Goal: Task Accomplishment & Management: Use online tool/utility

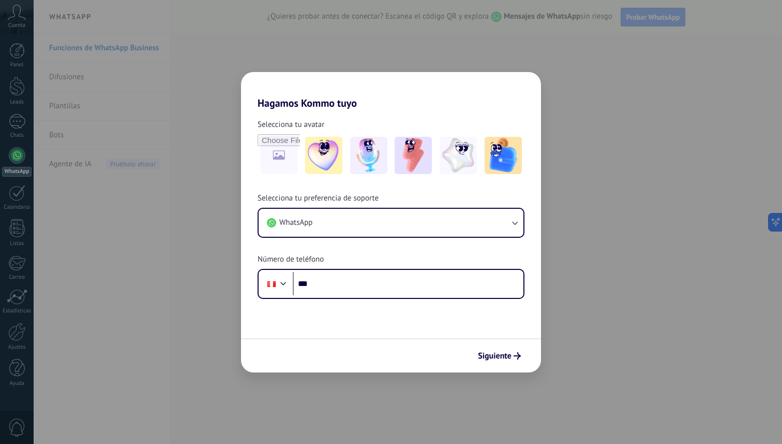
click at [391, 258] on div "Selecciona tu preferencia de soporte WhatsApp Número de teléfono Phone ***" at bounding box center [391, 246] width 300 height 106
click at [390, 274] on input "***" at bounding box center [408, 284] width 231 height 24
click at [390, 285] on input "***" at bounding box center [408, 284] width 231 height 24
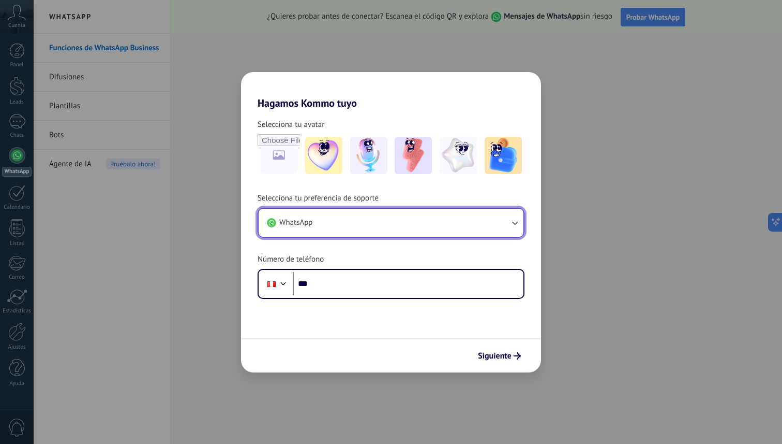
click at [366, 233] on button "WhatsApp" at bounding box center [391, 223] width 265 height 28
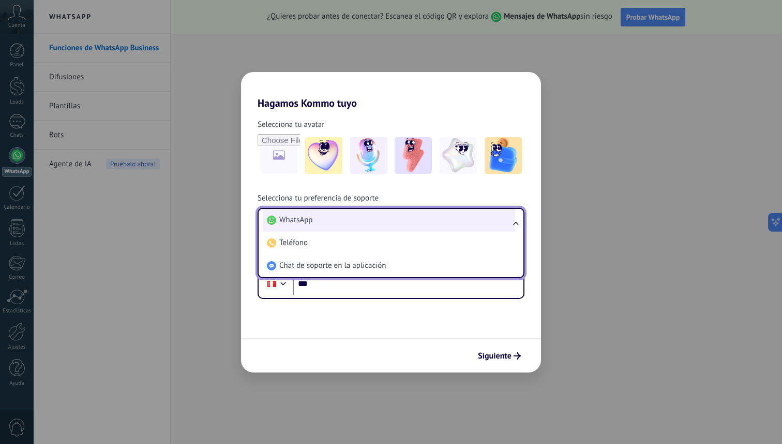
click at [367, 226] on li "WhatsApp" at bounding box center [389, 220] width 253 height 23
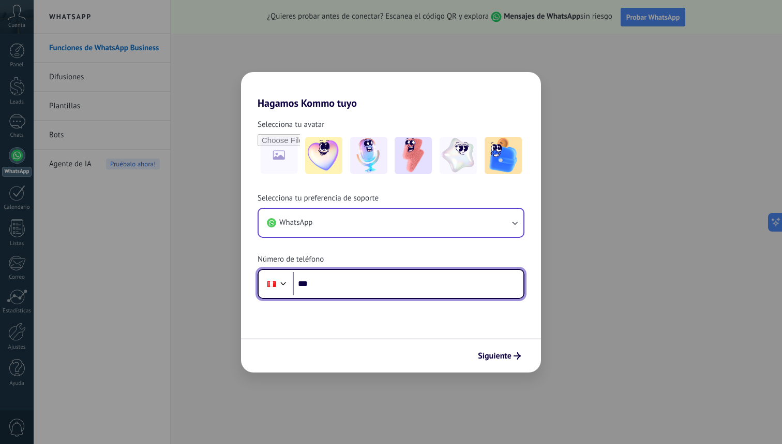
click at [363, 289] on input "***" at bounding box center [408, 284] width 231 height 24
type input "**********"
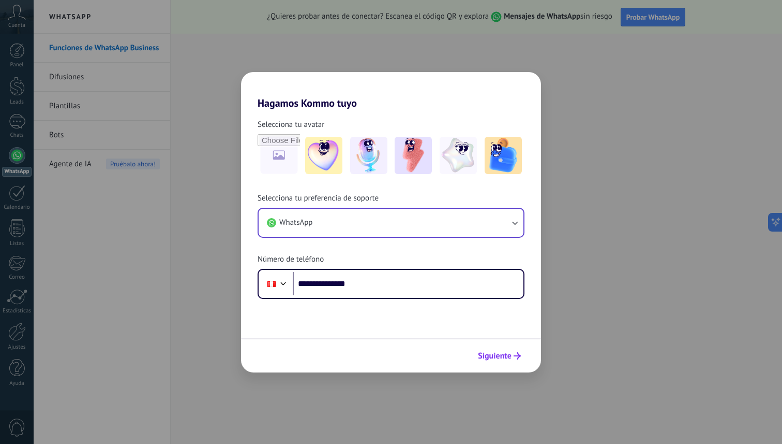
click at [506, 357] on span "Siguiente" at bounding box center [495, 355] width 34 height 7
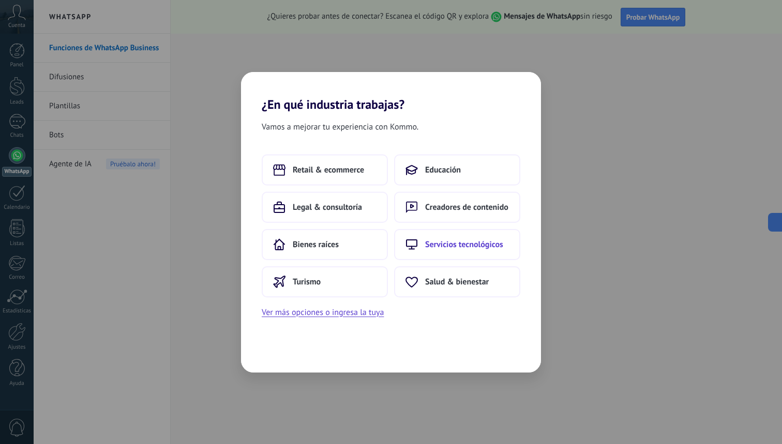
click at [432, 246] on span "Servicios tecnológicos" at bounding box center [464, 244] width 78 height 10
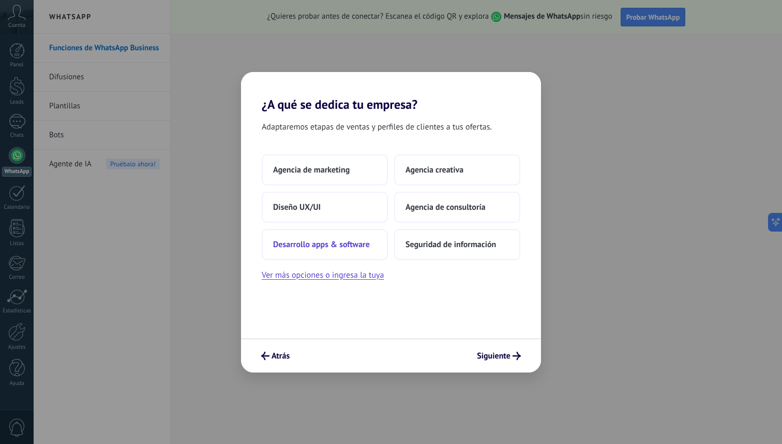
click at [348, 243] on span "Desarrollo apps & software" at bounding box center [321, 244] width 97 height 10
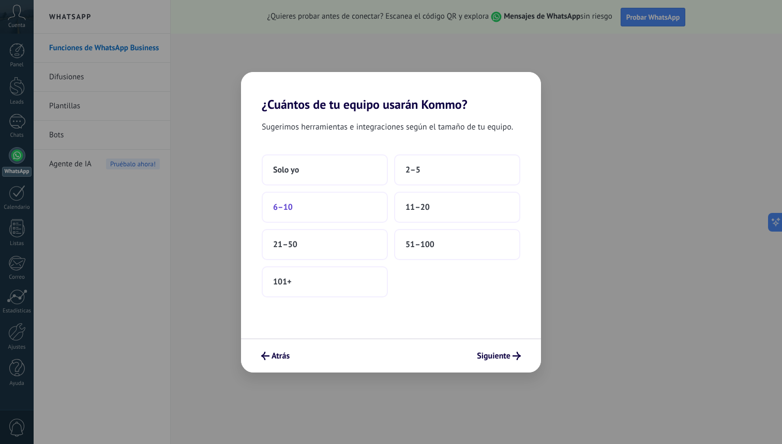
click at [339, 210] on button "6–10" at bounding box center [325, 206] width 126 height 31
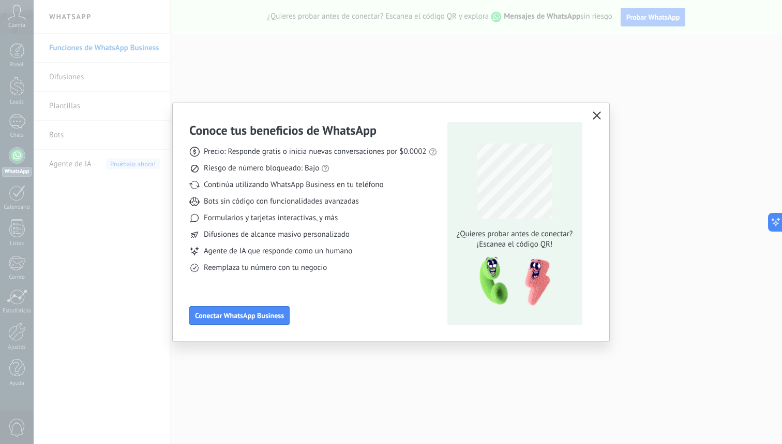
click at [317, 185] on span "Continúa utilizando WhatsApp Business en tu teléfono" at bounding box center [294, 185] width 180 height 10
click at [316, 224] on div "Precio: Responde gratis o inicia nuevas conversaciones por $0.0002 Riesgo de nú…" at bounding box center [313, 205] width 248 height 135
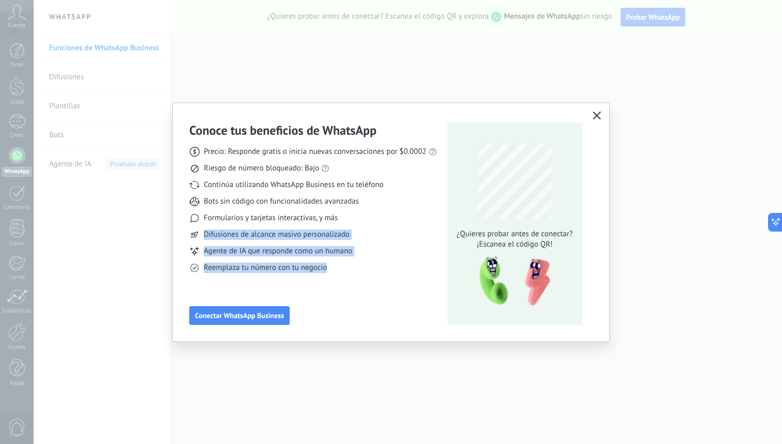
drag, startPoint x: 226, startPoint y: 225, endPoint x: 359, endPoint y: 272, distance: 140.9
click at [359, 272] on div "Precio: Responde gratis o inicia nuevas conversaciones por $0.0002 Riesgo de nú…" at bounding box center [313, 205] width 248 height 135
click at [359, 272] on div "Reemplaza tu número con tu negocio" at bounding box center [313, 267] width 248 height 10
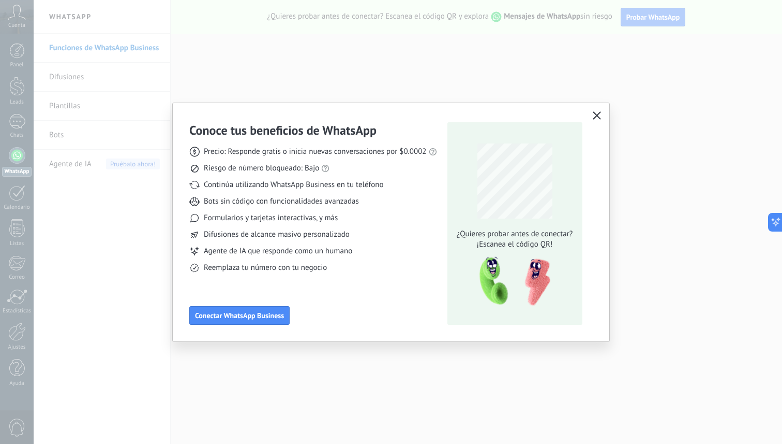
click at [595, 117] on use "button" at bounding box center [597, 115] width 8 height 8
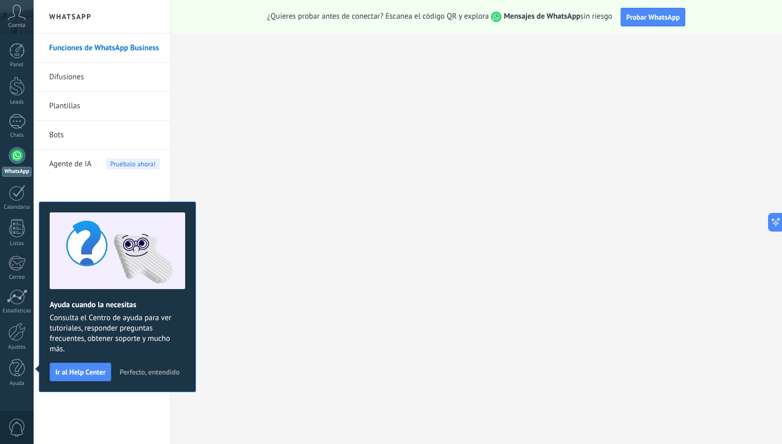
click at [403, 13] on span "¿Quieres probar antes de conectar? Escanea el código QR y explora Mensajes de W…" at bounding box center [440, 16] width 345 height 11
click at [429, 20] on span "¿Quieres probar antes de conectar? Escanea el código QR y explora Mensajes de W…" at bounding box center [440, 16] width 345 height 11
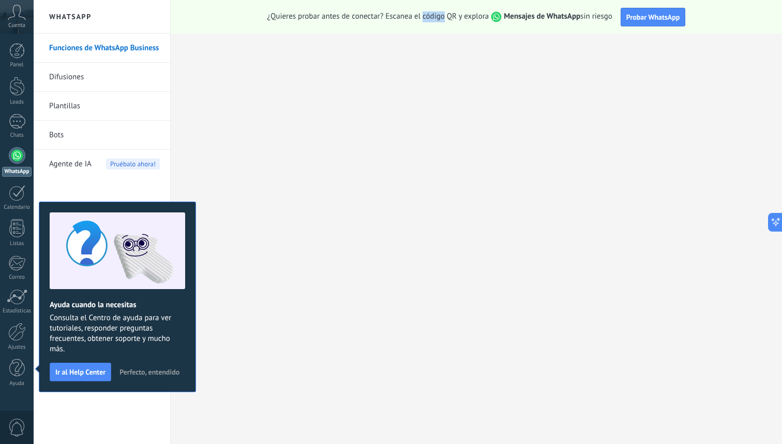
click at [429, 20] on span "¿Quieres probar antes de conectar? Escanea el código QR y explora Mensajes de W…" at bounding box center [440, 16] width 345 height 11
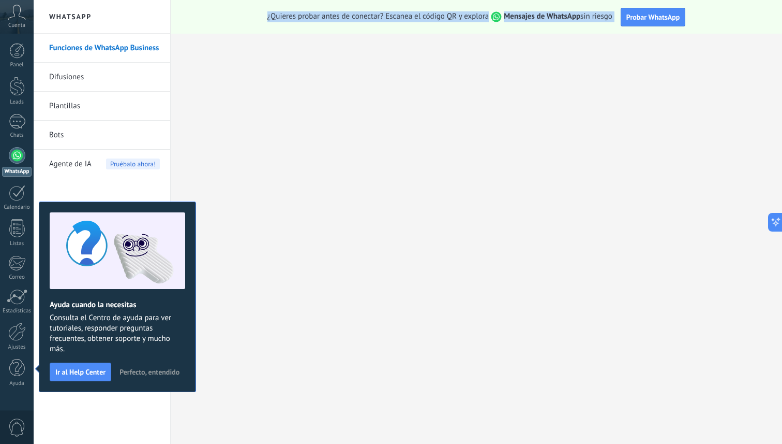
click at [429, 20] on span "¿Quieres probar antes de conectar? Escanea el código QR y explora Mensajes de W…" at bounding box center [440, 16] width 345 height 11
click at [459, 26] on div "¿Quieres probar antes de conectar? Escanea el código QR y explora Mensajes de W…" at bounding box center [477, 17] width 612 height 34
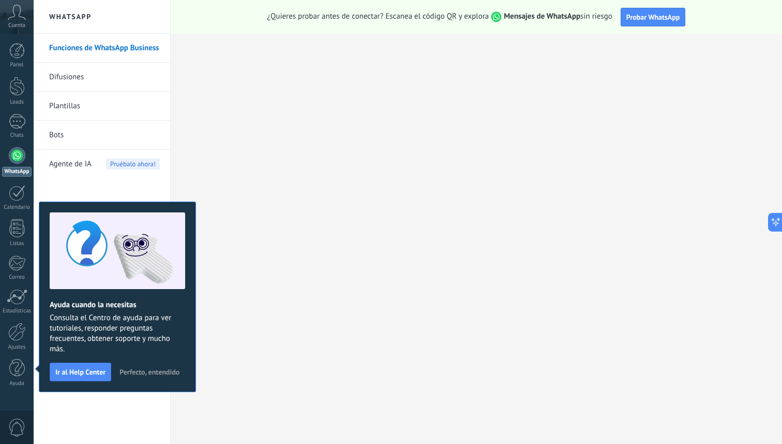
click at [142, 368] on span "Perfecto, entendido" at bounding box center [150, 371] width 60 height 7
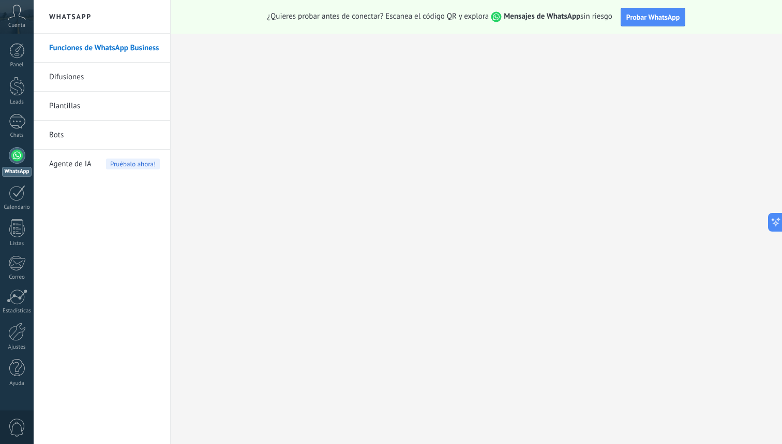
click at [132, 108] on link "Plantillas" at bounding box center [104, 106] width 111 height 29
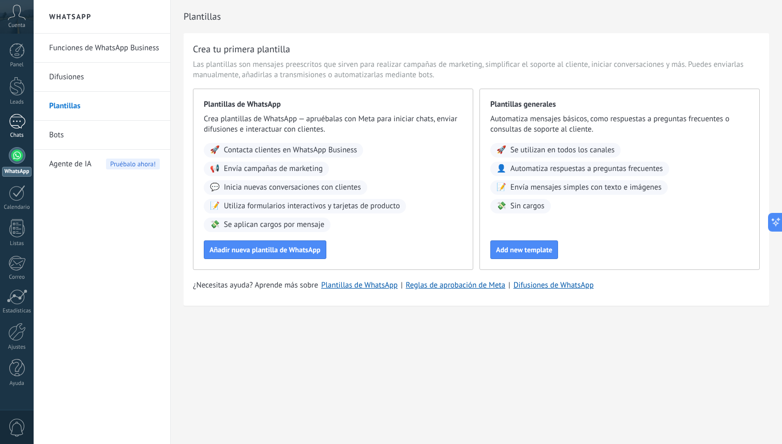
click at [19, 135] on div "Chats" at bounding box center [17, 135] width 30 height 7
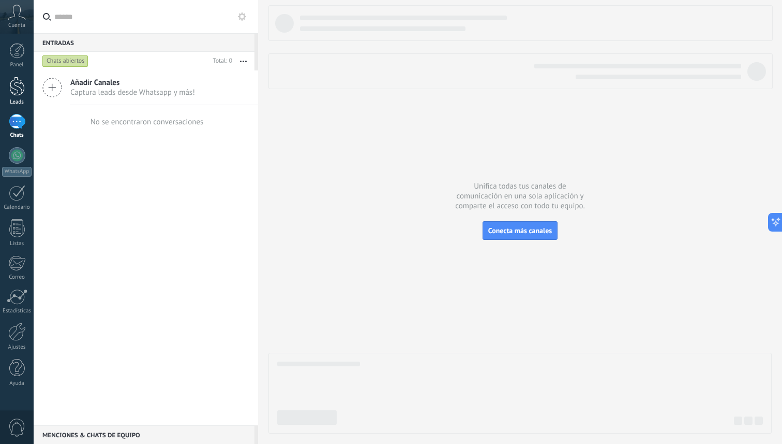
click at [26, 96] on link "Leads" at bounding box center [17, 91] width 34 height 29
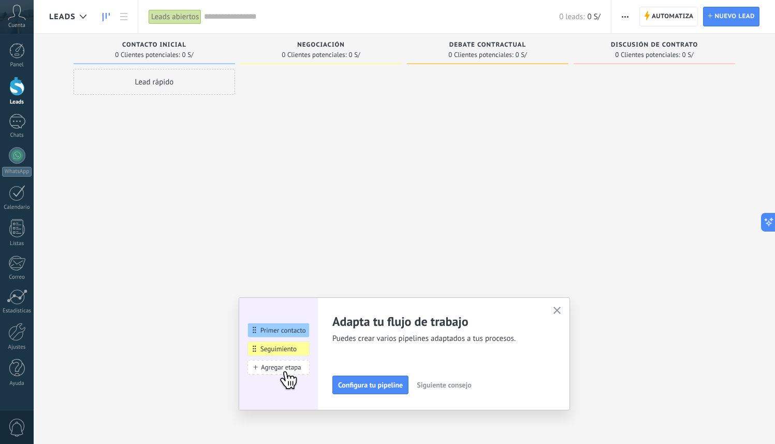
click at [555, 315] on button "button" at bounding box center [557, 311] width 13 height 14
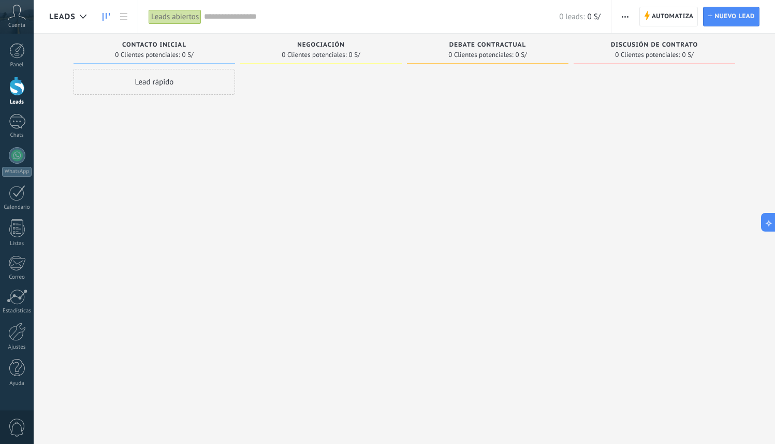
click at [160, 55] on span "0 Clientes potenciales:" at bounding box center [147, 55] width 65 height 6
click at [146, 35] on div "Contacto inicial 0 Clientes potenciales: 0 S/" at bounding box center [153, 49] width 161 height 31
click at [143, 58] on span "0 Clientes potenciales:" at bounding box center [147, 55] width 65 height 6
click at [16, 54] on div at bounding box center [17, 51] width 16 height 16
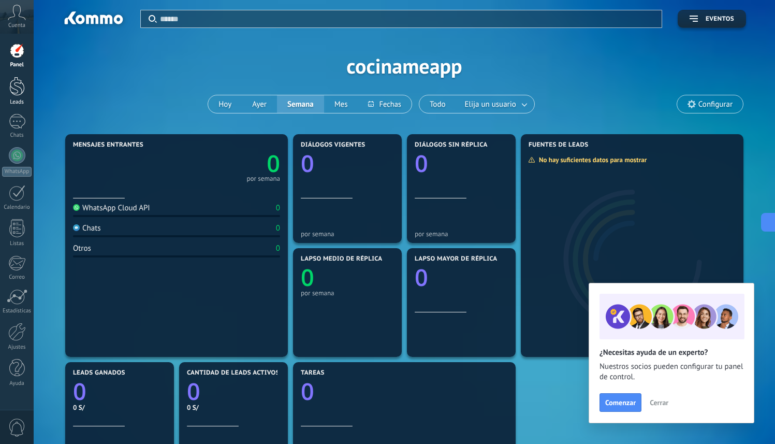
click at [25, 91] on link "Leads" at bounding box center [17, 91] width 34 height 29
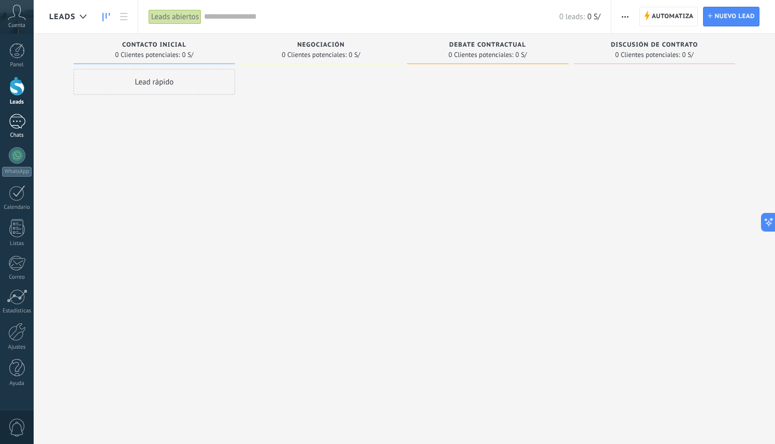
click at [20, 126] on div at bounding box center [17, 121] width 17 height 15
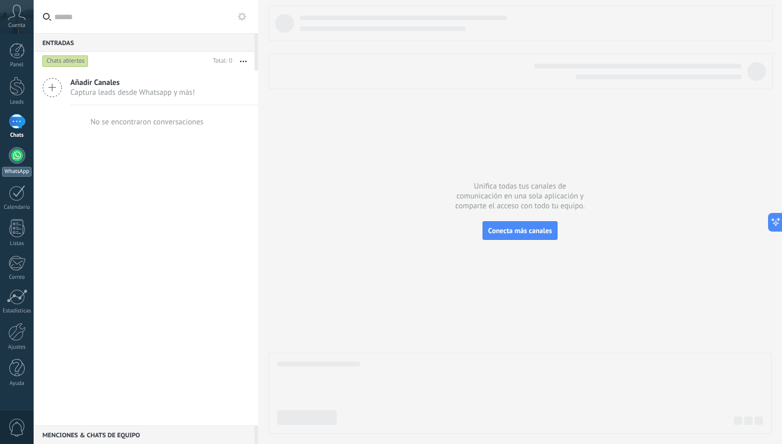
click at [18, 159] on div at bounding box center [17, 155] width 17 height 17
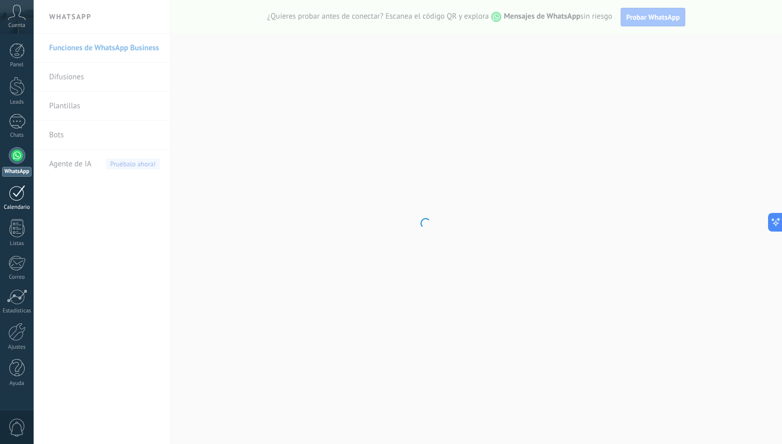
click at [24, 192] on div at bounding box center [17, 193] width 17 height 16
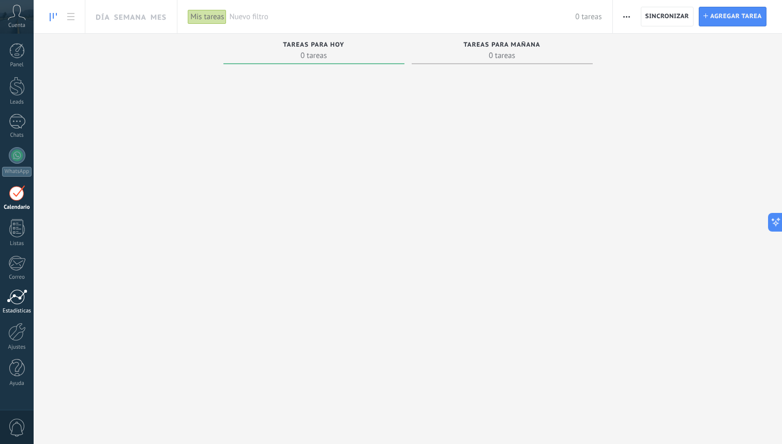
click at [18, 289] on div at bounding box center [17, 297] width 21 height 16
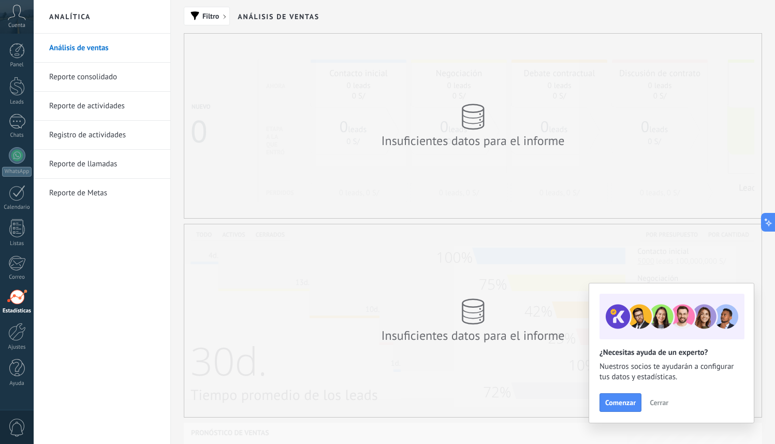
click at [655, 400] on span "Cerrar" at bounding box center [658, 401] width 19 height 7
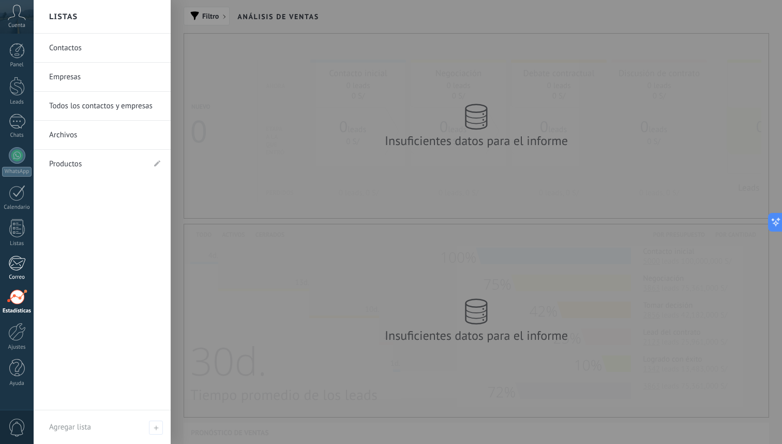
click at [24, 259] on div at bounding box center [16, 263] width 17 height 16
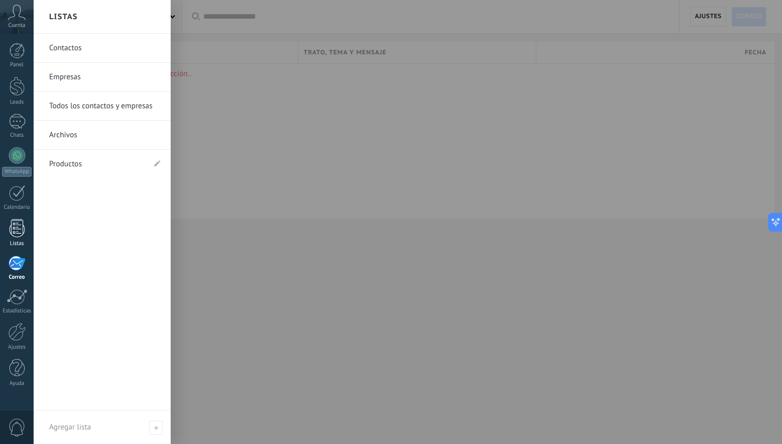
click at [22, 228] on div at bounding box center [17, 228] width 16 height 18
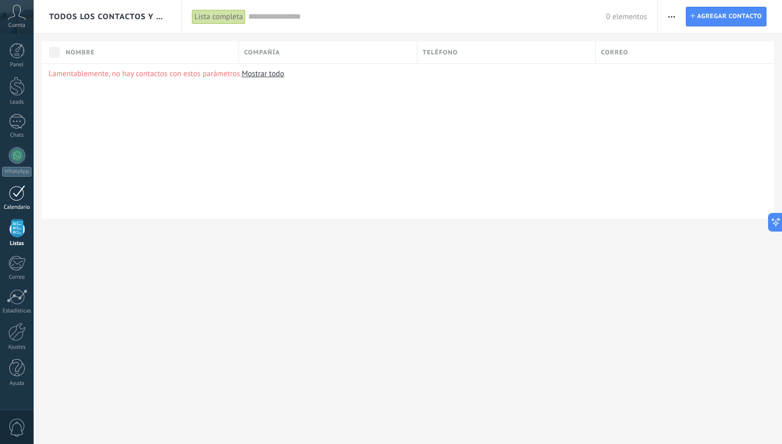
click at [24, 198] on div at bounding box center [17, 193] width 17 height 16
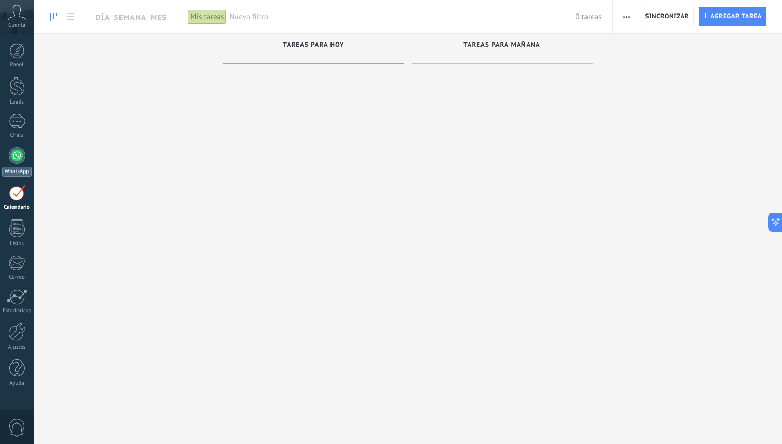
click at [26, 156] on link "WhatsApp" at bounding box center [17, 161] width 34 height 29
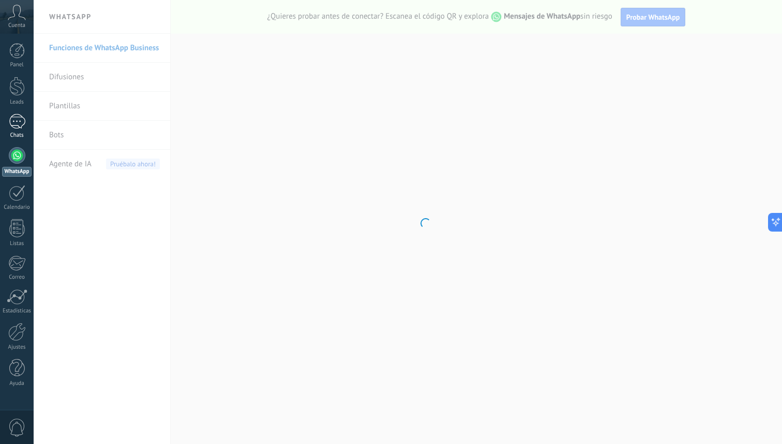
click at [10, 116] on div at bounding box center [17, 121] width 17 height 15
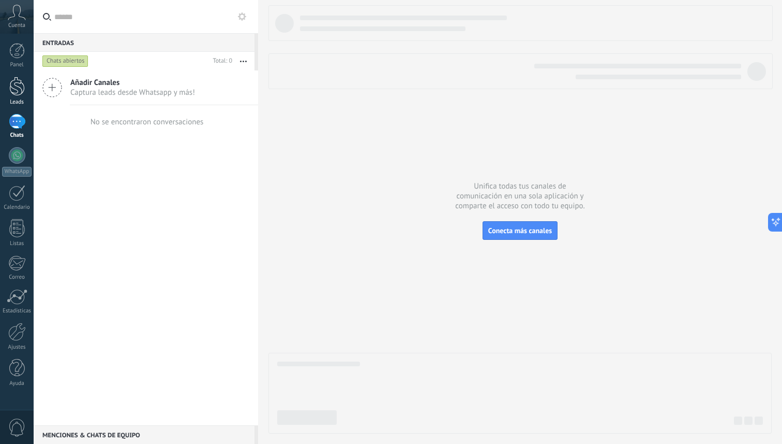
click at [19, 100] on div "Leads" at bounding box center [17, 102] width 30 height 7
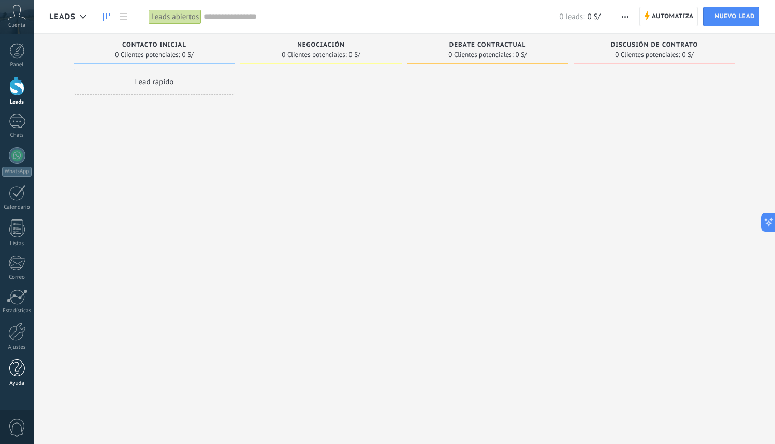
click at [8, 379] on link "Ayuda" at bounding box center [17, 373] width 34 height 28
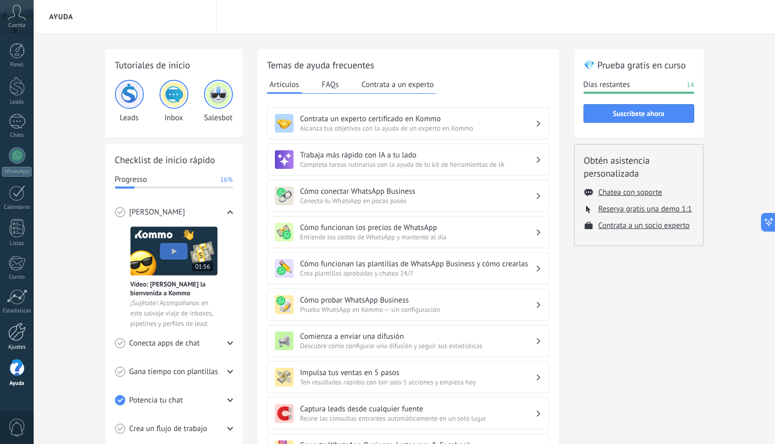
click at [8, 332] on div at bounding box center [17, 331] width 18 height 18
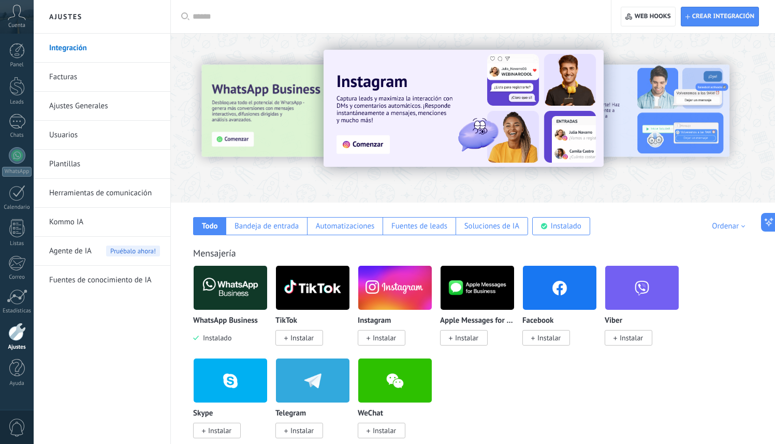
click at [18, 17] on icon at bounding box center [17, 13] width 18 height 16
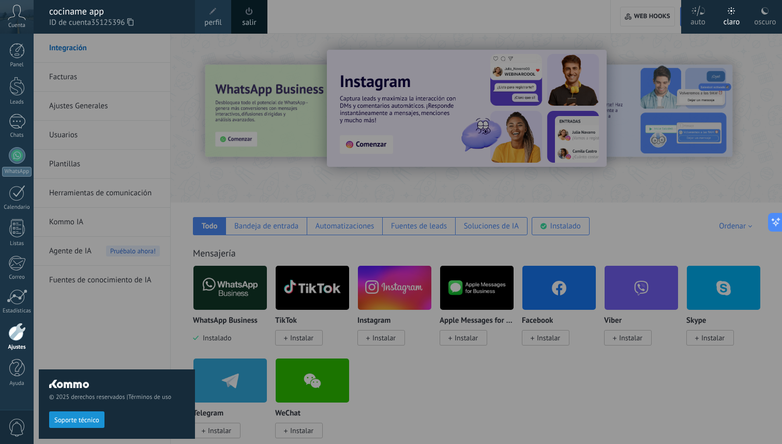
click at [18, 17] on icon at bounding box center [17, 13] width 18 height 16
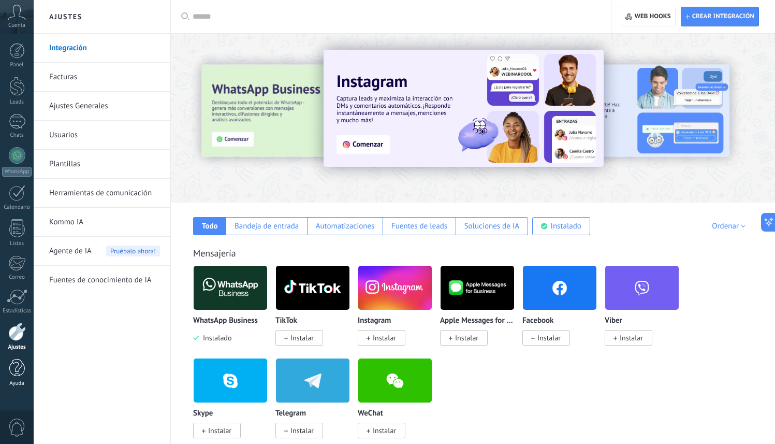
click at [23, 385] on div "Ayuda" at bounding box center [17, 383] width 30 height 7
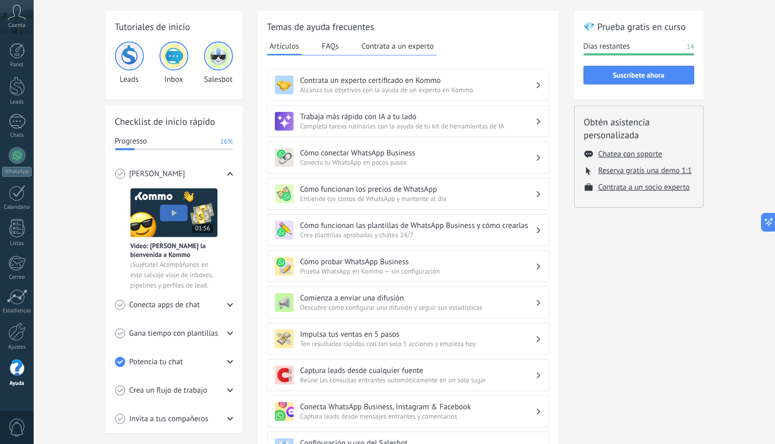
scroll to position [43, 0]
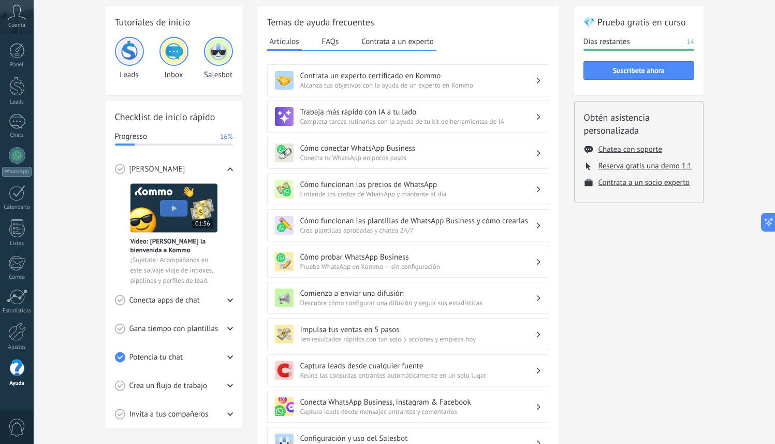
click at [219, 298] on div "Conecta apps de chat" at bounding box center [174, 300] width 118 height 28
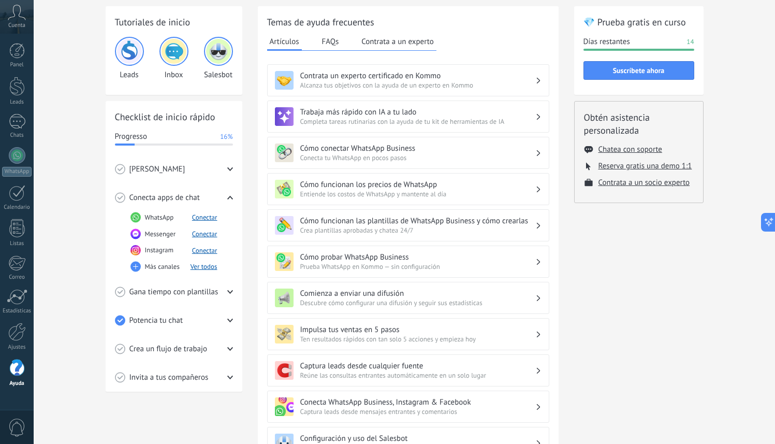
click at [218, 296] on div "Gana tiempo con plantillas" at bounding box center [174, 291] width 118 height 28
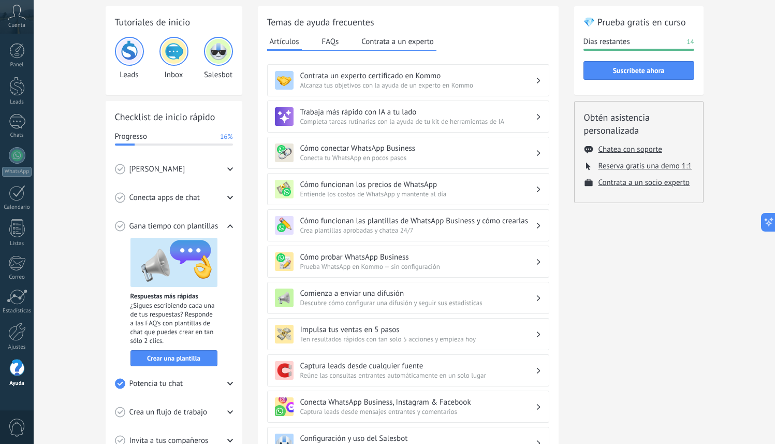
click at [196, 395] on div "Potencia tu chat" at bounding box center [174, 383] width 118 height 28
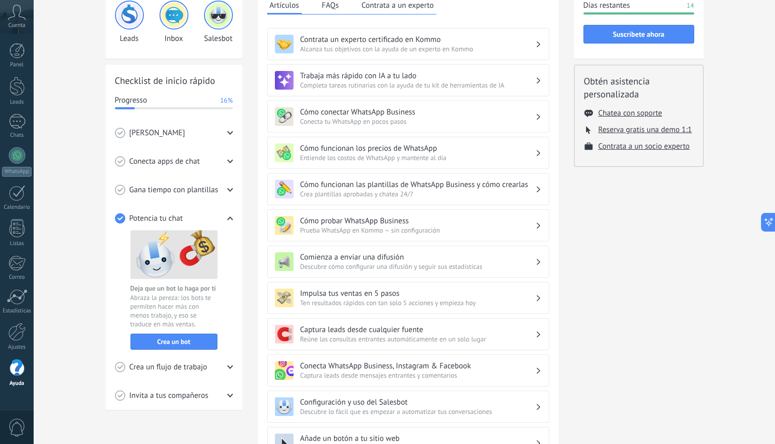
scroll to position [87, 0]
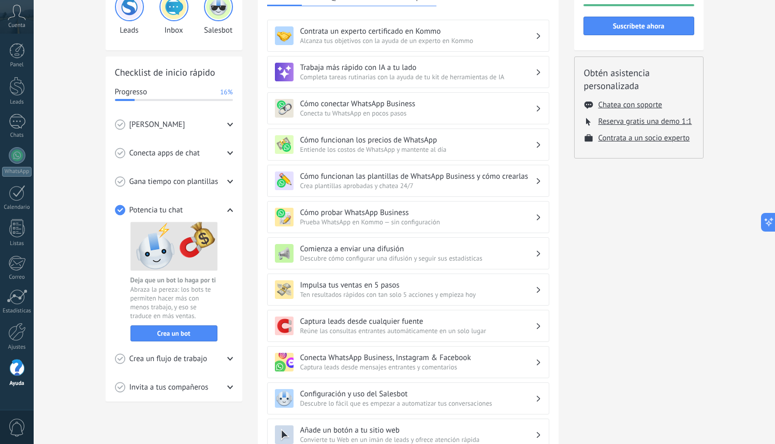
click at [201, 357] on span "Crea un flujo de trabajo" at bounding box center [168, 358] width 78 height 10
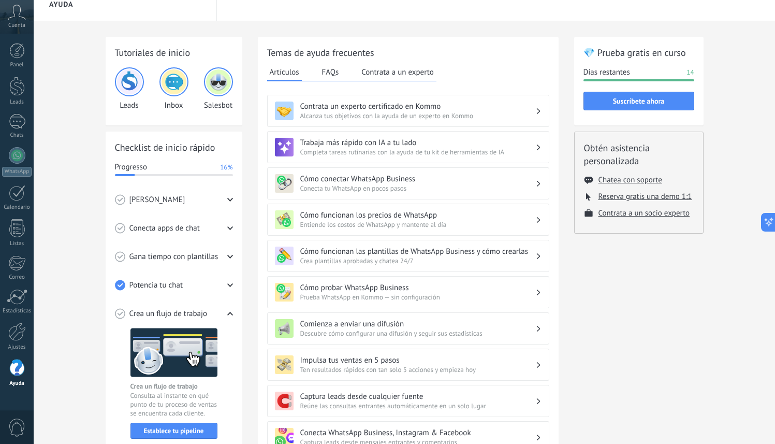
scroll to position [0, 0]
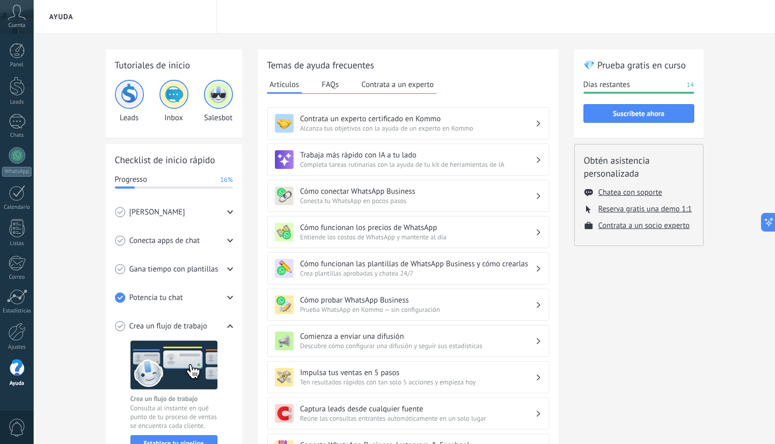
click at [199, 298] on div "Potencia tu chat" at bounding box center [174, 297] width 118 height 28
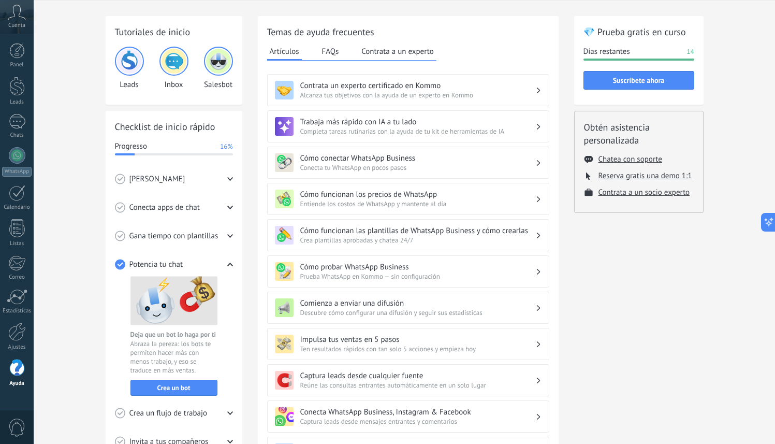
scroll to position [39, 0]
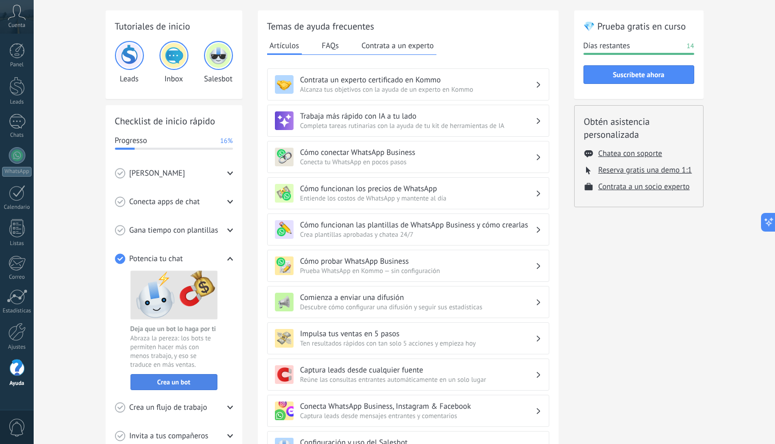
click at [185, 378] on span "Crea un bot" at bounding box center [173, 381] width 33 height 7
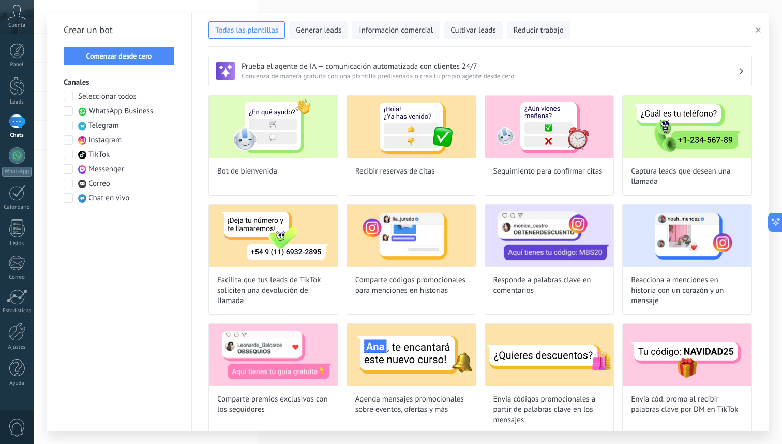
click at [282, 65] on h3 "Prueba el agente de IA — comunicación automatizada con clientes 24/7" at bounding box center [490, 67] width 497 height 10
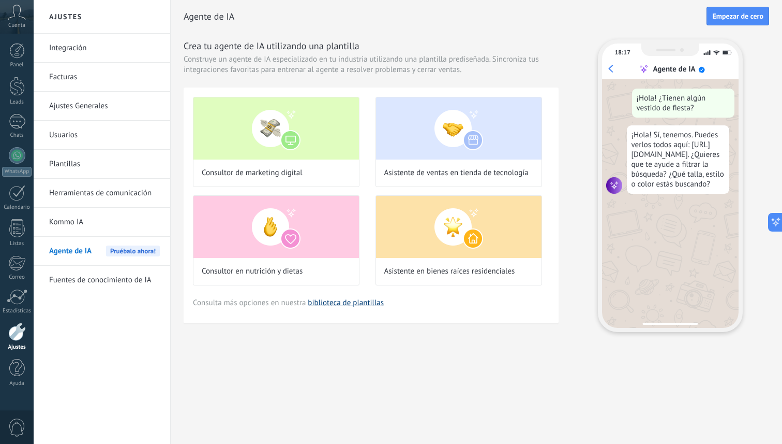
click at [323, 302] on link "biblioteca de plantillas" at bounding box center [346, 303] width 76 height 10
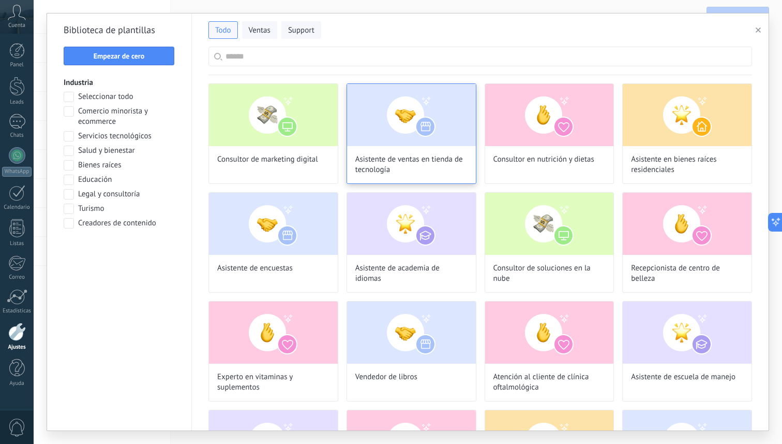
scroll to position [36, 0]
click at [411, 160] on span "Asistente de ventas en tienda de tecnología" at bounding box center [412, 164] width 112 height 21
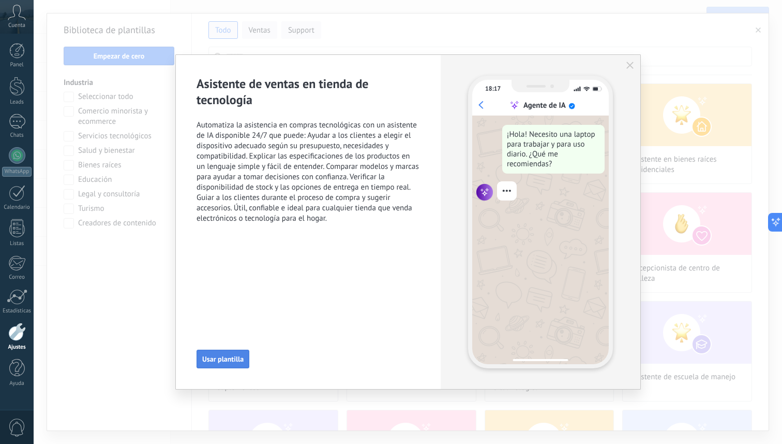
click at [238, 360] on span "Usar plantilla" at bounding box center [222, 358] width 41 height 7
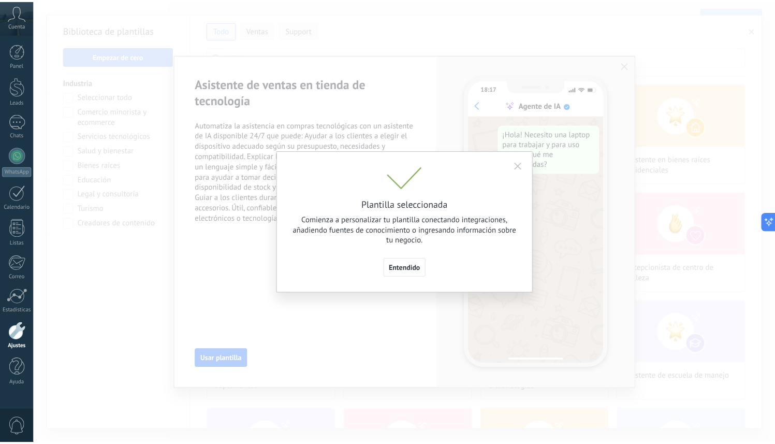
scroll to position [111, 0]
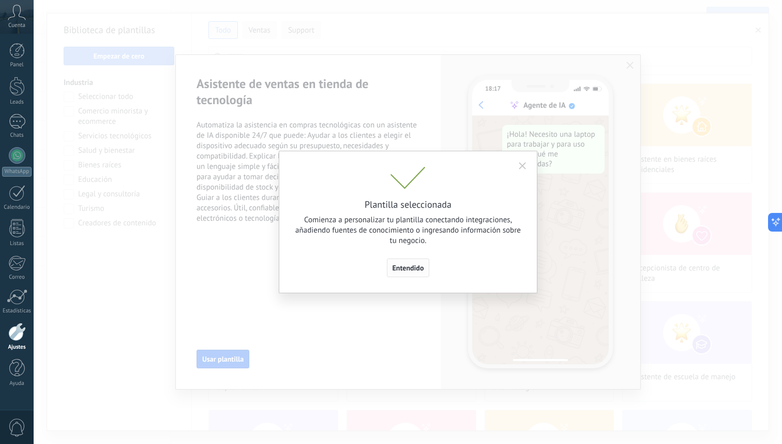
click at [409, 267] on span "Entendido" at bounding box center [409, 267] width 32 height 7
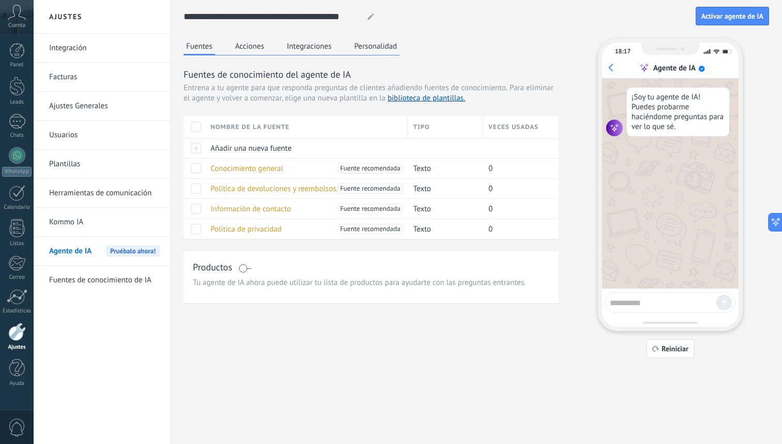
click at [244, 268] on span at bounding box center [245, 268] width 13 height 8
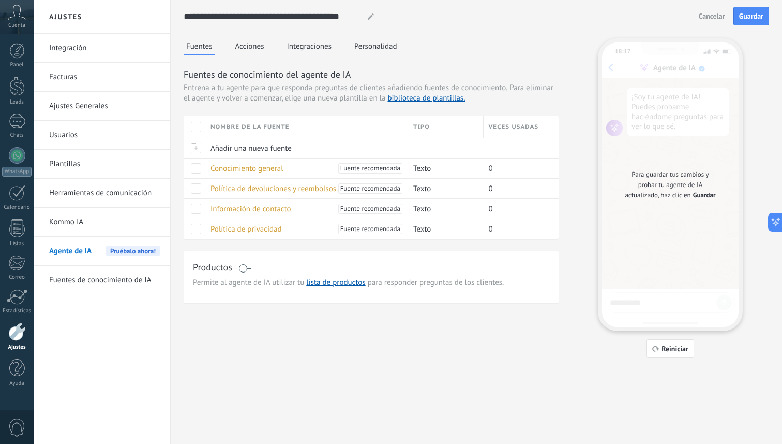
click at [244, 268] on span at bounding box center [245, 268] width 13 height 8
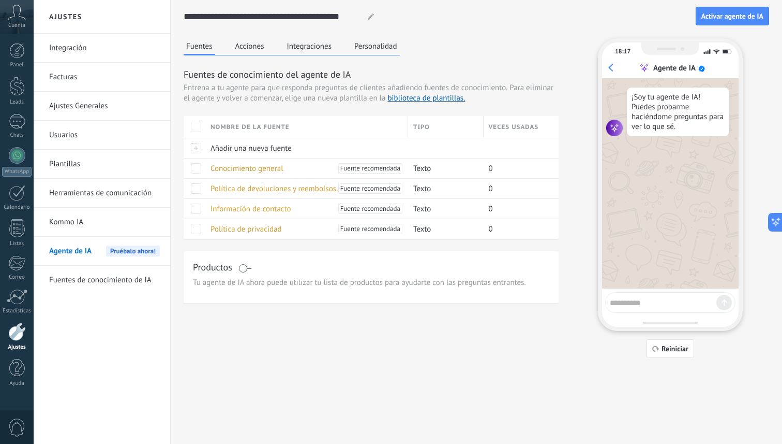
click at [245, 274] on div "Productos" at bounding box center [371, 267] width 357 height 15
click at [245, 273] on div "Productos" at bounding box center [371, 267] width 357 height 15
click at [245, 270] on span at bounding box center [245, 268] width 13 height 8
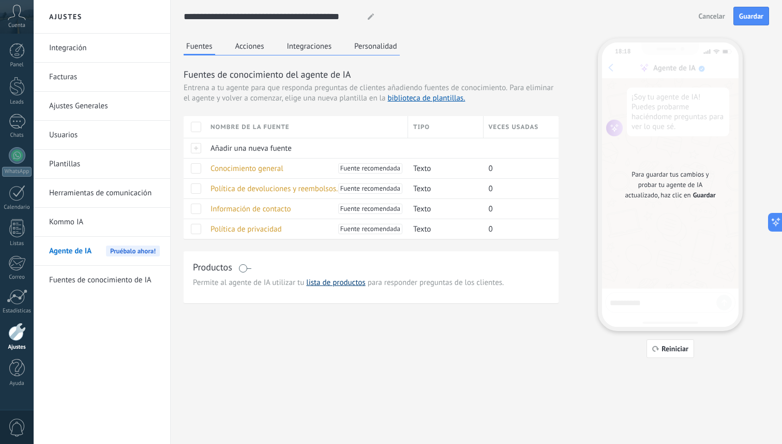
click at [334, 285] on link "lista de productos" at bounding box center [335, 282] width 59 height 10
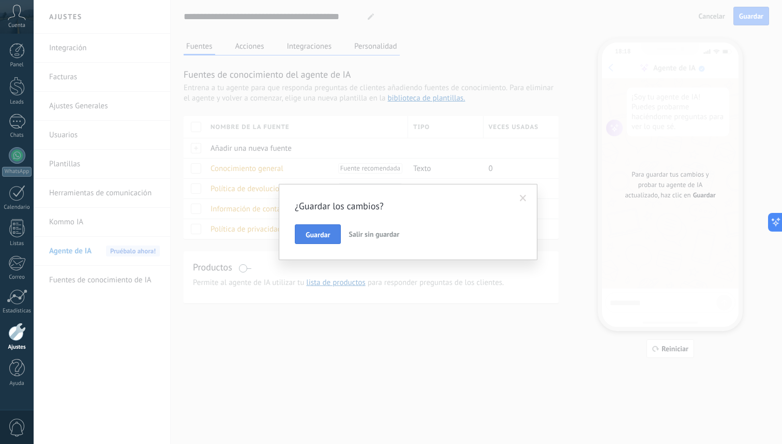
click at [327, 231] on span "Guardar" at bounding box center [318, 234] width 24 height 7
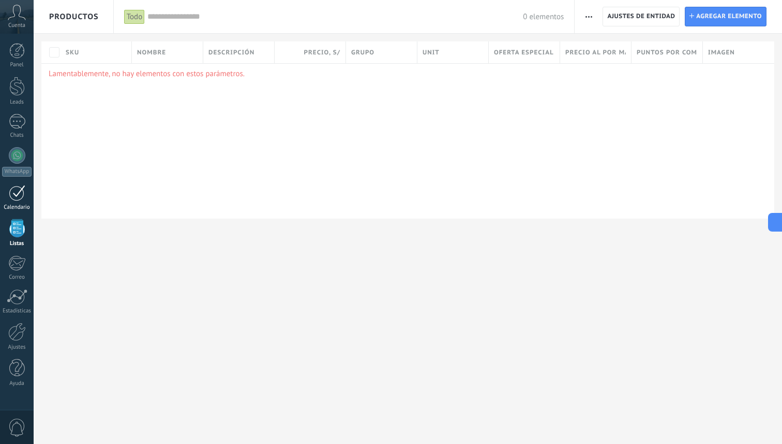
click at [25, 200] on link "Calendario" at bounding box center [17, 198] width 34 height 26
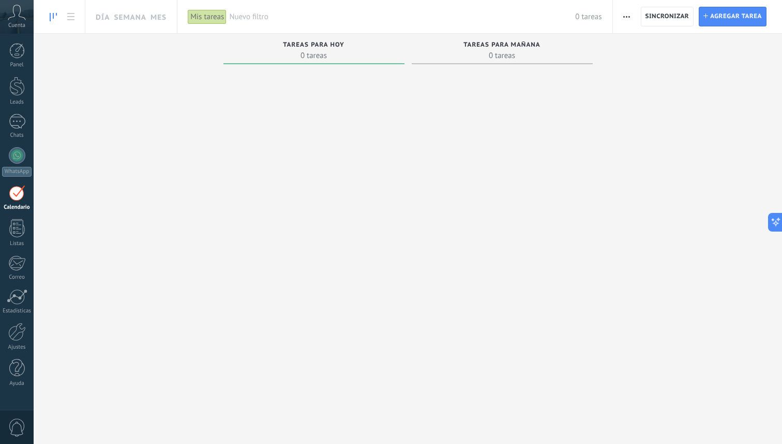
click at [480, 53] on span "0 tareas" at bounding box center [502, 55] width 171 height 10
click at [12, 124] on div at bounding box center [17, 121] width 17 height 15
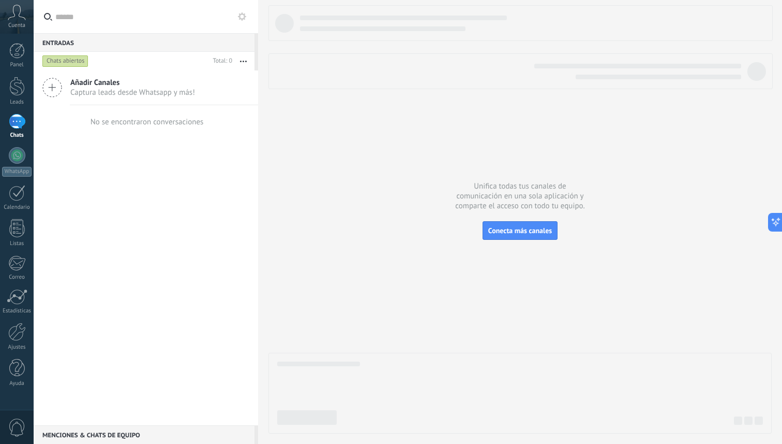
click at [9, 351] on div "Panel Leads Chats WhatsApp Clientes" at bounding box center [17, 220] width 34 height 354
click at [12, 334] on div at bounding box center [17, 331] width 18 height 18
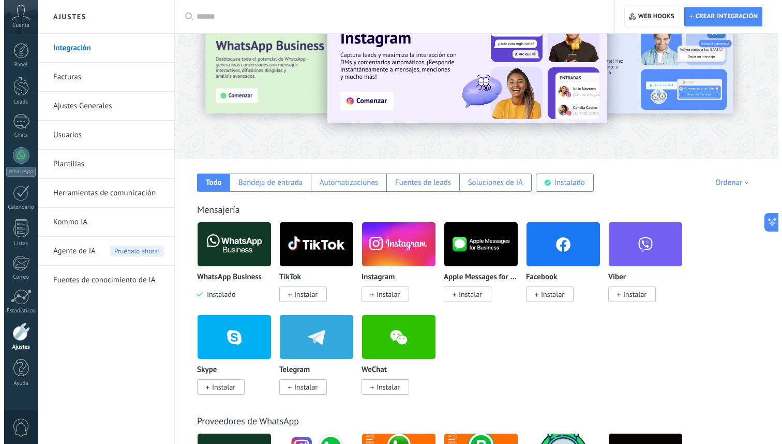
scroll to position [164, 0]
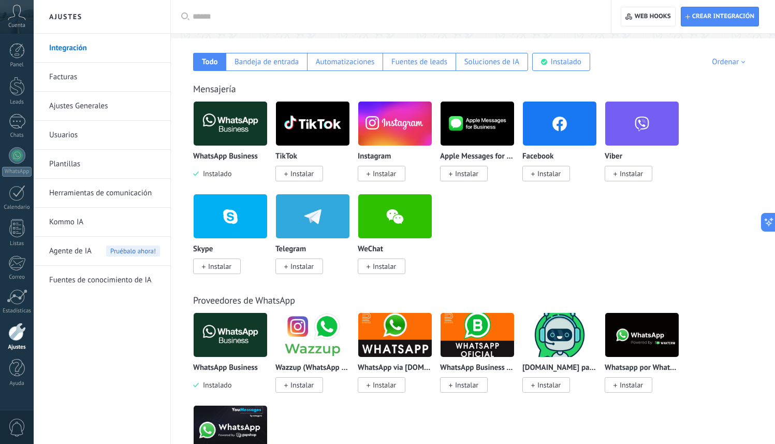
click at [13, 425] on span "0" at bounding box center [17, 427] width 18 height 18
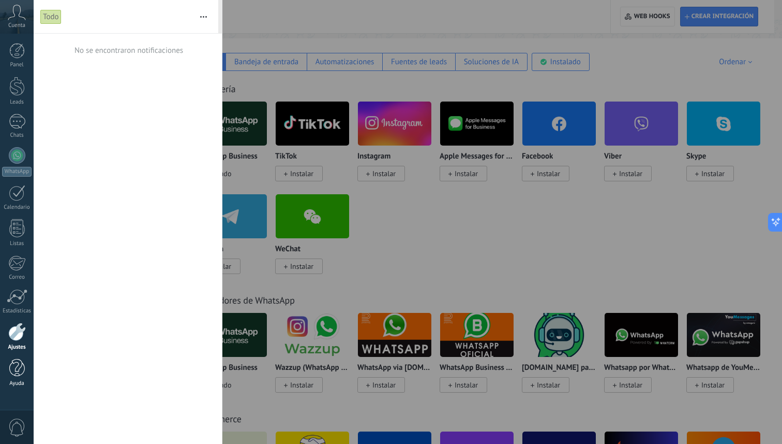
click at [24, 370] on link "Ayuda" at bounding box center [17, 373] width 34 height 28
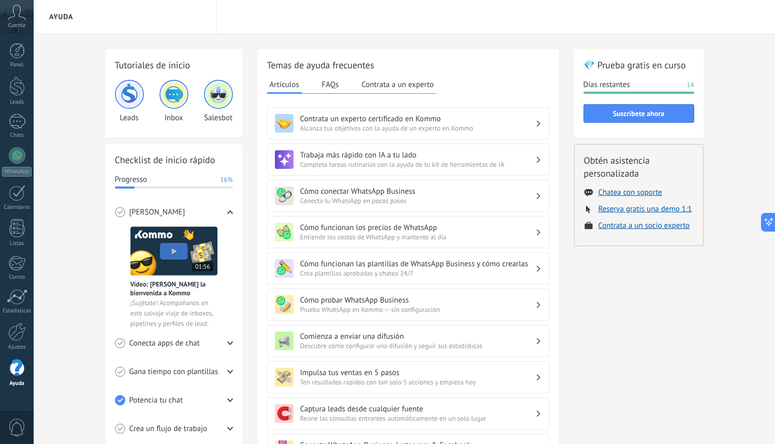
click at [34, 332] on div "Tutoriales de inicio Leads Inbox Salesbot Checklist de inicio rápido Progresso …" at bounding box center [404, 337] width 741 height 607
click at [31, 329] on link "Ajustes" at bounding box center [17, 336] width 34 height 28
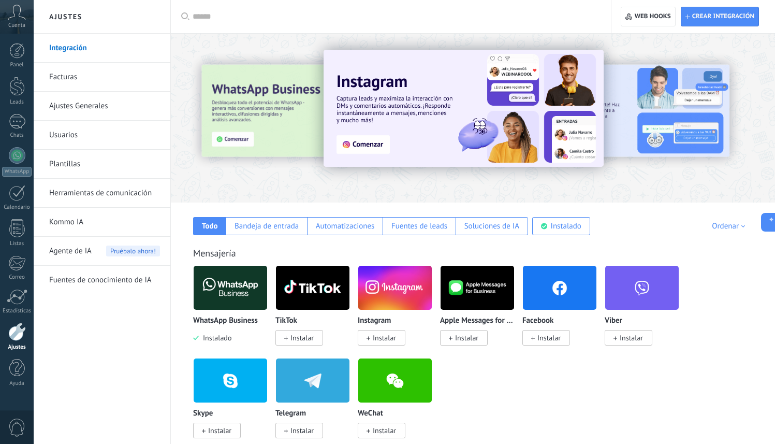
click at [64, 218] on link "Kommo IA" at bounding box center [104, 222] width 111 height 29
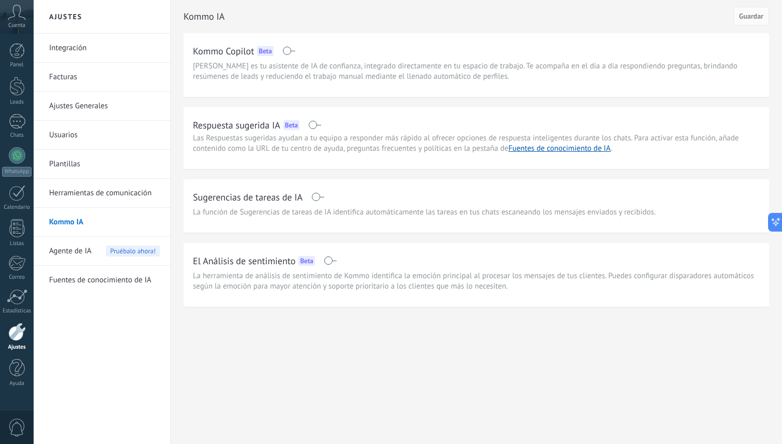
click at [316, 127] on span at bounding box center [314, 125] width 13 height 8
click at [17, 202] on link "Calendario" at bounding box center [17, 198] width 34 height 26
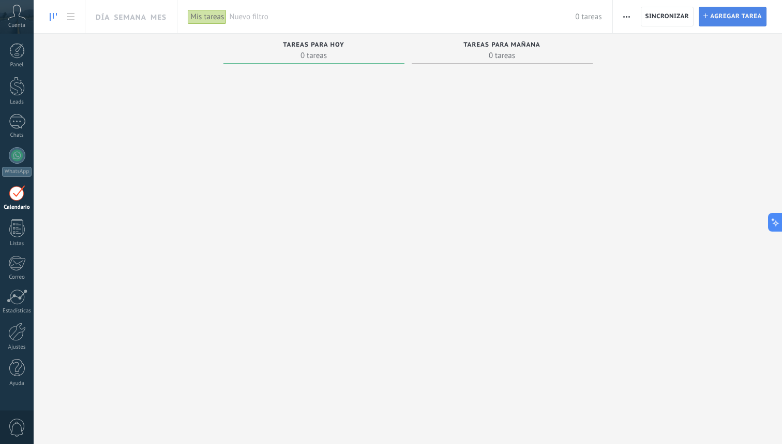
click at [751, 23] on span "Agregar tarea" at bounding box center [737, 16] width 52 height 19
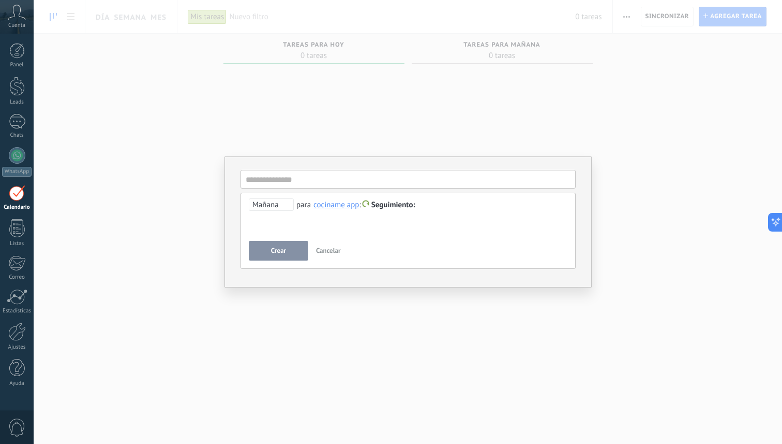
click at [360, 99] on div "**********" at bounding box center [408, 222] width 749 height 444
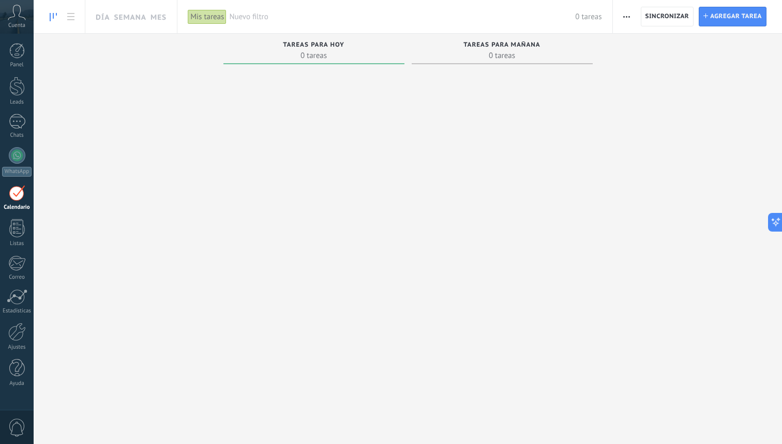
click at [716, 34] on div "Tareas completas 0 tareas Tareas caducadas 0 tareas Tareas para hoy 0 tareas Ta…" at bounding box center [408, 226] width 749 height 384
click at [716, 27] on div "Exportación Administrar los tipos de tareas Sincronizar Vista de la tarjeta Act…" at bounding box center [697, 16] width 169 height 33
click at [715, 23] on span "Agregar tarea" at bounding box center [737, 16] width 52 height 19
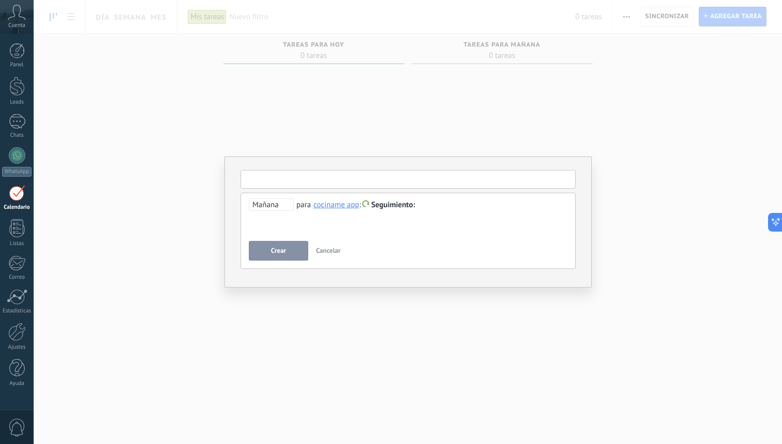
click at [352, 171] on input "text" at bounding box center [408, 179] width 335 height 19
click at [350, 175] on input "text" at bounding box center [408, 179] width 335 height 19
click at [347, 178] on input "text" at bounding box center [408, 179] width 335 height 19
type input "*"
click at [418, 187] on input "**********" at bounding box center [408, 179] width 335 height 19
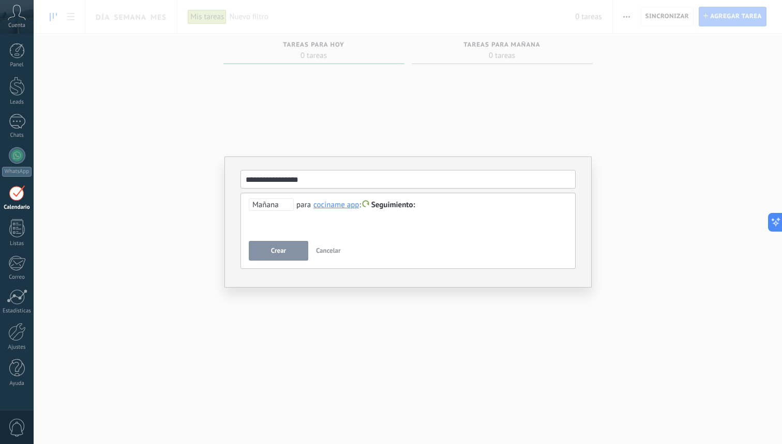
type input "**********"
click at [281, 250] on span "Crear" at bounding box center [278, 250] width 15 height 7
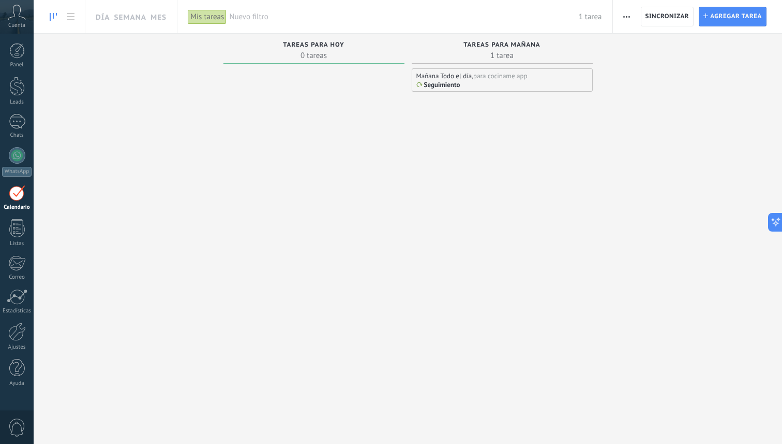
click at [476, 79] on div "para cociname app" at bounding box center [501, 75] width 54 height 9
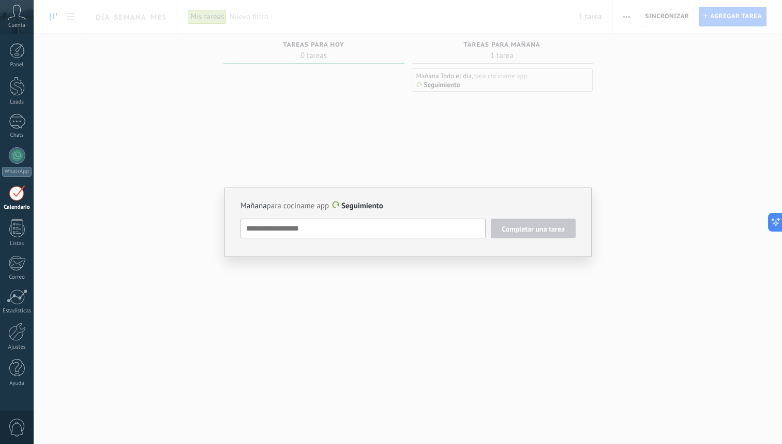
click at [434, 233] on textarea at bounding box center [363, 228] width 245 height 20
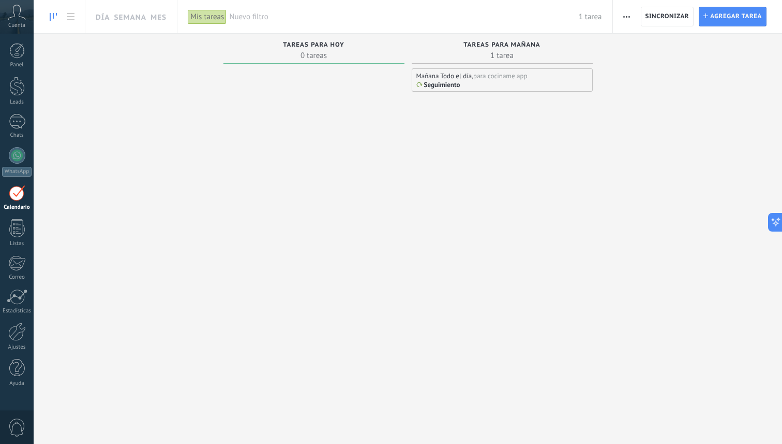
click at [501, 63] on div "Tareas para mañana 1 tarea" at bounding box center [502, 49] width 181 height 31
click at [347, 63] on div "Tareas para hoy 0 tareas" at bounding box center [314, 49] width 181 height 31
click at [426, 55] on span "1 tarea" at bounding box center [502, 55] width 171 height 10
click at [119, 13] on link "Semana" at bounding box center [130, 16] width 33 height 33
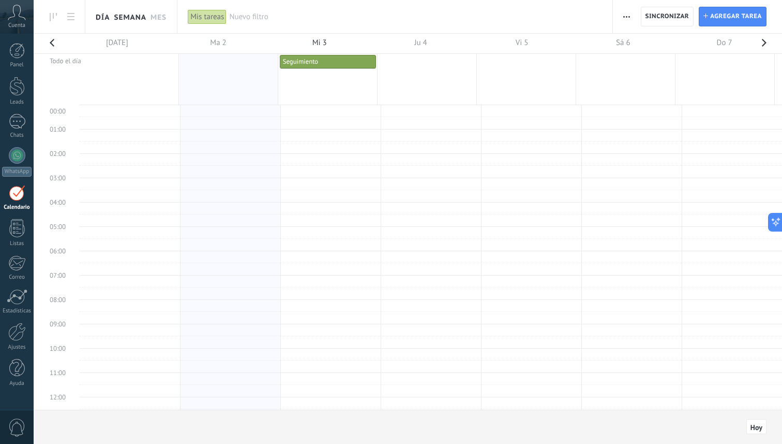
scroll to position [195, 0]
click at [98, 14] on link "Día" at bounding box center [103, 16] width 14 height 33
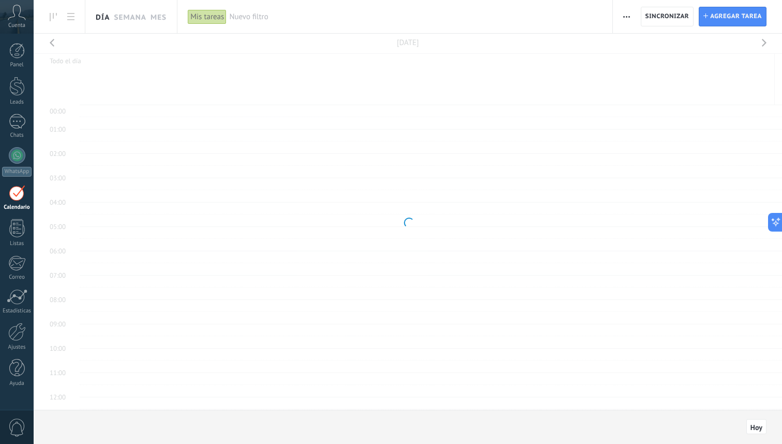
scroll to position [195, 0]
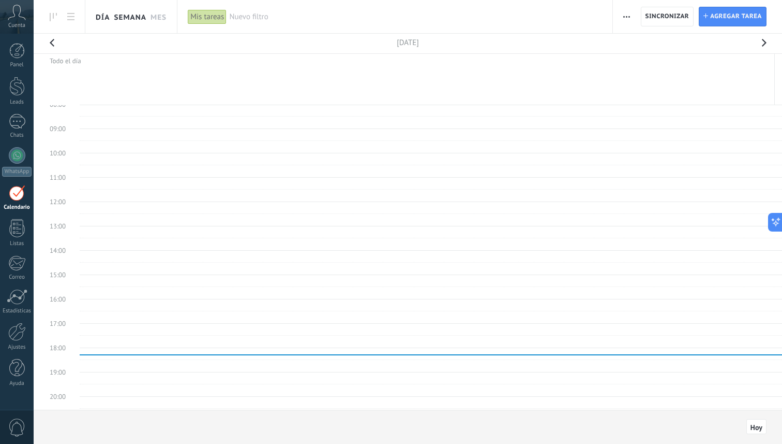
click at [143, 14] on link "Semana" at bounding box center [130, 16] width 33 height 33
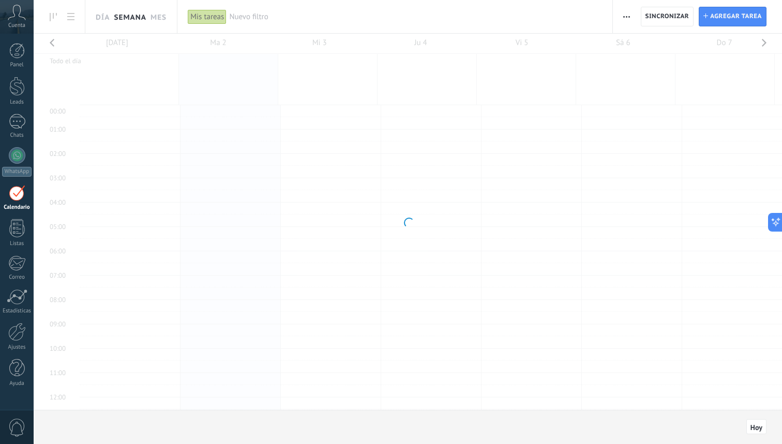
scroll to position [195, 0]
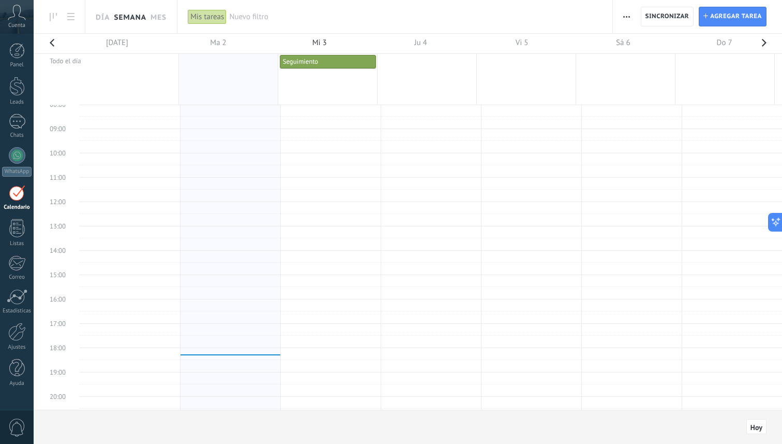
click at [292, 61] on span "Seguimiento" at bounding box center [300, 61] width 35 height 9
drag, startPoint x: 306, startPoint y: 62, endPoint x: 315, endPoint y: 263, distance: 201.5
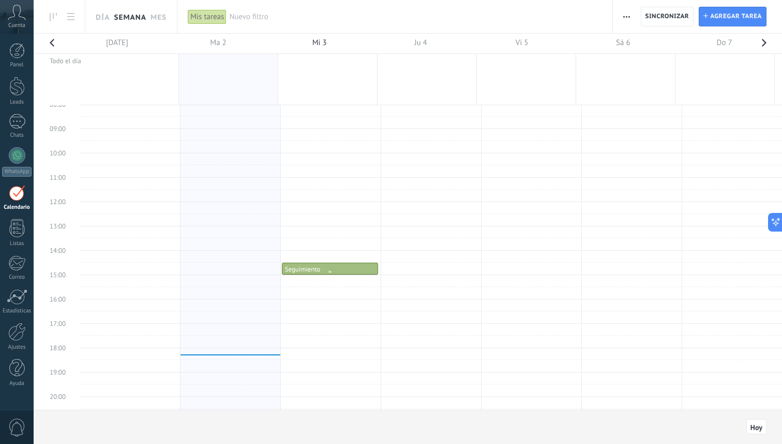
click at [315, 269] on div "Seguimiento" at bounding box center [302, 269] width 35 height 9
drag, startPoint x: 357, startPoint y: 273, endPoint x: 353, endPoint y: 299, distance: 25.6
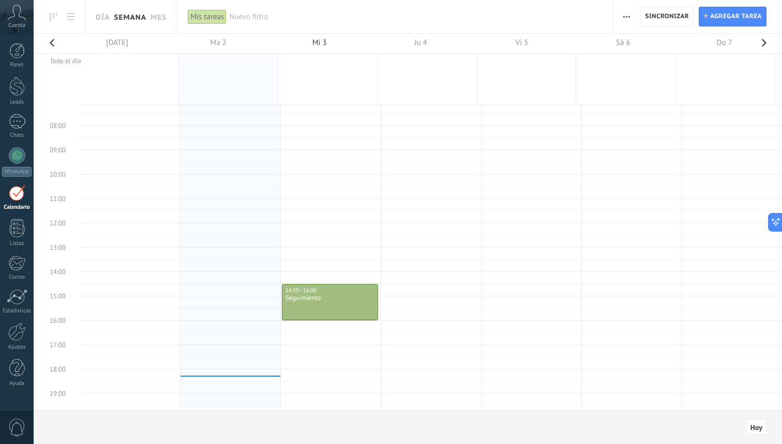
click at [380, 148] on td at bounding box center [431, 144] width 703 height 12
click at [355, 311] on div at bounding box center [330, 302] width 95 height 36
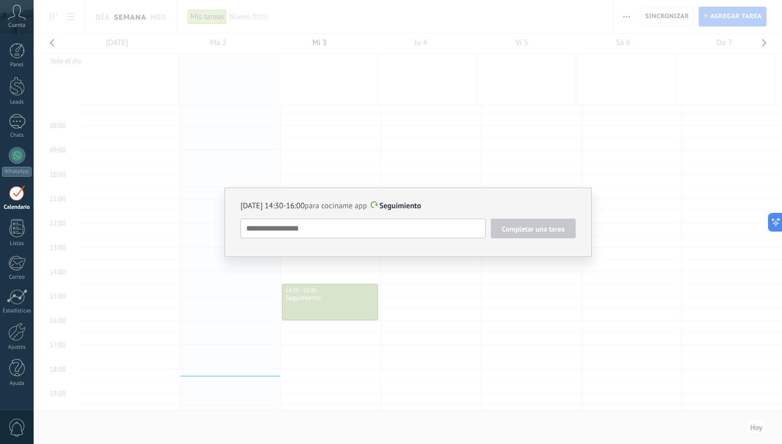
click at [516, 221] on button "Completar una tarea" at bounding box center [533, 228] width 85 height 20
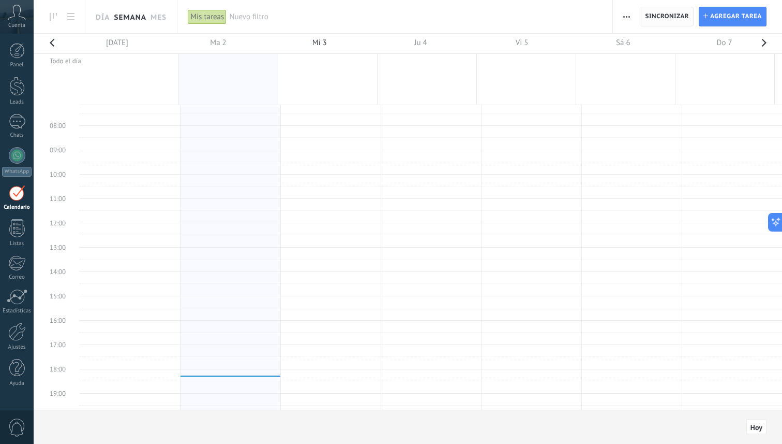
click at [681, 21] on span "Sincronizar" at bounding box center [668, 16] width 44 height 19
click at [723, 23] on span "Agregar tarea" at bounding box center [737, 16] width 52 height 19
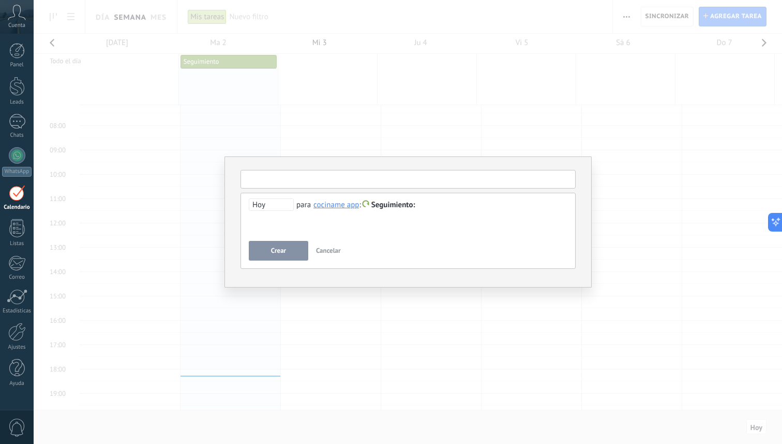
click at [343, 186] on input "text" at bounding box center [408, 179] width 335 height 19
type input "**********"
click at [274, 254] on span "Crear" at bounding box center [278, 250] width 15 height 7
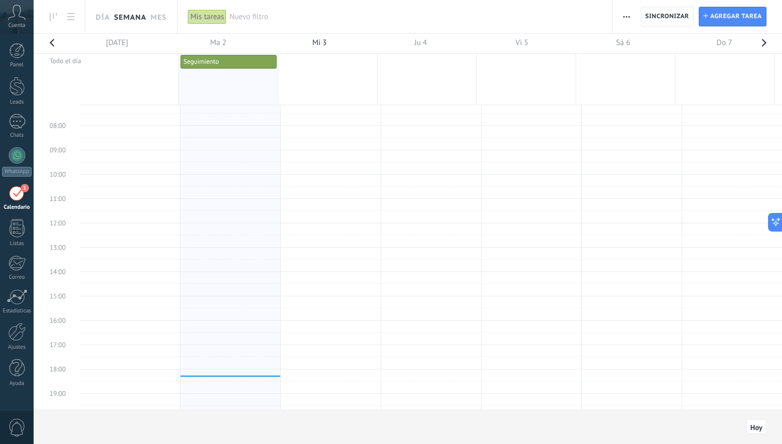
click at [245, 52] on div at bounding box center [407, 44] width 733 height 20
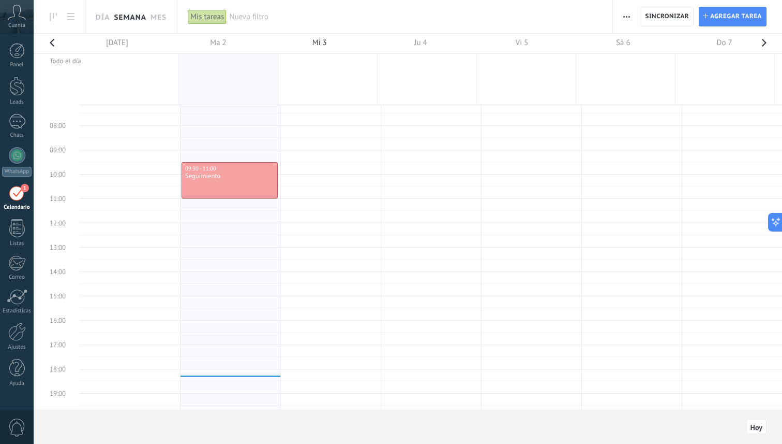
drag, startPoint x: 233, startPoint y: 160, endPoint x: 233, endPoint y: 188, distance: 27.9
click at [214, 179] on div "Seguimiento" at bounding box center [230, 176] width 90 height 9
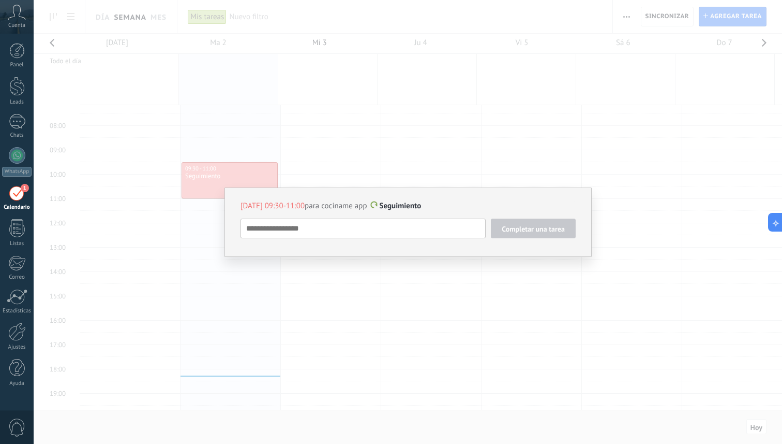
click at [370, 206] on span at bounding box center [374, 205] width 9 height 8
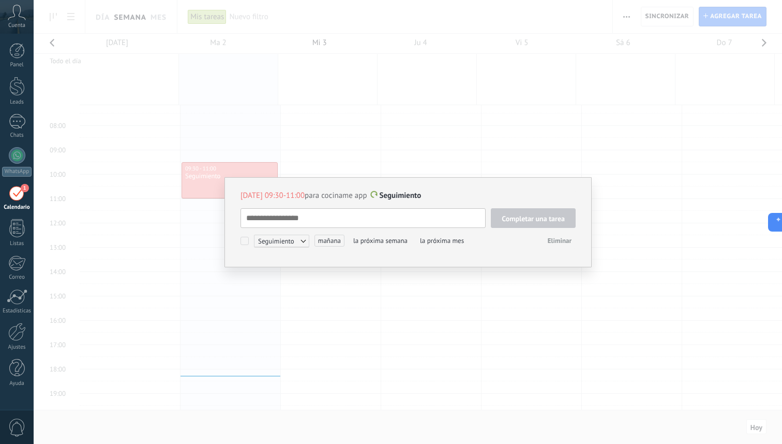
scroll to position [10, 0]
type textarea "*"
type textarea "**"
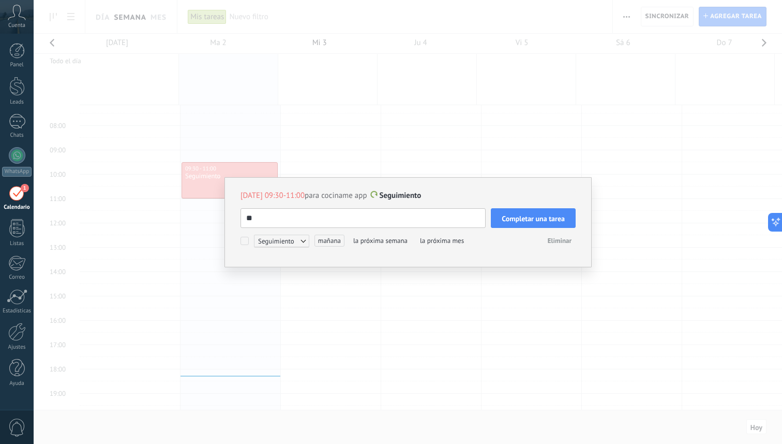
type textarea "**"
click at [300, 237] on span "Seguimiento" at bounding box center [281, 240] width 55 height 12
click at [304, 280] on label "Personalizado" at bounding box center [278, 279] width 93 height 19
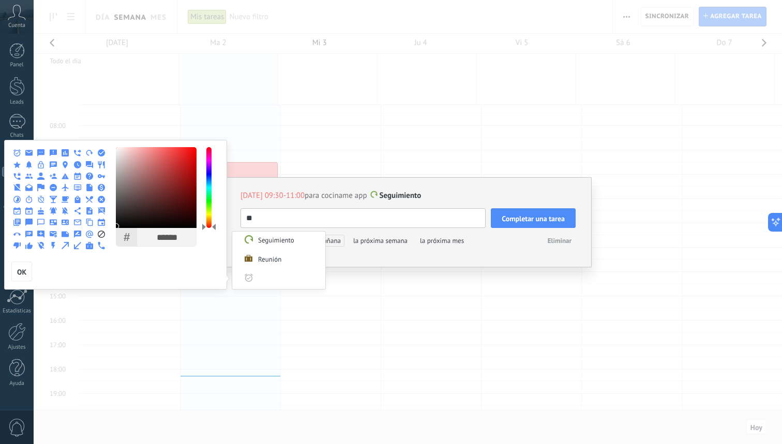
click at [91, 196] on use at bounding box center [89, 199] width 7 height 7
click at [349, 254] on div at bounding box center [391, 222] width 782 height 444
click at [436, 218] on div at bounding box center [391, 222] width 782 height 444
click at [391, 228] on div at bounding box center [391, 222] width 782 height 444
click at [379, 219] on div at bounding box center [391, 222] width 782 height 444
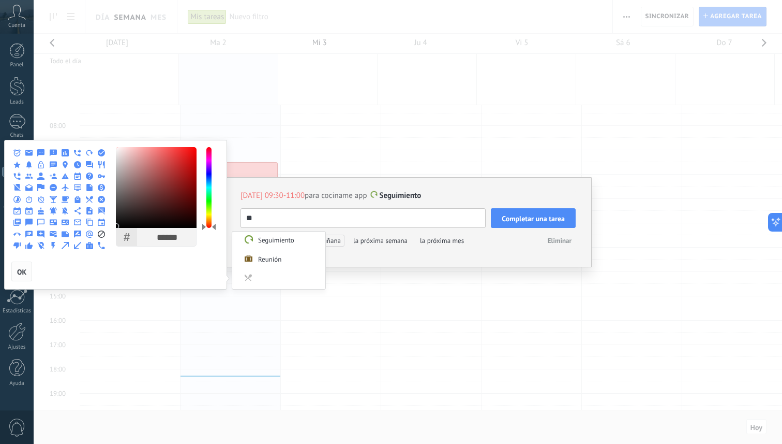
click at [15, 266] on button "OK" at bounding box center [21, 271] width 21 height 20
click at [26, 272] on button "OK" at bounding box center [21, 271] width 21 height 20
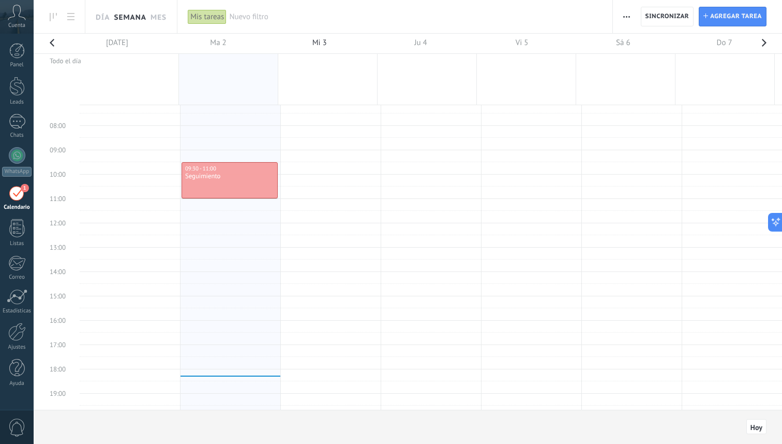
click at [250, 191] on div at bounding box center [391, 222] width 782 height 444
click at [250, 191] on div at bounding box center [229, 180] width 95 height 36
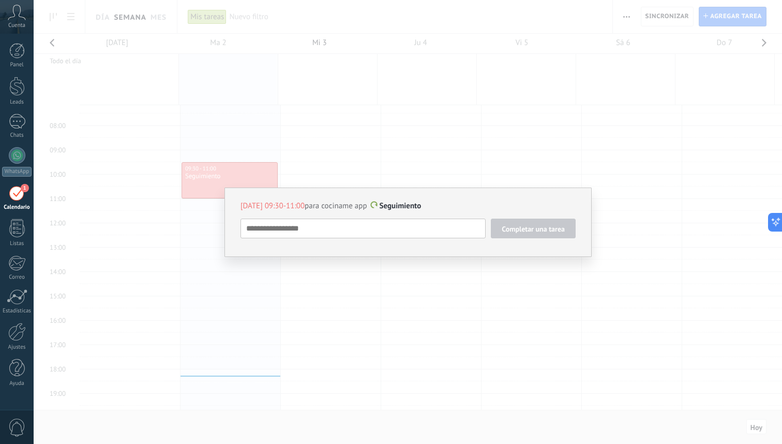
click at [301, 219] on textarea at bounding box center [363, 228] width 245 height 20
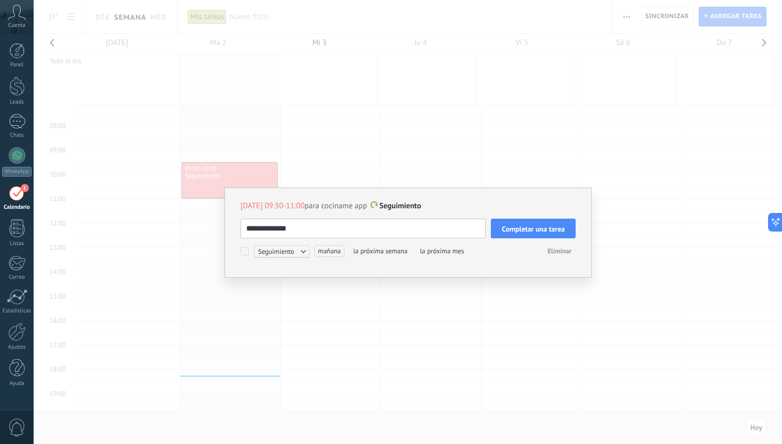
type textarea "**********"
click at [238, 252] on div "**********" at bounding box center [408, 232] width 367 height 90
click at [547, 283] on div "**********" at bounding box center [408, 222] width 749 height 444
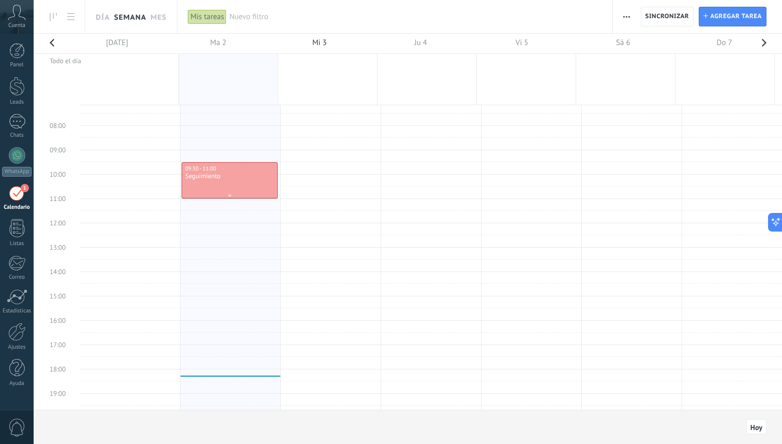
click at [235, 173] on div "Seguimiento" at bounding box center [230, 176] width 90 height 9
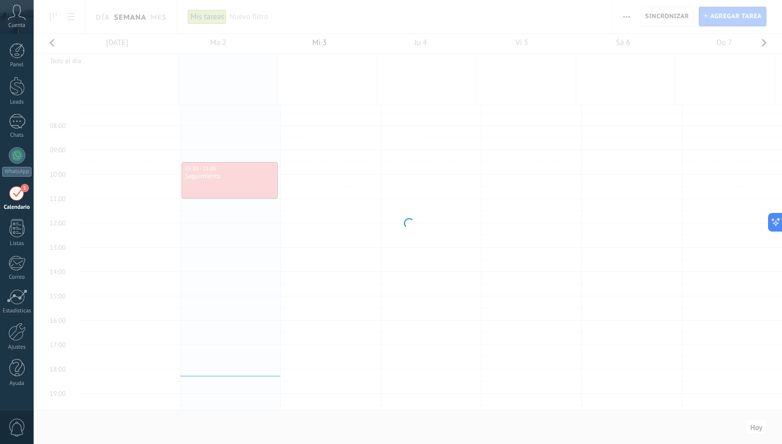
click at [235, 173] on div at bounding box center [408, 222] width 749 height 444
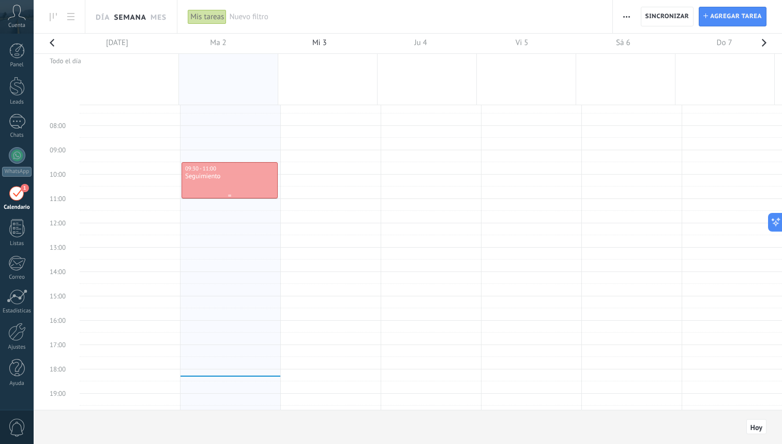
click at [235, 173] on div "Seguimiento" at bounding box center [230, 176] width 90 height 9
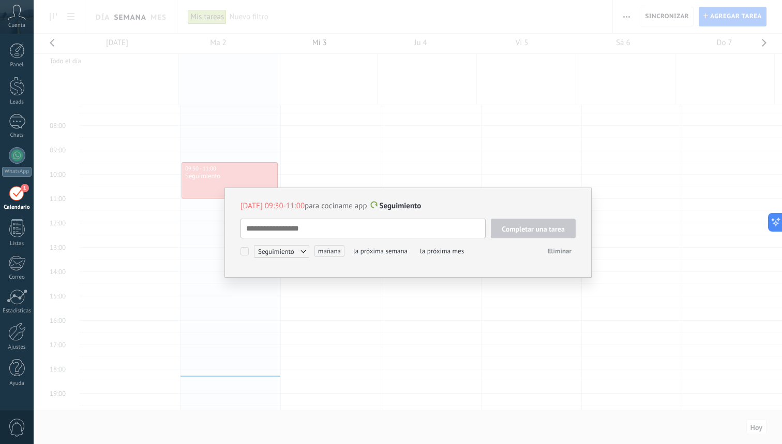
click at [339, 221] on textarea at bounding box center [363, 228] width 245 height 20
type textarea "***"
click at [519, 227] on span "Completar una tarea" at bounding box center [533, 228] width 63 height 7
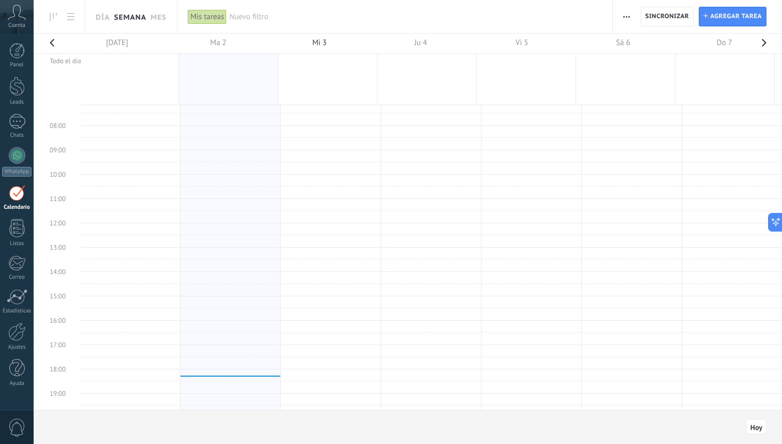
click at [246, 7] on div "Nuevo filtro" at bounding box center [415, 16] width 373 height 33
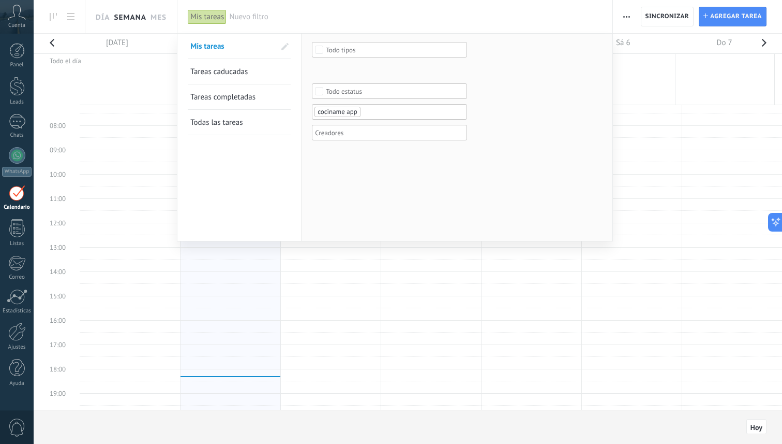
click at [279, 69] on link "Tareas caducadas" at bounding box center [239, 71] width 98 height 25
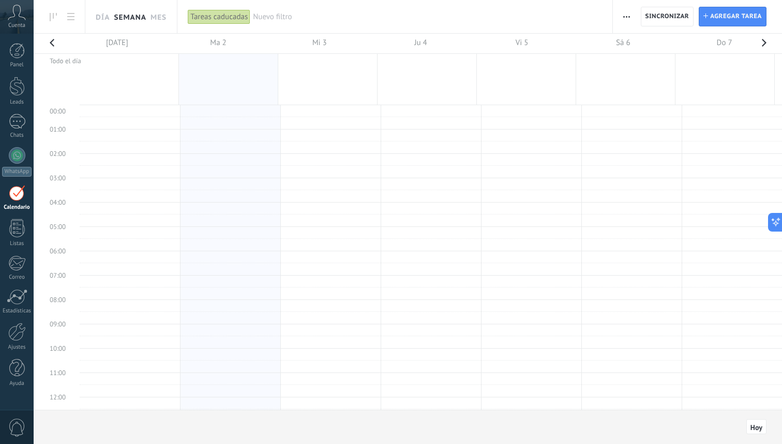
scroll to position [195, 0]
click at [56, 19] on icon at bounding box center [53, 17] width 7 height 8
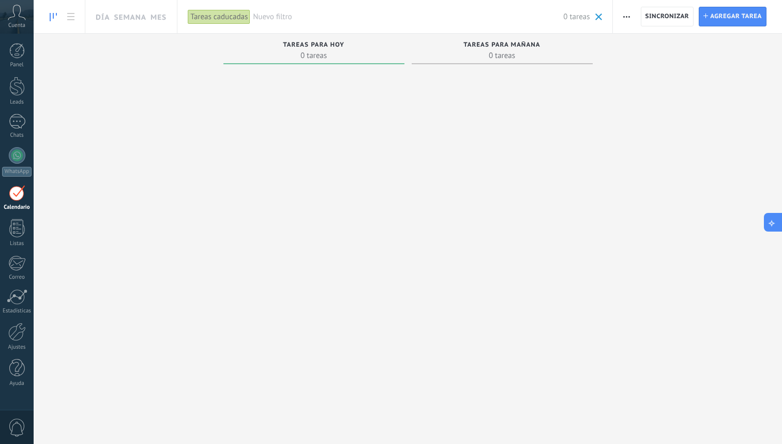
click at [774, 224] on icon at bounding box center [772, 221] width 11 height 11
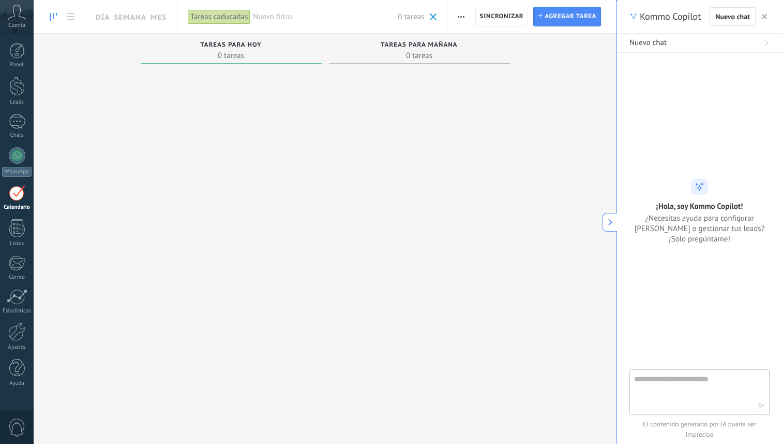
type textarea "**"
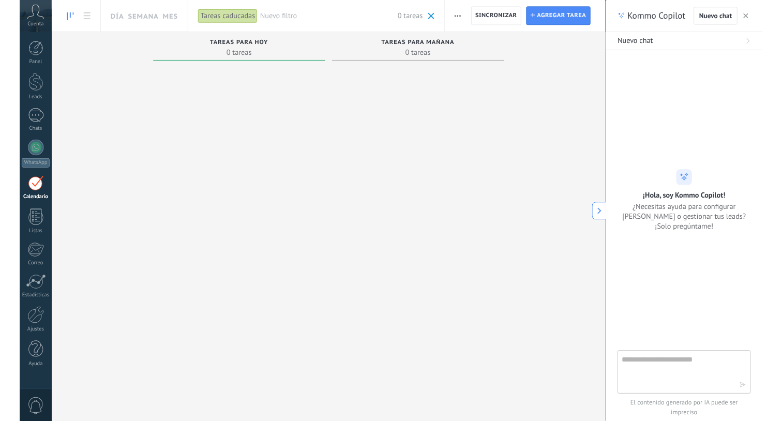
scroll to position [10, 0]
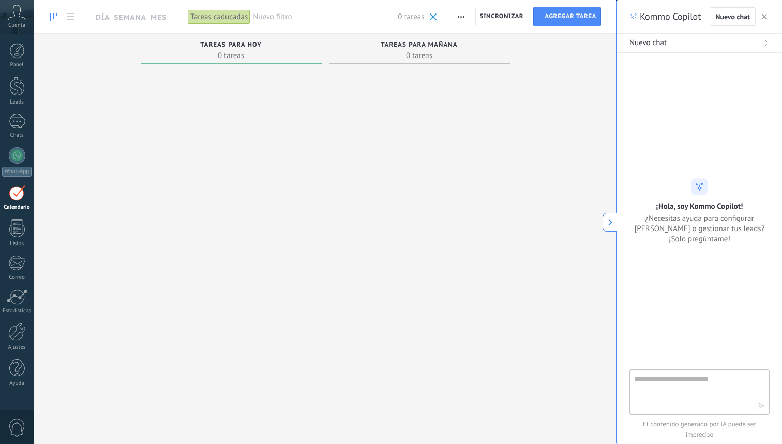
click at [609, 228] on button at bounding box center [610, 222] width 14 height 19
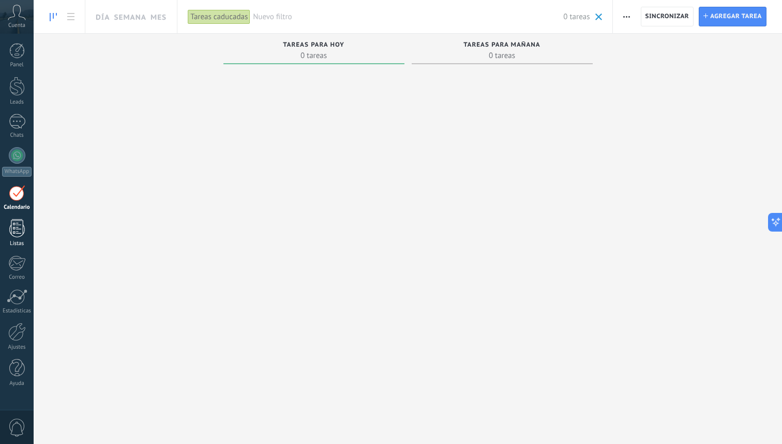
click at [12, 241] on div "Listas" at bounding box center [17, 243] width 30 height 7
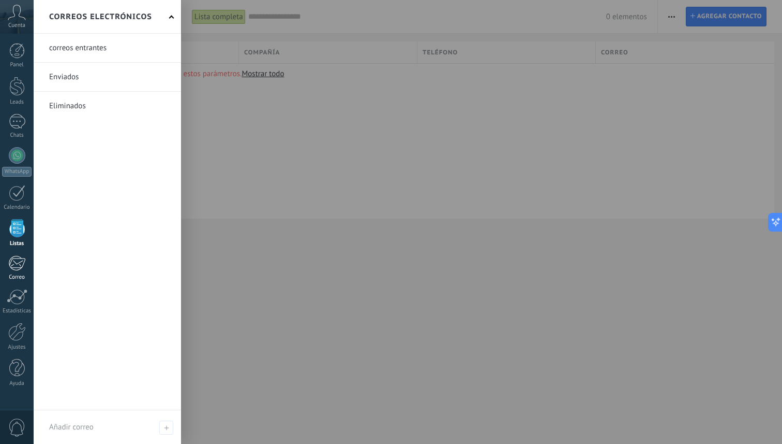
click at [12, 268] on div at bounding box center [16, 263] width 17 height 16
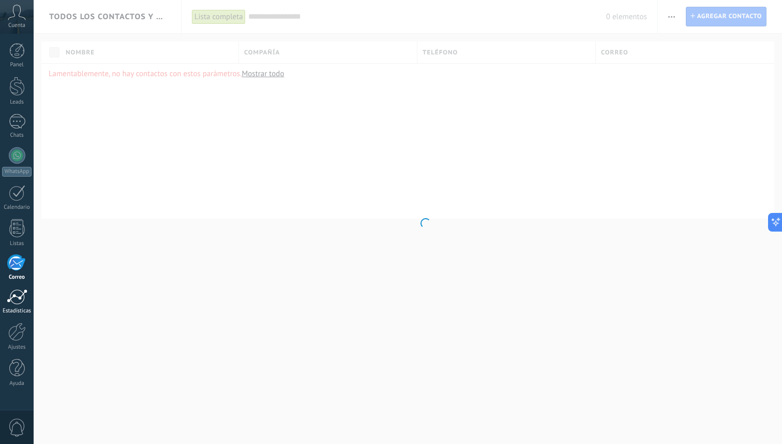
click at [18, 301] on div at bounding box center [17, 297] width 21 height 16
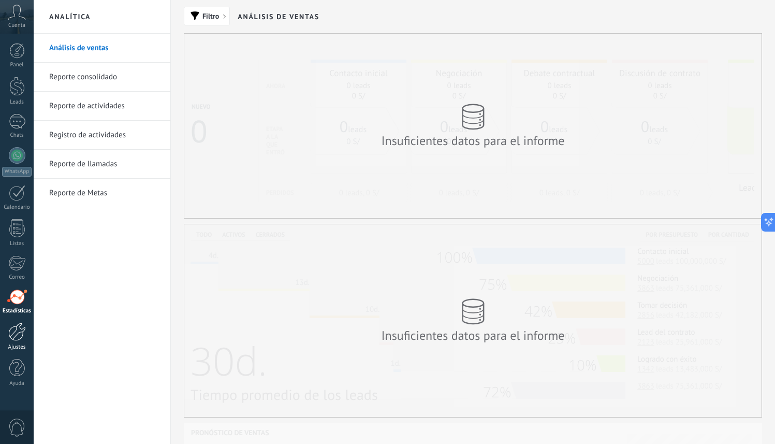
click at [13, 340] on div at bounding box center [17, 331] width 18 height 18
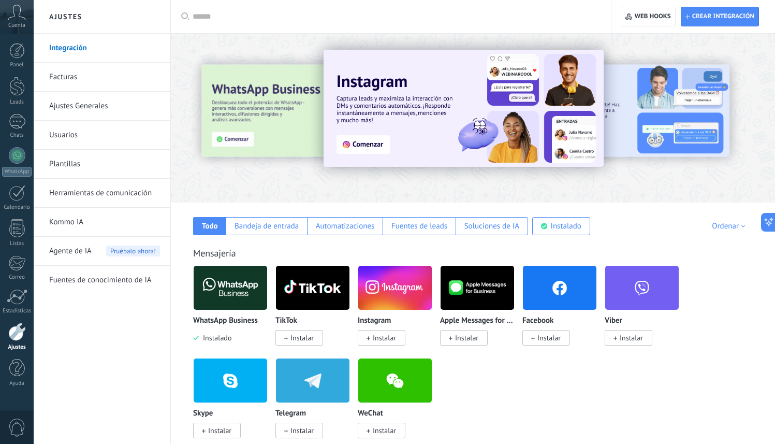
click at [101, 222] on link "Kommo IA" at bounding box center [104, 222] width 111 height 29
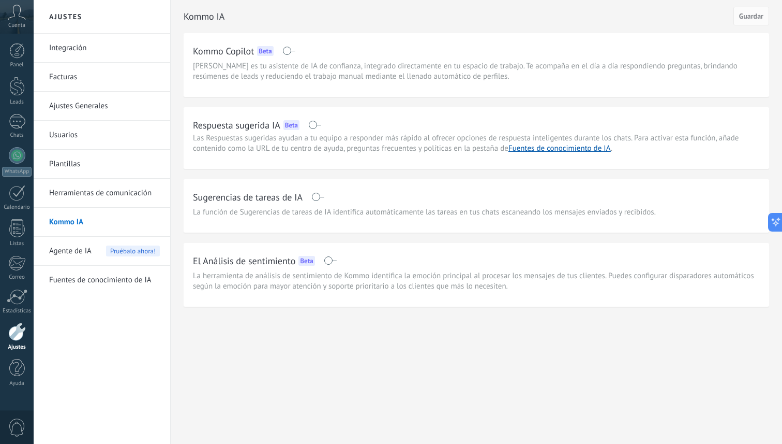
click at [312, 123] on span at bounding box center [314, 125] width 13 height 8
click at [317, 201] on div "Sugerencias de tareas de IA" at bounding box center [476, 196] width 567 height 17
click at [318, 199] on span at bounding box center [318, 197] width 13 height 8
click at [82, 260] on span "Agente de IA" at bounding box center [70, 251] width 42 height 29
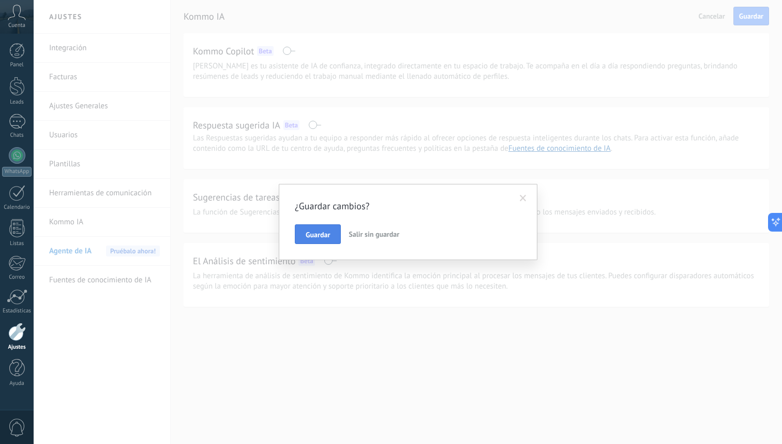
click at [309, 232] on span "Guardar" at bounding box center [318, 234] width 24 height 7
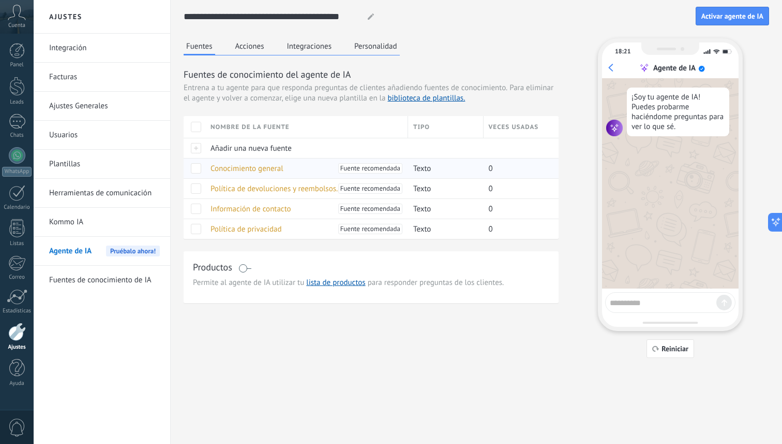
click at [256, 167] on span "Conocimiento general" at bounding box center [247, 169] width 73 height 10
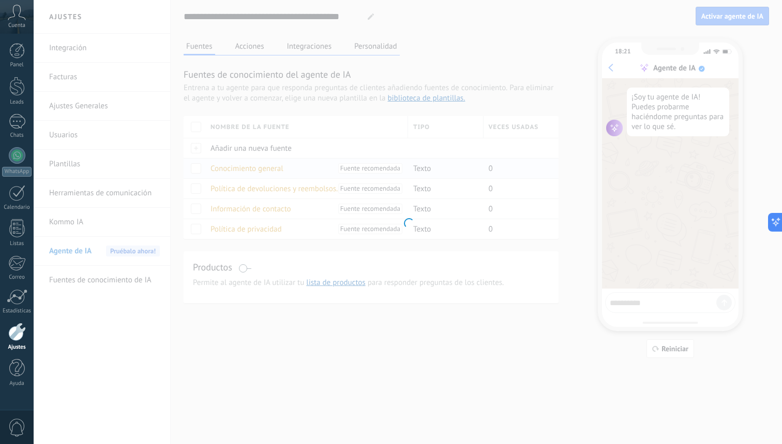
type input "**********"
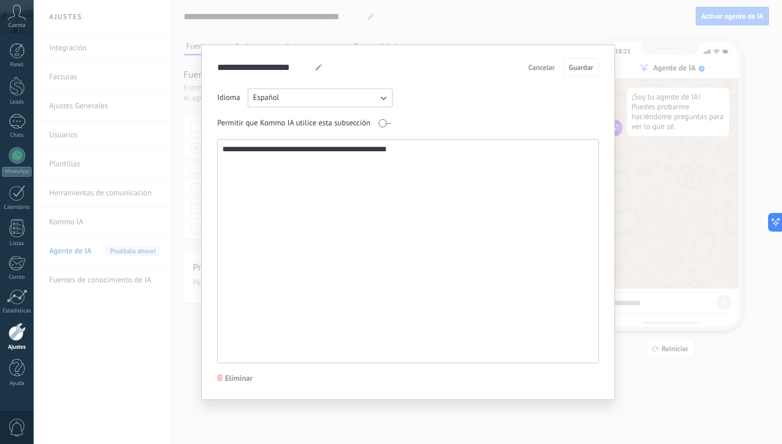
click at [256, 167] on textarea "**********" at bounding box center [407, 251] width 379 height 223
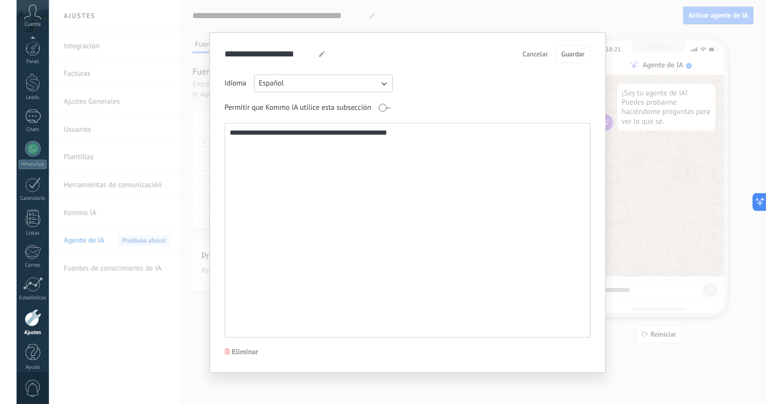
scroll to position [9, 0]
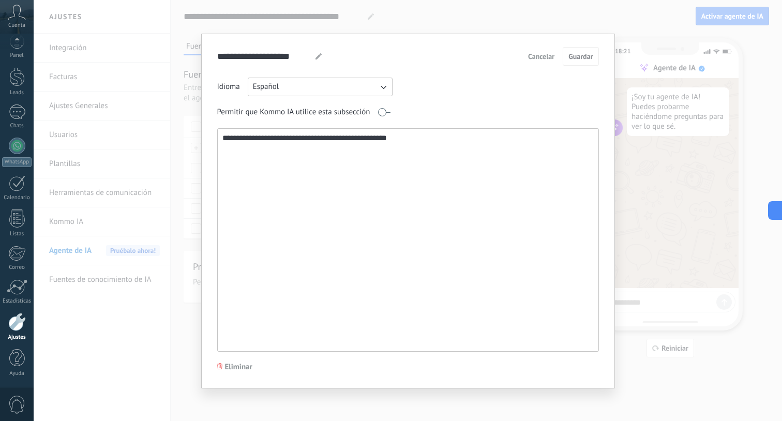
click at [444, 175] on textarea "**********" at bounding box center [407, 240] width 379 height 223
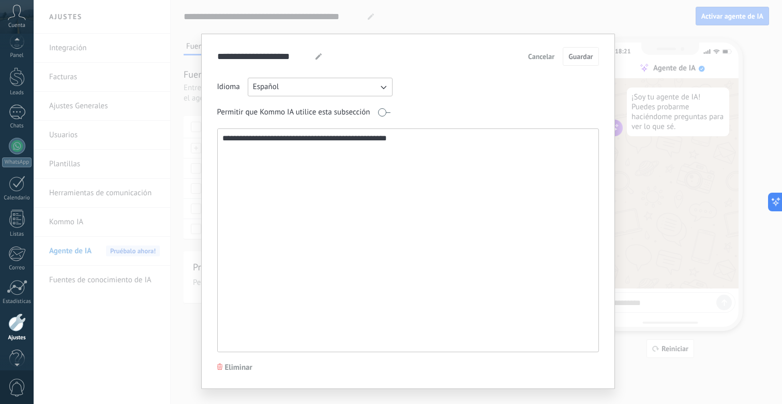
scroll to position [27, 0]
click at [422, 197] on textarea "**********" at bounding box center [407, 240] width 379 height 223
paste textarea "**********"
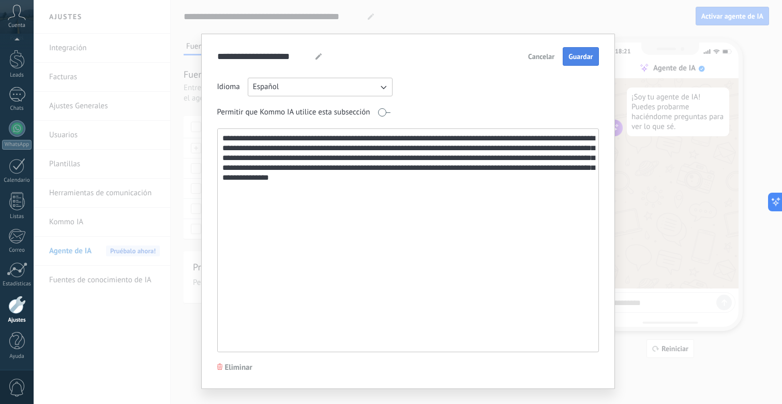
type textarea "**********"
click at [586, 55] on span "Guardar" at bounding box center [581, 56] width 24 height 7
click at [641, 117] on div "**********" at bounding box center [408, 202] width 749 height 404
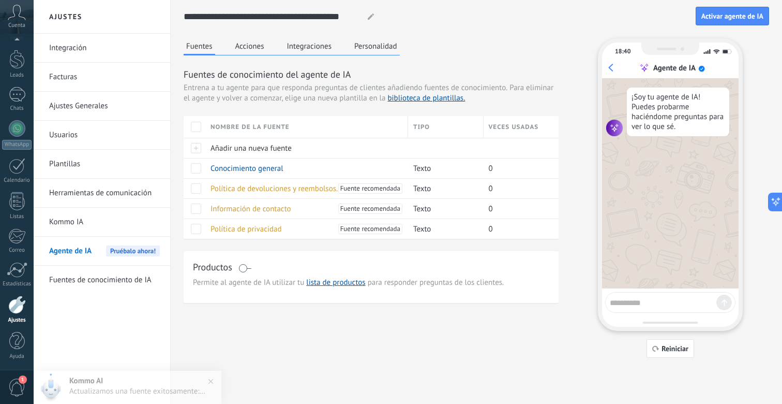
click at [247, 269] on span at bounding box center [245, 268] width 13 height 8
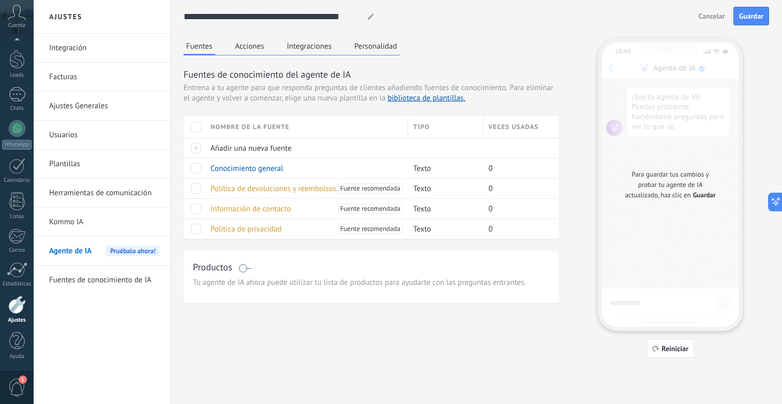
click at [701, 196] on span "Guardar" at bounding box center [704, 195] width 23 height 10
click at [748, 5] on div "**********" at bounding box center [477, 16] width 586 height 33
click at [748, 24] on button "Guardar" at bounding box center [752, 16] width 36 height 19
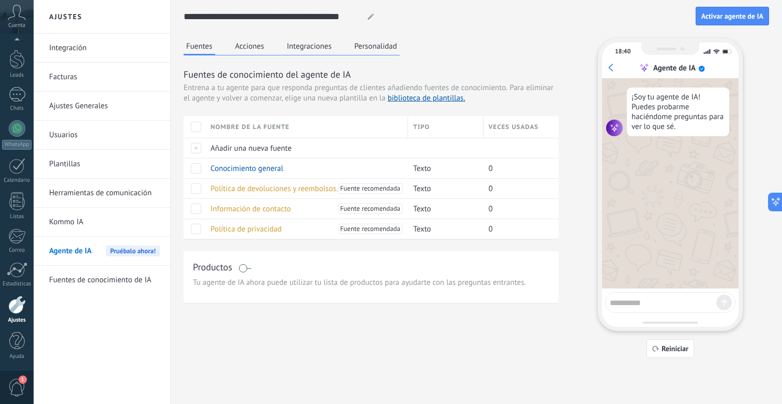
click at [270, 287] on span "Tu agente de IA ahora puede utilizar tu lista de productos para ayudarte con la…" at bounding box center [371, 282] width 357 height 10
click at [245, 273] on div "Productos" at bounding box center [371, 267] width 357 height 15
click at [241, 268] on span at bounding box center [245, 268] width 13 height 8
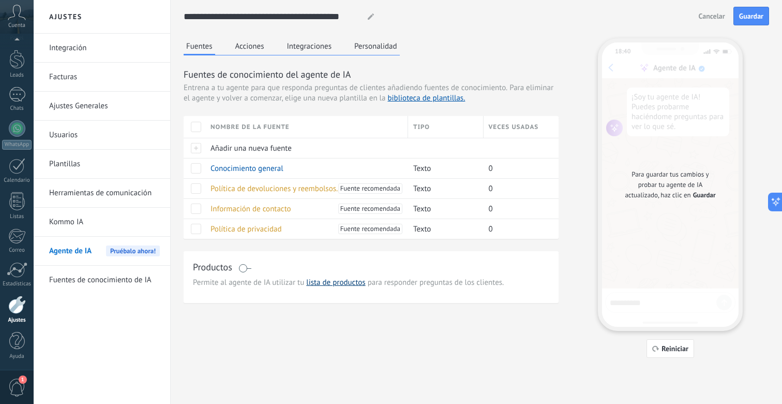
click at [326, 283] on link "lista de productos" at bounding box center [335, 282] width 59 height 10
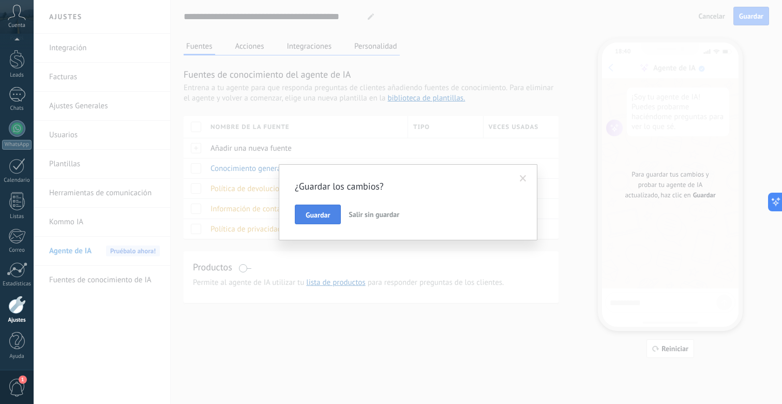
click at [327, 210] on button "Guardar" at bounding box center [318, 214] width 46 height 20
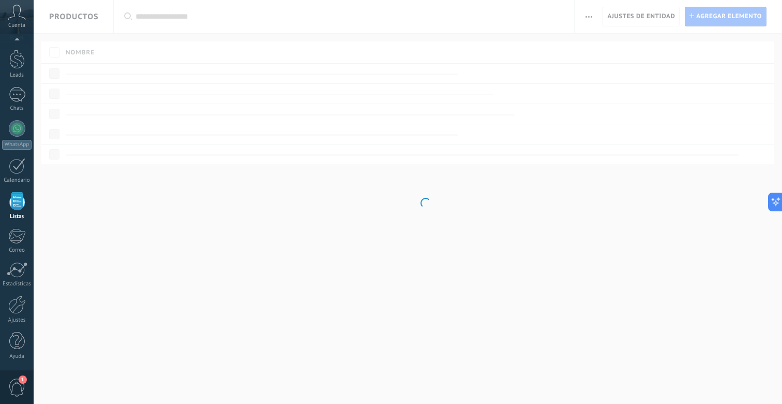
click at [336, 210] on body ".abccls-1,.abccls-2{fill-rule:evenodd}.abccls-2{fill:#fff} .abfcls-1{fill:none}…" at bounding box center [391, 202] width 782 height 404
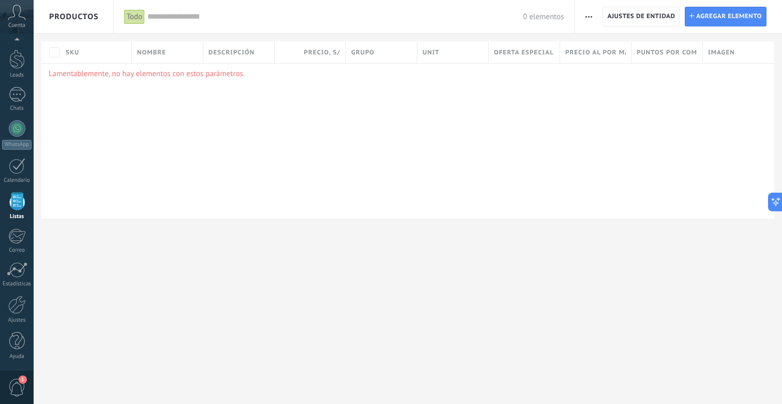
click at [267, 158] on div "Lamentablemente, no hay elementos con estos parámetros." at bounding box center [407, 140] width 733 height 155
click at [713, 25] on span "Agregar elemento" at bounding box center [730, 16] width 66 height 19
type textarea "***"
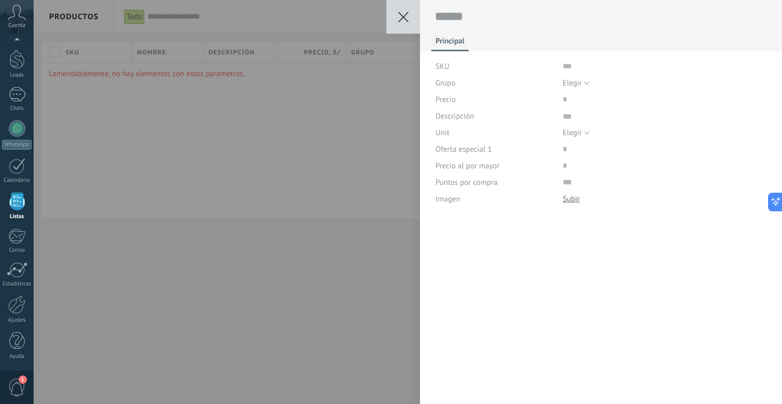
scroll to position [10, 0]
click at [571, 70] on input "text" at bounding box center [665, 66] width 204 height 17
click at [586, 81] on button "Elegir" at bounding box center [576, 83] width 27 height 17
click at [536, 97] on div "Precio" at bounding box center [496, 99] width 120 height 17
click at [587, 65] on input "text" at bounding box center [665, 66] width 204 height 17
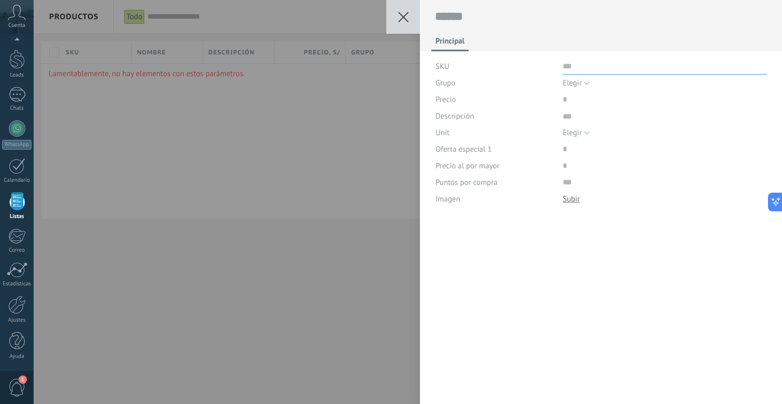
paste input "**********"
drag, startPoint x: 619, startPoint y: 67, endPoint x: 509, endPoint y: 64, distance: 110.3
click at [509, 64] on div "**********" at bounding box center [602, 66] width 332 height 17
type input "**********"
click at [603, 104] on input "price" at bounding box center [596, 99] width 66 height 17
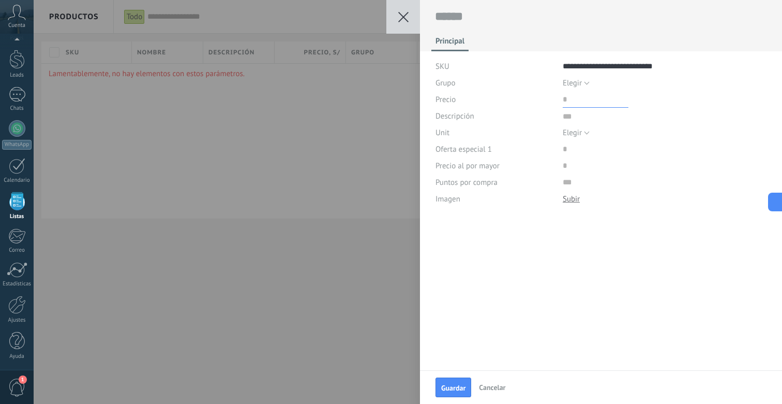
paste input "******"
type input "***"
paste textarea "**********"
type textarea "**********"
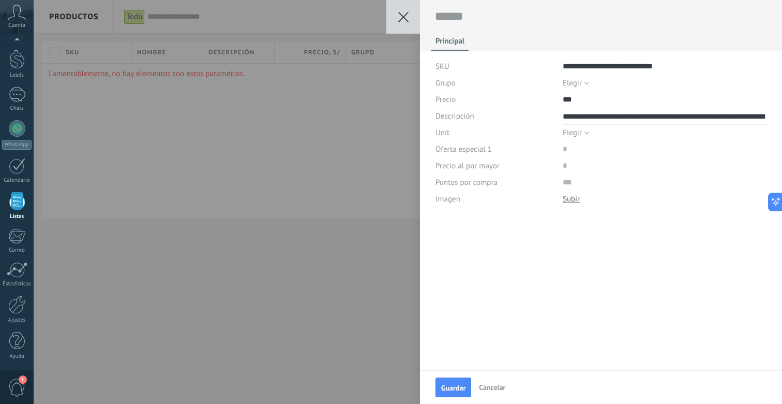
scroll to position [21, 0]
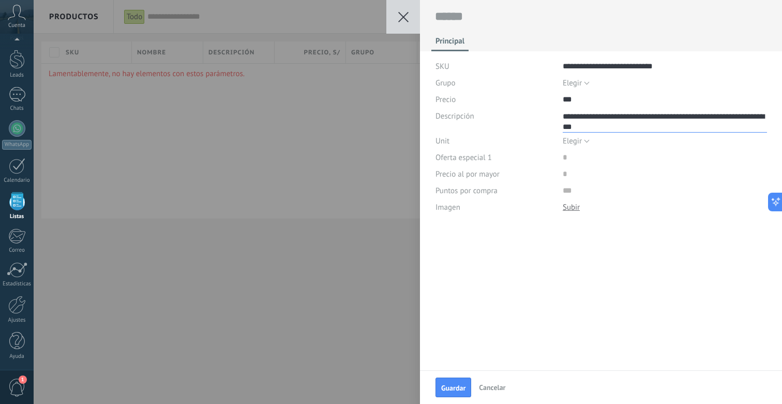
type textarea "**********"
click at [581, 142] on button "Elegir" at bounding box center [576, 140] width 27 height 17
click at [537, 234] on div "**********" at bounding box center [601, 120] width 362 height 241
click at [583, 155] on input "price" at bounding box center [596, 157] width 66 height 17
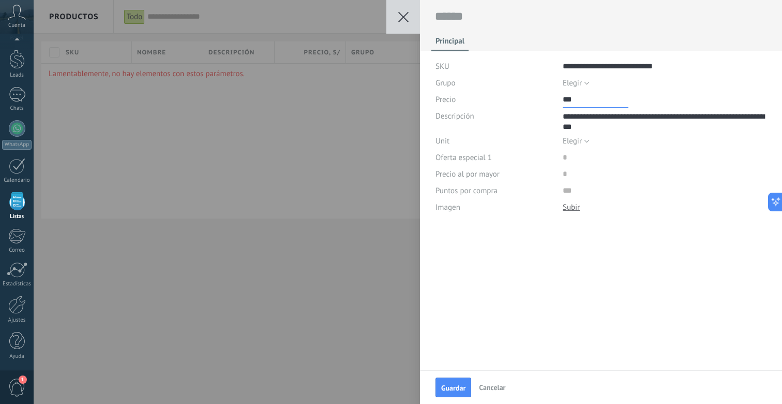
click at [573, 97] on input "price" at bounding box center [596, 99] width 66 height 17
click at [567, 156] on input "price" at bounding box center [596, 157] width 66 height 17
paste input "***"
type input "***"
click at [577, 112] on textarea "**********" at bounding box center [665, 120] width 204 height 25
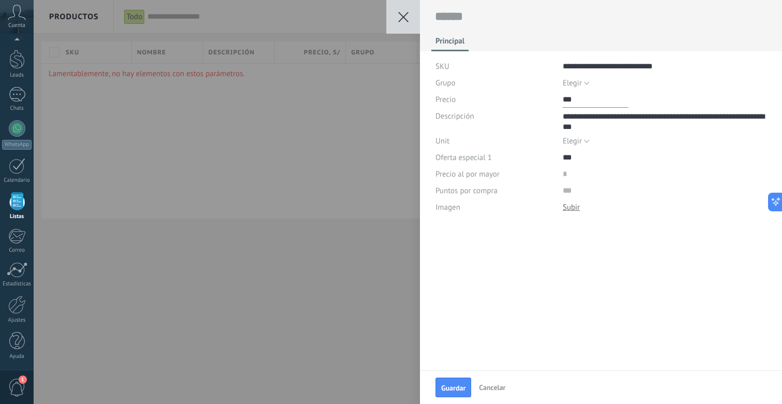
click at [575, 102] on input "price" at bounding box center [596, 99] width 66 height 17
type input "***"
click at [567, 174] on input "price" at bounding box center [596, 174] width 66 height 17
click at [571, 187] on input "numeric" at bounding box center [665, 190] width 204 height 17
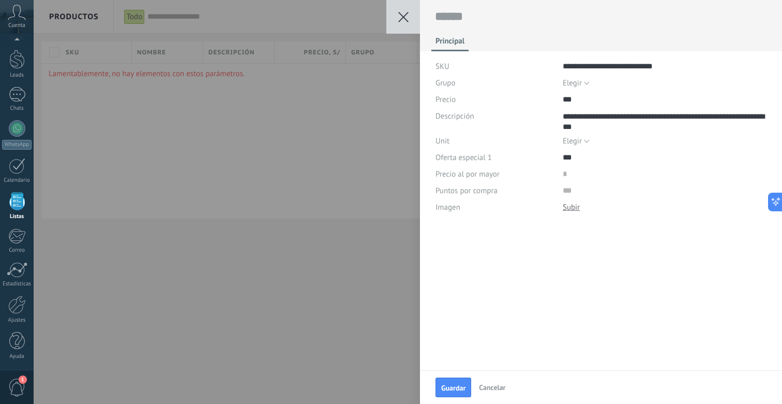
click at [575, 209] on div at bounding box center [571, 207] width 17 height 10
click at [581, 79] on button "Elegir" at bounding box center [576, 83] width 27 height 17
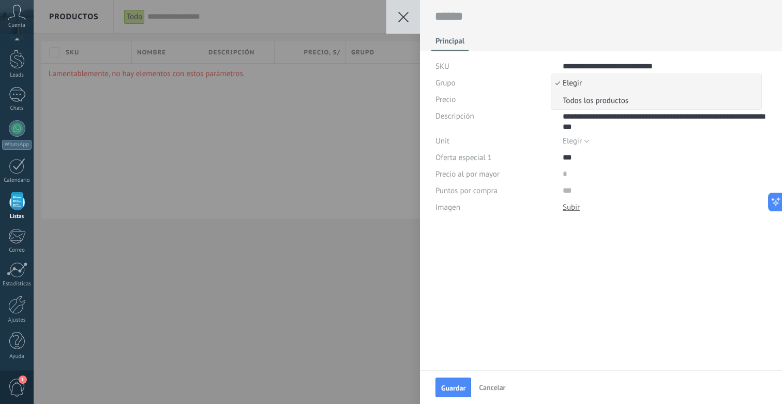
click at [584, 95] on li "Todos los productos" at bounding box center [657, 101] width 210 height 18
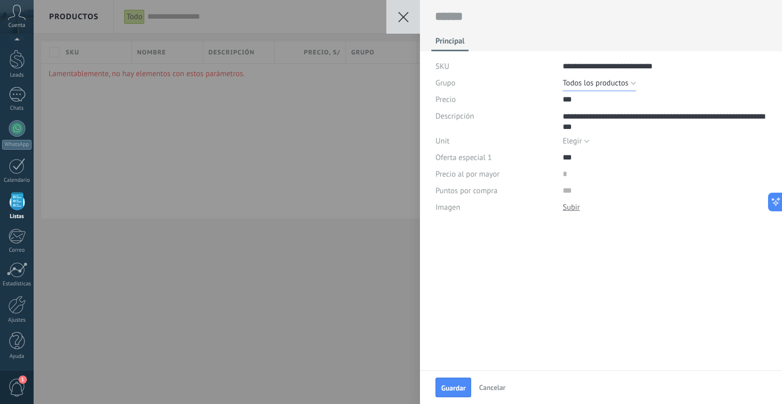
click at [592, 81] on span "Todos los productos" at bounding box center [596, 83] width 66 height 10
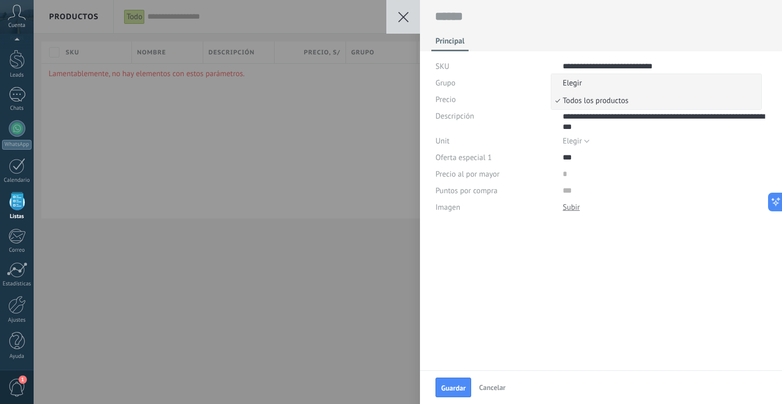
click at [583, 80] on span "Elegir" at bounding box center [655, 83] width 207 height 10
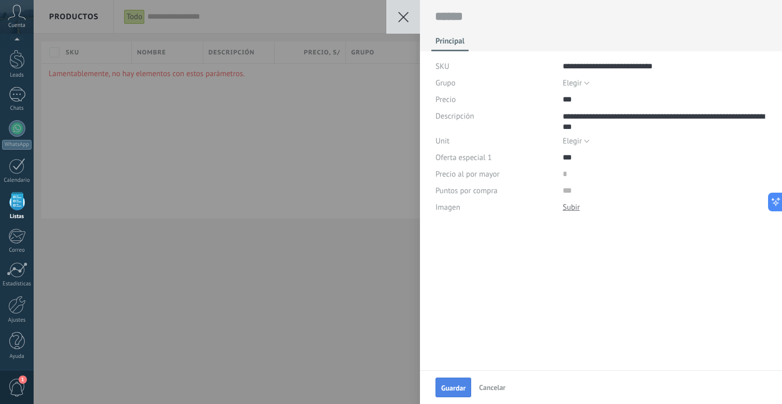
click at [460, 387] on span "Guardar" at bounding box center [453, 387] width 24 height 7
click at [590, 58] on input "**********" at bounding box center [665, 66] width 204 height 17
click at [537, 20] on textarea at bounding box center [601, 17] width 333 height 16
paste textarea "**********"
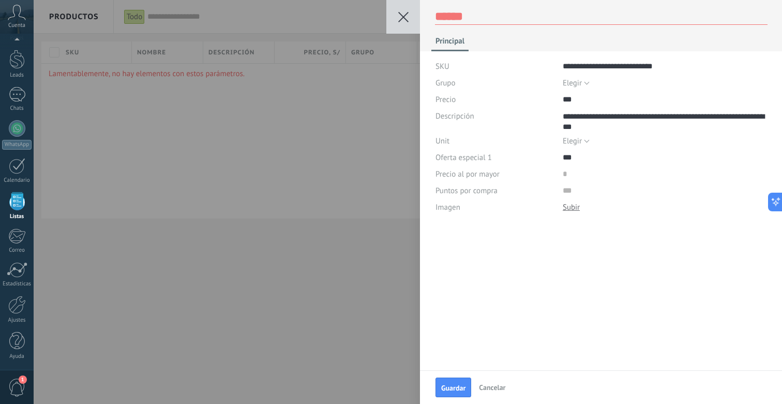
type textarea "**********"
click at [600, 55] on div "**********" at bounding box center [601, 107] width 363 height 215
click at [598, 63] on input "**********" at bounding box center [665, 66] width 204 height 17
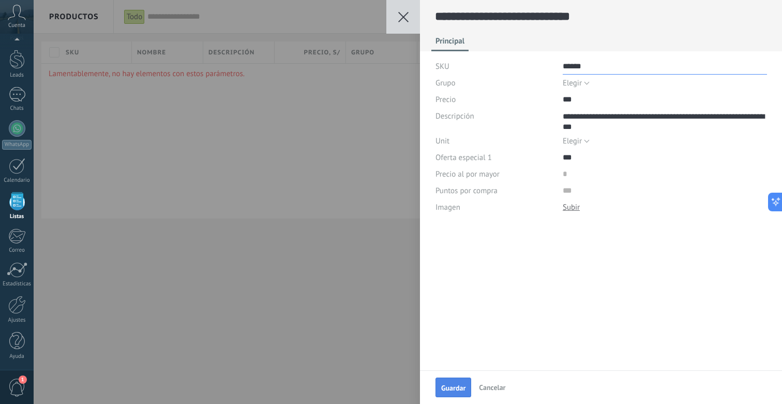
type input "******"
click at [450, 391] on span "Guardar" at bounding box center [453, 387] width 24 height 7
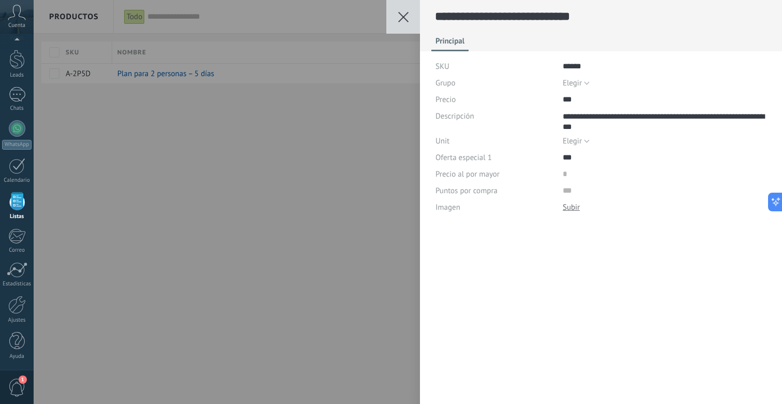
click at [393, 100] on div "**********" at bounding box center [408, 202] width 749 height 404
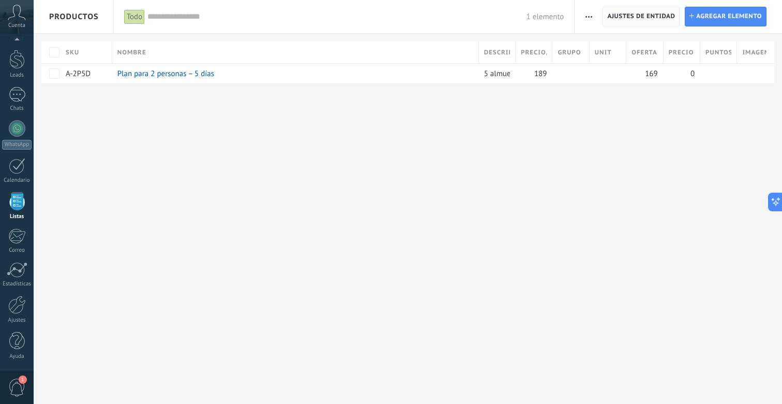
click at [603, 14] on button "Ajustes de entidad" at bounding box center [641, 17] width 77 height 20
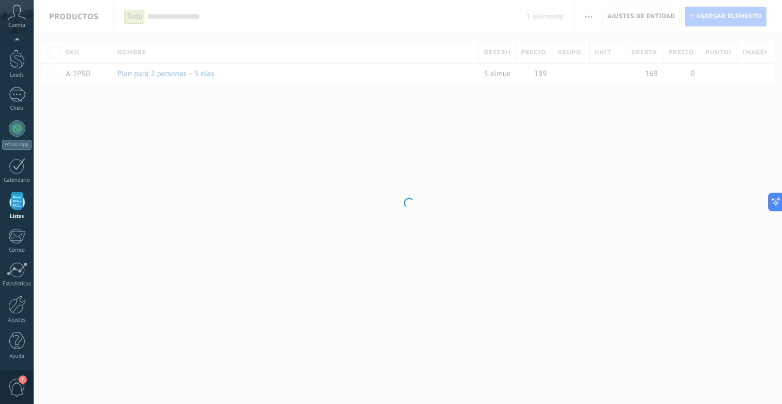
click at [622, 17] on div at bounding box center [408, 202] width 749 height 404
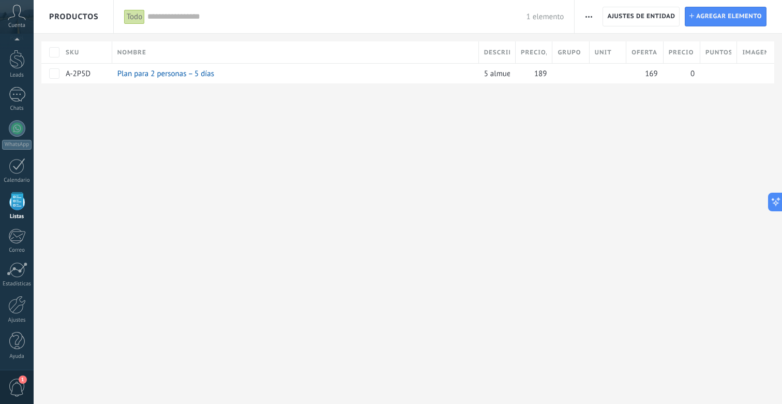
click at [622, 17] on span "Ajustes de entidad" at bounding box center [642, 16] width 68 height 19
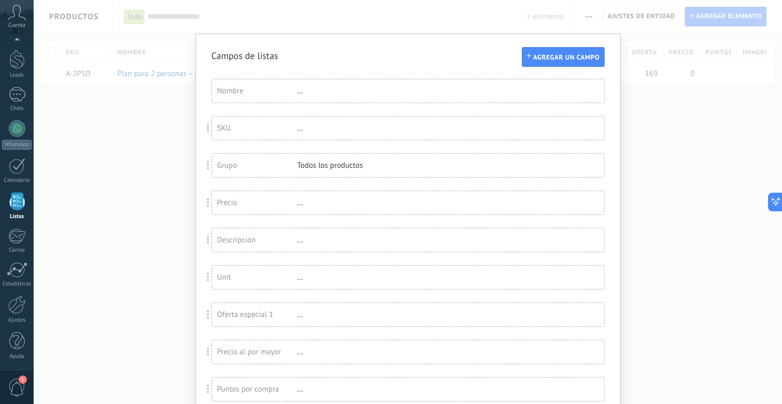
click at [456, 80] on div "Nombre ..." at bounding box center [408, 90] width 392 height 23
click at [300, 88] on div "..." at bounding box center [331, 91] width 67 height 10
click at [311, 168] on div "Todos los productos" at bounding box center [331, 165] width 67 height 10
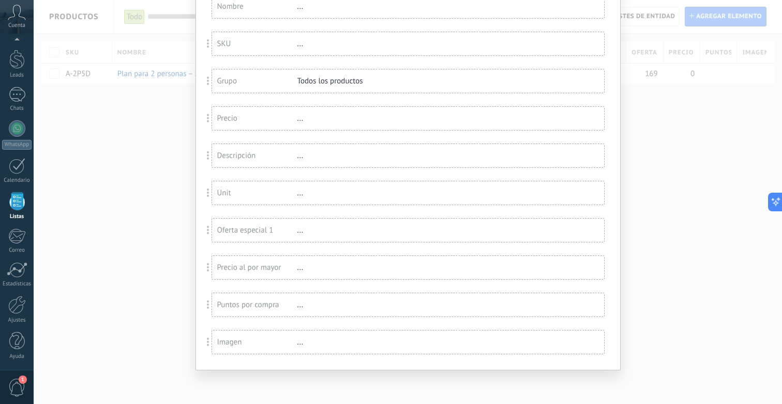
scroll to position [0, 0]
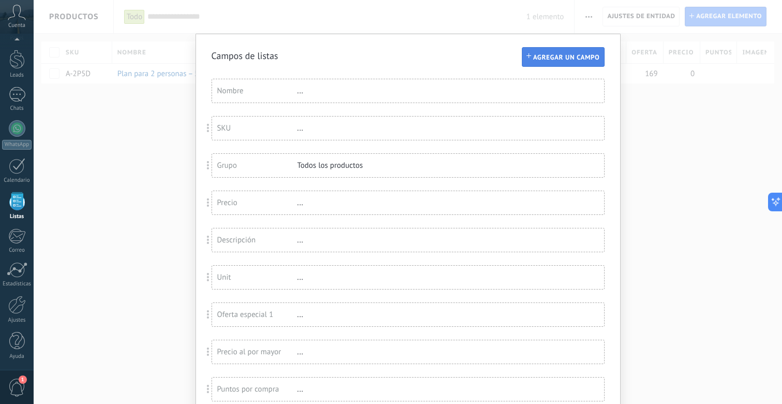
click at [541, 56] on span "Agregar un campo" at bounding box center [567, 57] width 67 height 7
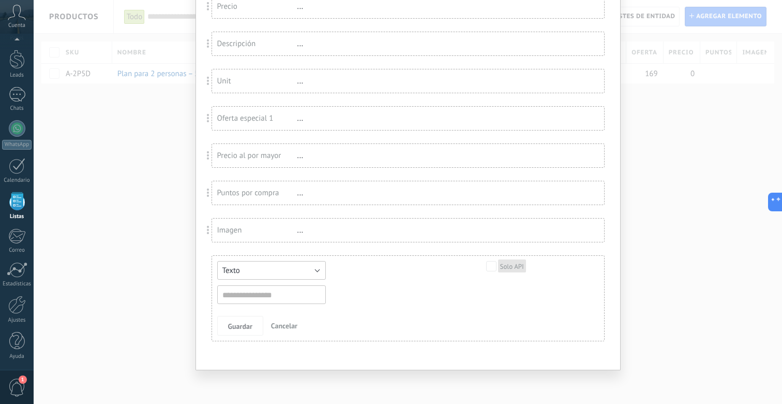
click at [269, 270] on button "Texto" at bounding box center [271, 270] width 109 height 19
click at [275, 284] on span "Número" at bounding box center [266, 288] width 111 height 10
click at [264, 298] on input "text" at bounding box center [271, 294] width 109 height 19
type input "**********"
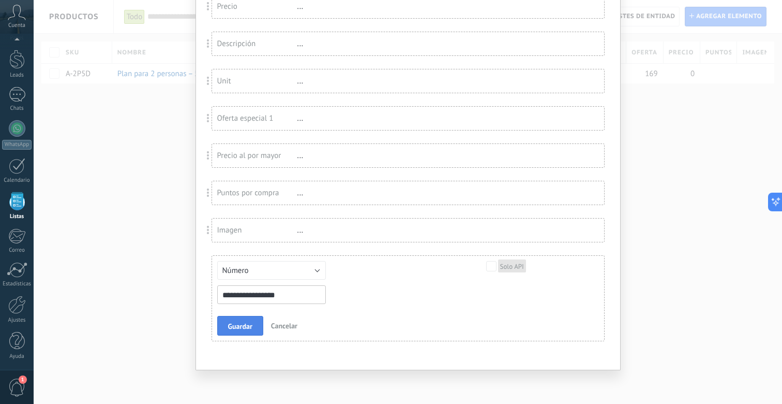
click at [250, 328] on span "Guardar" at bounding box center [240, 325] width 24 height 7
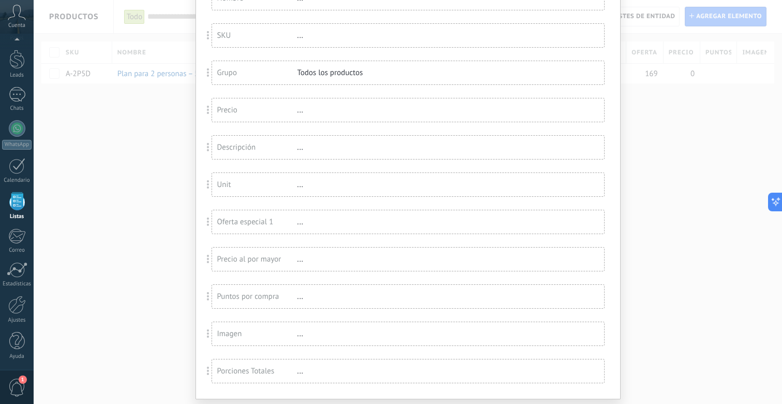
scroll to position [125, 0]
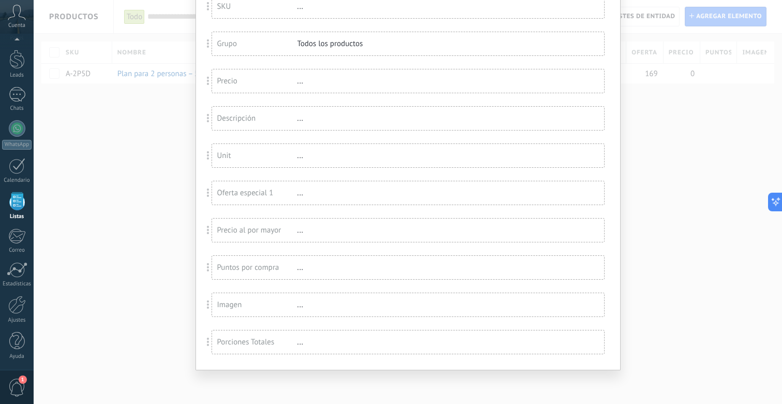
click at [321, 344] on div "..." at bounding box center [331, 342] width 67 height 10
click at [303, 344] on div "..." at bounding box center [331, 342] width 67 height 10
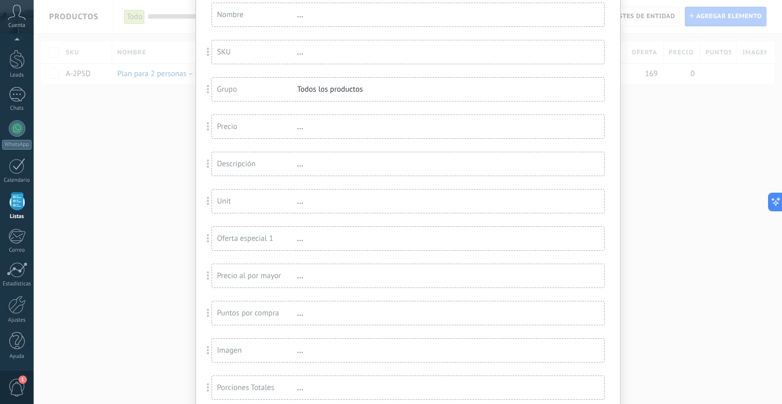
scroll to position [72, 0]
click at [211, 284] on span at bounding box center [208, 279] width 19 height 24
click at [291, 205] on div "Unit" at bounding box center [257, 205] width 80 height 10
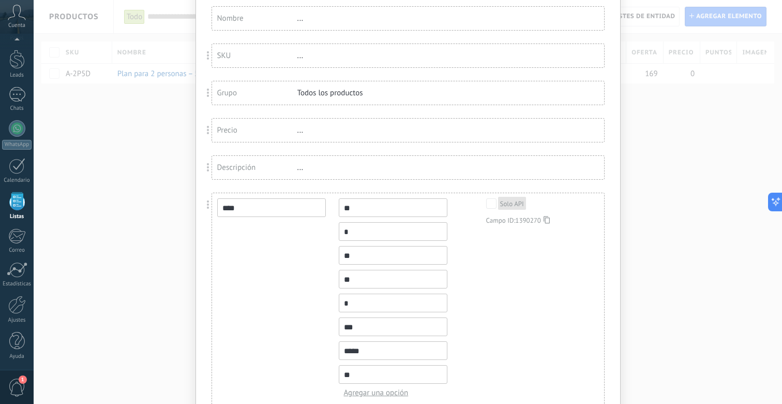
click at [358, 214] on input "**" at bounding box center [393, 207] width 109 height 19
type input "**"
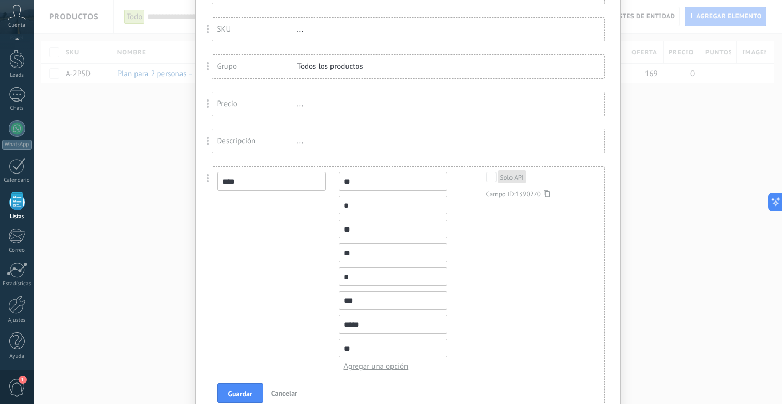
click at [289, 176] on input "****" at bounding box center [271, 181] width 109 height 19
click at [361, 234] on input "**" at bounding box center [393, 228] width 109 height 19
click at [361, 214] on input "*" at bounding box center [393, 205] width 109 height 19
click at [226, 390] on button "Guardar" at bounding box center [240, 393] width 46 height 20
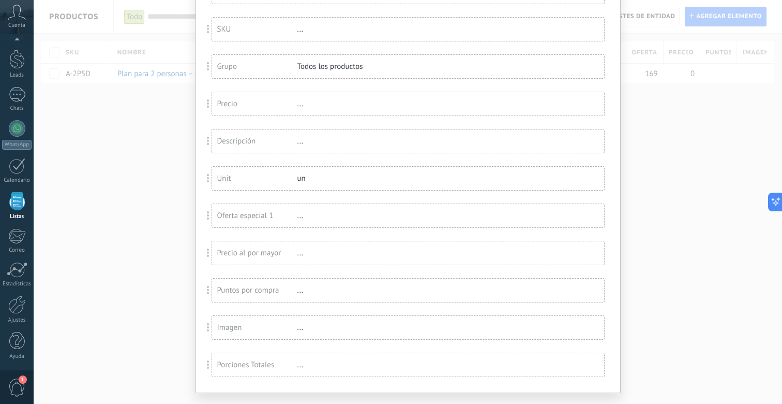
scroll to position [0, 0]
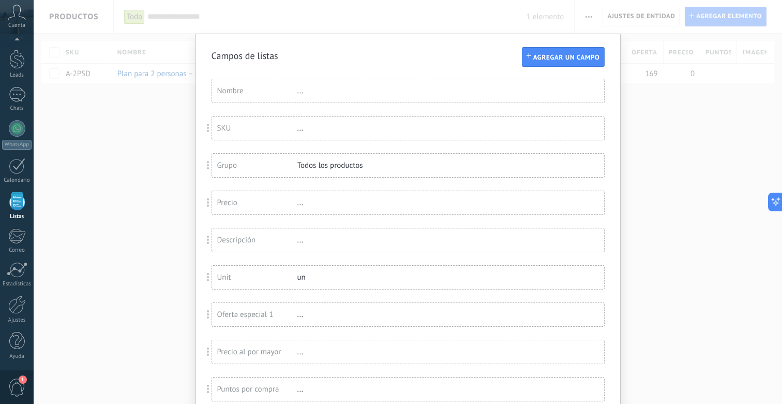
click at [640, 54] on div "Campos de listas Agregar un campo Usted ha alcanzado la cantidad máxima de los …" at bounding box center [408, 202] width 749 height 404
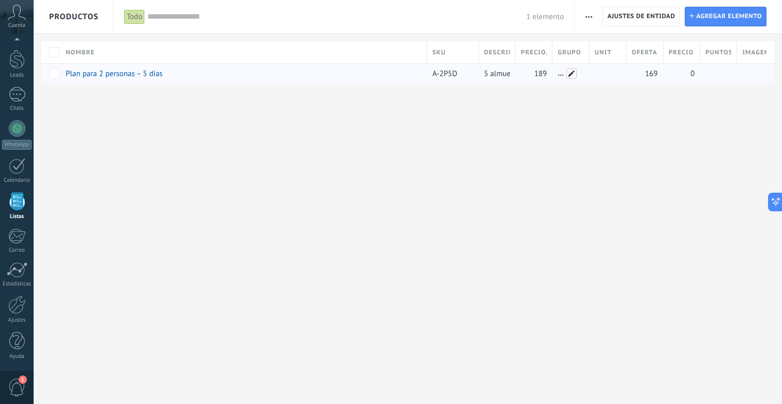
click at [574, 72] on span at bounding box center [572, 73] width 10 height 10
click at [583, 82] on div "Elegir Todos los productos Elegir Guardar Cancelar" at bounding box center [603, 89] width 104 height 52
click at [583, 77] on button "Elegir" at bounding box center [571, 73] width 27 height 13
click at [592, 15] on span "button" at bounding box center [589, 17] width 7 height 20
click at [593, 65] on div "Categorías" at bounding box center [612, 64] width 75 height 21
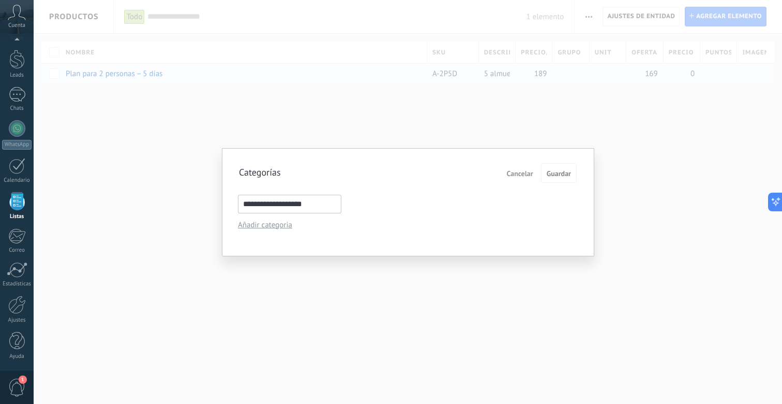
click at [311, 206] on input "**********" at bounding box center [290, 204] width 104 height 19
type input "*"
type input "**********"
click at [280, 228] on div "Añadir categoria" at bounding box center [286, 225] width 96 height 10
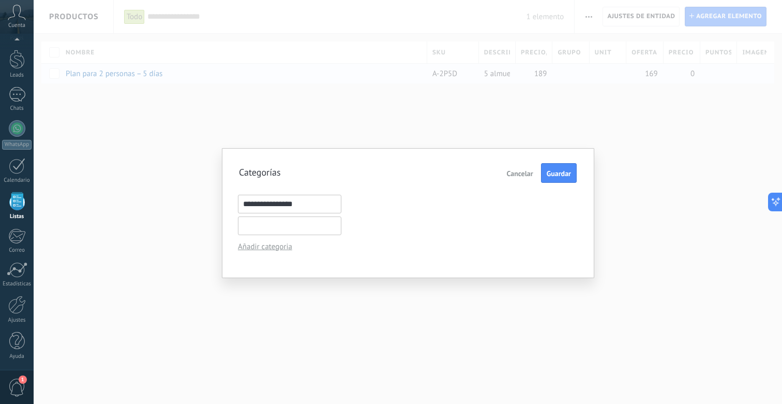
click at [280, 228] on input "text" at bounding box center [290, 225] width 104 height 19
type input "**********"
click at [538, 220] on div "**********" at bounding box center [408, 226] width 341 height 22
click at [559, 170] on span "Guardar" at bounding box center [559, 173] width 24 height 7
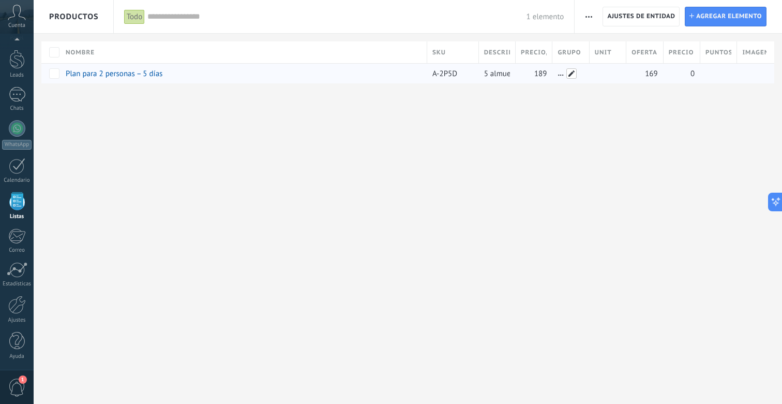
click at [576, 75] on span at bounding box center [572, 73] width 10 height 10
click at [574, 77] on span "Elegir" at bounding box center [567, 73] width 19 height 13
click at [387, 214] on div "**********" at bounding box center [408, 202] width 749 height 404
click at [570, 70] on span at bounding box center [572, 73] width 10 height 10
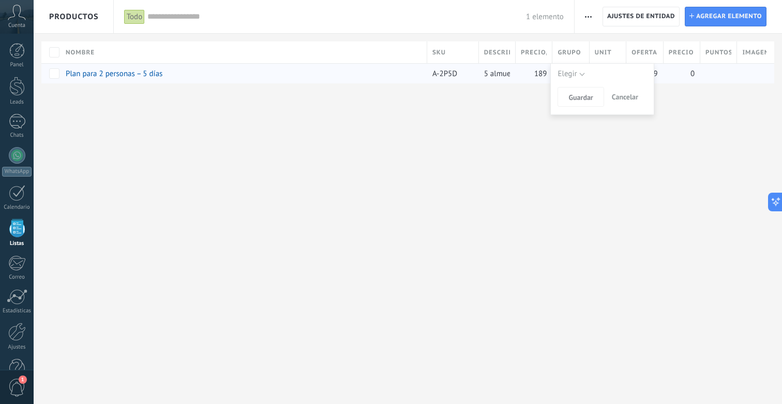
click at [570, 84] on div "Elegir Planes semanales Planes mensuales Elegir Guardar Cancelar" at bounding box center [603, 89] width 104 height 52
click at [578, 75] on button "Elegir" at bounding box center [571, 73] width 27 height 13
click at [576, 100] on li "Planes mensuales" at bounding box center [599, 109] width 95 height 18
click at [580, 73] on span "Planes mensuales" at bounding box center [588, 73] width 60 height 13
click at [579, 83] on li "Planes semanales" at bounding box center [599, 91] width 95 height 18
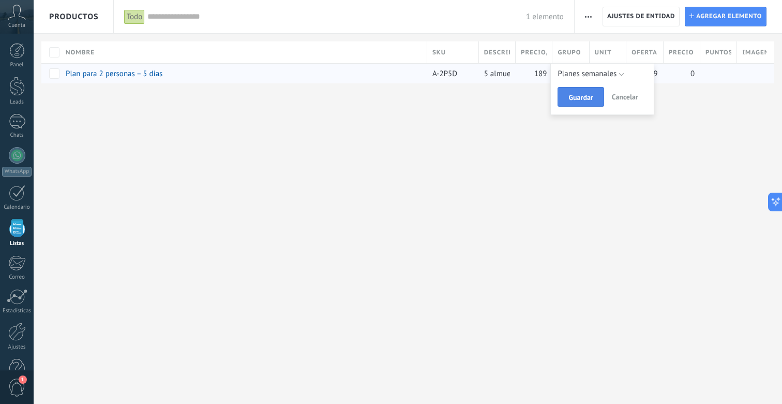
click at [576, 92] on button "Guardar" at bounding box center [581, 97] width 46 height 20
click at [697, 12] on span "Agregar elemento" at bounding box center [730, 16] width 66 height 19
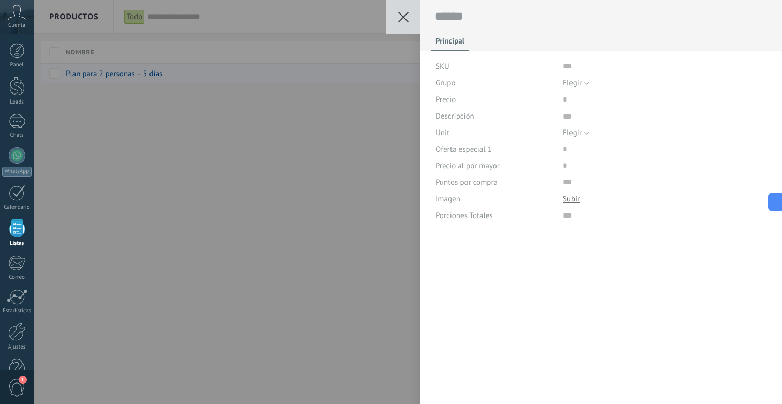
scroll to position [10, 0]
click at [396, 12] on button at bounding box center [404, 17] width 34 height 34
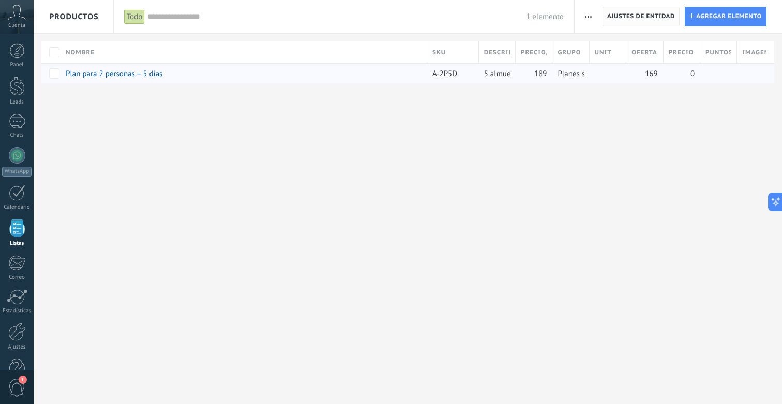
click at [611, 16] on span "Ajustes de entidad" at bounding box center [642, 16] width 68 height 19
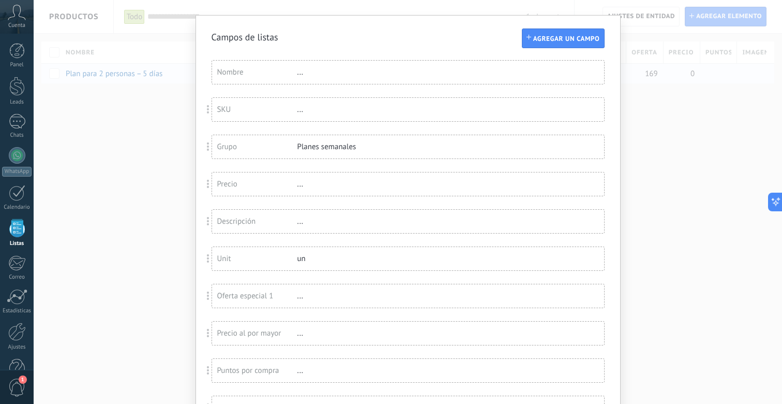
scroll to position [0, 0]
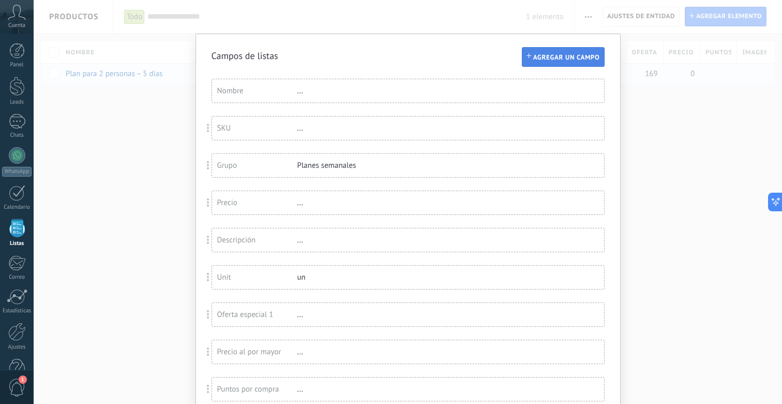
click at [550, 65] on button "Agregar un campo" at bounding box center [563, 57] width 83 height 20
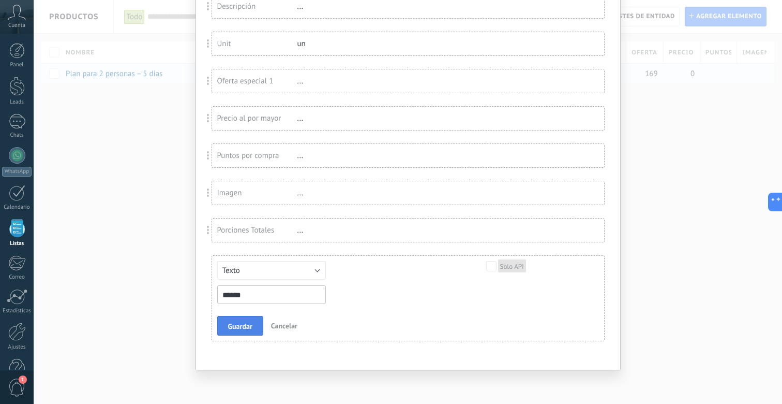
type input "******"
click at [232, 329] on span "Guardar" at bounding box center [240, 325] width 24 height 7
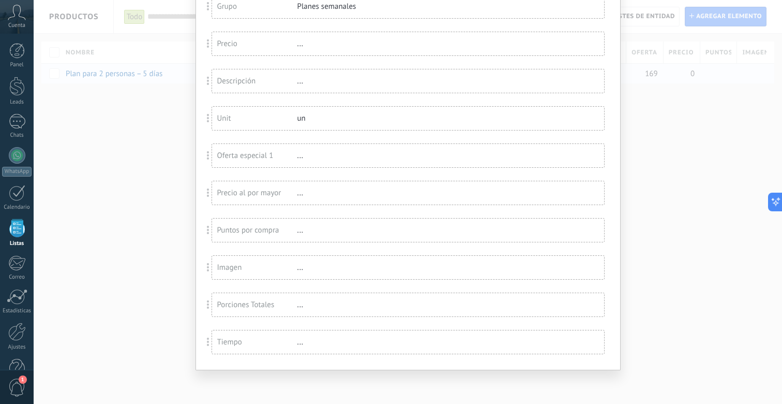
click at [307, 350] on div "Tiempo ..." at bounding box center [408, 341] width 392 height 23
click at [301, 340] on div "..." at bounding box center [331, 342] width 67 height 10
click at [298, 342] on div "..." at bounding box center [331, 342] width 67 height 10
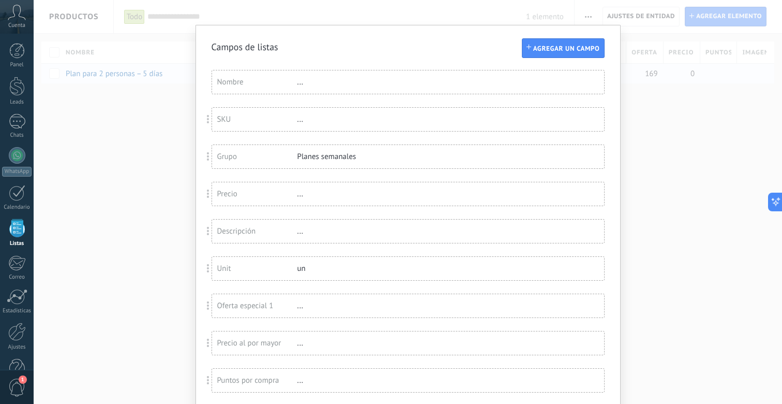
scroll to position [0, 0]
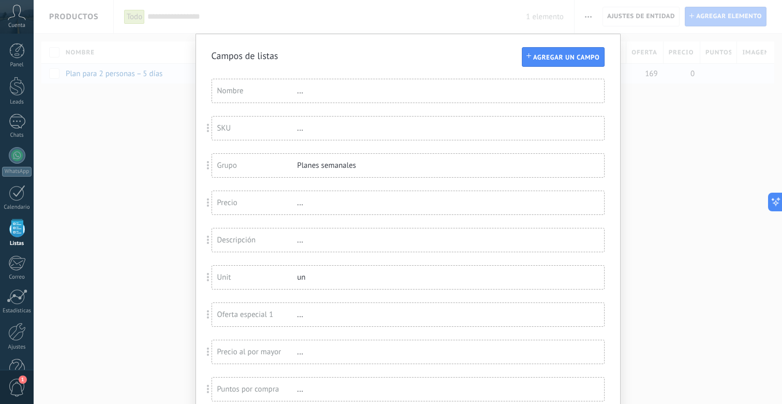
click at [693, 119] on div "Campos de listas Agregar un campo Usted ha alcanzado la cantidad máxima de los …" at bounding box center [408, 202] width 749 height 404
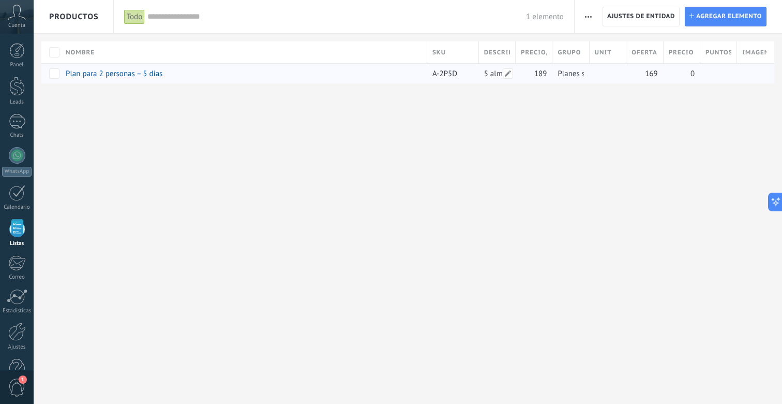
click at [500, 73] on span "5 almuerzos caseros para dos; organización total y más tiempo libre." at bounding box center [597, 74] width 226 height 10
click at [507, 73] on span at bounding box center [508, 73] width 10 height 10
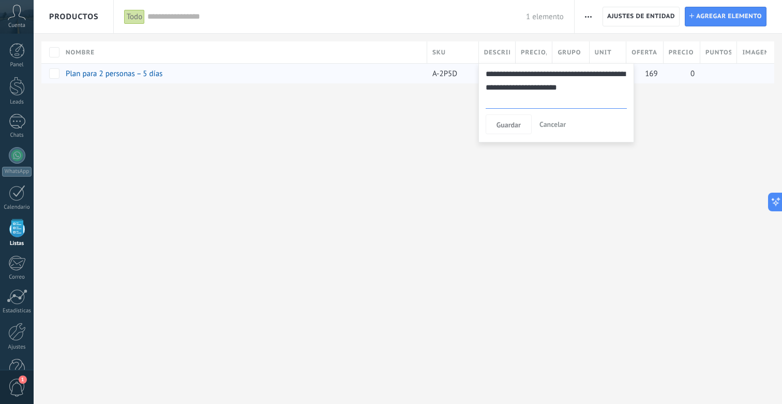
type textarea "**********"
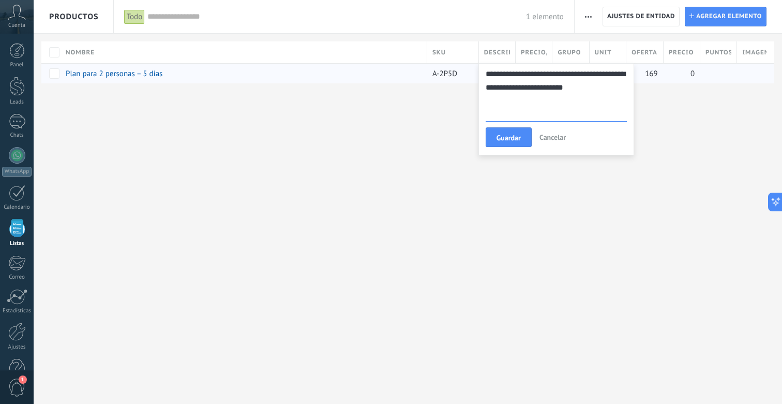
type textarea "**********"
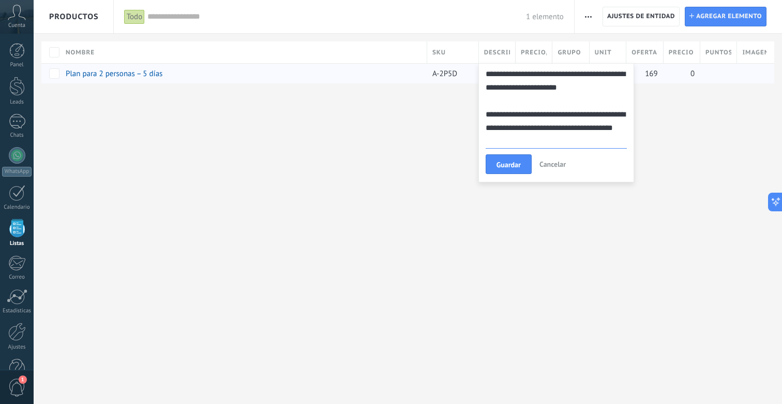
click at [529, 100] on textarea "**********" at bounding box center [556, 107] width 141 height 81
type textarea "**********"
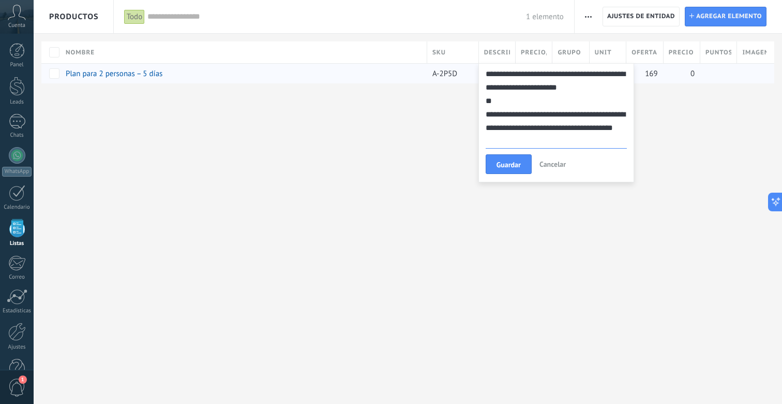
type textarea "**********"
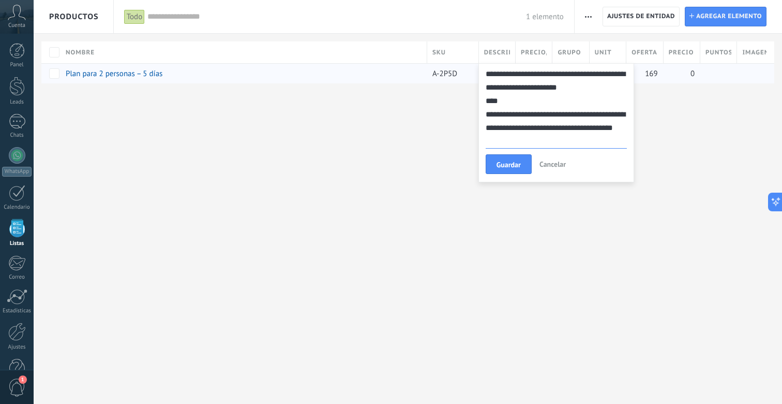
type textarea "**********"
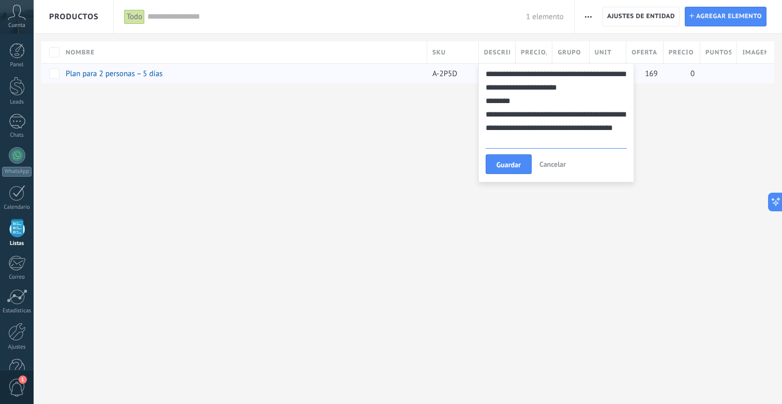
click at [486, 101] on textarea "**********" at bounding box center [556, 107] width 141 height 81
type textarea "**********"
click at [510, 169] on button "Guardar" at bounding box center [509, 164] width 46 height 20
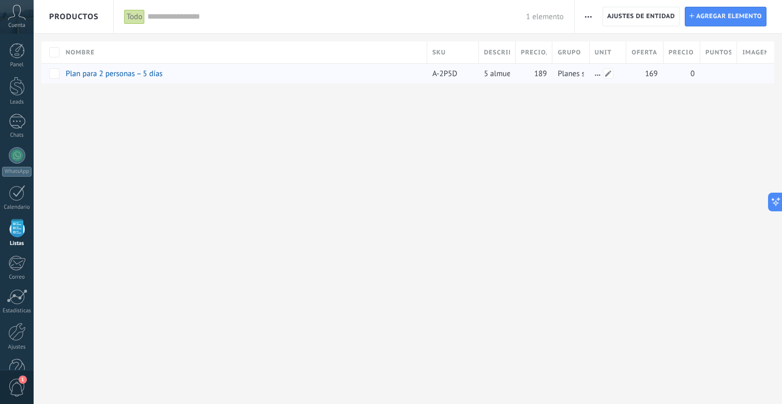
click at [614, 69] on div at bounding box center [606, 74] width 32 height 20
click at [608, 71] on span at bounding box center [608, 73] width 10 height 10
click at [610, 75] on span "Elegir" at bounding box center [604, 73] width 19 height 13
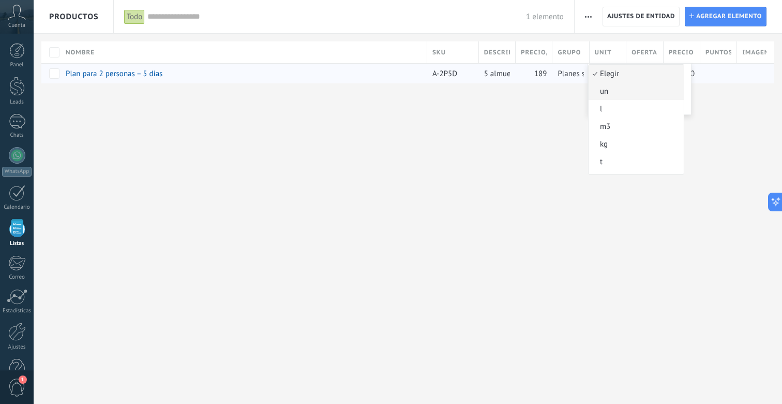
click at [617, 92] on span "un" at bounding box center [635, 91] width 92 height 10
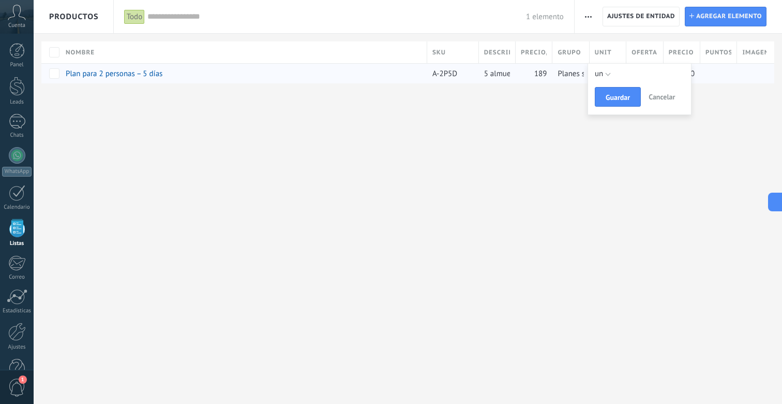
click at [617, 92] on button "Guardar" at bounding box center [618, 97] width 46 height 20
click at [684, 72] on span at bounding box center [683, 73] width 10 height 10
type input "***"
click at [629, 92] on button "Guardar" at bounding box center [627, 97] width 46 height 20
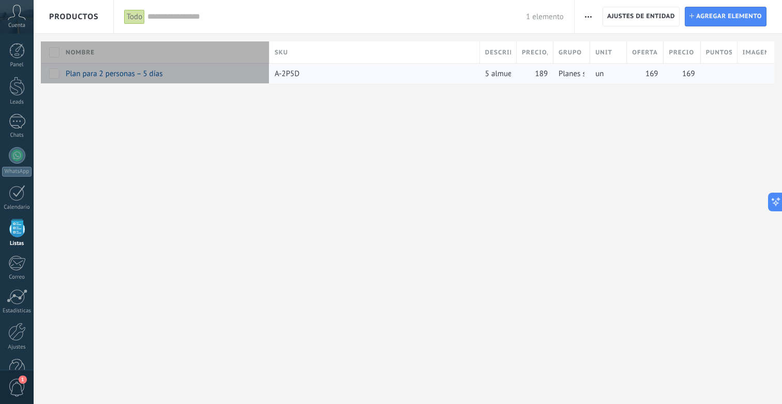
drag, startPoint x: 426, startPoint y: 54, endPoint x: 264, endPoint y: 54, distance: 162.5
click at [264, 54] on div "Nombre" at bounding box center [165, 52] width 209 height 22
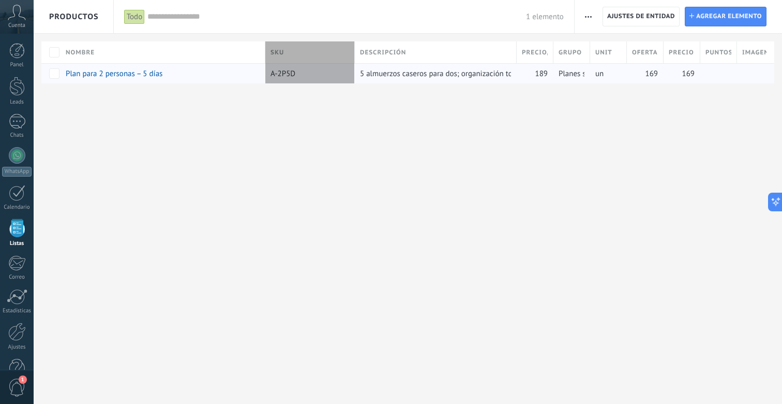
drag, startPoint x: 482, startPoint y: 50, endPoint x: 357, endPoint y: 50, distance: 125.2
click at [357, 50] on div at bounding box center [354, 53] width 11 height 20
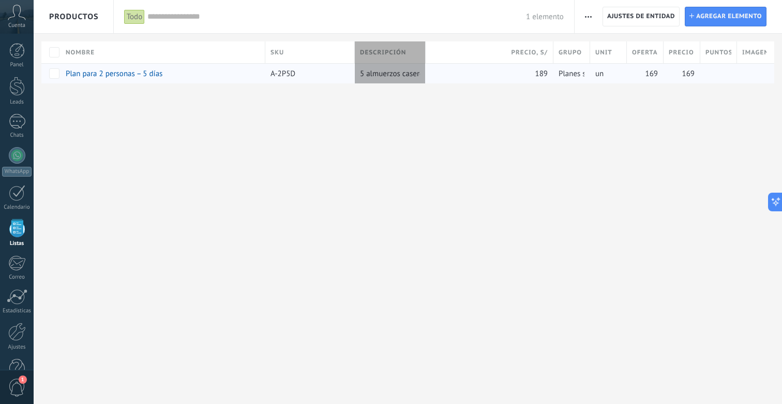
drag, startPoint x: 517, startPoint y: 49, endPoint x: 426, endPoint y: 51, distance: 91.1
click at [426, 51] on div at bounding box center [425, 53] width 11 height 20
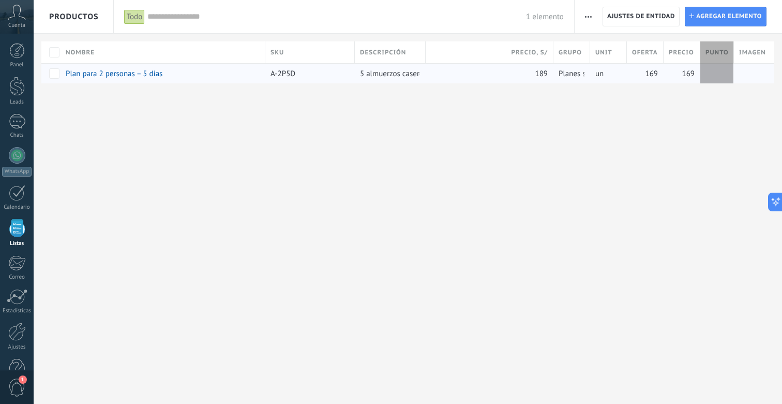
drag, startPoint x: 740, startPoint y: 47, endPoint x: 731, endPoint y: 47, distance: 8.8
click at [731, 47] on div at bounding box center [734, 53] width 11 height 20
click at [773, 200] on icon at bounding box center [772, 202] width 11 height 11
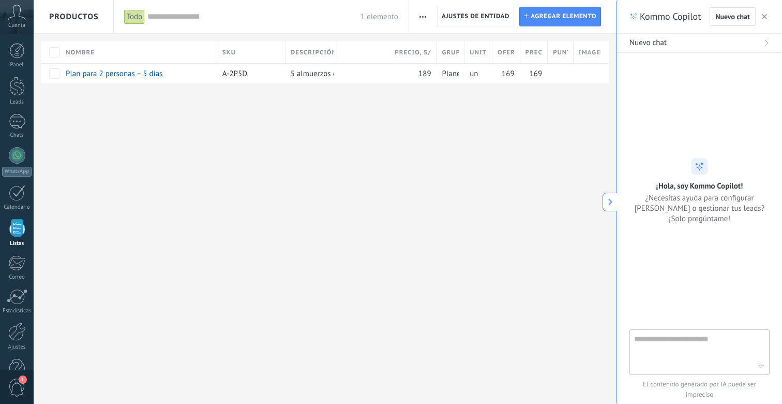
click at [612, 201] on icon at bounding box center [610, 201] width 7 height 7
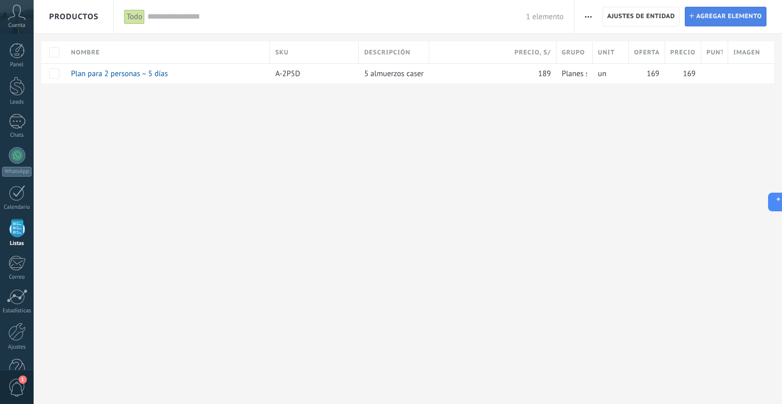
click at [707, 14] on span "Agregar elemento" at bounding box center [730, 16] width 66 height 19
type textarea "***"
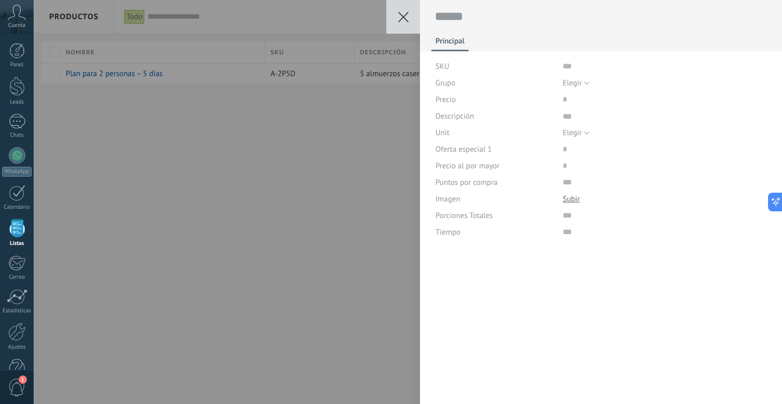
scroll to position [10, 0]
click at [567, 66] on input "text" at bounding box center [665, 66] width 204 height 17
type input "******"
click at [566, 115] on textarea at bounding box center [665, 116] width 204 height 17
paste textarea "**********"
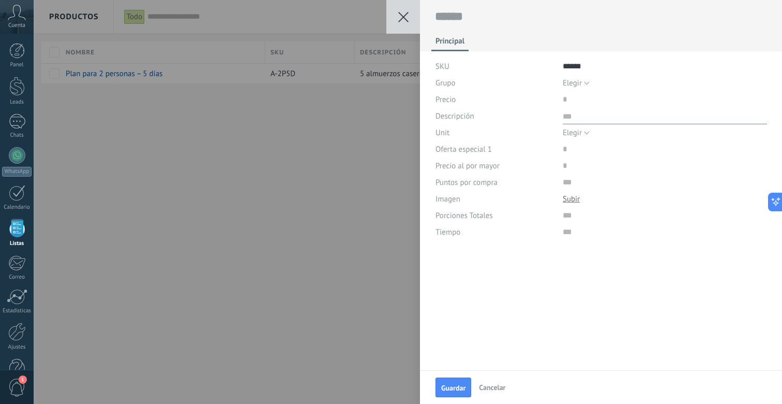
type textarea "**********"
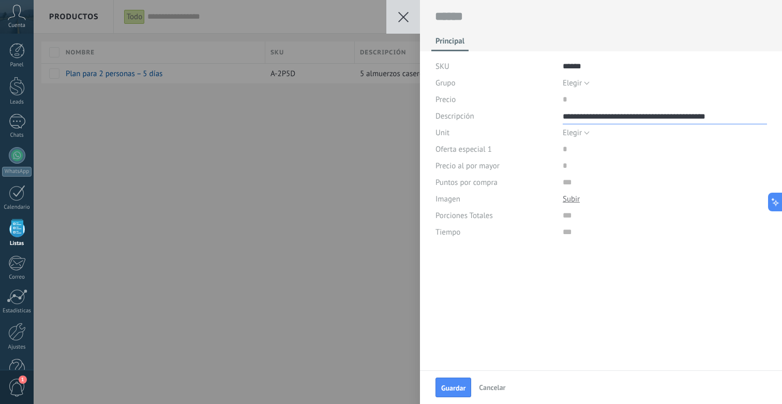
type textarea "**********"
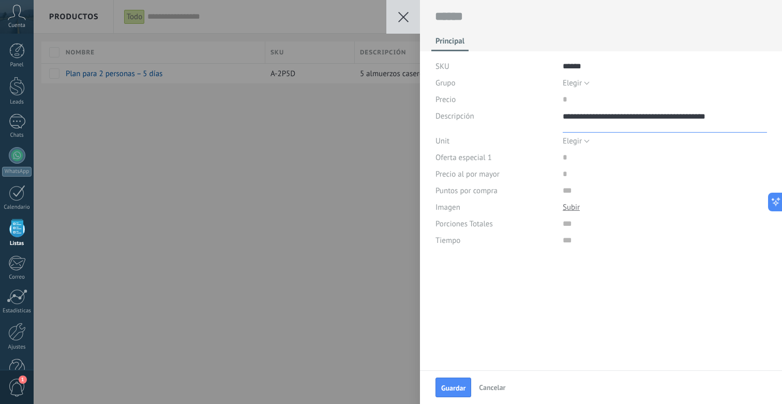
paste textarea "**********"
type textarea "**********"
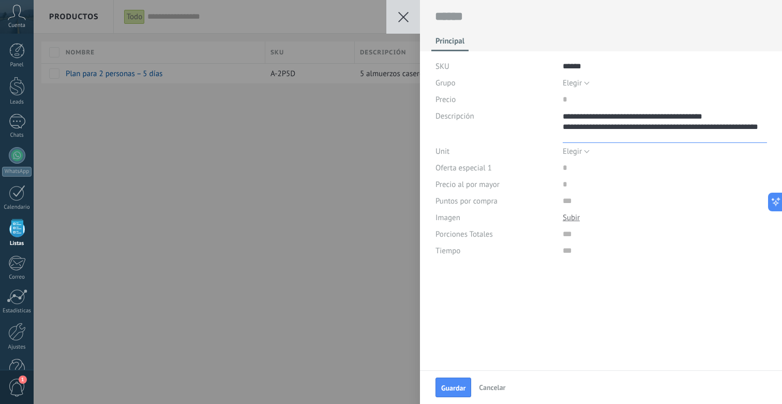
drag, startPoint x: 617, startPoint y: 119, endPoint x: 740, endPoint y: 119, distance: 122.7
click at [740, 119] on textarea "**********" at bounding box center [665, 125] width 204 height 35
type textarea "**********"
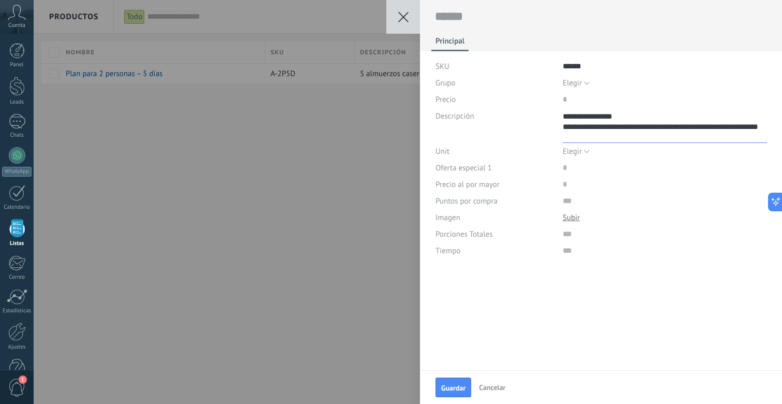
type textarea "**********"
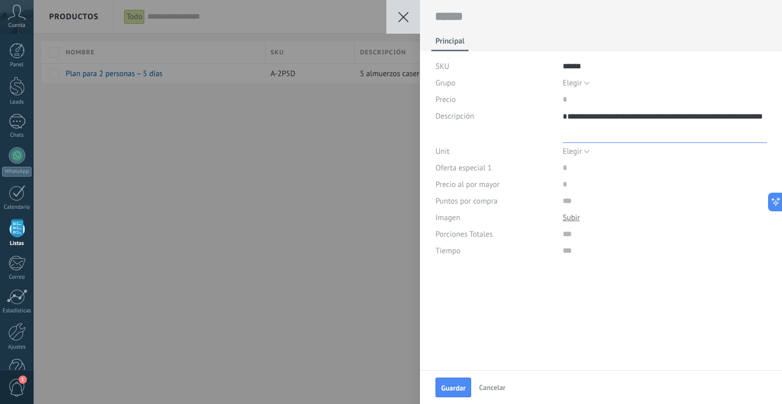
type textarea "**********"
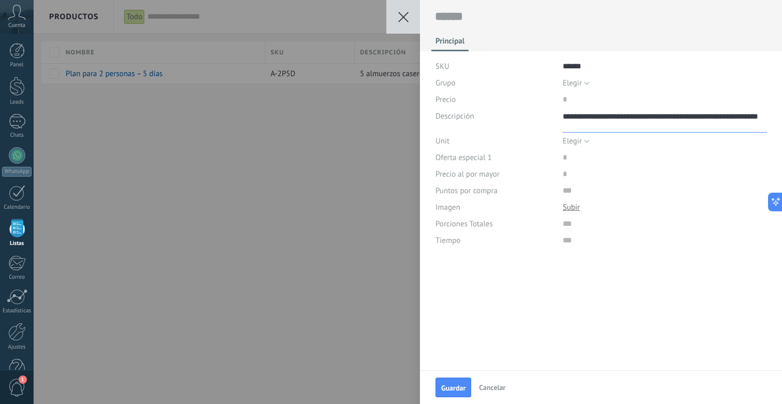
type textarea "**********"
click at [510, 26] on div at bounding box center [601, 18] width 363 height 36
click at [474, 23] on textarea at bounding box center [601, 17] width 333 height 16
paste textarea "**********"
type textarea "**********"
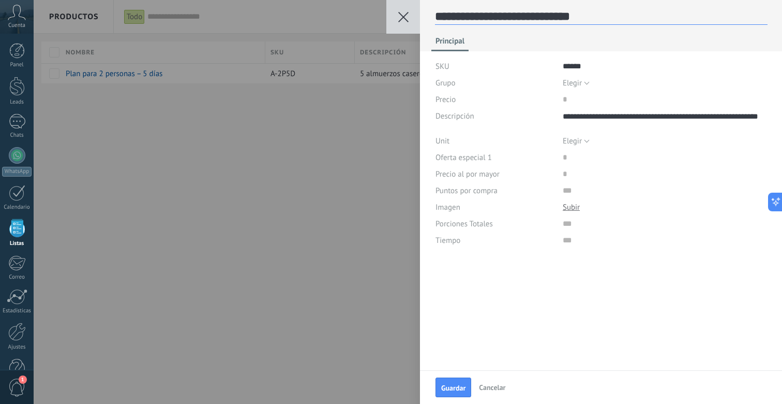
scroll to position [16, 0]
type textarea "**********"
click at [612, 117] on textarea "**********" at bounding box center [665, 120] width 204 height 25
type textarea "**********"
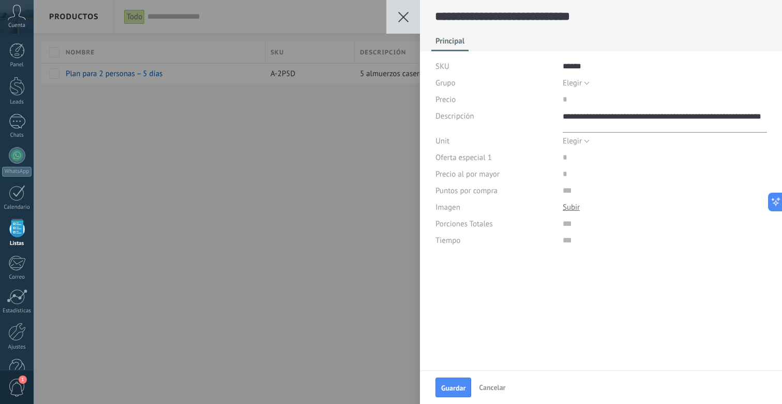
type textarea "**********"
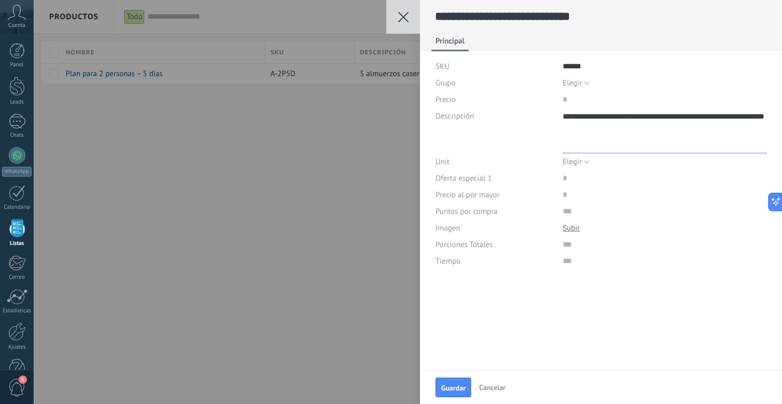
type textarea "**********"
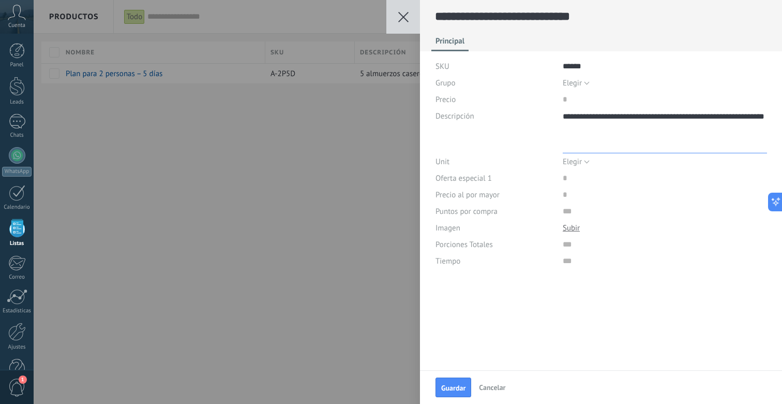
type textarea "**********"
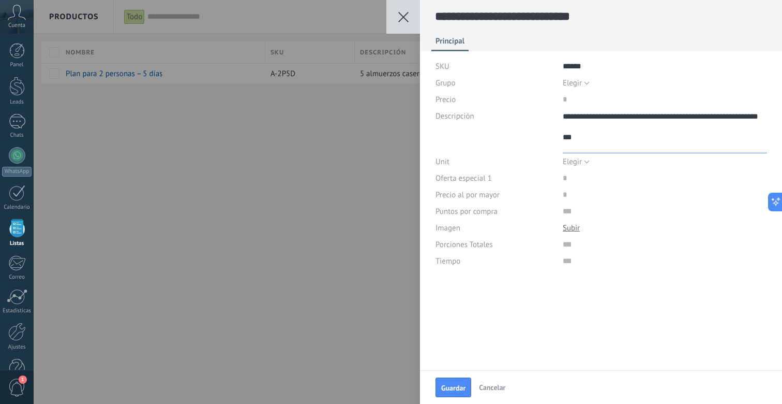
type textarea "**********"
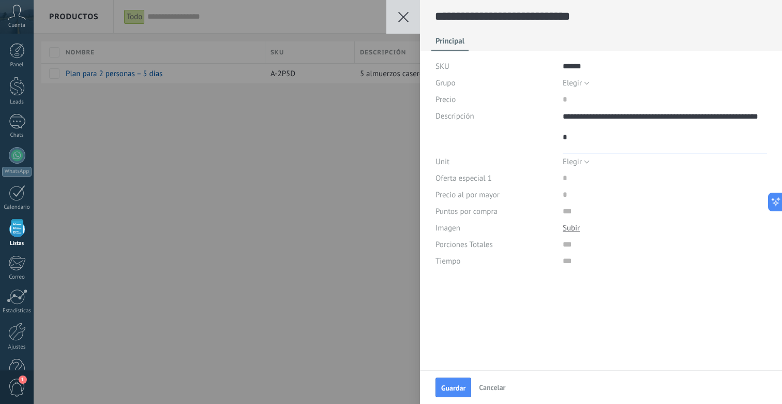
type textarea "**********"
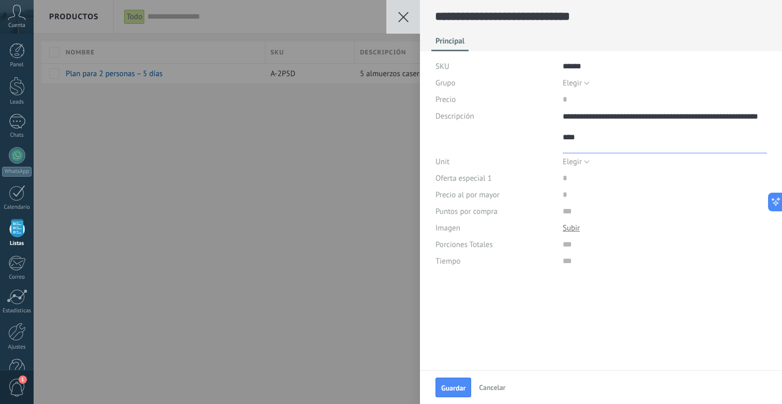
type textarea "**********"
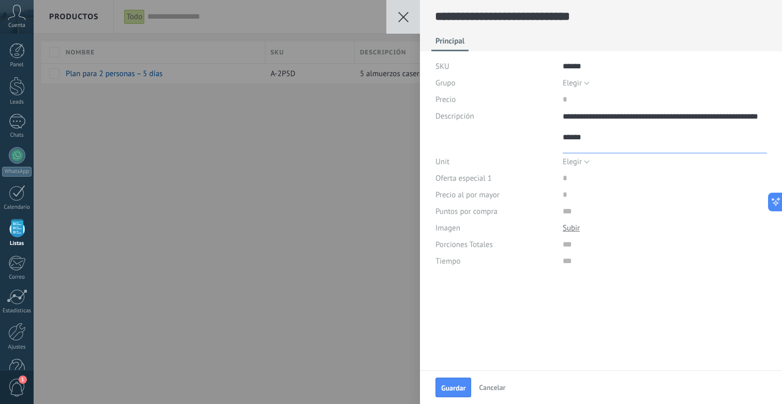
type textarea "**********"
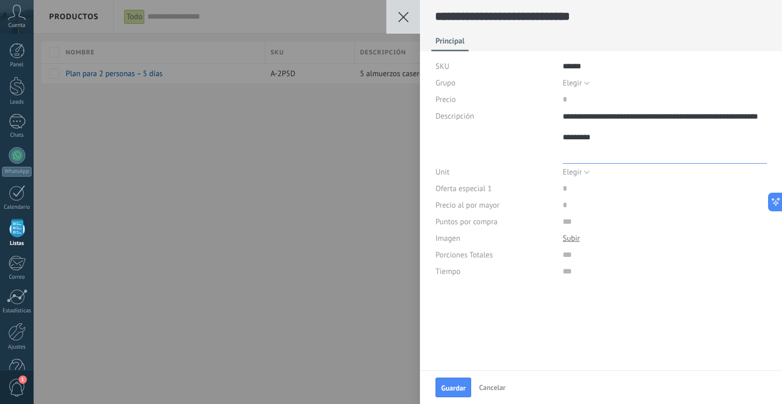
paste textarea "**********"
type textarea "**********"
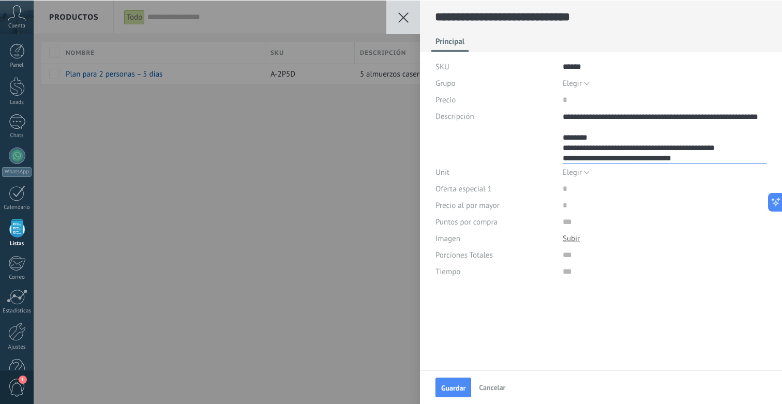
scroll to position [62, 0]
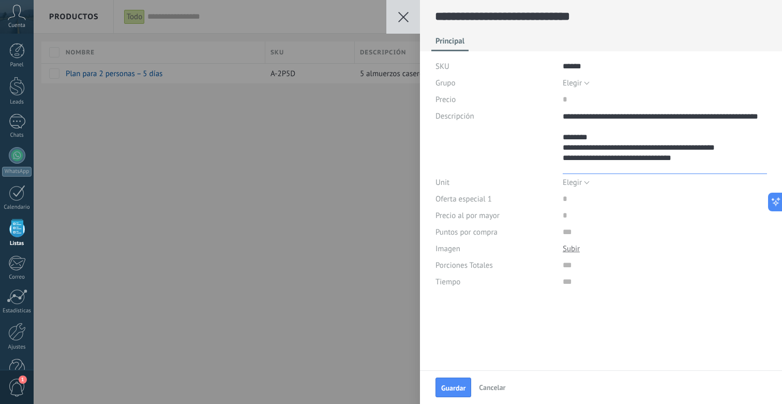
type textarea "**********"
click at [531, 152] on div "**********" at bounding box center [602, 141] width 332 height 66
click at [571, 204] on input "price" at bounding box center [596, 198] width 66 height 17
click at [571, 212] on input "price" at bounding box center [596, 215] width 66 height 17
click at [574, 200] on input "price" at bounding box center [596, 198] width 66 height 17
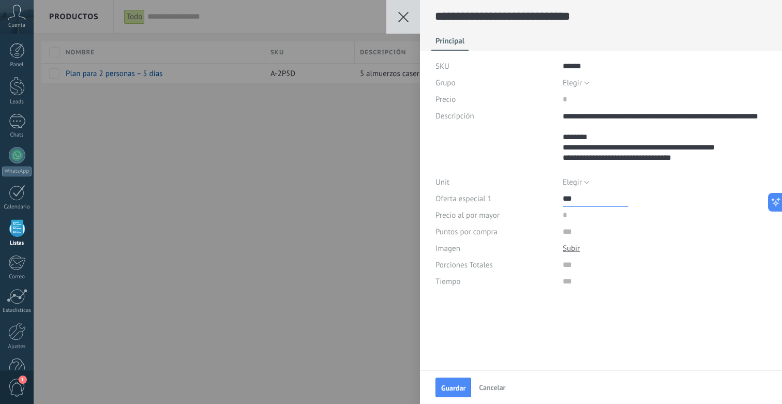
type input "***"
click at [566, 100] on input "price" at bounding box center [596, 99] width 66 height 17
type input "***"
click at [456, 385] on span "Guardar" at bounding box center [453, 388] width 24 height 7
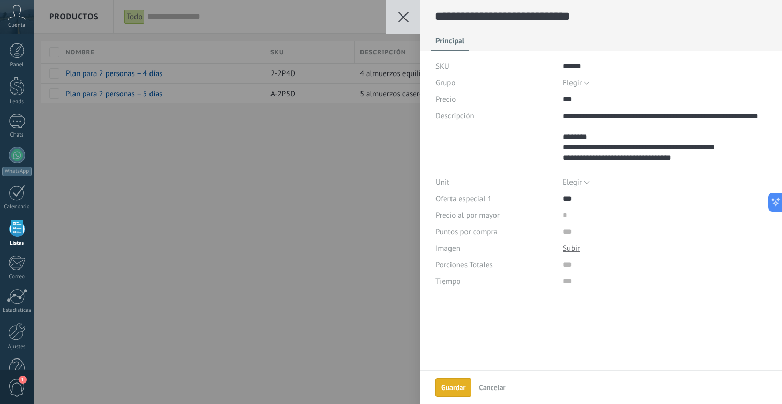
click at [403, 32] on button at bounding box center [404, 17] width 34 height 34
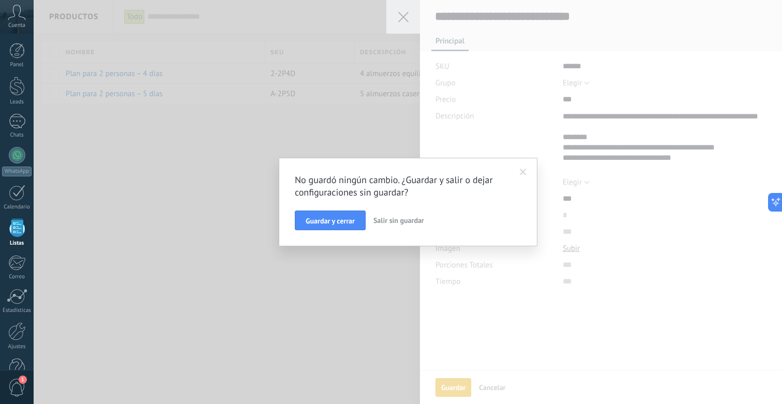
click at [403, 20] on div "No guardó ningún cambio. ¿Guardar y salir o dejar configuraciones sin guardar? …" at bounding box center [408, 202] width 749 height 404
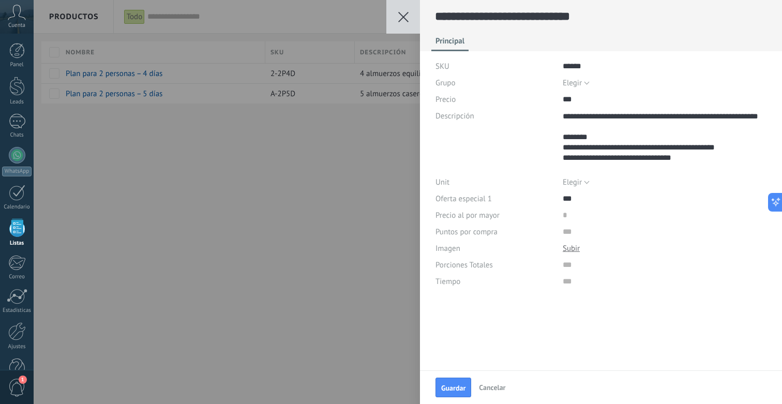
click at [412, 21] on button at bounding box center [404, 17] width 34 height 34
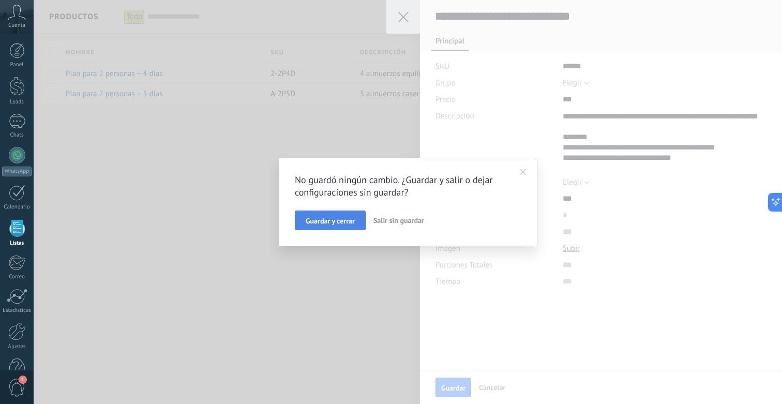
click at [354, 219] on span "Guardar y cerrar" at bounding box center [330, 220] width 49 height 7
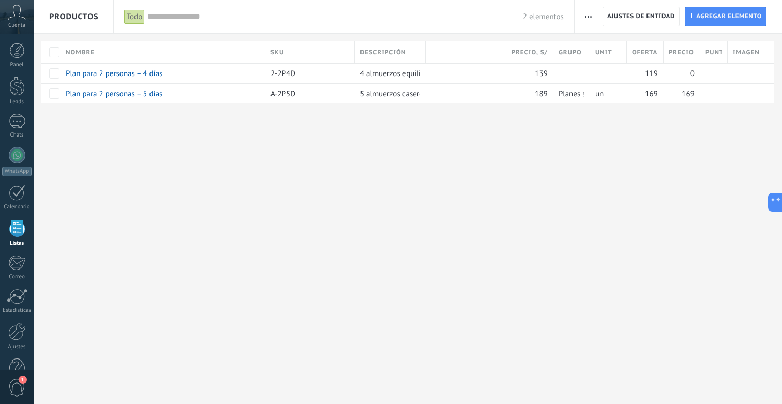
click at [649, 27] on div "Importar Ajustes de entidad Categorías Ajuste de lista" at bounding box center [679, 16] width 208 height 33
click at [647, 18] on span "Ajustes de entidad" at bounding box center [642, 16] width 68 height 19
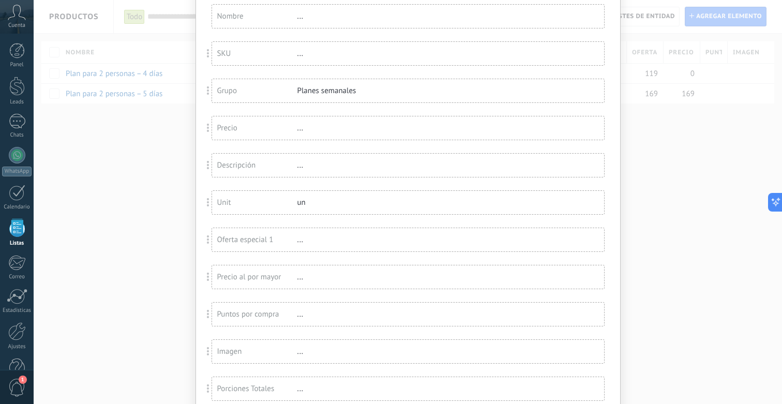
scroll to position [114, 0]
click at [200, 245] on span at bounding box center [208, 238] width 19 height 24
click at [203, 245] on span at bounding box center [208, 238] width 19 height 24
click at [205, 245] on span at bounding box center [208, 238] width 19 height 24
click at [212, 244] on span at bounding box center [208, 238] width 19 height 24
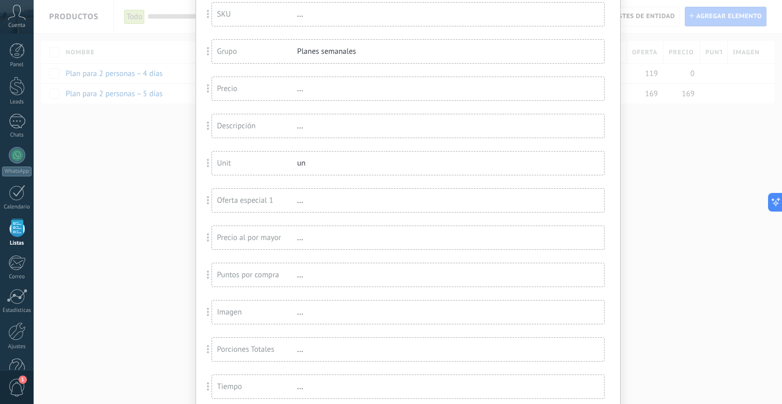
click at [257, 243] on div "Precio al por mayor" at bounding box center [257, 238] width 80 height 10
click at [585, 283] on span "Eliminar" at bounding box center [584, 280] width 27 height 19
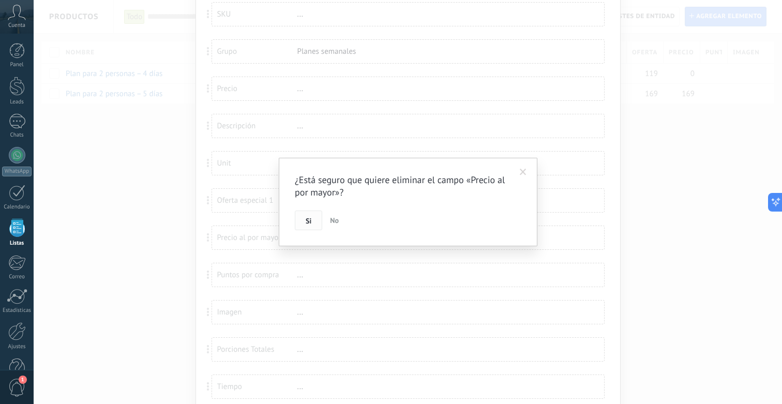
click at [303, 219] on button "Si" at bounding box center [308, 221] width 27 height 20
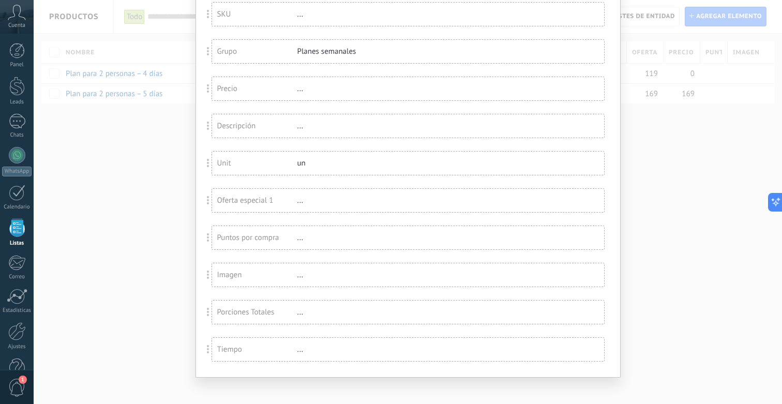
click at [589, 238] on div "Puntos por compra ..." at bounding box center [408, 237] width 392 height 23
click at [306, 238] on div "..." at bounding box center [331, 238] width 67 height 10
click at [287, 242] on div "Puntos por compra" at bounding box center [257, 238] width 80 height 10
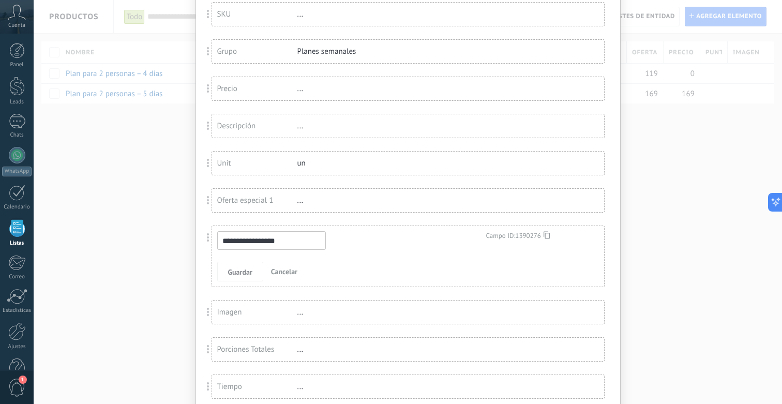
click at [314, 243] on input "**********" at bounding box center [271, 240] width 109 height 19
click at [234, 279] on button "Guardar" at bounding box center [240, 272] width 46 height 20
click at [234, 275] on span "Guardar" at bounding box center [240, 272] width 24 height 7
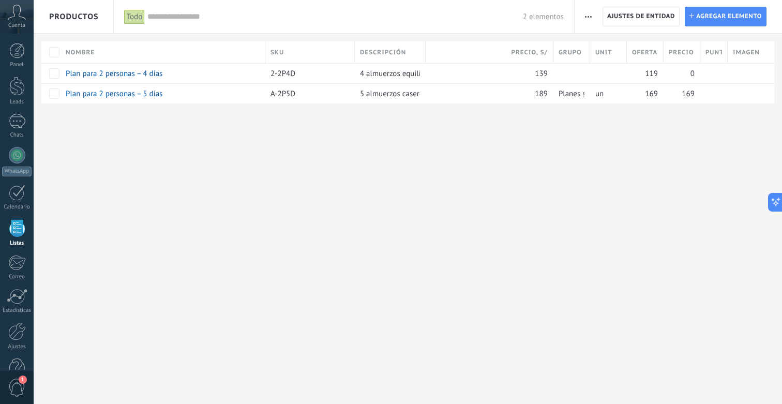
scroll to position [0, 0]
click at [713, 77] on span at bounding box center [711, 73] width 10 height 10
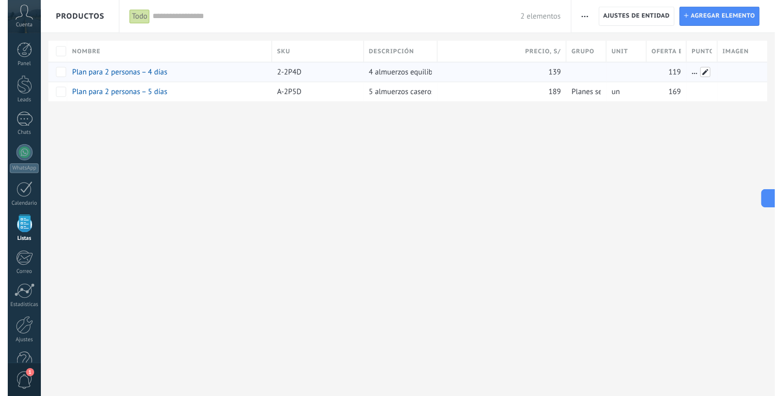
scroll to position [0, 5]
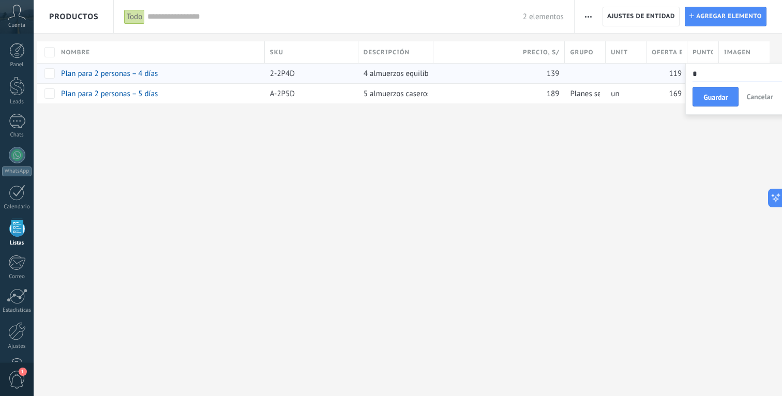
click at [675, 146] on div "Productos Importar Ajustes de entidad Categorías Ajuste de lista" at bounding box center [403, 198] width 749 height 396
click at [705, 76] on input "*" at bounding box center [733, 74] width 90 height 17
type input "**"
click at [705, 100] on span "Guardar" at bounding box center [711, 97] width 24 height 7
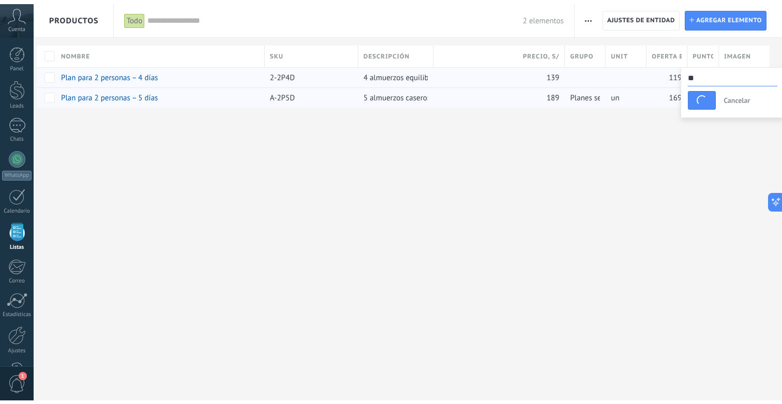
scroll to position [0, 0]
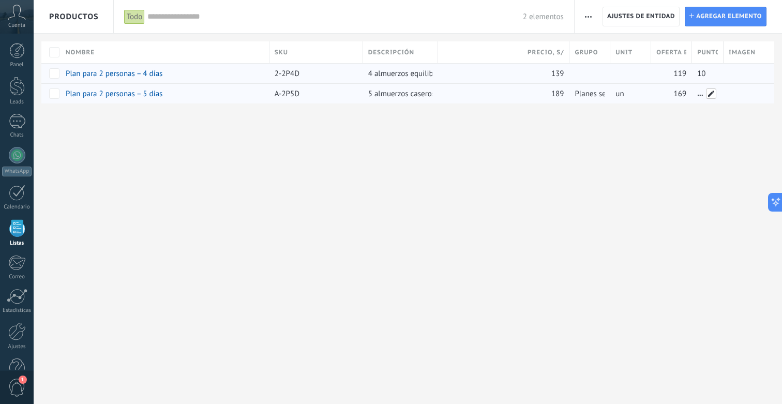
click at [708, 94] on span at bounding box center [711, 93] width 10 height 10
click at [122, 96] on link "Plan para 2 personas – 5 días" at bounding box center [114, 94] width 97 height 10
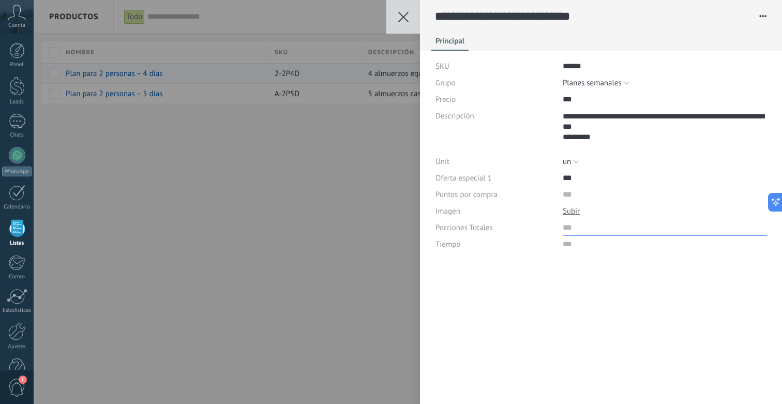
click at [570, 224] on input "numeric" at bounding box center [665, 227] width 204 height 17
click at [260, 171] on div "**********" at bounding box center [408, 202] width 749 height 404
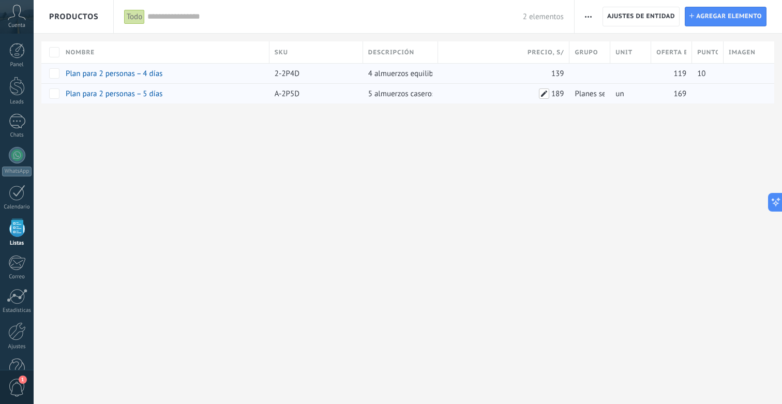
click at [546, 93] on span at bounding box center [544, 93] width 10 height 10
click at [80, 93] on link "Plan para 2 personas – 5 días" at bounding box center [114, 94] width 97 height 10
type textarea "**********"
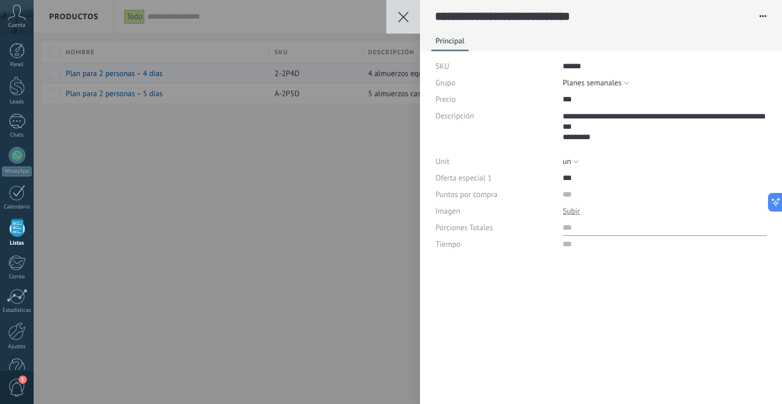
click at [564, 227] on input "numeric" at bounding box center [665, 227] width 204 height 17
type input "**"
click at [561, 193] on div "Puntos por compra" at bounding box center [602, 194] width 332 height 17
click at [571, 193] on input "numeric" at bounding box center [665, 194] width 204 height 17
type input "**"
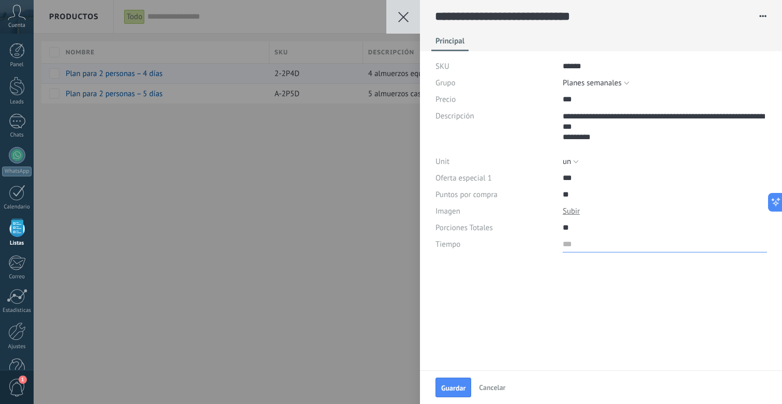
click at [577, 242] on input "text" at bounding box center [665, 244] width 204 height 17
type input "**********"
click at [461, 378] on button "Guardar" at bounding box center [454, 388] width 36 height 20
click at [400, 199] on div "**********" at bounding box center [408, 202] width 749 height 404
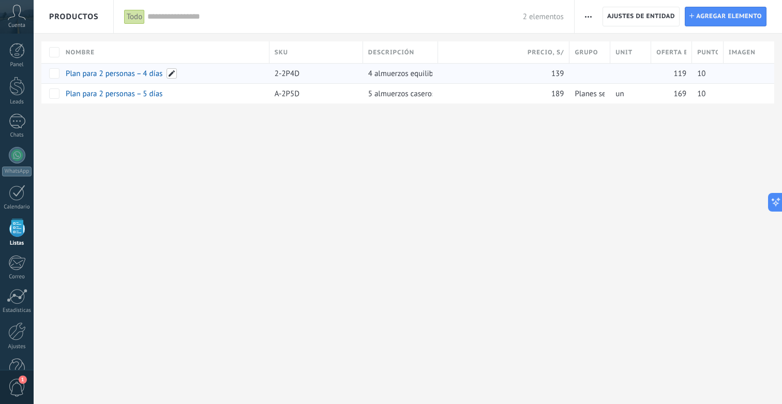
click at [174, 74] on span at bounding box center [172, 73] width 10 height 10
click at [138, 121] on div "**********" at bounding box center [163, 94] width 212 height 62
click at [120, 172] on div "Productos Importar Ajustes de entidad Categorías Ajuste de lista" at bounding box center [408, 202] width 749 height 404
click at [170, 71] on span at bounding box center [172, 73] width 10 height 10
click at [76, 71] on link "Plan para 2 personas – 4 días" at bounding box center [114, 74] width 97 height 10
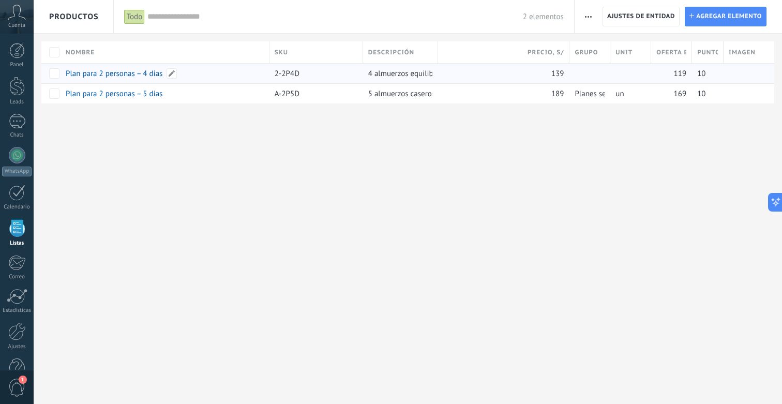
type textarea "**********"
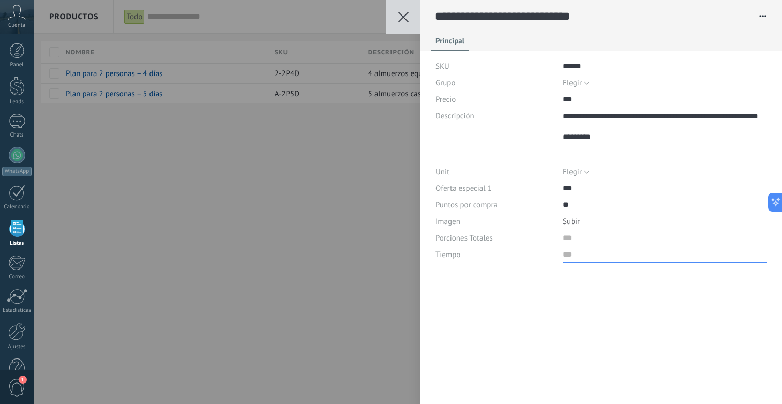
click at [567, 256] on input "text" at bounding box center [665, 254] width 204 height 17
type input "**********"
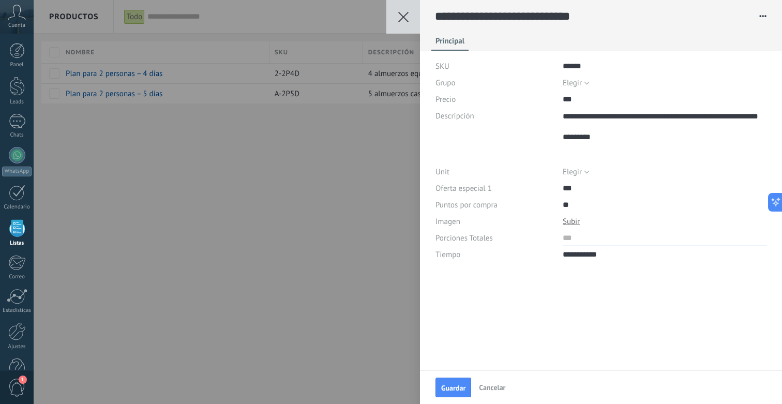
click at [563, 238] on input "numeric" at bounding box center [665, 238] width 204 height 17
type input "*"
click at [578, 208] on input "numeric" at bounding box center [665, 205] width 204 height 17
type input "*"
click at [536, 283] on div "**********" at bounding box center [601, 144] width 362 height 289
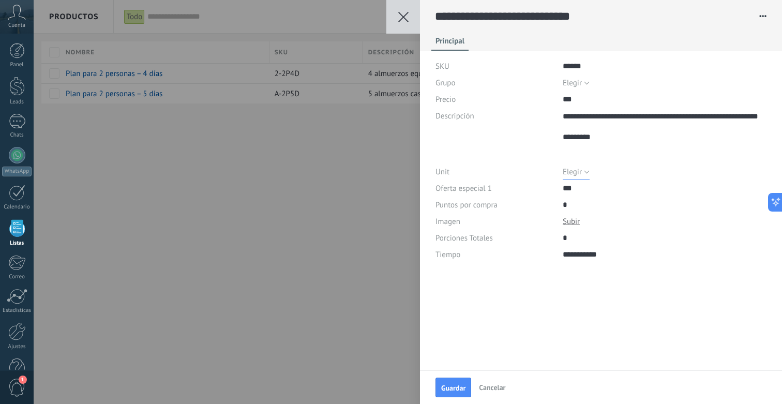
click at [582, 166] on button "Elegir" at bounding box center [576, 172] width 27 height 17
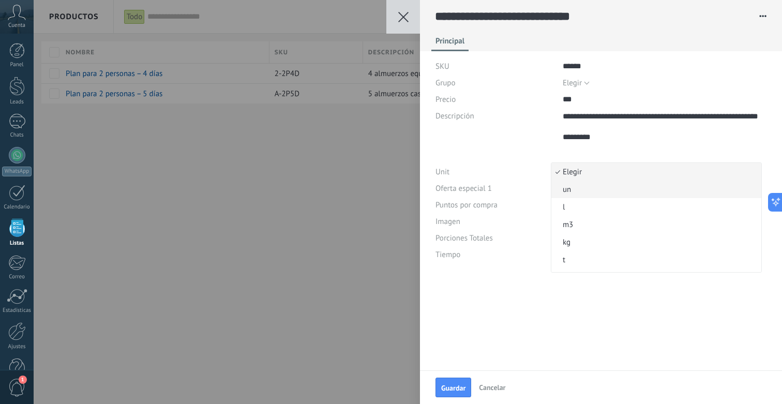
click at [579, 184] on li "un" at bounding box center [657, 190] width 210 height 18
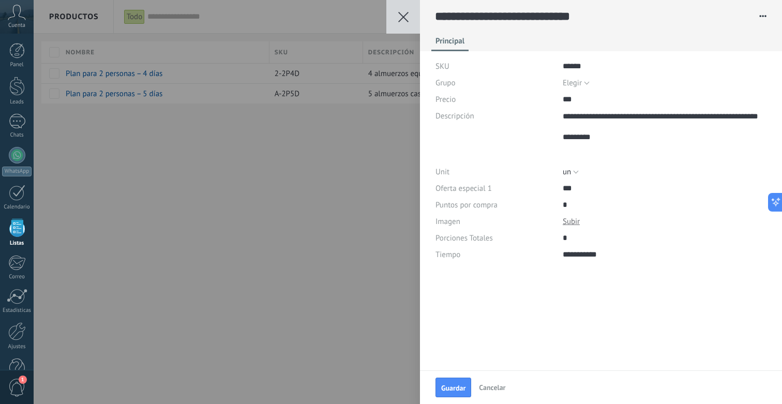
click at [581, 299] on div "**********" at bounding box center [601, 185] width 362 height 371
click at [581, 138] on textarea "**********" at bounding box center [664, 136] width 202 height 56
type textarea "**********"
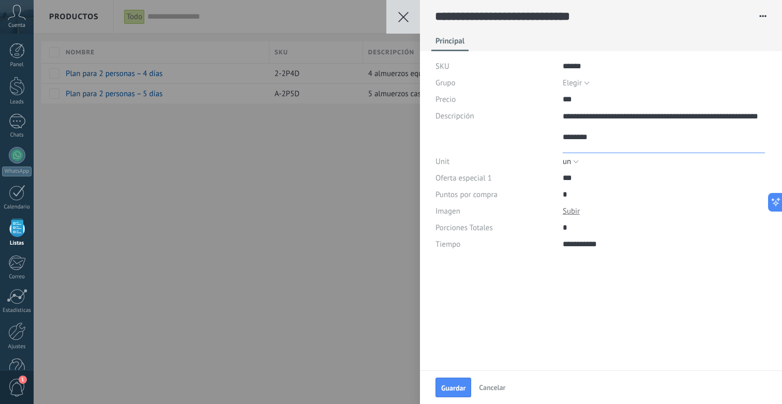
type textarea "**********"
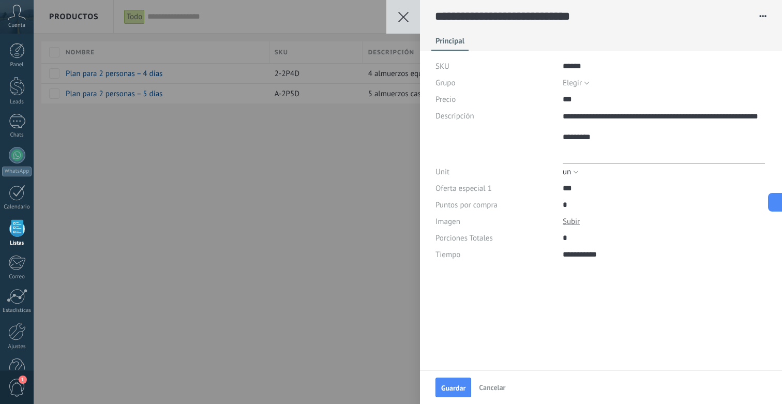
paste textarea "**********"
type textarea "**********"
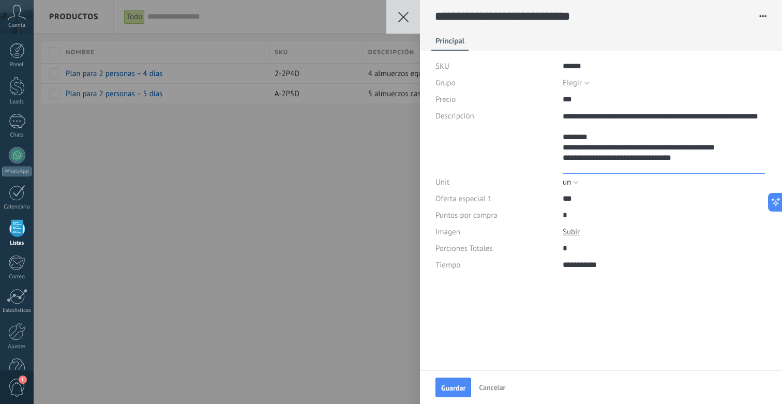
type textarea "**********"
click at [469, 378] on div "Guardar Cancelar" at bounding box center [601, 388] width 362 height 34
click at [462, 380] on button "Guardar" at bounding box center [454, 388] width 36 height 20
click at [354, 309] on div "**********" at bounding box center [408, 202] width 749 height 404
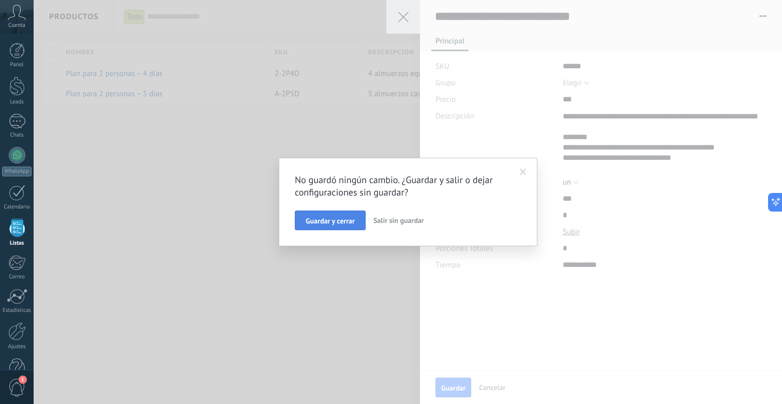
click at [337, 215] on button "Guardar y cerrar" at bounding box center [330, 221] width 71 height 20
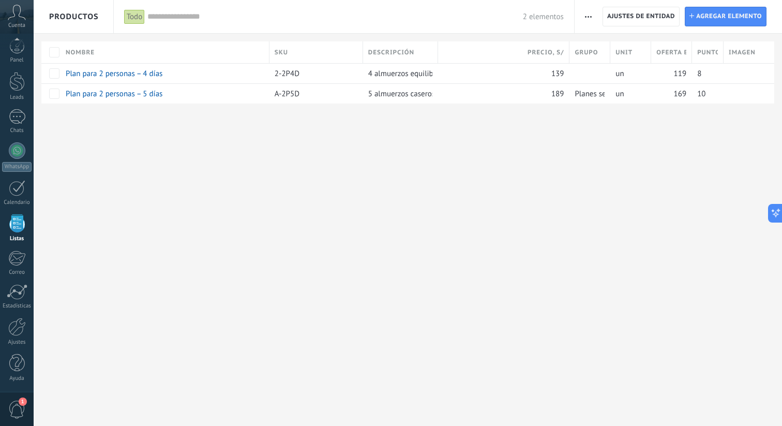
scroll to position [5, 0]
click at [18, 165] on div "WhatsApp" at bounding box center [16, 167] width 29 height 10
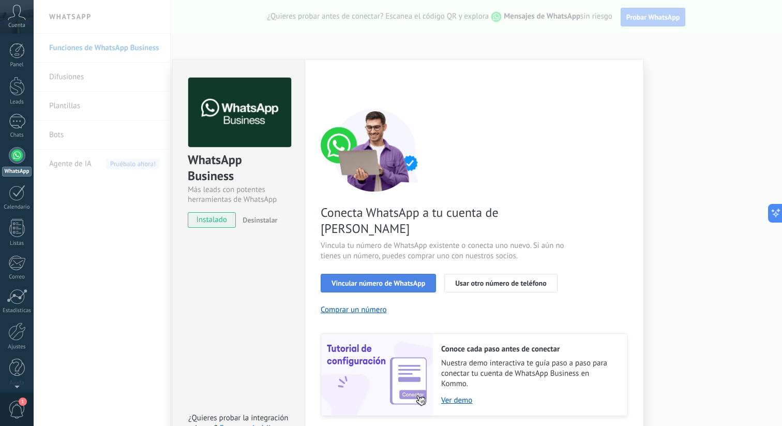
click at [391, 279] on span "Vincular número de WhatsApp" at bounding box center [379, 282] width 94 height 7
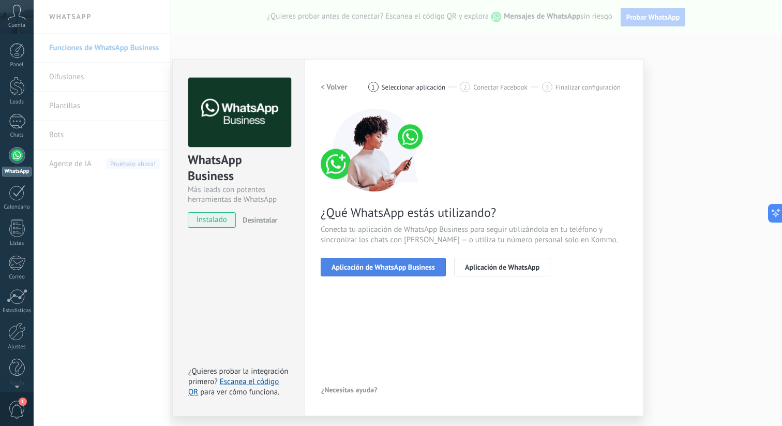
click at [429, 263] on span "Aplicación de WhatsApp Business" at bounding box center [384, 266] width 104 height 7
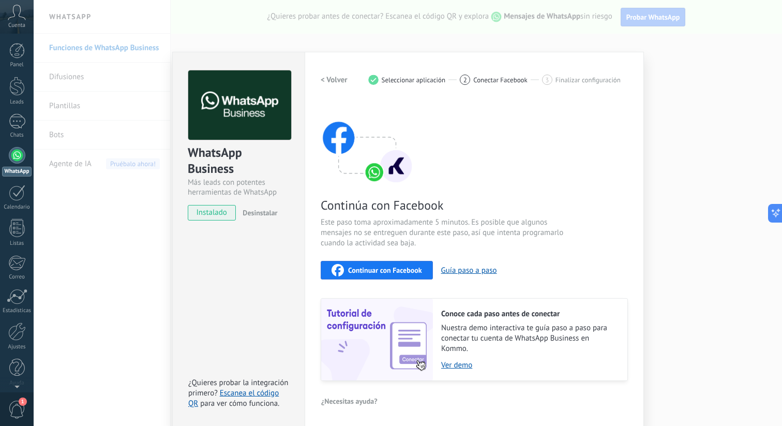
scroll to position [8, 0]
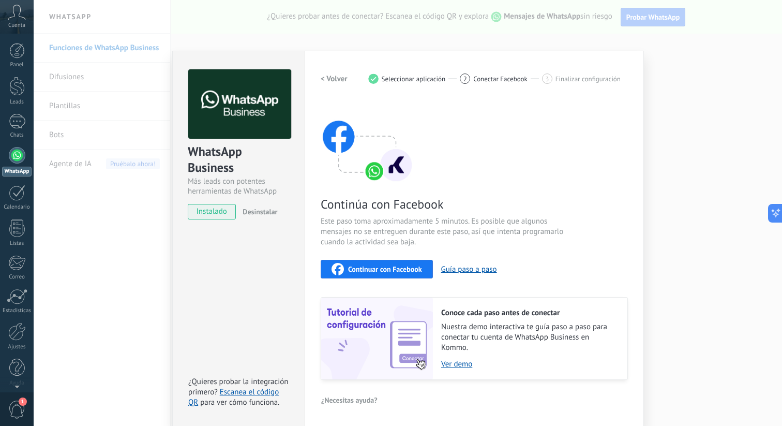
click at [415, 269] on span "Continuar con Facebook" at bounding box center [385, 268] width 74 height 7
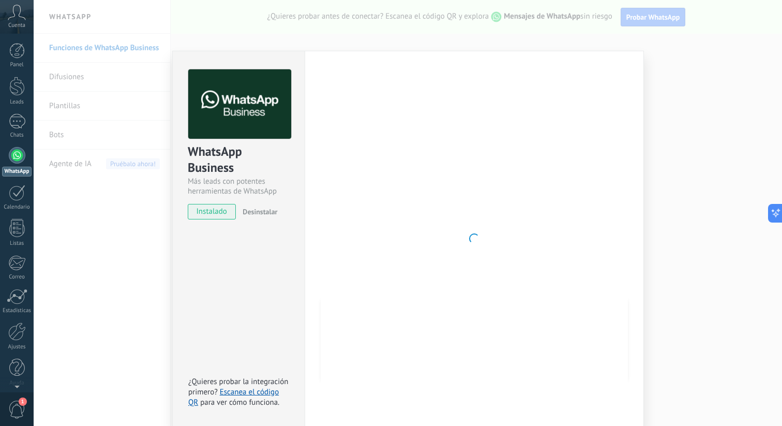
click at [645, 193] on div "WhatsApp Business Más leads con potentes herramientas de WhatsApp instalado Des…" at bounding box center [408, 213] width 749 height 426
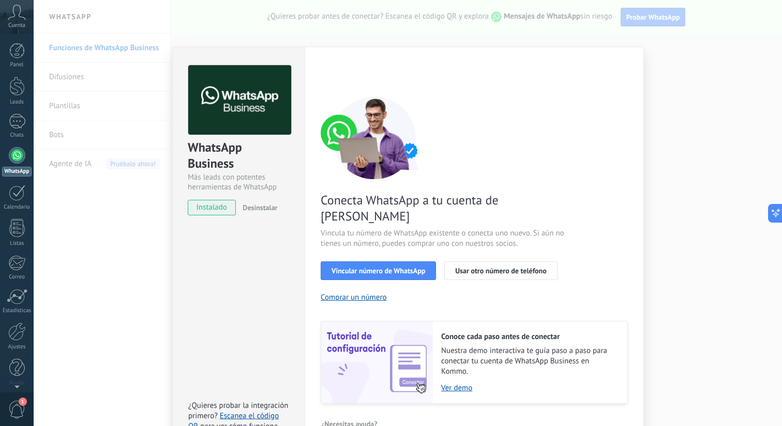
scroll to position [17, 0]
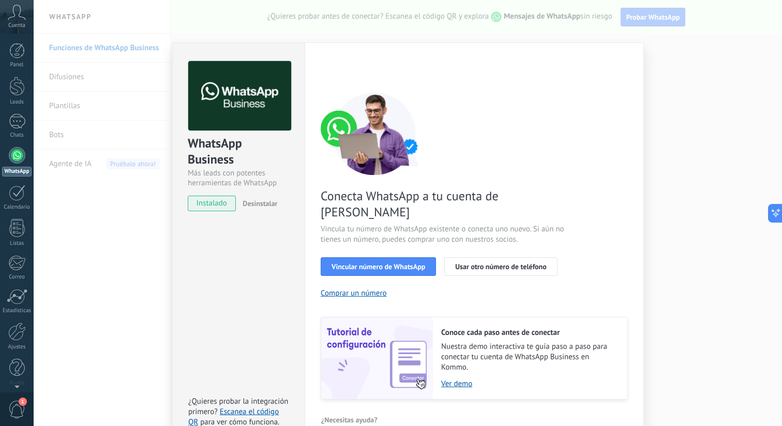
click at [377, 224] on span "Vincula tu número de WhatsApp existente o conecta uno nuevo. Si aún no tienes u…" at bounding box center [444, 234] width 246 height 21
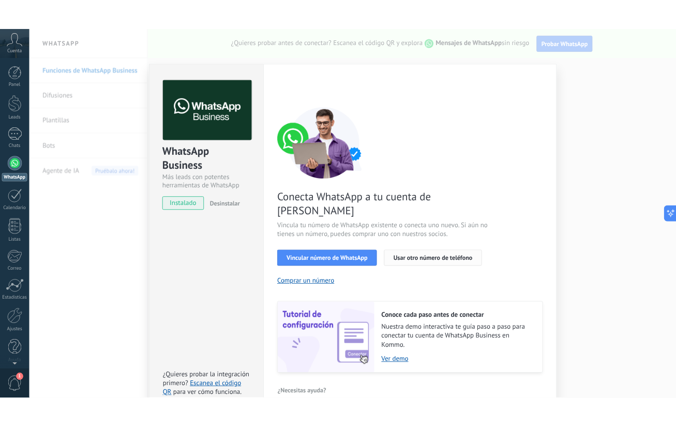
scroll to position [21, 0]
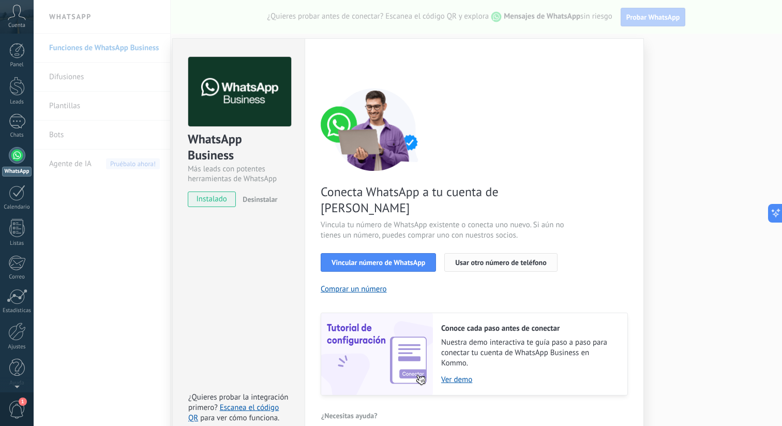
click at [493, 253] on button "Usar otro número de teléfono" at bounding box center [501, 262] width 113 height 19
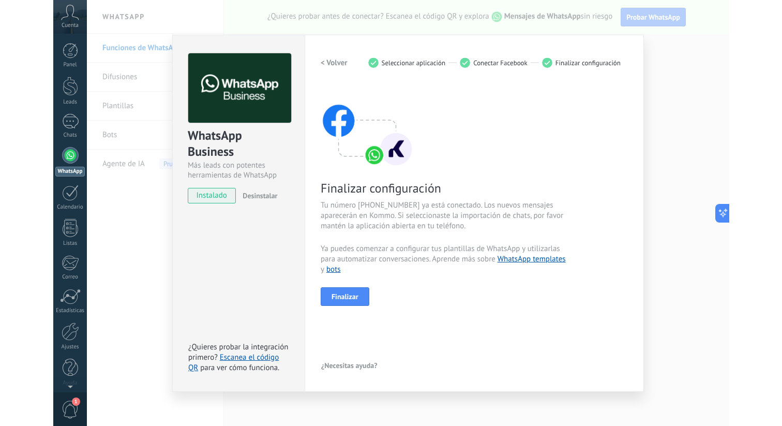
scroll to position [0, 0]
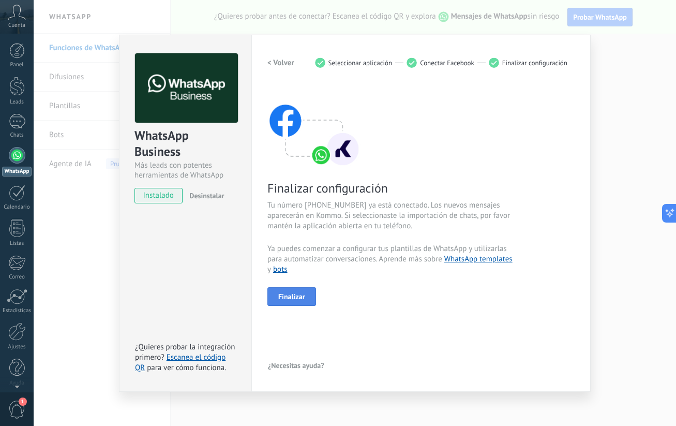
click at [286, 298] on span "Finalizar" at bounding box center [291, 296] width 27 height 7
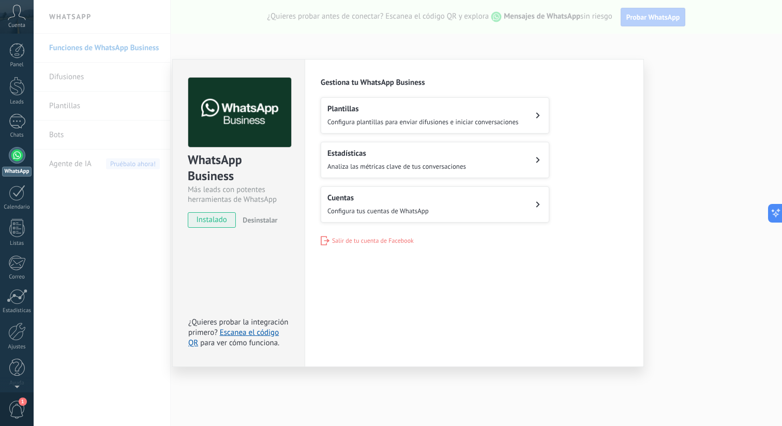
click at [691, 167] on div "WhatsApp Business Más leads con potentes herramientas de WhatsApp instalado Des…" at bounding box center [408, 213] width 749 height 426
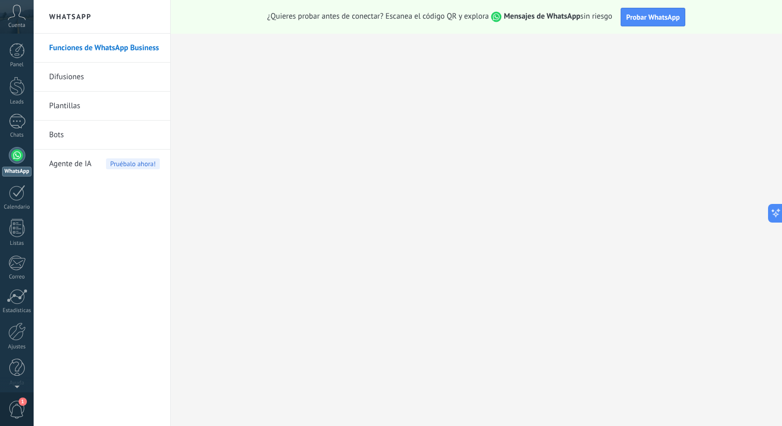
click at [117, 140] on link "Bots" at bounding box center [104, 135] width 111 height 29
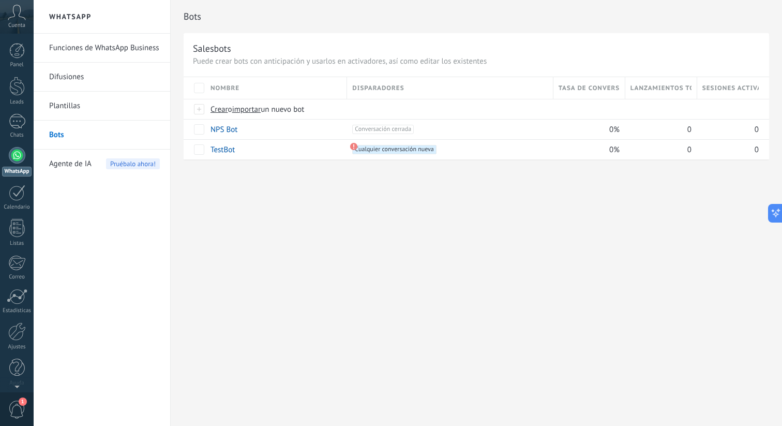
click at [90, 168] on span "Agente de IA" at bounding box center [70, 164] width 42 height 29
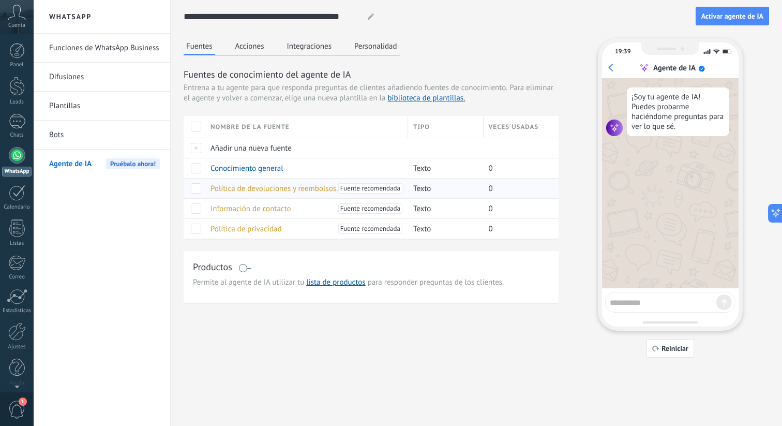
click at [200, 184] on span at bounding box center [196, 188] width 10 height 10
click at [200, 187] on span at bounding box center [196, 188] width 10 height 10
click at [254, 148] on span "Añadir una nueva fuente" at bounding box center [251, 148] width 81 height 10
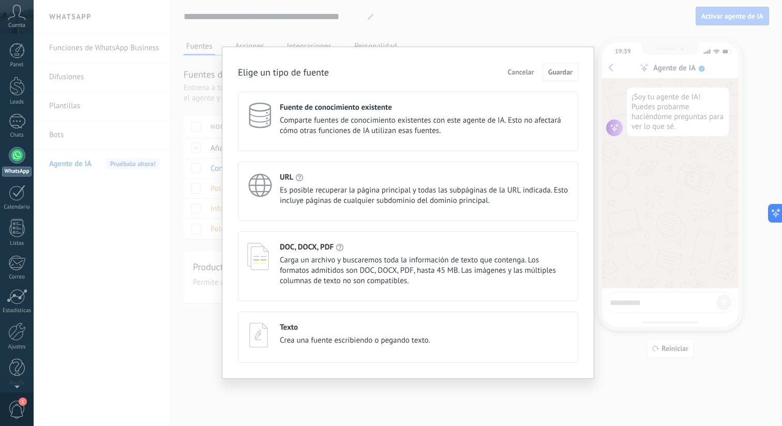
click at [444, 258] on span "Carga un archivo y buscaremos toda la información de texto que contenga. Los fo…" at bounding box center [424, 270] width 289 height 31
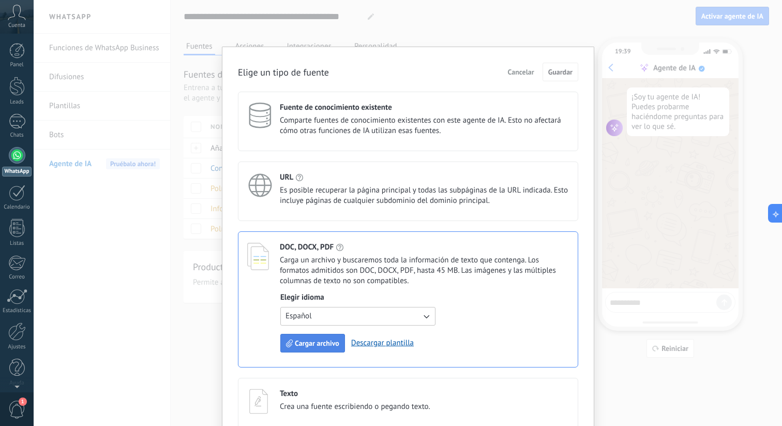
click at [334, 344] on span "Cargar archivo" at bounding box center [317, 342] width 45 height 7
click at [388, 346] on link "Descargar plantilla" at bounding box center [382, 343] width 63 height 10
click at [332, 341] on span "Cargar archivo" at bounding box center [317, 342] width 45 height 7
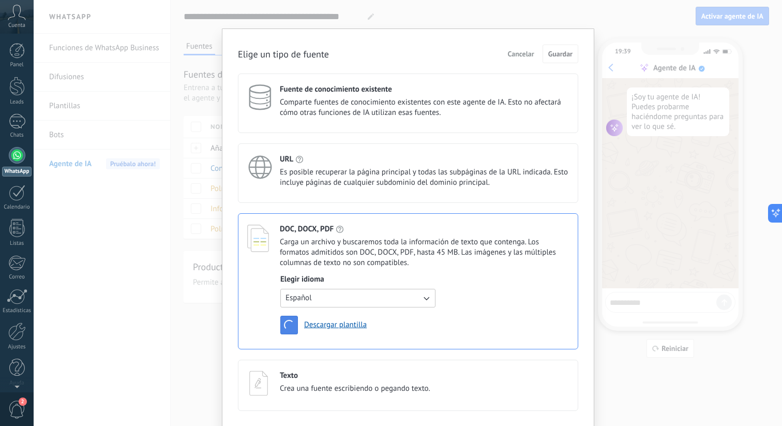
scroll to position [20, 0]
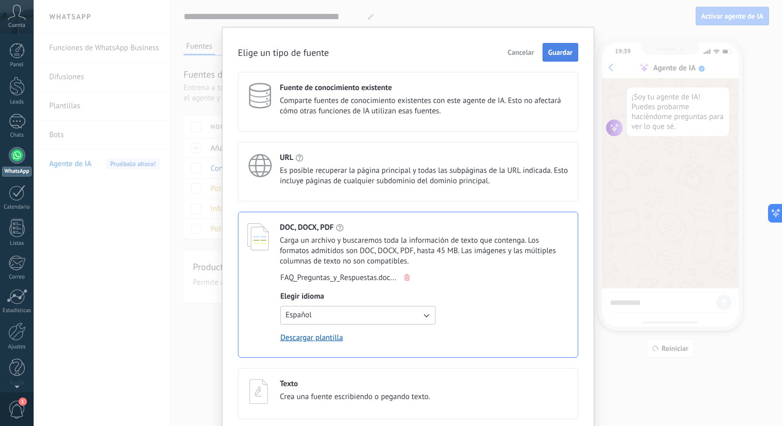
click at [552, 47] on button "Guardar" at bounding box center [561, 52] width 36 height 19
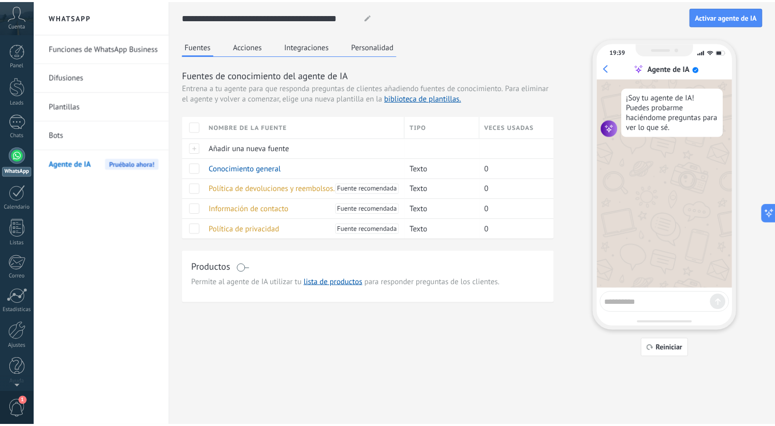
scroll to position [0, 0]
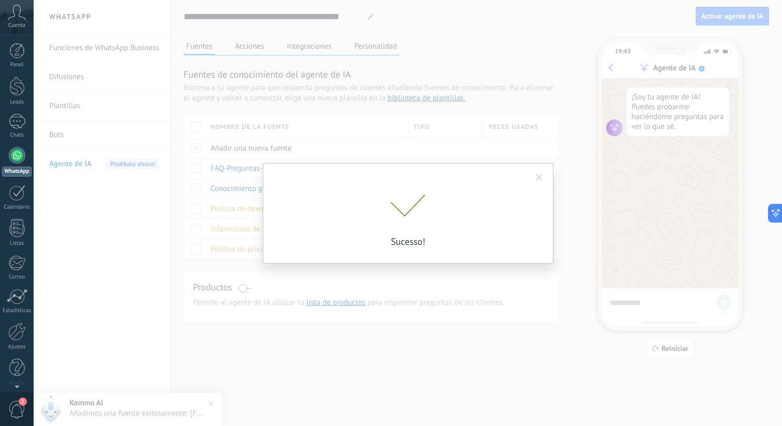
click at [538, 176] on span at bounding box center [539, 177] width 7 height 7
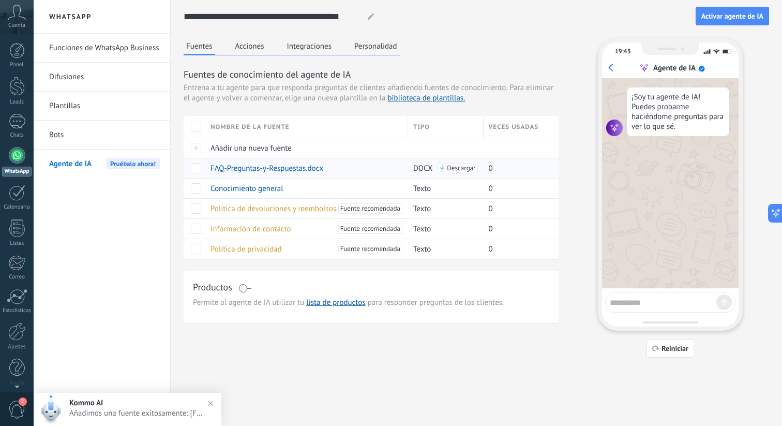
click at [194, 171] on span at bounding box center [196, 168] width 10 height 10
click at [200, 183] on span at bounding box center [196, 188] width 10 height 10
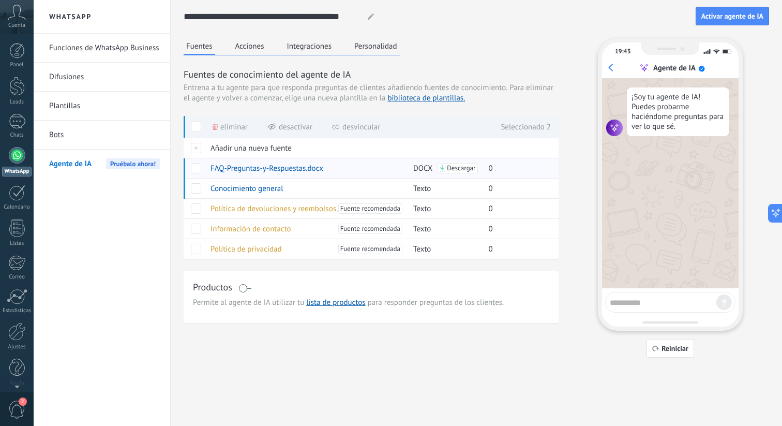
click at [191, 172] on span at bounding box center [196, 168] width 10 height 10
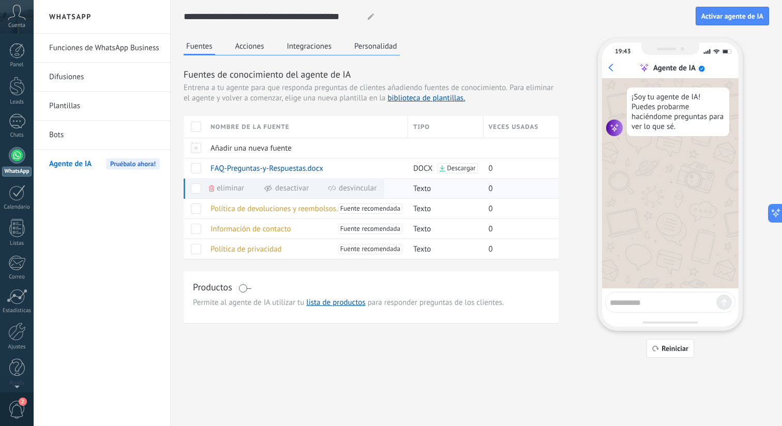
click at [198, 182] on div "Eliminar Desactivar Desvincular" at bounding box center [283, 188] width 204 height 20
click at [198, 192] on span at bounding box center [196, 188] width 10 height 10
click at [244, 289] on span at bounding box center [245, 288] width 13 height 8
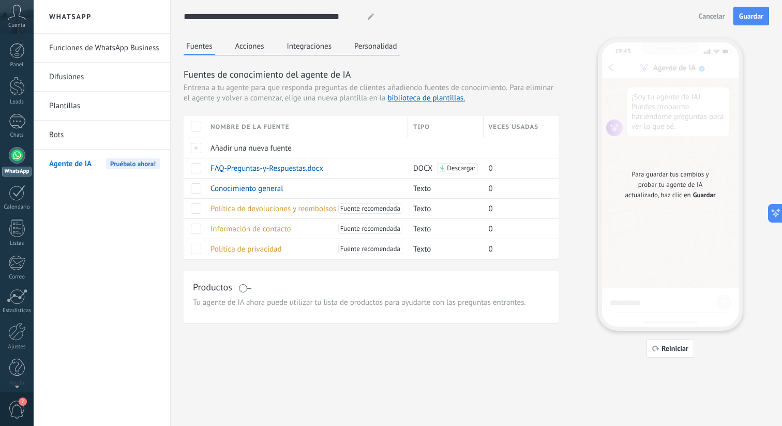
click at [751, 11] on button "Guardar" at bounding box center [752, 16] width 36 height 19
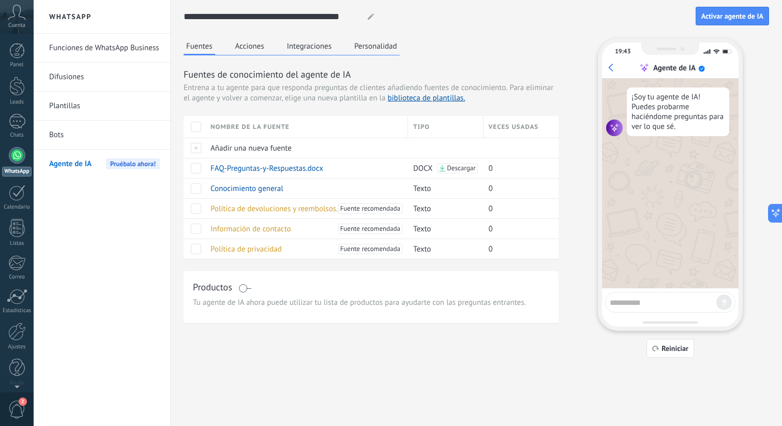
click at [693, 98] on div "¡Soy tu agente de IA! Puedes probarme haciéndome preguntas para ver lo que sé." at bounding box center [678, 111] width 102 height 49
drag, startPoint x: 685, startPoint y: 105, endPoint x: 682, endPoint y: 141, distance: 36.9
click at [682, 140] on div "¡Soy tu agente de IA! Puedes probarme haciéndome preguntas para ver lo que sé." at bounding box center [670, 183] width 137 height 210
click at [682, 141] on div "¡Soy tu agente de IA! Puedes probarme haciéndome preguntas para ver lo que sé." at bounding box center [670, 183] width 137 height 210
click at [656, 349] on icon "button" at bounding box center [656, 348] width 7 height 6
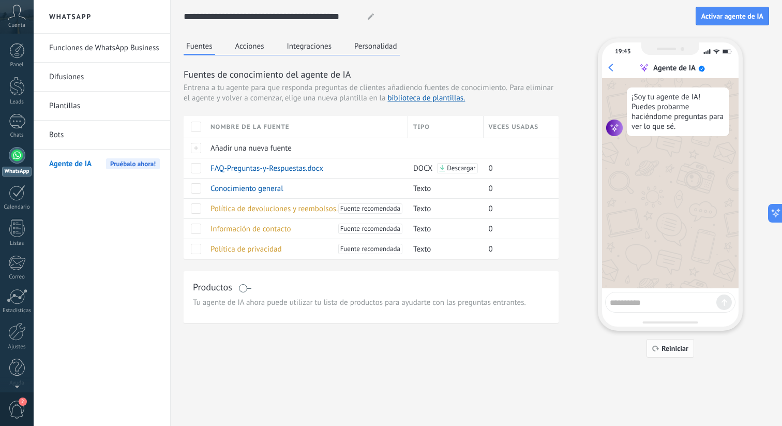
click at [679, 348] on span "Reiniciar" at bounding box center [675, 348] width 27 height 7
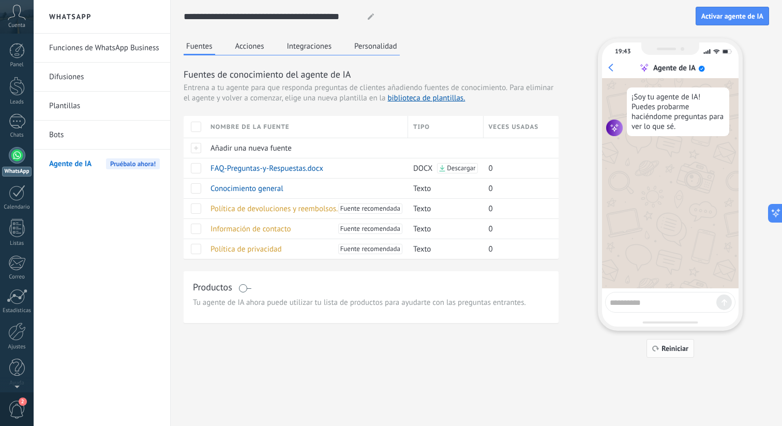
click at [679, 348] on span "Reiniciar" at bounding box center [675, 348] width 27 height 7
click at [237, 53] on button "Acciones" at bounding box center [250, 46] width 34 height 16
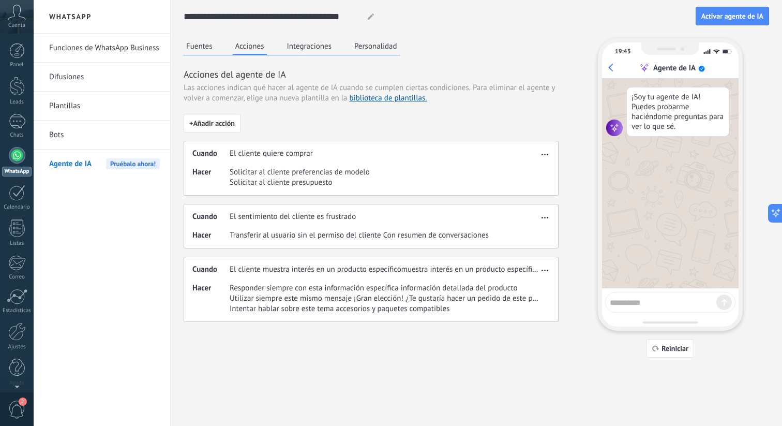
click at [314, 37] on div "**********" at bounding box center [477, 179] width 586 height 358
click at [314, 43] on button "Integraciones" at bounding box center [310, 46] width 50 height 16
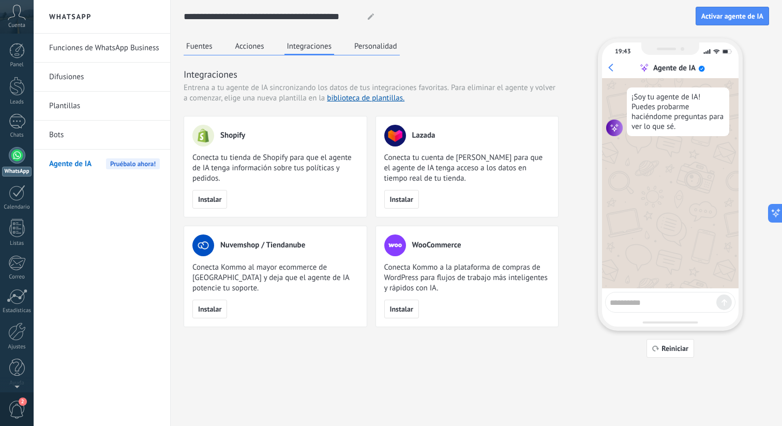
click at [364, 47] on button "Personalidad" at bounding box center [376, 46] width 48 height 16
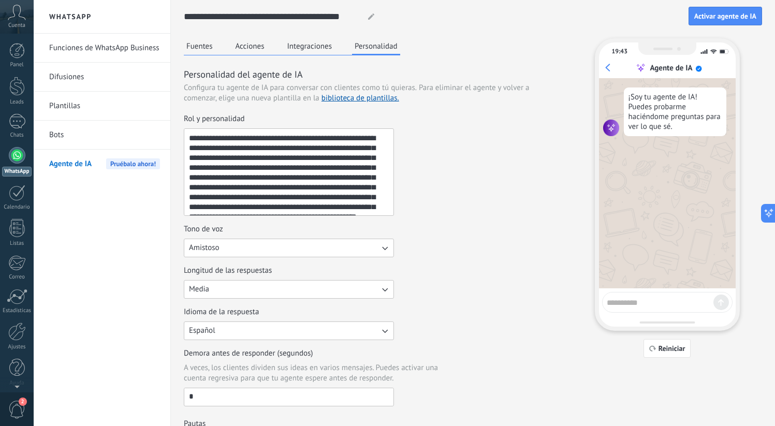
click at [375, 137] on textarea "**********" at bounding box center [287, 172] width 207 height 86
paste textarea "**********"
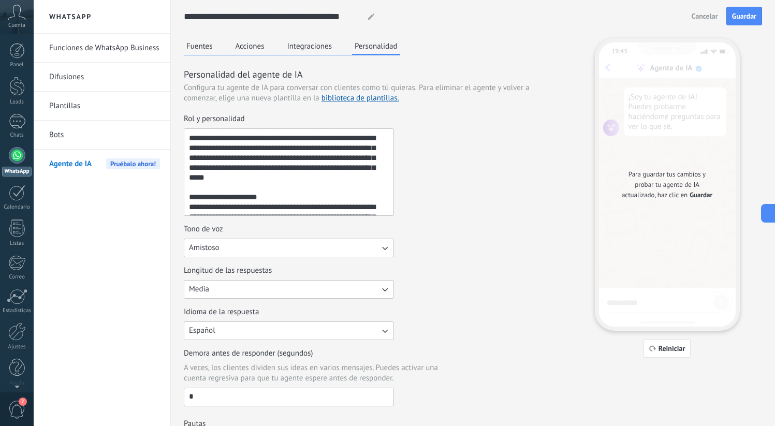
scroll to position [301, 0]
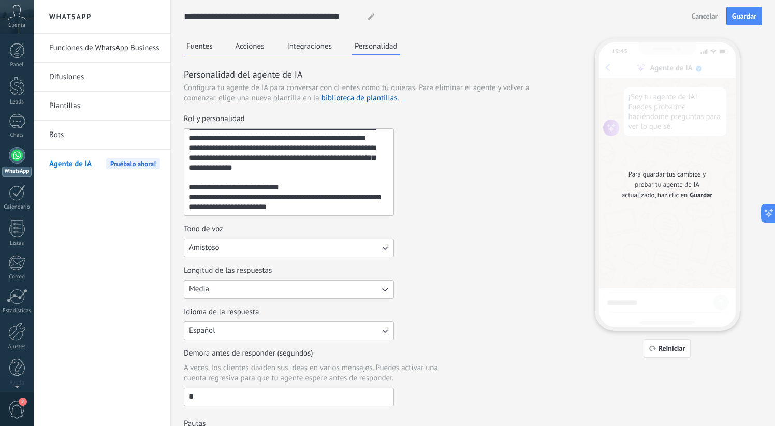
type textarea "**********"
click at [291, 248] on button "Amistoso" at bounding box center [289, 248] width 210 height 19
click at [287, 282] on li "Amistoso" at bounding box center [286, 283] width 216 height 18
click at [282, 293] on button "Media" at bounding box center [289, 289] width 210 height 19
click at [278, 308] on li "Media" at bounding box center [286, 307] width 216 height 18
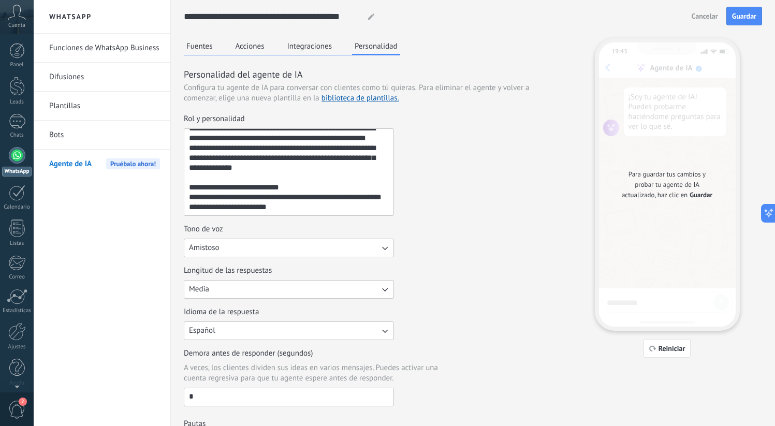
click at [273, 331] on button "Español" at bounding box center [289, 330] width 210 height 19
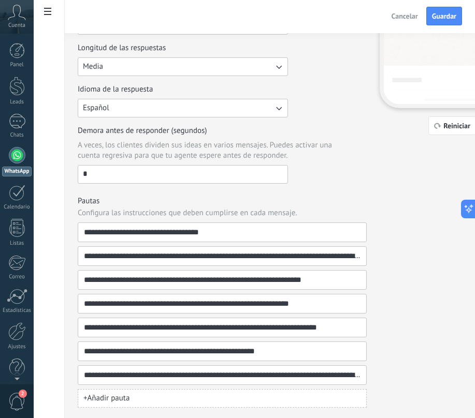
scroll to position [224, 0]
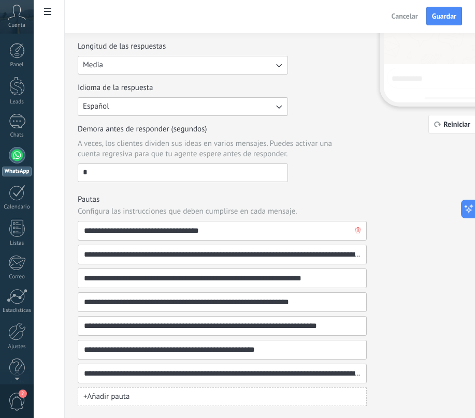
click at [245, 228] on input "**********" at bounding box center [217, 230] width 269 height 19
paste input "**********"
type input "**********"
click at [254, 253] on input "**********" at bounding box center [217, 254] width 269 height 19
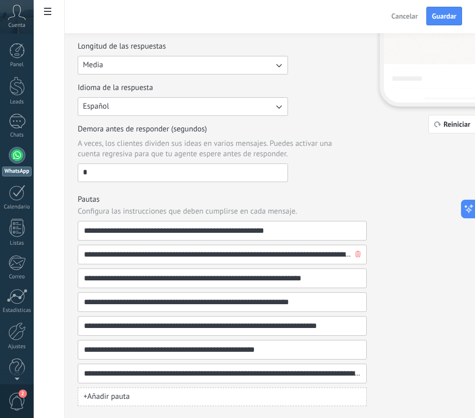
click at [254, 253] on input "**********" at bounding box center [217, 254] width 269 height 19
drag, startPoint x: 254, startPoint y: 253, endPoint x: 408, endPoint y: 264, distance: 154.6
click at [408, 264] on div "**********" at bounding box center [280, 110] width 404 height 592
click at [335, 261] on input "**********" at bounding box center [217, 254] width 269 height 19
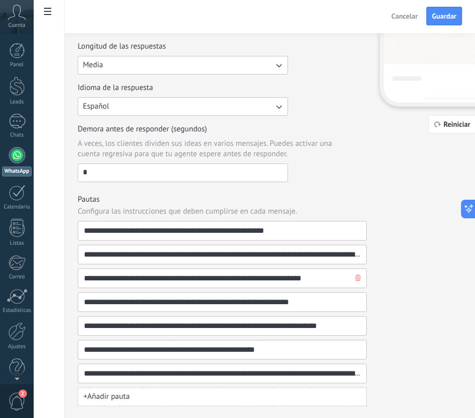
click at [264, 284] on input "**********" at bounding box center [217, 278] width 269 height 19
click at [237, 311] on input "**********" at bounding box center [217, 302] width 269 height 19
click at [233, 308] on input "**********" at bounding box center [217, 302] width 269 height 19
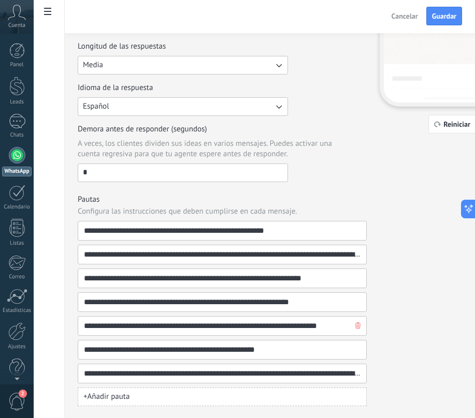
click at [233, 325] on input "**********" at bounding box center [217, 326] width 269 height 19
click at [260, 326] on input "**********" at bounding box center [217, 326] width 269 height 19
click at [305, 325] on input "**********" at bounding box center [217, 326] width 269 height 19
drag, startPoint x: 312, startPoint y: 326, endPoint x: 294, endPoint y: 326, distance: 17.6
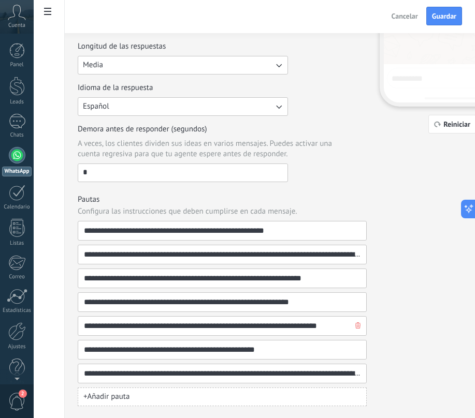
click at [294, 326] on input "**********" at bounding box center [217, 326] width 269 height 19
type input "**********"
click at [264, 348] on input "**********" at bounding box center [217, 350] width 269 height 19
click at [237, 379] on input "**********" at bounding box center [217, 373] width 269 height 19
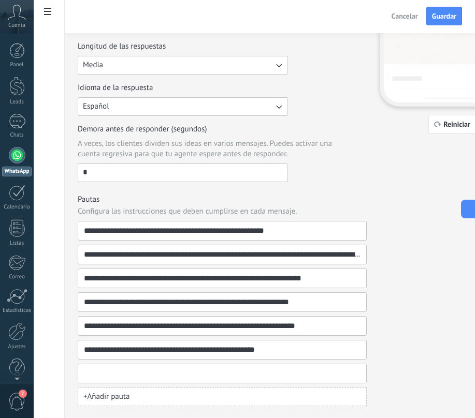
scroll to position [0, 442]
click at [125, 397] on span "+ Añadir pauta" at bounding box center [106, 397] width 46 height 10
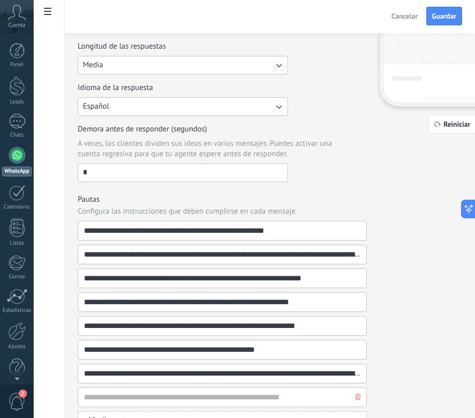
type input "**********"
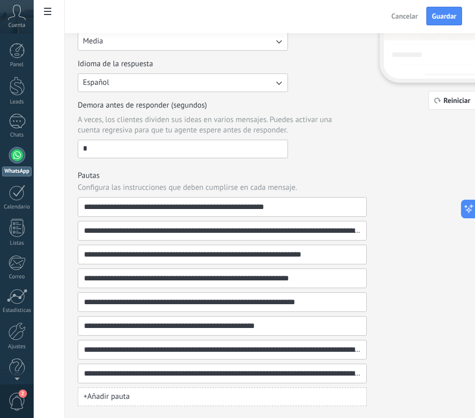
click at [131, 401] on button "+ Añadir pauta" at bounding box center [222, 397] width 289 height 19
paste input "**********"
type input "**********"
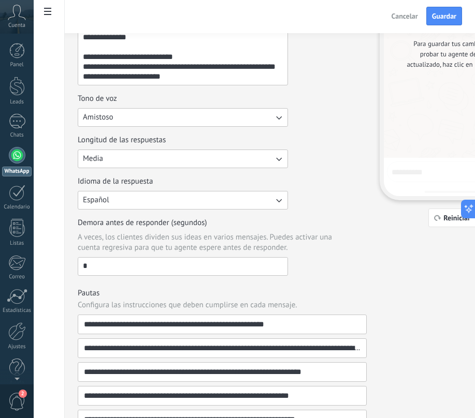
scroll to position [35, 0]
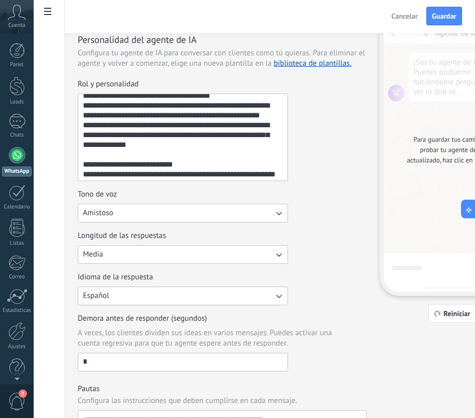
click at [217, 151] on textarea "Rol y personalidad" at bounding box center [181, 137] width 207 height 86
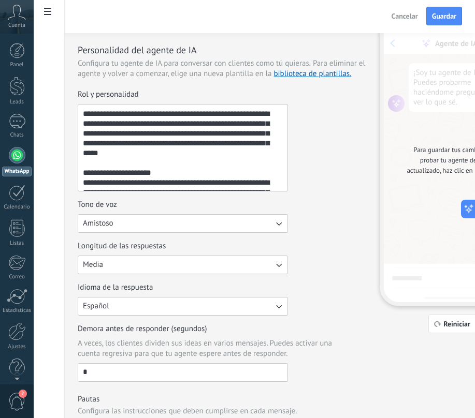
scroll to position [18, 0]
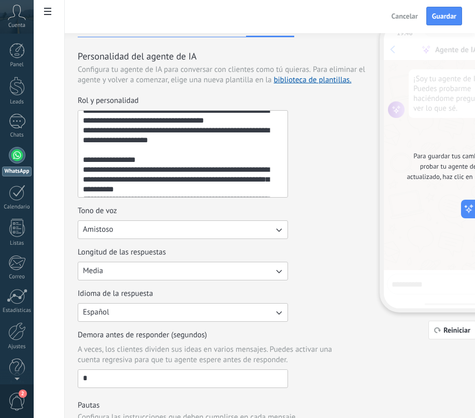
click at [217, 151] on textarea "Rol y personalidad" at bounding box center [181, 154] width 207 height 86
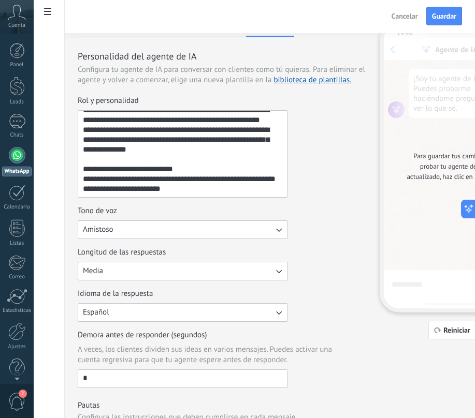
drag, startPoint x: 217, startPoint y: 151, endPoint x: 330, endPoint y: 314, distance: 198.2
click at [330, 314] on div "Rol y personalidad Tono de voz Amistoso Longitud de las respuestas Media Idioma…" at bounding box center [222, 242] width 289 height 292
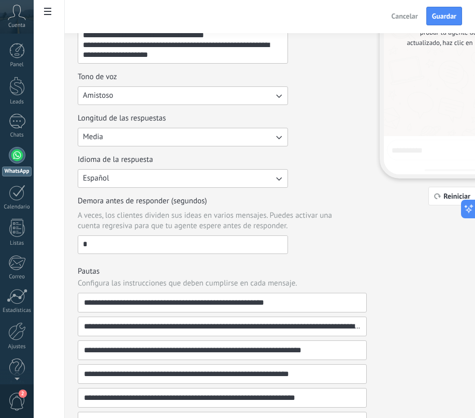
scroll to position [272, 0]
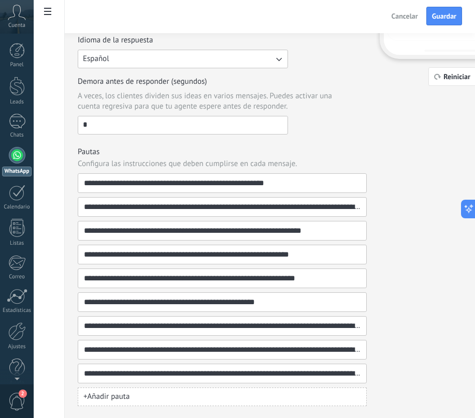
type textarea "**********"
click at [367, 254] on div "**********" at bounding box center [280, 87] width 404 height 640
click at [452, 18] on span "Guardar" at bounding box center [444, 15] width 24 height 7
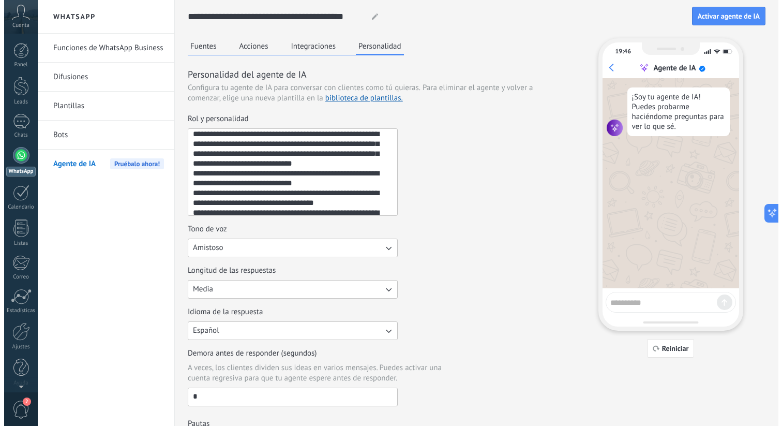
scroll to position [55, 0]
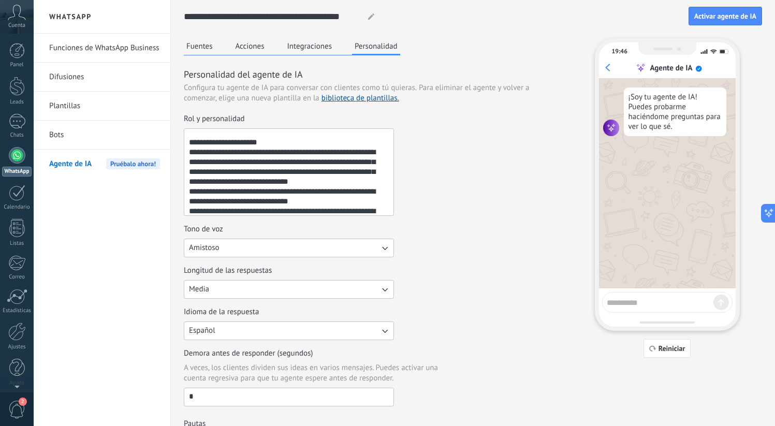
click at [317, 46] on button "Integraciones" at bounding box center [310, 46] width 50 height 16
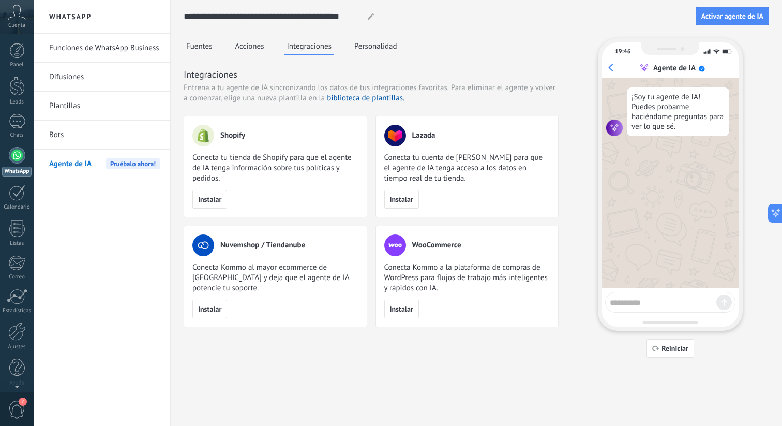
click at [236, 45] on button "Acciones" at bounding box center [250, 46] width 34 height 16
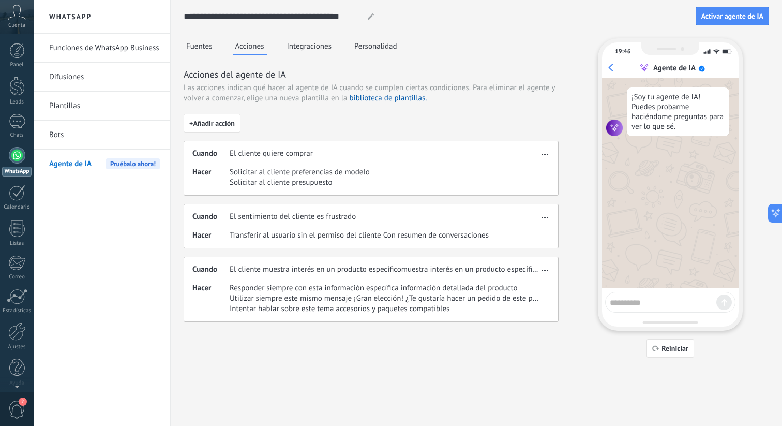
click at [250, 154] on span "El cliente quiere comprar" at bounding box center [271, 154] width 83 height 10
click at [255, 179] on span "Solicitar al cliente presupuesto" at bounding box center [300, 183] width 140 height 10
click at [543, 156] on span "button" at bounding box center [545, 152] width 7 height 7
click at [532, 168] on span "Editar" at bounding box center [525, 170] width 20 height 10
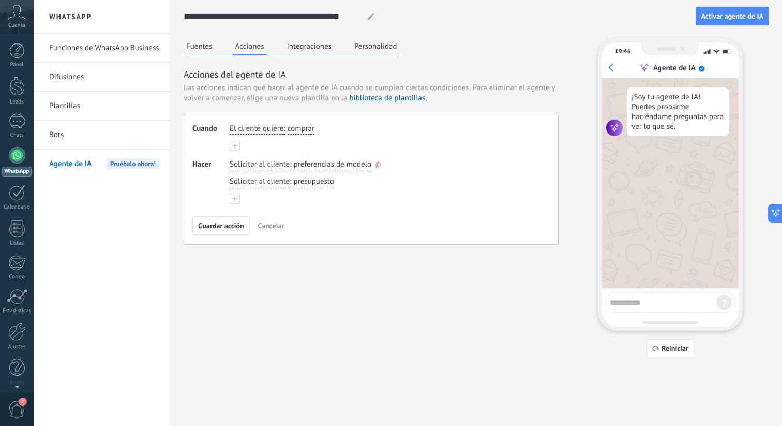
click at [276, 162] on span "Solicitar al cliente" at bounding box center [260, 164] width 60 height 10
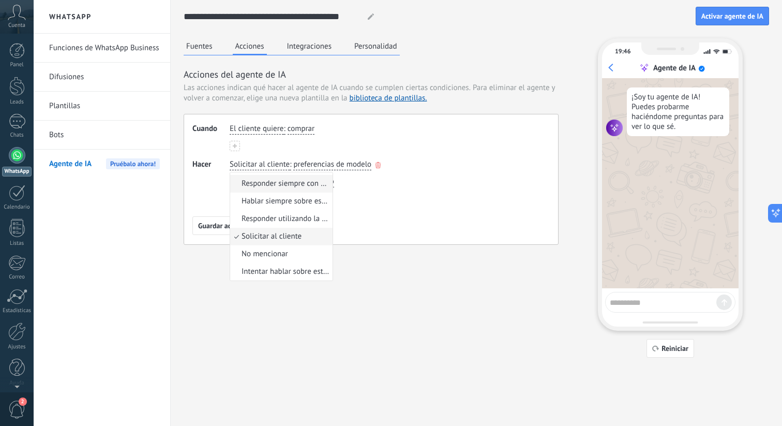
click at [326, 178] on li "Responder siempre con esta información específica" at bounding box center [281, 184] width 102 height 18
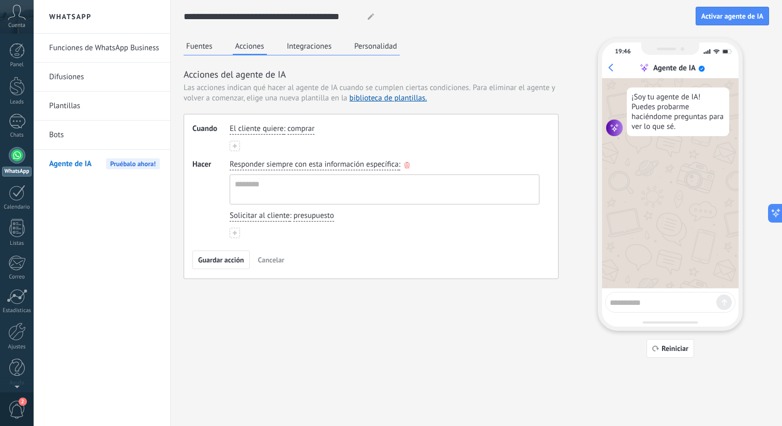
click at [334, 170] on button "Responder siempre con esta información específica" at bounding box center [314, 164] width 169 height 11
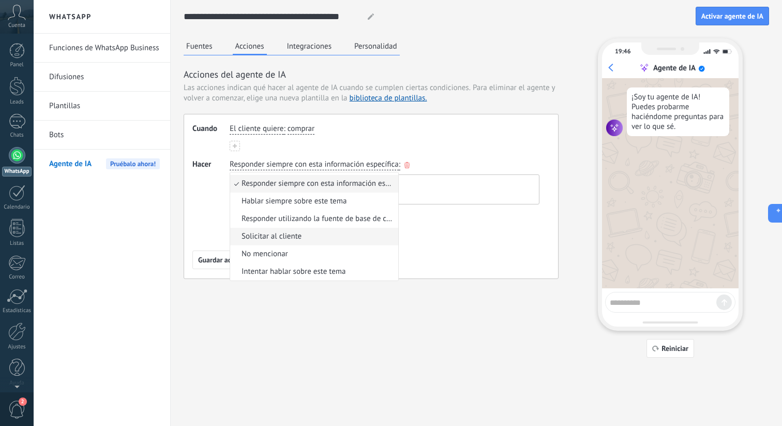
click at [303, 229] on li "Solicitar al cliente" at bounding box center [314, 237] width 168 height 18
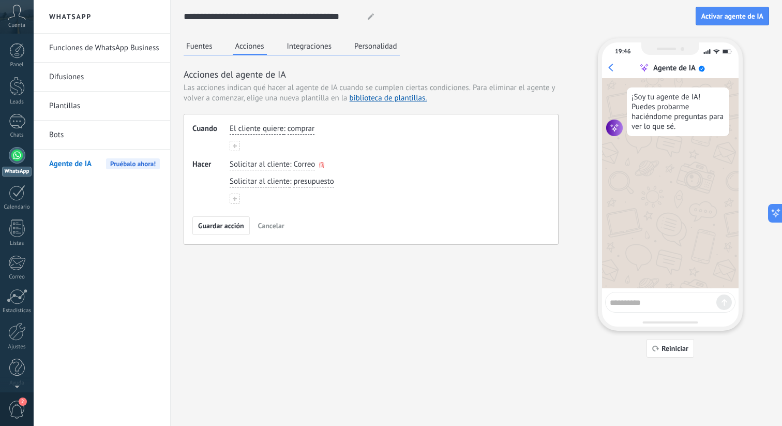
click at [313, 167] on span "Correo" at bounding box center [304, 164] width 22 height 10
click at [332, 191] on li "Nombre" at bounding box center [345, 199] width 102 height 18
click at [312, 184] on span "presupuesto" at bounding box center [313, 181] width 40 height 10
click at [314, 241] on li "Teléfono" at bounding box center [345, 234] width 102 height 18
click at [314, 184] on span "Teléfono" at bounding box center [307, 181] width 28 height 10
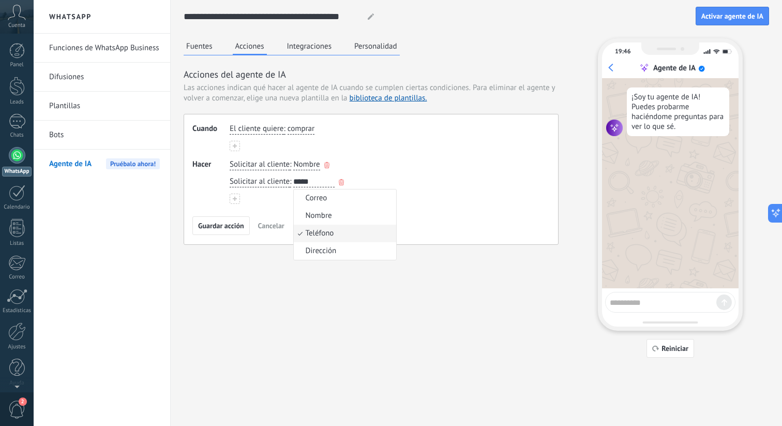
click at [344, 182] on use "button" at bounding box center [341, 182] width 5 height 6
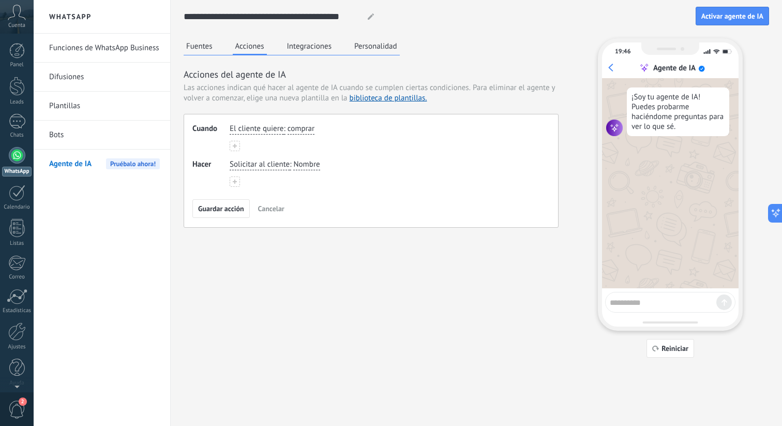
click at [262, 187] on div "Cuando El cliente quiere : comprar Hacer Solicitar al cliente : Nombre Guardar …" at bounding box center [371, 171] width 375 height 114
click at [232, 182] on button at bounding box center [235, 181] width 10 height 10
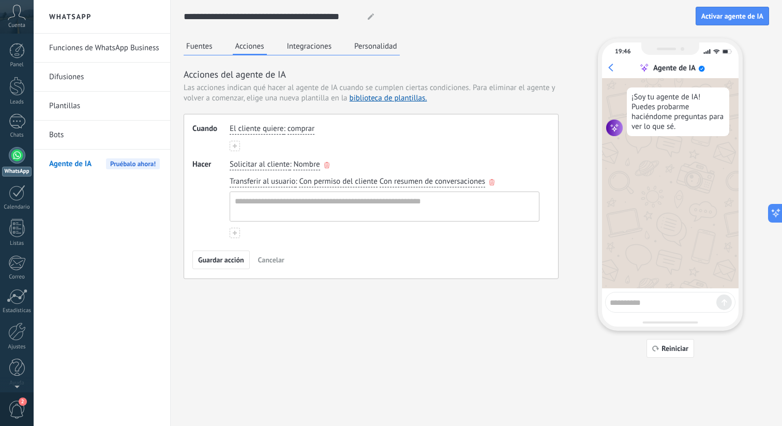
click at [280, 183] on span "Transferir al usuario" at bounding box center [263, 181] width 66 height 10
click at [277, 289] on span "Intentar hablar sobre este tema" at bounding box center [286, 289] width 88 height 10
click at [315, 182] on span "Intentar hablar sobre este tema" at bounding box center [282, 181] width 104 height 10
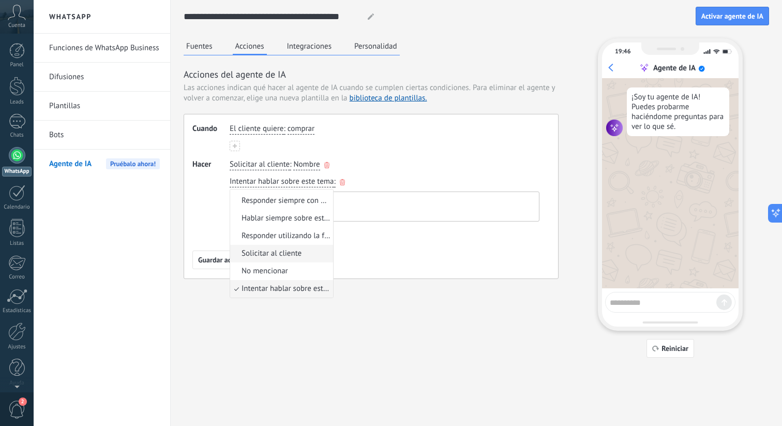
click at [297, 256] on span "Solicitar al cliente" at bounding box center [272, 253] width 60 height 10
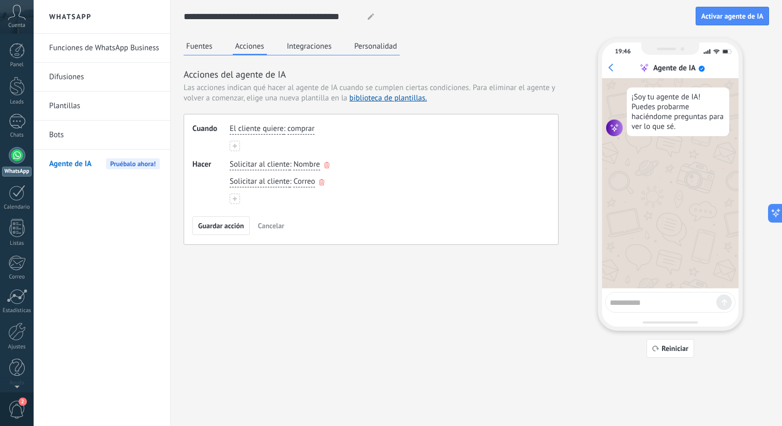
click at [309, 182] on span "Correo" at bounding box center [304, 181] width 22 height 10
click at [313, 184] on input "button" at bounding box center [313, 181] width 41 height 10
type input "*"
click at [293, 176] on button "**** Plan Plan Plan Plan Plan Plan Plan Correo" at bounding box center [313, 181] width 41 height 11
type input "**********"
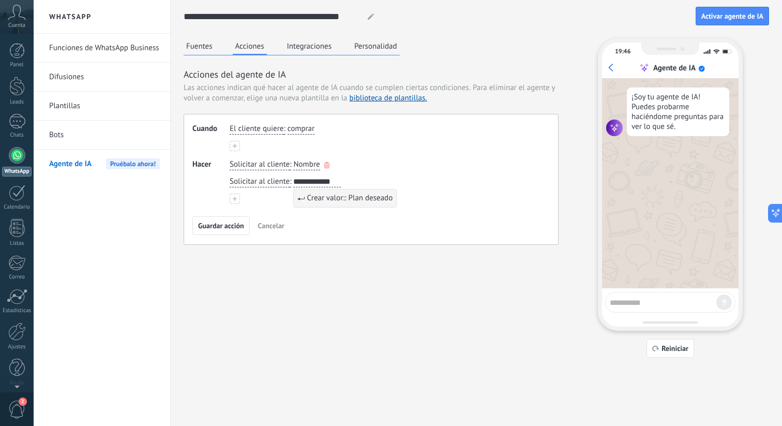
click at [313, 217] on div "Guardar acción Cancelar" at bounding box center [372, 225] width 358 height 19
click at [314, 184] on span "Correo" at bounding box center [304, 181] width 22 height 10
click at [293, 176] on button "**** Plan Plan Plan Plan Plan Correo" at bounding box center [313, 181] width 41 height 11
type input "**********"
click at [319, 196] on span "Crear valor:: Plan deseado" at bounding box center [350, 198] width 86 height 10
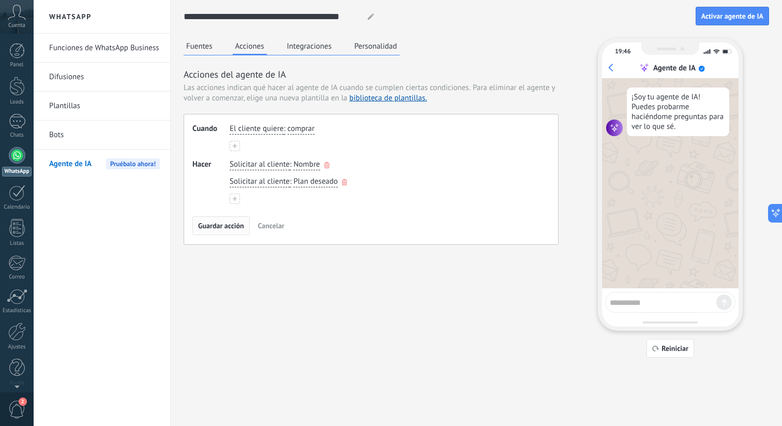
click at [223, 224] on span "Guardar acción" at bounding box center [221, 225] width 46 height 7
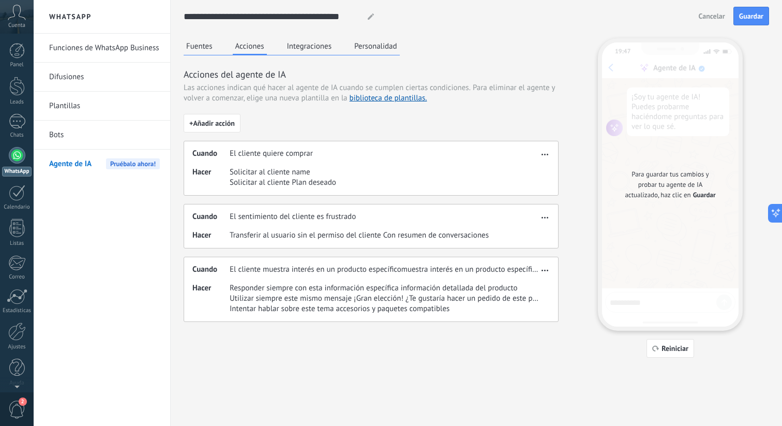
click at [304, 266] on span "El cliente muestra interés en un producto específicomuestra interés en un produ…" at bounding box center [384, 269] width 309 height 10
click at [316, 280] on div "Cuando El cliente muestra interés en un producto específicomuestra interés en u…" at bounding box center [371, 289] width 375 height 65
click at [338, 320] on div "Cuando El cliente muestra interés en un producto específicomuestra interés en u…" at bounding box center [371, 289] width 375 height 65
click at [545, 270] on icon "button" at bounding box center [545, 271] width 7 height 2
click at [535, 293] on div "Editar" at bounding box center [523, 285] width 54 height 21
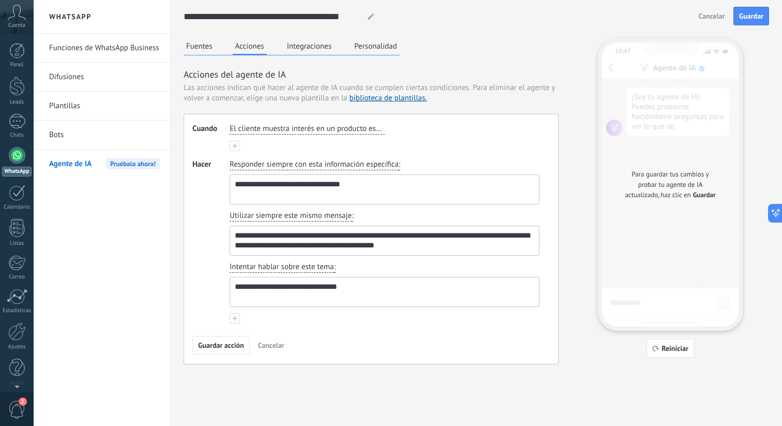
click at [331, 128] on span "El cliente muestra interés en un producto específicomuestra interés en un produ…" at bounding box center [307, 129] width 155 height 10
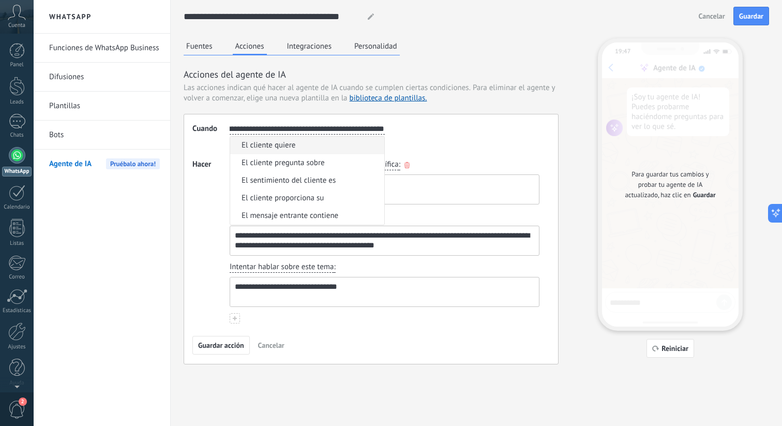
scroll to position [0, 0]
click at [437, 186] on textarea "**********" at bounding box center [383, 189] width 307 height 29
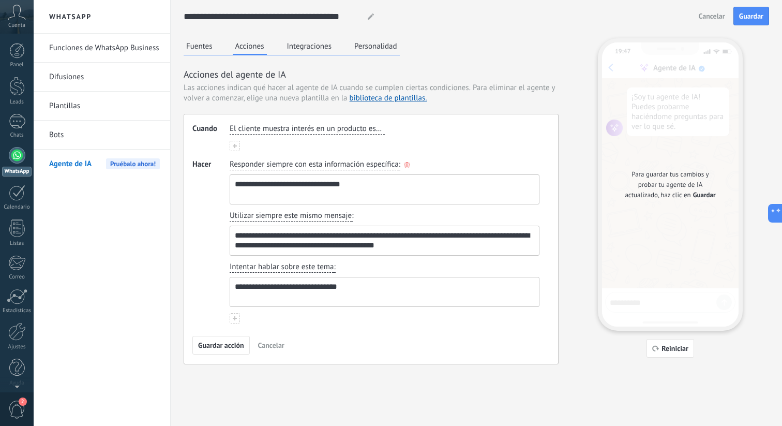
click at [448, 187] on textarea "**********" at bounding box center [383, 189] width 307 height 29
click at [311, 245] on textarea "**********" at bounding box center [383, 240] width 307 height 29
drag, startPoint x: 440, startPoint y: 235, endPoint x: 357, endPoint y: 235, distance: 83.8
click at [357, 235] on textarea "**********" at bounding box center [383, 240] width 307 height 29
drag, startPoint x: 395, startPoint y: 247, endPoint x: 472, endPoint y: 248, distance: 77.1
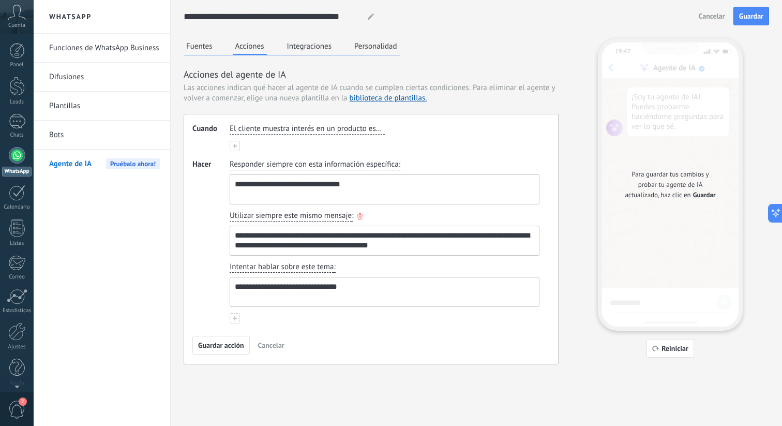
click at [472, 248] on textarea "**********" at bounding box center [383, 240] width 307 height 29
type textarea "**********"
click at [346, 299] on textarea "**********" at bounding box center [383, 291] width 307 height 29
click at [316, 345] on div "Guardar acción Cancelar" at bounding box center [372, 345] width 358 height 19
click at [239, 345] on span "Guardar acción" at bounding box center [221, 345] width 46 height 7
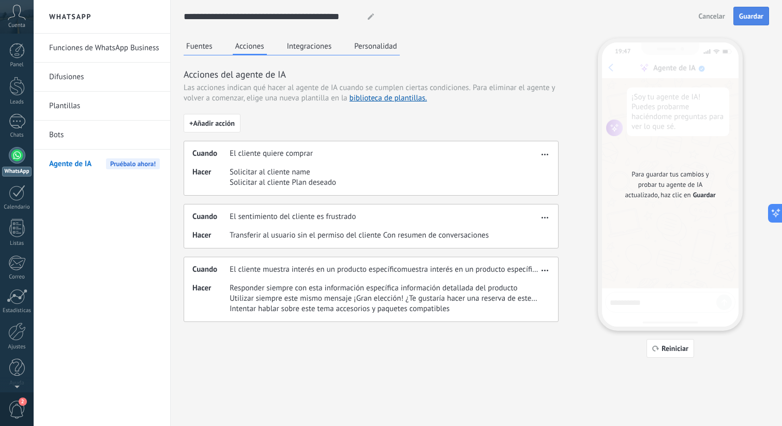
click at [762, 8] on button "Guardar" at bounding box center [752, 16] width 36 height 19
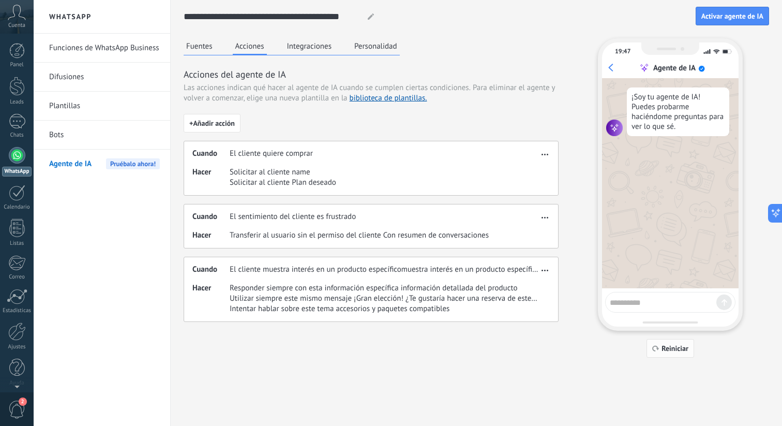
click at [673, 353] on button "Reiniciar" at bounding box center [671, 348] width 48 height 19
click at [673, 352] on button "Reiniciar" at bounding box center [671, 348] width 48 height 19
click at [673, 352] on span "Reiniciar" at bounding box center [675, 348] width 27 height 7
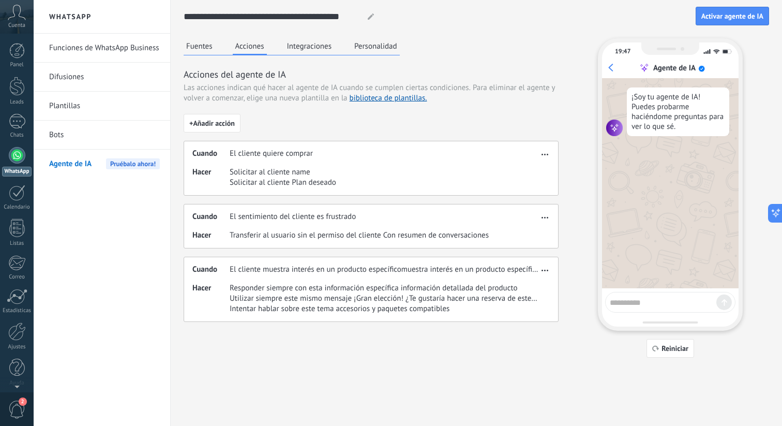
drag, startPoint x: 623, startPoint y: 69, endPoint x: 617, endPoint y: 65, distance: 7.0
click at [622, 69] on div "Agente de IA" at bounding box center [672, 68] width 133 height 10
click at [615, 64] on div "Agente de IA" at bounding box center [672, 68] width 133 height 10
click at [612, 66] on div "Agente de IA" at bounding box center [672, 68] width 133 height 10
drag, startPoint x: 612, startPoint y: 66, endPoint x: 700, endPoint y: 251, distance: 205.1
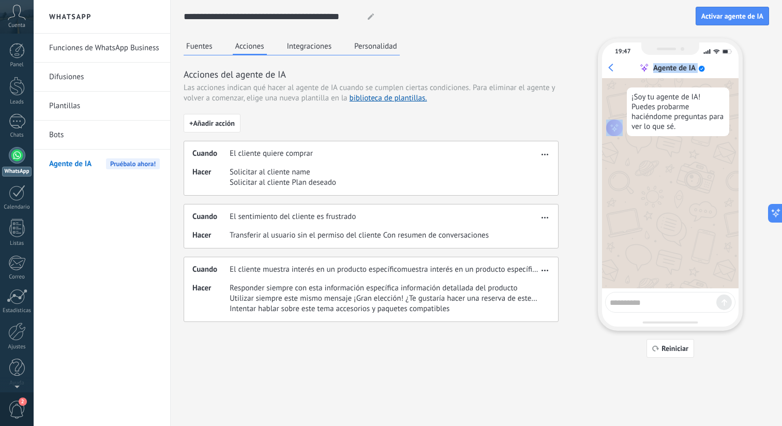
click at [617, 129] on div "19:47 Agente de IA ¡Soy tu agente de IA! Puedes probarme haciéndome preguntas p…" at bounding box center [670, 184] width 145 height 292
click at [685, 338] on div "19:47 Agente de IA ¡Soy tu agente de IA! Puedes probarme haciéndome preguntas p…" at bounding box center [670, 197] width 145 height 319
click at [684, 339] on button "Reiniciar" at bounding box center [671, 348] width 48 height 19
click at [684, 342] on button "Reiniciar" at bounding box center [671, 348] width 48 height 19
click at [180, 45] on div "**********" at bounding box center [477, 185] width 612 height 370
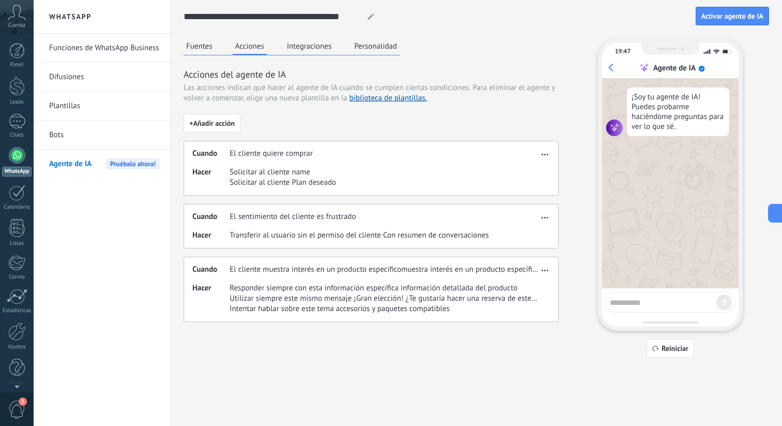
click at [191, 50] on button "Fuentes" at bounding box center [200, 46] width 32 height 16
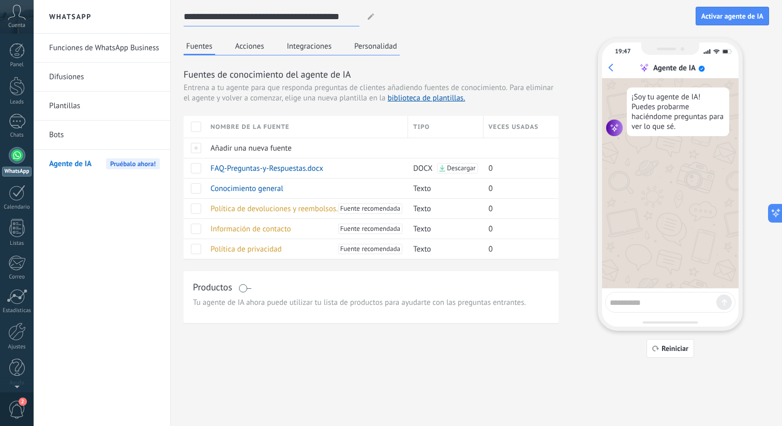
click at [348, 10] on input "**********" at bounding box center [272, 16] width 176 height 19
click at [373, 21] on div at bounding box center [370, 16] width 16 height 19
click at [373, 17] on icon at bounding box center [371, 16] width 6 height 6
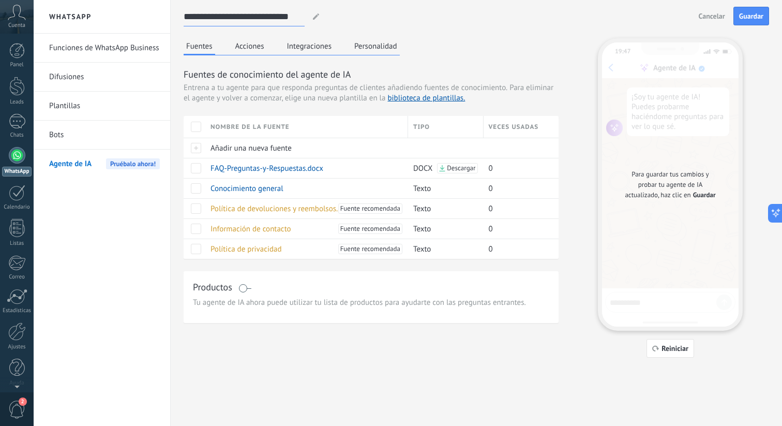
type input "**********"
click at [361, 316] on div "Productos Tu agente de IA ahora puede utilizar tu lista de productos para ayuda…" at bounding box center [371, 297] width 375 height 52
click at [711, 197] on span "Guardar" at bounding box center [704, 195] width 23 height 10
click at [743, 21] on button "Guardar" at bounding box center [752, 16] width 36 height 19
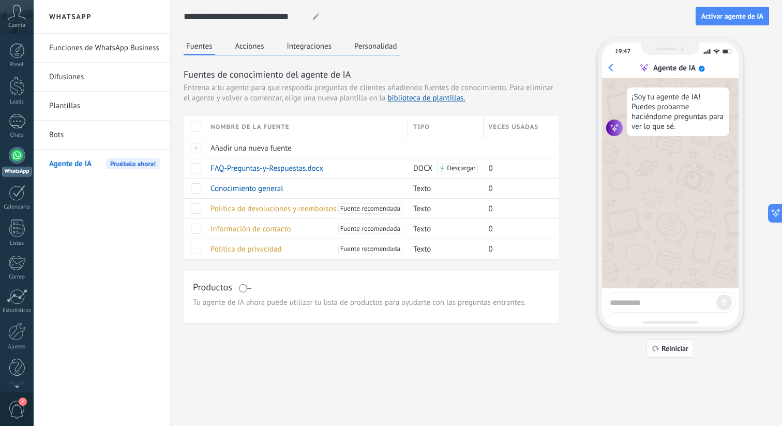
click at [669, 349] on span "Reiniciar" at bounding box center [675, 348] width 27 height 7
click at [632, 284] on div "¡Soy tu agente de IA! Puedes probarme haciéndome preguntas para ver lo que sé." at bounding box center [670, 183] width 137 height 210
click at [630, 311] on div at bounding box center [670, 302] width 130 height 21
click at [630, 309] on div at bounding box center [670, 302] width 130 height 21
click at [631, 306] on textarea at bounding box center [663, 300] width 107 height 13
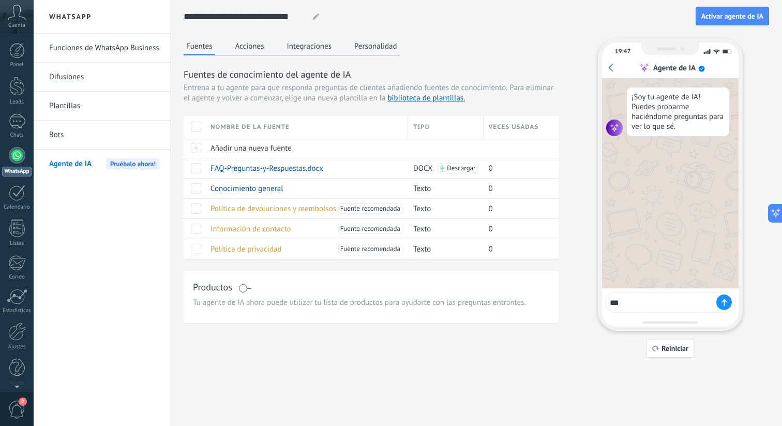
type textarea "****"
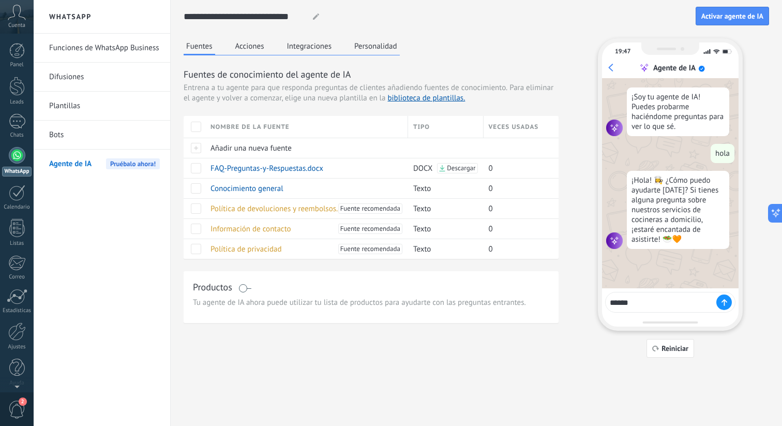
type textarea "*******"
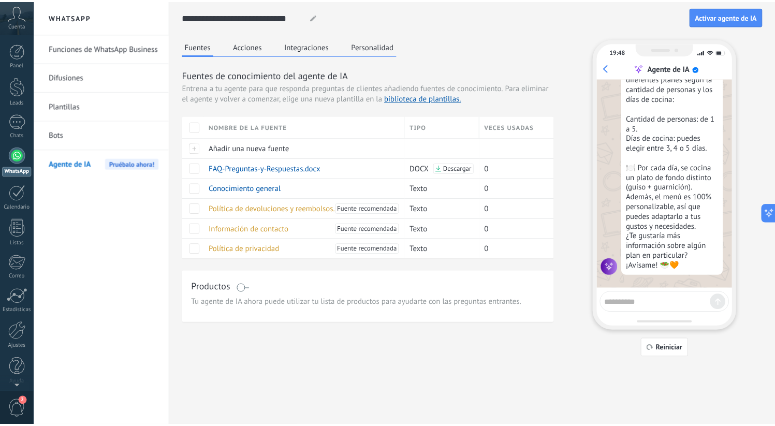
scroll to position [234, 0]
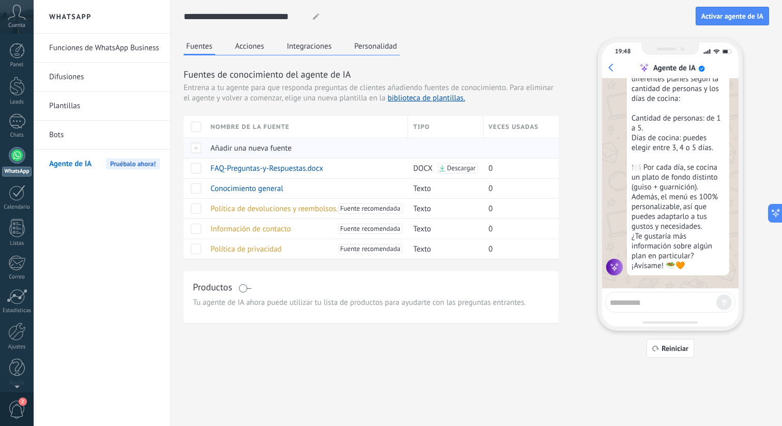
click at [265, 148] on span "Añadir una nueva fuente" at bounding box center [251, 148] width 81 height 10
click at [255, 45] on button "Acciones" at bounding box center [250, 46] width 34 height 16
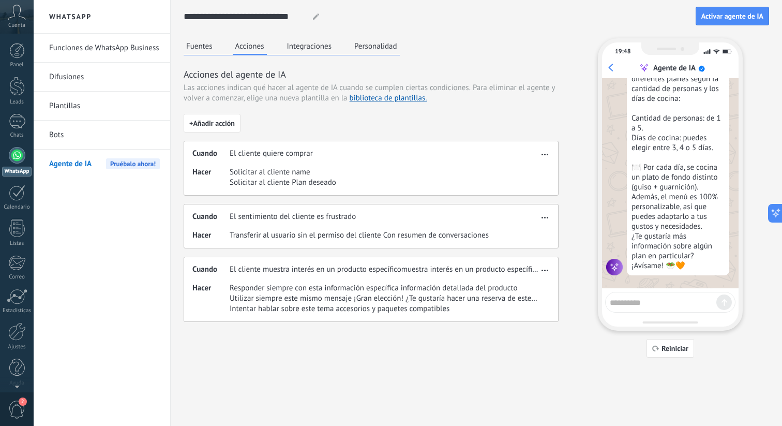
click at [311, 45] on button "Integraciones" at bounding box center [310, 46] width 50 height 16
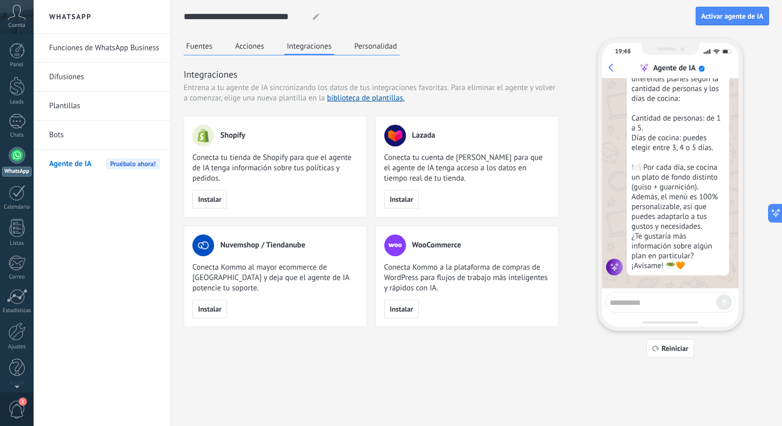
click at [359, 47] on button "Personalidad" at bounding box center [376, 46] width 48 height 16
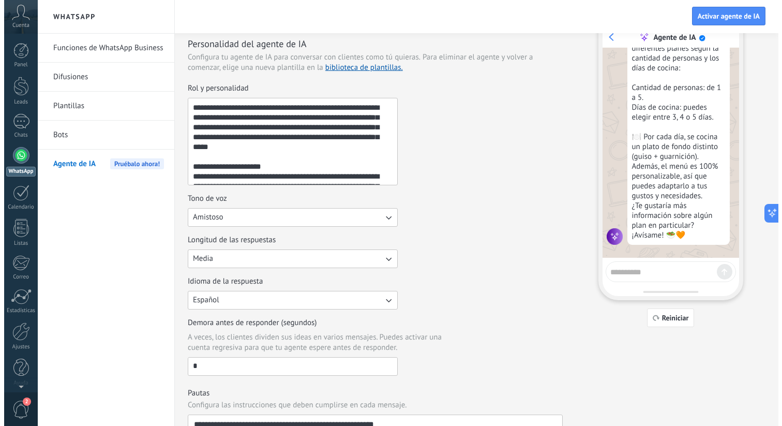
scroll to position [0, 0]
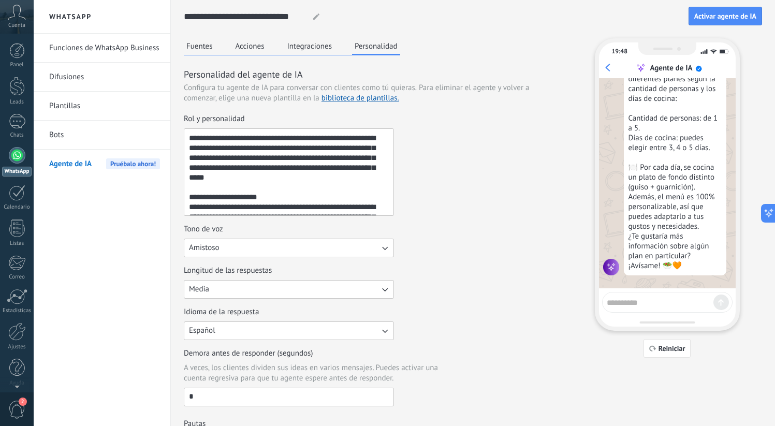
click at [202, 48] on button "Fuentes" at bounding box center [200, 46] width 32 height 16
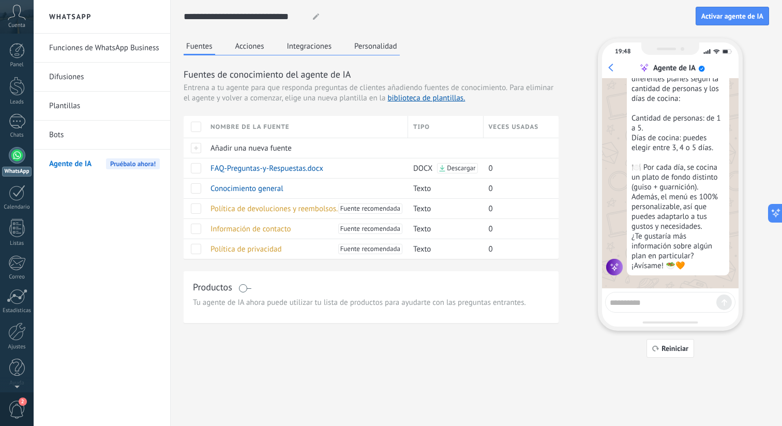
click at [630, 250] on div "¡Claro! 📝 Tenemos diferentes planes según la cantidad de personas y los días de…" at bounding box center [678, 168] width 102 height 216
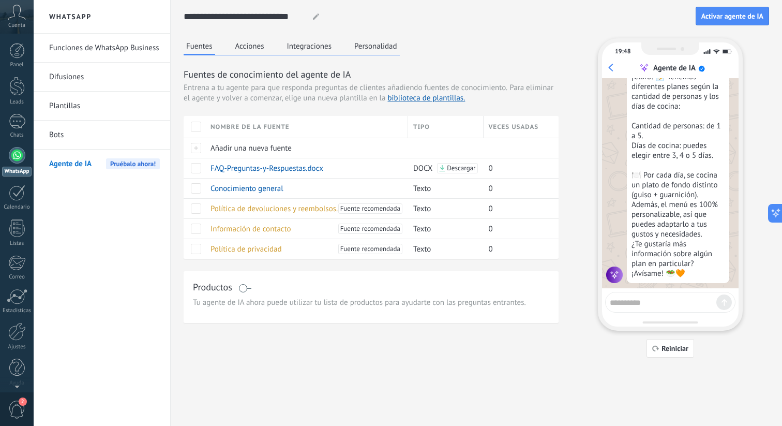
scroll to position [234, 0]
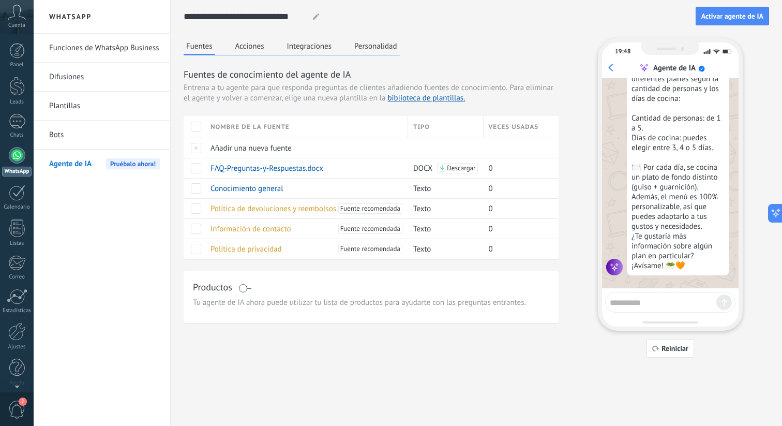
click at [649, 287] on div "¡Soy tu agente de IA! Puedes probarme haciéndome preguntas para ver lo que sé. …" at bounding box center [670, 183] width 137 height 210
click at [649, 293] on div at bounding box center [670, 302] width 130 height 21
click at [649, 294] on div at bounding box center [670, 302] width 130 height 21
click at [648, 298] on textarea at bounding box center [663, 300] width 107 height 13
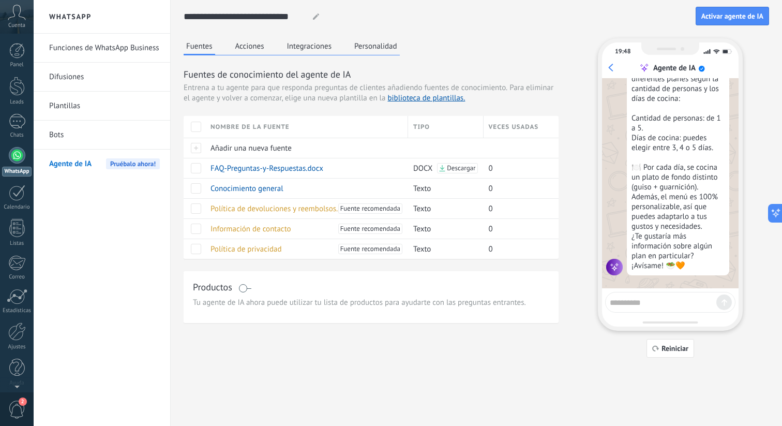
click at [648, 304] on textarea at bounding box center [663, 300] width 107 height 13
type textarea "**********"
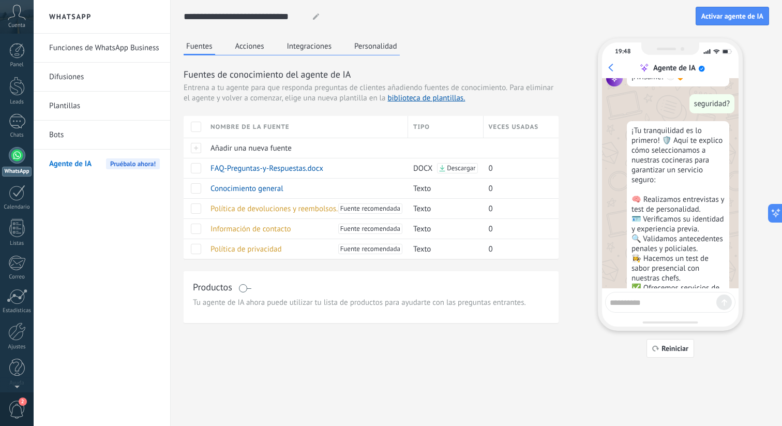
scroll to position [594, 0]
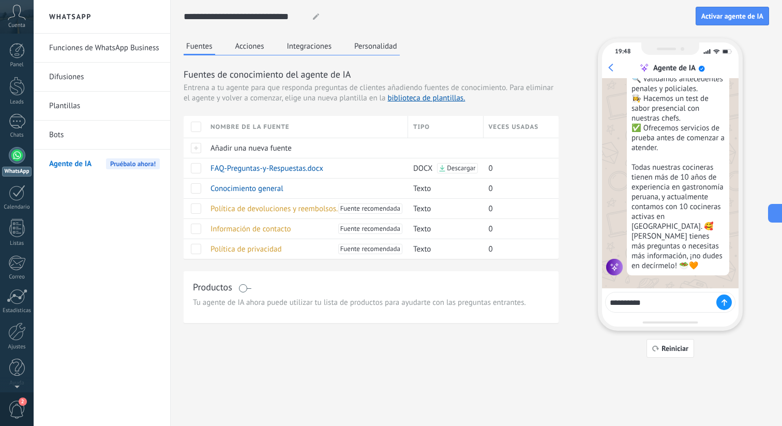
type textarea "**********"
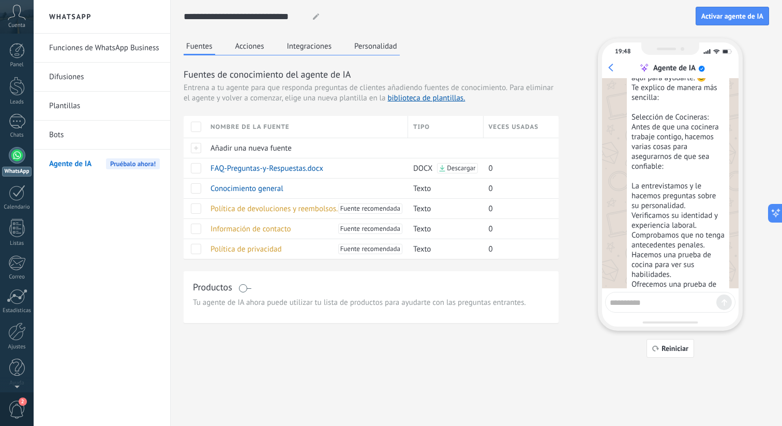
scroll to position [770, 0]
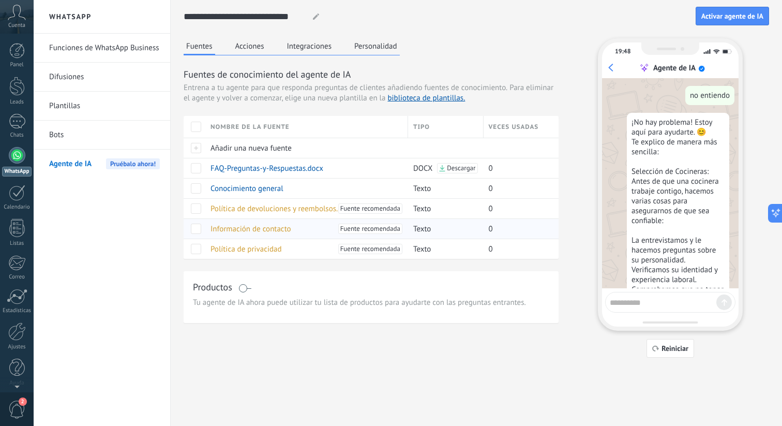
click at [315, 232] on div "Información de contacto Fuente recomendada" at bounding box center [304, 229] width 198 height 20
click at [273, 222] on div "Información de contacto Fuente recomendada" at bounding box center [304, 229] width 198 height 20
click at [269, 228] on span "Información de contacto" at bounding box center [251, 229] width 81 height 10
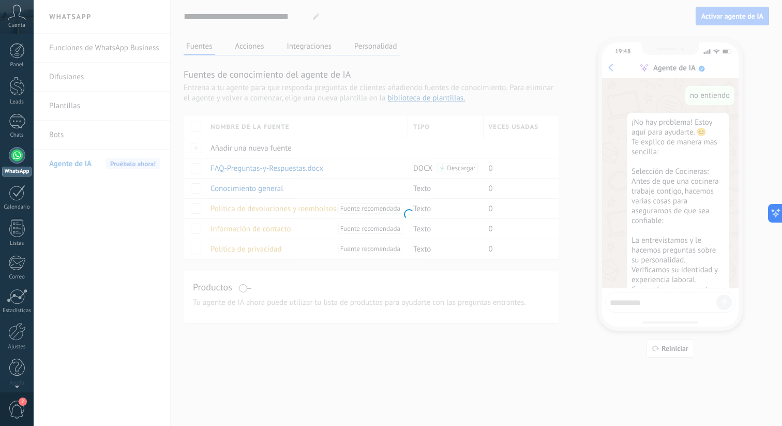
type input "**********"
type textarea "**********"
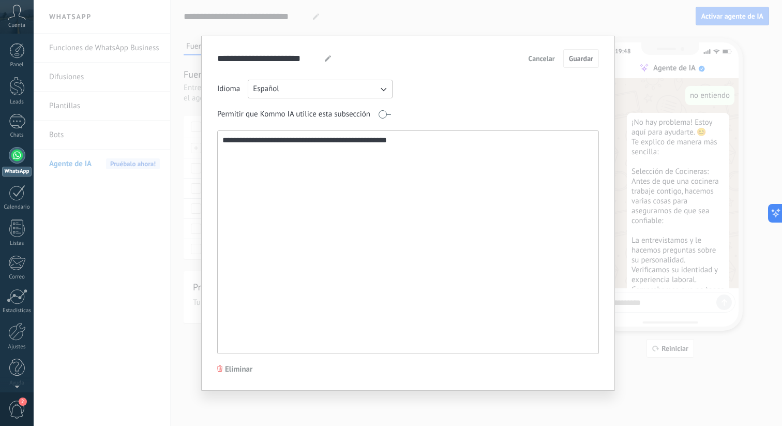
click at [128, 203] on div "**********" at bounding box center [408, 213] width 749 height 426
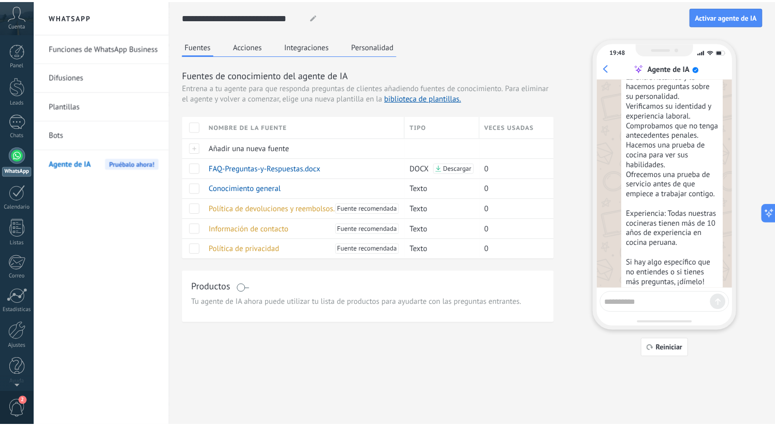
scroll to position [1002, 0]
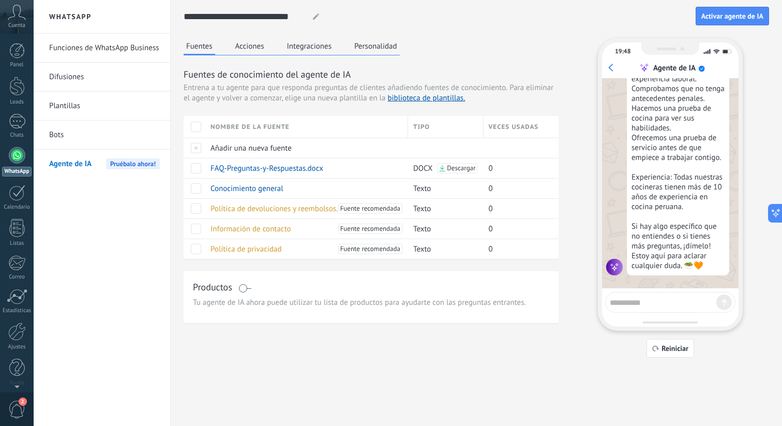
click at [665, 292] on div at bounding box center [670, 302] width 130 height 21
click at [661, 294] on textarea at bounding box center [663, 300] width 107 height 13
click at [535, 364] on div "**********" at bounding box center [477, 185] width 612 height 370
click at [243, 51] on button "Acciones" at bounding box center [250, 46] width 34 height 16
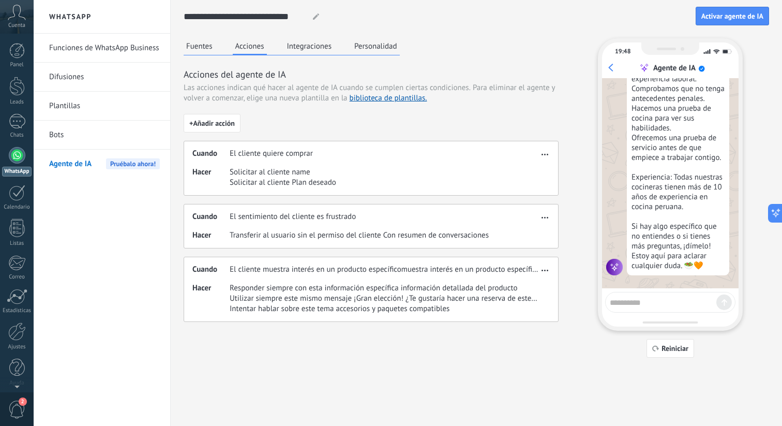
click at [201, 41] on button "Fuentes" at bounding box center [200, 46] width 32 height 16
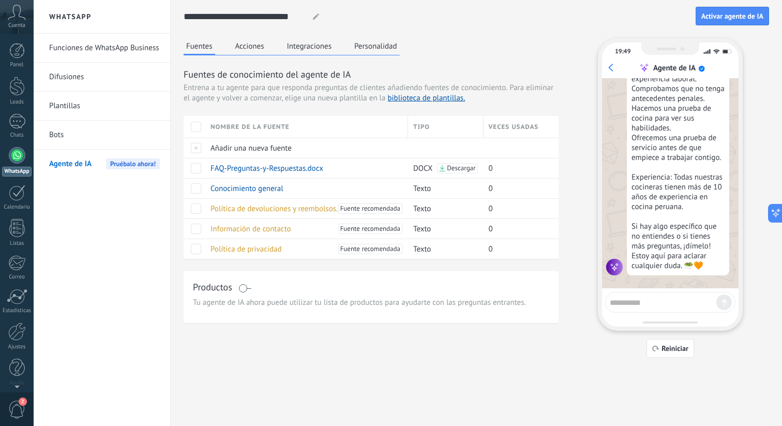
click at [311, 45] on button "Integraciones" at bounding box center [310, 46] width 50 height 16
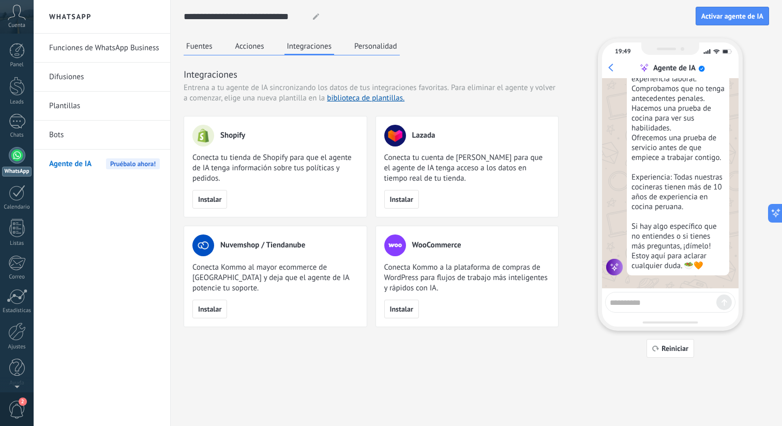
click at [378, 53] on button "Personalidad" at bounding box center [376, 46] width 48 height 16
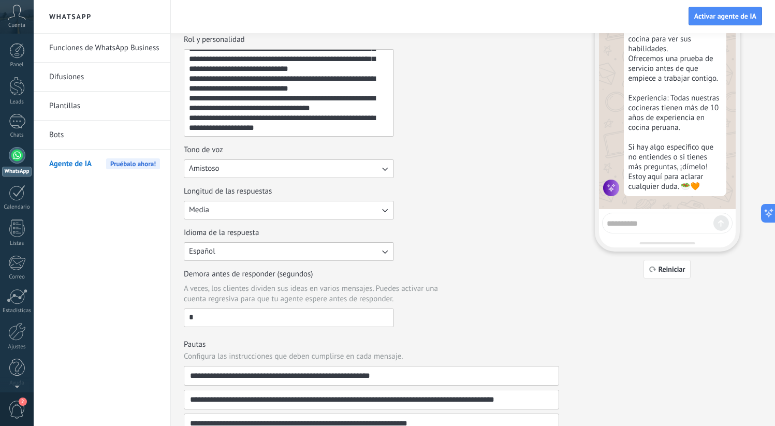
scroll to position [0, 0]
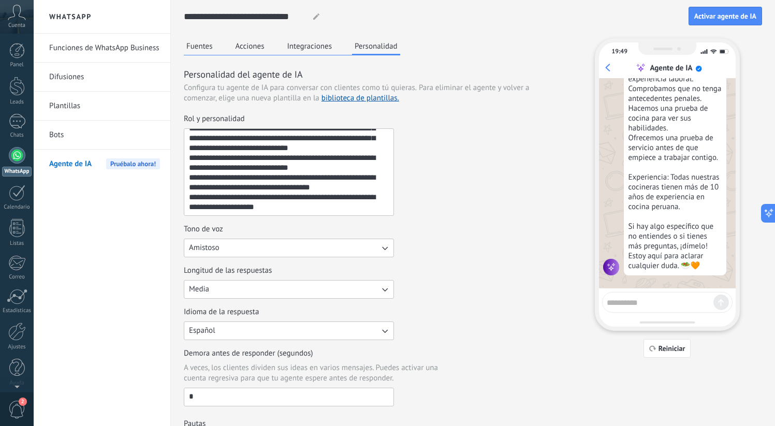
click at [81, 46] on link "Funciones de WhatsApp Business" at bounding box center [104, 48] width 111 height 29
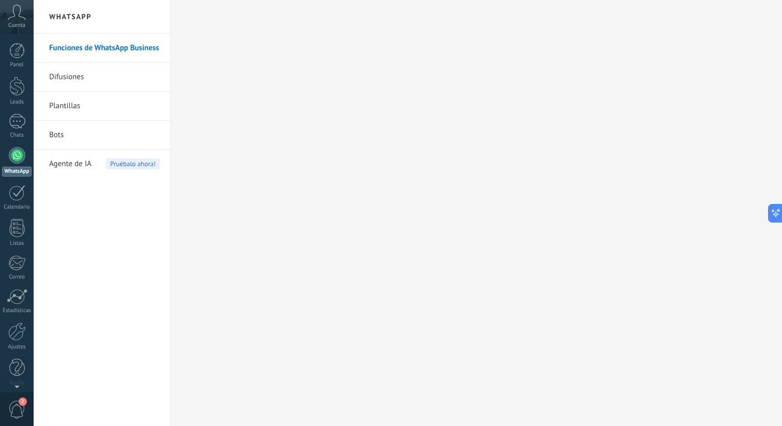
click at [82, 77] on link "Difusiones" at bounding box center [104, 77] width 111 height 29
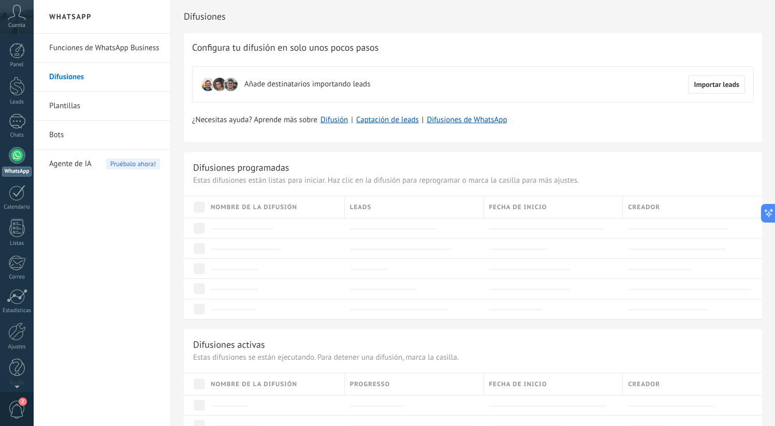
click at [111, 117] on link "Plantillas" at bounding box center [104, 106] width 111 height 29
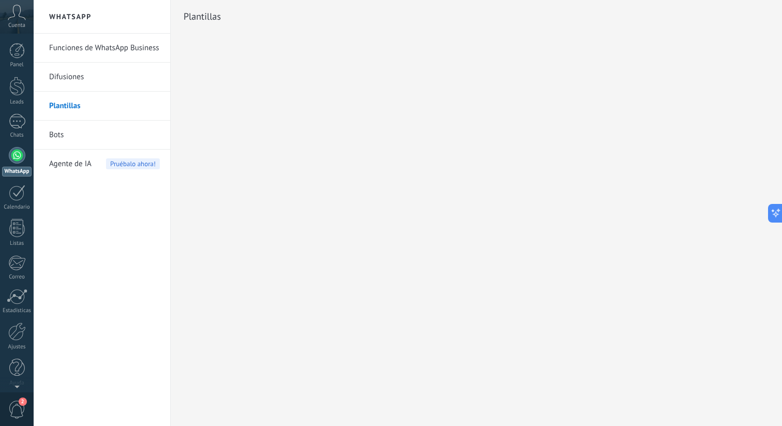
click at [73, 133] on link "Bots" at bounding box center [104, 135] width 111 height 29
click at [57, 182] on div "Funciones de WhatsApp Business Difusiones Plantillas Bots Agente de IA Pruébalo…" at bounding box center [102, 230] width 137 height 392
click at [57, 173] on span "Agente de IA" at bounding box center [70, 164] width 42 height 29
click at [81, 165] on span "Agente de IA" at bounding box center [70, 164] width 42 height 29
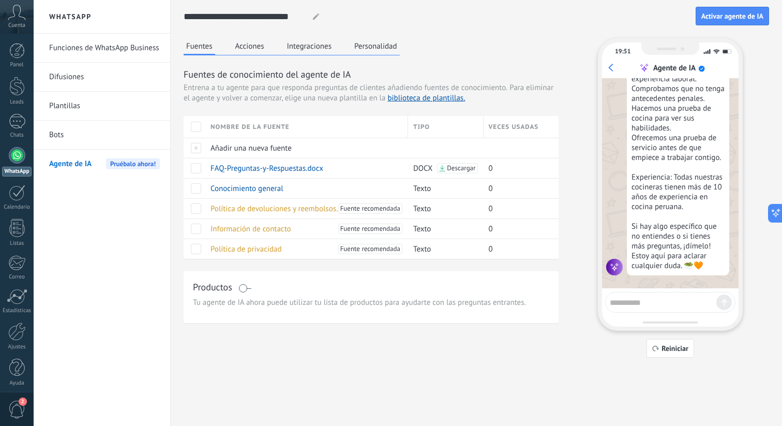
scroll to position [961, 0]
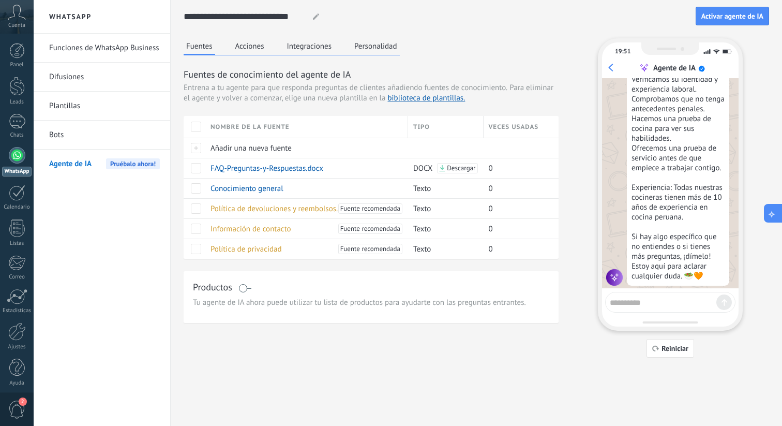
click at [769, 209] on icon at bounding box center [772, 213] width 11 height 11
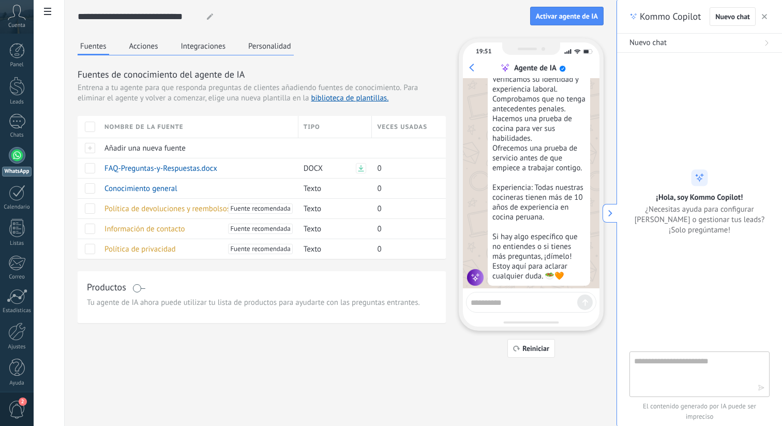
click at [679, 372] on textarea at bounding box center [692, 373] width 116 height 37
type textarea "*"
type textarea "**********"
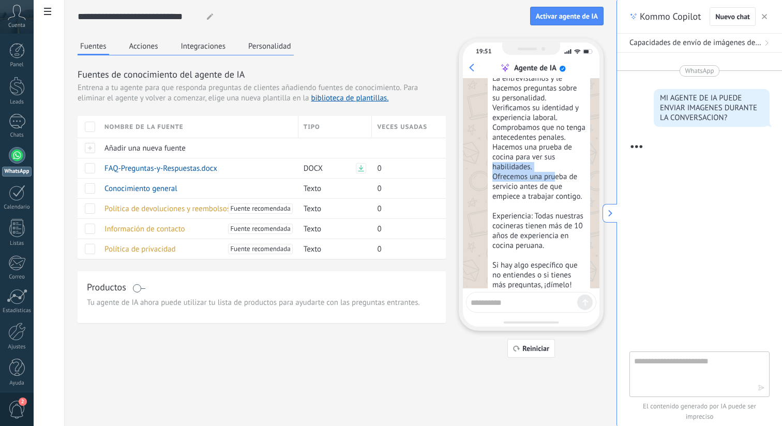
drag, startPoint x: 559, startPoint y: 180, endPoint x: 556, endPoint y: 208, distance: 27.5
click at [556, 208] on div "¡No hay problema! Estoy aquí para ayudarte. 😊 Te explico de manera más sencilla…" at bounding box center [539, 132] width 102 height 363
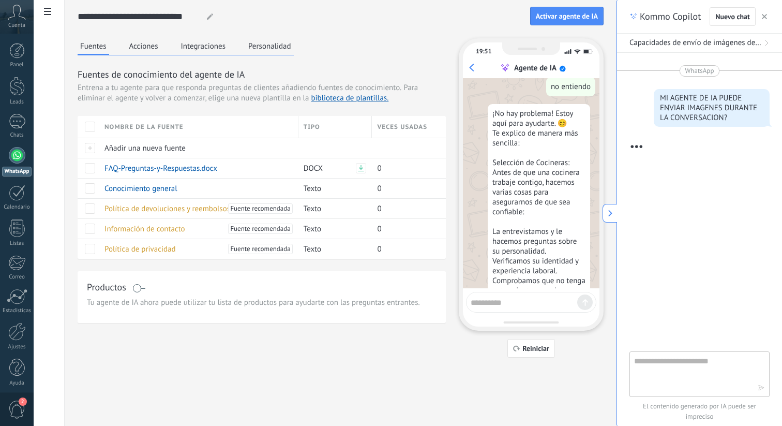
scroll to position [771, 0]
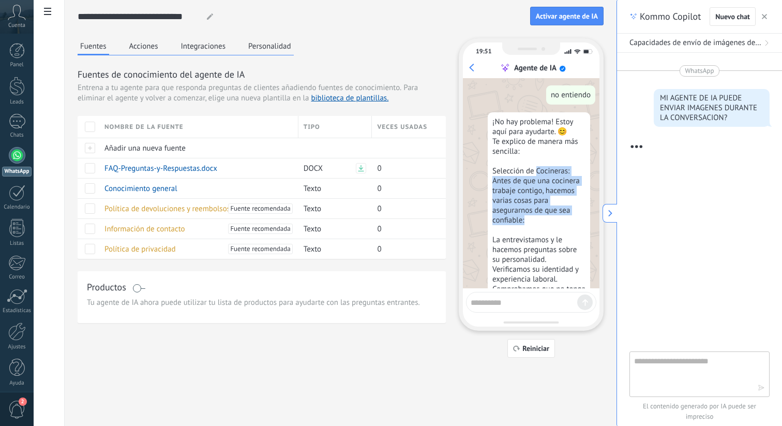
drag, startPoint x: 554, startPoint y: 245, endPoint x: 538, endPoint y: 197, distance: 50.9
click at [538, 197] on div "¡No hay problema! Estoy aquí para ayudarte. 😊 Te explico de manera más sencilla…" at bounding box center [539, 293] width 102 height 363
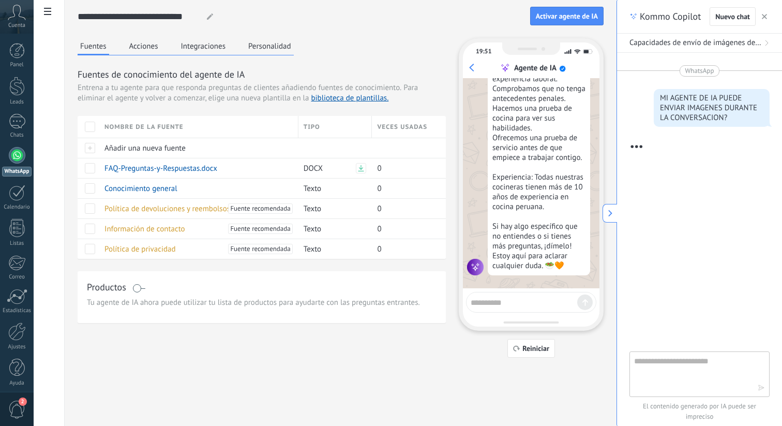
scroll to position [1002, 0]
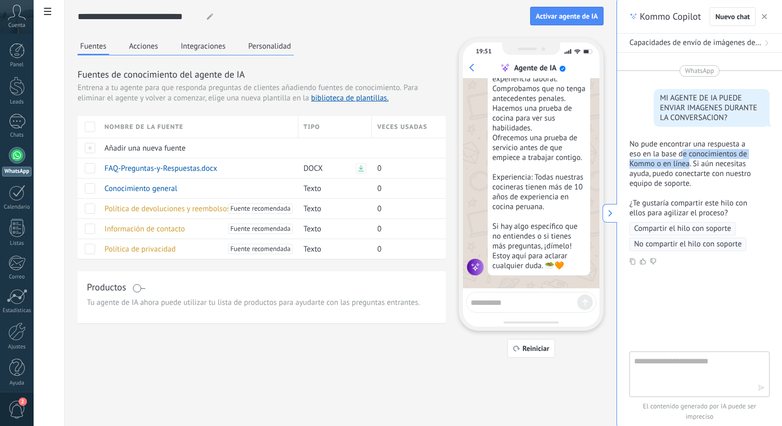
drag, startPoint x: 686, startPoint y: 155, endPoint x: 672, endPoint y: 141, distance: 19.8
click at [678, 147] on p "No pude encontrar una respuesta a eso en la base de conocimientos de Kommo o en…" at bounding box center [694, 163] width 128 height 49
click at [672, 141] on p "No pude encontrar una respuesta a eso en la base de conocimientos de Kommo o en…" at bounding box center [694, 163] width 128 height 49
drag, startPoint x: 670, startPoint y: 157, endPoint x: 669, endPoint y: 184, distance: 27.0
click at [669, 179] on p "No pude encontrar una respuesta a eso en la base de conocimientos de Kommo o en…" at bounding box center [694, 163] width 128 height 49
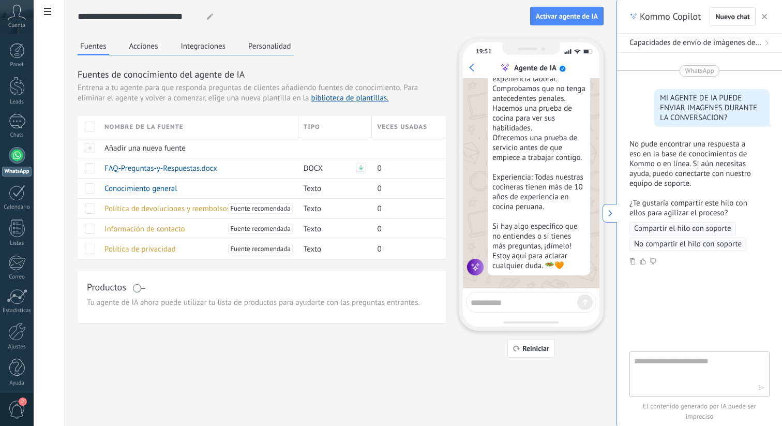
click at [669, 184] on p "No pude encontrar una respuesta a eso en la base de conocimientos de Kommo o en…" at bounding box center [694, 163] width 128 height 49
click at [698, 234] on span "Compartir el hilo con soporte" at bounding box center [682, 229] width 97 height 10
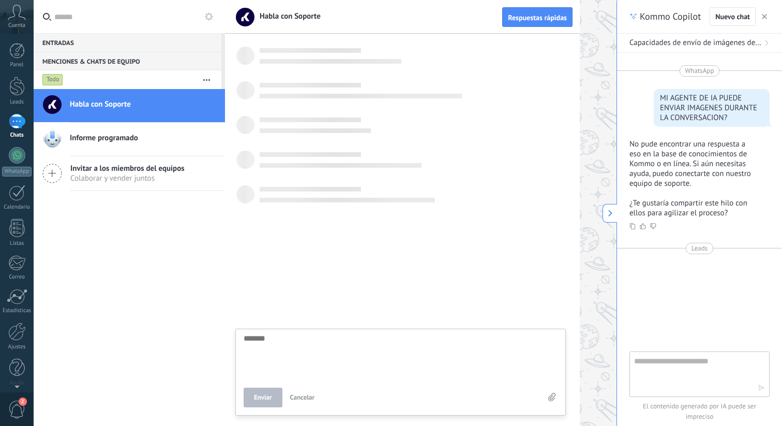
scroll to position [10, 0]
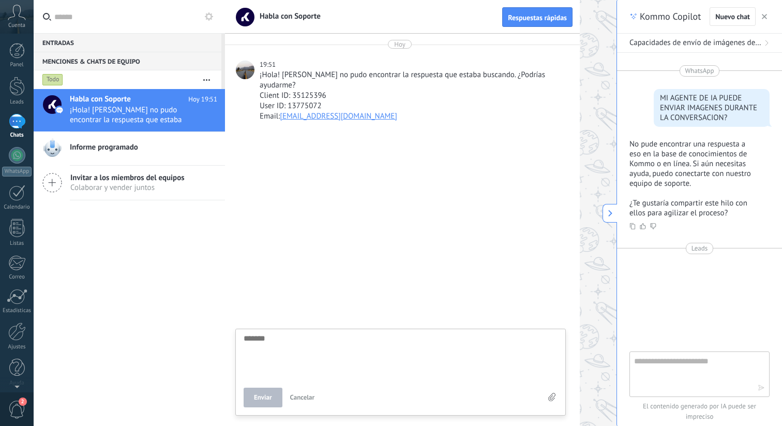
click at [686, 103] on div "MI AGENTE DE IA PUEDE ENVIAR IMAGENES DURANTE LA CONVERSACION?" at bounding box center [712, 107] width 104 height 29
click at [701, 102] on div "MI AGENTE DE IA PUEDE ENVIAR IMAGENES DURANTE LA CONVERSACION?" at bounding box center [712, 107] width 104 height 29
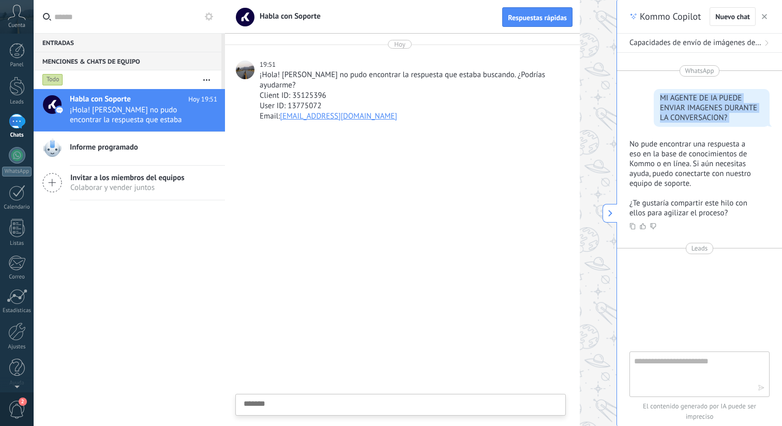
click at [701, 102] on div "MI AGENTE DE IA PUEDE ENVIAR IMAGENES DURANTE LA CONVERSACION?" at bounding box center [712, 107] width 104 height 29
click at [440, 411] on textarea at bounding box center [401, 421] width 314 height 42
paste textarea "**********"
type textarea "**********"
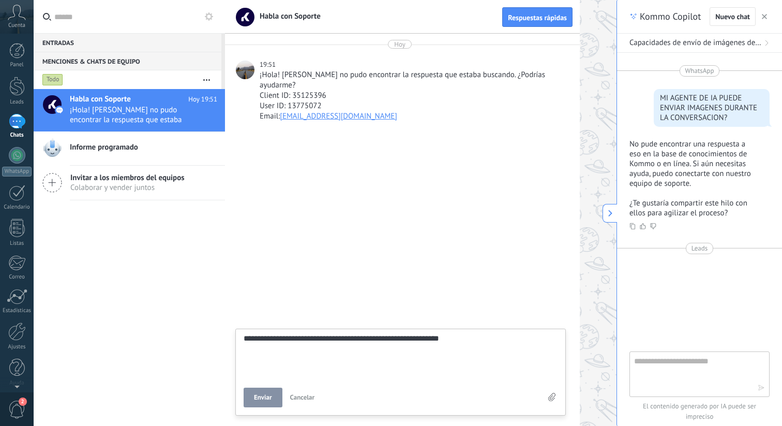
type textarea "**********"
click at [265, 387] on div "**********" at bounding box center [401, 370] width 314 height 73
click at [264, 399] on span "Enviar" at bounding box center [263, 397] width 18 height 7
type textarea "*******"
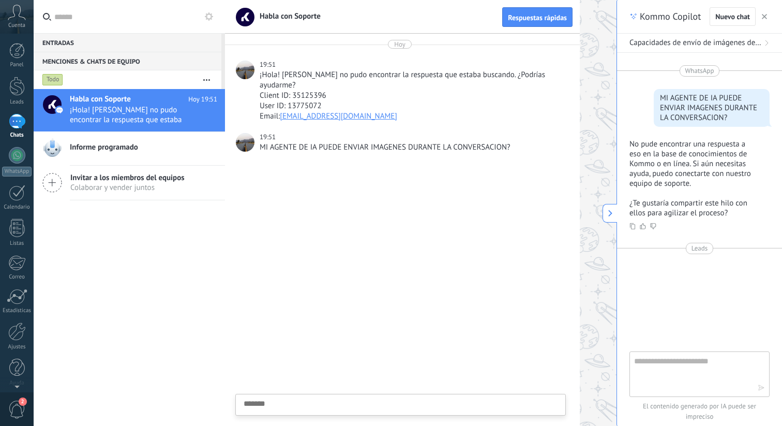
click at [286, 350] on div at bounding box center [402, 293] width 355 height 263
click at [598, 72] on div at bounding box center [421, 213] width 392 height 426
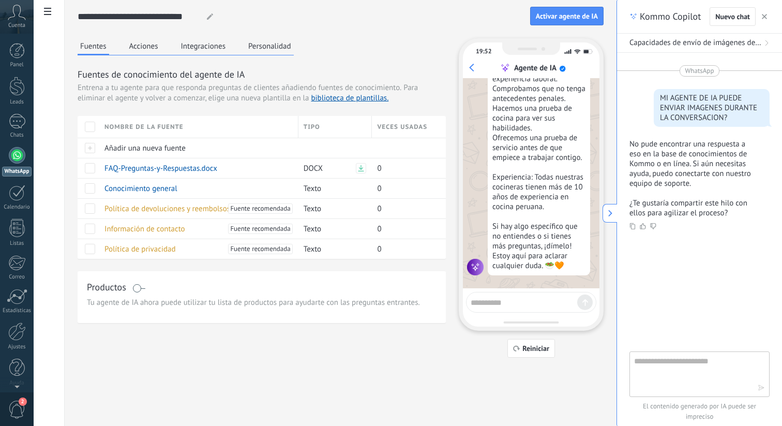
scroll to position [1002, 0]
click at [764, 14] on icon "button" at bounding box center [764, 16] width 5 height 5
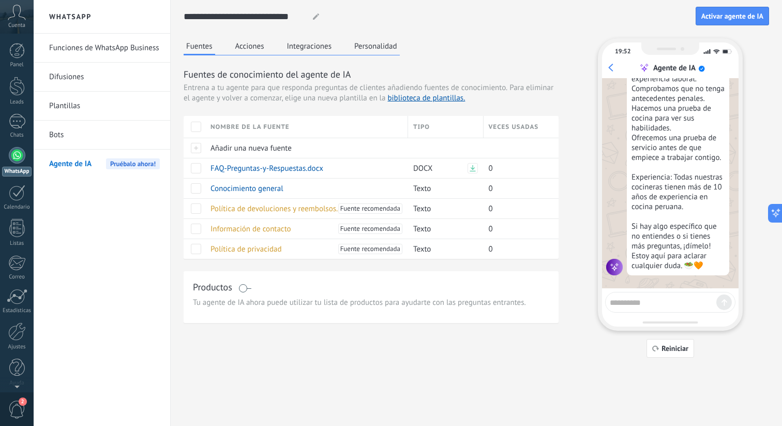
click at [657, 290] on div "19:52 Agente de IA ¡Soy tu agente de IA! Puedes probarme haciéndome preguntas p…" at bounding box center [670, 184] width 145 height 292
click at [657, 296] on textarea at bounding box center [663, 300] width 107 height 13
type textarea "**********"
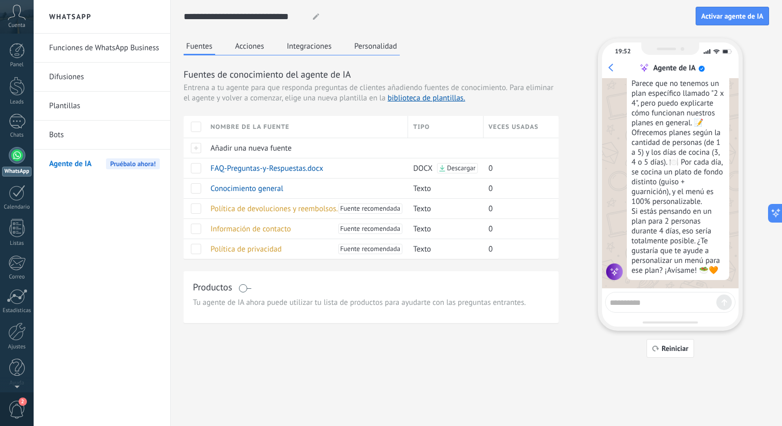
scroll to position [1249, 0]
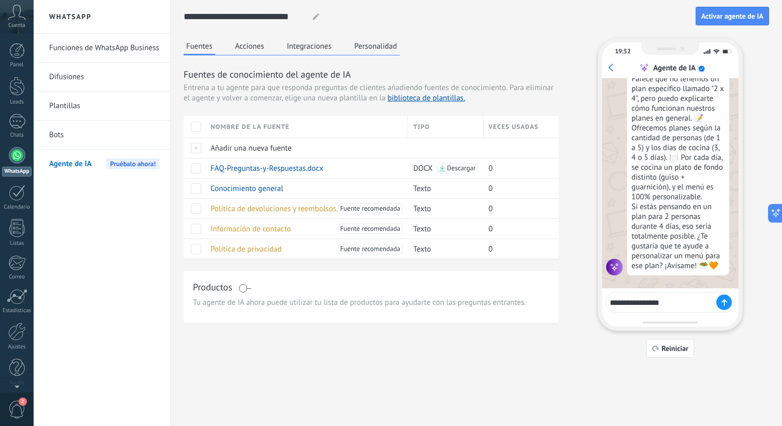
type textarea "**********"
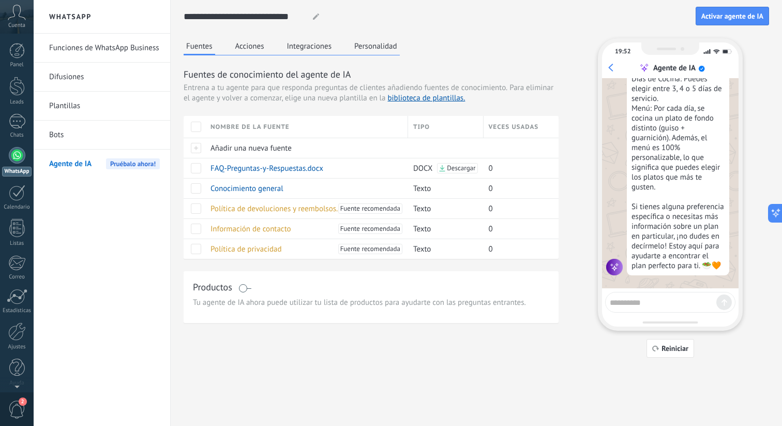
scroll to position [1556, 0]
type textarea "**********"
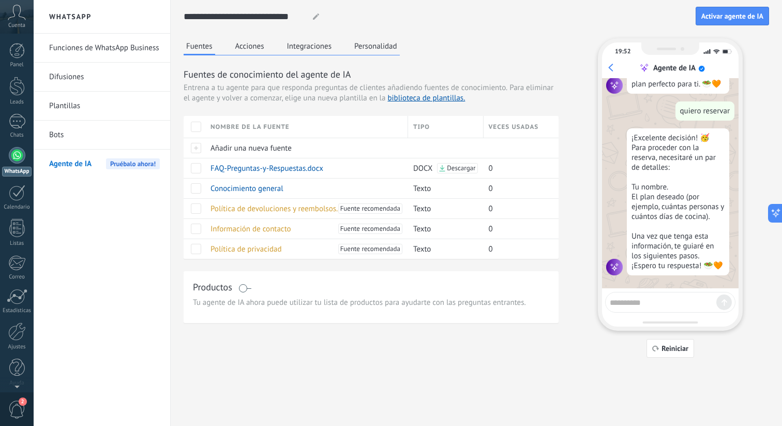
scroll to position [1742, 0]
type textarea "*********"
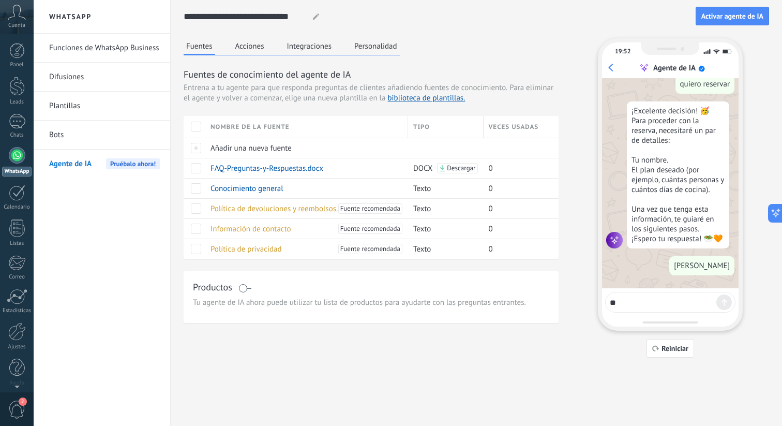
scroll to position [1796, 0]
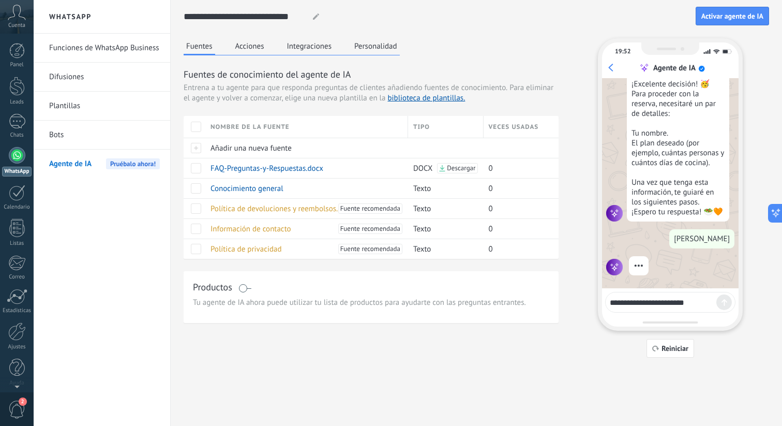
type textarea "**********"
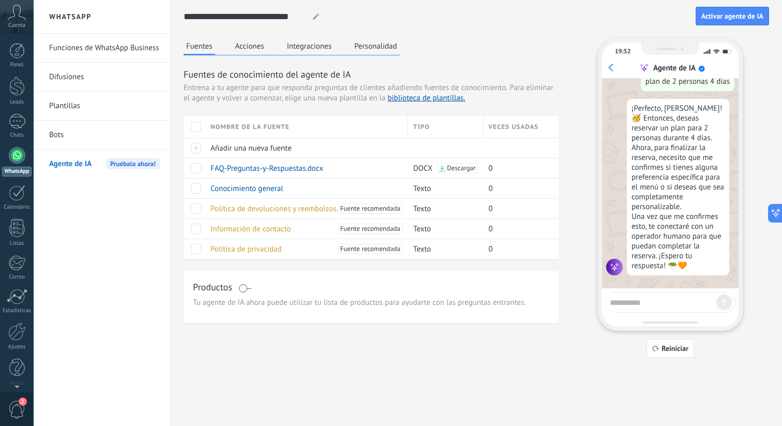
scroll to position [2134, 0]
type textarea "**********"
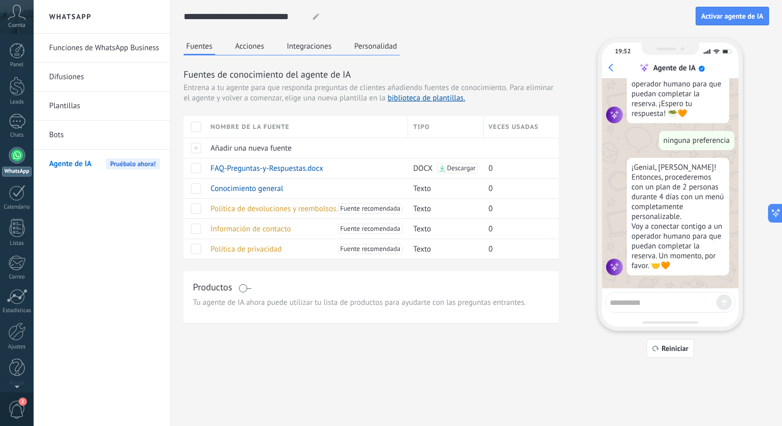
scroll to position [2289, 0]
type textarea "*"
type textarea "**********"
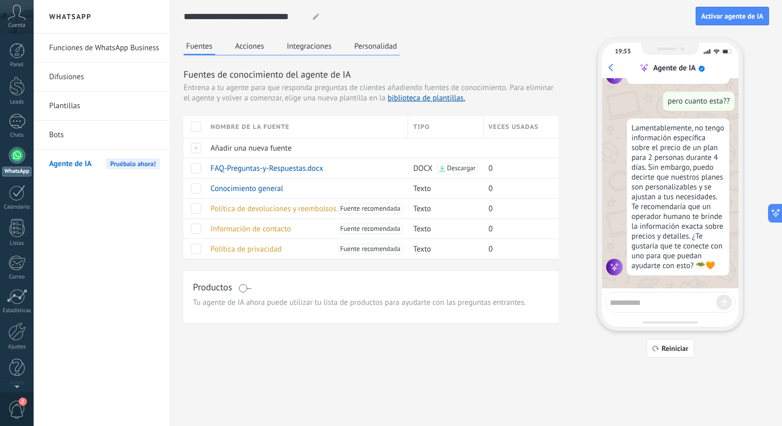
scroll to position [2486, 0]
click at [246, 286] on span at bounding box center [245, 288] width 13 height 8
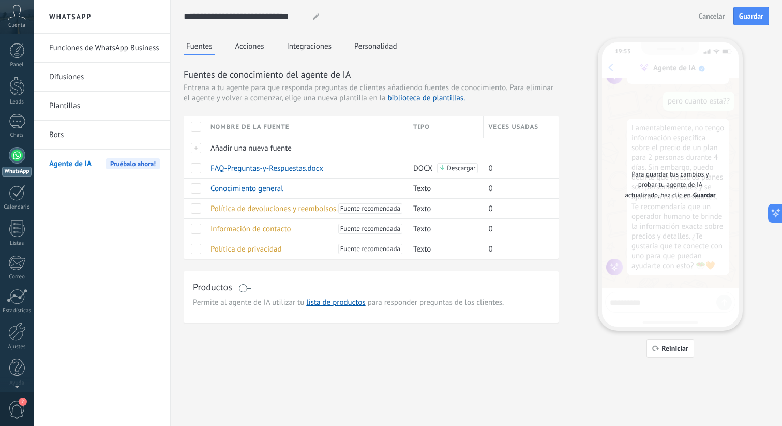
click at [247, 286] on span at bounding box center [245, 288] width 13 height 8
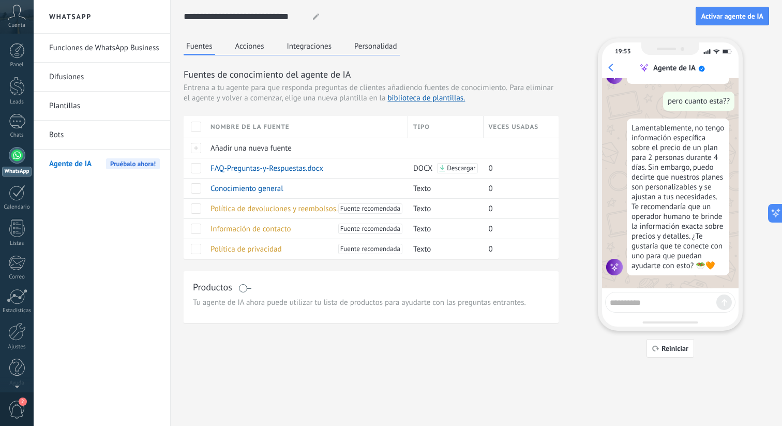
click at [247, 286] on span at bounding box center [245, 288] width 13 height 8
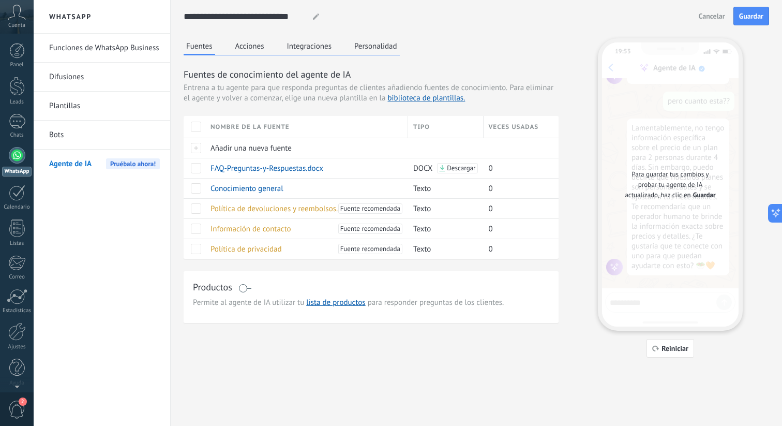
click at [247, 286] on span at bounding box center [245, 288] width 13 height 8
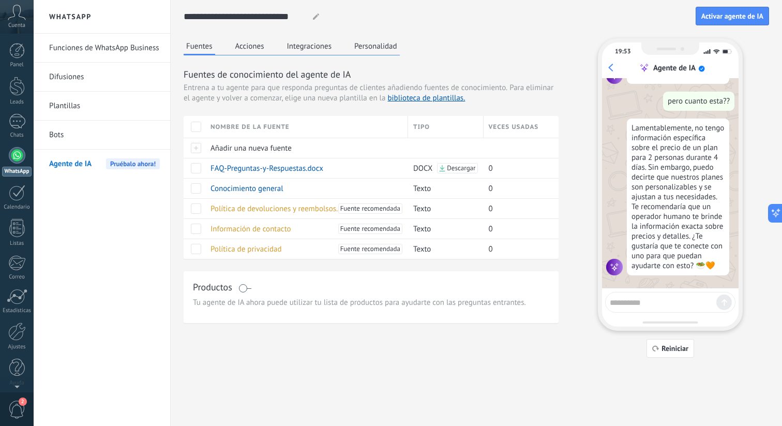
click at [247, 285] on span at bounding box center [245, 288] width 13 height 8
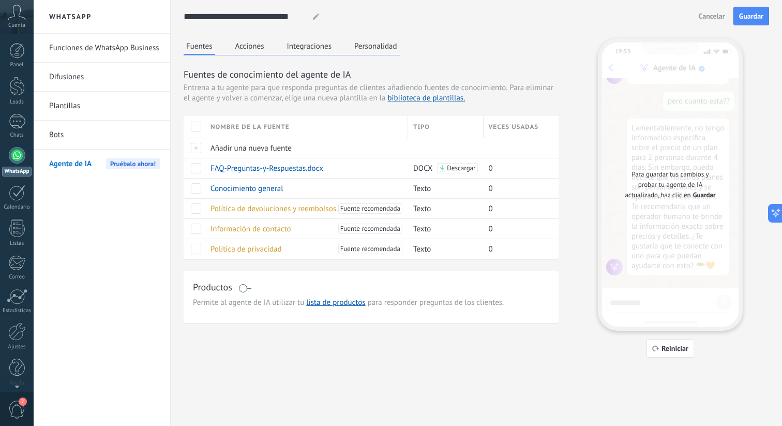
click at [258, 303] on span "Permite al agente de IA utilizar tu lista de productos para responder preguntas…" at bounding box center [371, 303] width 357 height 10
click at [243, 288] on span at bounding box center [245, 288] width 13 height 8
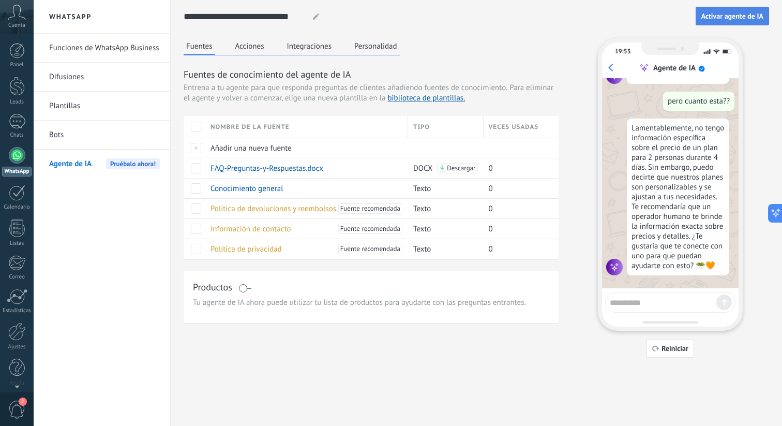
click at [725, 18] on span "Activar agente de IA" at bounding box center [733, 15] width 62 height 7
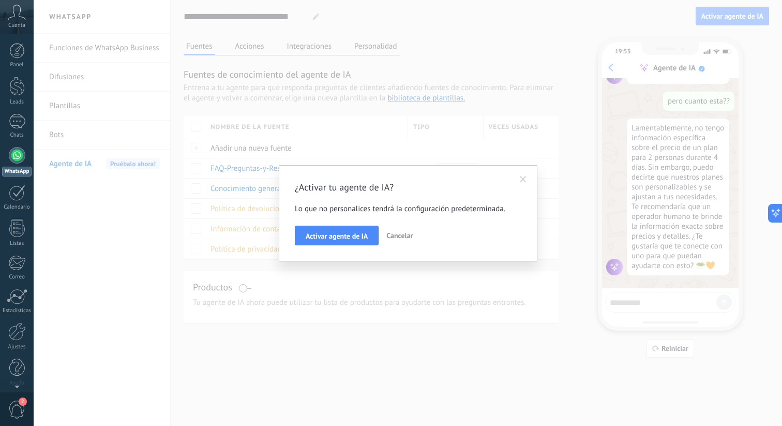
click at [407, 235] on span "Cancelar" at bounding box center [400, 235] width 26 height 9
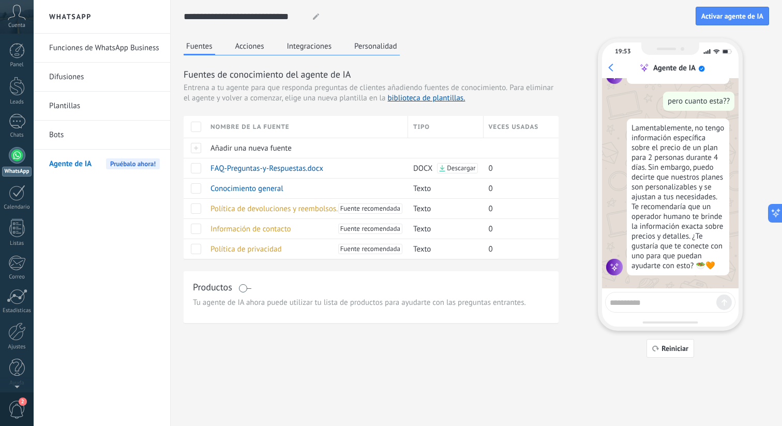
click at [241, 283] on div "Productos" at bounding box center [371, 287] width 357 height 15
click at [242, 283] on div "Productos" at bounding box center [371, 287] width 357 height 15
click at [244, 288] on span at bounding box center [245, 288] width 13 height 8
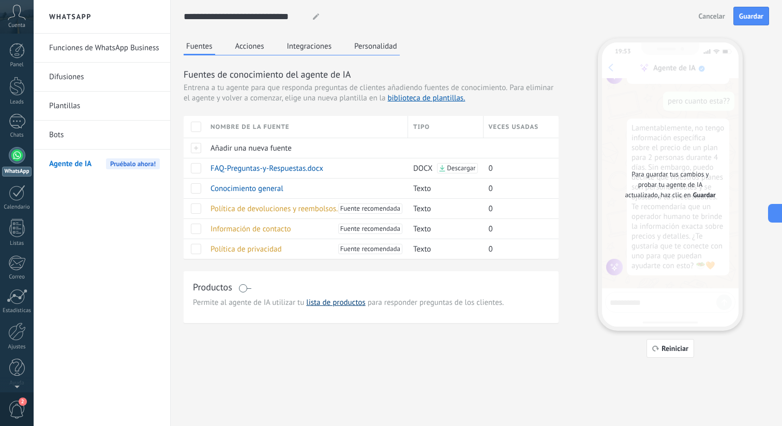
click at [327, 304] on link "lista de productos" at bounding box center [335, 303] width 59 height 10
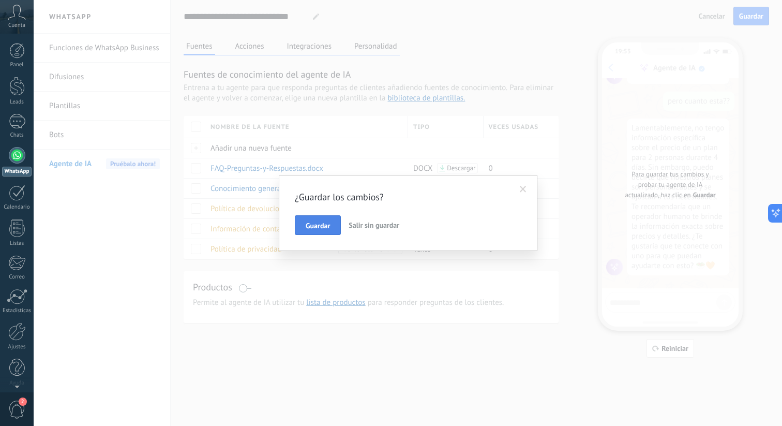
click at [328, 227] on span "Guardar" at bounding box center [318, 225] width 24 height 7
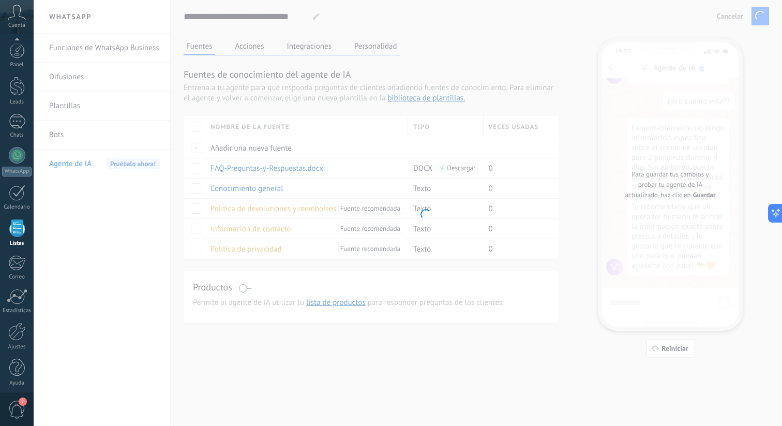
scroll to position [5, 0]
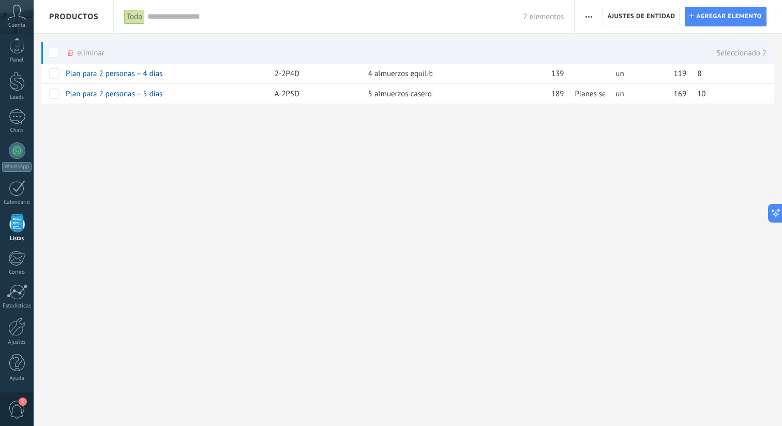
click at [52, 51] on span at bounding box center [54, 53] width 10 height 10
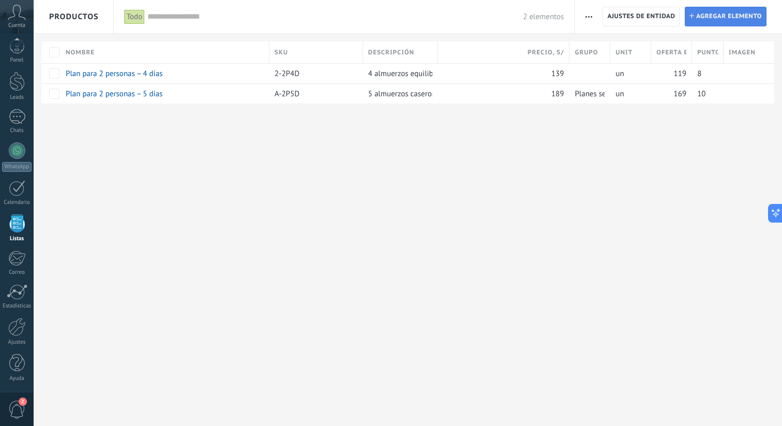
click at [714, 20] on span "Agregar elemento" at bounding box center [730, 16] width 66 height 19
type textarea "***"
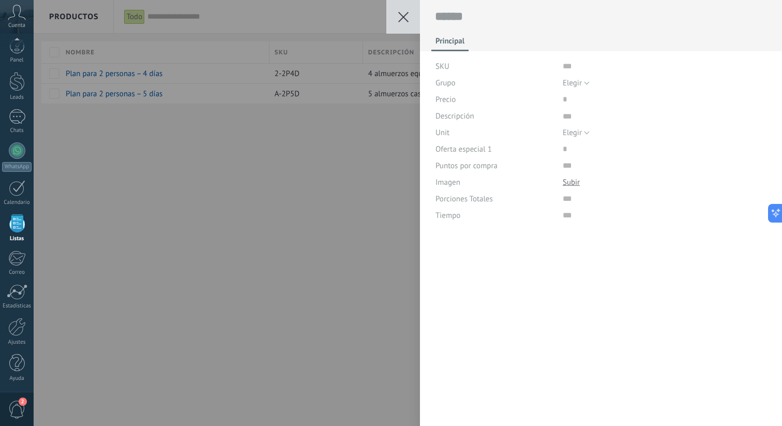
scroll to position [10, 0]
click at [578, 64] on input "text" at bounding box center [665, 66] width 204 height 17
type input "**********"
click at [568, 73] on input "**********" at bounding box center [665, 66] width 204 height 17
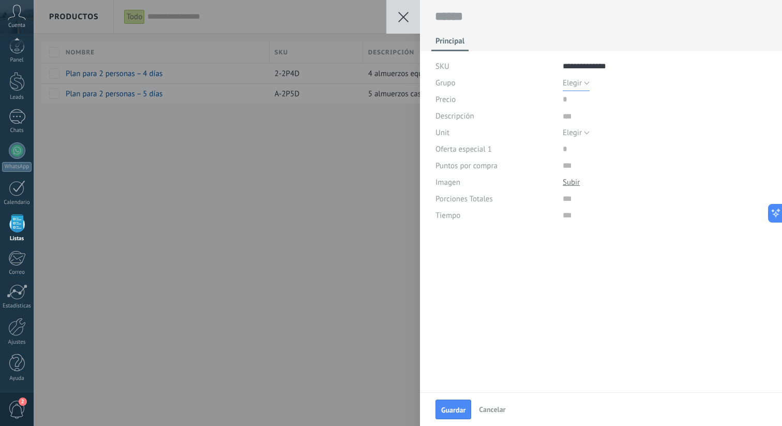
click at [568, 84] on span "Elegir" at bounding box center [572, 83] width 19 height 10
click at [532, 100] on div "Precio" at bounding box center [496, 99] width 120 height 17
click at [583, 100] on input "price" at bounding box center [596, 99] width 66 height 17
click at [564, 188] on div at bounding box center [572, 182] width 19 height 17
click at [564, 178] on div at bounding box center [571, 183] width 17 height 10
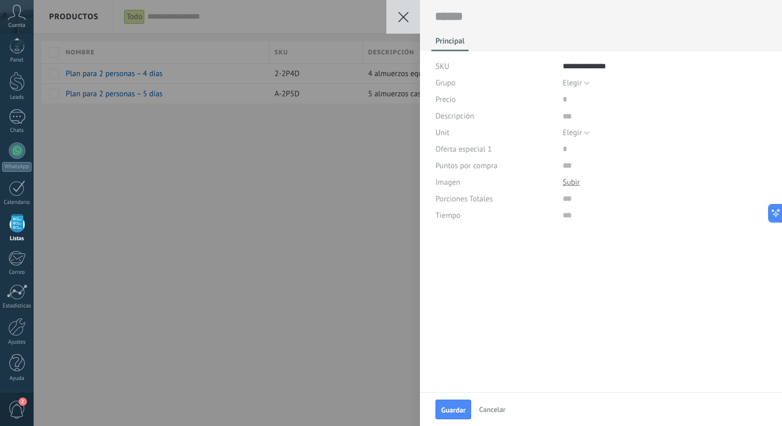
click at [567, 185] on div at bounding box center [571, 183] width 17 height 10
click at [455, 408] on span "Guardar" at bounding box center [453, 409] width 24 height 7
click at [477, 16] on textarea at bounding box center [601, 17] width 333 height 16
type textarea "*"
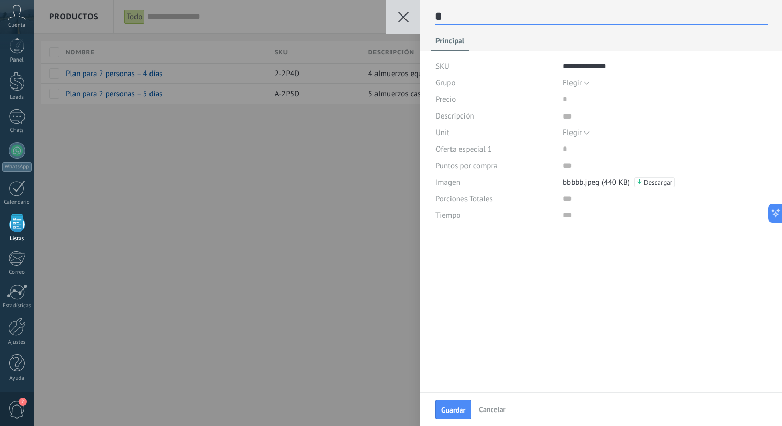
type textarea "**"
type textarea "***"
type textarea "****"
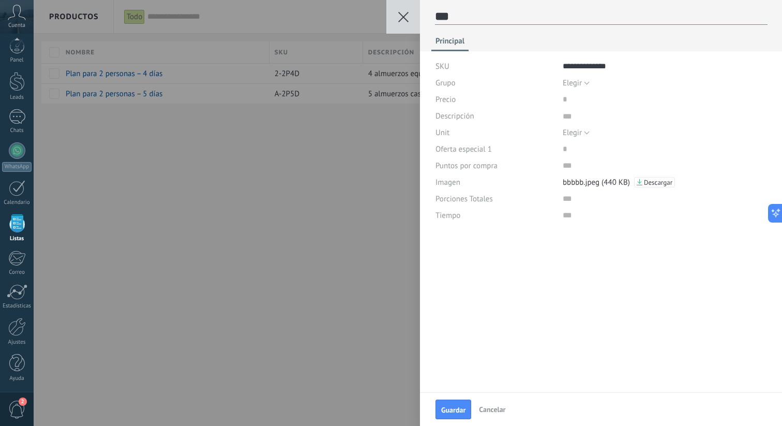
type textarea "****"
type textarea "*****"
type textarea "******"
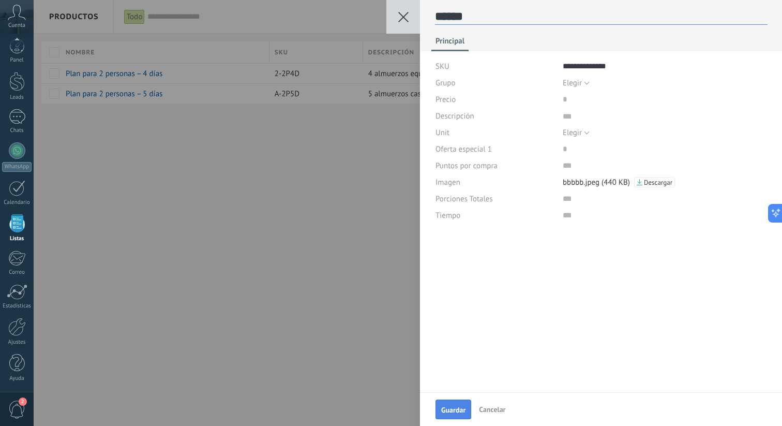
type textarea "******"
click at [459, 412] on span "Guardar" at bounding box center [453, 409] width 24 height 7
click at [462, 402] on div "**********" at bounding box center [601, 213] width 362 height 426
click at [303, 243] on div "**********" at bounding box center [408, 213] width 749 height 426
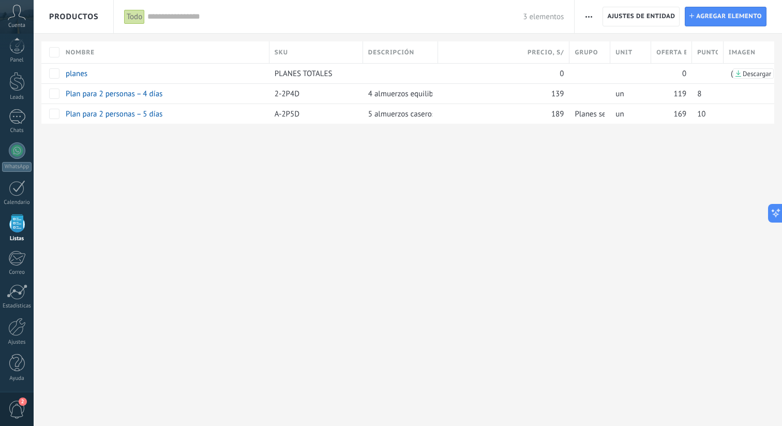
click at [67, 16] on span "Productos" at bounding box center [74, 16] width 50 height 33
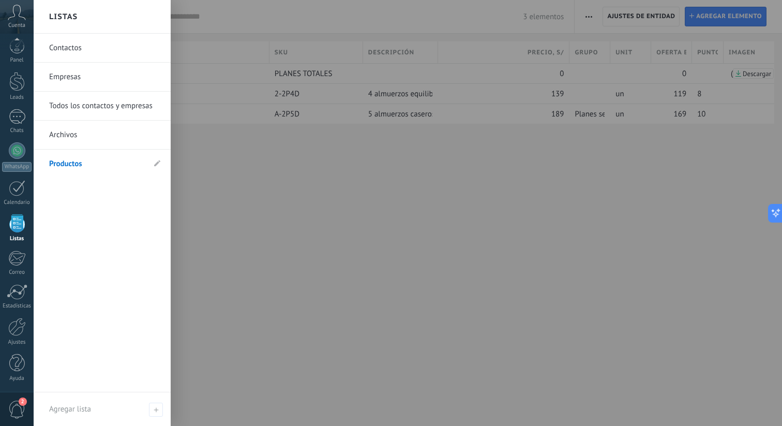
click at [438, 191] on div at bounding box center [425, 213] width 782 height 426
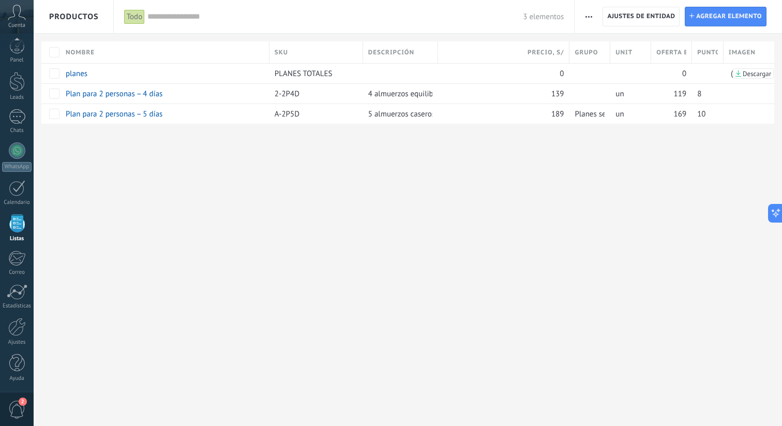
click at [589, 16] on span "button" at bounding box center [589, 17] width 7 height 20
click at [597, 64] on span "Categorías" at bounding box center [612, 64] width 35 height 21
click at [588, 19] on span "button" at bounding box center [589, 17] width 7 height 20
click at [593, 88] on div "Ajuste de lista" at bounding box center [612, 85] width 75 height 21
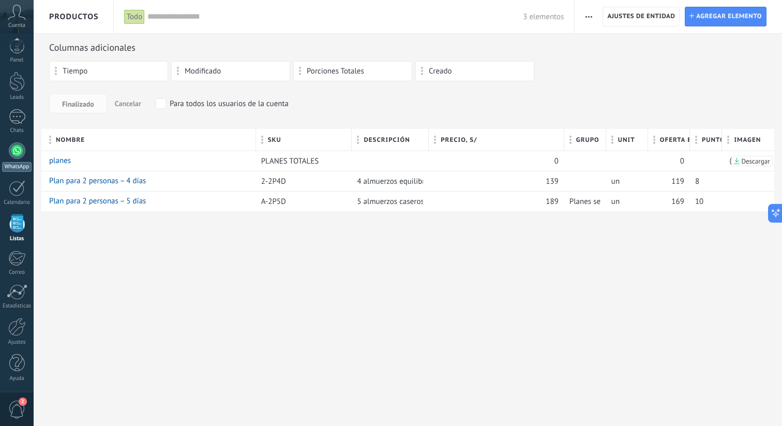
click at [20, 146] on div at bounding box center [17, 150] width 17 height 17
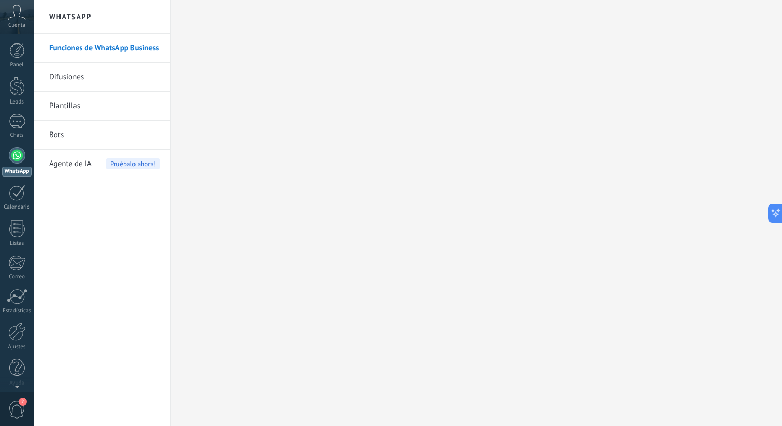
click at [114, 172] on div "Agente de IA Pruébalo ahora!" at bounding box center [104, 164] width 111 height 29
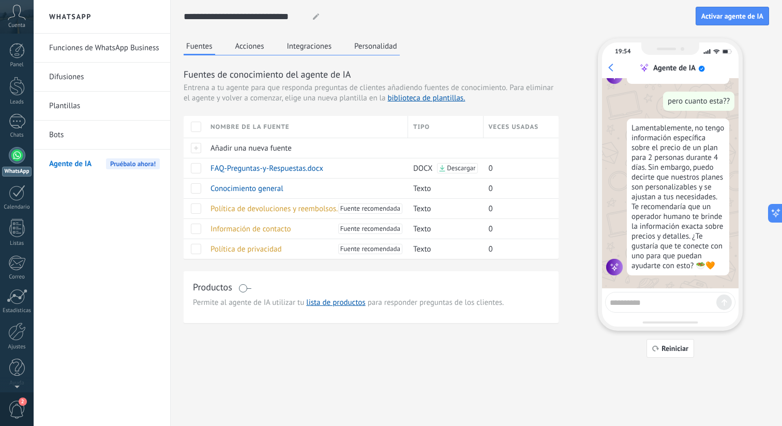
scroll to position [2486, 0]
click at [246, 288] on span at bounding box center [245, 288] width 13 height 8
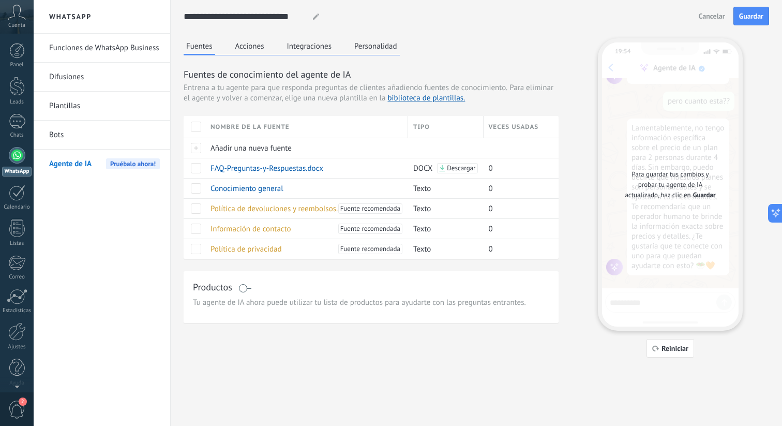
click at [751, 28] on div "**********" at bounding box center [477, 16] width 586 height 33
click at [750, 20] on span "Guardar" at bounding box center [752, 15] width 24 height 7
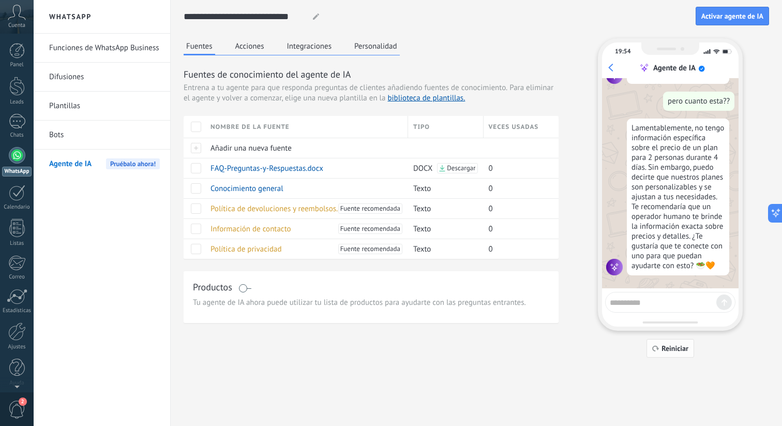
click at [673, 350] on span "Reiniciar" at bounding box center [675, 348] width 27 height 7
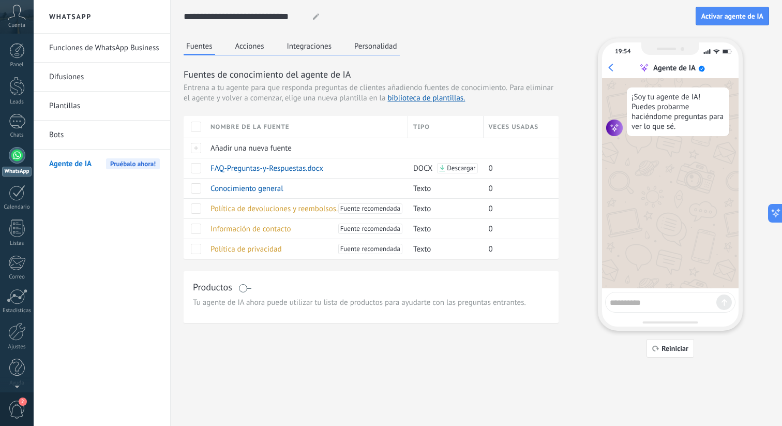
click at [632, 305] on textarea at bounding box center [663, 300] width 107 height 13
type textarea "**********"
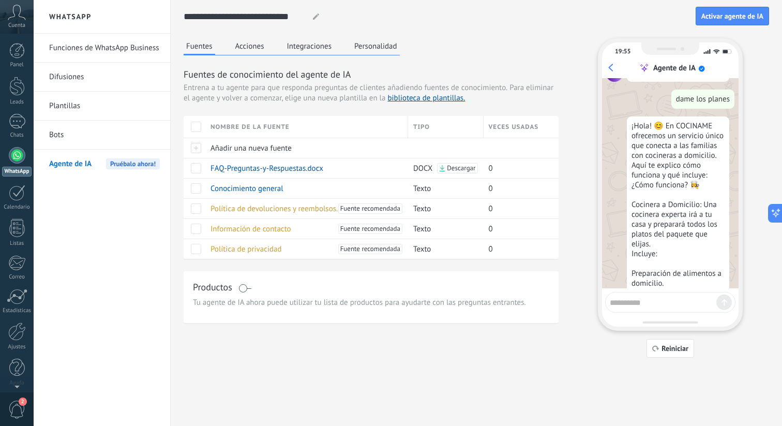
scroll to position [54, 0]
type textarea "*"
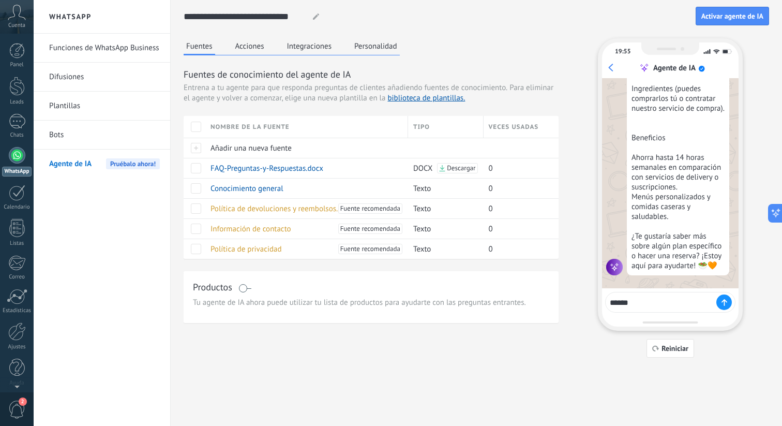
type textarea "*******"
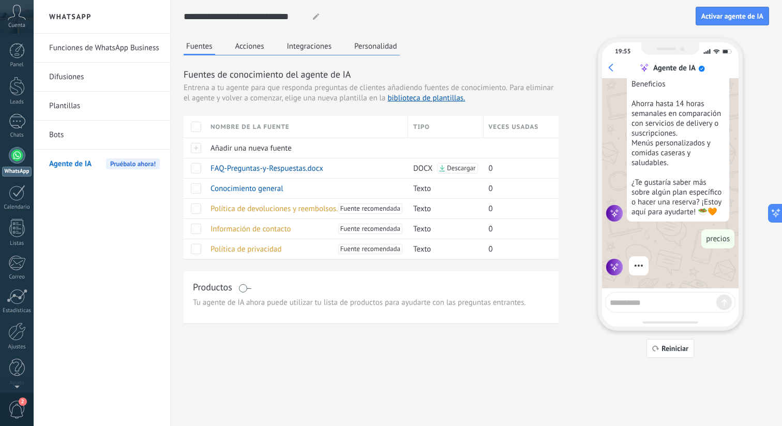
scroll to position [425, 0]
click at [241, 50] on button "Acciones" at bounding box center [250, 46] width 34 height 16
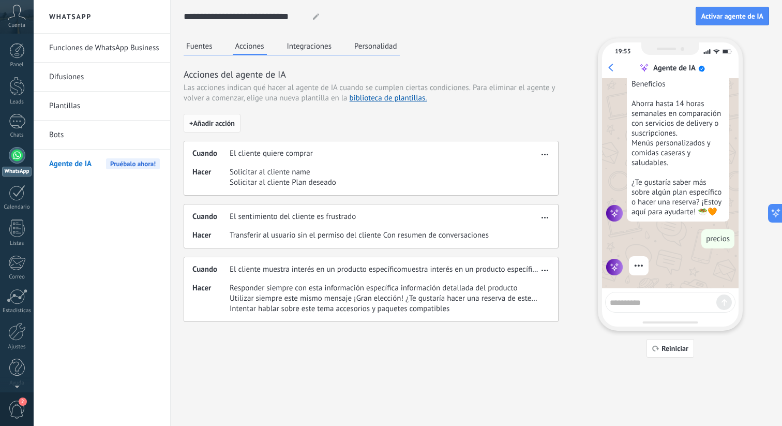
click at [212, 126] on span "+ Añadir acción" at bounding box center [212, 123] width 46 height 7
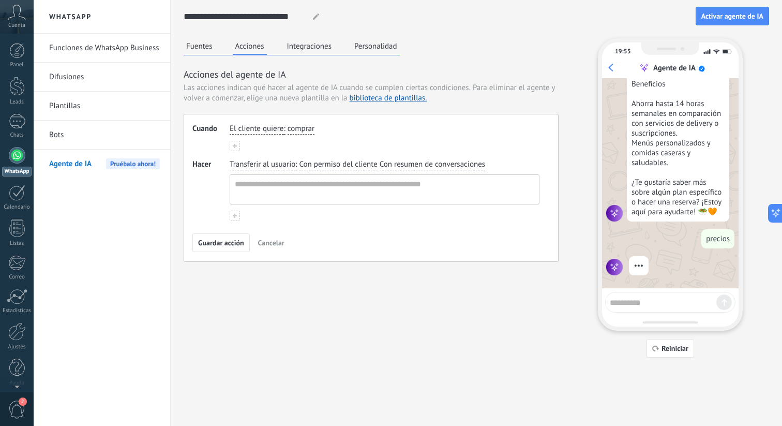
click at [268, 128] on span "El cliente quiere" at bounding box center [257, 129] width 54 height 10
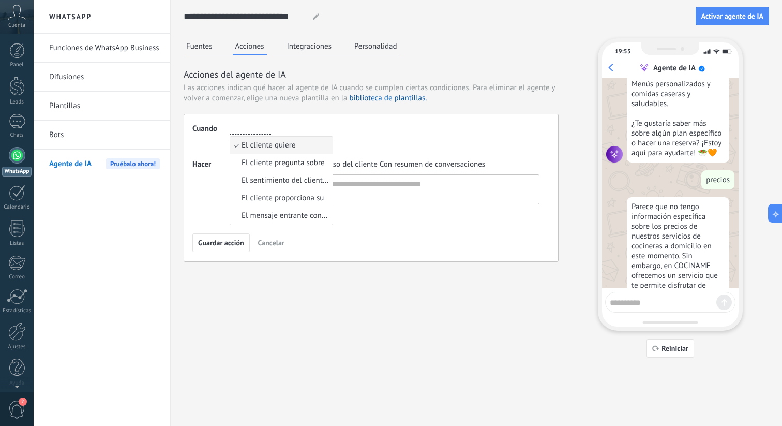
scroll to position [440, 0]
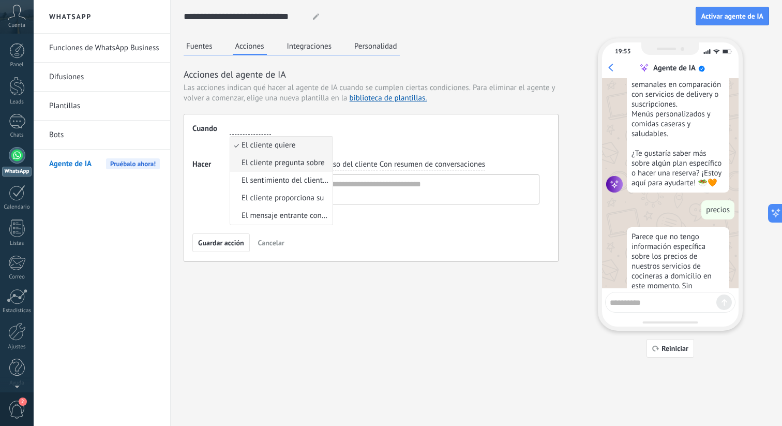
click at [287, 160] on span "El cliente pregunta sobre" at bounding box center [283, 163] width 83 height 10
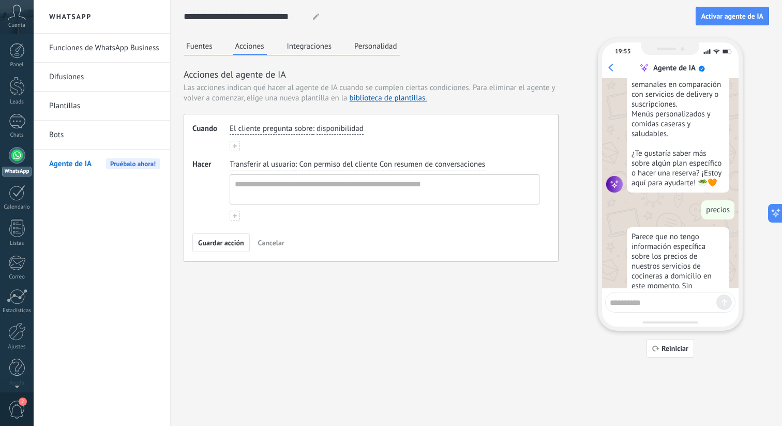
click at [339, 124] on span "disponibilidad" at bounding box center [340, 129] width 47 height 10
type input "******"
drag, startPoint x: 343, startPoint y: 155, endPoint x: 342, endPoint y: 146, distance: 9.4
click at [342, 146] on ul "precio Crear valor:: precio" at bounding box center [369, 154] width 104 height 36
click at [342, 146] on span "precio" at bounding box center [339, 145] width 21 height 10
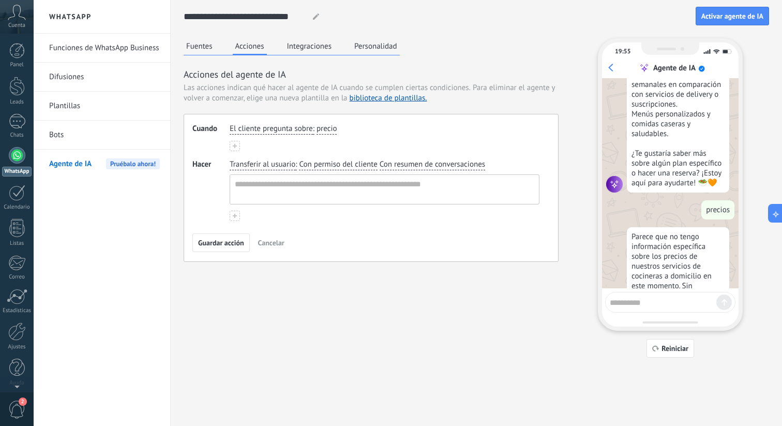
click at [239, 144] on button at bounding box center [235, 146] width 10 height 10
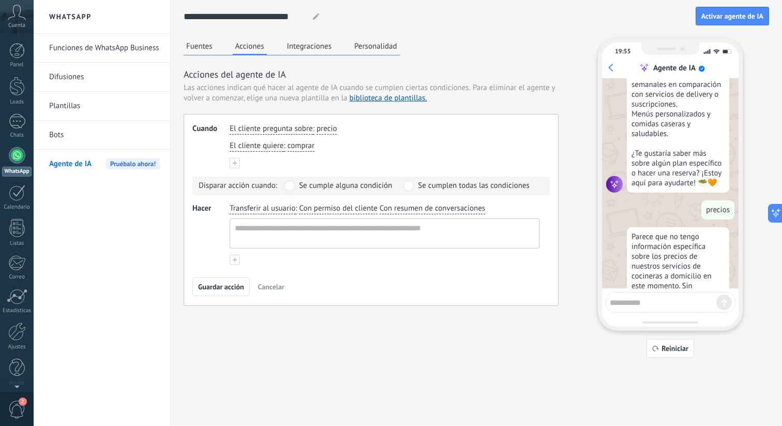
click at [238, 164] on button at bounding box center [235, 163] width 10 height 10
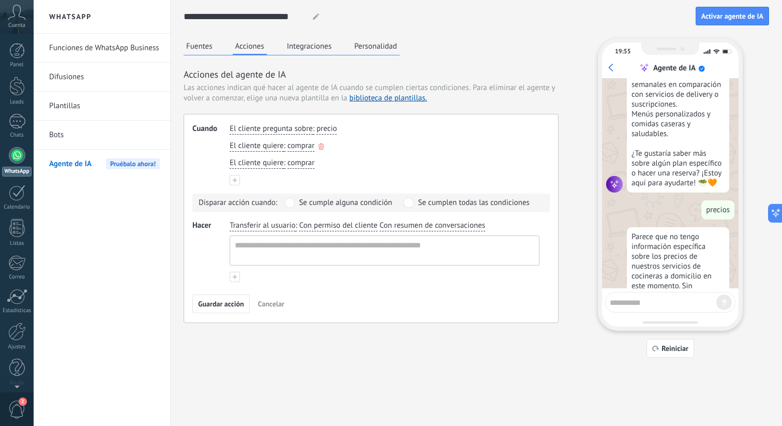
click at [294, 149] on span "comprar" at bounding box center [301, 146] width 27 height 10
click at [294, 149] on input "button" at bounding box center [308, 146] width 41 height 10
type input "********"
click at [341, 159] on span "Crear valor:: reservar" at bounding box center [335, 162] width 68 height 10
click at [310, 165] on span "comprar" at bounding box center [301, 163] width 27 height 10
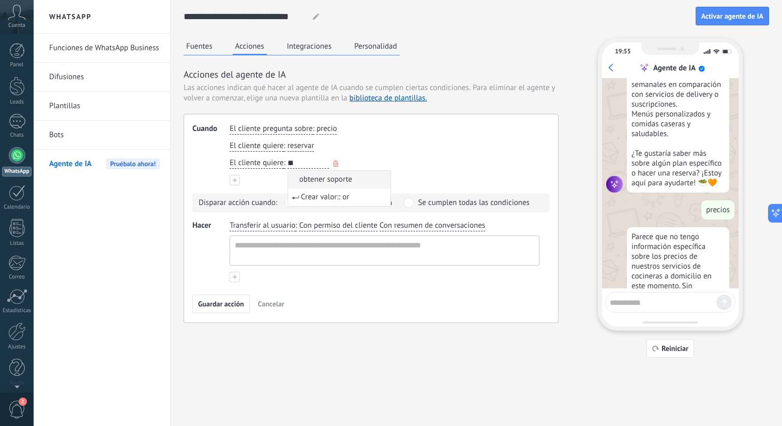
type input "*"
click at [288, 158] on button "******** probar probar probar probar probar probar probar probar probar probar …" at bounding box center [308, 163] width 41 height 11
click at [288, 158] on button "**********" at bounding box center [308, 163] width 41 height 11
type input "**********"
click at [336, 174] on span "Crear valor:: probar el servicio" at bounding box center [344, 179] width 86 height 10
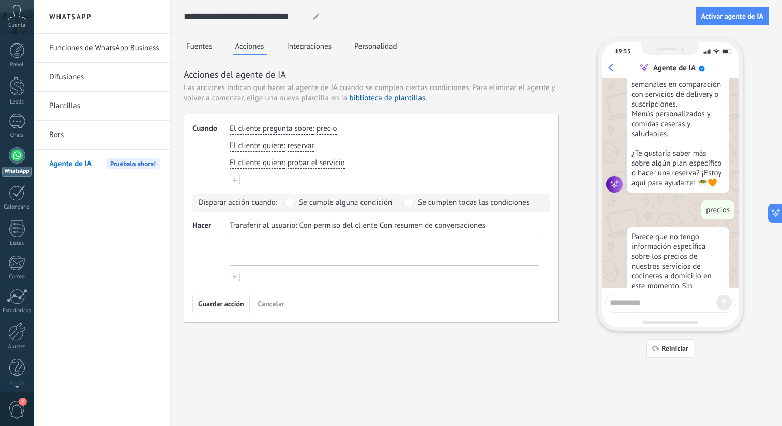
click at [261, 251] on textarea at bounding box center [383, 250] width 307 height 29
click at [261, 233] on div "Transferir al usuario : Con permiso del cliente Con resumen de conversaciones" at bounding box center [385, 242] width 314 height 49
click at [260, 229] on span "Transferir al usuario" at bounding box center [263, 225] width 66 height 10
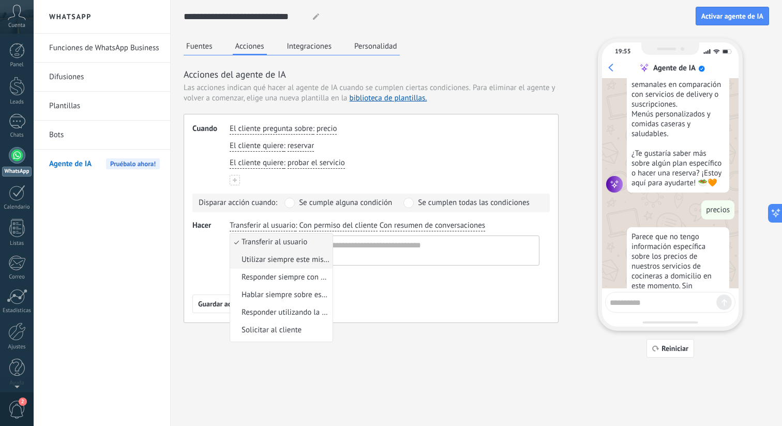
scroll to position [12, 0]
type textarea "***"
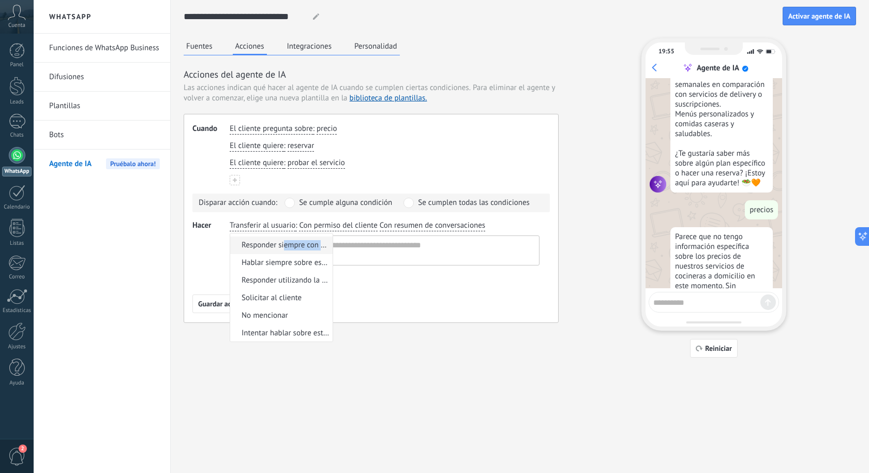
drag, startPoint x: 288, startPoint y: 255, endPoint x: 283, endPoint y: 243, distance: 13.0
click at [283, 243] on ul "Transferir al usuario Utilizar siempre este mismo mensaje Responder siempre con…" at bounding box center [282, 287] width 104 height 109
click at [283, 243] on span "Responder siempre con esta información específica" at bounding box center [286, 245] width 88 height 10
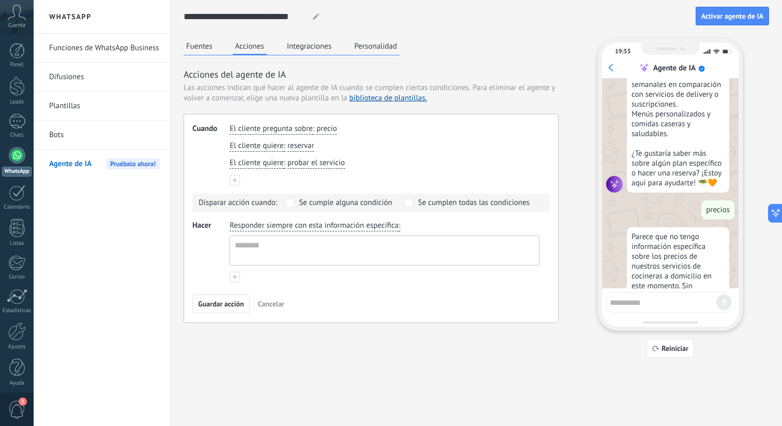
scroll to position [10, 0]
click at [302, 239] on textarea at bounding box center [383, 250] width 307 height 29
click at [234, 278] on use at bounding box center [235, 277] width 4 height 4
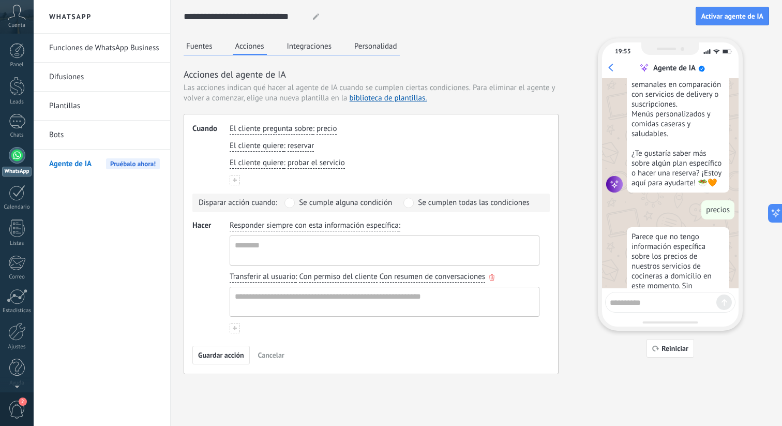
click at [495, 278] on div "Transferir al usuario : Con permiso del cliente Con resumen de conversaciones" at bounding box center [385, 294] width 314 height 49
click at [493, 278] on icon "button" at bounding box center [492, 277] width 5 height 6
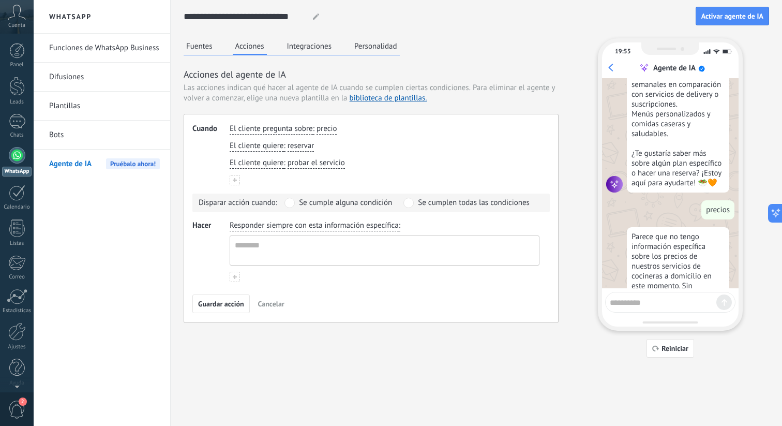
click at [384, 234] on div "Responder siempre con esta información específica :" at bounding box center [385, 242] width 314 height 49
click at [366, 228] on span "Responder siempre con esta información específica" at bounding box center [314, 225] width 169 height 10
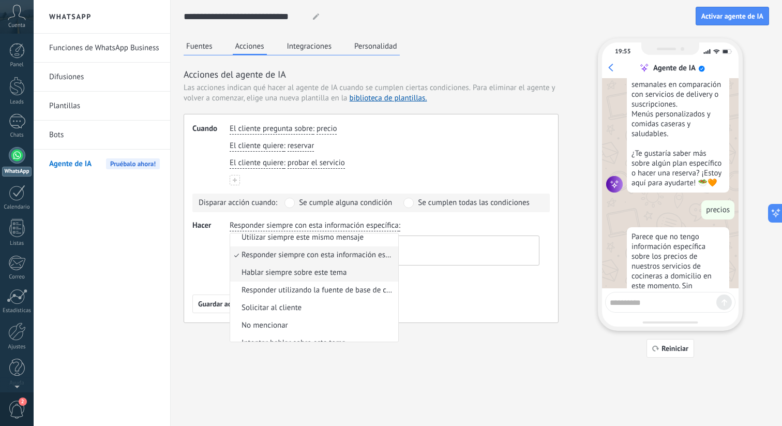
scroll to position [33, 0]
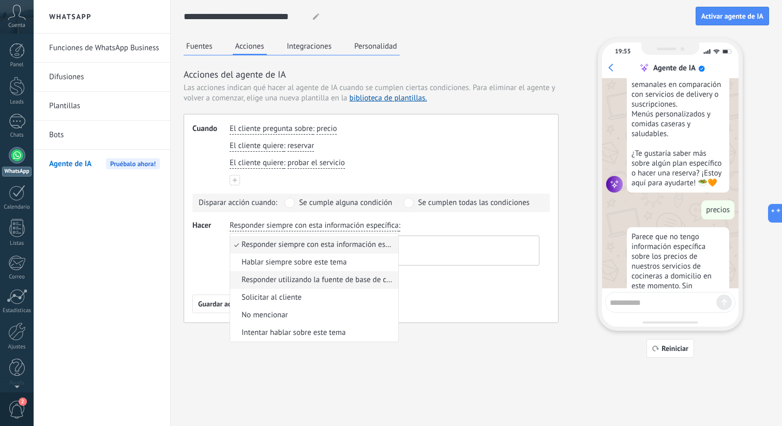
click at [314, 283] on span "Responder utilizando la fuente de base de conocimientos" at bounding box center [319, 280] width 154 height 10
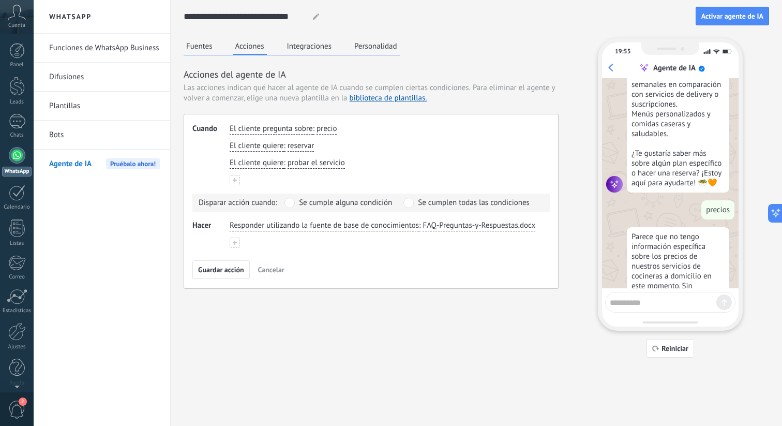
click at [407, 228] on span "Responder utilizando la fuente de base de conocimientos" at bounding box center [324, 225] width 189 height 10
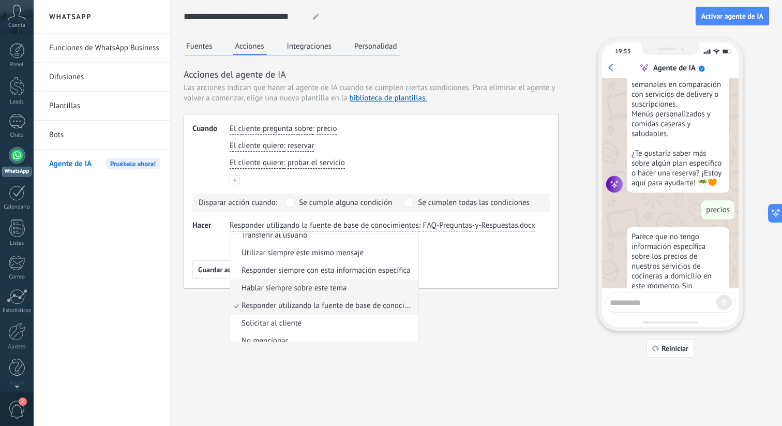
scroll to position [0, 0]
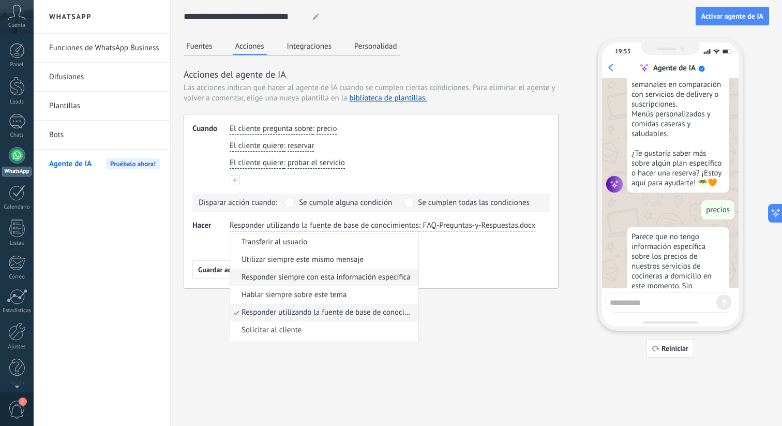
click at [326, 282] on span "Responder siempre con esta información específica" at bounding box center [326, 277] width 169 height 10
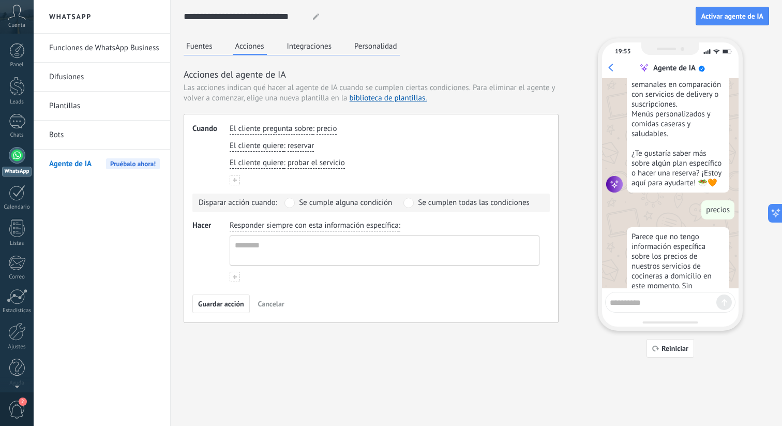
click at [351, 230] on span "Responder siempre con esta información específica" at bounding box center [314, 225] width 169 height 10
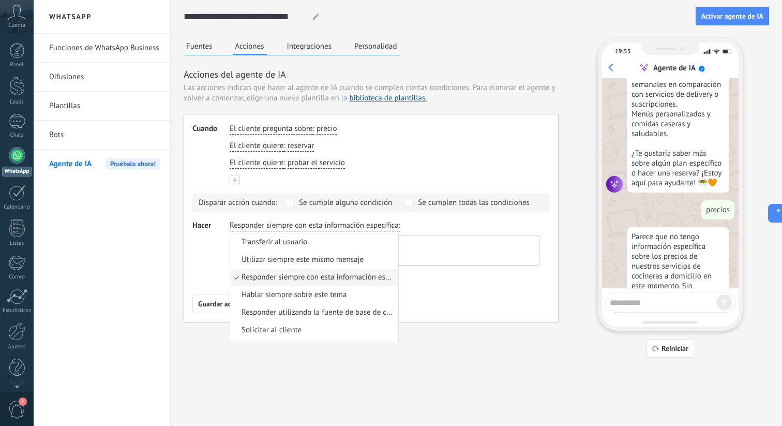
click at [324, 272] on span "Responder siempre con esta información específica" at bounding box center [319, 277] width 154 height 10
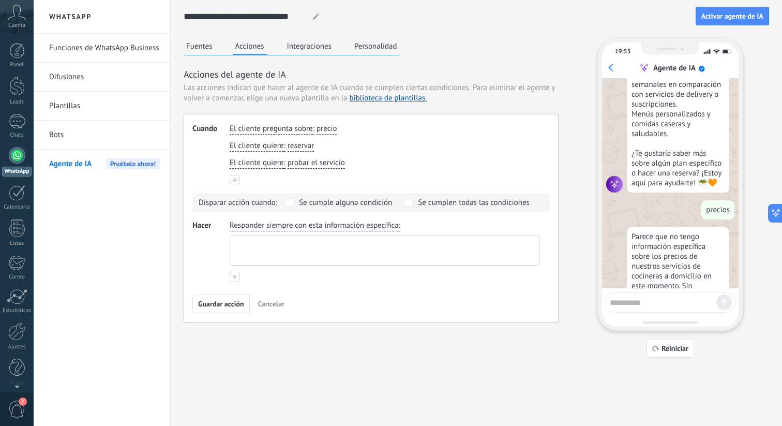
click at [300, 246] on textarea at bounding box center [383, 250] width 307 height 29
type textarea "*"
type textarea "**********"
click at [213, 301] on span "Guardar acción" at bounding box center [221, 303] width 46 height 7
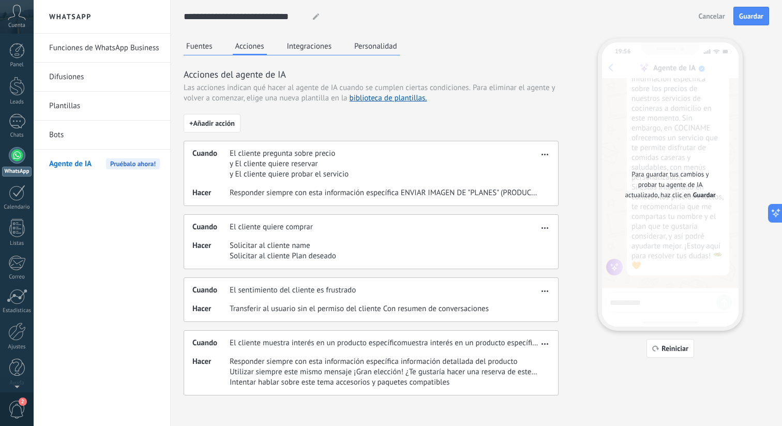
scroll to position [628, 0]
click at [745, 19] on span "Guardar" at bounding box center [752, 15] width 24 height 7
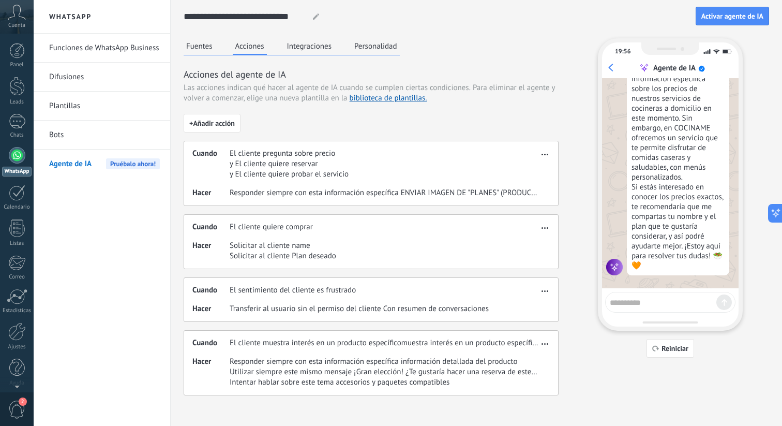
click at [619, 292] on div at bounding box center [670, 302] width 130 height 21
click at [621, 298] on textarea at bounding box center [663, 300] width 107 height 13
type textarea "********"
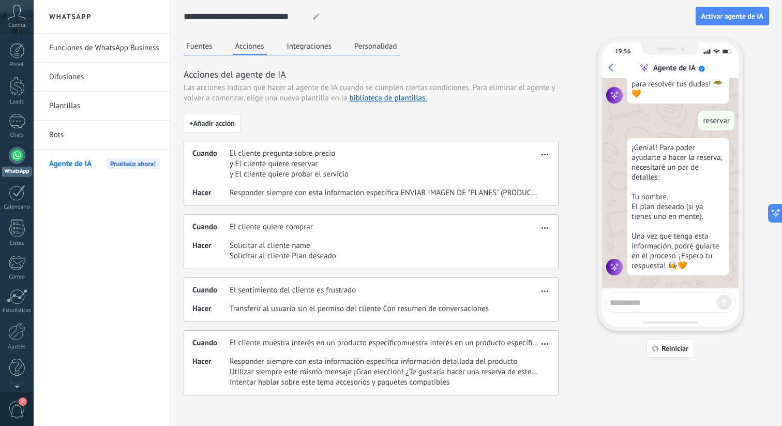
scroll to position [804, 0]
click at [546, 226] on span "button" at bounding box center [545, 226] width 7 height 7
click at [537, 267] on span "Eliminar" at bounding box center [528, 264] width 27 height 10
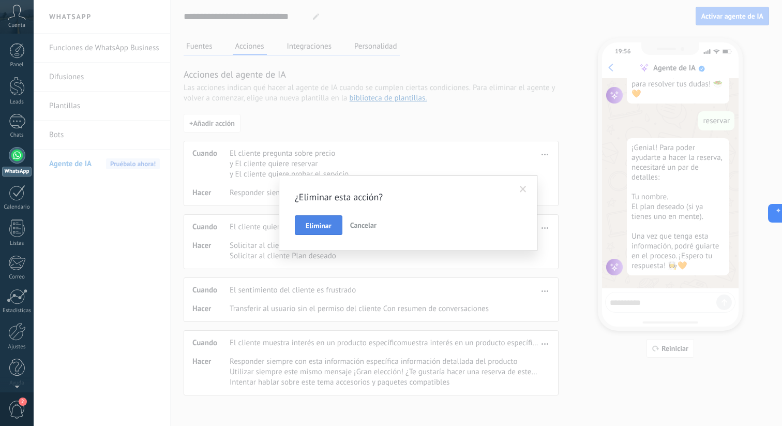
click at [338, 221] on button "Eliminar" at bounding box center [319, 225] width 48 height 20
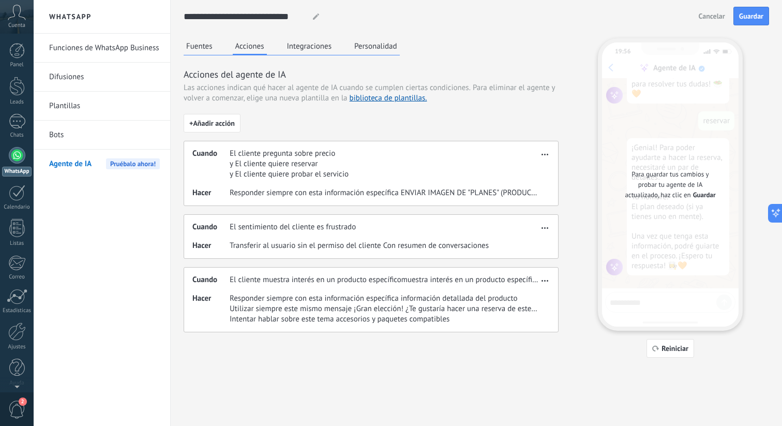
click at [555, 223] on div "Cuando El sentimiento del cliente es frustrado Hacer Transferir al usuario sin …" at bounding box center [371, 236] width 375 height 45
click at [542, 223] on span "button" at bounding box center [545, 226] width 7 height 7
click at [525, 259] on span "Eliminar" at bounding box center [528, 264] width 27 height 10
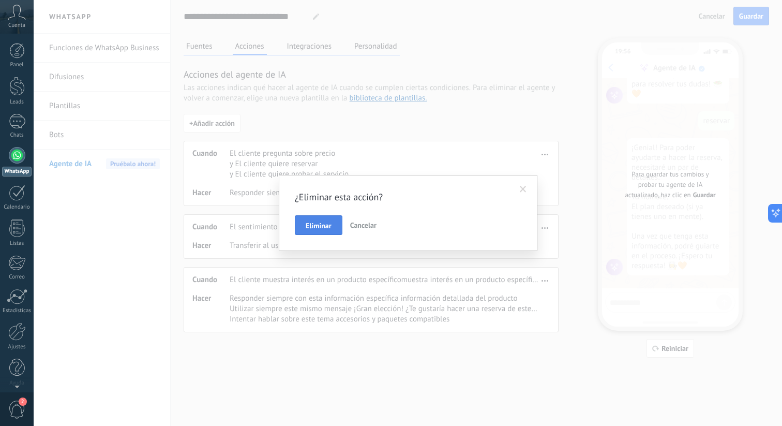
click at [332, 232] on button "Eliminar" at bounding box center [319, 225] width 48 height 20
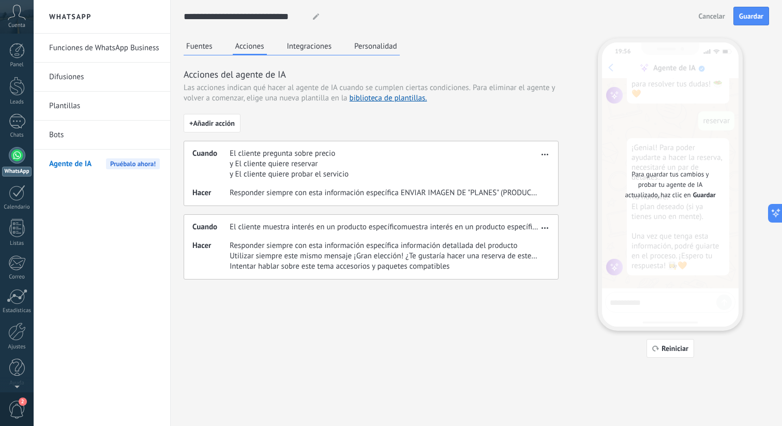
click at [545, 226] on span "button" at bounding box center [545, 226] width 7 height 7
click at [525, 258] on div "Eliminar" at bounding box center [523, 264] width 54 height 21
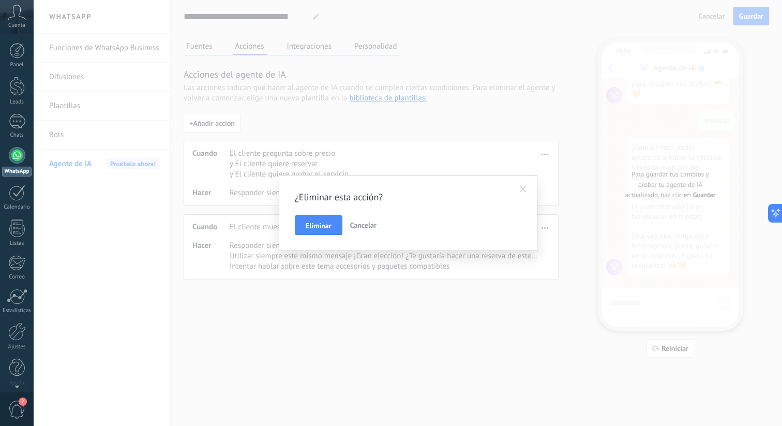
click at [319, 212] on div "¿Eliminar esta acción? Eliminar Cancelar" at bounding box center [408, 213] width 227 height 44
click at [319, 222] on span "Eliminar" at bounding box center [319, 225] width 26 height 7
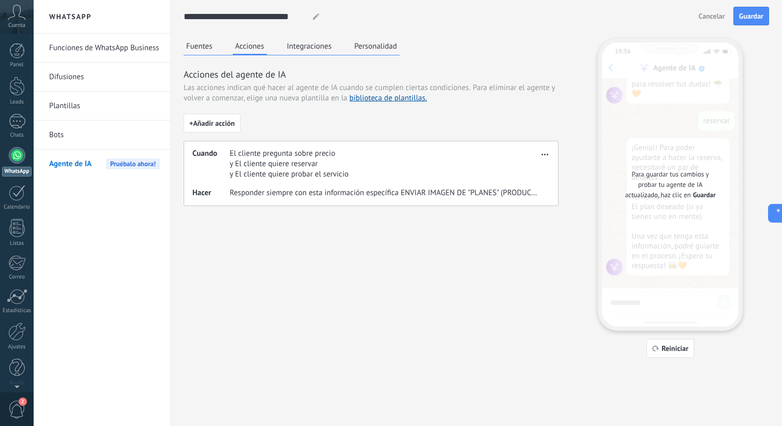
click at [340, 154] on span "El cliente pregunta sobre precio" at bounding box center [289, 154] width 119 height 10
click at [233, 157] on span "El cliente pregunta sobre precio" at bounding box center [289, 154] width 119 height 10
click at [543, 156] on button "button" at bounding box center [545, 152] width 12 height 12
click at [540, 179] on div "Editar" at bounding box center [523, 169] width 54 height 21
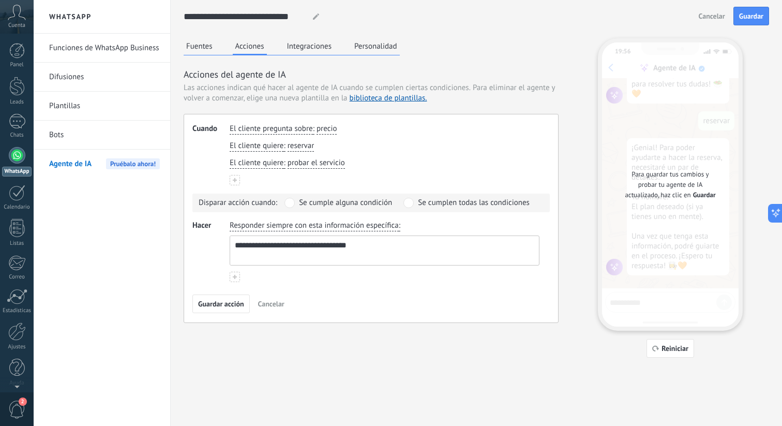
click at [343, 202] on span "Se cumple alguna condición" at bounding box center [345, 203] width 93 height 10
click at [442, 197] on div "Disparar acción cuando: Se cumple alguna condición Se cumplen todas las condici…" at bounding box center [372, 203] width 358 height 19
click at [431, 204] on span "Se cumplen todas las condiciones" at bounding box center [474, 203] width 112 height 10
click at [277, 230] on span "Responder siempre con esta información específica" at bounding box center [314, 225] width 169 height 10
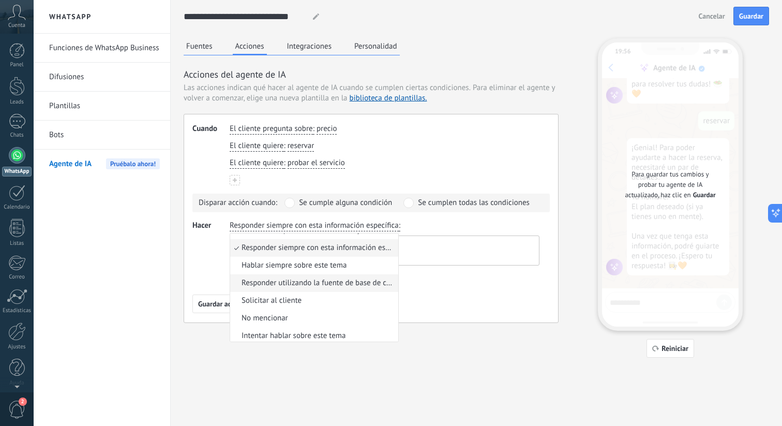
scroll to position [33, 0]
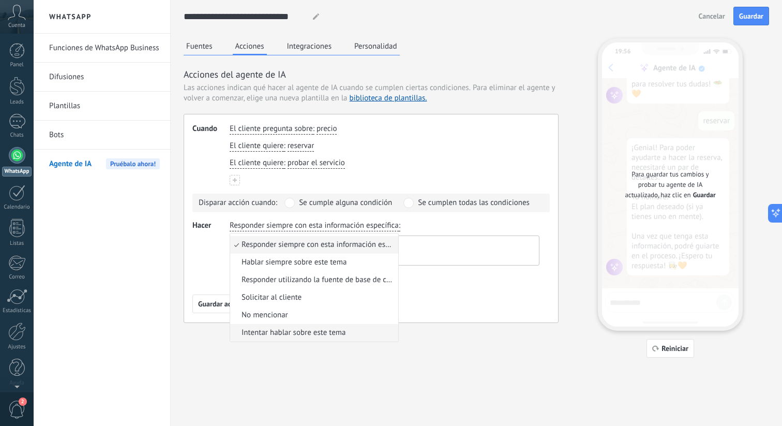
click at [354, 328] on li "Intentar hablar sobre este tema" at bounding box center [314, 333] width 168 height 18
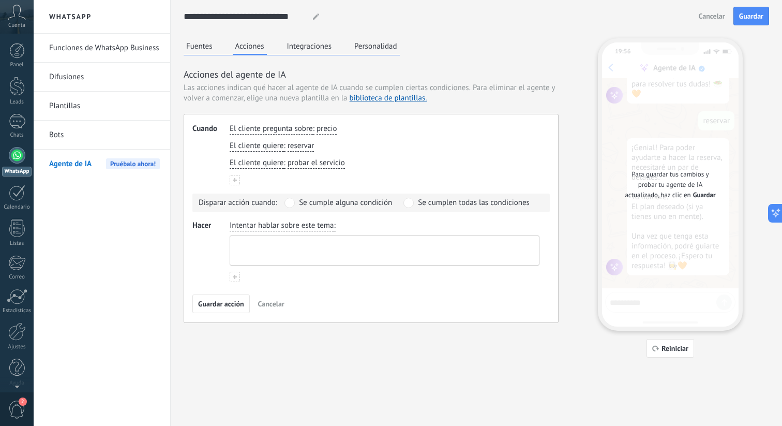
click at [350, 264] on textarea at bounding box center [383, 250] width 307 height 29
click at [348, 257] on textarea at bounding box center [383, 250] width 307 height 29
click at [233, 275] on icon at bounding box center [235, 277] width 4 height 4
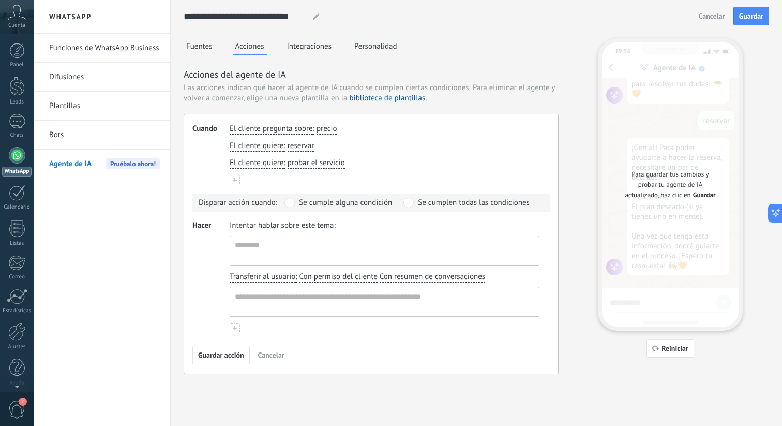
click at [192, 48] on button "Fuentes" at bounding box center [200, 46] width 32 height 16
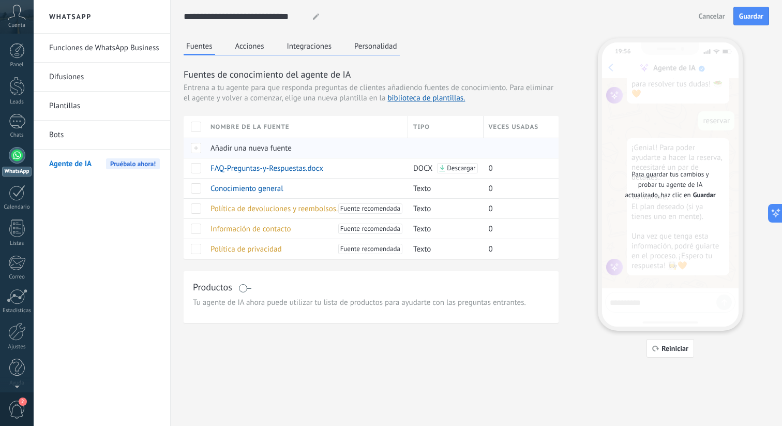
click at [256, 152] on span "Añadir una nueva fuente" at bounding box center [251, 148] width 81 height 10
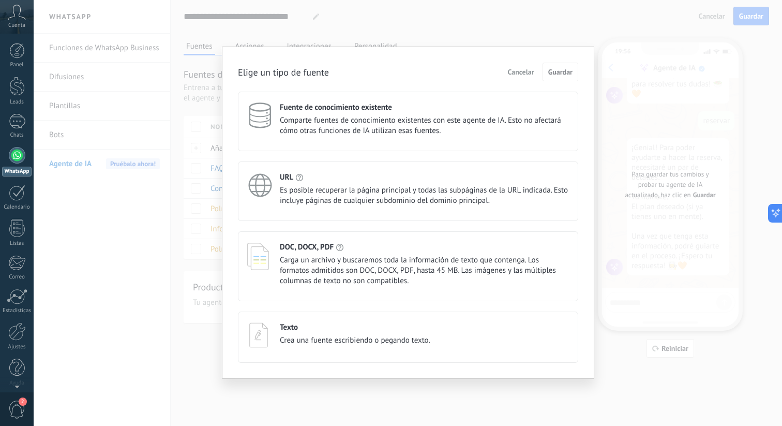
click at [326, 343] on span "Crea una fuente escribiendo o pegando texto." at bounding box center [355, 340] width 151 height 10
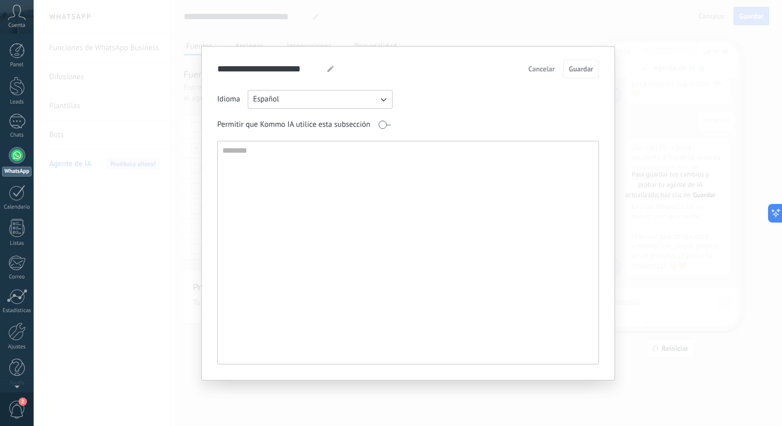
click at [550, 66] on span "Cancelar" at bounding box center [542, 68] width 26 height 7
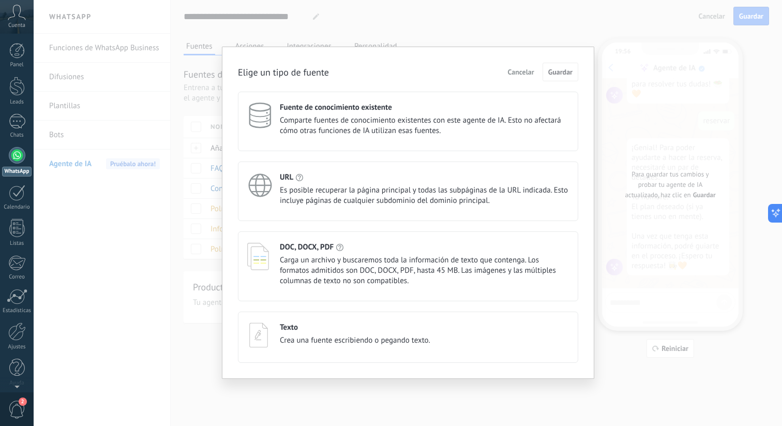
click at [436, 125] on span "Comparte fuentes de conocimiento existentes con este agente de IA. Esto no afec…" at bounding box center [424, 125] width 289 height 21
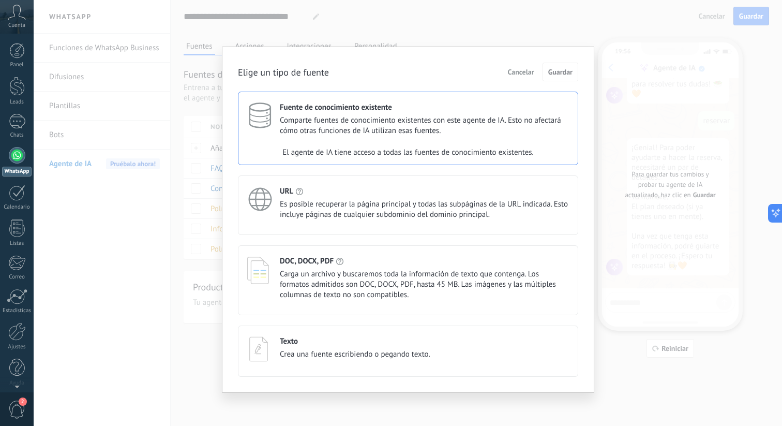
click at [478, 110] on div "Fuente de conocimiento existente" at bounding box center [424, 107] width 289 height 10
click at [435, 174] on div "Fuente de conocimiento existente Comparte fuentes de conocimiento existentes co…" at bounding box center [408, 234] width 341 height 285
click at [434, 185] on div "URL Es posible recuperar la página principal y todas las subpáginas de la URL i…" at bounding box center [408, 205] width 341 height 60
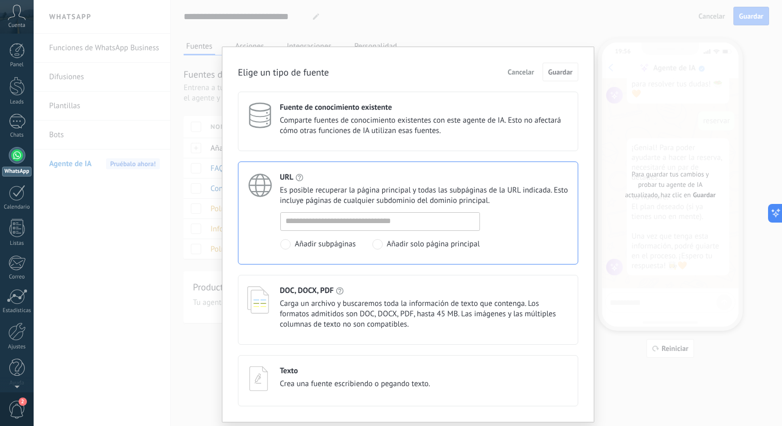
click at [412, 265] on div "Fuente de conocimiento existente Comparte fuentes de conocimiento existentes co…" at bounding box center [408, 249] width 341 height 315
click at [410, 287] on div "DOC, DOCX, PDF" at bounding box center [424, 291] width 289 height 10
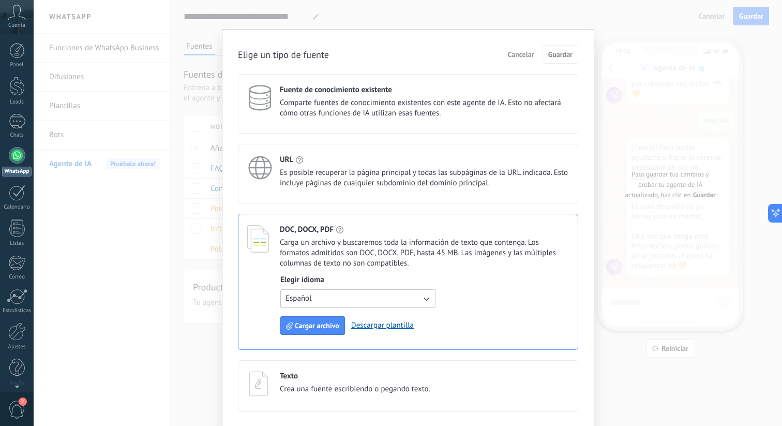
scroll to position [20, 0]
click at [522, 51] on span "Cancelar" at bounding box center [521, 52] width 26 height 7
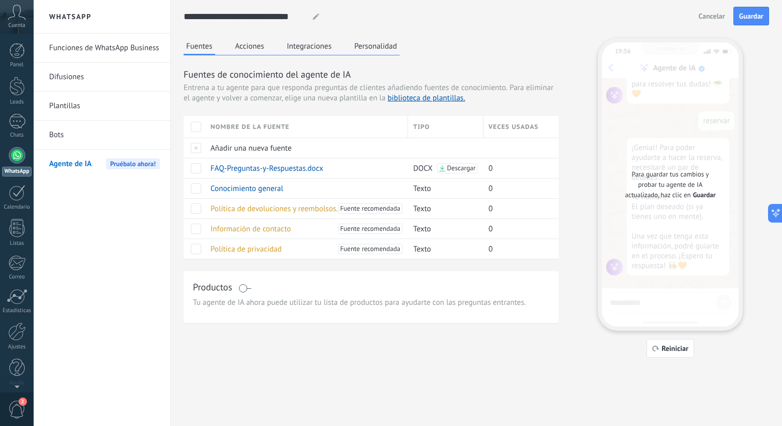
scroll to position [0, 0]
drag, startPoint x: 281, startPoint y: 307, endPoint x: 294, endPoint y: 303, distance: 13.6
click at [288, 305] on span "Tu agente de IA ahora puede utilizar tu lista de productos para ayudarte con la…" at bounding box center [371, 303] width 357 height 10
click at [294, 303] on span "Tu agente de IA ahora puede utilizar tu lista de productos para ayudarte con la…" at bounding box center [371, 303] width 357 height 10
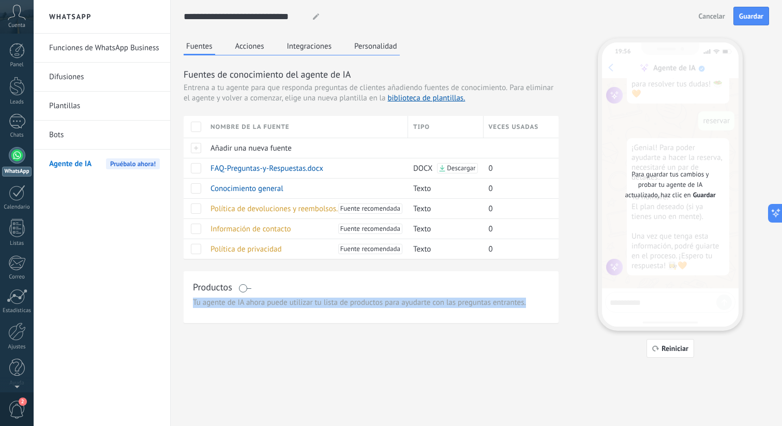
click at [294, 303] on span "Tu agente de IA ahora puede utilizar tu lista de productos para ayudarte con la…" at bounding box center [371, 303] width 357 height 10
click at [351, 311] on div "Productos Tu agente de IA ahora puede utilizar tu lista de productos para ayuda…" at bounding box center [371, 297] width 375 height 52
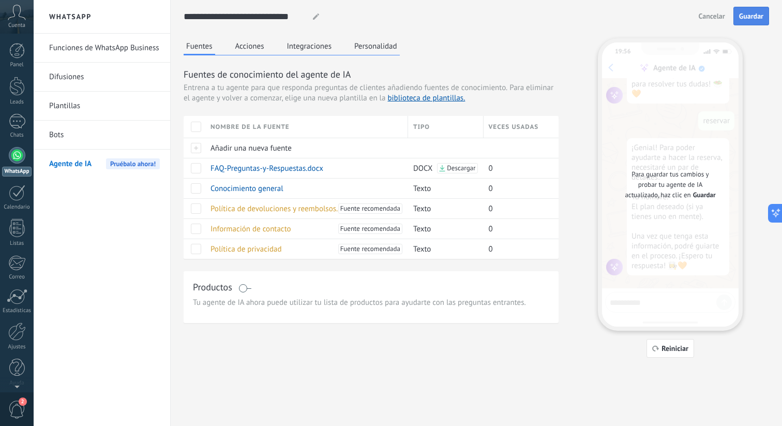
click at [736, 8] on button "Guardar" at bounding box center [752, 16] width 36 height 19
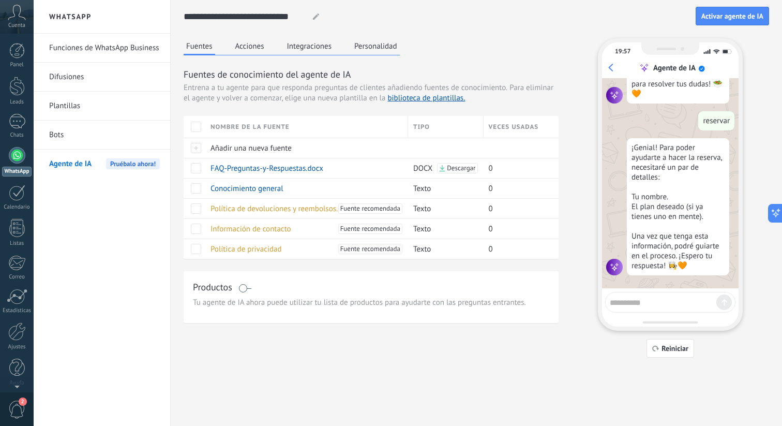
click at [656, 279] on div "¡Soy tu agente de IA! Puedes probarme haciéndome preguntas para ver lo que sé. …" at bounding box center [670, 183] width 137 height 210
click at [656, 300] on textarea at bounding box center [663, 300] width 107 height 13
type textarea "*********"
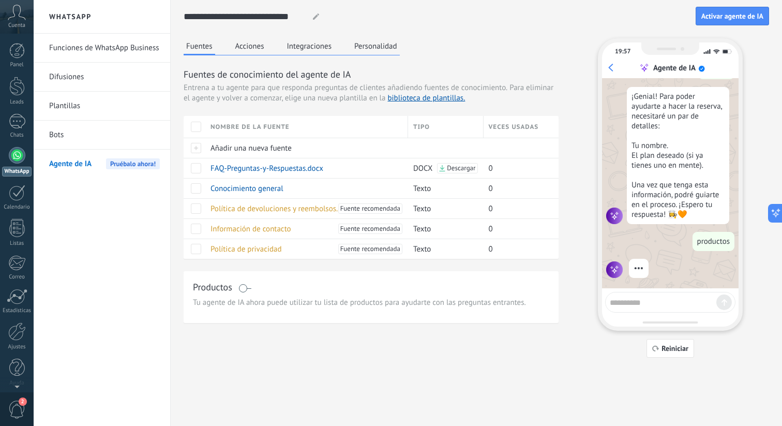
scroll to position [858, 0]
click at [770, 212] on icon at bounding box center [772, 213] width 11 height 11
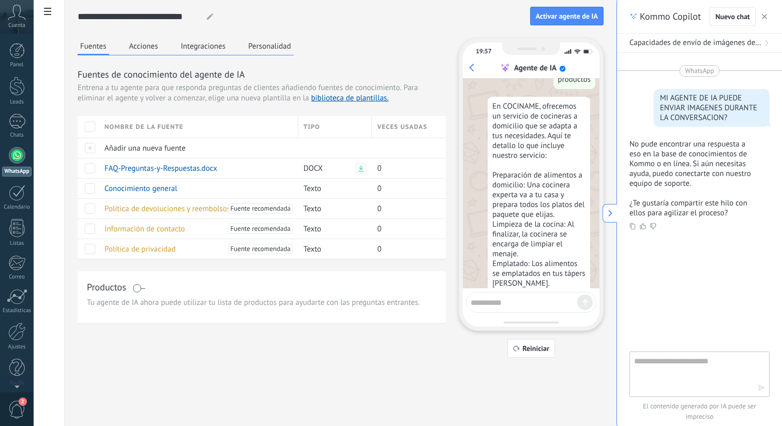
scroll to position [985, 0]
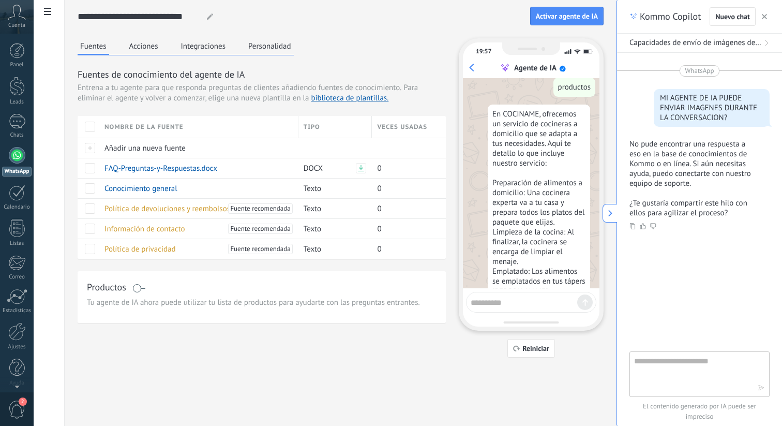
click at [693, 358] on textarea at bounding box center [692, 373] width 116 height 37
type textarea "**********"
click at [139, 284] on span at bounding box center [138, 288] width 13 height 8
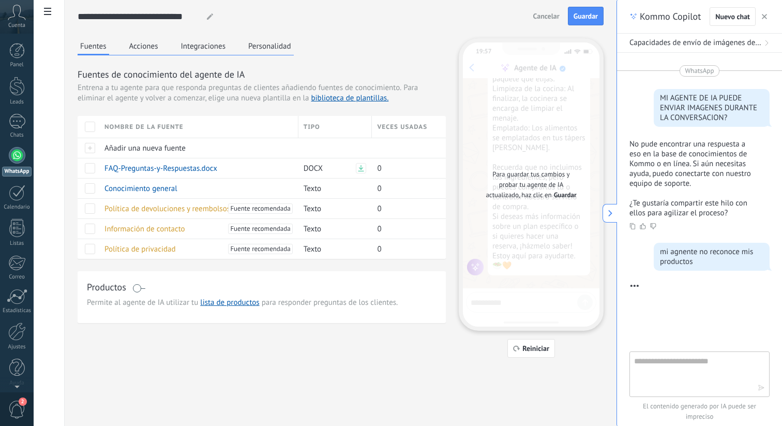
scroll to position [1161, 0]
click at [585, 22] on button "Guardar" at bounding box center [586, 16] width 36 height 19
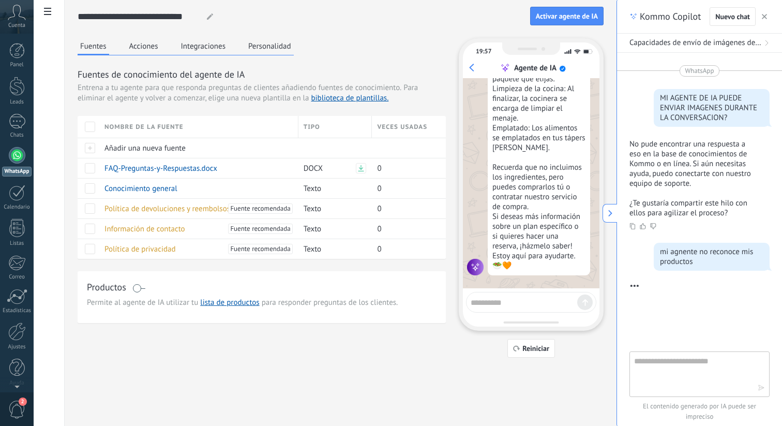
click at [505, 302] on textarea at bounding box center [524, 300] width 107 height 13
type textarea "*********"
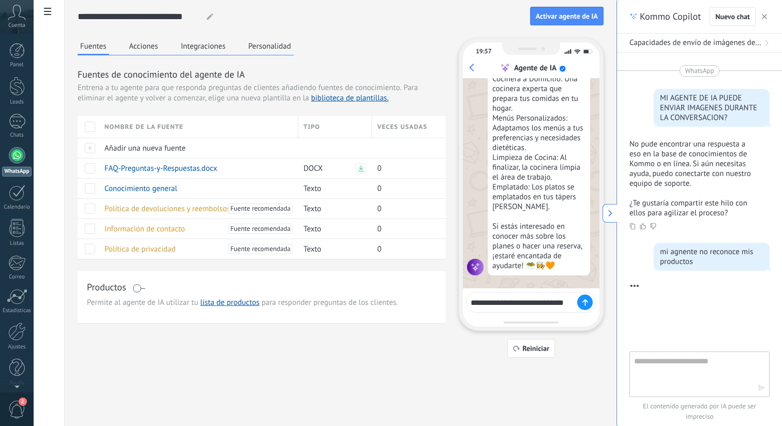
scroll to position [1536, 0]
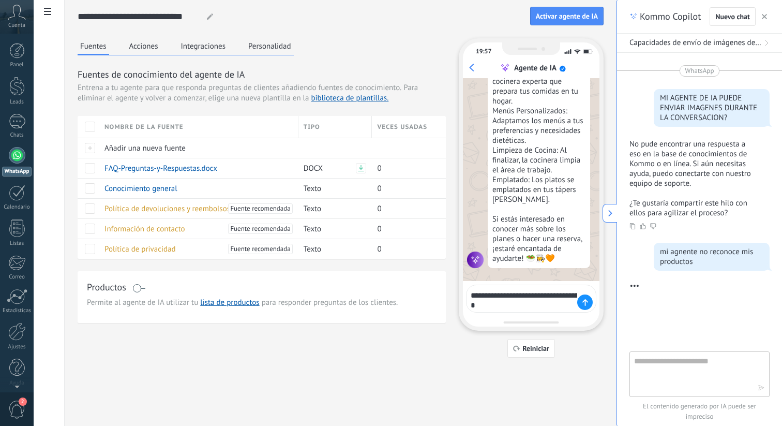
type textarea "**********"
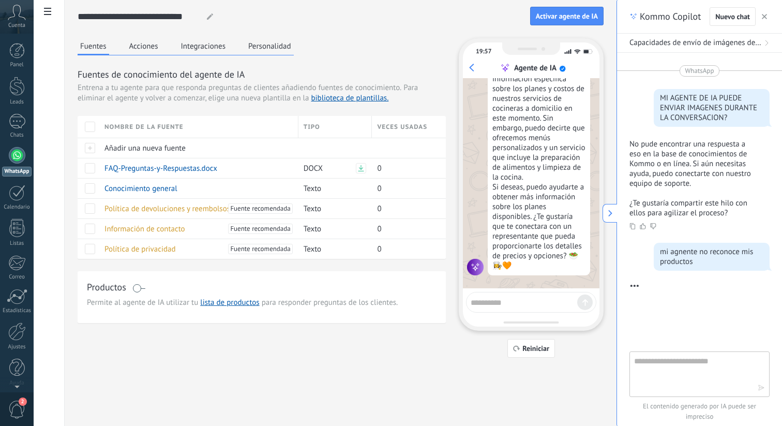
scroll to position [1795, 0]
click at [137, 288] on span at bounding box center [138, 288] width 13 height 8
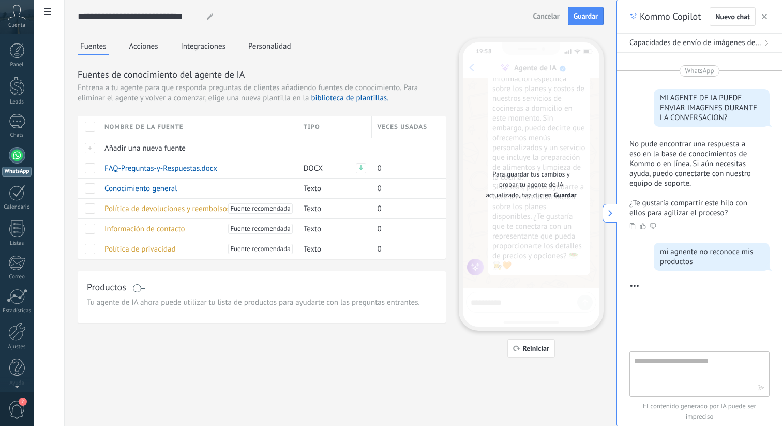
click at [582, 6] on div "**********" at bounding box center [341, 16] width 526 height 33
click at [581, 11] on button "Guardar" at bounding box center [586, 16] width 36 height 19
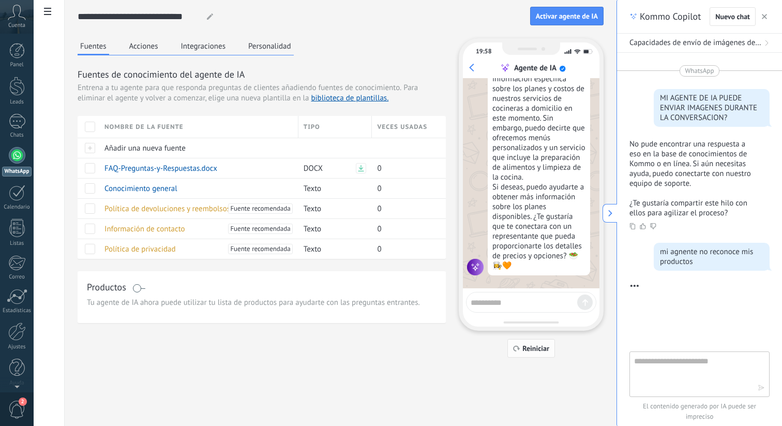
click at [524, 347] on span "Reiniciar" at bounding box center [536, 348] width 27 height 7
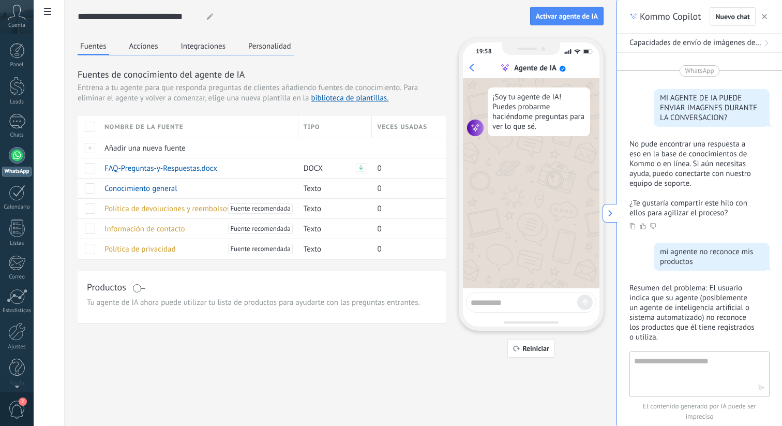
scroll to position [248, 0]
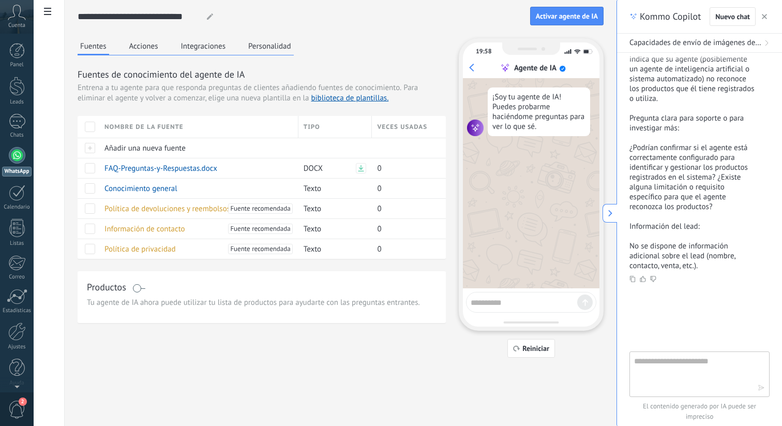
click at [527, 290] on div "19:58 Agente de IA ¡Soy tu agente de IA! Puedes probarme haciéndome preguntas p…" at bounding box center [531, 184] width 145 height 292
click at [522, 295] on div at bounding box center [531, 302] width 130 height 21
click at [520, 298] on textarea at bounding box center [524, 300] width 107 height 13
type textarea "*******"
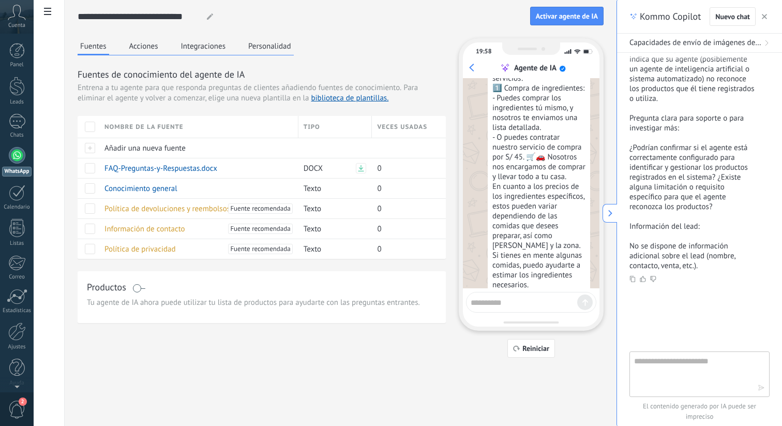
scroll to position [180, 0]
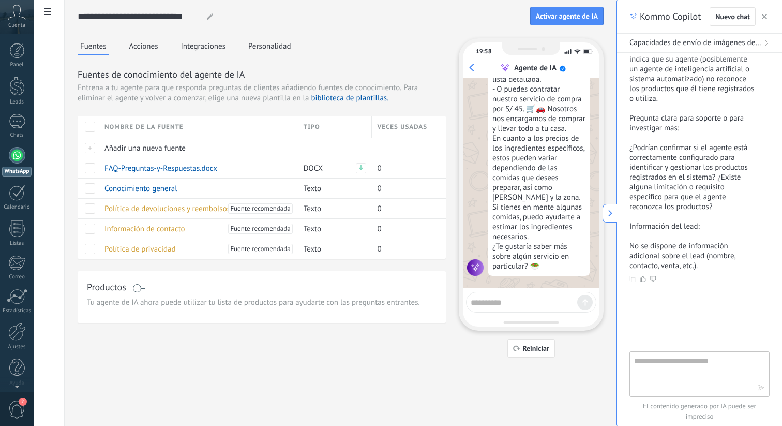
type textarea "*"
type textarea "******"
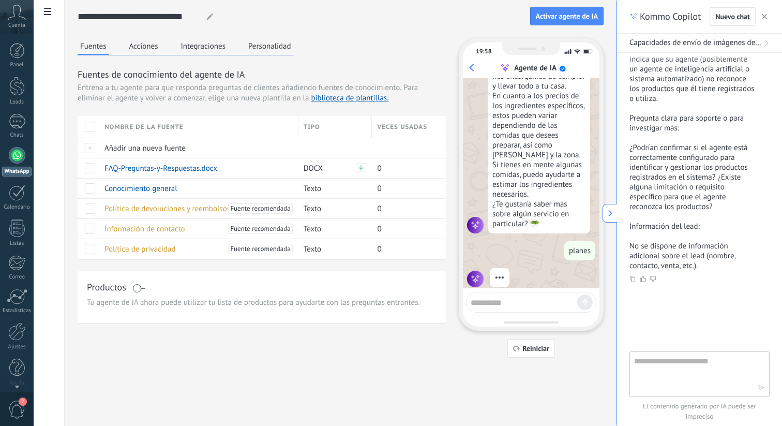
scroll to position [234, 0]
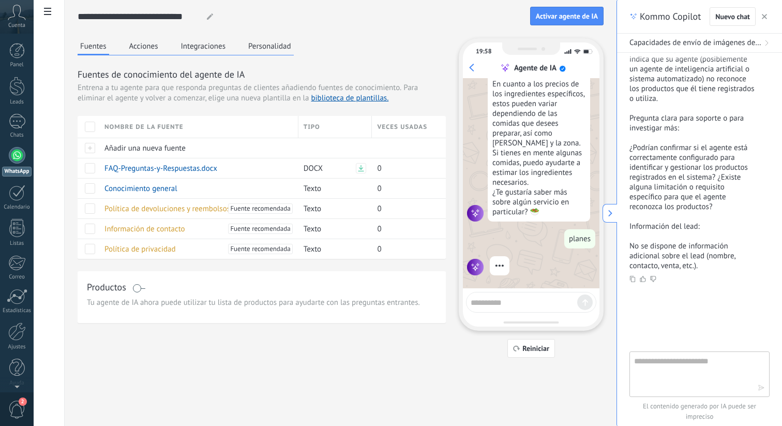
click at [765, 18] on icon "button" at bounding box center [764, 16] width 5 height 5
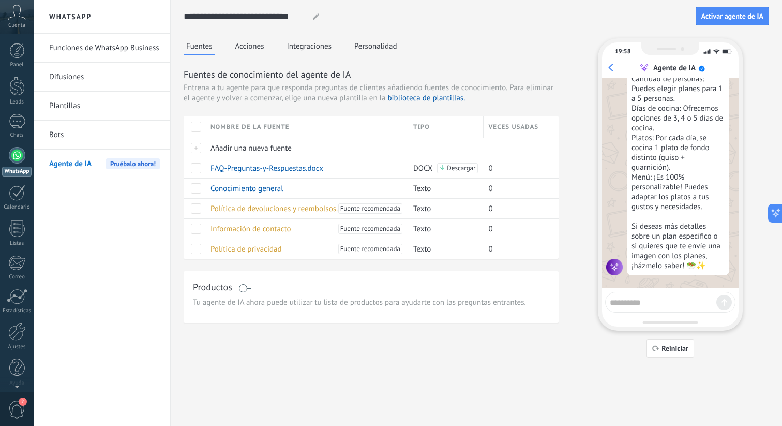
scroll to position [467, 0]
click at [253, 44] on button "Acciones" at bounding box center [250, 46] width 34 height 16
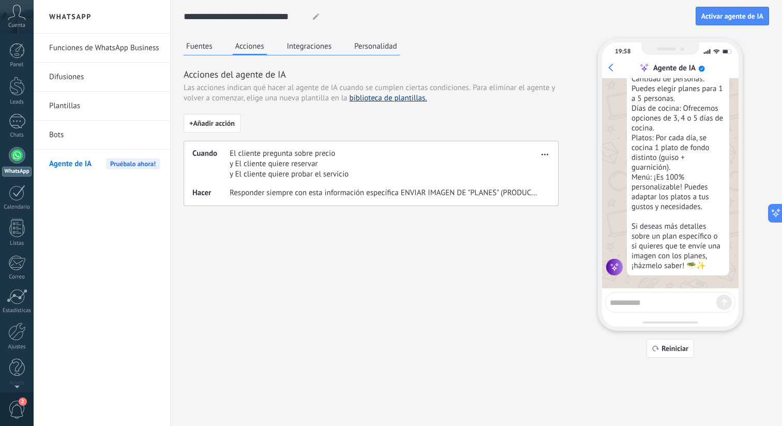
click at [371, 94] on link "biblioteca de plantillas." at bounding box center [389, 98] width 78 height 10
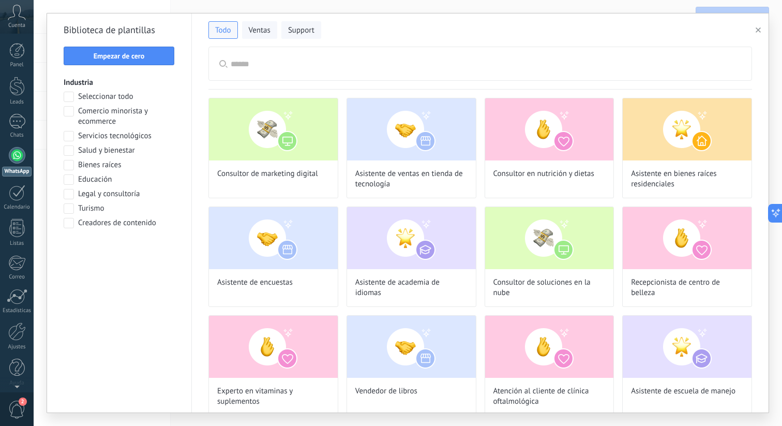
click at [96, 206] on span "Turismo" at bounding box center [91, 208] width 26 height 10
click at [96, 212] on span "Turismo" at bounding box center [91, 208] width 26 height 10
click at [97, 150] on span "Salud y bienestar" at bounding box center [106, 150] width 57 height 10
click at [262, 33] on span "Ventas" at bounding box center [260, 30] width 22 height 10
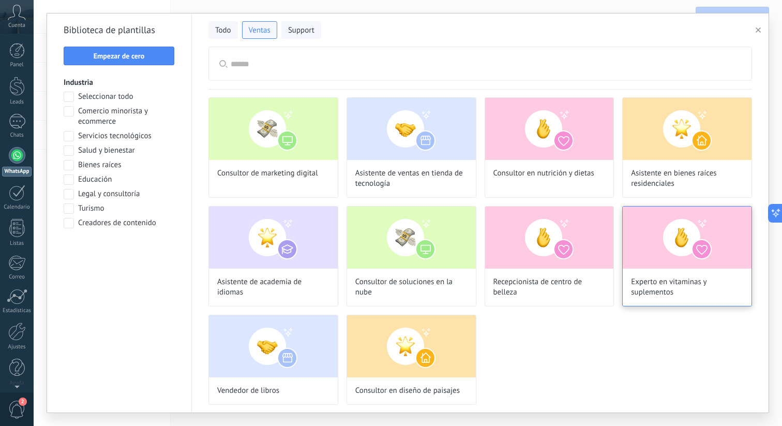
scroll to position [1, 0]
click at [598, 280] on span "Recepcionista de centro de belleza" at bounding box center [550, 286] width 112 height 21
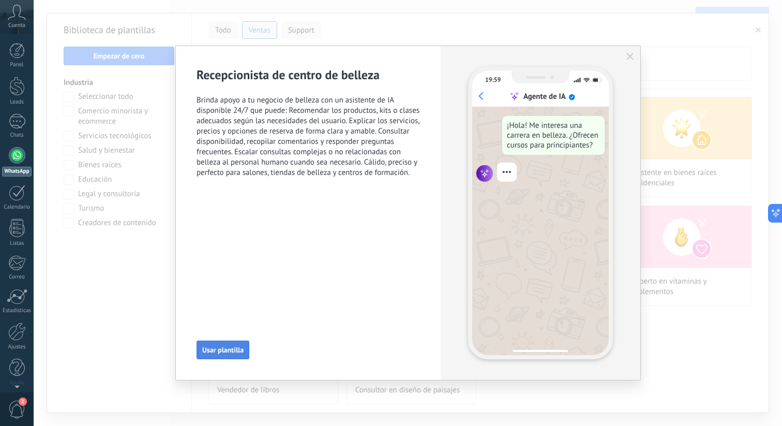
click at [227, 348] on span "Usar plantilla" at bounding box center [222, 349] width 41 height 7
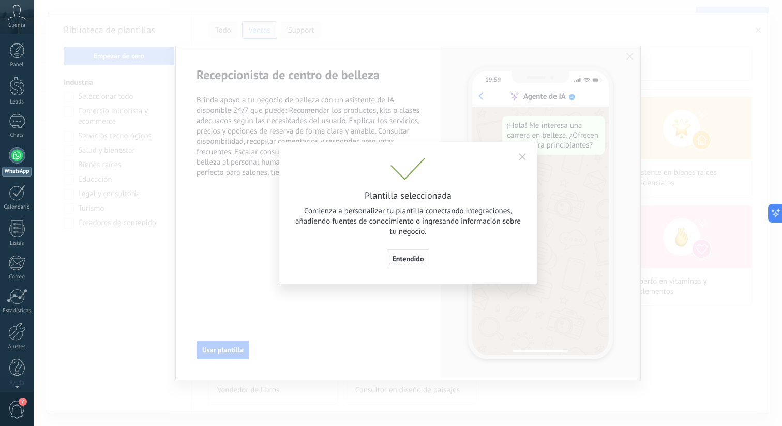
click at [414, 264] on button "Entendido" at bounding box center [408, 258] width 43 height 19
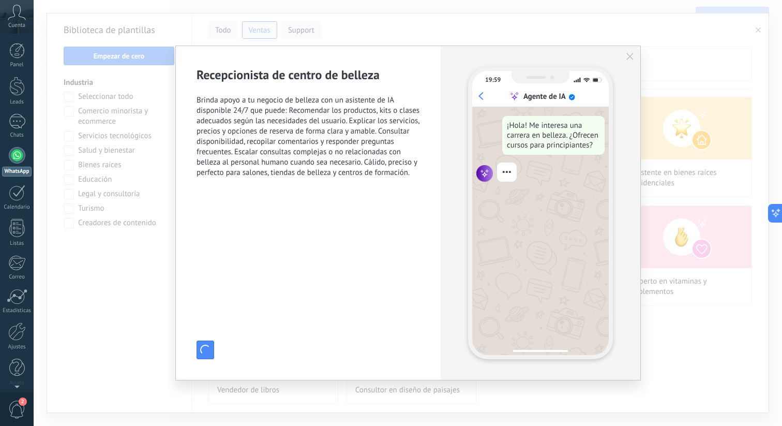
type input "**********"
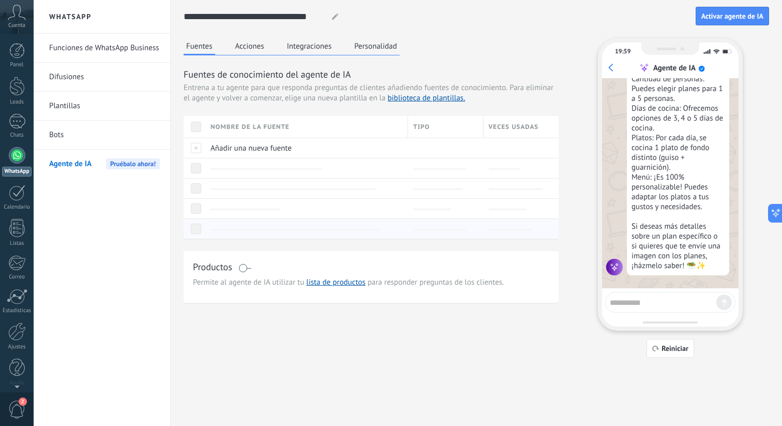
scroll to position [0, 0]
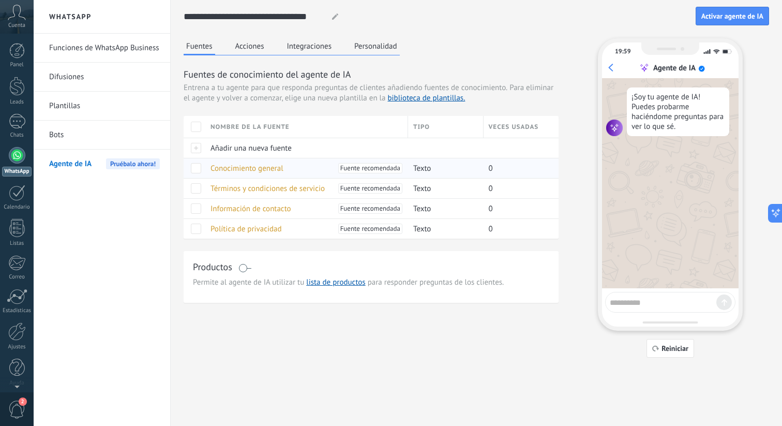
click at [260, 166] on span "Conocimiento general" at bounding box center [247, 169] width 73 height 10
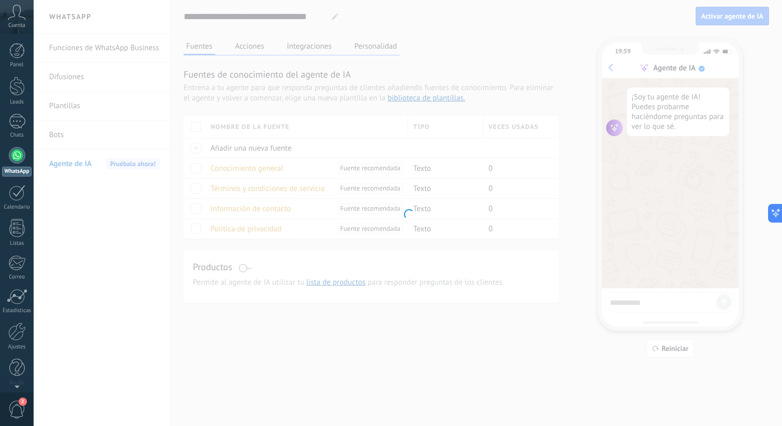
type input "**********"
type textarea "**********"
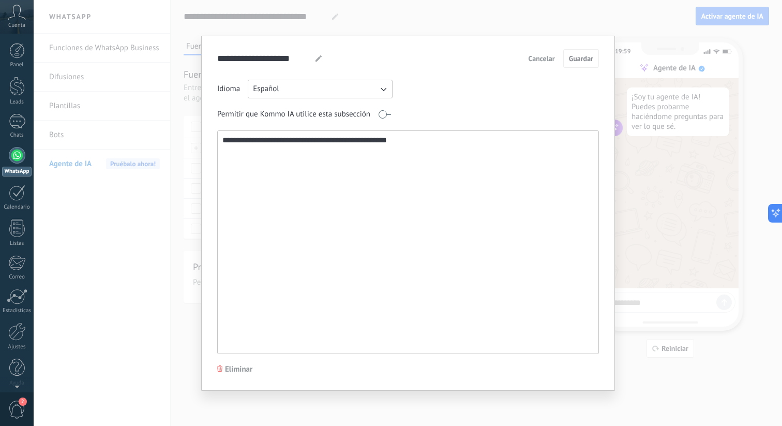
click at [541, 31] on div "**********" at bounding box center [408, 213] width 749 height 426
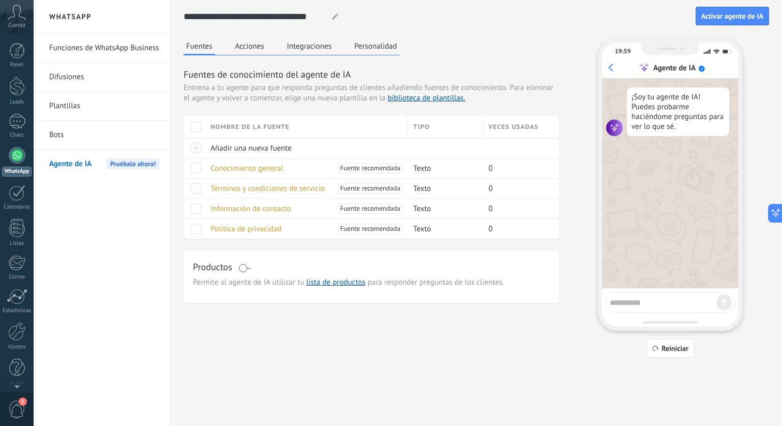
click at [242, 269] on span at bounding box center [245, 268] width 13 height 8
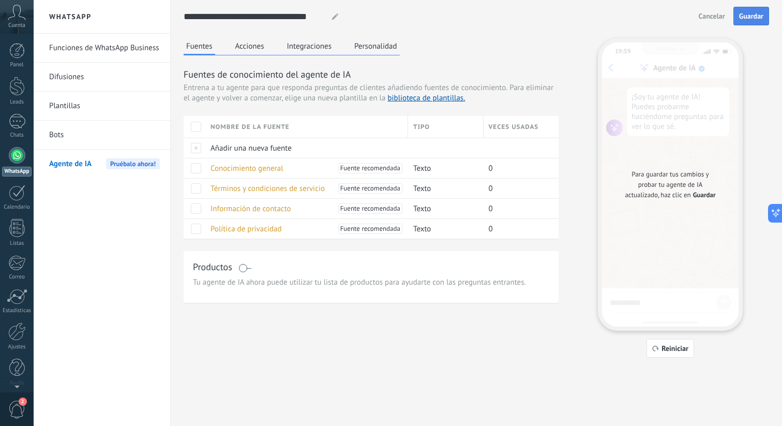
click at [760, 15] on span "Guardar" at bounding box center [752, 15] width 24 height 7
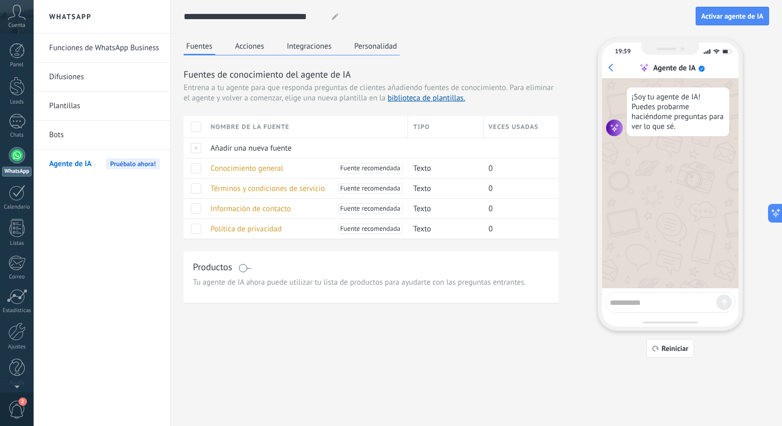
click at [670, 300] on textarea at bounding box center [663, 300] width 107 height 13
type textarea "*********"
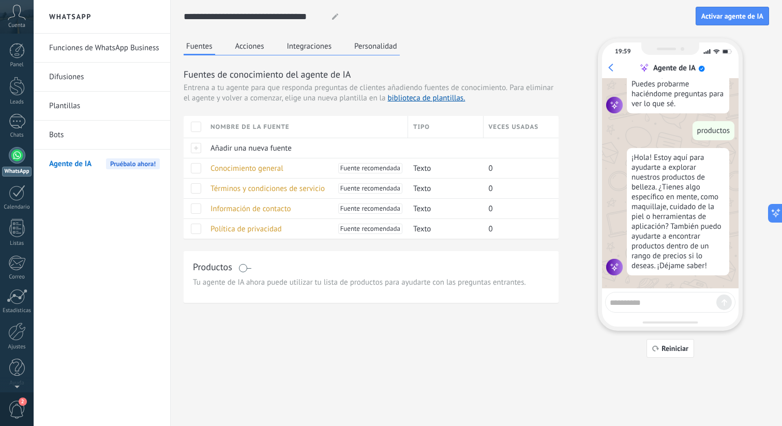
scroll to position [27, 0]
type textarea "******"
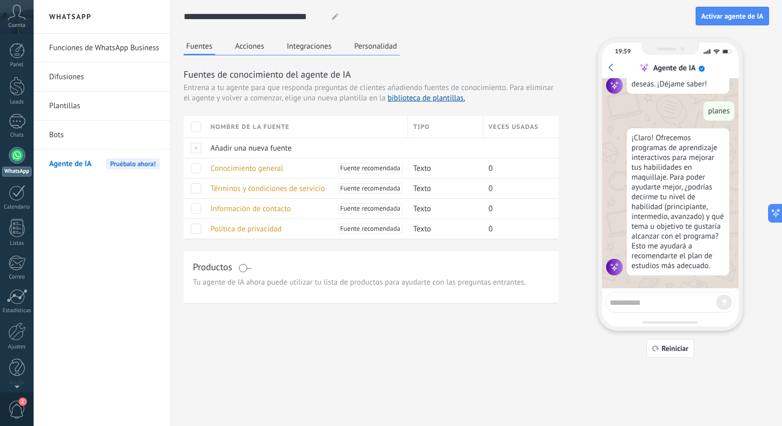
scroll to position [213, 0]
click at [324, 50] on button "Integraciones" at bounding box center [310, 46] width 50 height 16
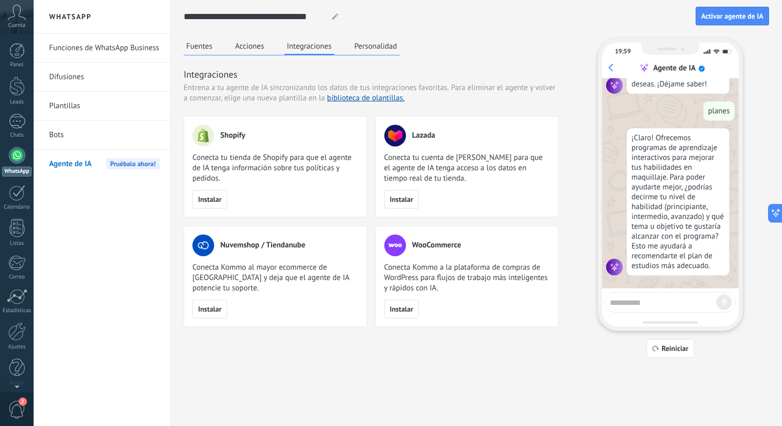
click at [371, 42] on button "Personalidad" at bounding box center [376, 46] width 48 height 16
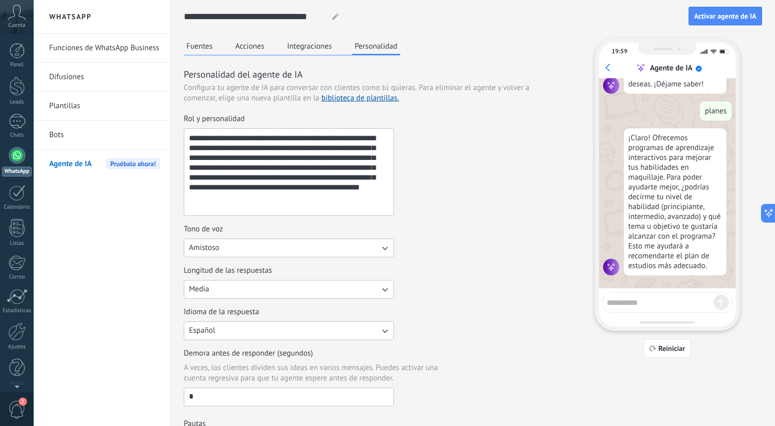
click at [260, 47] on button "Acciones" at bounding box center [250, 46] width 34 height 16
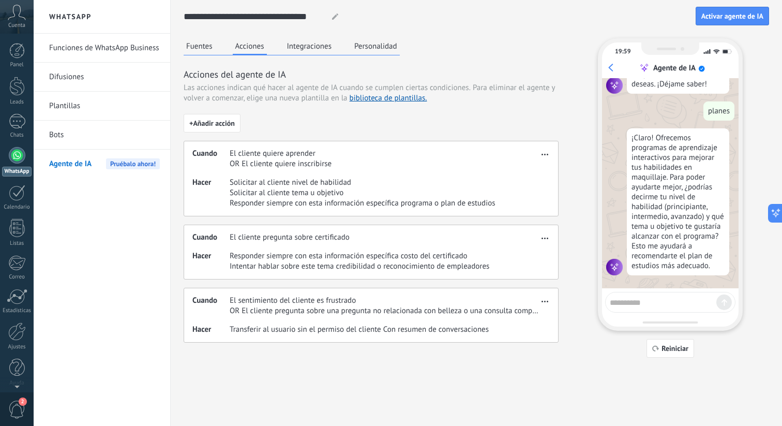
click at [218, 46] on div "Fuentes Acciones Integraciones Personalidad" at bounding box center [292, 46] width 216 height 17
click at [334, 12] on div at bounding box center [335, 16] width 16 height 19
click at [334, 13] on icon at bounding box center [335, 16] width 6 height 6
click at [90, 181] on div "Funciones de WhatsApp Business Difusiones Plantillas Bots Agente de IA Pruébalo…" at bounding box center [102, 230] width 137 height 392
click at [80, 168] on span "Agente de IA" at bounding box center [70, 164] width 42 height 29
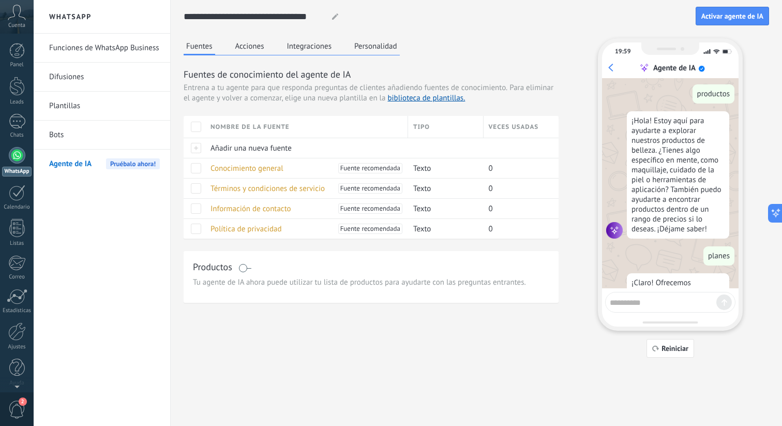
click at [93, 109] on link "Plantillas" at bounding box center [104, 106] width 111 height 29
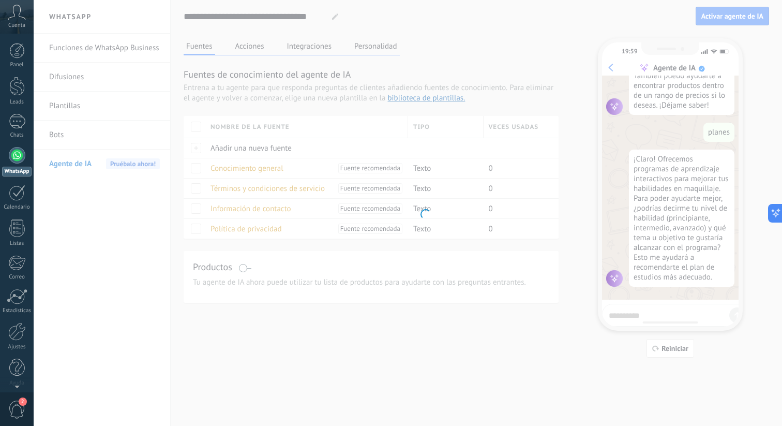
scroll to position [199, 0]
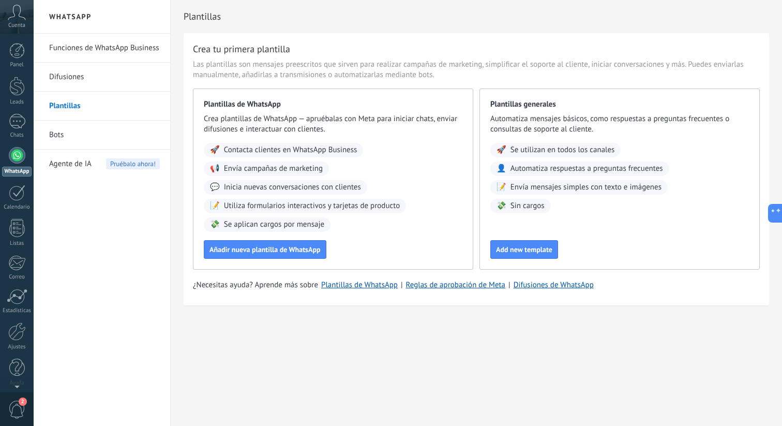
click at [105, 142] on link "Bots" at bounding box center [104, 135] width 111 height 29
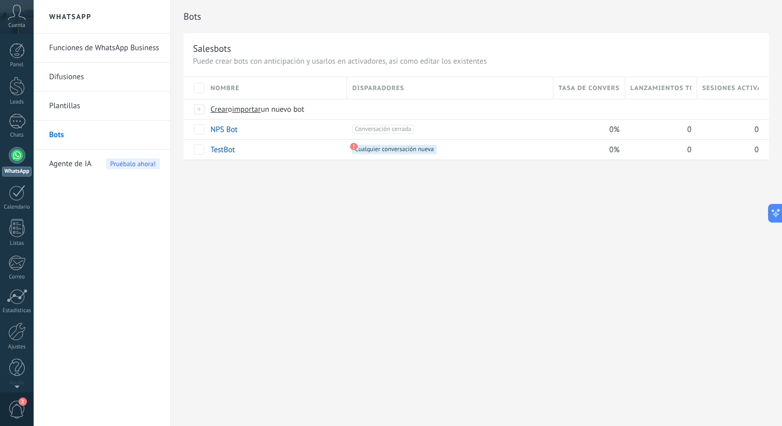
click at [96, 160] on div "Agente de IA Pruébalo ahora!" at bounding box center [104, 164] width 111 height 29
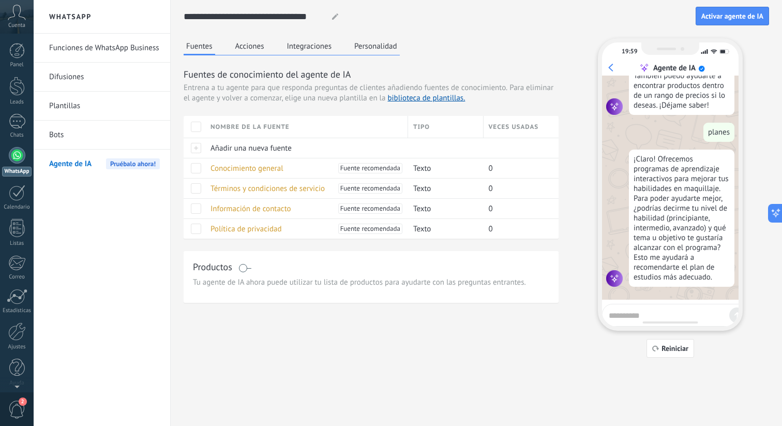
scroll to position [199, 0]
click at [334, 15] on icon at bounding box center [335, 16] width 6 height 6
click at [335, 15] on icon at bounding box center [335, 16] width 6 height 6
click at [303, 293] on div "Productos Tu agente de IA ahora puede utilizar tu lista de productos para ayuda…" at bounding box center [371, 277] width 375 height 52
click at [138, 165] on span "Pruébalo ahora!" at bounding box center [133, 163] width 54 height 11
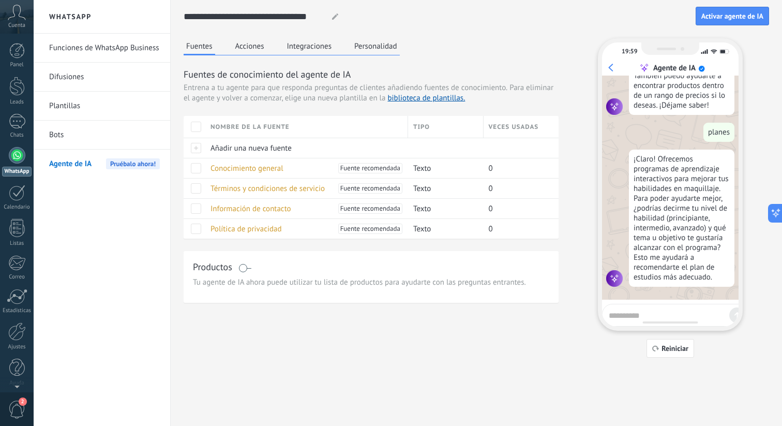
scroll to position [199, 0]
click at [127, 136] on link "Bots" at bounding box center [104, 135] width 111 height 29
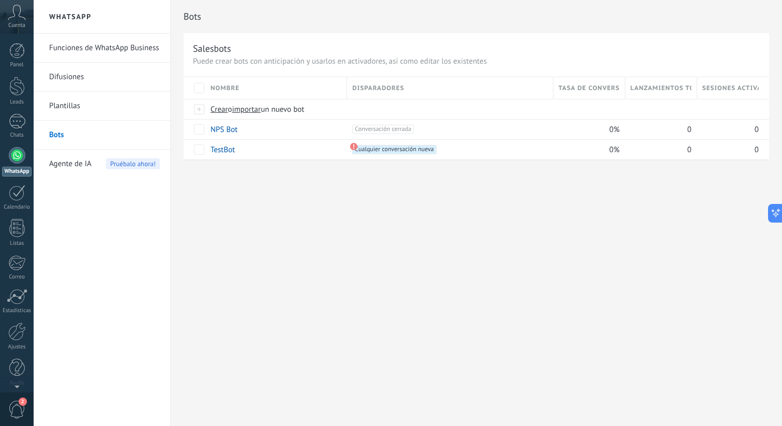
click at [118, 111] on link "Plantillas" at bounding box center [104, 106] width 111 height 29
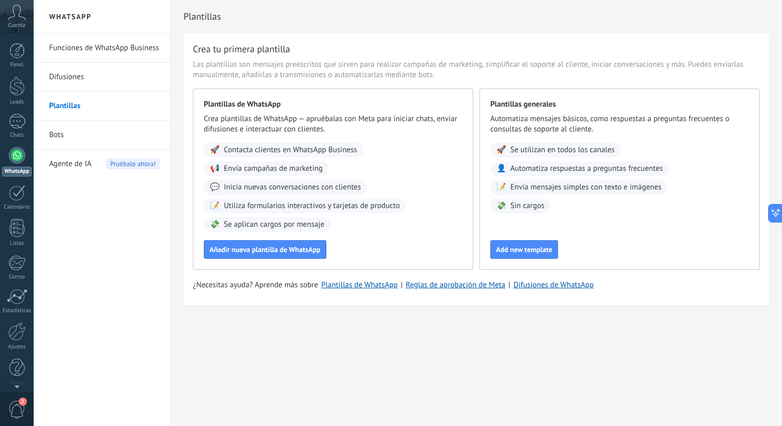
click at [84, 81] on link "Difusiones" at bounding box center [104, 77] width 111 height 29
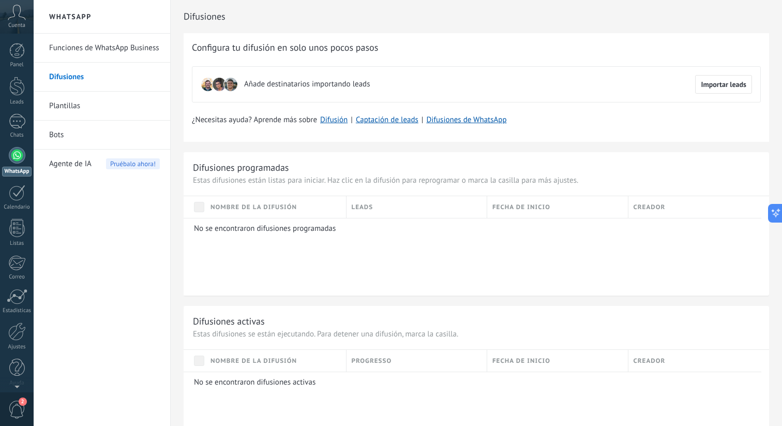
click at [103, 57] on link "Funciones de WhatsApp Business" at bounding box center [104, 48] width 111 height 29
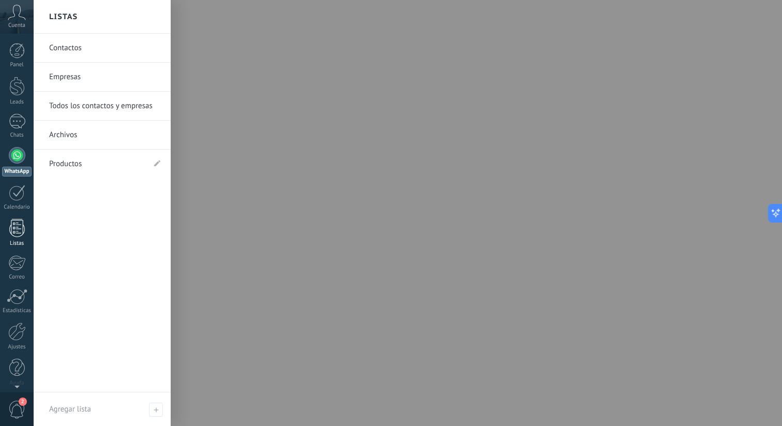
click at [7, 225] on link "Listas" at bounding box center [17, 233] width 34 height 28
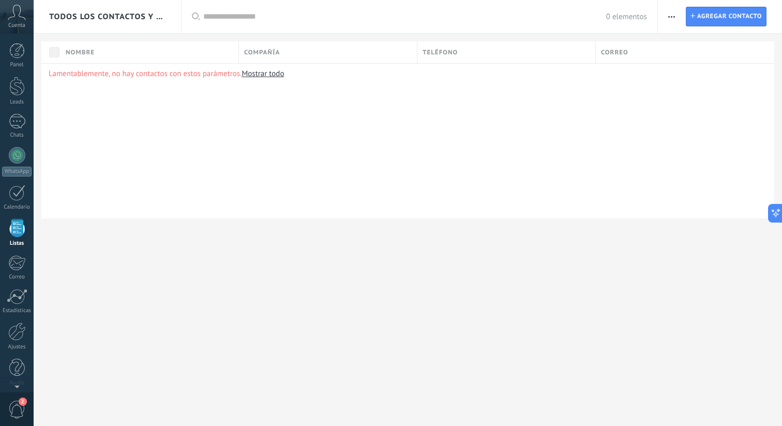
scroll to position [5, 0]
click at [133, 12] on span "Todos los contactos y empresas" at bounding box center [107, 17] width 117 height 10
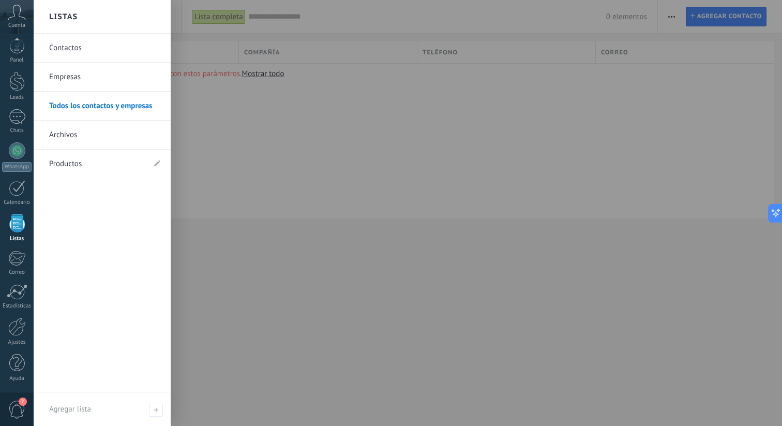
click at [81, 163] on link "Productos" at bounding box center [97, 164] width 96 height 29
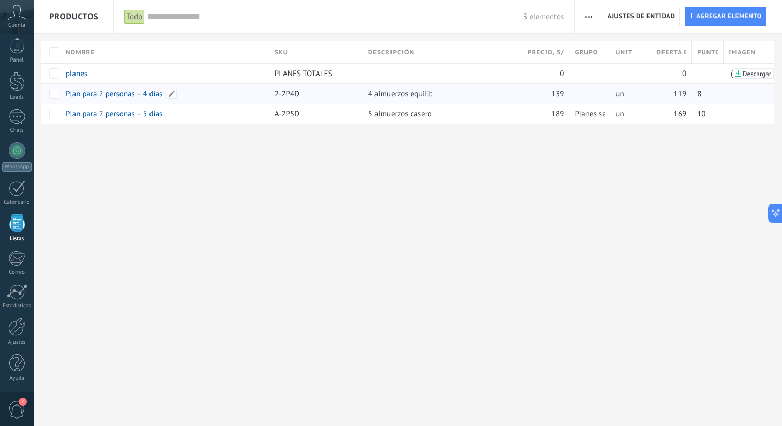
click at [153, 96] on link "Plan para 2 personas – 4 días" at bounding box center [114, 94] width 97 height 10
type textarea "**********"
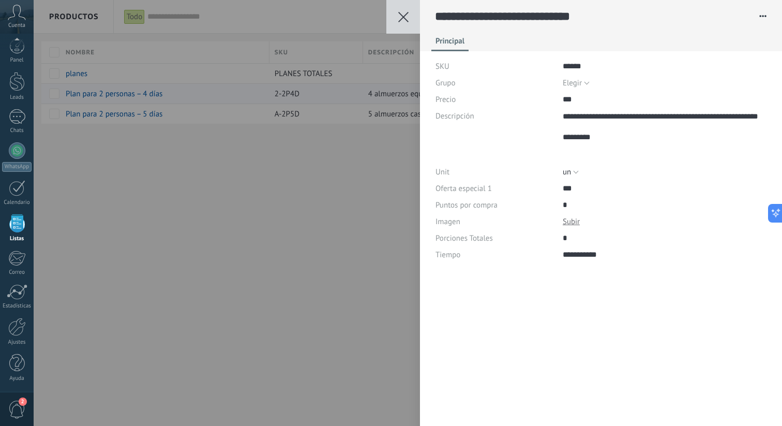
scroll to position [52, 0]
click at [765, 10] on div "**********" at bounding box center [601, 12] width 363 height 25
click at [761, 13] on button "button" at bounding box center [759, 16] width 17 height 16
click at [312, 201] on div "**********" at bounding box center [408, 213] width 749 height 426
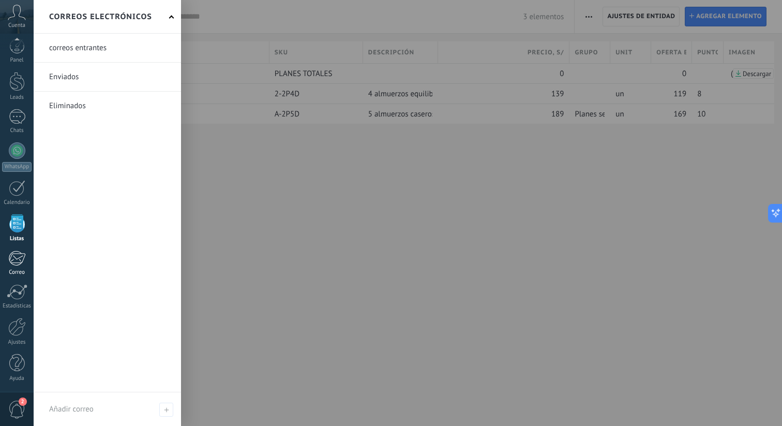
click at [8, 264] on div at bounding box center [16, 258] width 17 height 16
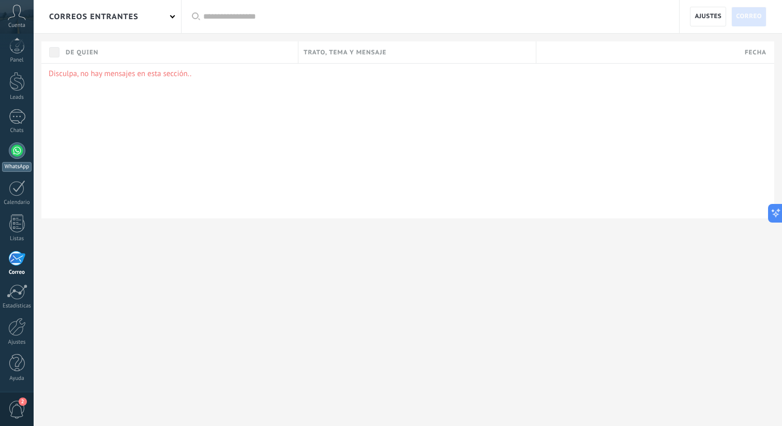
click at [14, 144] on div at bounding box center [17, 150] width 17 height 17
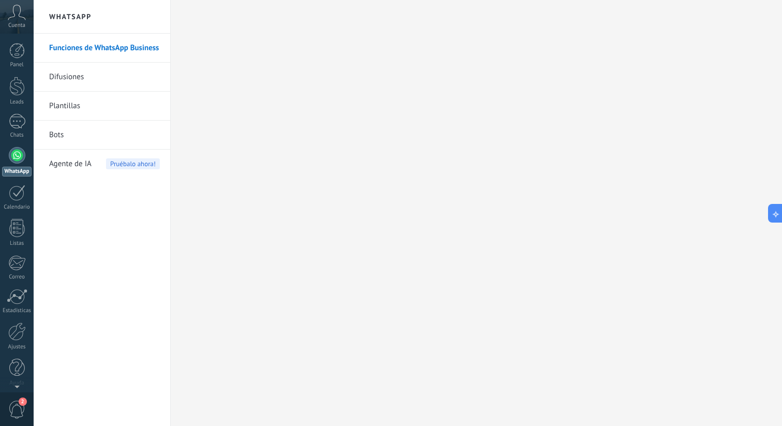
click at [100, 172] on div "Agente de IA Pruébalo ahora!" at bounding box center [104, 164] width 111 height 29
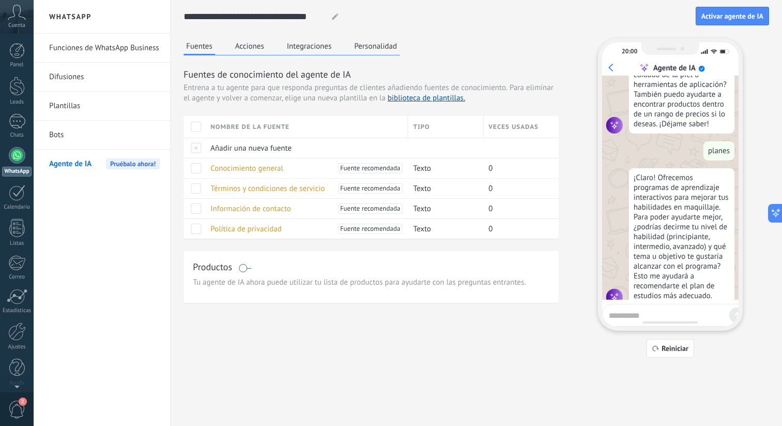
scroll to position [199, 0]
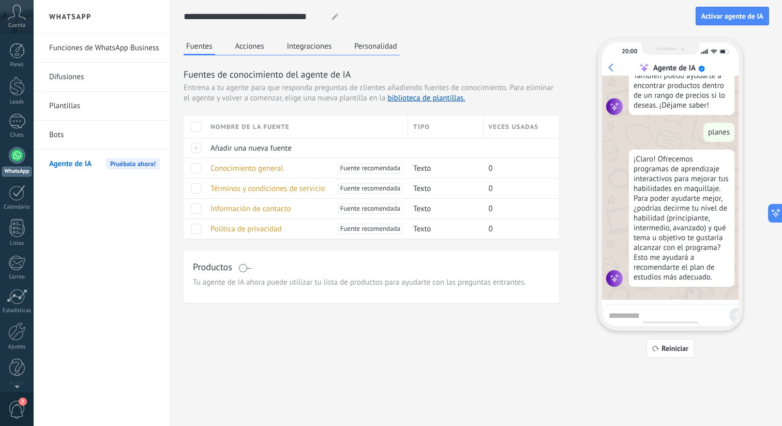
click at [243, 58] on div "Fuentes Acciones Integraciones Personalidad Fuentes de conocimiento del agente …" at bounding box center [371, 170] width 375 height 264
click at [244, 53] on button "Acciones" at bounding box center [250, 46] width 34 height 16
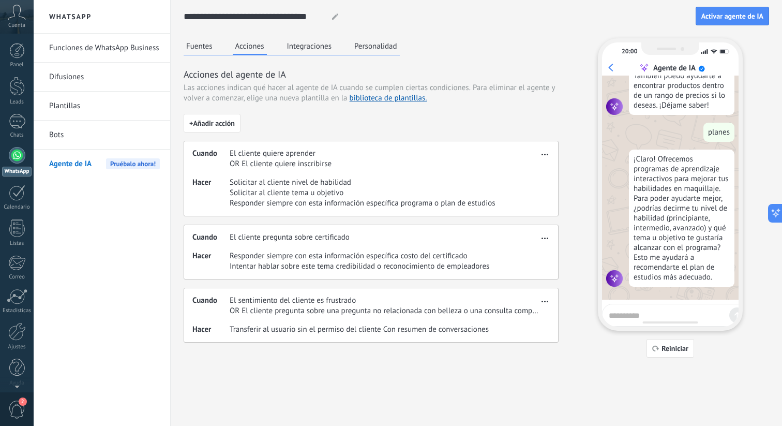
click at [329, 172] on div "Cuando El cliente quiere aprender OR El cliente quiere inscribirse Hacer Solici…" at bounding box center [371, 179] width 375 height 76
click at [356, 97] on link "biblioteca de plantillas." at bounding box center [389, 98] width 78 height 10
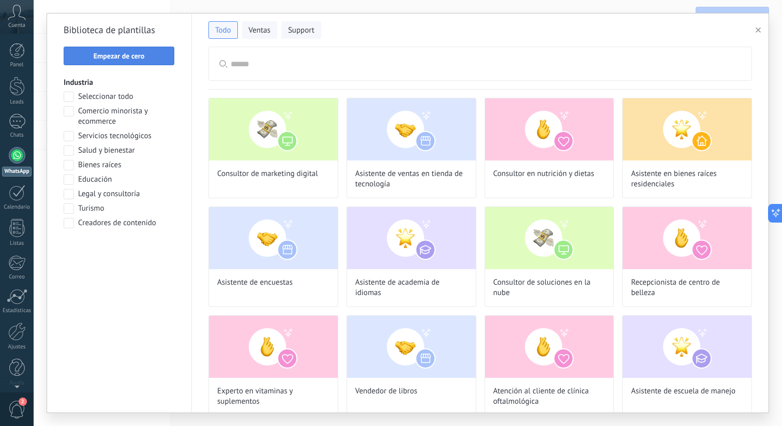
click at [146, 51] on button "Empezar de cero" at bounding box center [119, 56] width 111 height 19
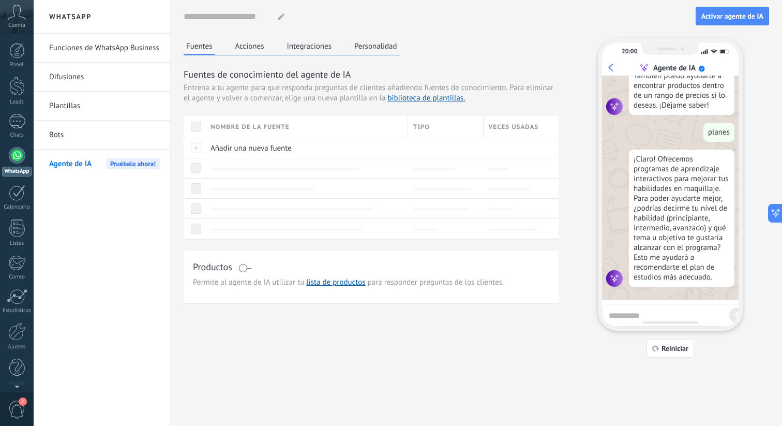
scroll to position [0, 0]
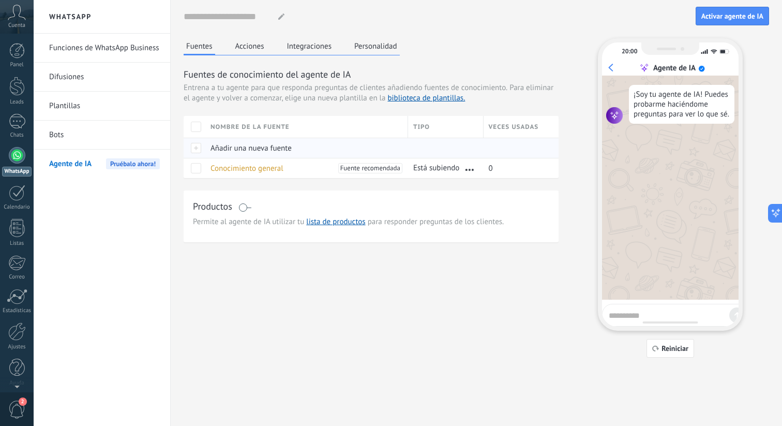
click at [255, 153] on div "Añadir una nueva fuente" at bounding box center [304, 148] width 198 height 20
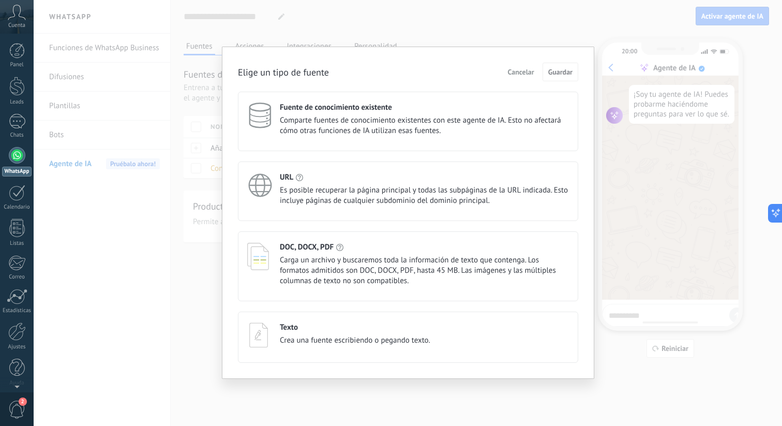
click at [348, 262] on span "Carga un archivo y buscaremos toda la información de texto que contenga. Los fo…" at bounding box center [424, 270] width 289 height 31
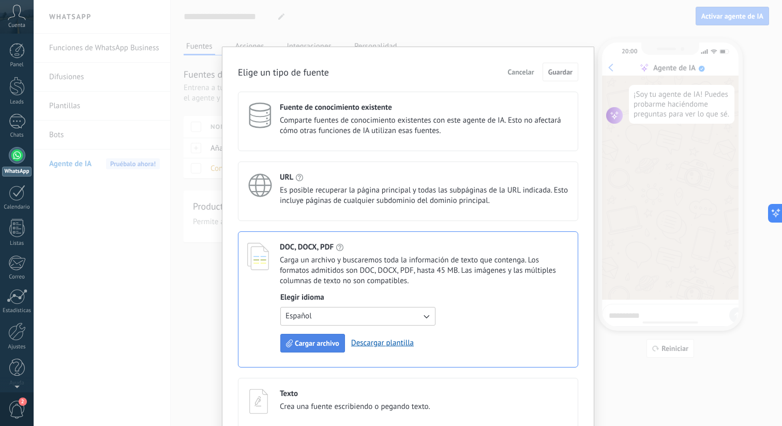
click at [329, 342] on span "Cargar archivo" at bounding box center [317, 342] width 45 height 7
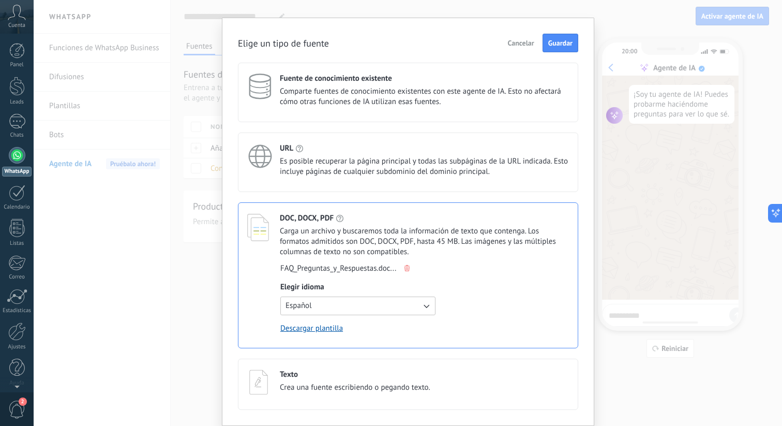
scroll to position [30, 0]
click at [560, 39] on span "Guardar" at bounding box center [561, 42] width 24 height 7
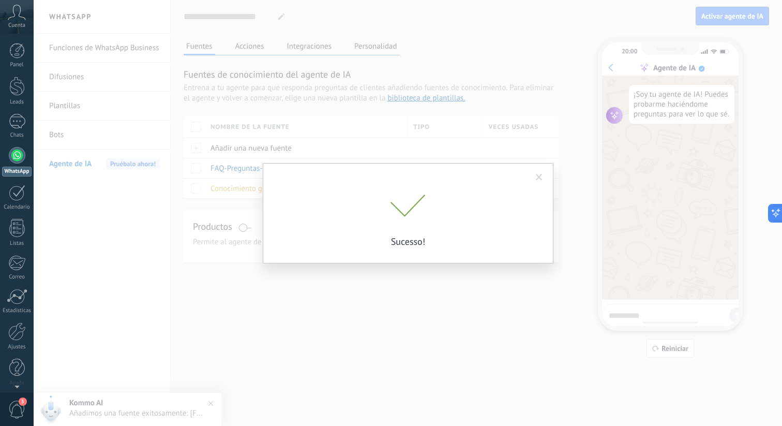
click at [391, 317] on div "Sucesso!" at bounding box center [408, 213] width 749 height 426
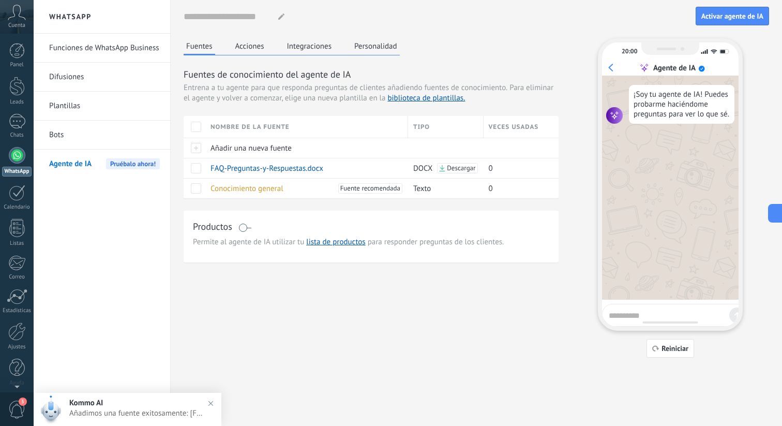
click at [243, 228] on span at bounding box center [245, 228] width 13 height 8
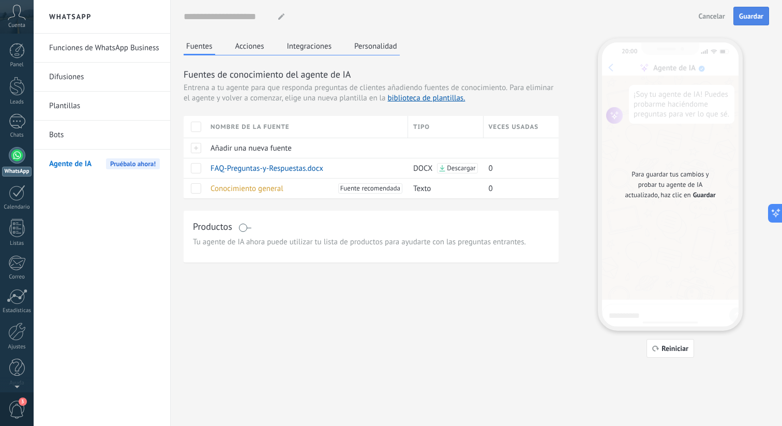
click at [765, 13] on button "Guardar" at bounding box center [752, 16] width 36 height 19
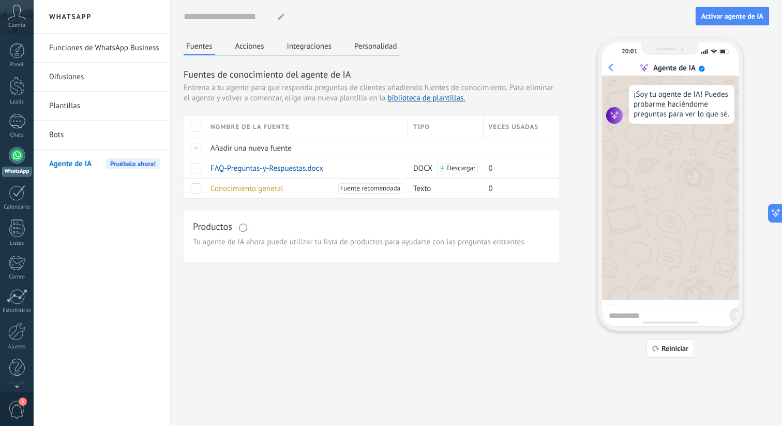
click at [273, 13] on div at bounding box center [281, 16] width 16 height 6
click at [267, 17] on input at bounding box center [227, 16] width 86 height 19
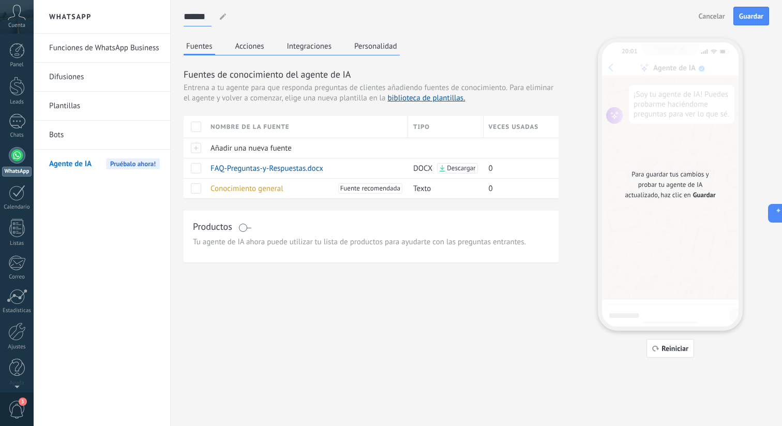
type input "******"
click at [265, 47] on button "Acciones" at bounding box center [250, 46] width 34 height 16
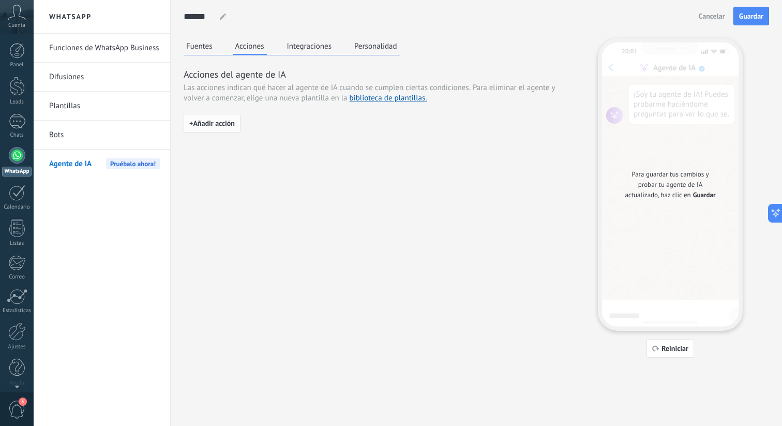
click at [206, 125] on span "+ Añadir acción" at bounding box center [212, 123] width 46 height 7
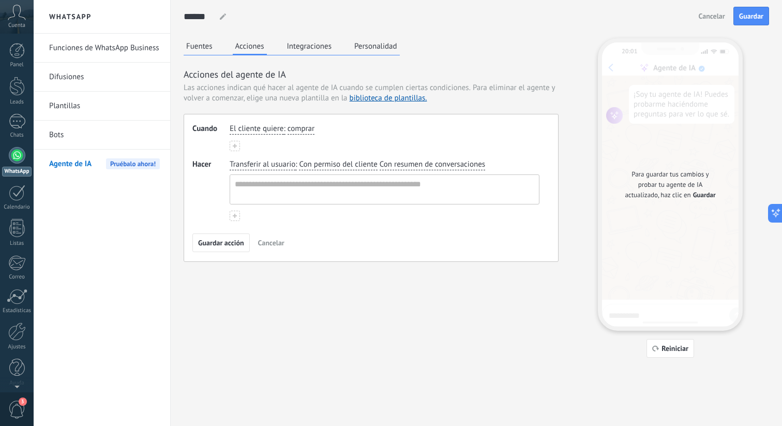
click at [307, 135] on div "El cliente quiere : comprar" at bounding box center [385, 129] width 314 height 15
click at [307, 134] on span "comprar" at bounding box center [301, 129] width 27 height 10
type input "********"
click at [305, 141] on span "Crear valor:: reservar" at bounding box center [335, 145] width 68 height 10
click at [232, 143] on button at bounding box center [235, 146] width 10 height 10
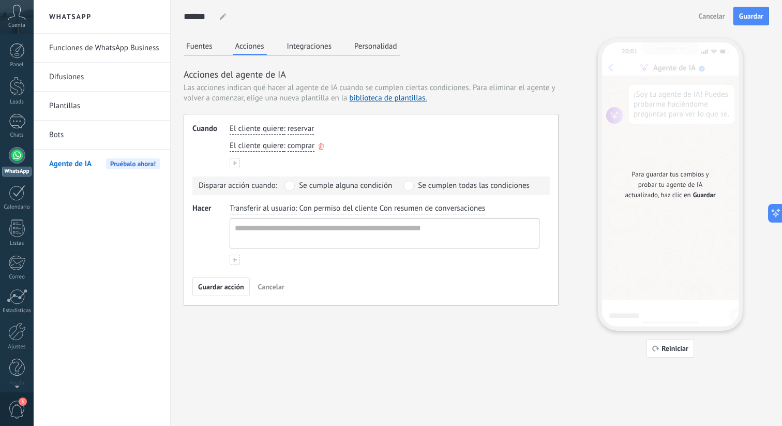
click at [313, 145] on span "comprar" at bounding box center [301, 146] width 27 height 10
click at [288, 141] on button "*** ver ver ver ver ver ver ver ver ver comprar" at bounding box center [308, 146] width 41 height 11
type input "**********"
click at [294, 217] on div "Transferir al usuario : Con permiso del cliente Con resumen de conversaciones" at bounding box center [385, 225] width 314 height 49
click at [294, 216] on div "Transferir al usuario : Con permiso del cliente Con resumen de conversaciones" at bounding box center [385, 225] width 314 height 49
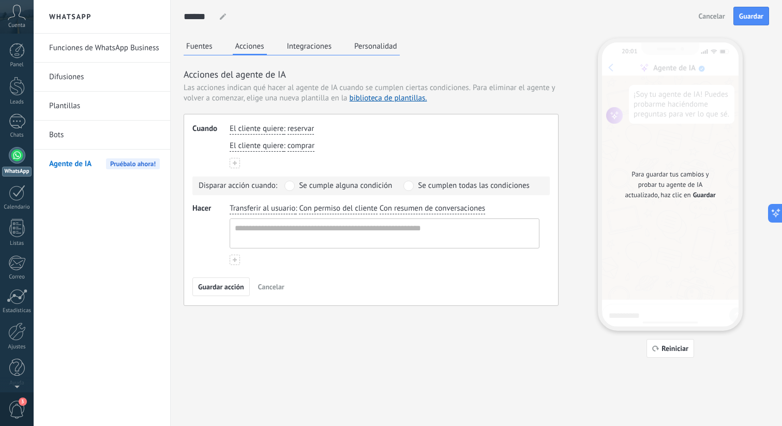
click at [294, 212] on span "Transferir al usuario" at bounding box center [263, 208] width 66 height 10
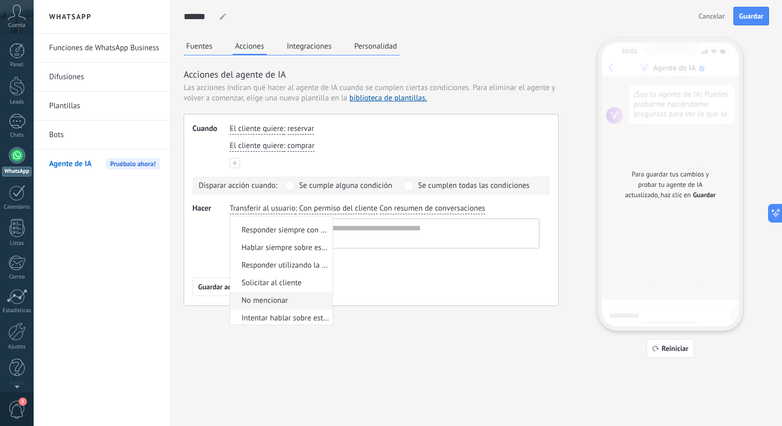
scroll to position [33, 0]
click at [292, 260] on span "Responder utilizando la fuente de base de conocimientos" at bounding box center [286, 263] width 88 height 10
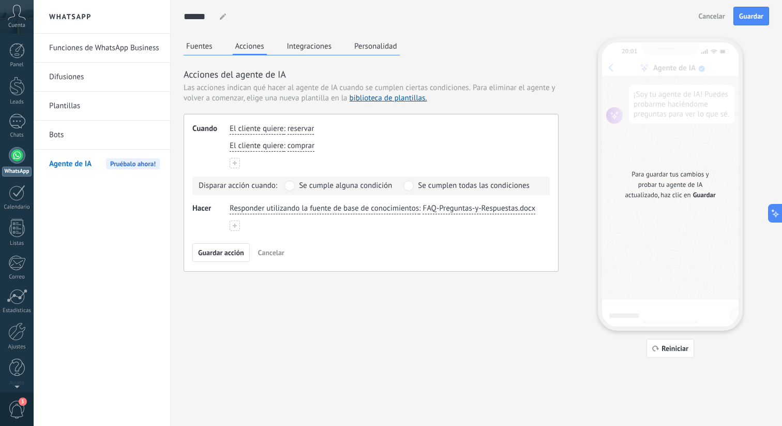
click at [412, 207] on span "Responder utilizando la fuente de base de conocimientos" at bounding box center [324, 208] width 189 height 10
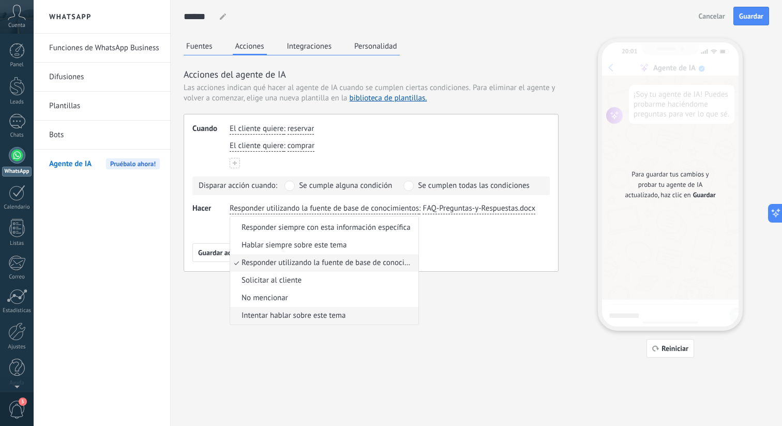
click at [382, 314] on li "Intentar hablar sobre este tema" at bounding box center [324, 316] width 188 height 18
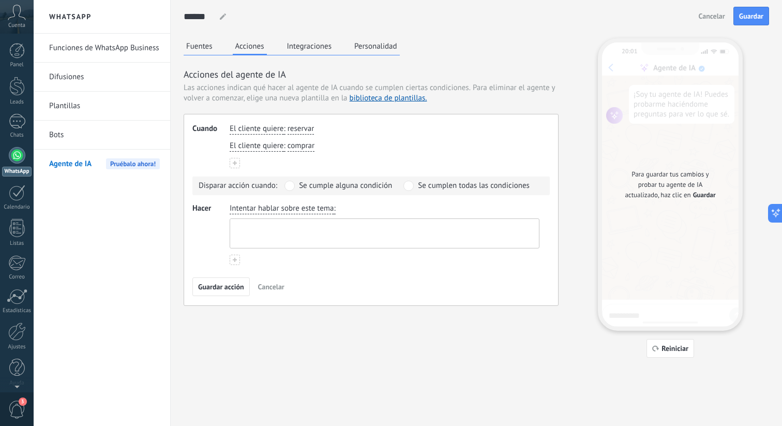
click at [371, 226] on textarea at bounding box center [383, 233] width 307 height 29
type textarea "*"
type textarea "**********"
click at [242, 280] on button "Guardar acción" at bounding box center [221, 286] width 57 height 19
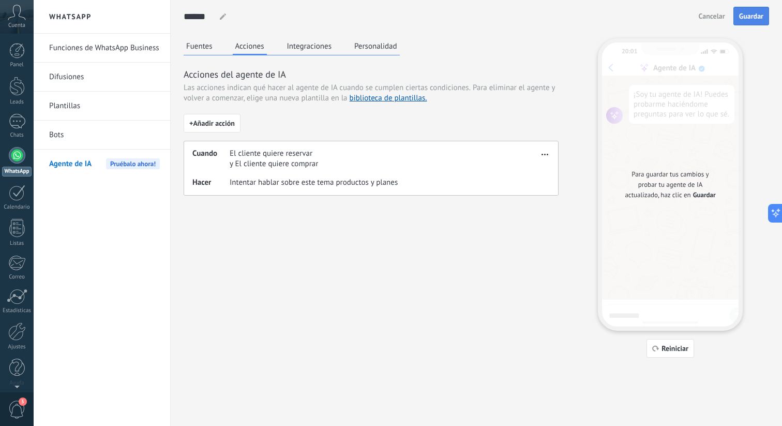
click at [754, 14] on span "Guardar" at bounding box center [752, 15] width 24 height 7
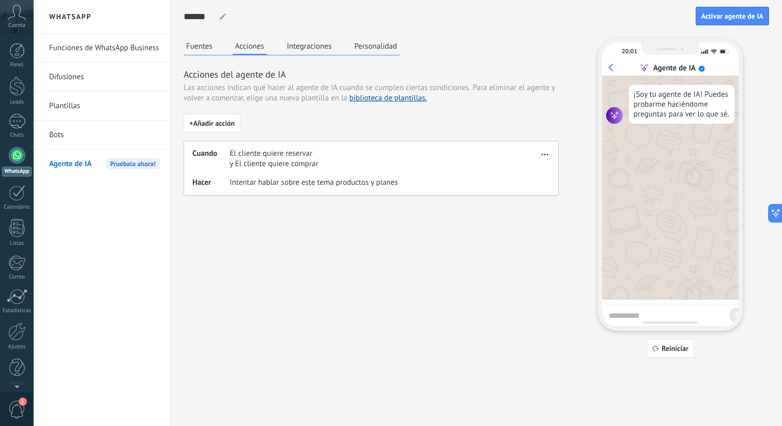
click at [634, 302] on div "20:01 Agente de IA ¡Soy tu agente de IA! Puedes probarme haciéndome preguntas p…" at bounding box center [670, 184] width 145 height 292
click at [671, 345] on span "Reiniciar" at bounding box center [675, 348] width 27 height 7
click at [653, 314] on textarea at bounding box center [667, 313] width 116 height 13
type textarea "*******"
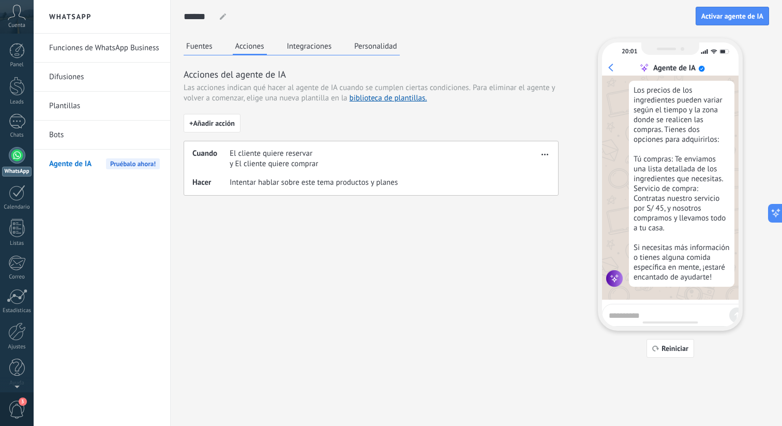
scroll to position [104, 0]
type textarea "******"
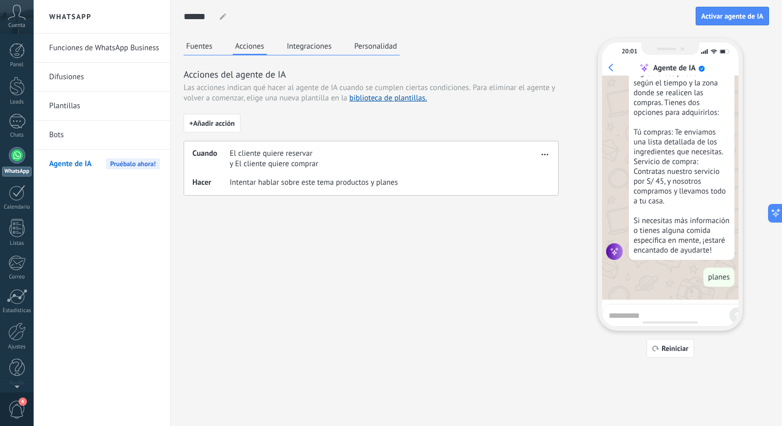
scroll to position [158, 0]
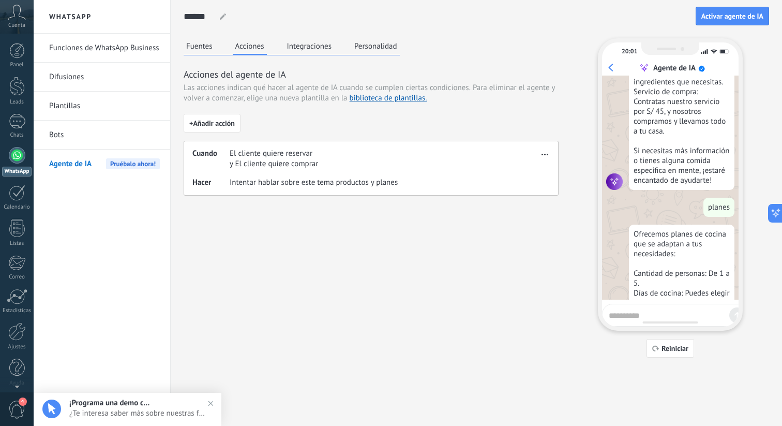
click at [353, 37] on div "****** Corina Corina Corina Corina Corina Corina Corina Corina Corina Corina Co…" at bounding box center [477, 179] width 586 height 358
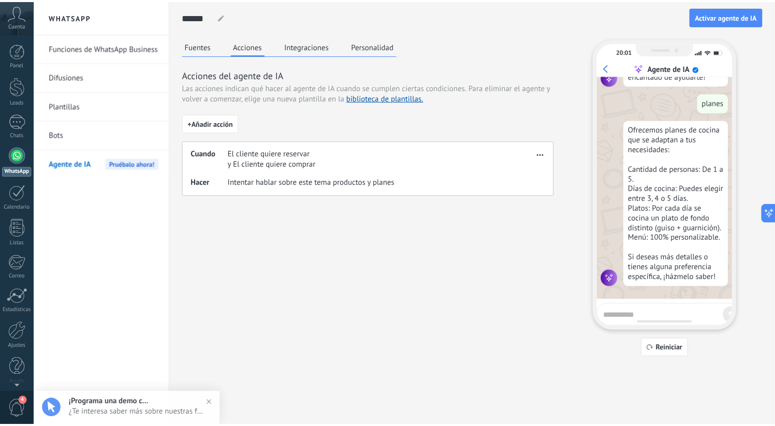
scroll to position [330, 0]
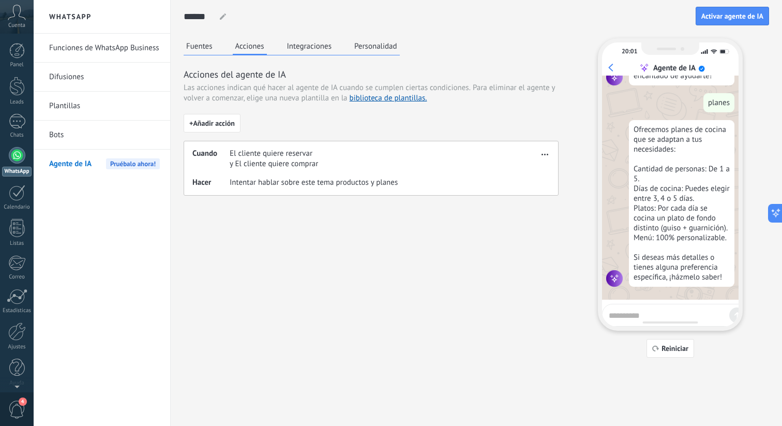
click at [637, 306] on div at bounding box center [675, 315] width 147 height 23
click at [306, 48] on button "Integraciones" at bounding box center [310, 46] width 50 height 16
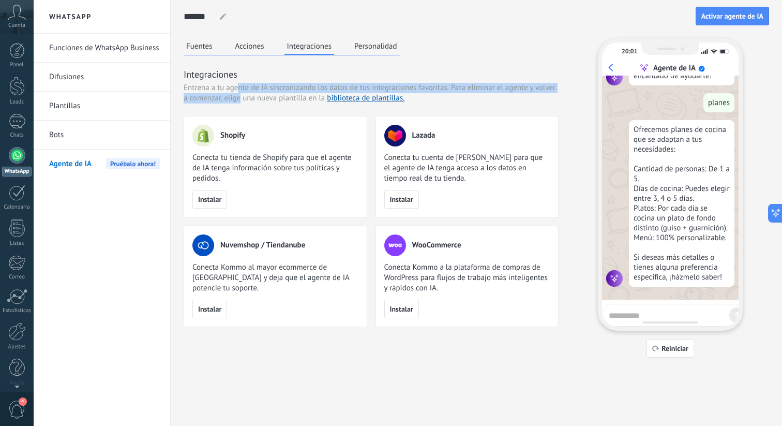
drag, startPoint x: 239, startPoint y: 88, endPoint x: 241, endPoint y: 98, distance: 10.0
click at [240, 98] on div "Entrena a tu agente de IA sincronizando los datos de tus integraciones favorita…" at bounding box center [371, 93] width 375 height 21
click at [241, 98] on span "Para eliminar el agente y volver a comenzar, elige una nueva plantilla en la bi…" at bounding box center [370, 93] width 372 height 20
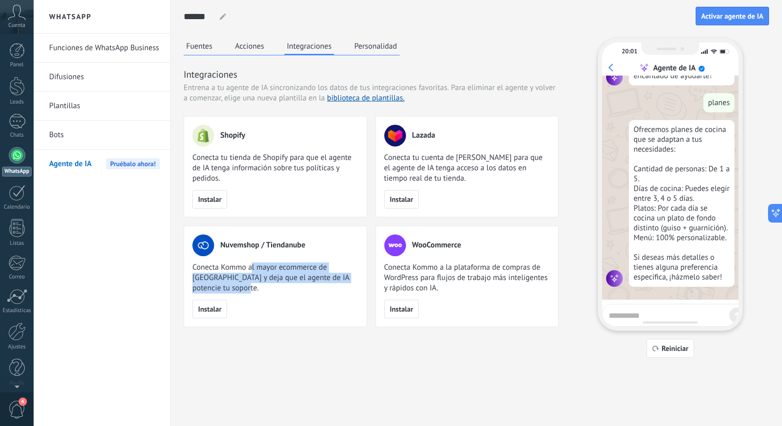
drag, startPoint x: 252, startPoint y: 265, endPoint x: 281, endPoint y: 284, distance: 34.7
click at [281, 284] on span "Conecta Kommo al mayor ecommerce de América Latina y deja que el agente de IA p…" at bounding box center [276, 277] width 166 height 31
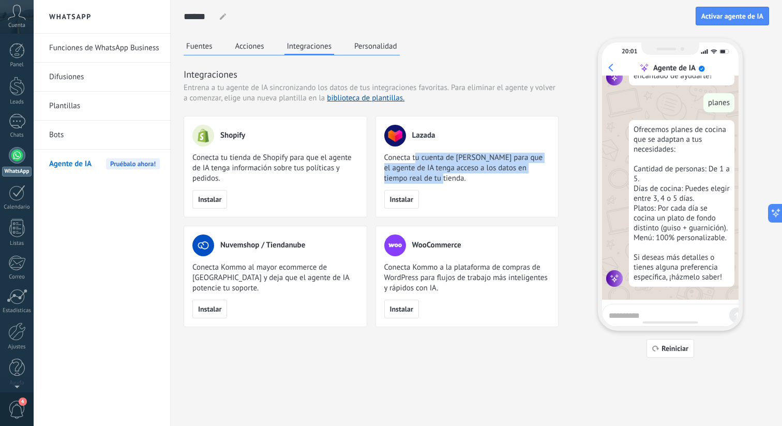
drag, startPoint x: 417, startPoint y: 159, endPoint x: 442, endPoint y: 176, distance: 30.6
click at [442, 176] on span "Conecta tu cuenta de Lazada para que el agente de IA tenga acceso a los datos e…" at bounding box center [468, 168] width 166 height 31
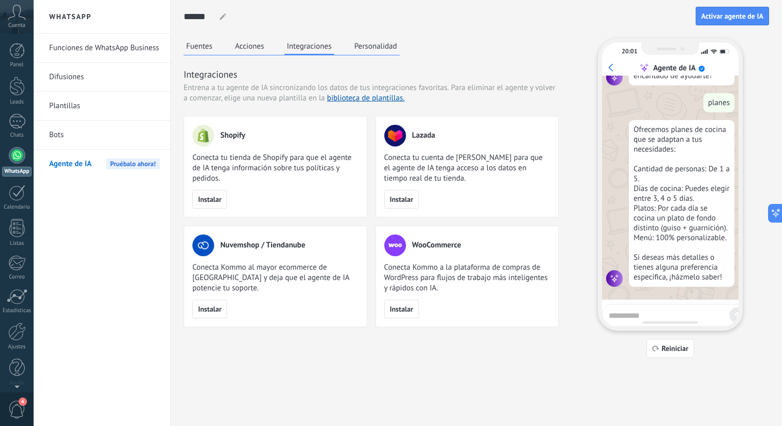
click at [381, 49] on button "Personalidad" at bounding box center [376, 46] width 48 height 16
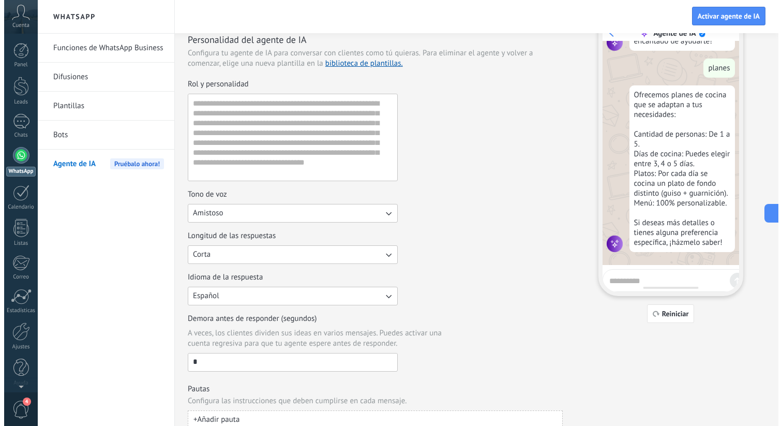
scroll to position [0, 0]
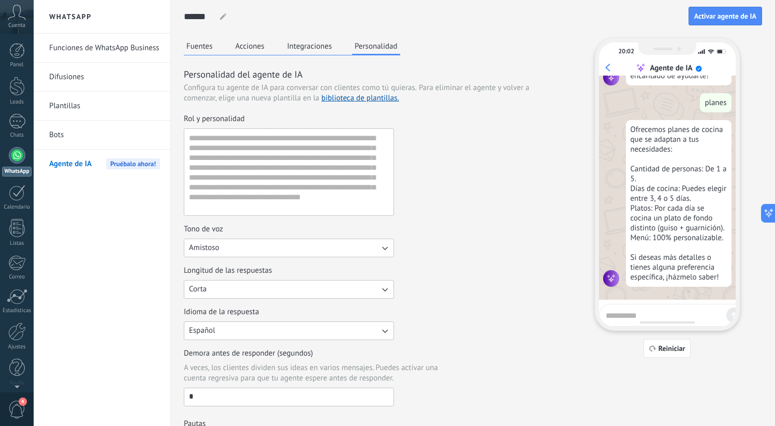
click at [190, 56] on div "Fuentes Acciones Integraciones Personalidad Personalidad del agente de IA Confi…" at bounding box center [371, 250] width 375 height 425
click at [191, 51] on button "Fuentes" at bounding box center [200, 46] width 32 height 16
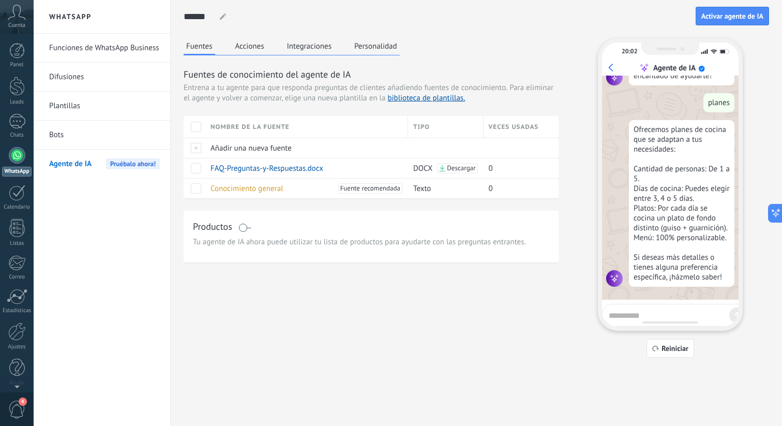
click at [246, 46] on button "Acciones" at bounding box center [250, 46] width 34 height 16
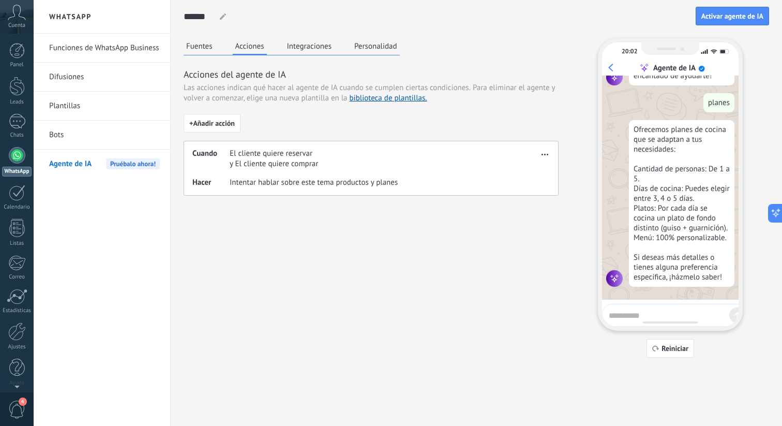
drag, startPoint x: 189, startPoint y: 46, endPoint x: 116, endPoint y: 117, distance: 101.7
click at [189, 46] on button "Fuentes" at bounding box center [200, 46] width 32 height 16
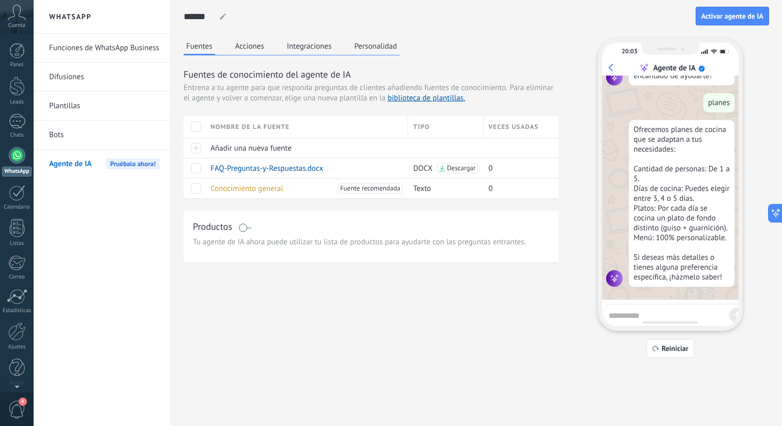
click at [636, 308] on textarea at bounding box center [667, 313] width 116 height 13
type textarea "**********"
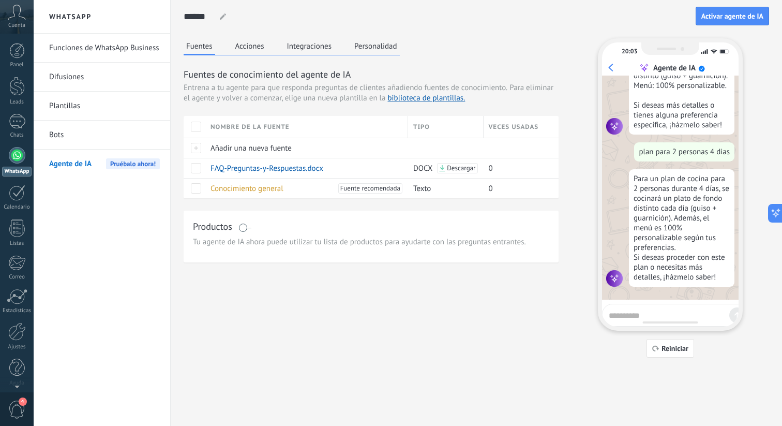
scroll to position [485, 0]
click at [670, 312] on textarea at bounding box center [667, 313] width 116 height 13
type textarea "**********"
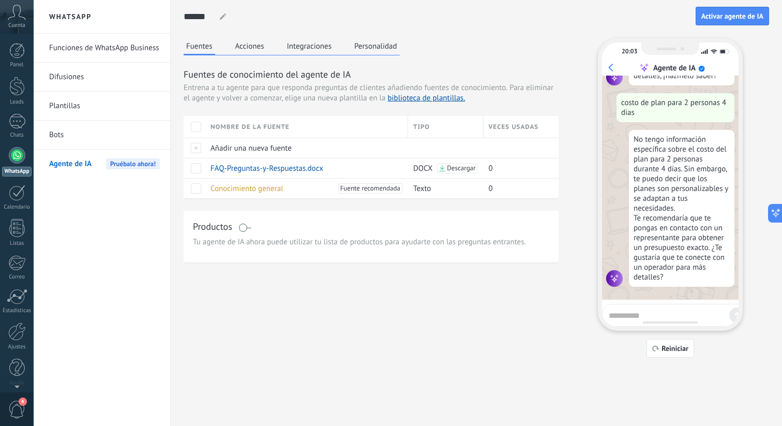
scroll to position [691, 0]
click at [711, 20] on span "Activar agente de IA" at bounding box center [733, 15] width 62 height 7
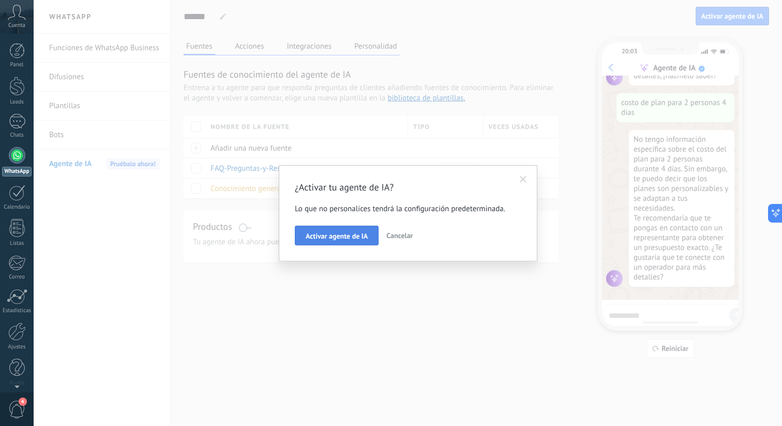
click at [344, 243] on button "Activar agente de IA" at bounding box center [337, 236] width 84 height 20
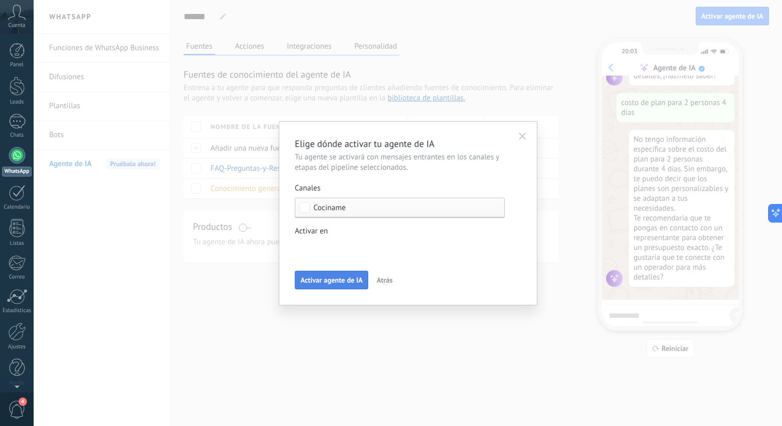
click at [331, 277] on span "Activar agente de IA" at bounding box center [332, 279] width 62 height 7
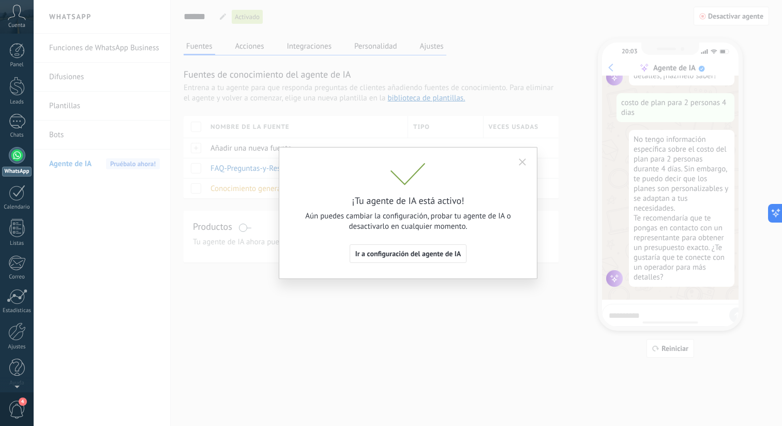
click at [520, 155] on button "button" at bounding box center [522, 161] width 19 height 16
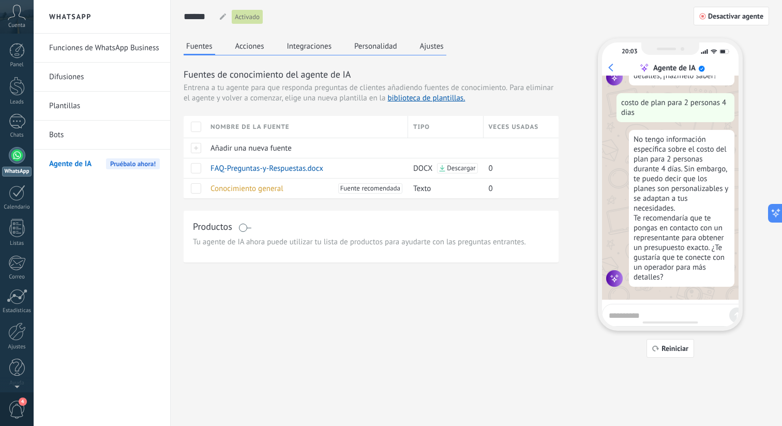
click at [412, 242] on span "Tu agente de IA ahora puede utilizar tu lista de productos para ayudarte con la…" at bounding box center [371, 242] width 357 height 10
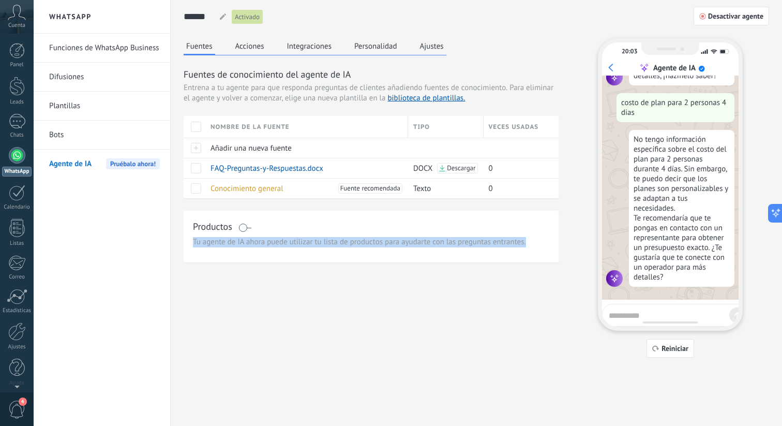
click at [412, 242] on span "Tu agente de IA ahora puede utilizar tu lista de productos para ayudarte con la…" at bounding box center [371, 242] width 357 height 10
click at [666, 352] on span "Reiniciar" at bounding box center [675, 348] width 27 height 7
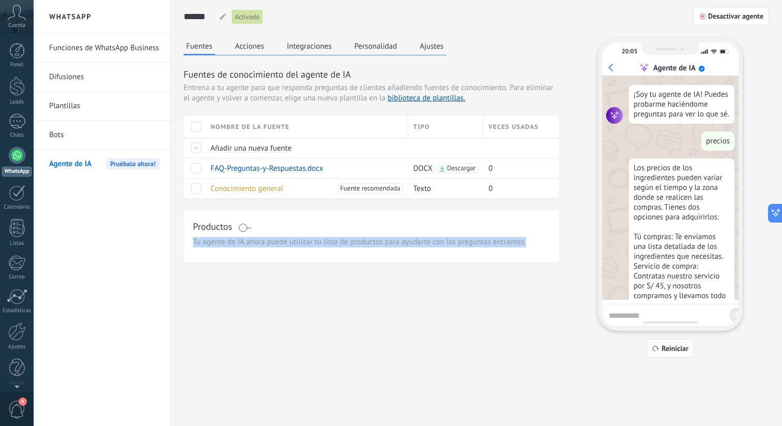
click at [666, 352] on span "Reiniciar" at bounding box center [675, 348] width 27 height 7
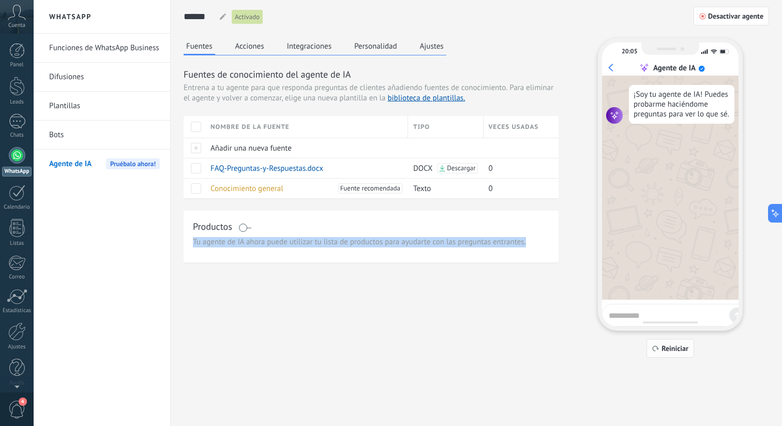
click at [666, 352] on span "Reiniciar" at bounding box center [675, 348] width 27 height 7
click at [779, 215] on button at bounding box center [773, 213] width 19 height 19
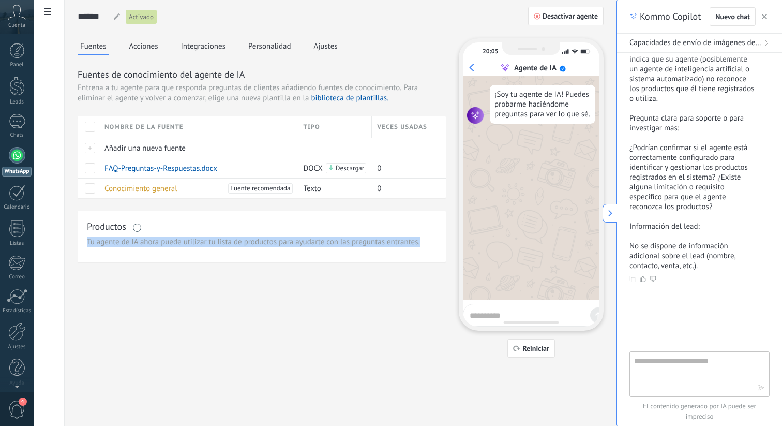
type textarea "**********"
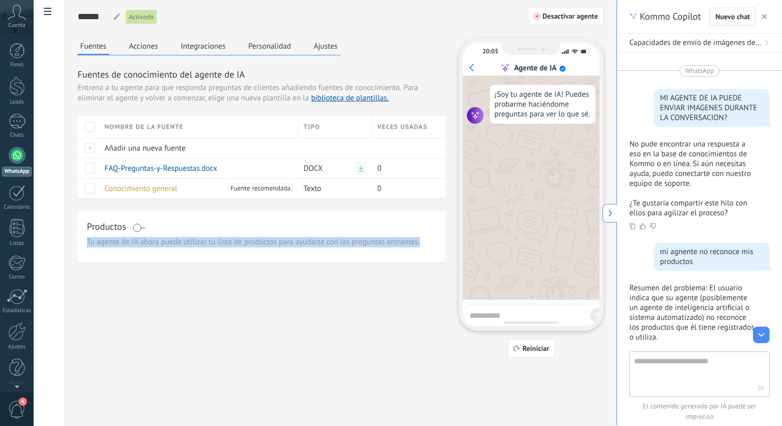
click at [725, 19] on span "Nuevo chat" at bounding box center [733, 16] width 35 height 7
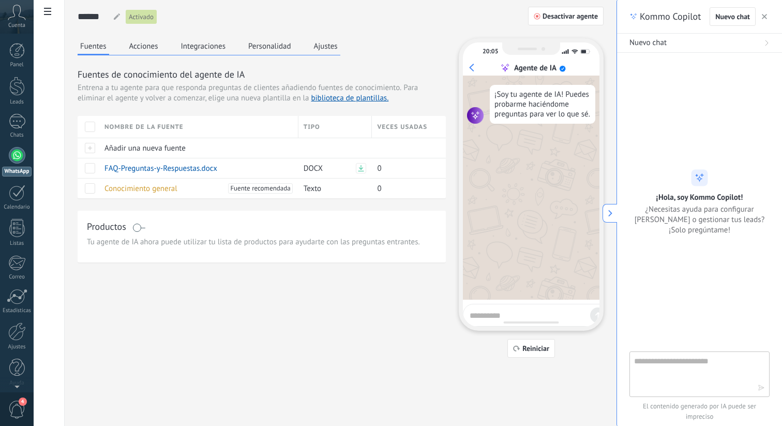
click at [93, 208] on div "Fuentes de conocimiento del agente de IA Entrena a tu agente para que responda …" at bounding box center [262, 165] width 368 height 195
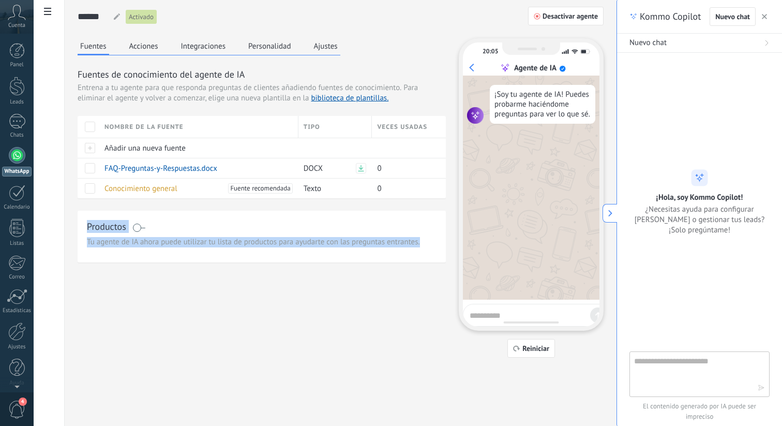
drag, startPoint x: 85, startPoint y: 217, endPoint x: 119, endPoint y: 257, distance: 52.1
click at [119, 257] on div "Productos Tu agente de IA ahora puede utilizar tu lista de productos para ayuda…" at bounding box center [262, 237] width 368 height 52
copy div "Productos Tu agente de IA ahora puede utilizar tu lista de productos para ayuda…"
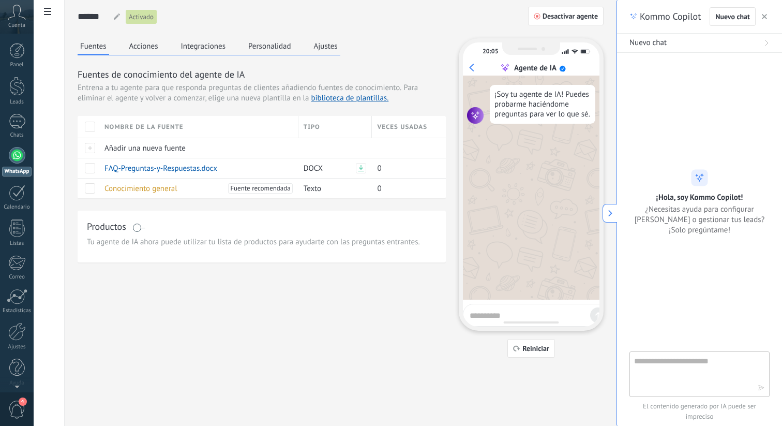
click at [723, 366] on textarea at bounding box center [692, 373] width 116 height 37
paste textarea "**********"
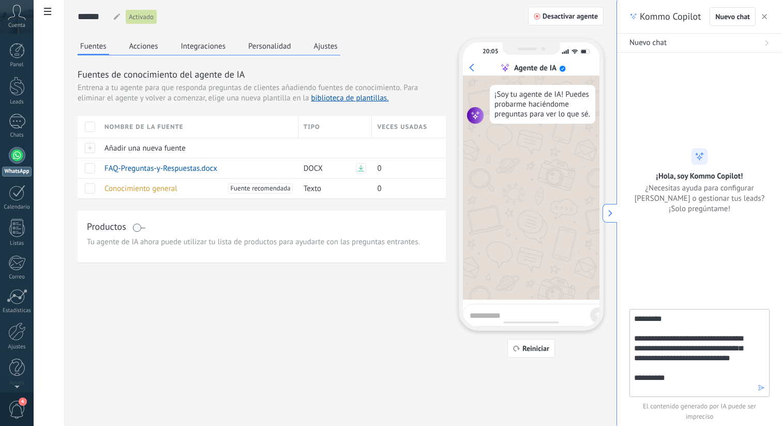
type textarea "**********"
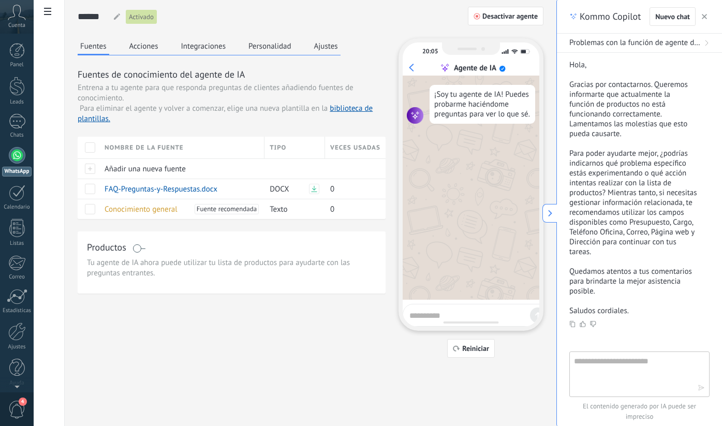
scroll to position [135, 0]
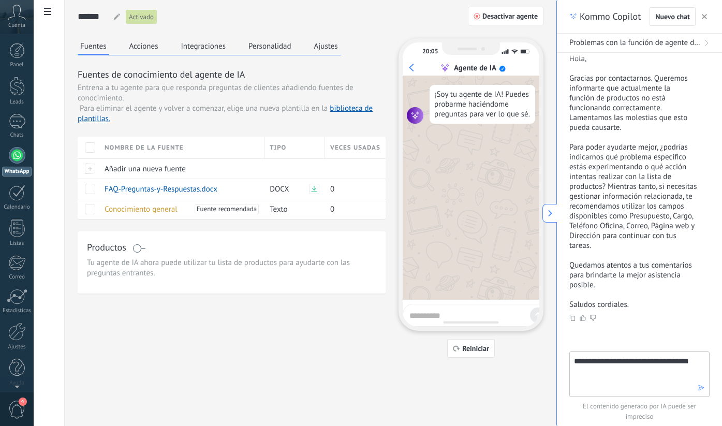
type textarea "**********"
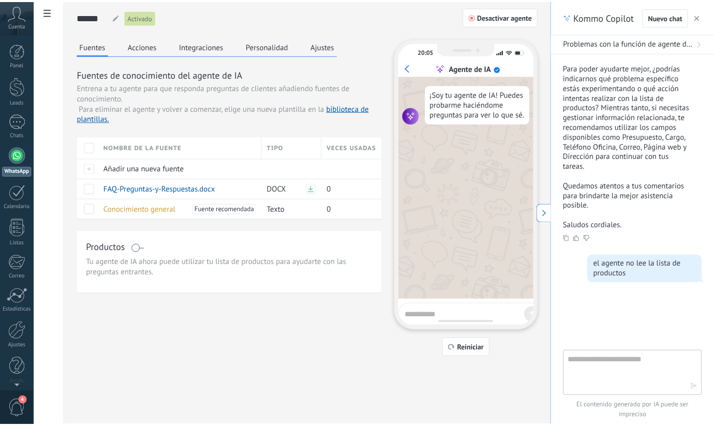
scroll to position [228, 0]
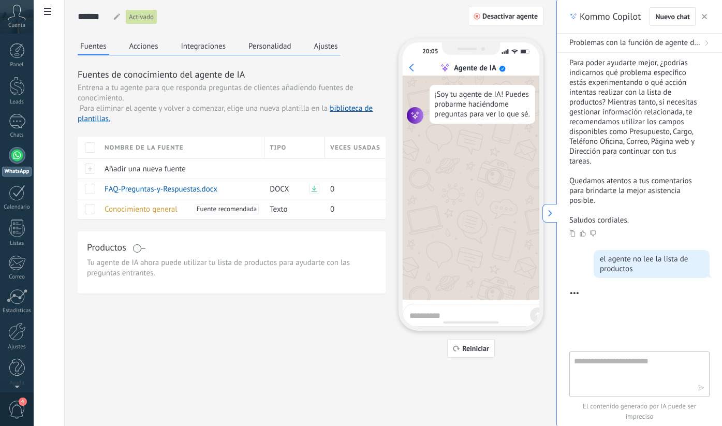
click at [350, 29] on div "****** Corina Corina Corina Corina Corina Corina Corina Corina Corina Corina Co…" at bounding box center [311, 16] width 466 height 33
click at [328, 42] on button "Ajustes" at bounding box center [326, 46] width 29 height 16
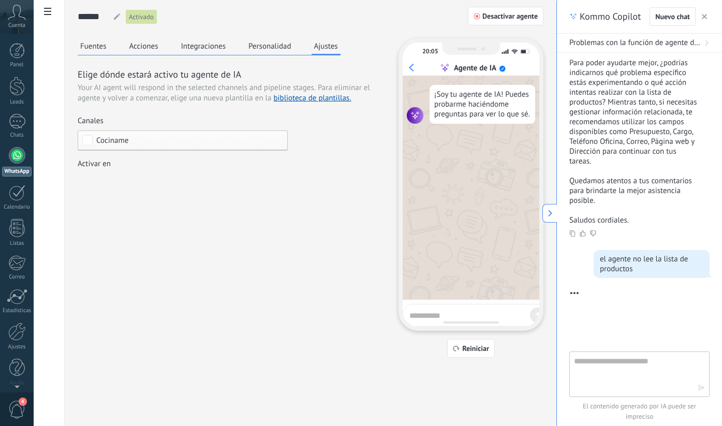
drag, startPoint x: 132, startPoint y: 165, endPoint x: 131, endPoint y: 172, distance: 7.3
click at [131, 172] on label "Activar en Incoming leads Contacto inicial Negociación Debate contractual Discu…" at bounding box center [183, 175] width 210 height 32
drag, startPoint x: 131, startPoint y: 172, endPoint x: 130, endPoint y: 179, distance: 6.7
click at [131, 172] on label "Activar en Incoming leads Contacto inicial Negociación Debate contractual Discu…" at bounding box center [183, 175] width 210 height 32
click at [130, 179] on span at bounding box center [119, 180] width 53 height 9
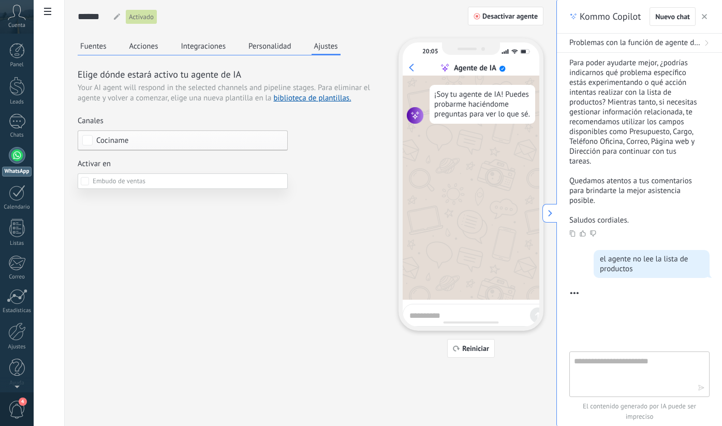
click at [174, 145] on div at bounding box center [378, 213] width 688 height 426
click at [272, 37] on div "****** Corina Corina Corina Corina Corina Corina Corina Corina Corina Corina Co…" at bounding box center [311, 179] width 466 height 358
click at [267, 41] on button "Personalidad" at bounding box center [270, 46] width 48 height 16
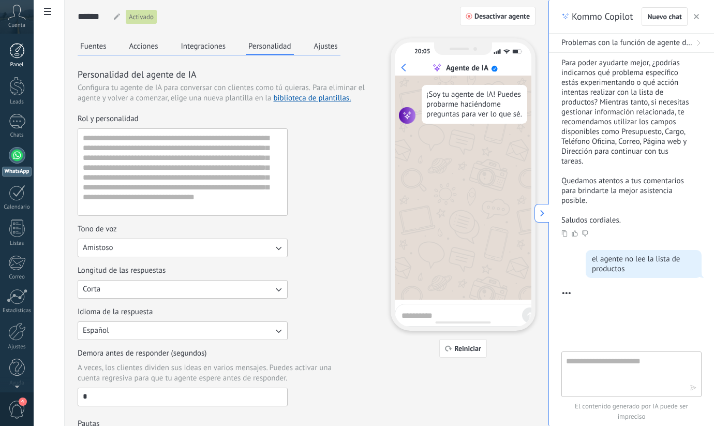
click at [10, 58] on link "Panel" at bounding box center [17, 55] width 34 height 25
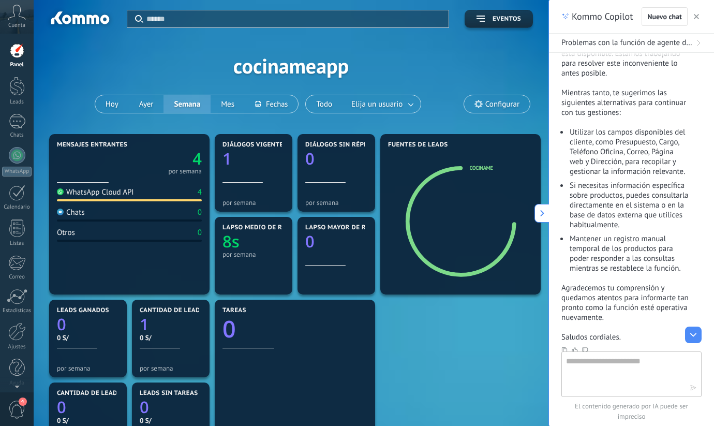
scroll to position [341, 0]
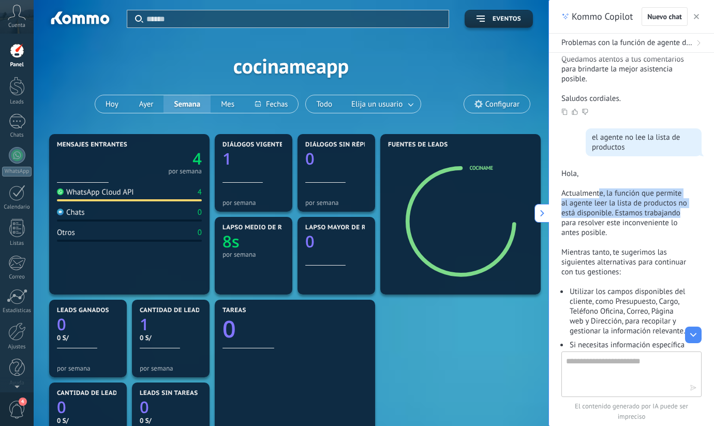
drag, startPoint x: 599, startPoint y: 207, endPoint x: 596, endPoint y: 230, distance: 22.9
click at [596, 230] on p "Actualmente, la función que permite al agente leer la lista de productos no est…" at bounding box center [626, 212] width 128 height 49
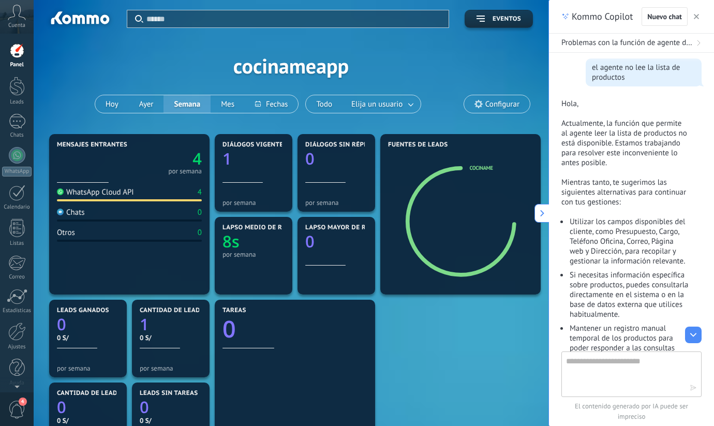
scroll to position [415, 0]
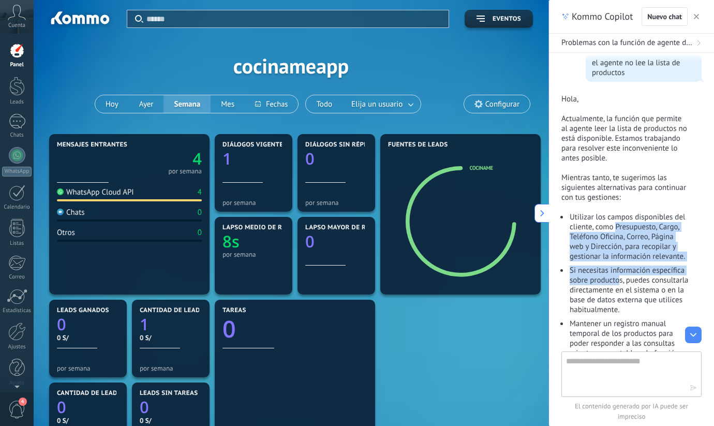
drag, startPoint x: 615, startPoint y: 235, endPoint x: 619, endPoint y: 293, distance: 58.1
click at [619, 293] on ul "Utilizar los campos disponibles del cliente, como Presupuesto, Cargo, Teléfono …" at bounding box center [626, 285] width 128 height 146
click at [619, 293] on li "Si necesitas información específica sobre productos, puedes consultarla directa…" at bounding box center [629, 289] width 121 height 49
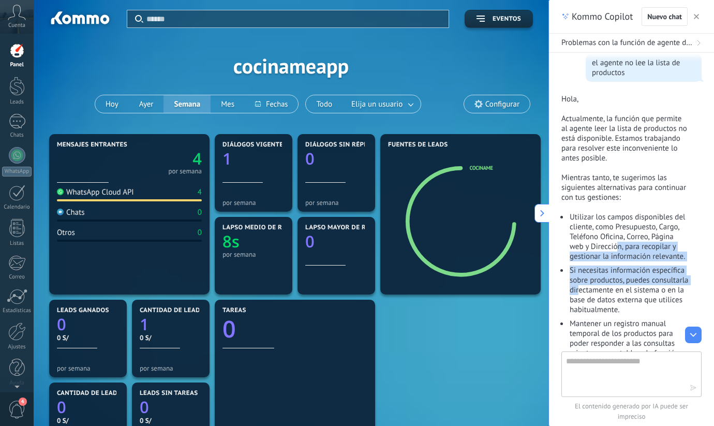
drag, startPoint x: 618, startPoint y: 302, endPoint x: 618, endPoint y: 263, distance: 39.3
click at [618, 263] on ul "Utilizar los campos disponibles del cliente, como Presupuesto, Cargo, Teléfono …" at bounding box center [626, 285] width 128 height 146
click at [618, 261] on li "Utilizar los campos disponibles del cliente, como Presupuesto, Cargo, Teléfono …" at bounding box center [629, 236] width 121 height 49
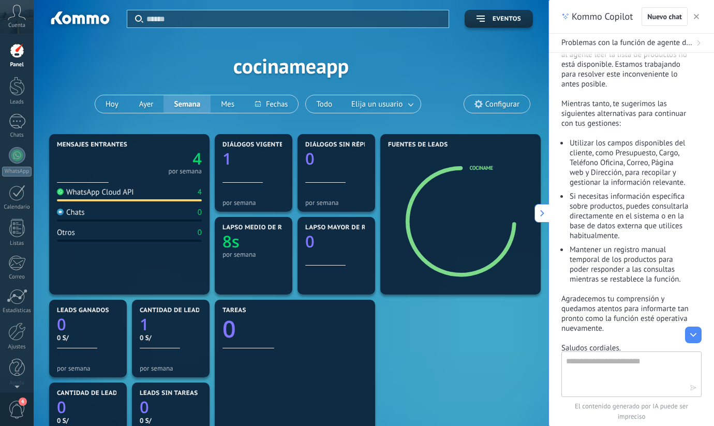
scroll to position [492, 0]
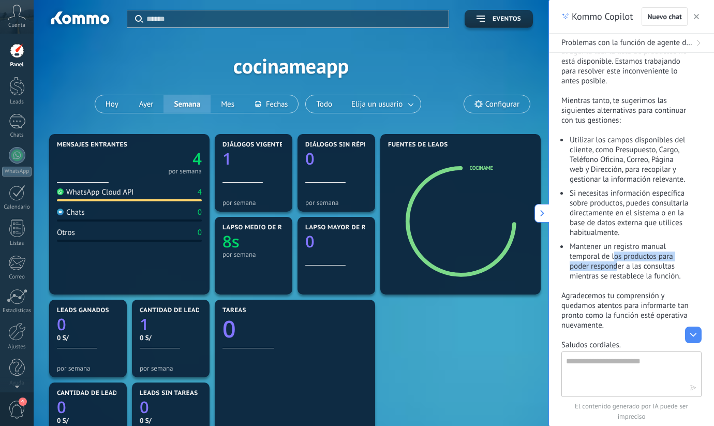
drag, startPoint x: 615, startPoint y: 280, endPoint x: 618, endPoint y: 298, distance: 17.8
click at [617, 281] on li "Mantener un registro manual temporal de los productos para poder responder a la…" at bounding box center [629, 261] width 121 height 39
click at [618, 281] on li "Mantener un registro manual temporal de los productos para poder responder a la…" at bounding box center [629, 261] width 121 height 39
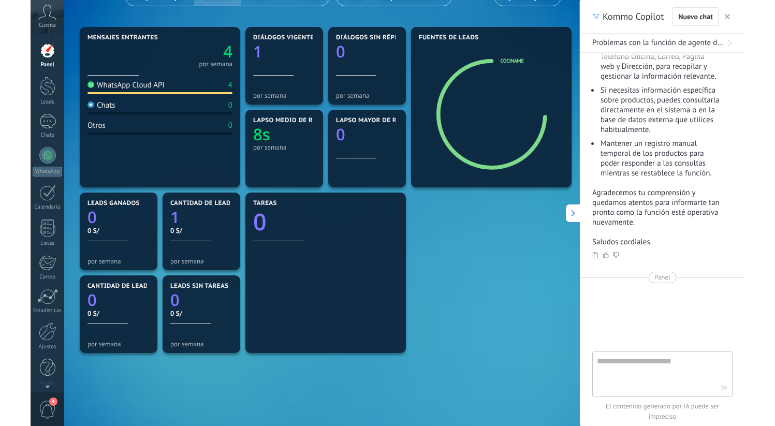
scroll to position [115, 0]
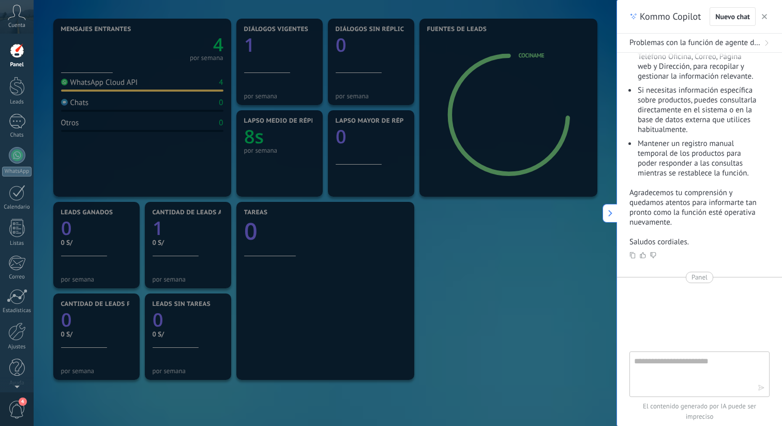
click at [516, 241] on div at bounding box center [391, 213] width 782 height 426
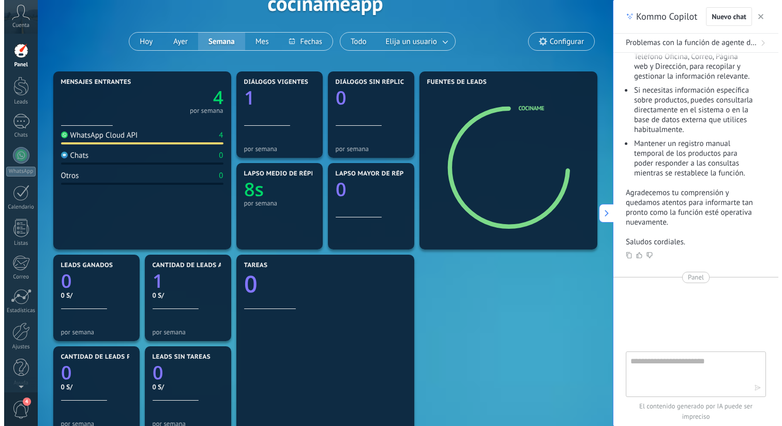
scroll to position [0, 0]
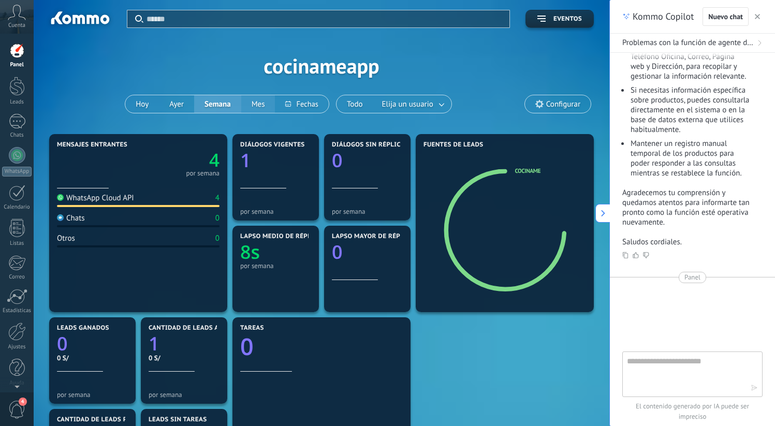
click at [259, 111] on button "Mes" at bounding box center [258, 104] width 34 height 18
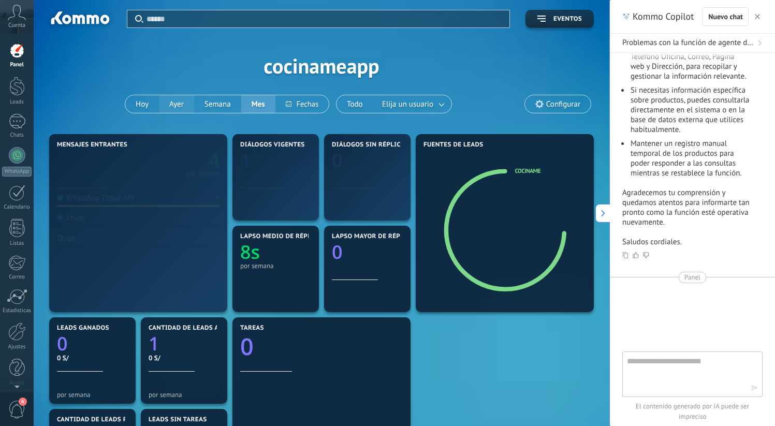
click at [177, 108] on button "Ayer" at bounding box center [176, 104] width 35 height 18
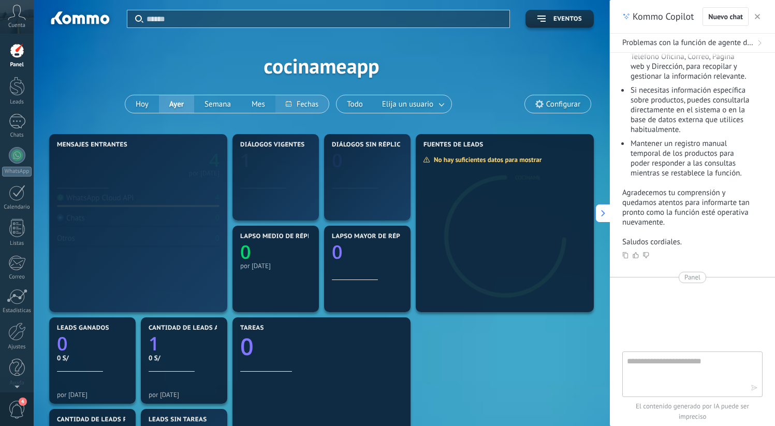
click at [286, 107] on button at bounding box center [301, 104] width 53 height 18
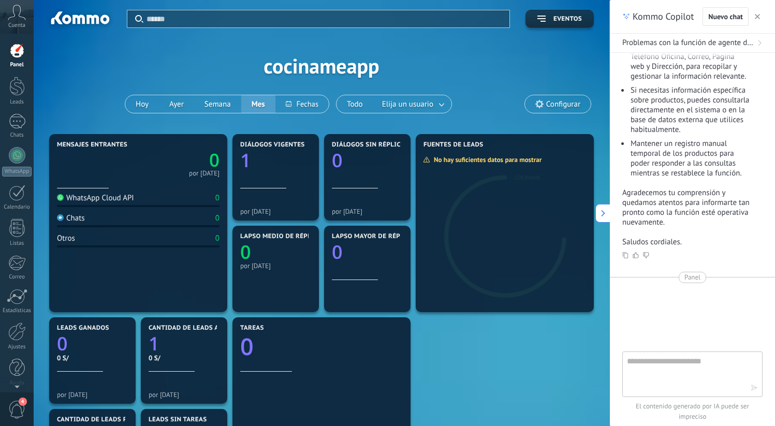
click at [225, 107] on div "Hoy Ayer Semana Mes" at bounding box center [227, 104] width 204 height 19
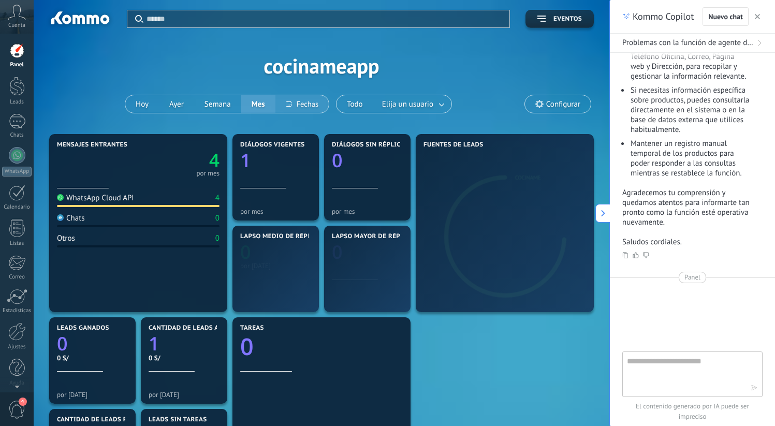
click at [303, 104] on button at bounding box center [301, 104] width 53 height 18
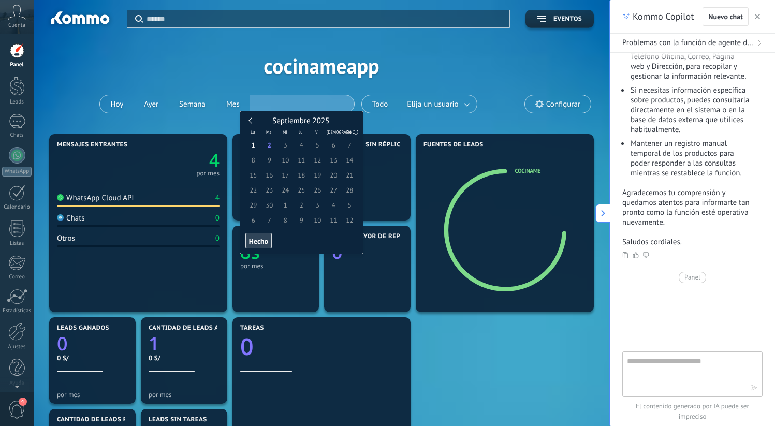
click at [240, 70] on div "Aplicar Eventos cocinameapp Hoy Ayer Semana Mes Todo Elija un usuario Configurar" at bounding box center [321, 65] width 544 height 131
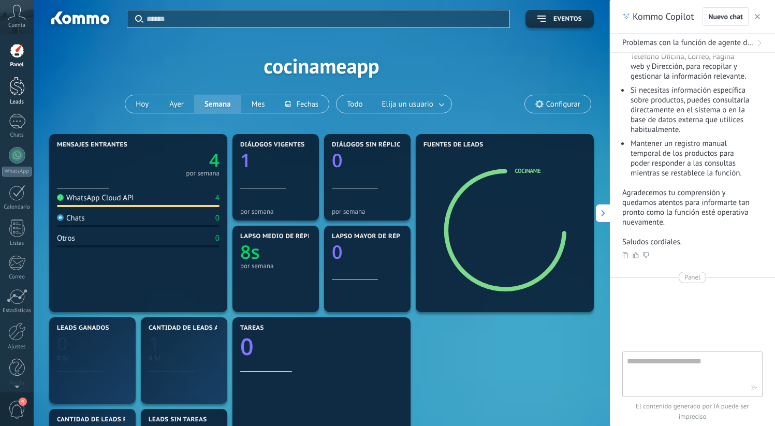
click at [10, 86] on div at bounding box center [17, 86] width 16 height 19
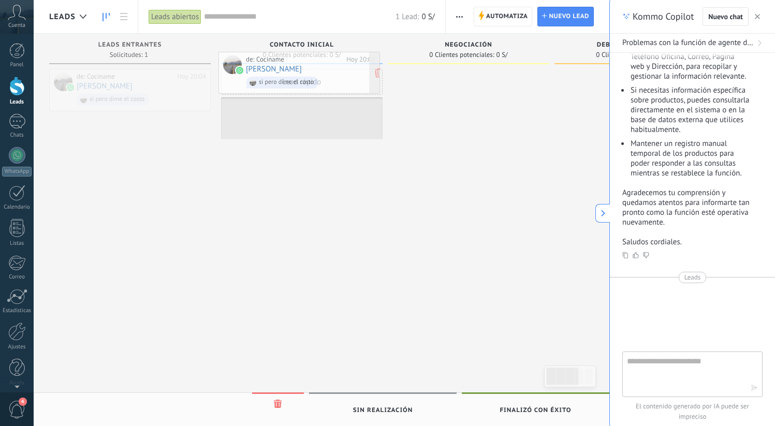
drag, startPoint x: 116, startPoint y: 95, endPoint x: 286, endPoint y: 78, distance: 170.1
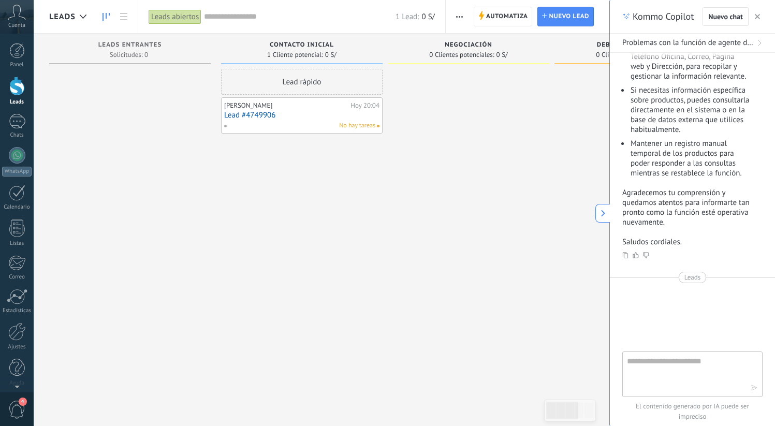
click at [282, 115] on link "Lead #4749906" at bounding box center [301, 115] width 155 height 9
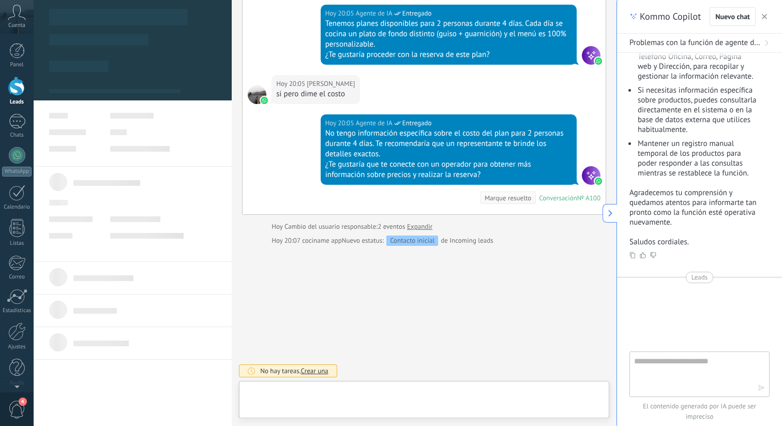
scroll to position [16, 0]
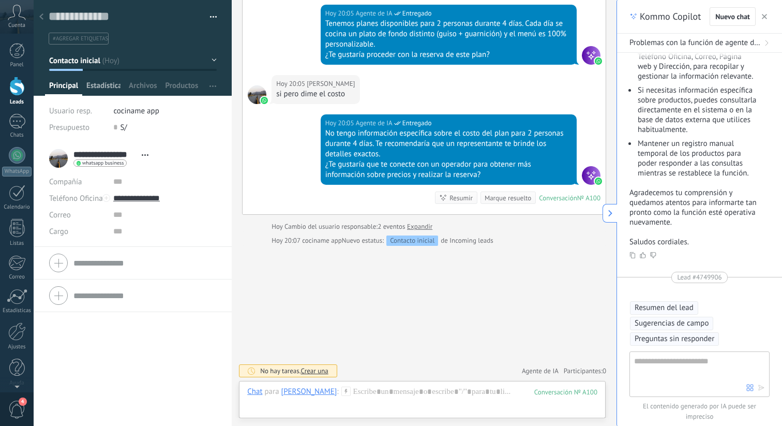
click at [97, 85] on span "Estadísticas" at bounding box center [103, 88] width 34 height 15
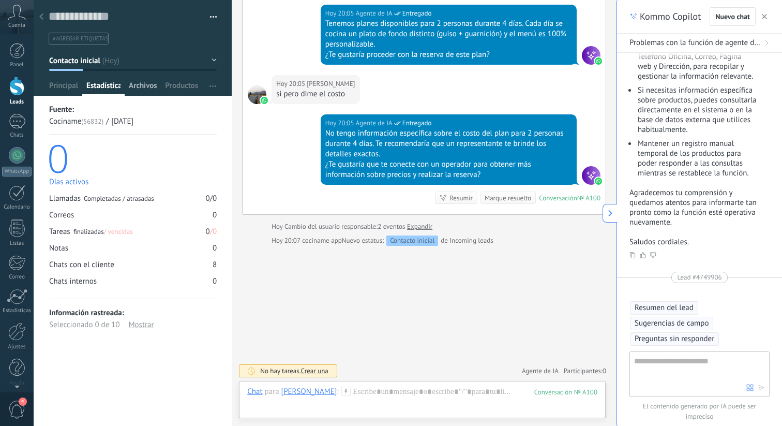
click at [136, 93] on span "Archivos" at bounding box center [143, 88] width 28 height 15
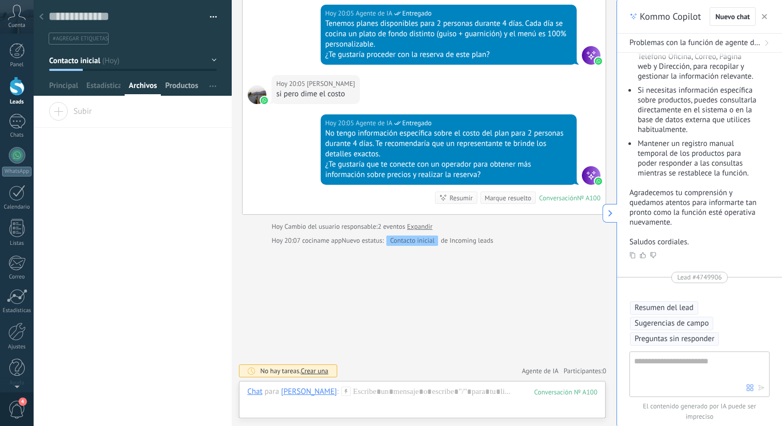
click at [195, 88] on span "Productos" at bounding box center [182, 88] width 33 height 15
click at [157, 90] on div "Archivos" at bounding box center [143, 88] width 36 height 15
click at [71, 119] on div "Subir" at bounding box center [133, 115] width 198 height 26
click at [0, 0] on input "Subir" at bounding box center [0, 0] width 0 height 0
click at [186, 81] on span "Productos" at bounding box center [182, 88] width 33 height 15
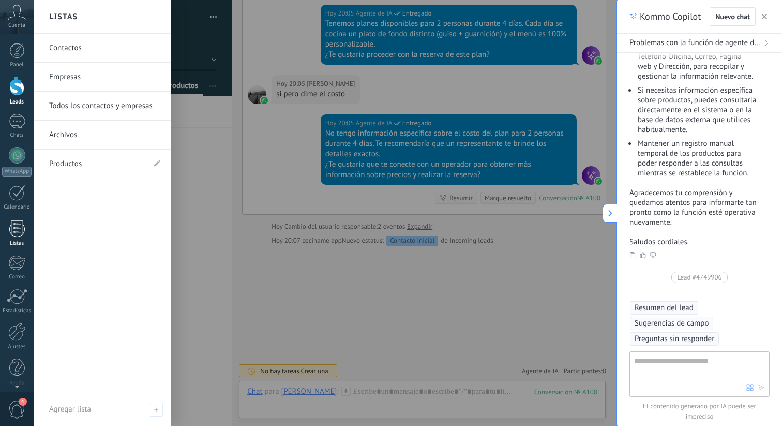
click at [9, 233] on div at bounding box center [17, 228] width 16 height 18
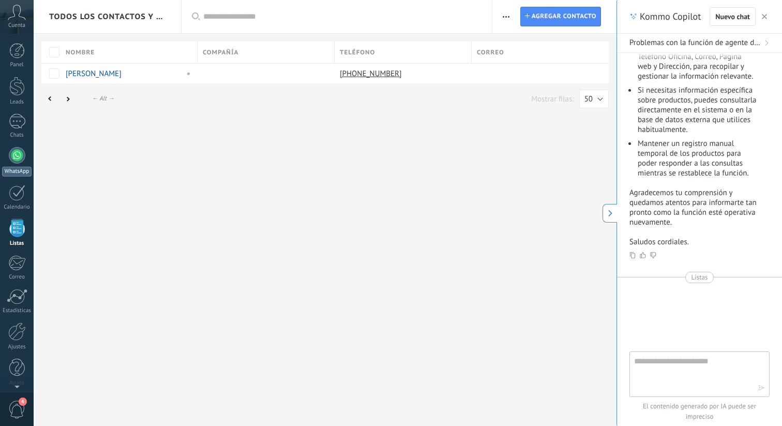
click at [20, 168] on div "WhatsApp" at bounding box center [16, 172] width 29 height 10
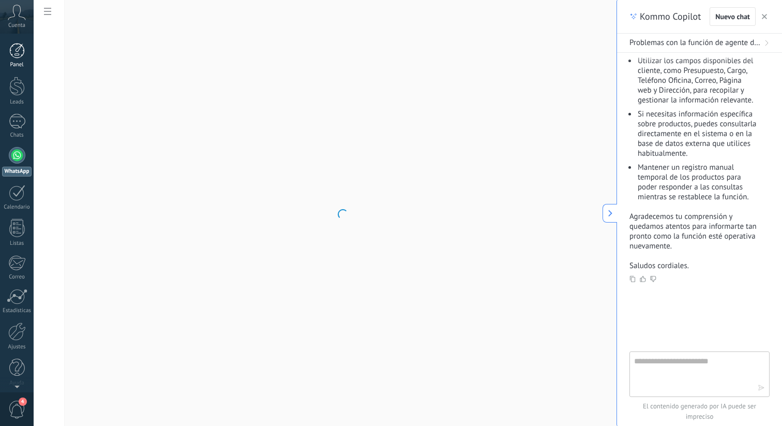
click at [12, 65] on div "Panel" at bounding box center [17, 65] width 30 height 7
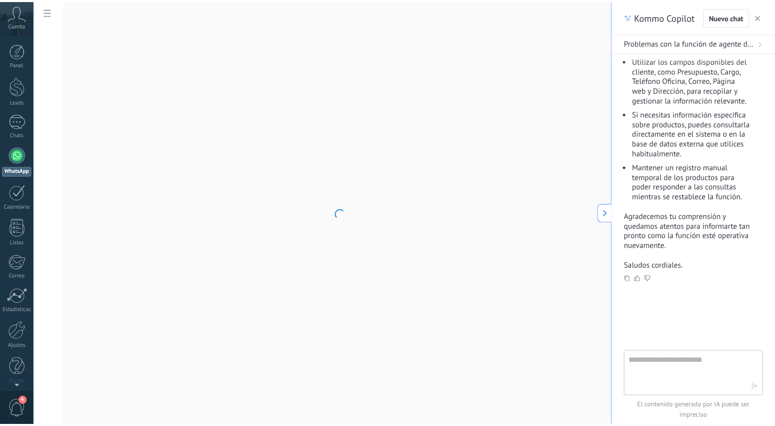
scroll to position [623, 0]
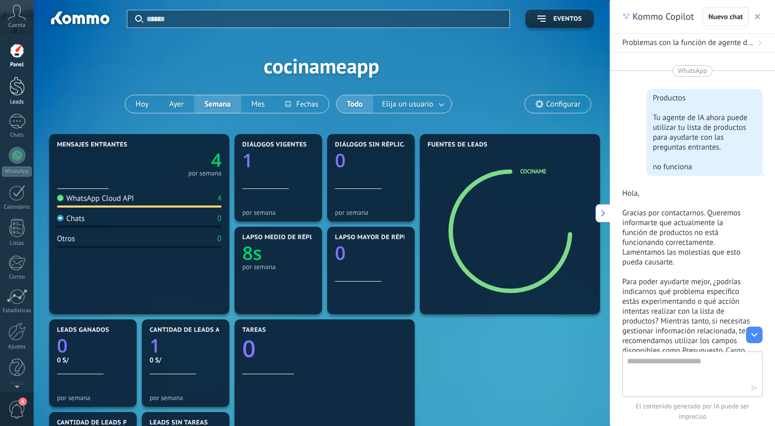
click at [16, 93] on div at bounding box center [17, 86] width 16 height 19
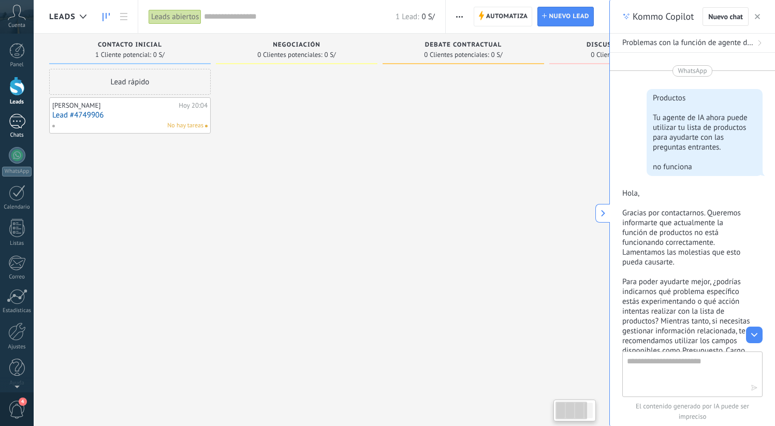
click at [14, 123] on div "1" at bounding box center [17, 121] width 17 height 15
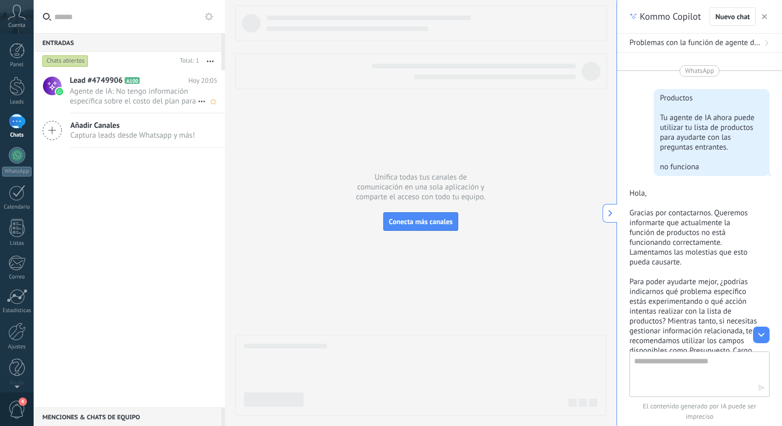
click at [162, 98] on span "Agente de IA: No tengo información específica sobre el costo del plan para 2 pe…" at bounding box center [134, 96] width 128 height 20
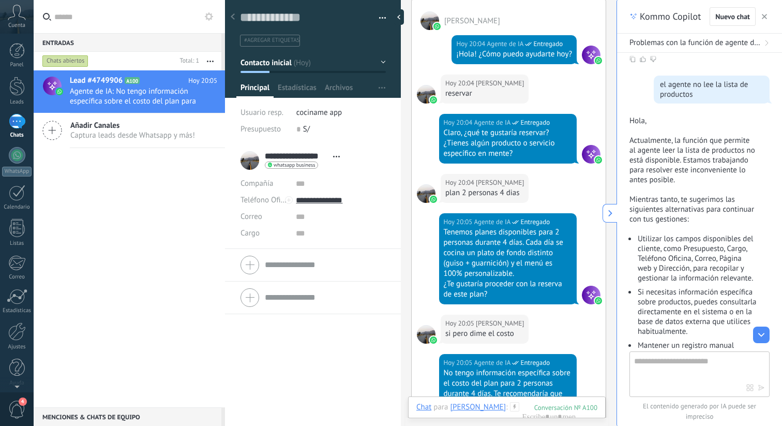
scroll to position [146, 0]
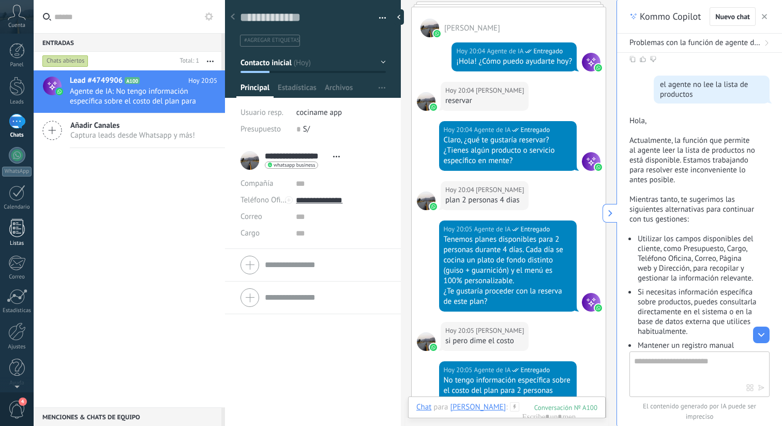
click at [14, 227] on div at bounding box center [17, 228] width 16 height 18
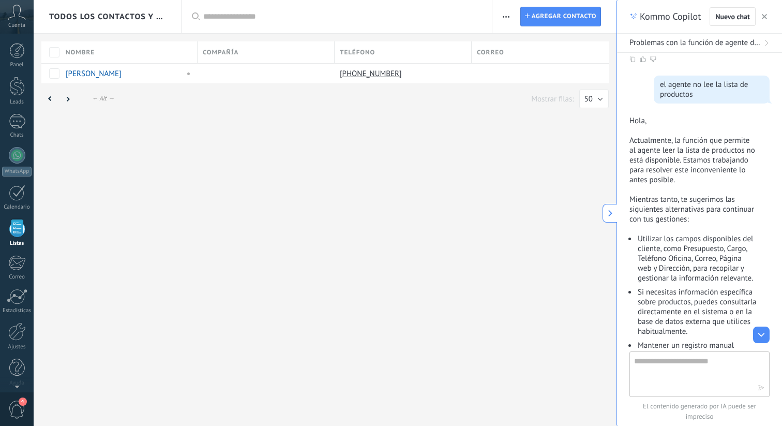
scroll to position [5, 0]
click at [21, 54] on link "Panel" at bounding box center [17, 50] width 34 height 25
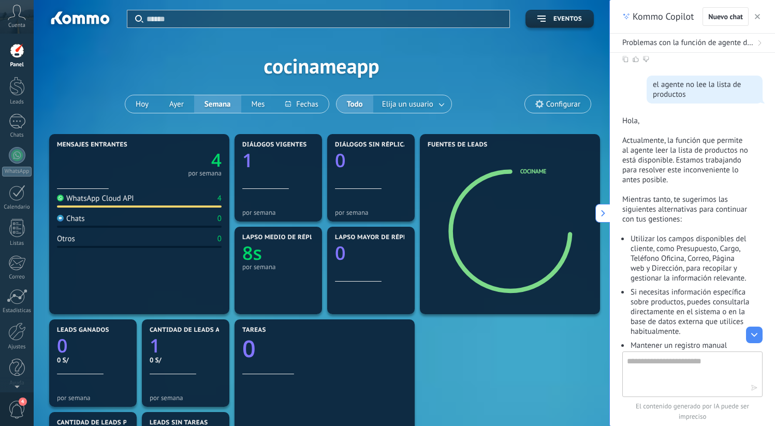
click at [17, 139] on div "Panel Leads 1 Chats WhatsApp Clientes" at bounding box center [17, 220] width 34 height 354
click at [18, 129] on link "1 Chats" at bounding box center [17, 126] width 34 height 25
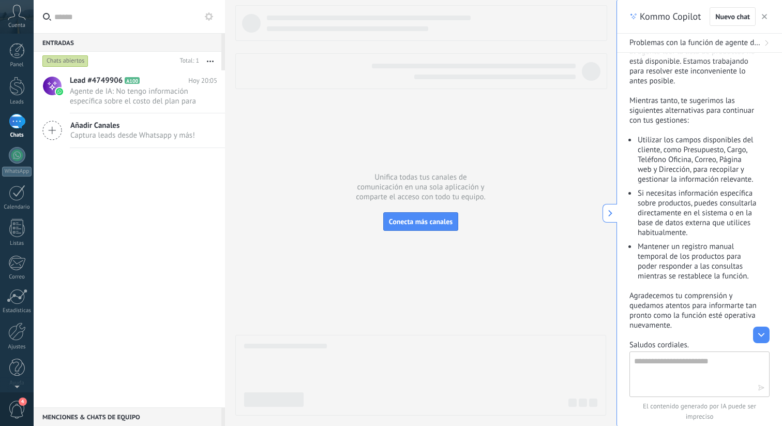
scroll to position [623, 0]
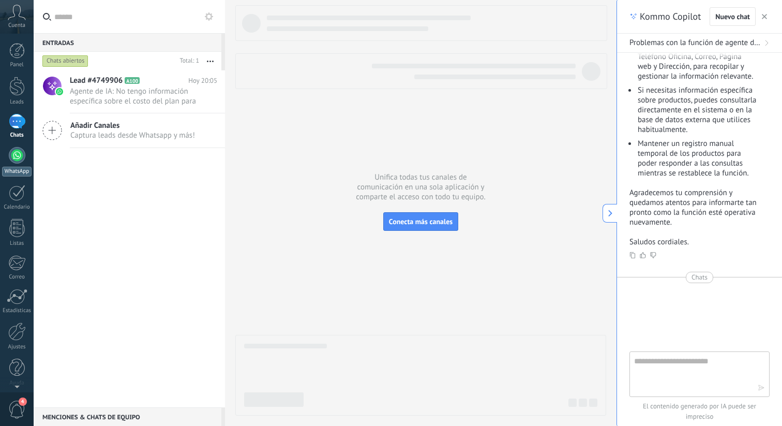
click at [8, 159] on link "WhatsApp" at bounding box center [17, 161] width 34 height 29
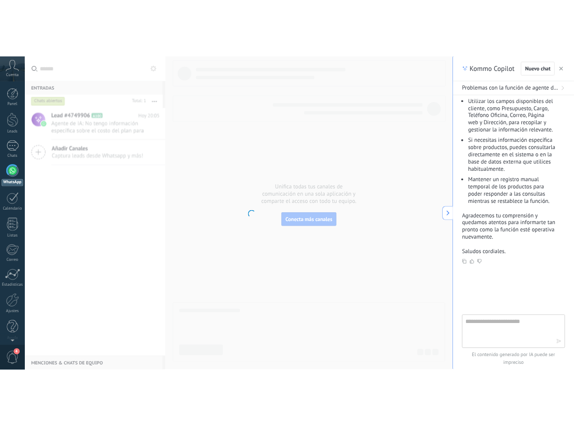
scroll to position [599, 0]
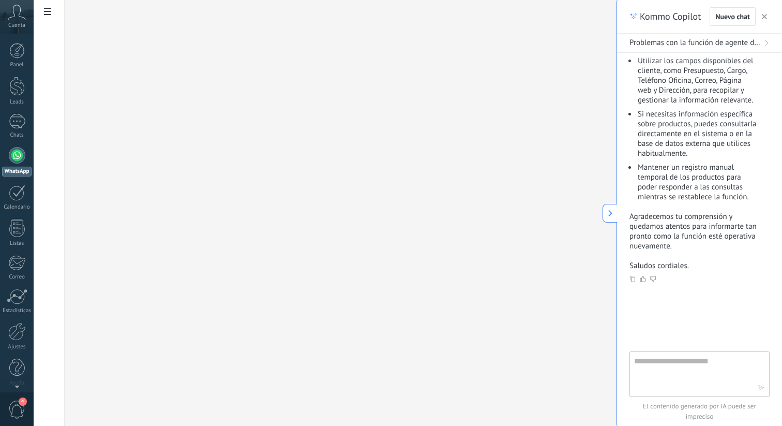
click at [48, 10] on icon at bounding box center [47, 11] width 7 height 7
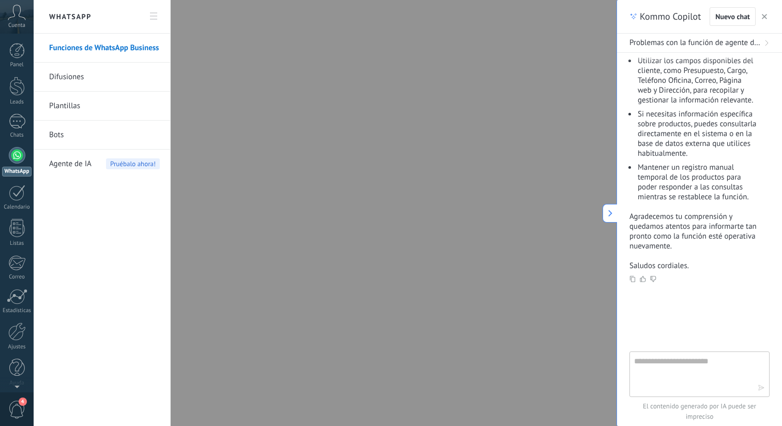
click at [93, 166] on div "Agente de IA Pruébalo ahora!" at bounding box center [104, 164] width 111 height 29
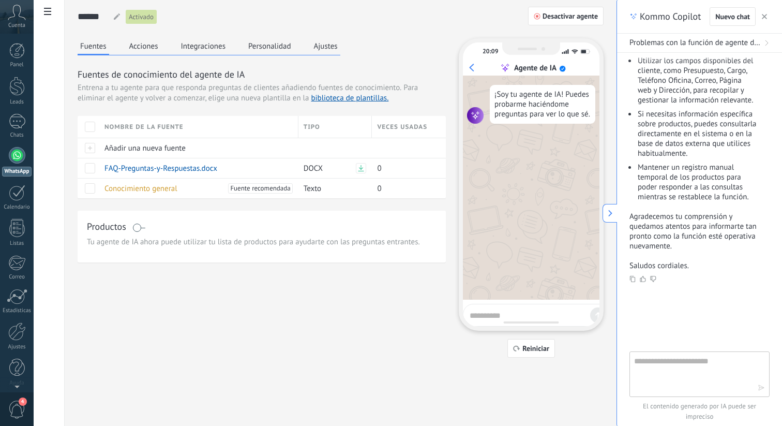
click at [289, 45] on button "Personalidad" at bounding box center [270, 46] width 48 height 16
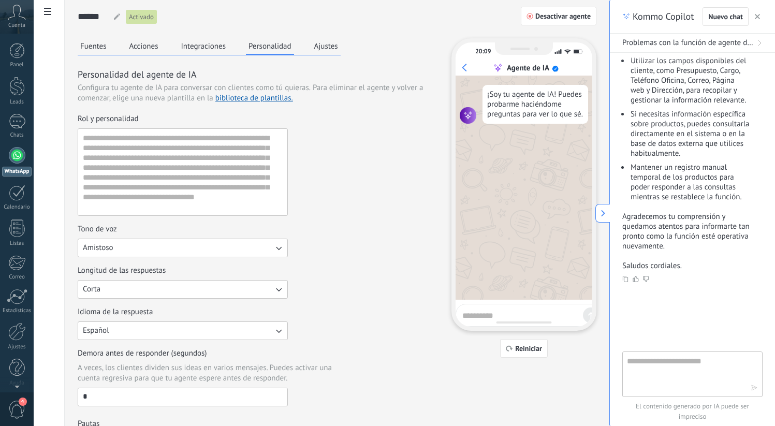
click at [312, 46] on button "Ajustes" at bounding box center [326, 46] width 29 height 16
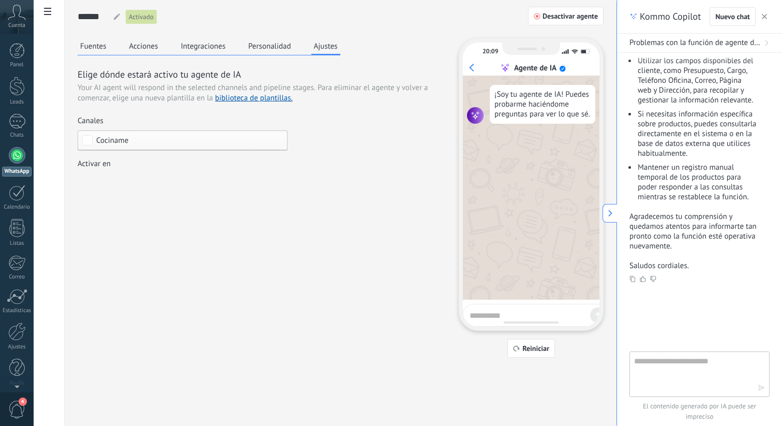
click at [291, 48] on button "Personalidad" at bounding box center [270, 46] width 48 height 16
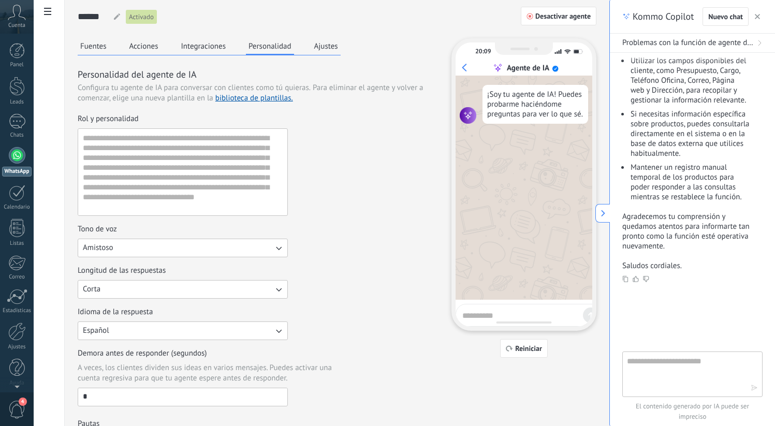
type textarea "**********"
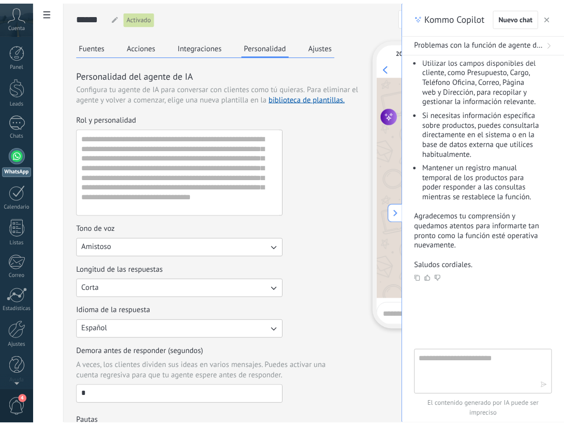
scroll to position [10, 0]
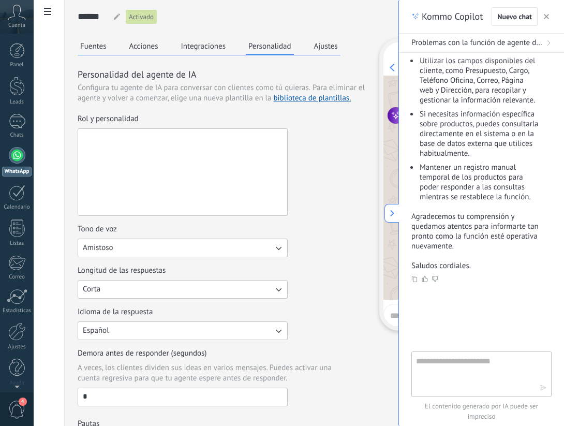
click at [138, 200] on textarea "Rol y personalidad" at bounding box center [181, 172] width 207 height 86
paste textarea "**********"
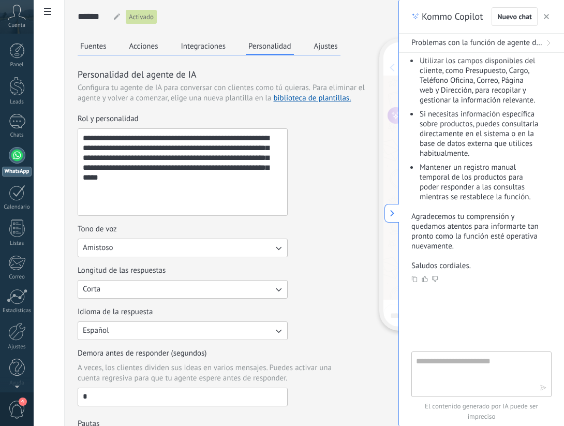
type textarea "**********"
click at [166, 283] on button "Corta" at bounding box center [183, 289] width 210 height 19
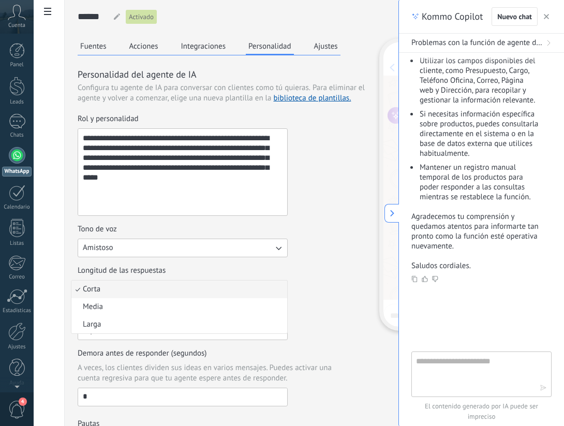
click at [173, 284] on li "Corta" at bounding box center [179, 289] width 216 height 18
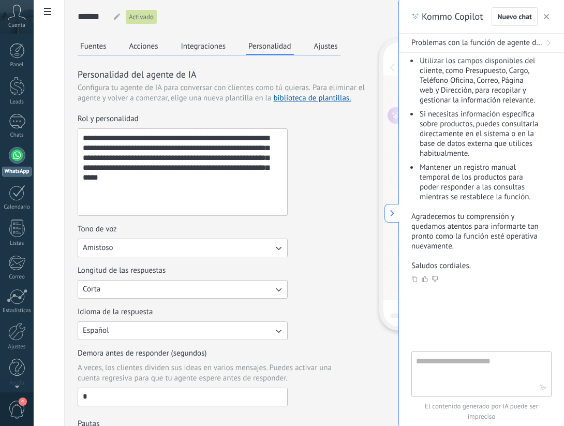
scroll to position [50, 0]
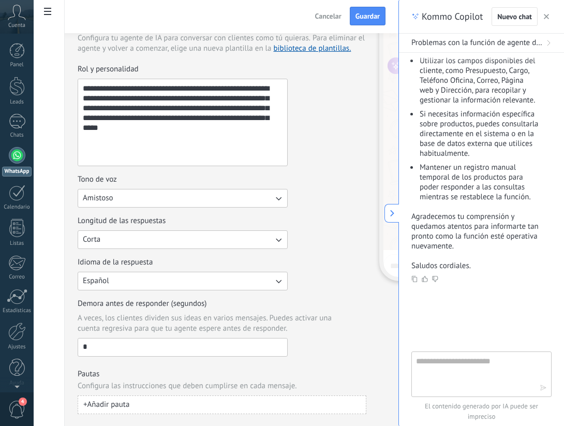
click at [155, 409] on button "+ Añadir pauta" at bounding box center [222, 404] width 289 height 19
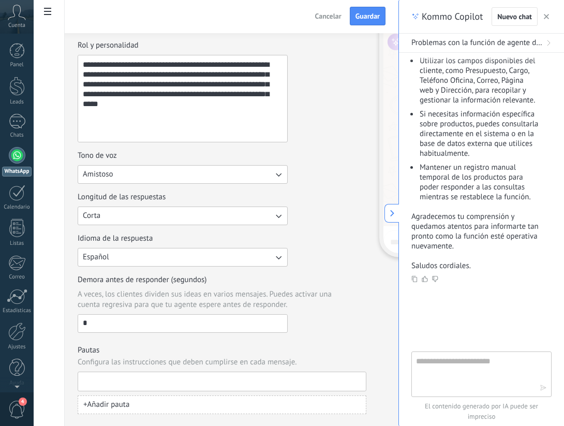
paste input "**********"
type input "**********"
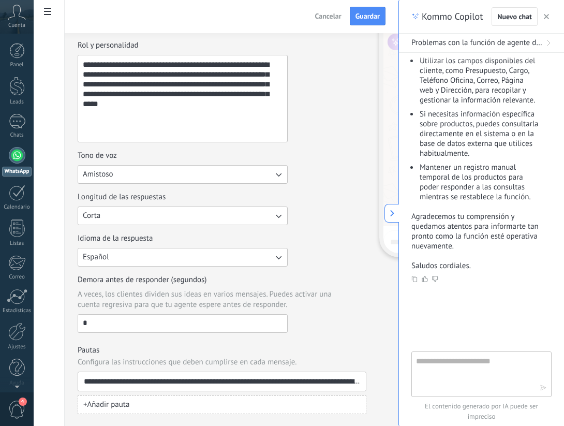
scroll to position [0, 401]
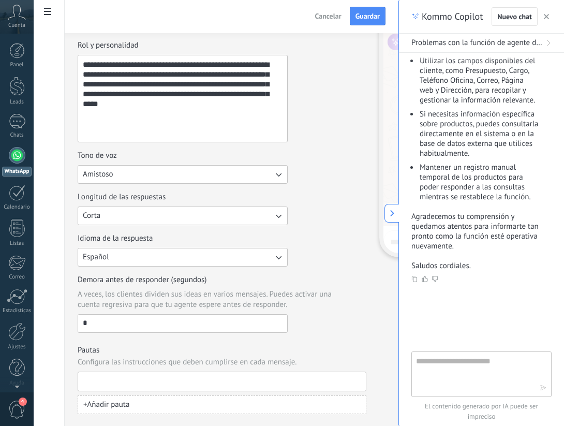
click at [197, 410] on button "+ Añadir pauta" at bounding box center [222, 404] width 289 height 19
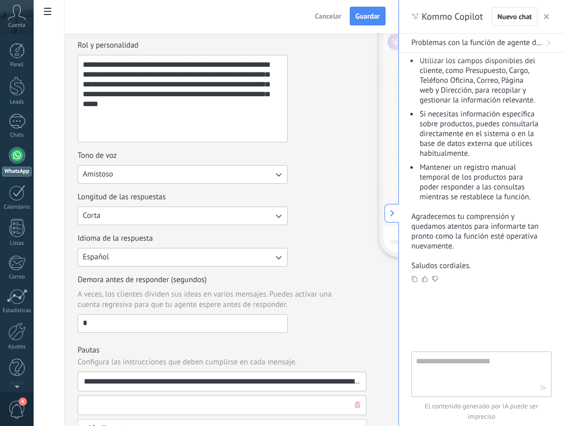
click at [223, 407] on input at bounding box center [217, 405] width 269 height 19
paste input "**********"
type input "**********"
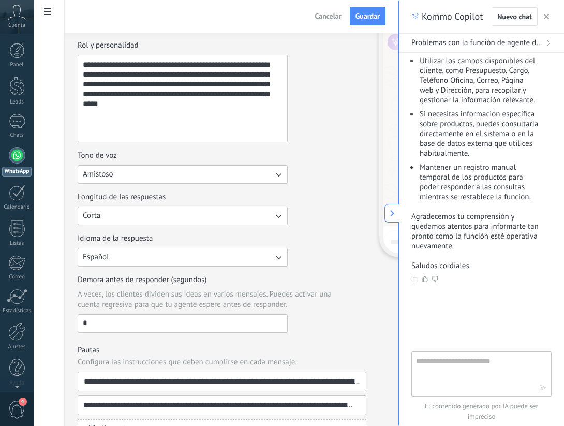
scroll to position [97, 0]
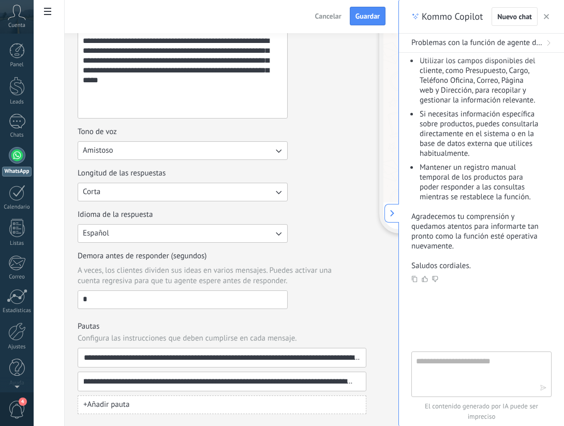
click at [124, 408] on span "+ Añadir pauta" at bounding box center [106, 405] width 46 height 10
paste input "**********"
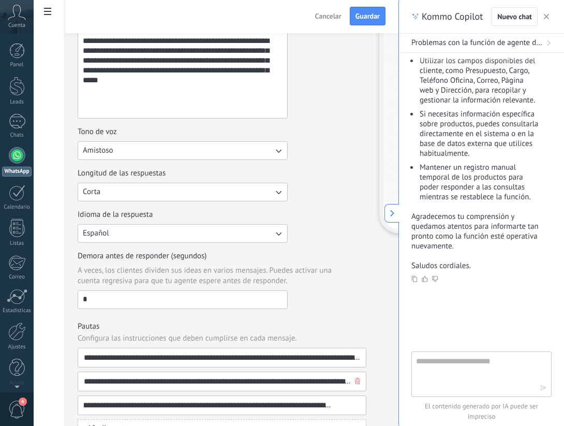
scroll to position [121, 0]
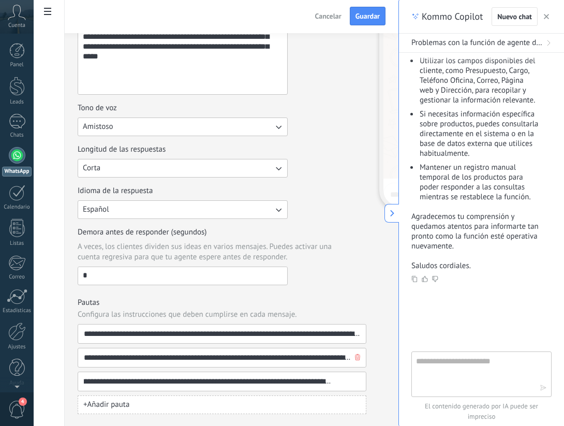
type input "**********"
click at [334, 397] on button "+ Añadir pauta" at bounding box center [222, 404] width 289 height 19
paste input "**********"
type input "**********"
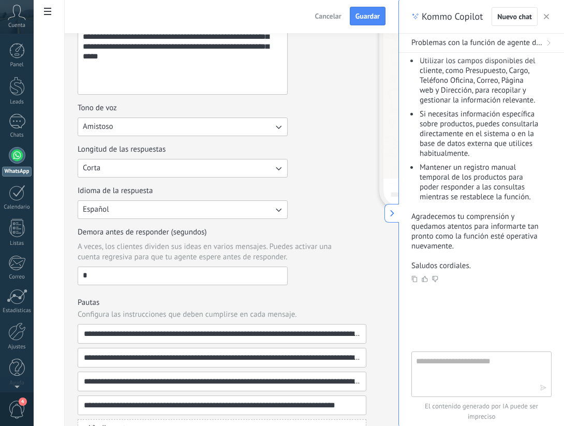
click at [387, 369] on div "**********" at bounding box center [280, 177] width 404 height 521
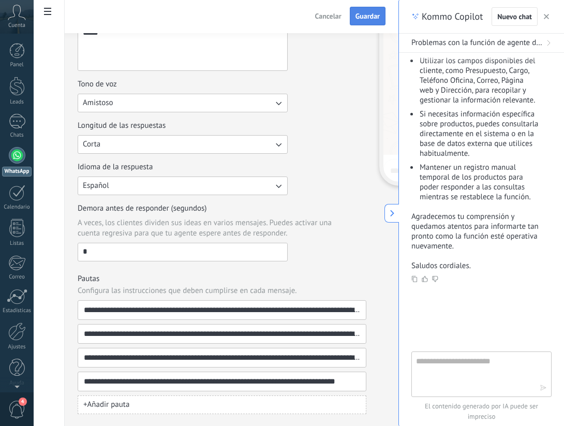
click at [366, 23] on button "Guardar" at bounding box center [368, 16] width 36 height 19
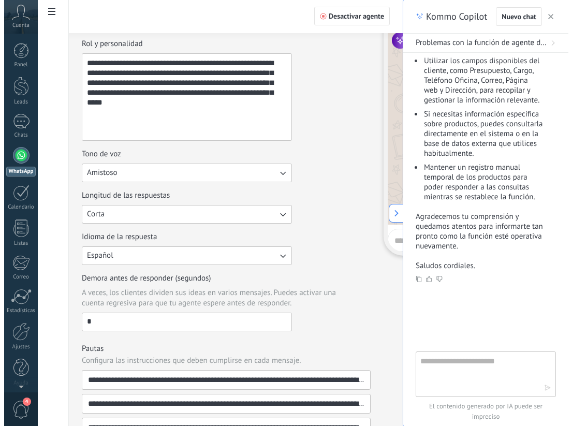
scroll to position [0, 0]
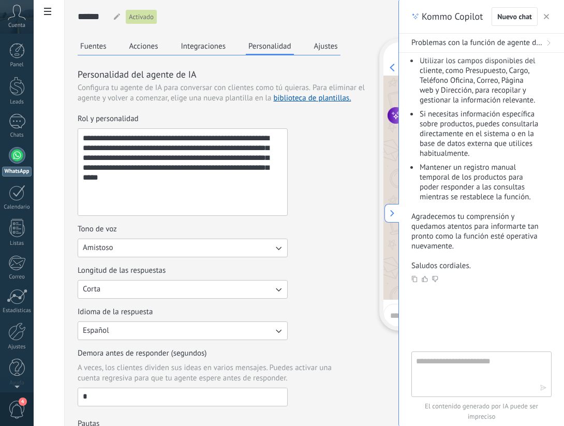
click at [199, 45] on button "Integraciones" at bounding box center [204, 46] width 50 height 16
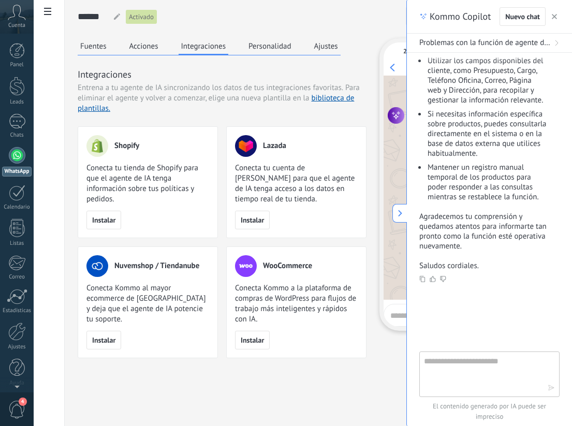
click at [140, 49] on button "Acciones" at bounding box center [144, 46] width 34 height 16
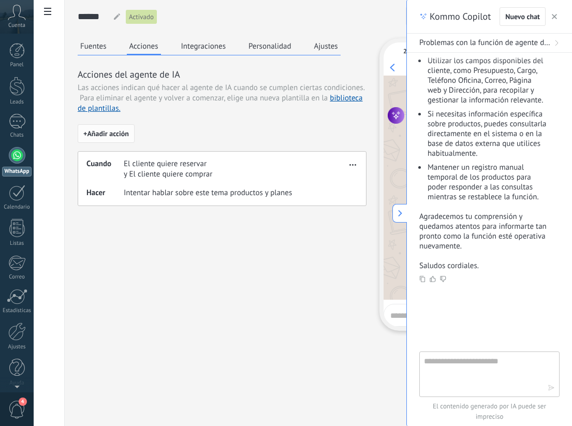
click at [117, 140] on button "+ Añadir acción" at bounding box center [106, 133] width 57 height 19
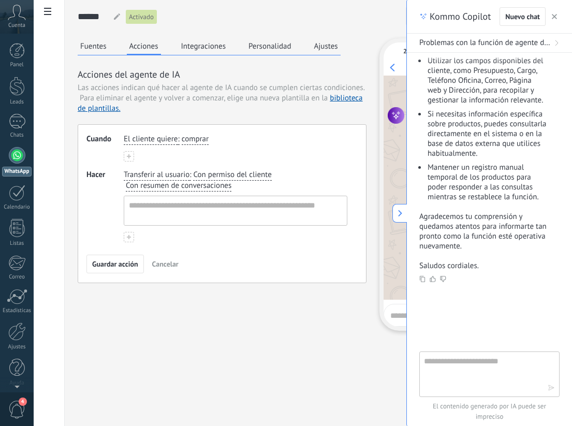
click at [95, 46] on button "Fuentes" at bounding box center [94, 46] width 32 height 16
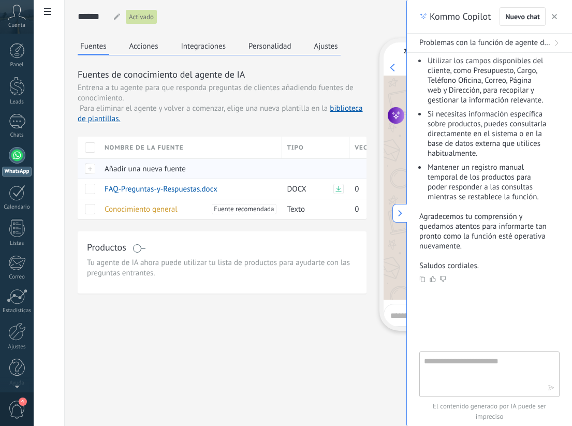
click at [161, 169] on span "Añadir una nueva fuente" at bounding box center [145, 169] width 81 height 10
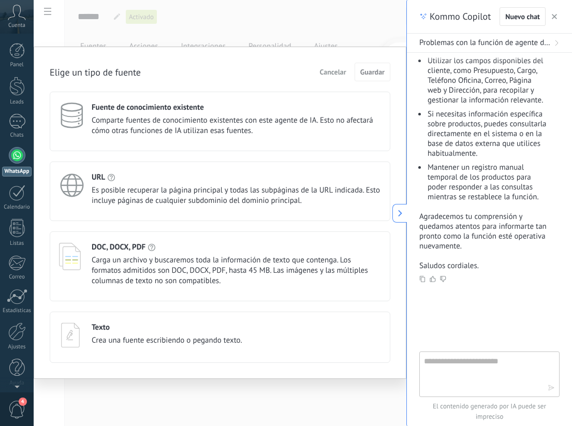
click at [192, 129] on span "Comparte fuentes de conocimiento existentes con este agente de IA. Esto no afec…" at bounding box center [236, 125] width 289 height 21
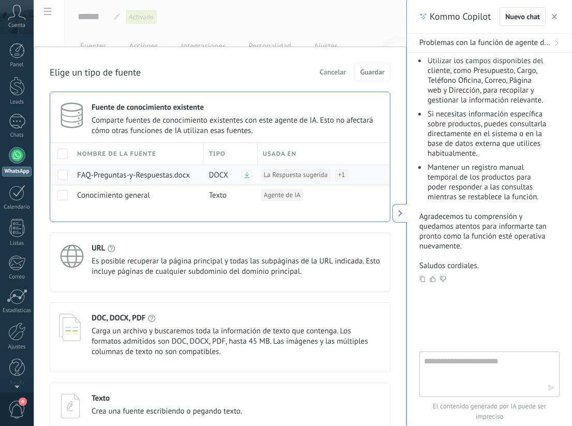
click at [66, 172] on div at bounding box center [61, 175] width 22 height 20
click at [51, 181] on div at bounding box center [61, 175] width 22 height 20
click at [62, 173] on span at bounding box center [62, 175] width 10 height 10
click at [363, 71] on span "Guardar" at bounding box center [372, 71] width 24 height 7
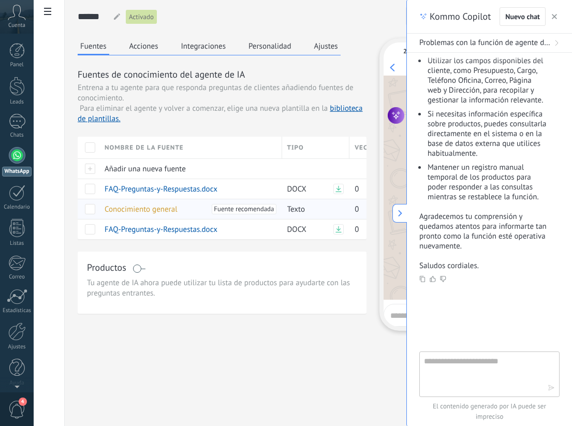
click at [89, 208] on span at bounding box center [90, 209] width 10 height 10
click at [126, 210] on span "Eliminar" at bounding box center [124, 209] width 27 height 20
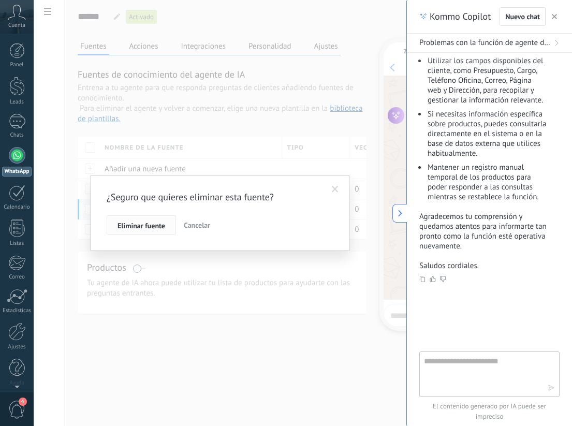
click at [158, 220] on button "Eliminar fuente" at bounding box center [141, 225] width 69 height 20
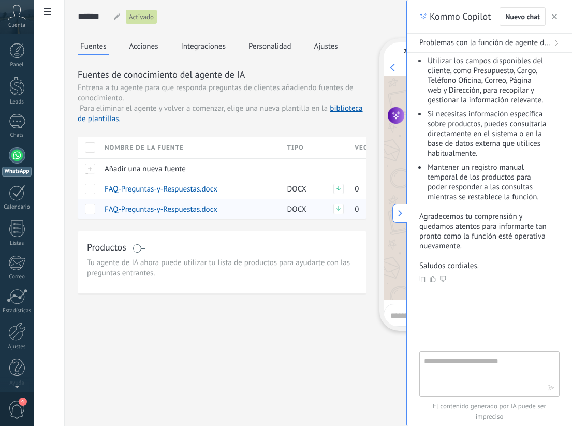
click at [88, 208] on span at bounding box center [90, 209] width 10 height 10
click at [108, 212] on div "Eliminar" at bounding box center [120, 209] width 35 height 20
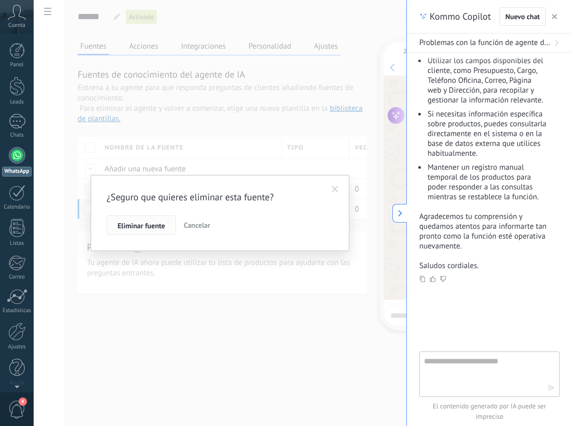
click at [145, 227] on span "Eliminar fuente" at bounding box center [141, 225] width 48 height 7
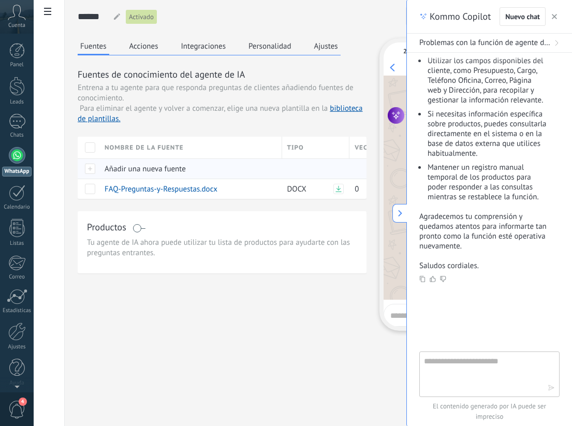
click at [127, 165] on span "Añadir una nueva fuente" at bounding box center [145, 169] width 81 height 10
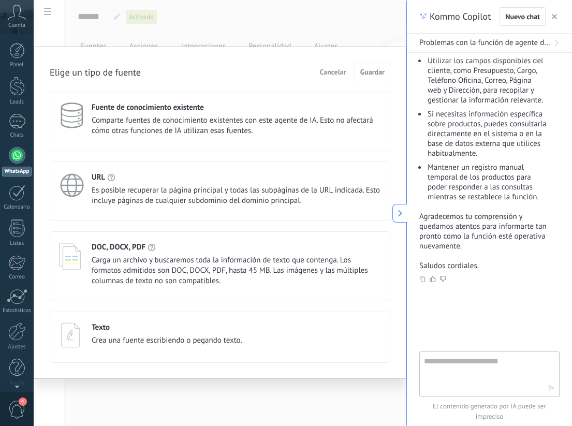
click at [252, 278] on span "Carga un archivo y buscaremos toda la información de texto que contenga. Los fo…" at bounding box center [236, 270] width 289 height 31
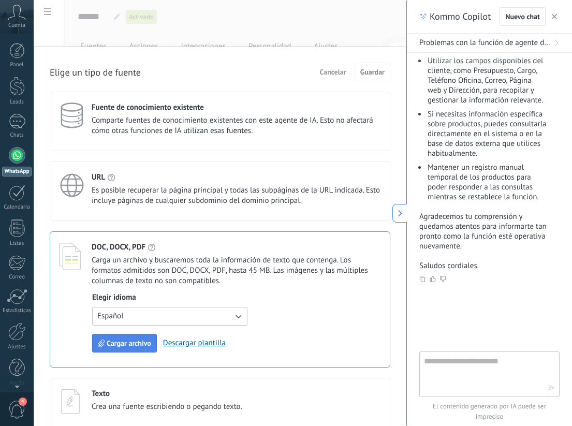
click at [149, 343] on span "Cargar archivo" at bounding box center [129, 342] width 45 height 7
drag, startPoint x: 121, startPoint y: 361, endPoint x: 128, endPoint y: 356, distance: 8.2
click at [121, 361] on div "DOC, DOCX, PDF Carga un archivo y buscaremos toda la información de texto que c…" at bounding box center [220, 299] width 341 height 136
click at [135, 348] on button "Cargar archivo" at bounding box center [124, 343] width 65 height 19
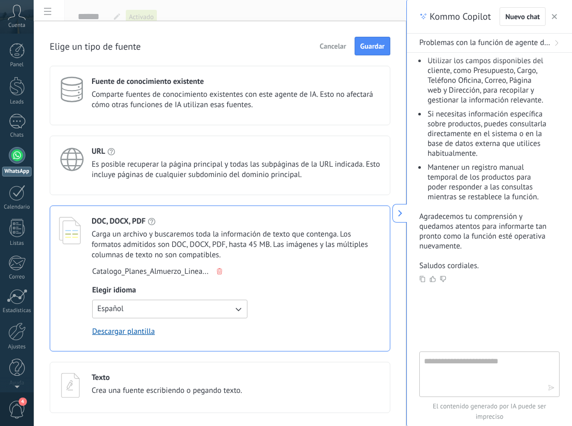
scroll to position [30, 0]
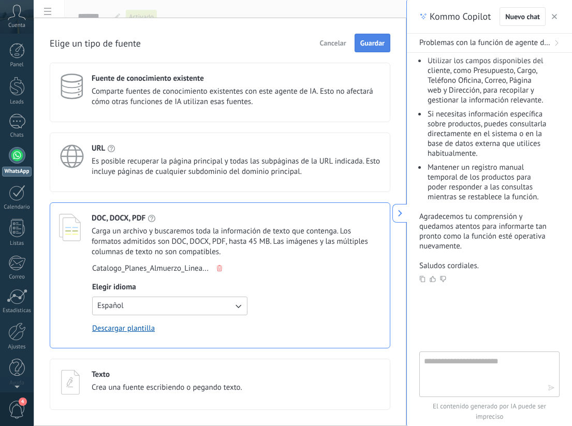
click at [373, 39] on span "Guardar" at bounding box center [372, 42] width 24 height 7
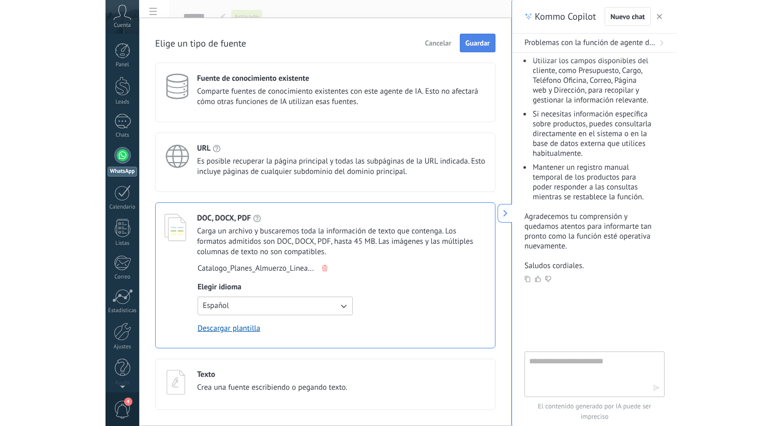
scroll to position [0, 0]
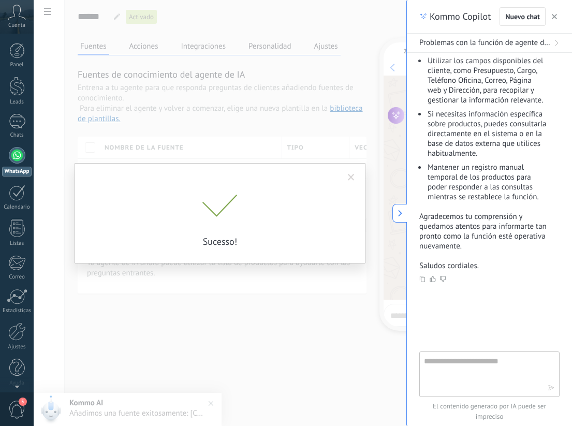
click at [248, 312] on div "Sucesso!" at bounding box center [220, 213] width 373 height 426
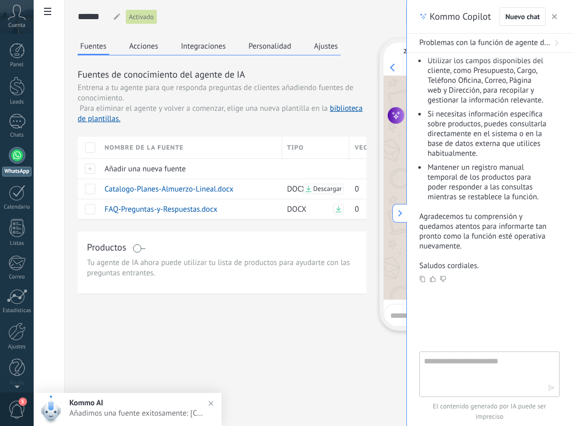
click at [87, 140] on div at bounding box center [89, 148] width 22 height 22
click at [86, 143] on span at bounding box center [90, 147] width 10 height 10
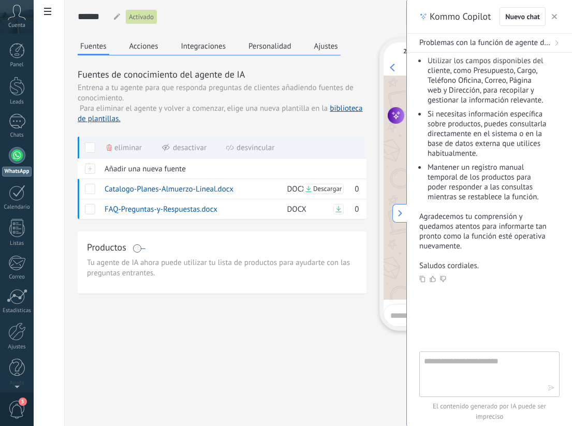
click at [84, 145] on div at bounding box center [89, 147] width 22 height 23
click at [87, 144] on span at bounding box center [90, 147] width 10 height 10
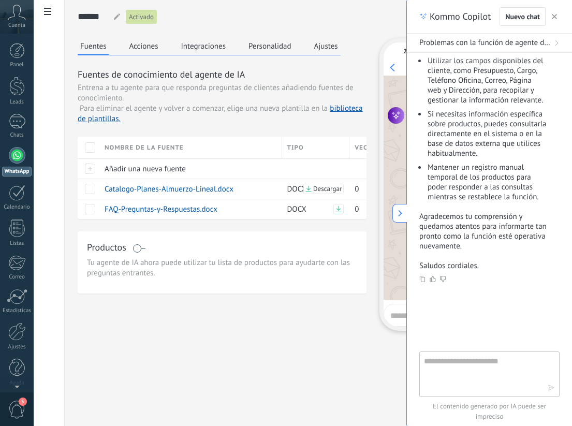
click at [558, 15] on div "Kommo Copilot Nuevo chat" at bounding box center [489, 17] width 165 height 34
click at [556, 17] on icon "button" at bounding box center [554, 16] width 5 height 5
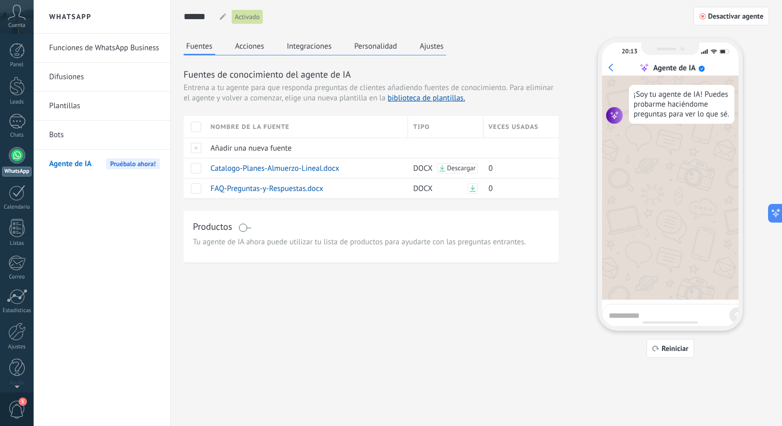
click at [589, 335] on div "Fuentes Acciones Integraciones Personalidad Ajustes Fuentes de conocimiento del…" at bounding box center [477, 197] width 586 height 319
click at [668, 357] on button "Reiniciar" at bounding box center [671, 348] width 48 height 19
click at [668, 354] on button "Reiniciar" at bounding box center [671, 348] width 48 height 19
click at [29, 123] on link "1 Chats" at bounding box center [17, 126] width 34 height 25
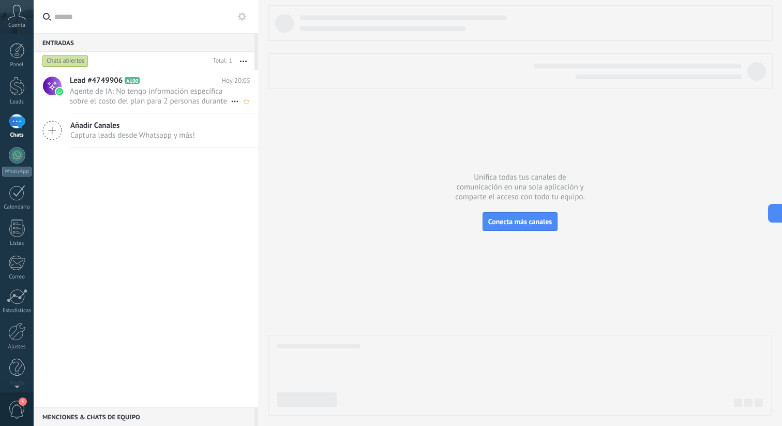
click at [101, 92] on span "Agente de IA: No tengo información específica sobre el costo del plan para 2 pe…" at bounding box center [150, 96] width 161 height 20
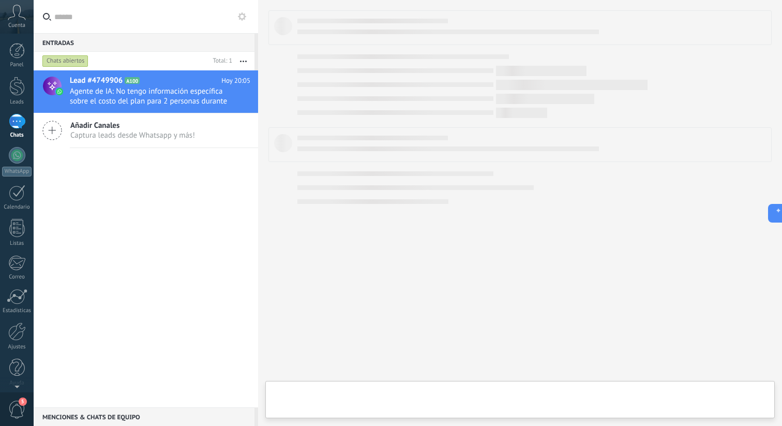
type textarea "**********"
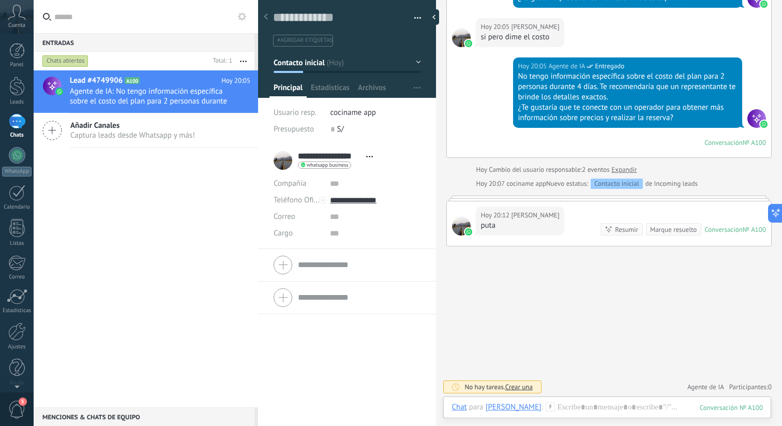
scroll to position [409, 0]
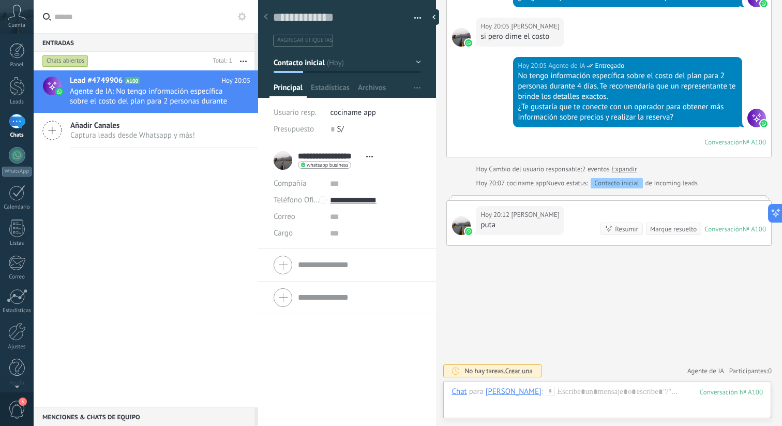
click at [526, 371] on span "Crear una" at bounding box center [519, 370] width 27 height 9
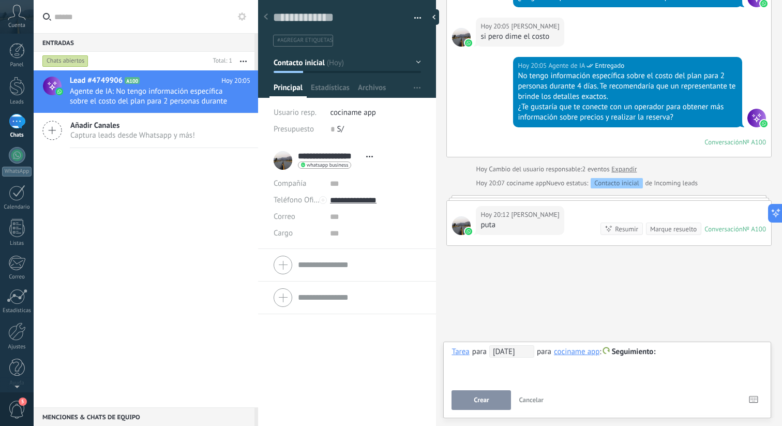
click at [526, 371] on div "**********" at bounding box center [608, 363] width 312 height 37
click at [541, 373] on div "**********" at bounding box center [608, 363] width 312 height 37
click at [463, 355] on div "Tarea" at bounding box center [461, 351] width 18 height 9
click at [609, 364] on div "**********" at bounding box center [608, 363] width 312 height 37
click at [668, 351] on div at bounding box center [608, 352] width 312 height 12
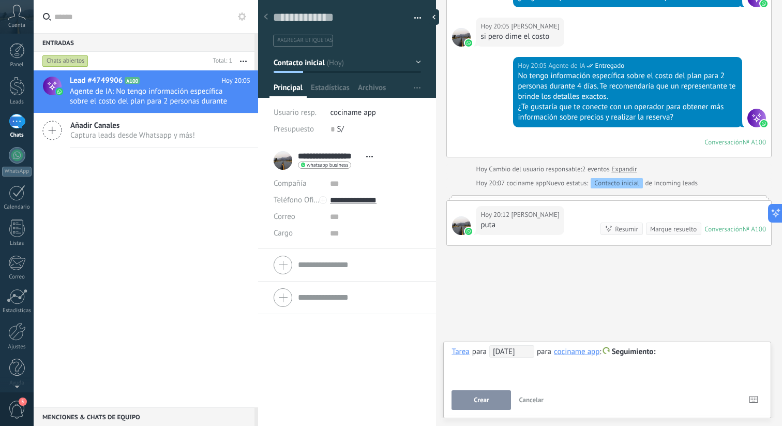
click at [666, 374] on div "**********" at bounding box center [608, 363] width 312 height 37
click at [667, 365] on div "**********" at bounding box center [608, 363] width 312 height 37
click at [667, 359] on div "**********" at bounding box center [608, 363] width 312 height 37
click at [668, 336] on div "Buscar Carga más Hoy Hoy Creación: 2 eventos Expandir Hoy 20:04 Stephanie Carre…" at bounding box center [609, 8] width 346 height 835
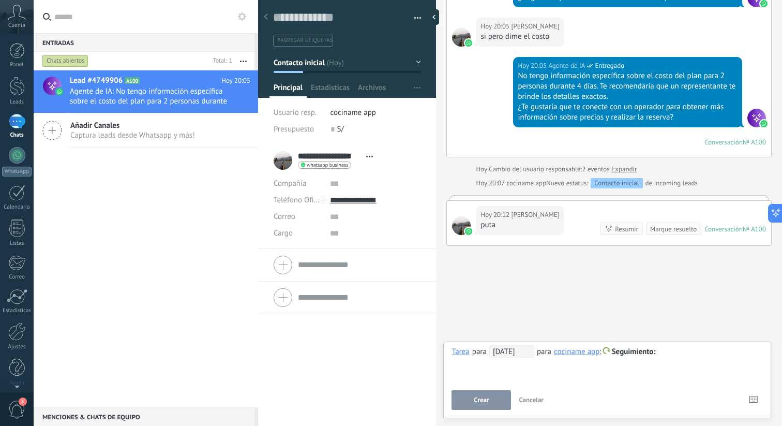
drag, startPoint x: 668, startPoint y: 343, endPoint x: 667, endPoint y: 349, distance: 5.7
click at [668, 344] on div "**********" at bounding box center [608, 380] width 328 height 77
click at [667, 349] on div at bounding box center [608, 352] width 312 height 12
click at [483, 406] on button "Crear" at bounding box center [482, 400] width 60 height 20
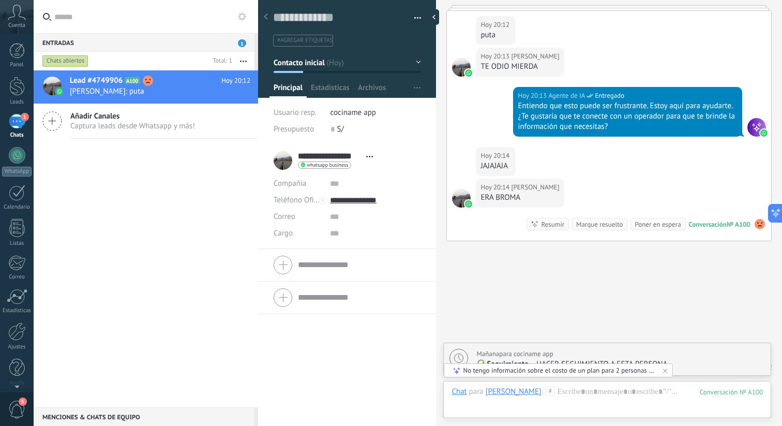
scroll to position [630, 0]
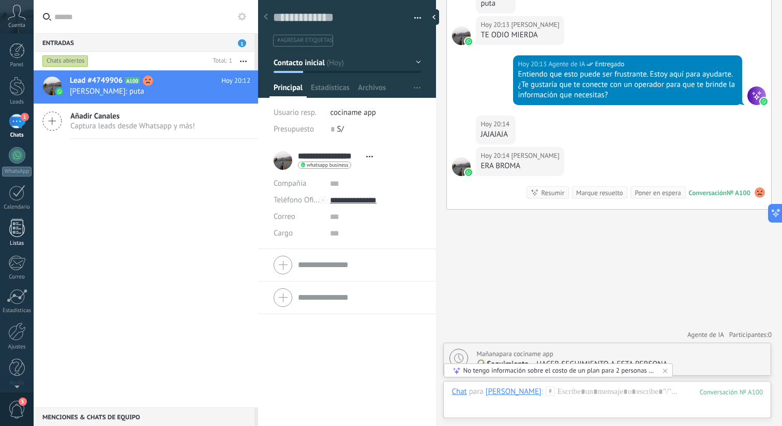
click at [18, 227] on div at bounding box center [17, 228] width 16 height 18
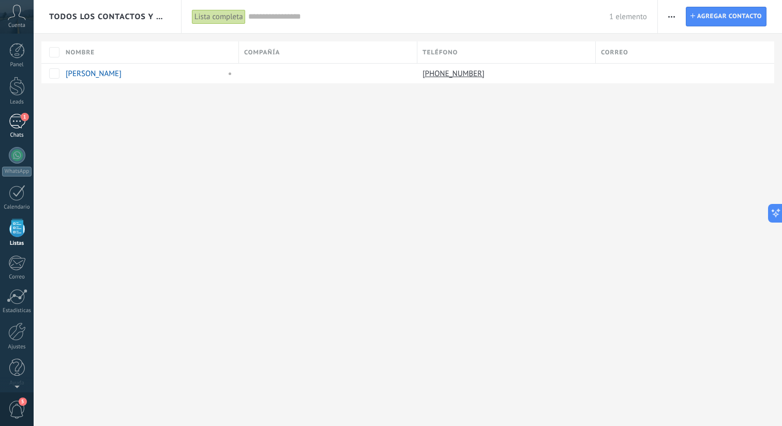
click at [14, 123] on div "1" at bounding box center [17, 121] width 17 height 15
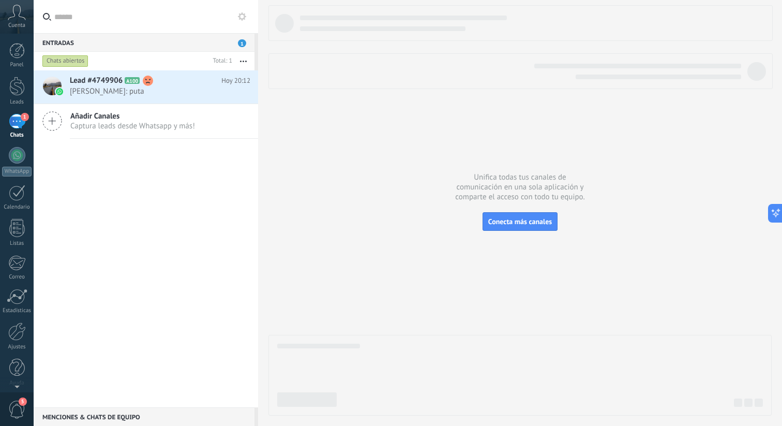
click at [362, 120] on div at bounding box center [521, 210] width 504 height 410
click at [25, 158] on link "WhatsApp" at bounding box center [17, 161] width 34 height 29
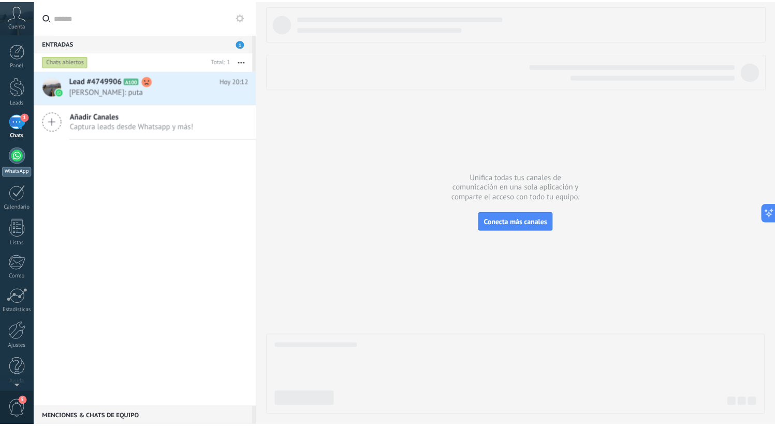
scroll to position [599, 0]
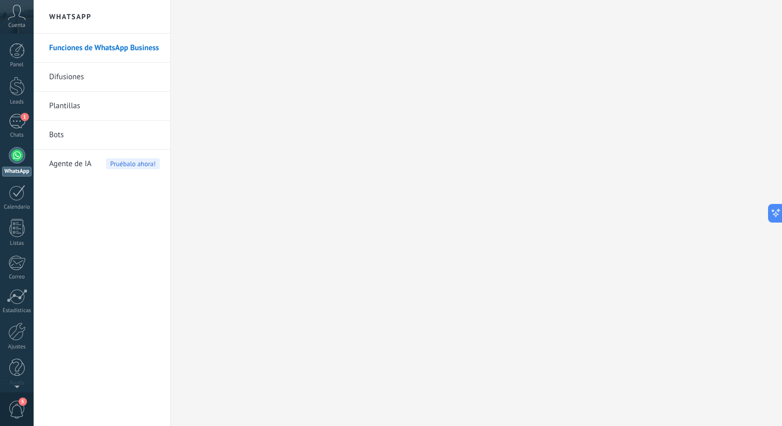
click at [92, 170] on div "Agente de IA Pruébalo ahora!" at bounding box center [104, 164] width 111 height 29
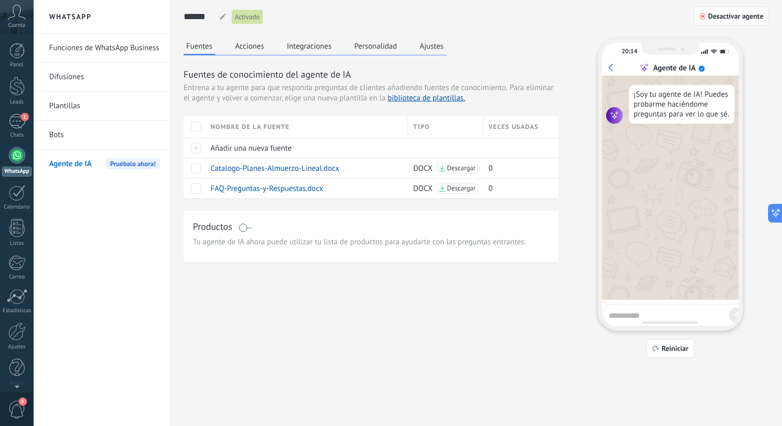
click at [631, 292] on div "¡Soy tu agente de IA! Puedes probarme haciéndome preguntas para ver lo que sé." at bounding box center [670, 188] width 137 height 224
click at [631, 297] on div "¡Soy tu agente de IA! Puedes probarme haciéndome preguntas para ver lo que sé." at bounding box center [670, 188] width 137 height 224
click at [630, 303] on div "20:14 Agente de IA ¡Soy tu agente de IA! Puedes probarme haciéndome preguntas p…" at bounding box center [670, 184] width 145 height 292
click at [630, 305] on div at bounding box center [675, 315] width 147 height 23
click at [630, 307] on div at bounding box center [675, 315] width 147 height 23
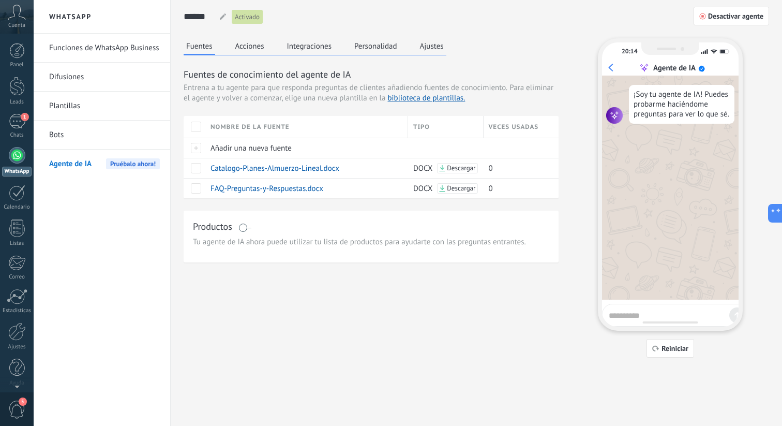
drag, startPoint x: 630, startPoint y: 307, endPoint x: 629, endPoint y: 313, distance: 5.7
click at [630, 307] on div at bounding box center [675, 315] width 147 height 23
click at [629, 313] on textarea at bounding box center [667, 313] width 116 height 13
type textarea "******"
click at [246, 42] on button "Acciones" at bounding box center [250, 46] width 34 height 16
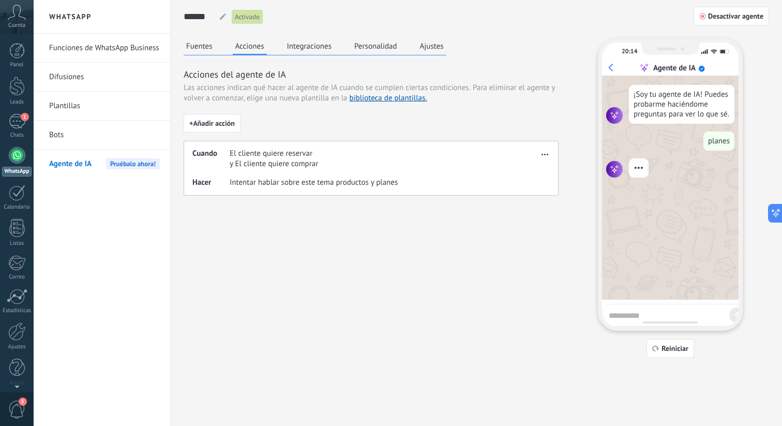
click at [297, 49] on button "Integraciones" at bounding box center [310, 46] width 50 height 16
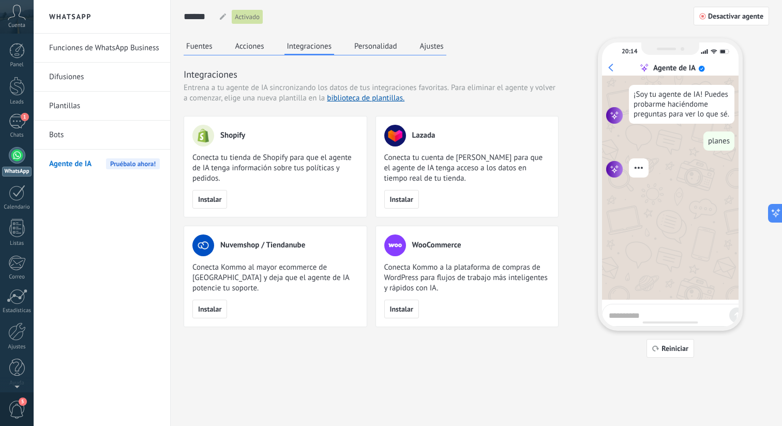
click at [348, 48] on div "Fuentes Acciones Integraciones Personalidad Ajustes" at bounding box center [315, 46] width 263 height 17
click at [358, 48] on button "Personalidad" at bounding box center [376, 46] width 48 height 16
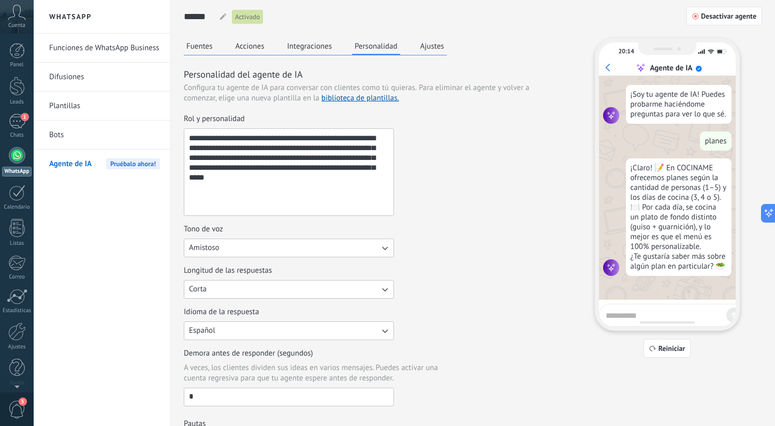
click at [322, 133] on textarea "**********" at bounding box center [287, 172] width 207 height 86
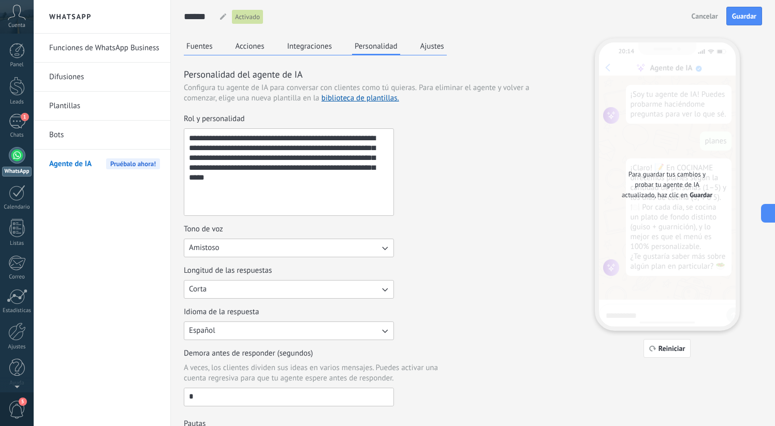
type textarea "**********"
click at [700, 194] on span "Guardar" at bounding box center [700, 195] width 23 height 10
click at [737, 13] on span "Guardar" at bounding box center [744, 15] width 24 height 7
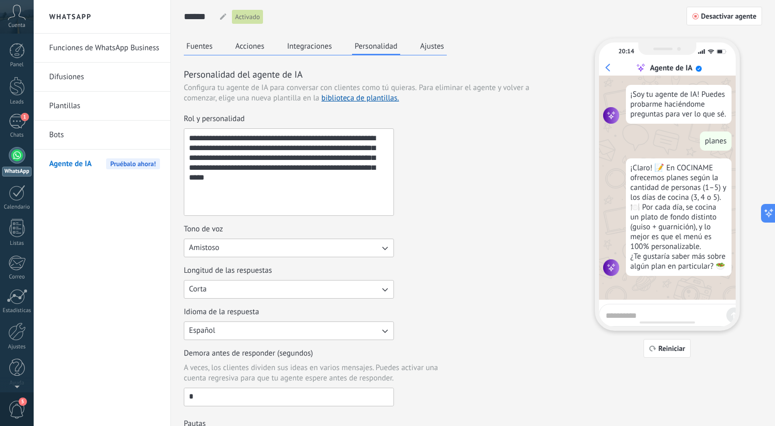
click at [629, 312] on textarea at bounding box center [663, 313] width 116 height 13
type textarea "*******"
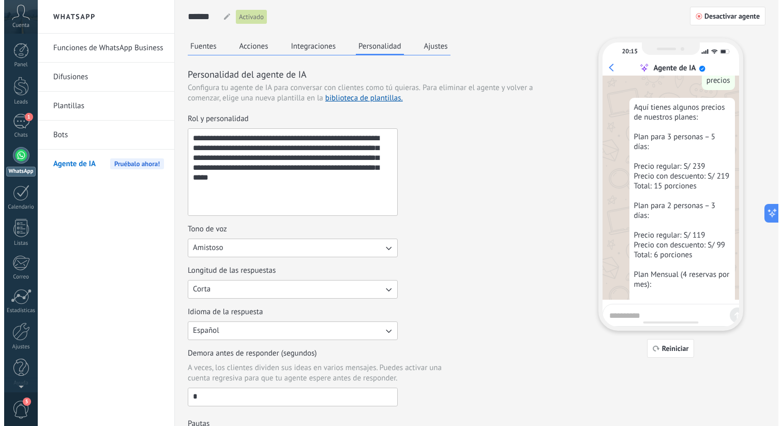
scroll to position [214, 0]
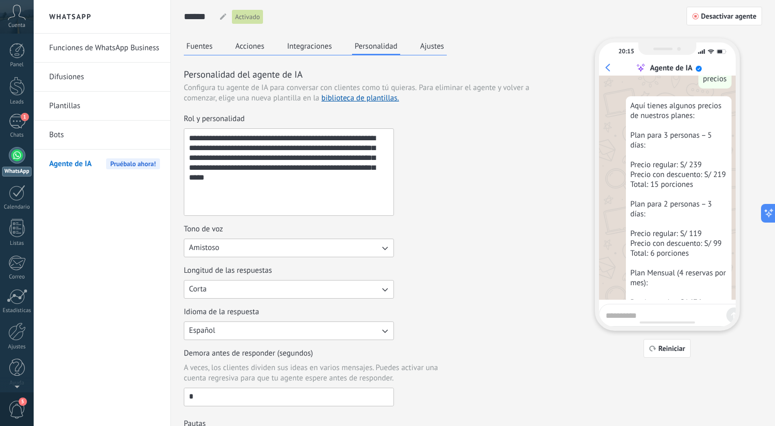
click at [429, 49] on button "Ajustes" at bounding box center [432, 46] width 29 height 16
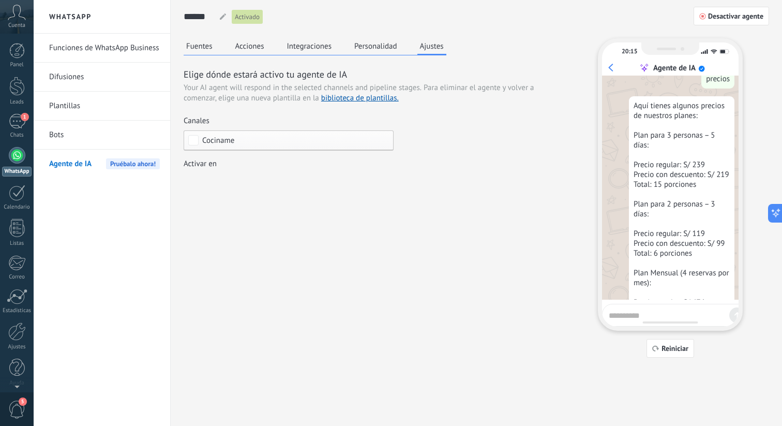
click at [217, 172] on label "Activar en Incoming leads Contacto inicial Negociación Debate contractual Discu…" at bounding box center [289, 175] width 210 height 32
click at [273, 37] on div at bounding box center [408, 213] width 749 height 426
click at [257, 38] on div "****** Corina Activado Desactivar agente Fuentes Acciones Integraciones Persona…" at bounding box center [477, 179] width 586 height 358
click at [247, 50] on button "Acciones" at bounding box center [250, 46] width 34 height 16
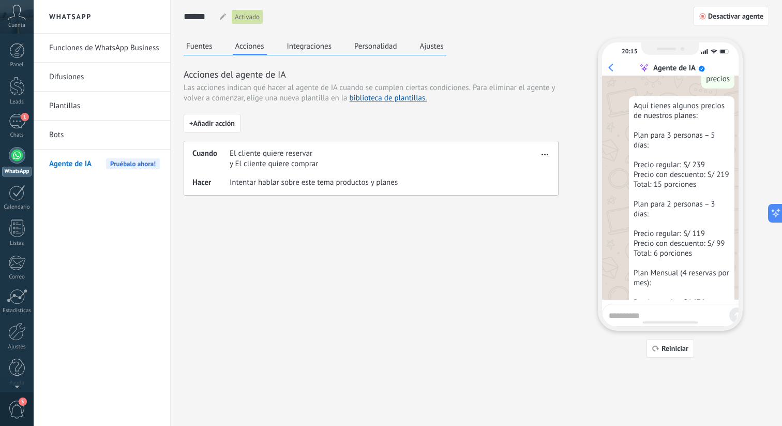
click at [211, 50] on button "Fuentes" at bounding box center [200, 46] width 32 height 16
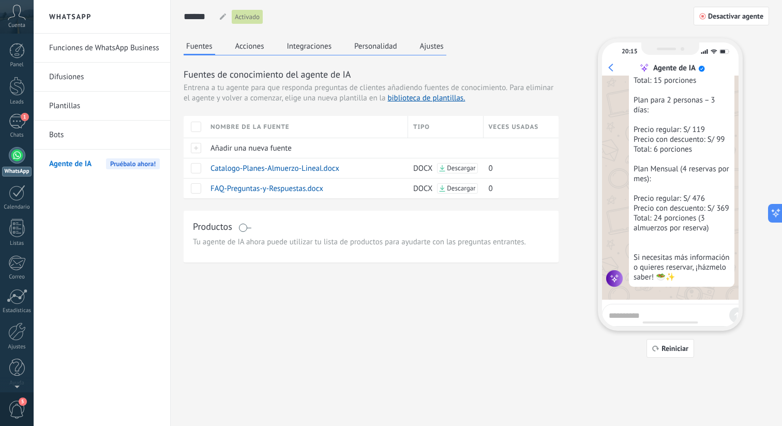
scroll to position [392, 0]
click at [95, 123] on link "Bots" at bounding box center [104, 135] width 111 height 29
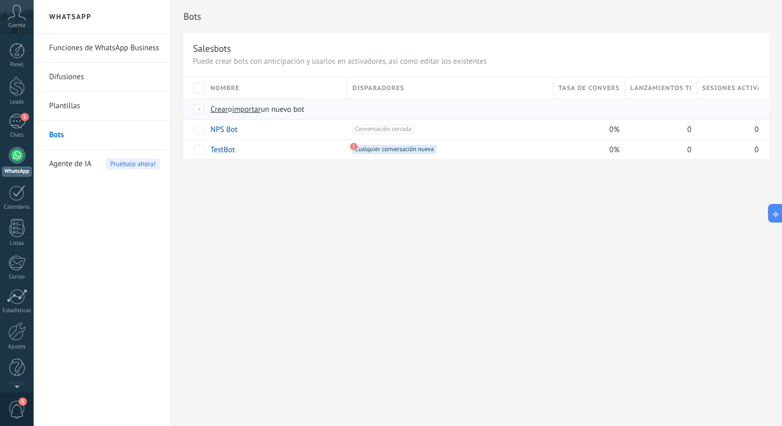
click at [217, 107] on span "Crear" at bounding box center [220, 110] width 18 height 10
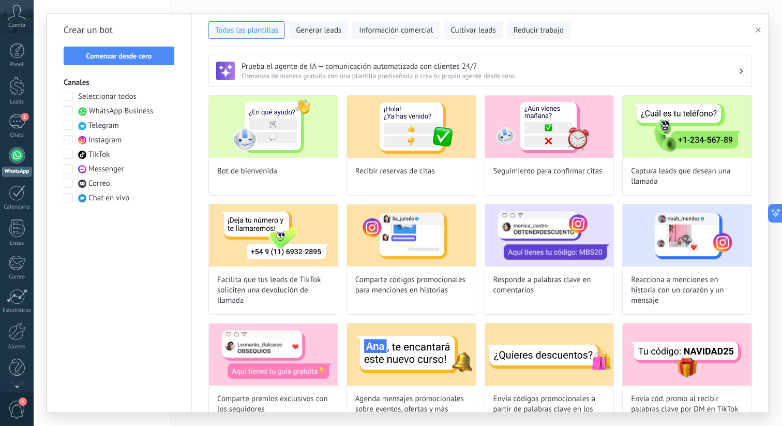
click at [123, 115] on span "WhatsApp Business" at bounding box center [121, 111] width 64 height 10
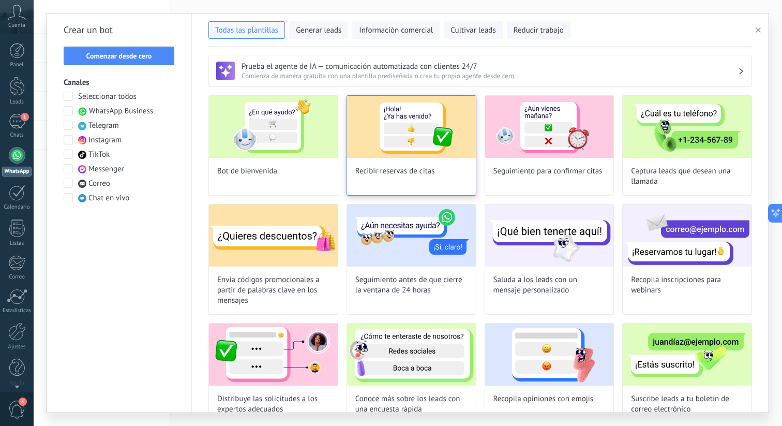
click at [414, 173] on span "Recibir reservas de citas" at bounding box center [396, 171] width 80 height 10
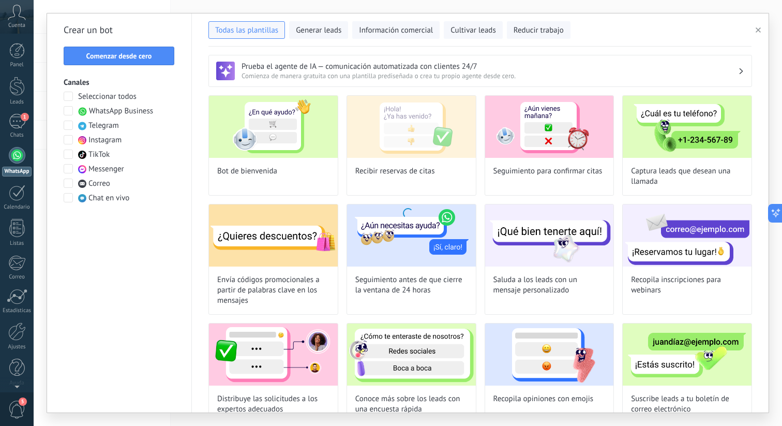
type input "**********"
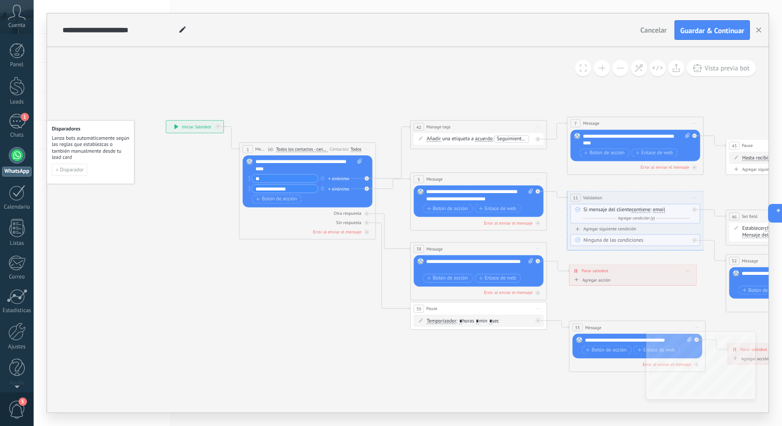
click at [191, 131] on div "**********" at bounding box center [194, 127] width 57 height 12
click at [84, 131] on h4 "Disparadores" at bounding box center [91, 129] width 78 height 7
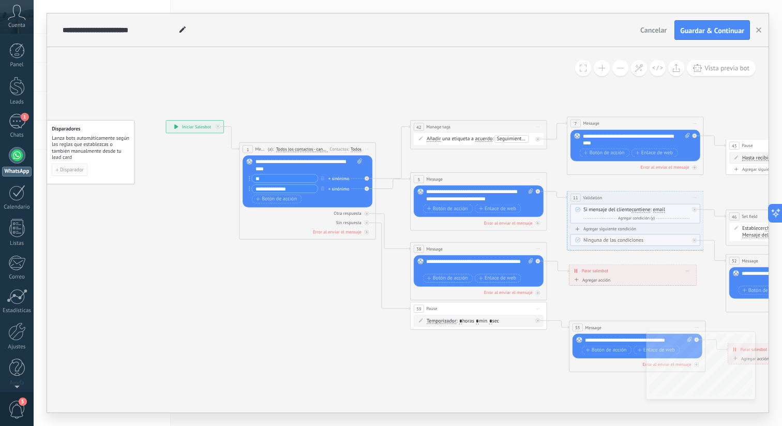
click at [73, 172] on span "Disparador" at bounding box center [72, 169] width 24 height 5
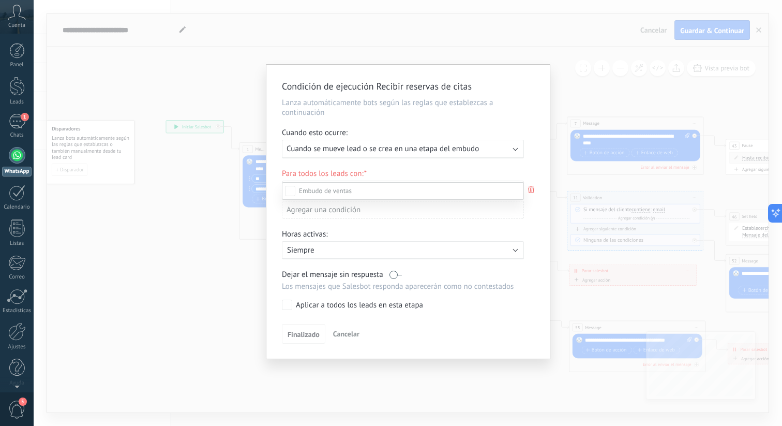
click at [342, 150] on div at bounding box center [408, 213] width 749 height 426
click at [342, 150] on span "Cuando se mueve lead o se crea en una etapa del embudo" at bounding box center [383, 149] width 193 height 10
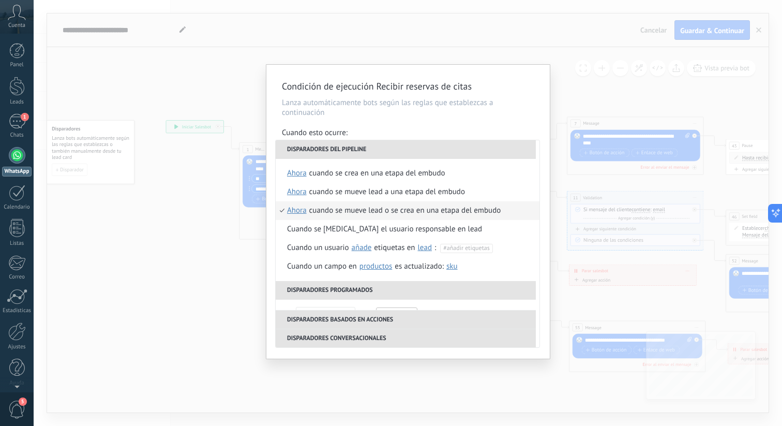
click at [264, 158] on div "Condición de ejecución Recibir reservas de citas Lanza automáticamente bots seg…" at bounding box center [408, 213] width 749 height 426
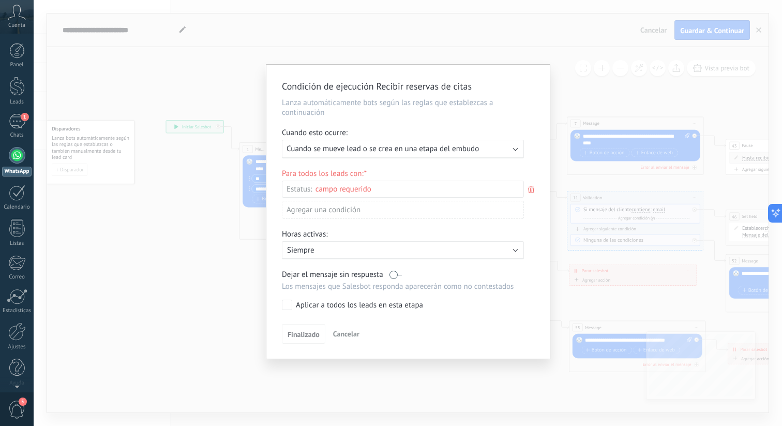
click at [224, 160] on div "Condición de ejecución Recibir reservas de citas Lanza automáticamente bots seg…" at bounding box center [408, 213] width 749 height 426
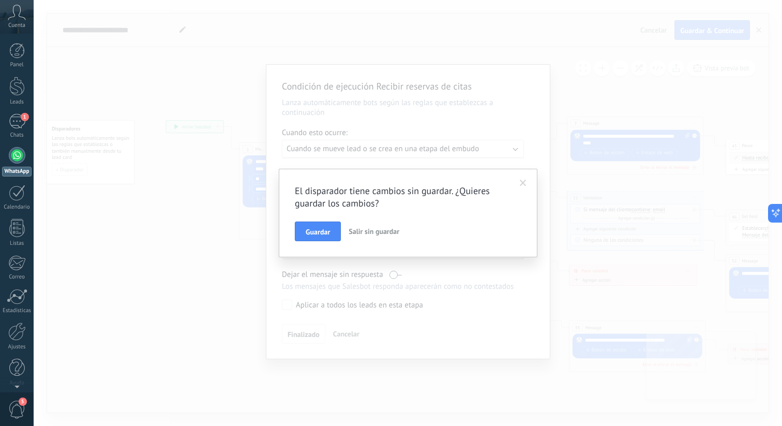
click at [358, 237] on button "Salir sin guardar" at bounding box center [374, 231] width 59 height 20
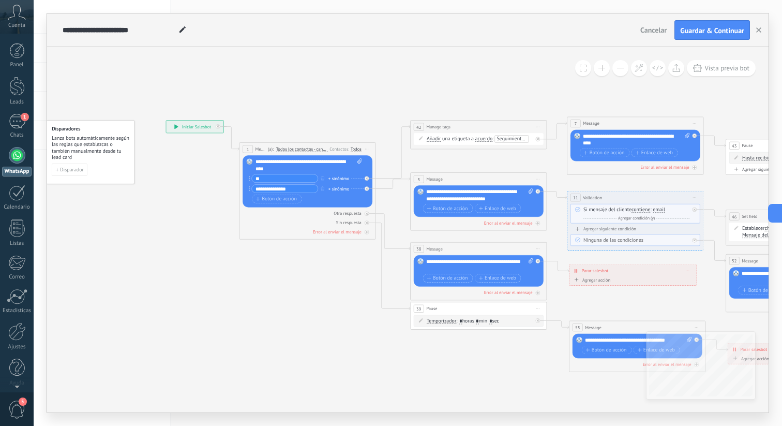
click at [317, 165] on div "**********" at bounding box center [309, 164] width 107 height 13
click at [310, 149] on span "Todos los contactos - canales seleccionados" at bounding box center [302, 149] width 52 height 6
click at [310, 149] on button "Todos los contactos - canales seleccionados" at bounding box center [315, 149] width 85 height 12
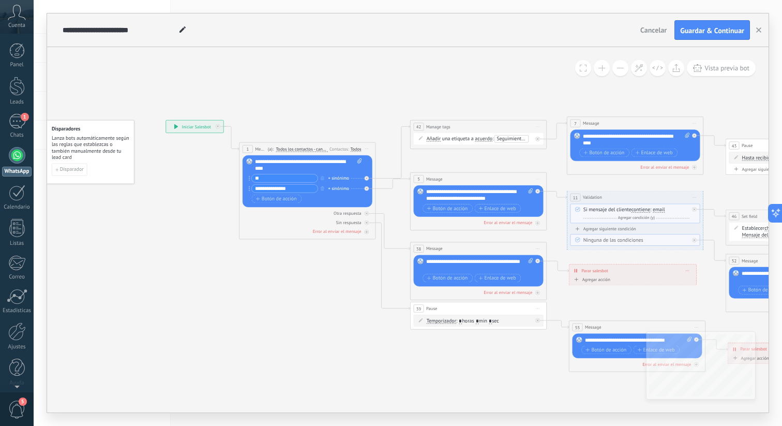
click at [175, 125] on icon at bounding box center [176, 126] width 4 height 5
click at [76, 178] on div "Disparadores Lanza bots automáticamente según las reglas que establezcas o tamb…" at bounding box center [90, 152] width 88 height 64
click at [72, 174] on button "Disparador" at bounding box center [70, 170] width 36 height 12
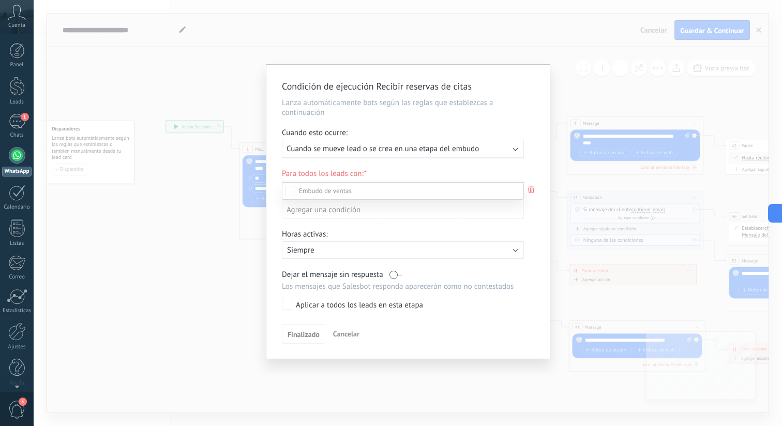
click at [325, 145] on div at bounding box center [408, 213] width 749 height 426
click at [324, 146] on span "Cuando se mueve lead o se crea en una etapa del embudo" at bounding box center [383, 149] width 193 height 10
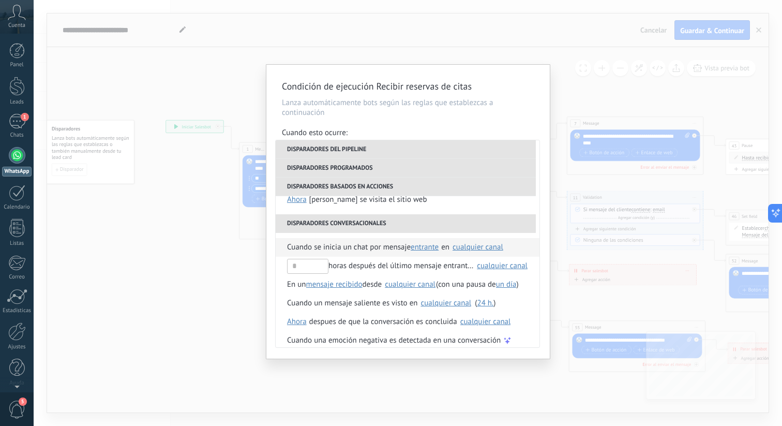
scroll to position [244, 0]
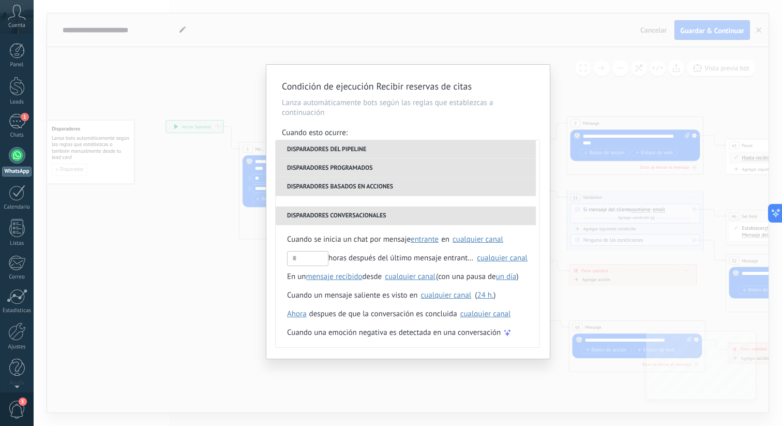
click at [426, 107] on p "Lanza automáticamente bots según las reglas que establezcas a continuación" at bounding box center [408, 108] width 253 height 20
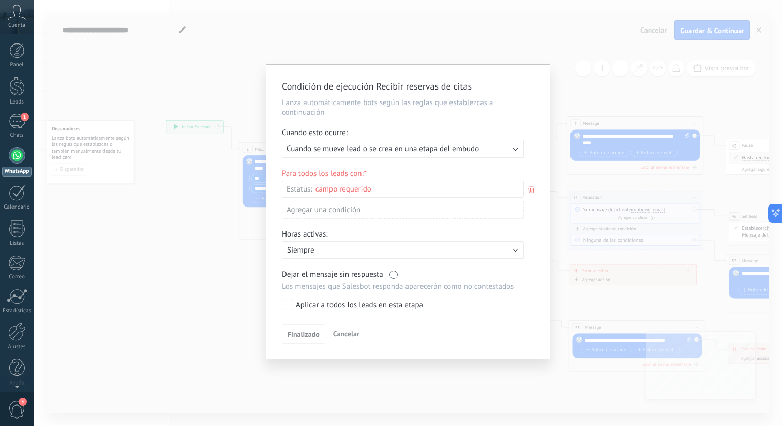
click at [0, 0] on div "Incoming leads Contacto inicial Negociación Debate contractual Discusión de con…" at bounding box center [0, 0] width 0 height 0
click at [390, 180] on div at bounding box center [408, 213] width 749 height 426
click at [346, 249] on p "Siempre" at bounding box center [377, 250] width 181 height 10
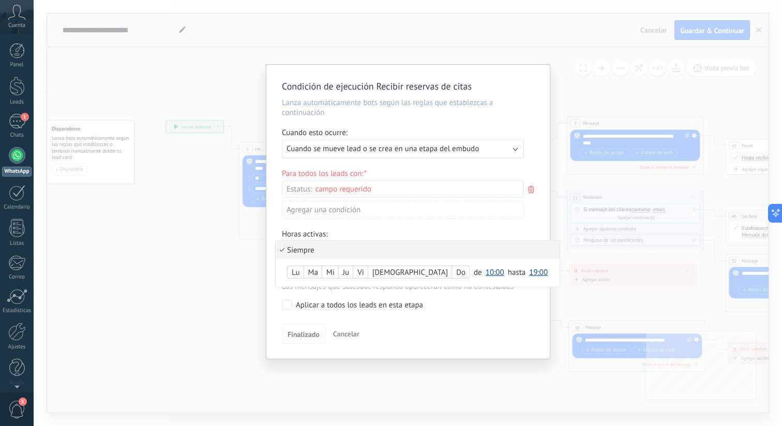
click at [347, 241] on div at bounding box center [409, 212] width 284 height 294
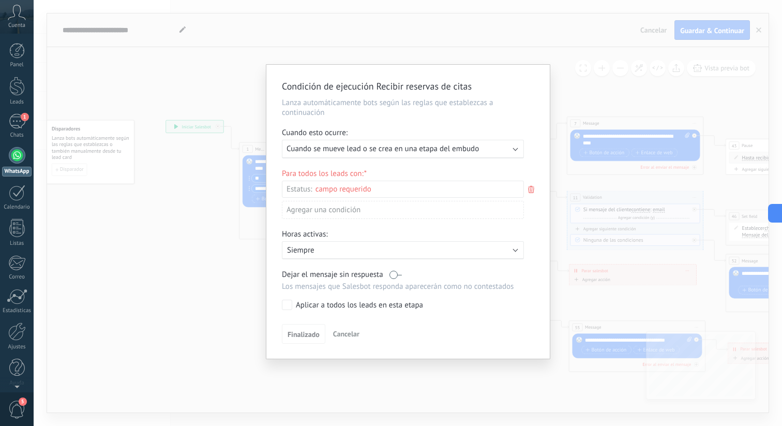
click at [345, 342] on button "Cancelar" at bounding box center [346, 334] width 35 height 16
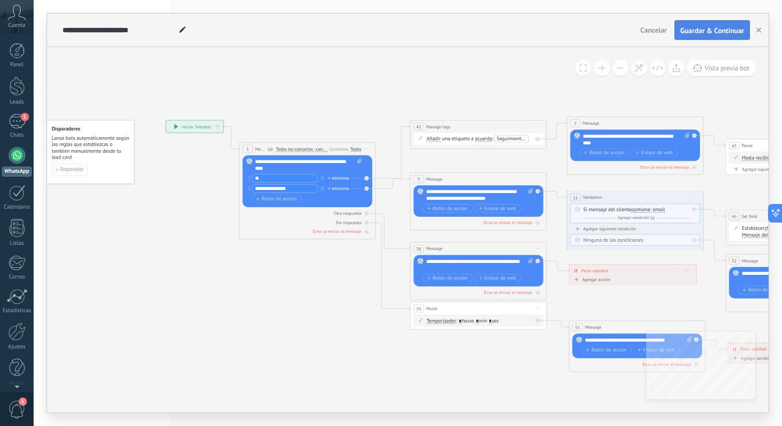
click at [731, 27] on span "Guardar & Continuar" at bounding box center [713, 30] width 64 height 7
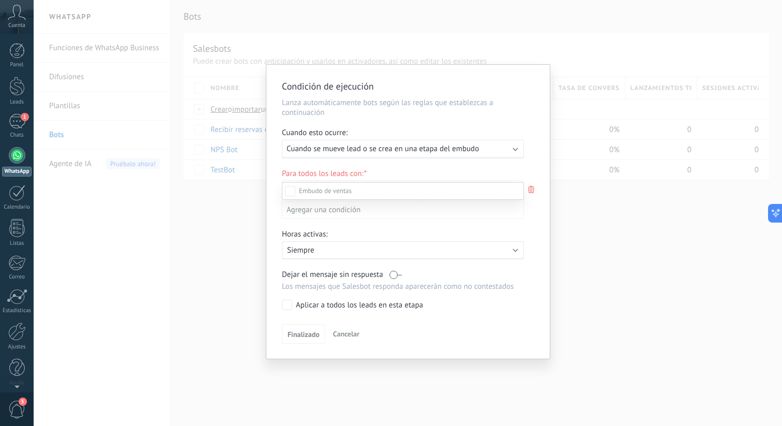
click at [302, 190] on span at bounding box center [325, 190] width 53 height 9
click at [297, 187] on label at bounding box center [403, 191] width 242 height 18
click at [314, 344] on div "Incoming leads Contacto inicial Negociación Debate contractual Discusión de con…" at bounding box center [403, 303] width 242 height 242
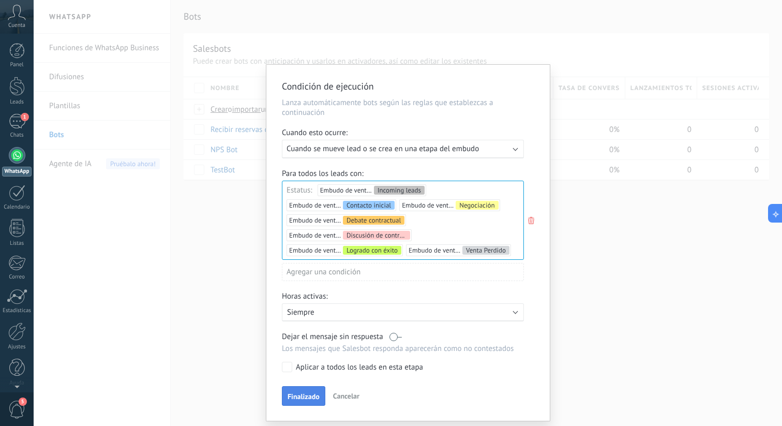
click at [311, 393] on button "Finalizado" at bounding box center [303, 396] width 43 height 20
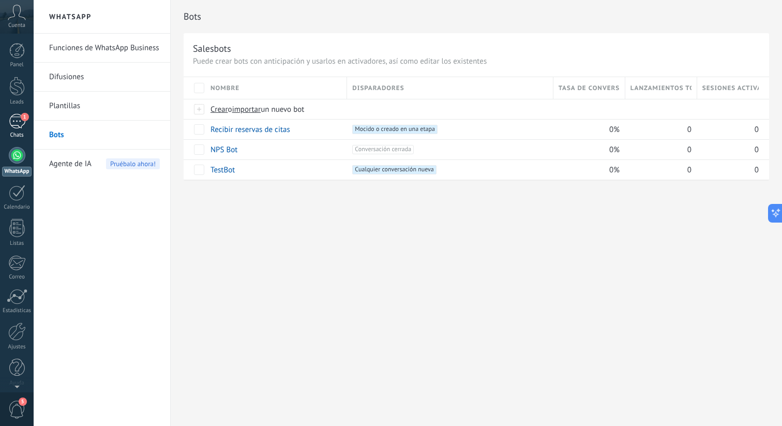
click at [16, 130] on link "1 Chats" at bounding box center [17, 126] width 34 height 25
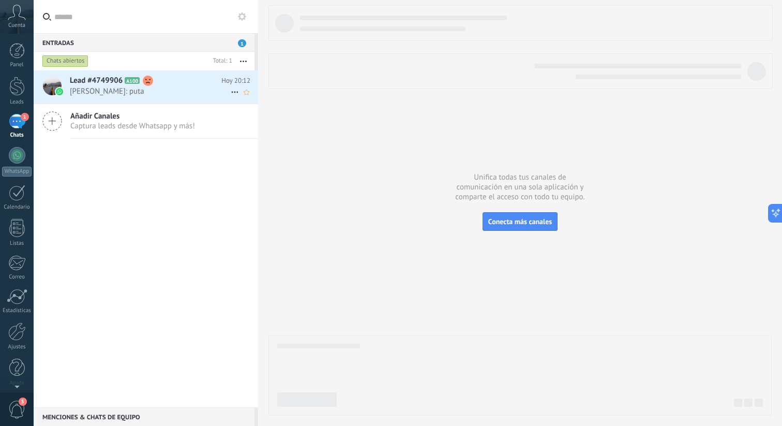
click at [234, 89] on icon at bounding box center [235, 92] width 12 height 12
click at [294, 121] on span "Conversación cerrada" at bounding box center [281, 118] width 70 height 21
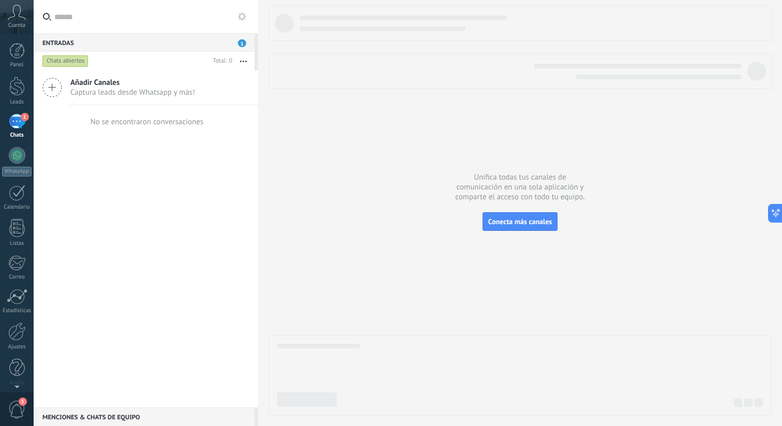
click at [243, 38] on div "Entradas 1" at bounding box center [144, 42] width 221 height 19
click at [241, 40] on span "1" at bounding box center [242, 43] width 8 height 8
drag, startPoint x: 374, startPoint y: 119, endPoint x: 501, endPoint y: 213, distance: 158.7
click at [375, 119] on div at bounding box center [521, 210] width 504 height 410
click at [28, 114] on link "1 Chats" at bounding box center [17, 126] width 34 height 25
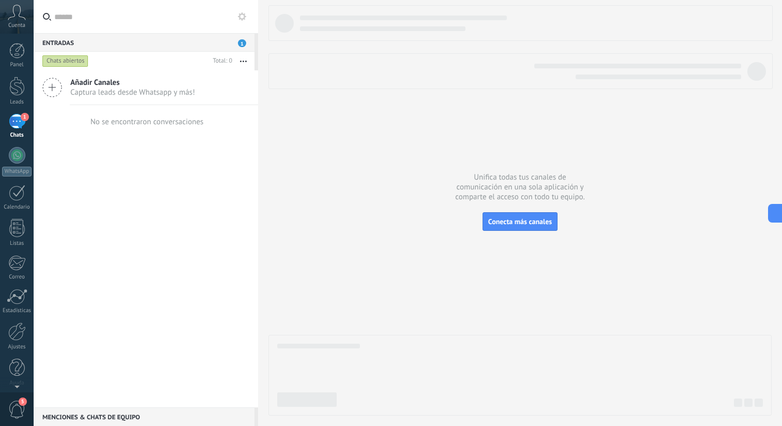
click at [28, 114] on link "1 Chats" at bounding box center [17, 126] width 34 height 25
click at [79, 51] on div "Entradas 1 Chats abiertos Total: 0 Silenciar Acciones múltiples Ordenar Más rec…" at bounding box center [146, 220] width 225 height 374
click at [78, 56] on div "Chats abiertos" at bounding box center [65, 61] width 46 height 12
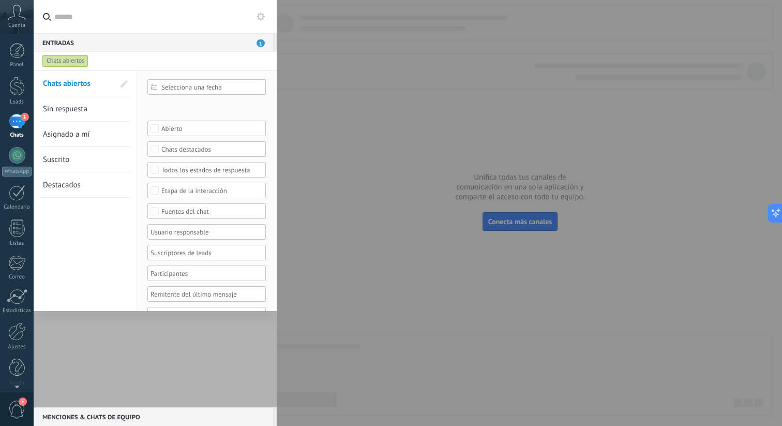
click at [78, 61] on div "Chats abiertos" at bounding box center [65, 61] width 46 height 12
click at [72, 59] on div "Chats abiertos" at bounding box center [65, 61] width 46 height 12
click at [74, 60] on div "Chats abiertos" at bounding box center [65, 61] width 46 height 12
click at [80, 49] on div "Entradas 1 Chats abiertos Total: 0 Silenciar Acciones múltiples Ordenar Más rec…" at bounding box center [155, 220] width 243 height 374
click at [73, 36] on div "Entradas 1" at bounding box center [154, 42] width 240 height 19
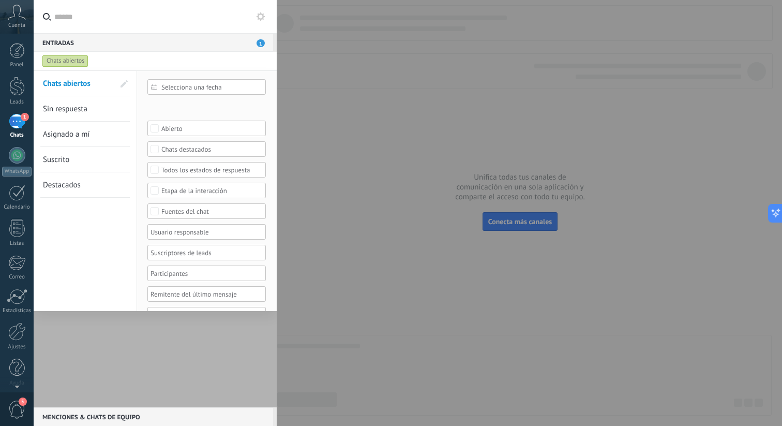
click at [162, 37] on div "Entradas 1" at bounding box center [154, 42] width 240 height 19
click at [268, 59] on form "Chats abiertos Total: 0 Silenciar Acciones múltiples Ordenar Más recientes Larg…" at bounding box center [155, 61] width 243 height 19
click at [322, 87] on div at bounding box center [391, 213] width 782 height 426
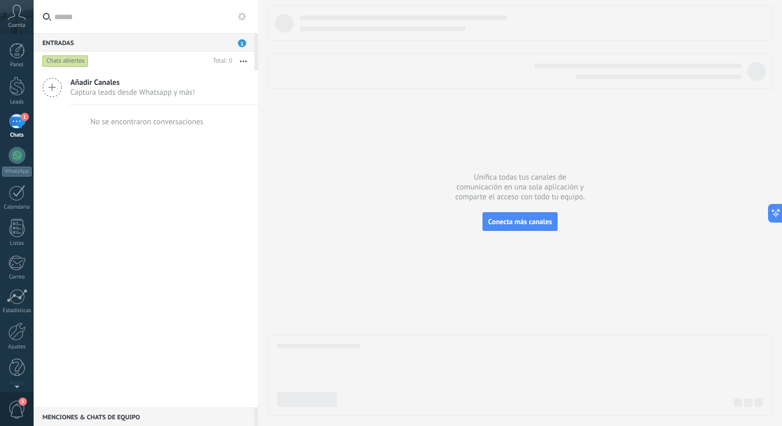
click at [328, 132] on div at bounding box center [391, 213] width 782 height 426
click at [241, 60] on button "button" at bounding box center [243, 61] width 22 height 19
click at [225, 202] on div "Negativa" at bounding box center [209, 206] width 91 height 21
click at [236, 61] on button "button" at bounding box center [243, 61] width 22 height 19
drag, startPoint x: 469, startPoint y: 109, endPoint x: 499, endPoint y: 119, distance: 31.9
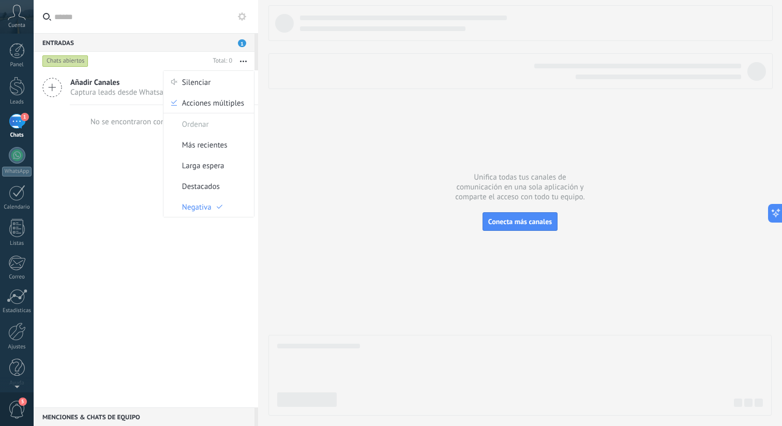
click at [469, 110] on div at bounding box center [521, 210] width 504 height 410
click at [242, 20] on use at bounding box center [242, 16] width 8 height 8
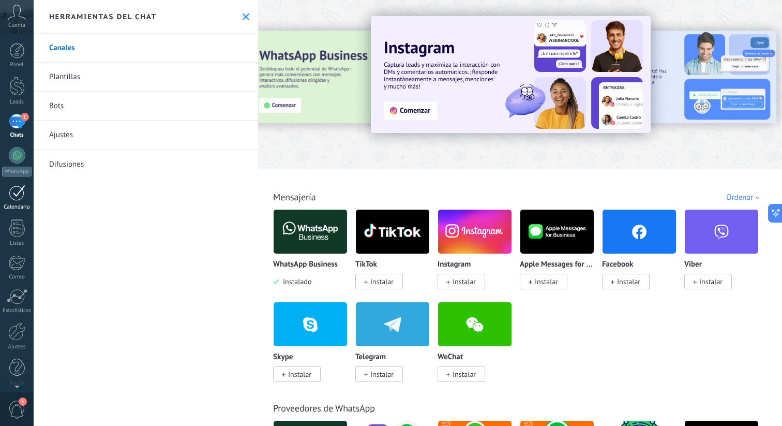
click at [12, 188] on div at bounding box center [17, 193] width 17 height 16
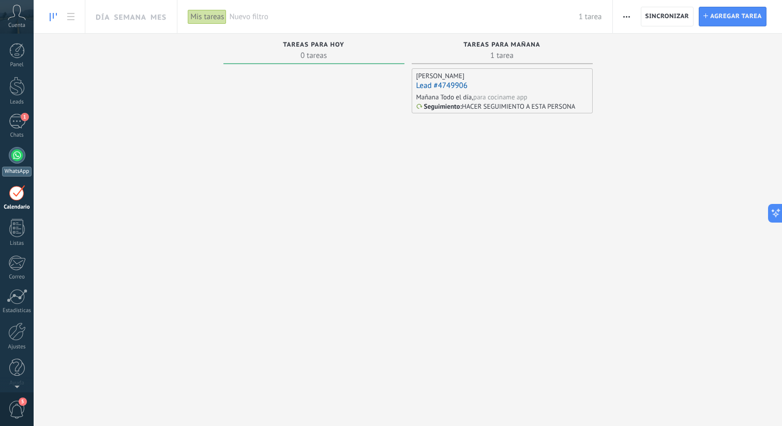
click at [13, 161] on div at bounding box center [17, 155] width 17 height 17
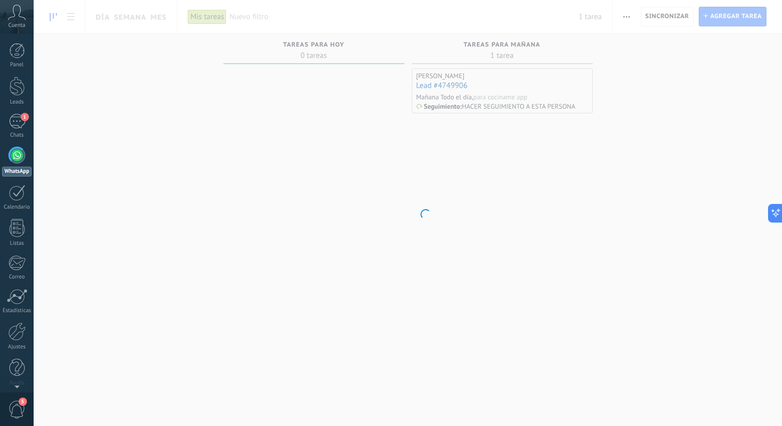
scroll to position [599, 0]
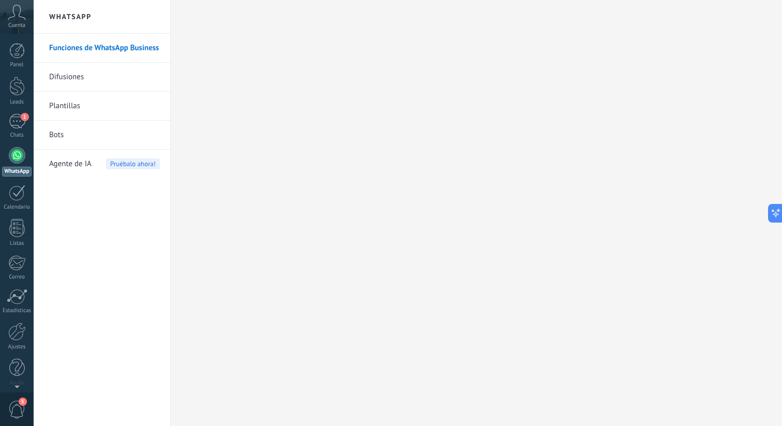
click at [18, 18] on icon at bounding box center [17, 13] width 18 height 16
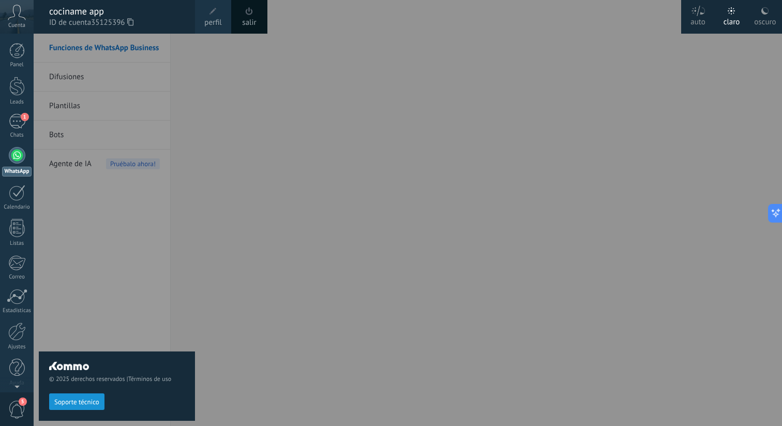
click at [255, 125] on div at bounding box center [425, 213] width 782 height 426
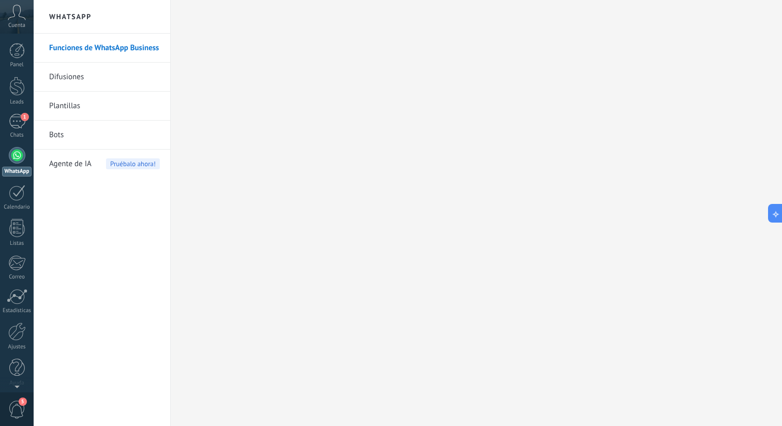
click at [18, 150] on div at bounding box center [17, 155] width 17 height 17
click at [64, 141] on link "Bots" at bounding box center [104, 135] width 111 height 29
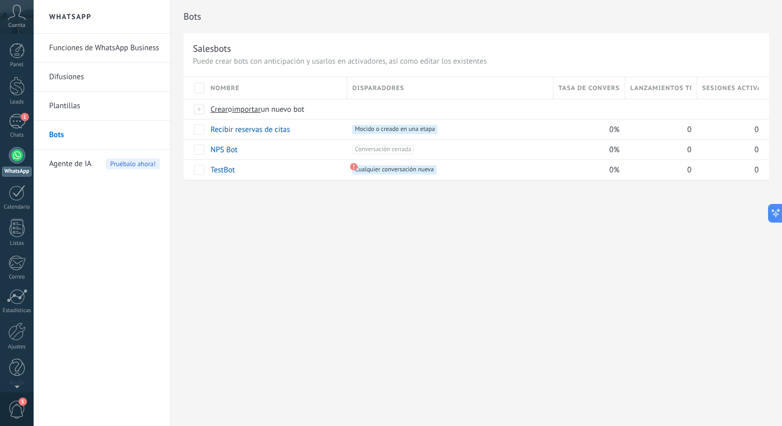
click at [93, 167] on div "Agente de IA Pruébalo ahora!" at bounding box center [104, 164] width 111 height 29
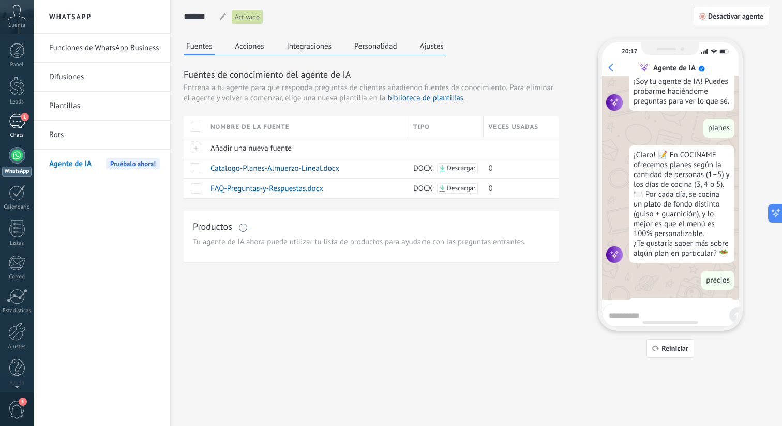
click at [18, 128] on div "1" at bounding box center [17, 121] width 17 height 15
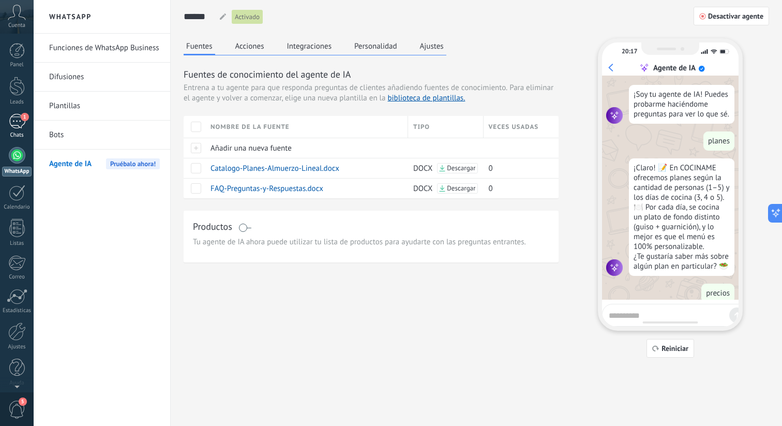
scroll to position [623, 0]
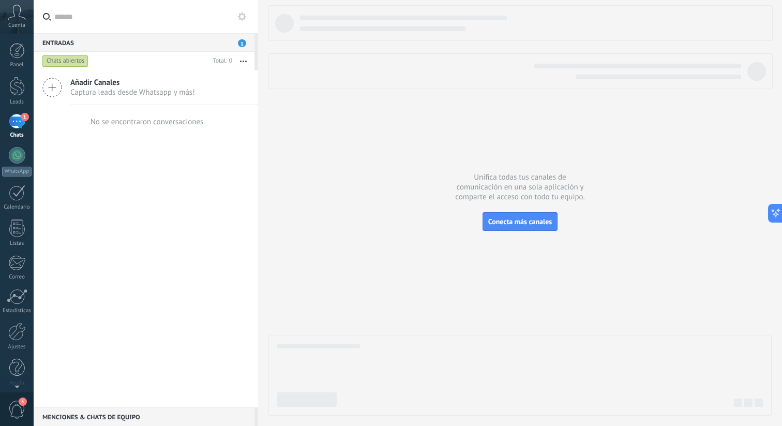
click at [285, 242] on div at bounding box center [521, 210] width 504 height 410
click at [20, 24] on span "Cuenta" at bounding box center [16, 25] width 17 height 7
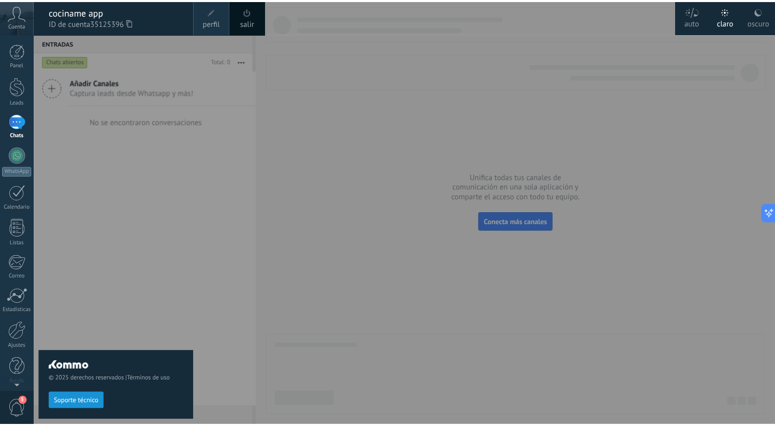
scroll to position [623, 0]
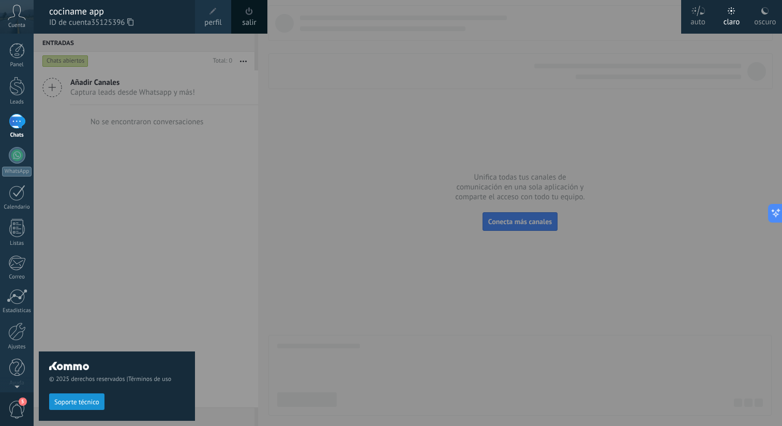
click at [20, 23] on span "Cuenta" at bounding box center [16, 25] width 17 height 7
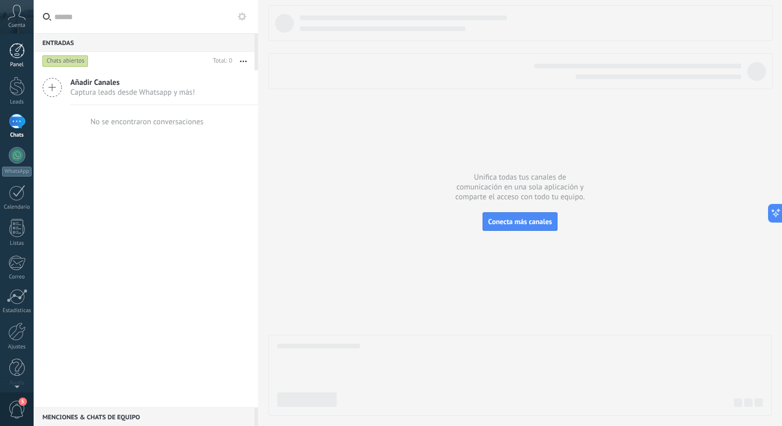
click at [19, 46] on div at bounding box center [17, 51] width 16 height 16
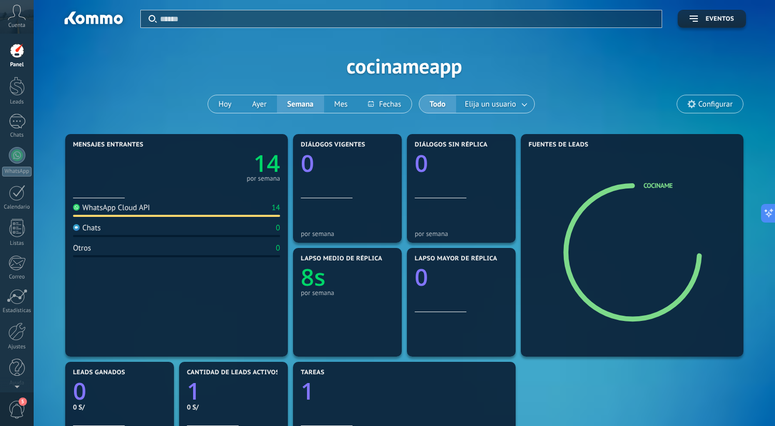
click at [255, 168] on text "14" at bounding box center [267, 163] width 26 height 32
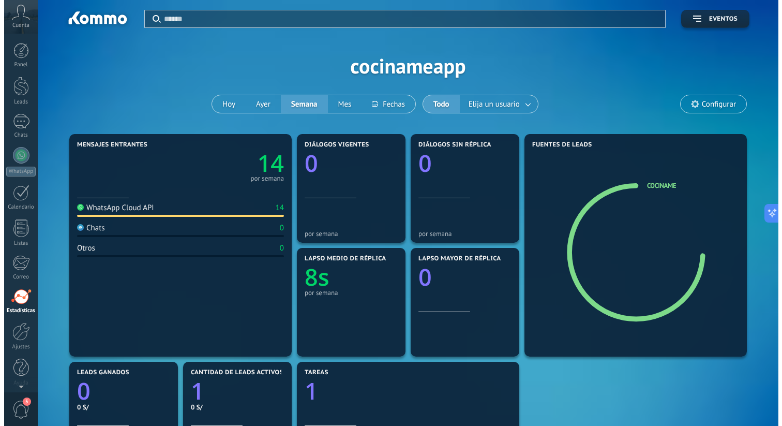
scroll to position [5, 0]
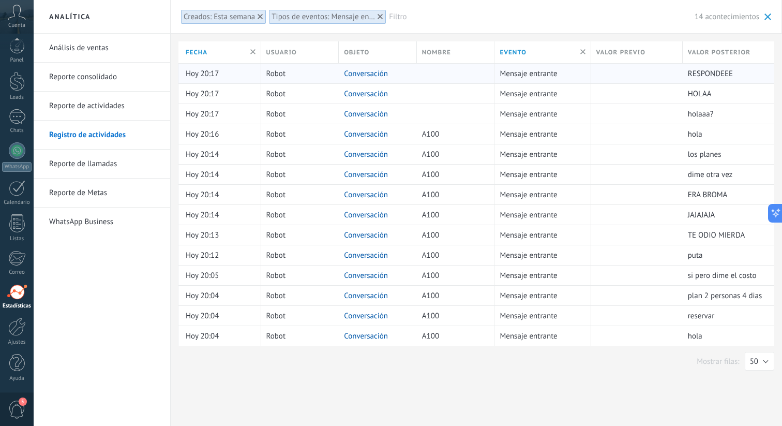
click at [353, 74] on link "Conversación" at bounding box center [366, 74] width 44 height 10
click at [366, 138] on link "Conversación" at bounding box center [366, 134] width 44 height 10
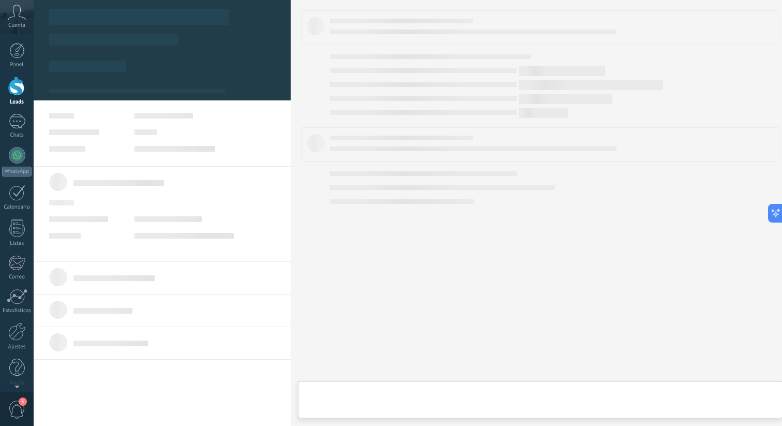
click at [366, 138] on link "Conversación" at bounding box center [366, 134] width 44 height 10
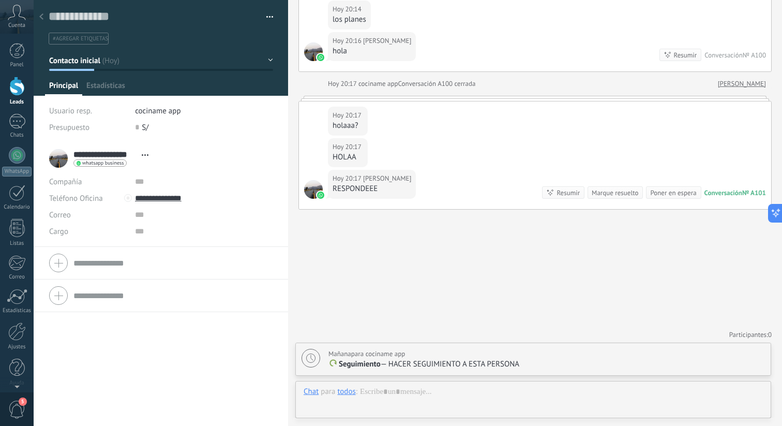
scroll to position [16, 0]
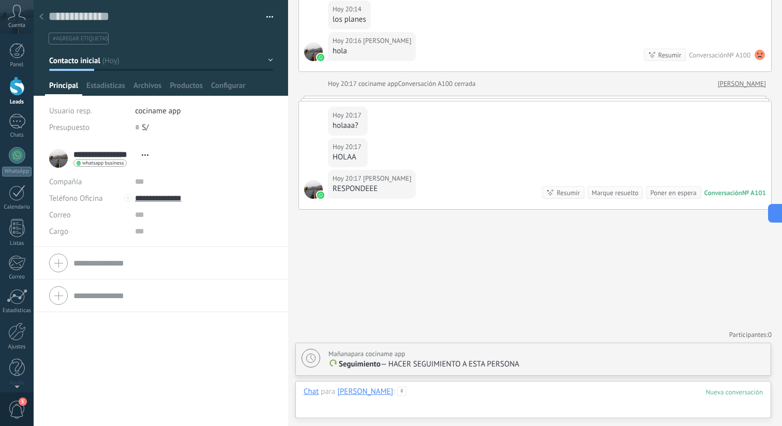
click at [403, 404] on div at bounding box center [534, 402] width 460 height 31
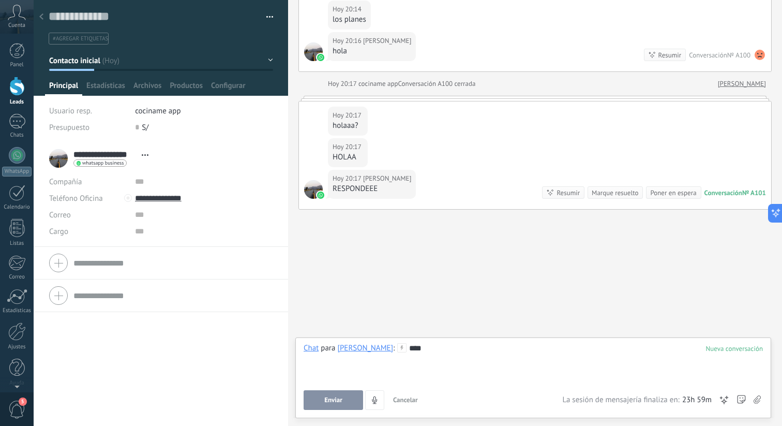
click at [311, 392] on button "Enviar" at bounding box center [334, 400] width 60 height 20
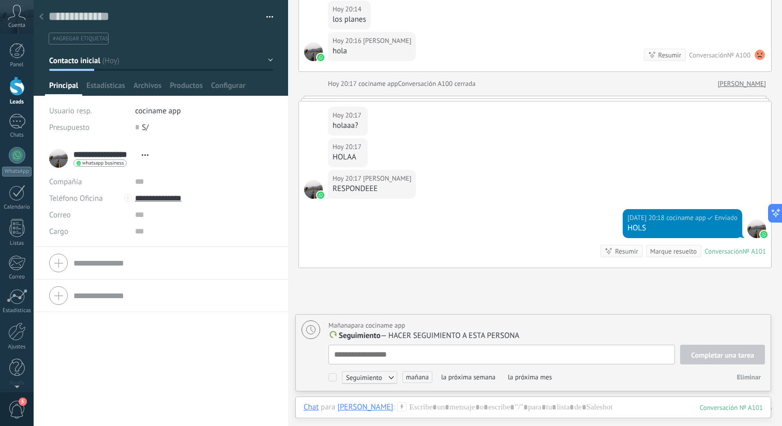
scroll to position [10, 0]
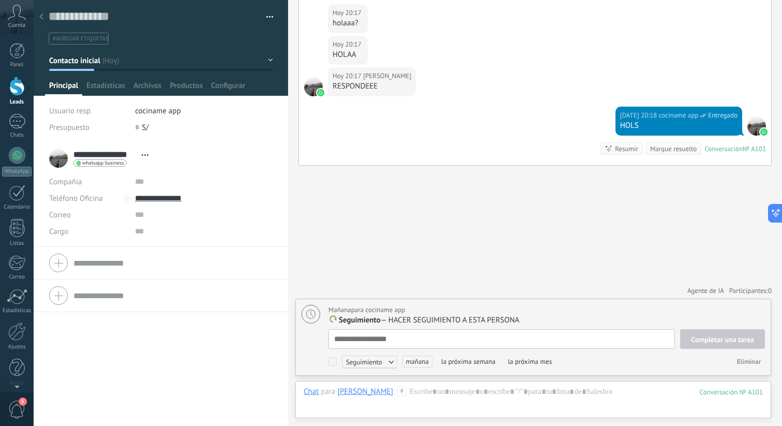
click at [44, 18] on div at bounding box center [41, 17] width 14 height 20
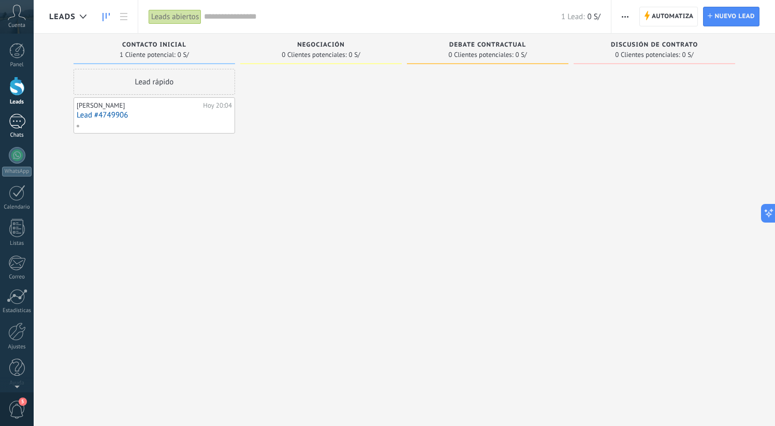
click at [22, 129] on link "Chats" at bounding box center [17, 126] width 34 height 25
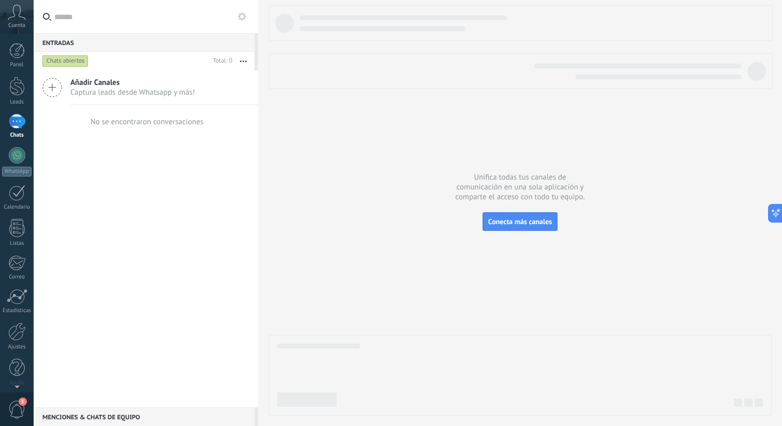
click at [518, 208] on div at bounding box center [521, 210] width 504 height 410
click at [516, 215] on button "Conecta más canales" at bounding box center [520, 221] width 75 height 19
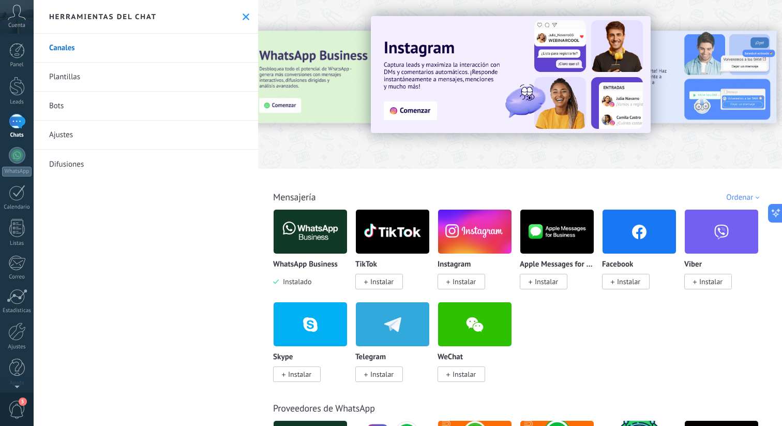
click at [242, 17] on button at bounding box center [246, 16] width 9 height 9
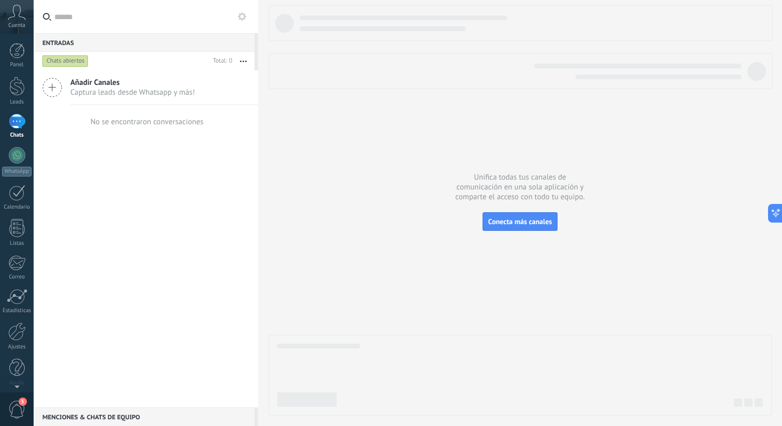
click at [73, 66] on div "Chats abiertos" at bounding box center [65, 61] width 46 height 12
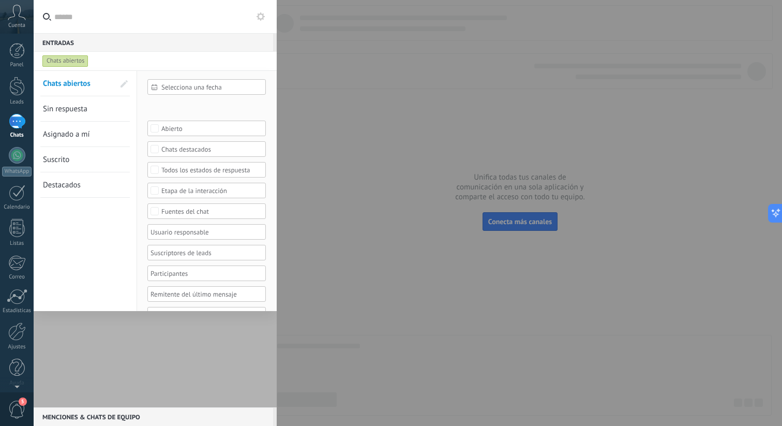
click at [95, 83] on link "Chats abiertos" at bounding box center [78, 83] width 71 height 25
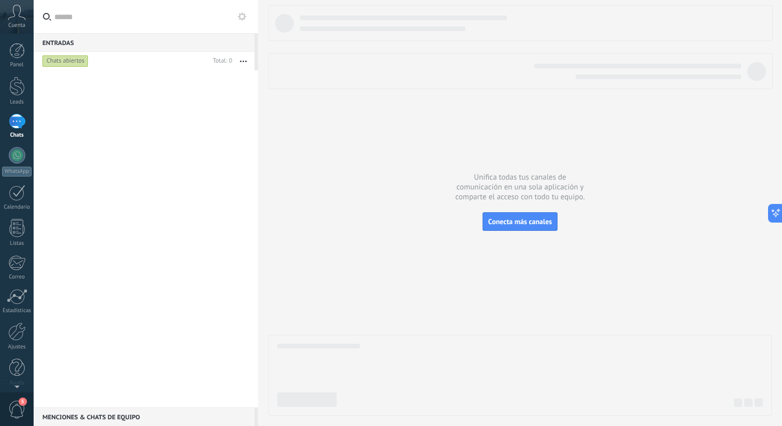
click at [64, 63] on div "Chats abiertos" at bounding box center [65, 61] width 46 height 12
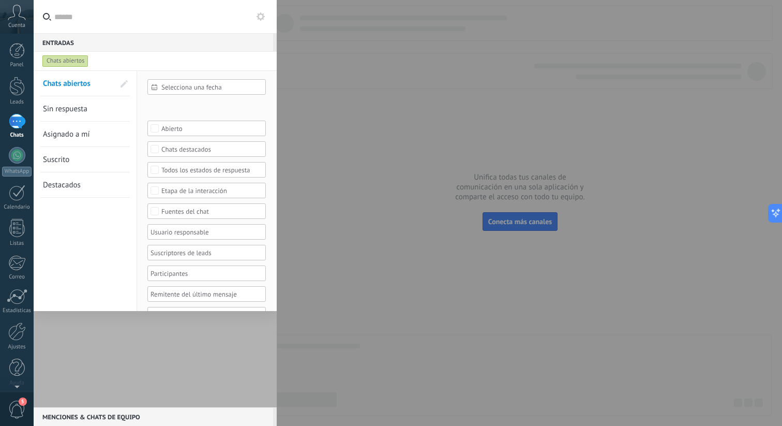
click at [62, 109] on span "Sin respuesta" at bounding box center [65, 109] width 45 height 10
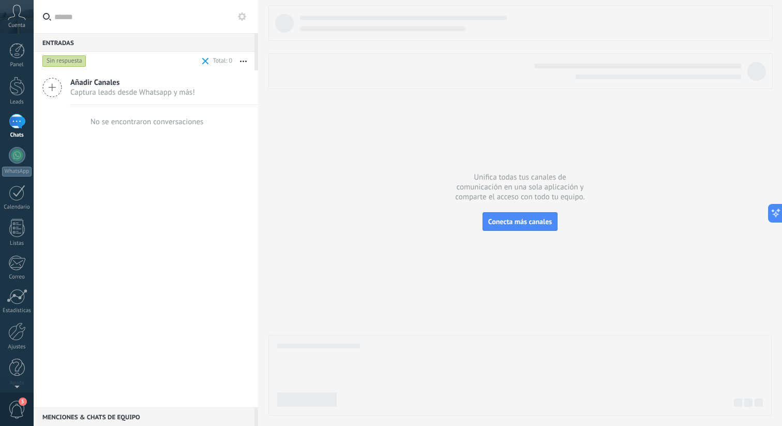
click at [65, 54] on div "Sin respuesta" at bounding box center [119, 61] width 159 height 19
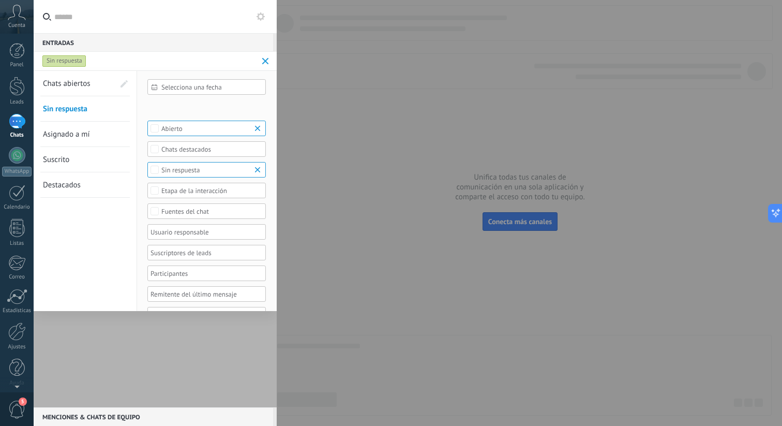
click at [64, 62] on div "Sin respuesta" at bounding box center [64, 61] width 44 height 12
click at [83, 82] on span "Chats abiertos" at bounding box center [67, 84] width 48 height 10
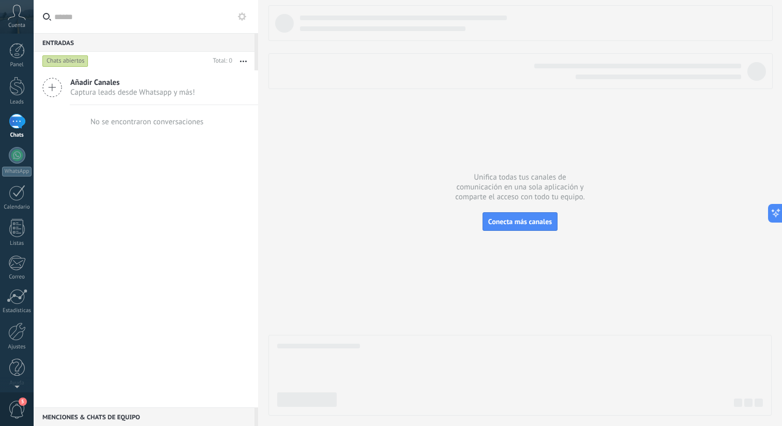
click at [61, 60] on div "Chats abiertos" at bounding box center [65, 61] width 46 height 12
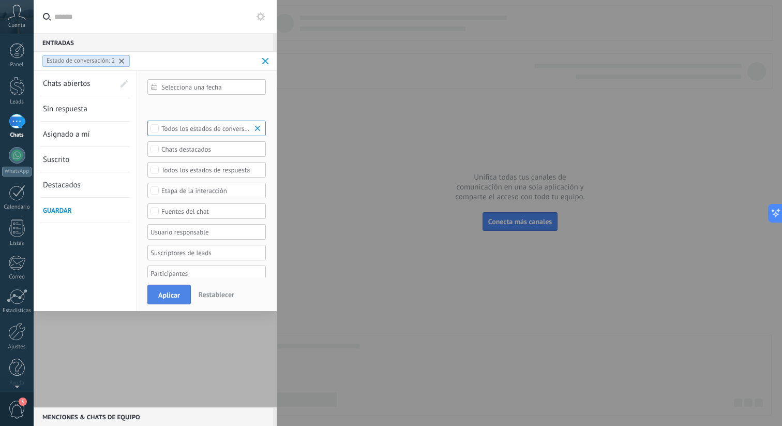
click at [173, 292] on span "Aplicar" at bounding box center [169, 294] width 22 height 7
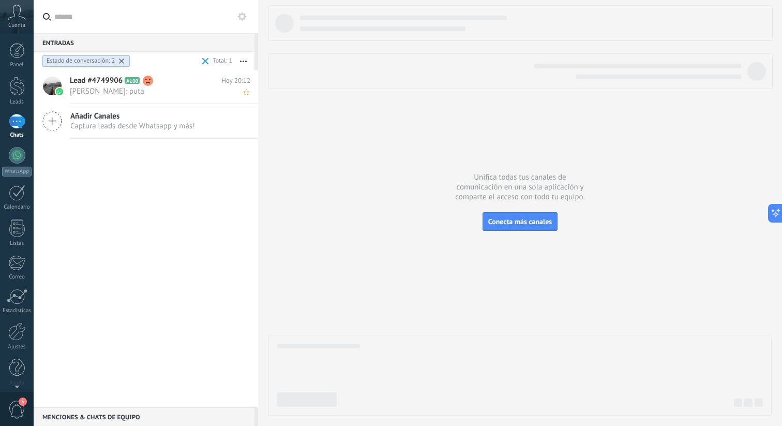
click at [169, 97] on div "Lead #4749906 A100 [DATE] 20:12 [PERSON_NAME]: puta" at bounding box center [164, 86] width 188 height 33
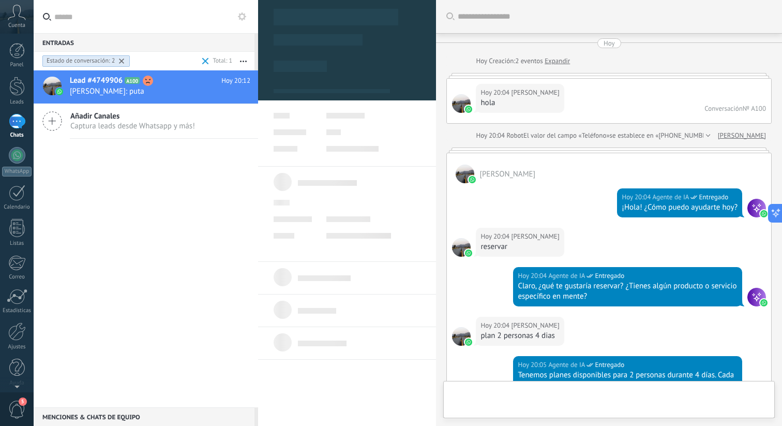
type textarea "**********"
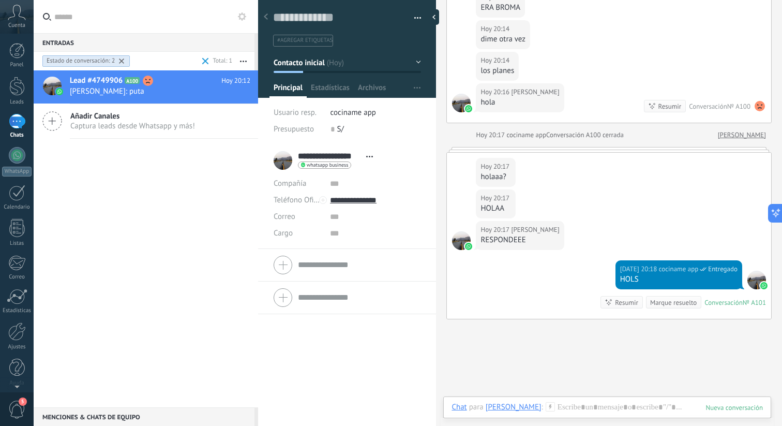
scroll to position [898, 0]
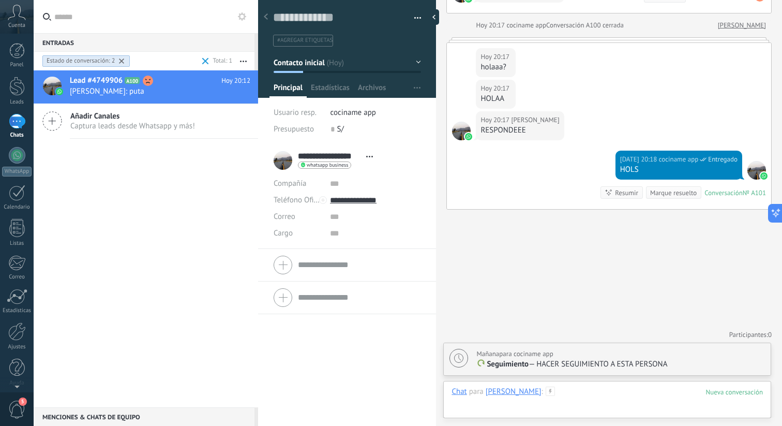
click at [611, 392] on div at bounding box center [608, 402] width 312 height 31
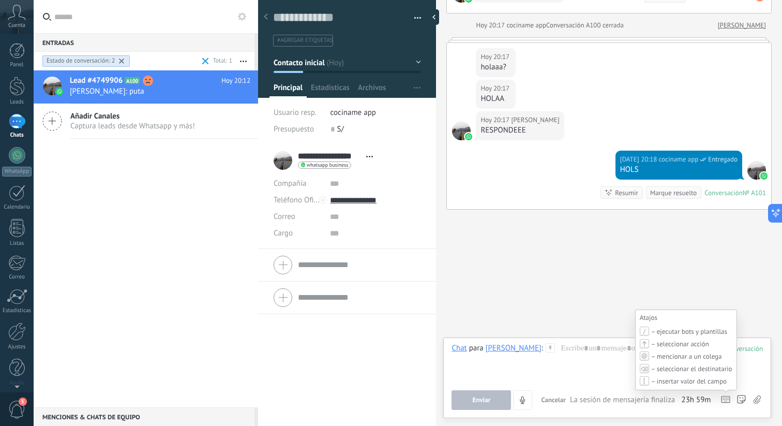
click at [726, 400] on icon at bounding box center [725, 399] width 9 height 7
click at [724, 400] on icon at bounding box center [725, 399] width 9 height 7
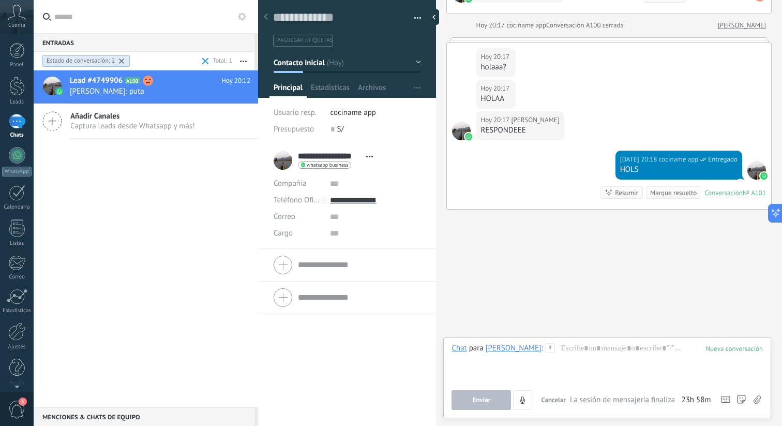
click at [601, 385] on div "Chat para [PERSON_NAME] : Enviar Cancelar Rastrear clics en links ? Reducir lin…" at bounding box center [608, 376] width 312 height 67
click at [587, 373] on div at bounding box center [608, 362] width 312 height 39
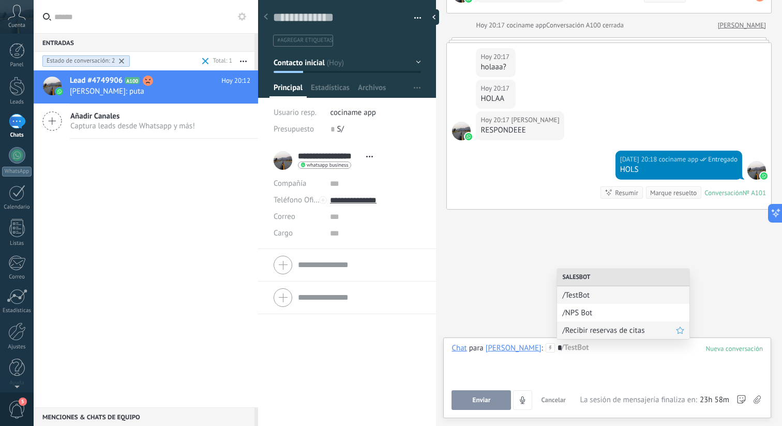
click at [595, 327] on span "/Recibir reservas de citas" at bounding box center [620, 331] width 114 height 10
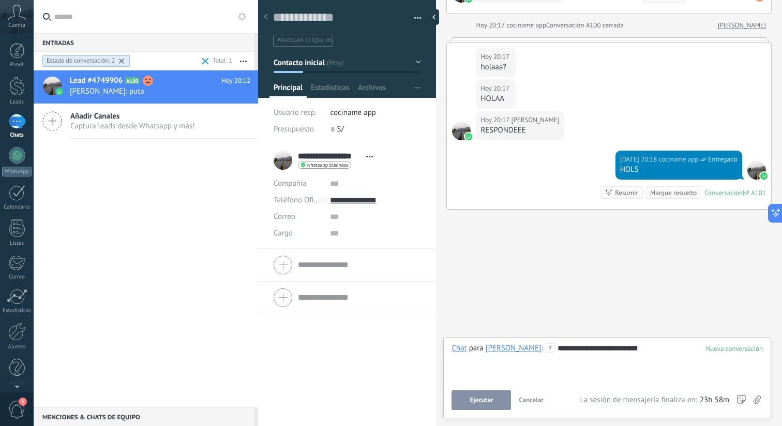
click at [491, 397] on span "Ejecutar" at bounding box center [481, 399] width 23 height 7
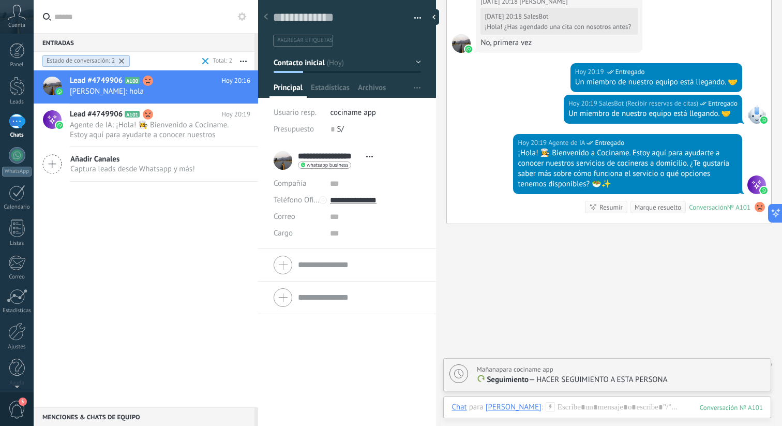
scroll to position [1128, 0]
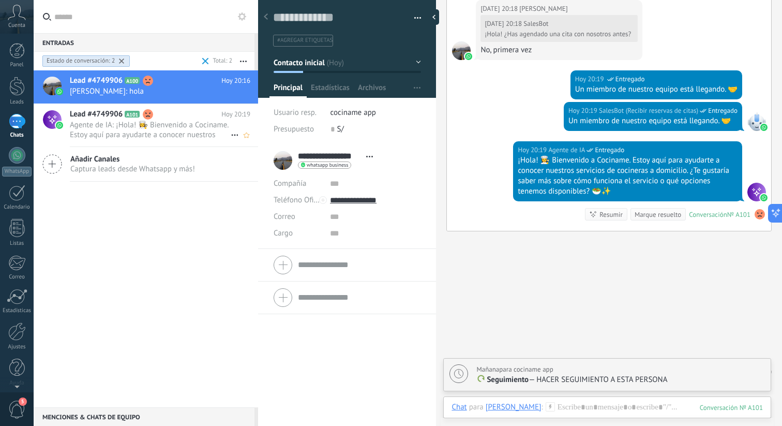
click at [93, 124] on span "Agente de IA: ¡Hola! 👩‍🍳 Bienvenido a Cociname. Estoy aquí para ayudarte a cono…" at bounding box center [150, 130] width 161 height 20
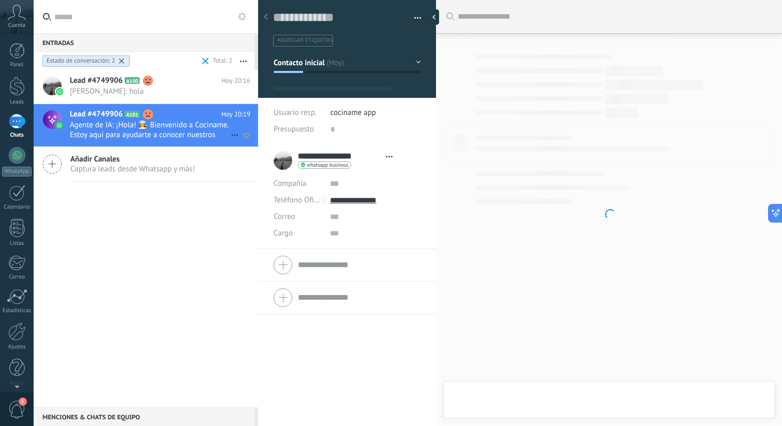
scroll to position [16, 0]
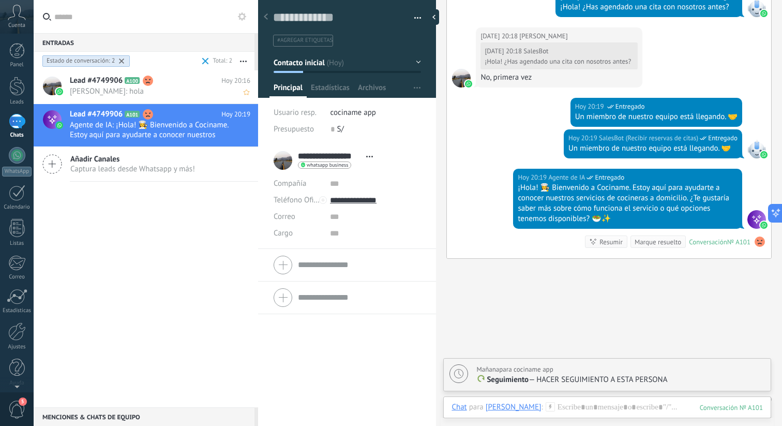
click at [110, 99] on div "Lead #4749906 A100 [DATE] 20:16 [PERSON_NAME]: hola" at bounding box center [164, 86] width 188 height 33
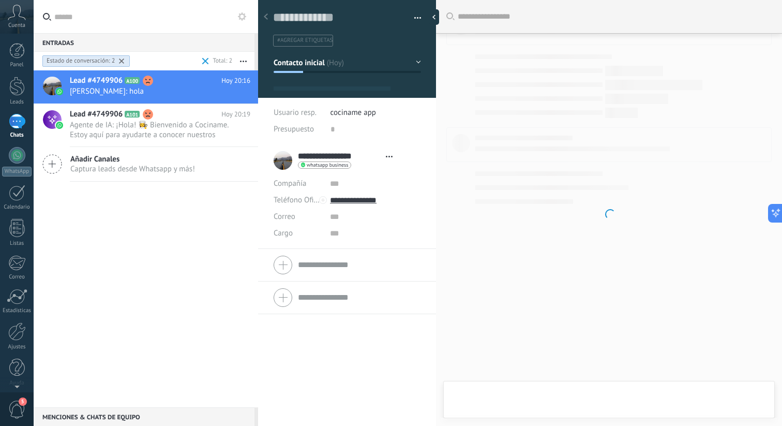
type textarea "**********"
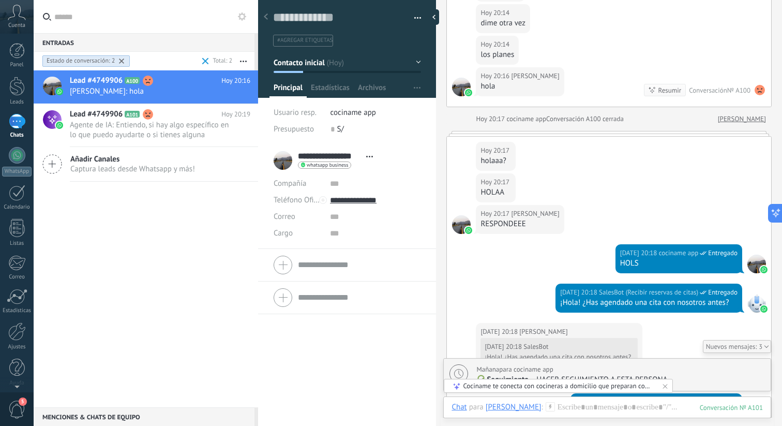
scroll to position [850, 0]
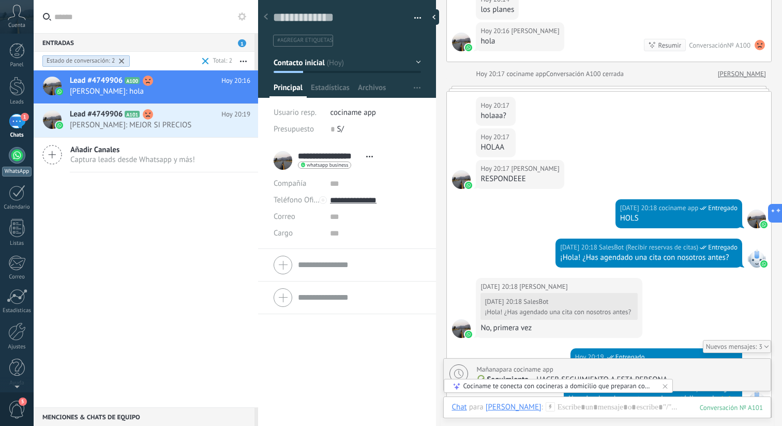
click at [13, 153] on div at bounding box center [17, 155] width 17 height 17
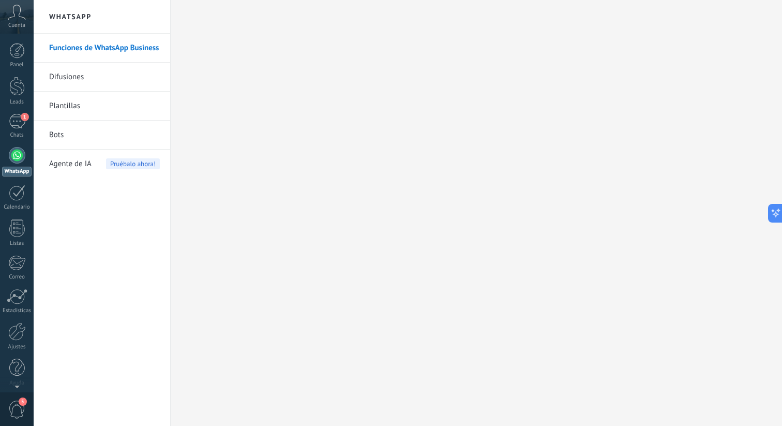
click at [96, 137] on link "Bots" at bounding box center [104, 135] width 111 height 29
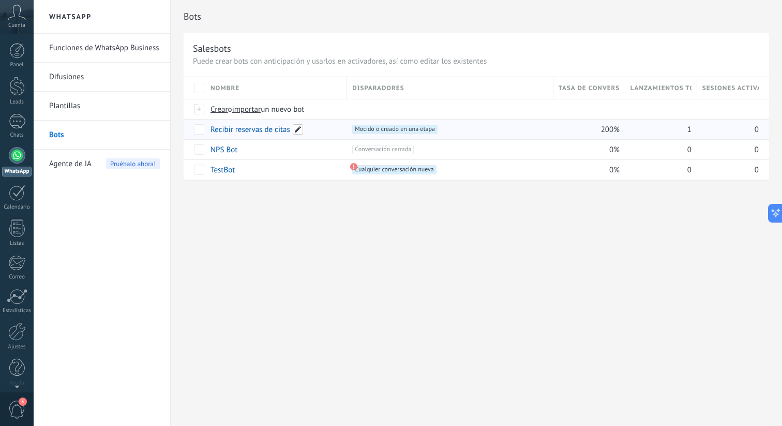
click at [300, 132] on span at bounding box center [298, 129] width 10 height 10
click at [230, 128] on link "Recibir reservas de citas" at bounding box center [251, 130] width 80 height 10
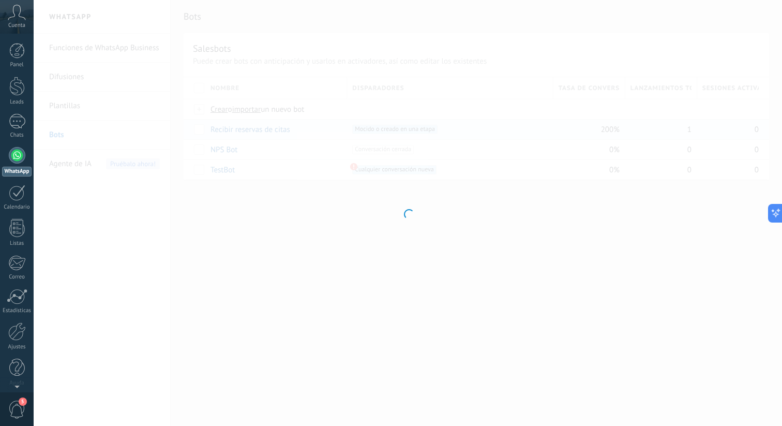
type input "**********"
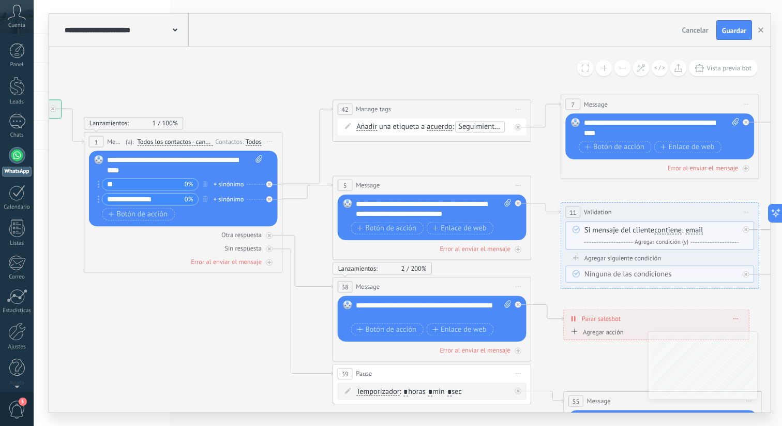
drag, startPoint x: 403, startPoint y: 239, endPoint x: 415, endPoint y: 261, distance: 25.5
click at [358, 182] on span "Message" at bounding box center [368, 185] width 24 height 9
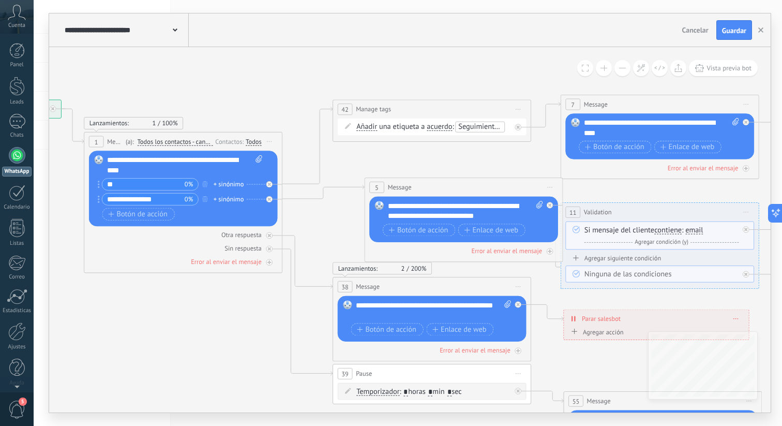
drag, startPoint x: 357, startPoint y: 185, endPoint x: 387, endPoint y: 185, distance: 29.5
click at [388, 185] on span "Message" at bounding box center [400, 187] width 24 height 9
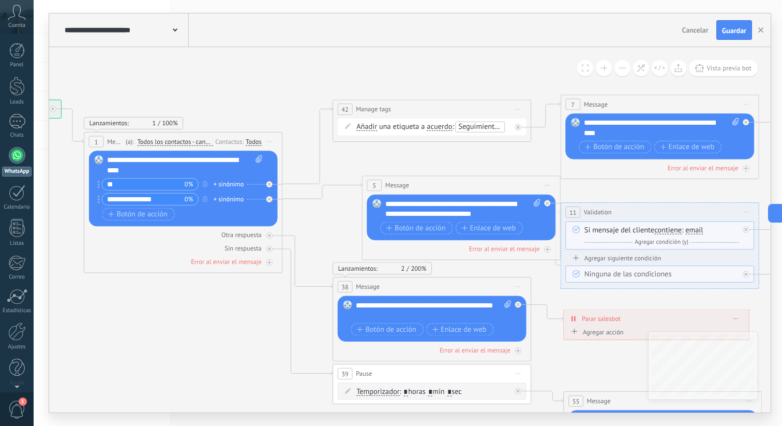
click at [387, 185] on span "Message" at bounding box center [398, 185] width 24 height 9
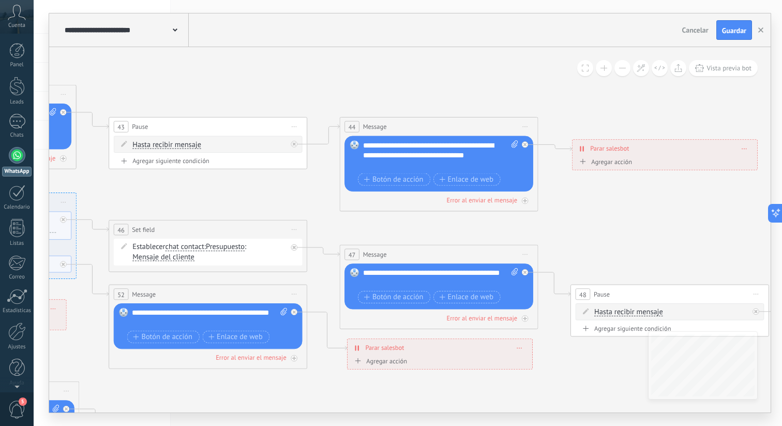
click at [10, 157] on div at bounding box center [17, 155] width 17 height 17
